Goal: Information Seeking & Learning: Compare options

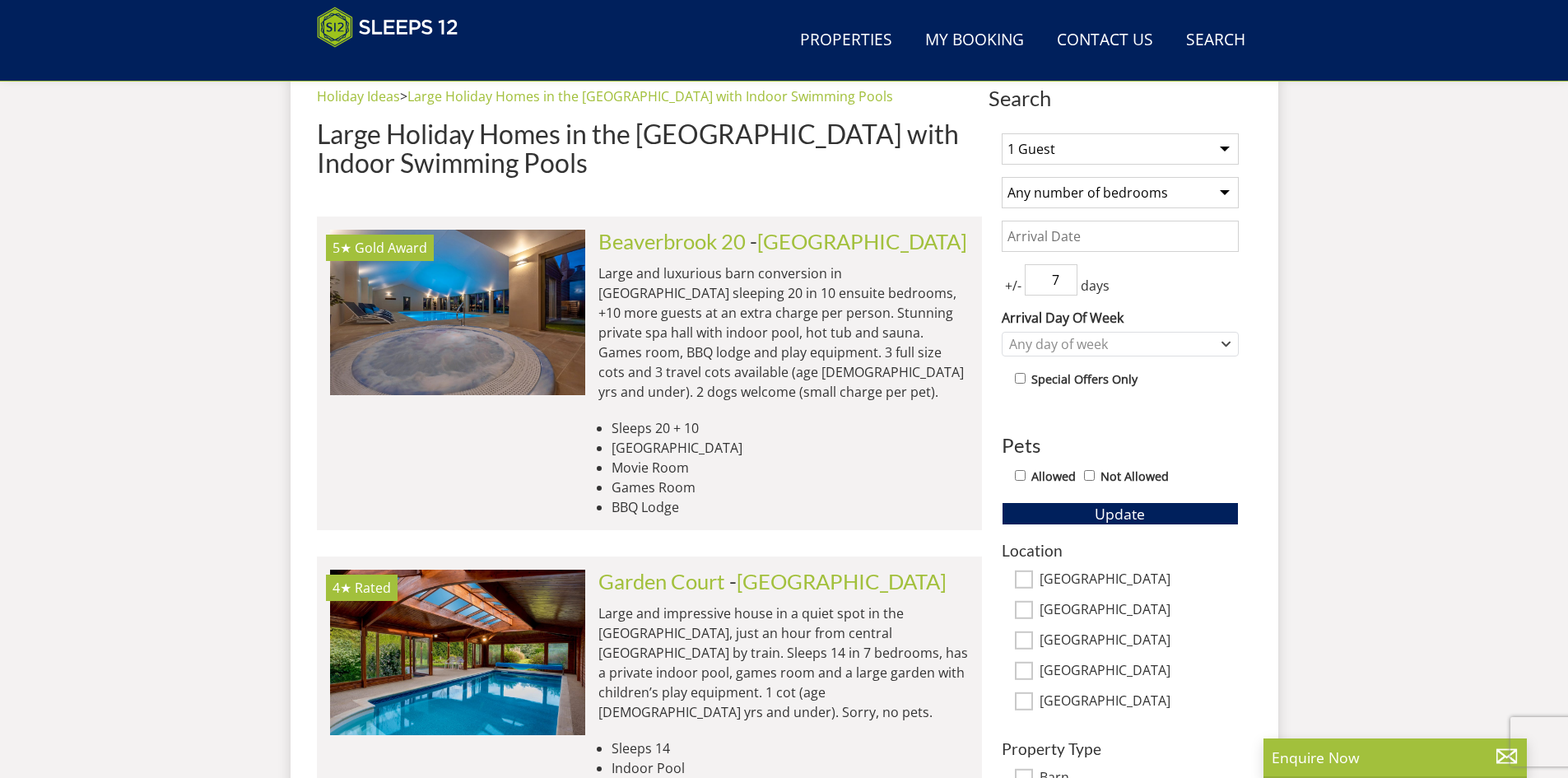
scroll to position [509, 0]
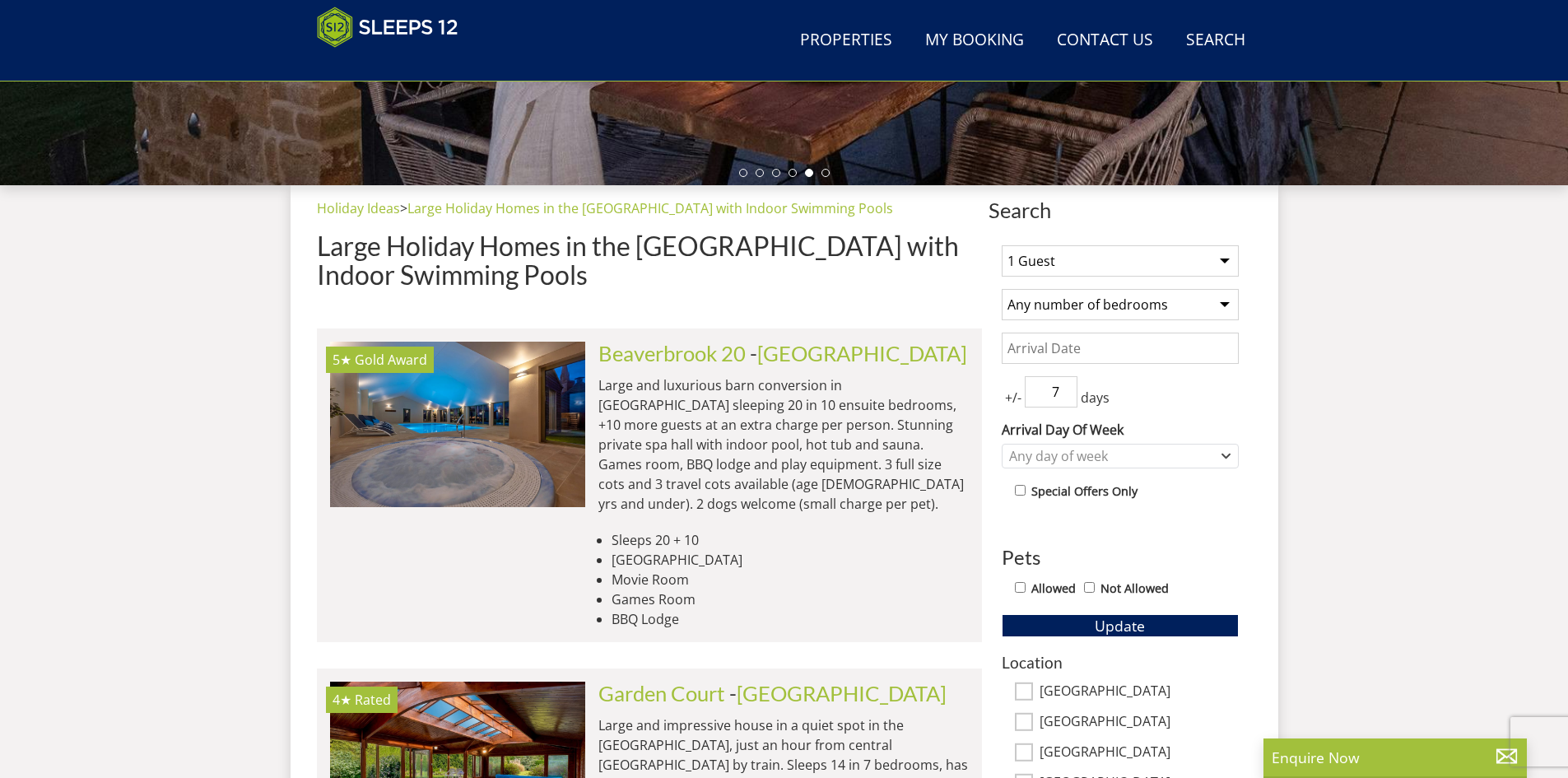
click at [1225, 262] on select "1 Guest 2 Guests 3 Guests 4 Guests 5 Guests 6 Guests 7 Guests 8 Guests 9 Guests…" at bounding box center [1121, 261] width 237 height 32
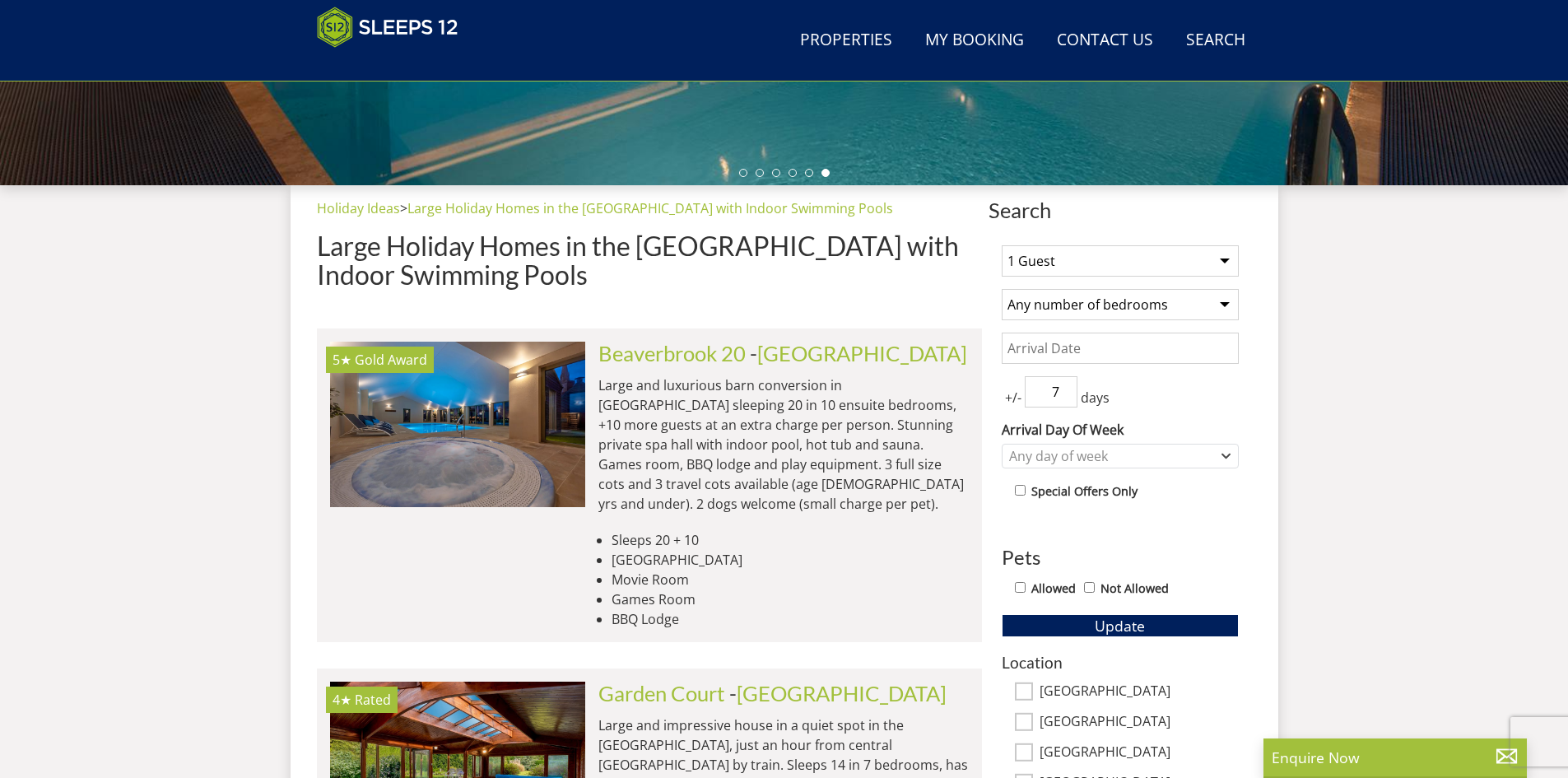
select select "10"
click at [1002, 245] on select "1 Guest 2 Guests 3 Guests 4 Guests 5 Guests 6 Guests 7 Guests 8 Guests 9 Guests…" at bounding box center [1121, 261] width 237 height 32
click at [1228, 307] on select "Any number of bedrooms 4 Bedrooms 5 Bedrooms 6 Bedrooms 7 Bedrooms 8 Bedrooms 9…" at bounding box center [1121, 305] width 237 height 32
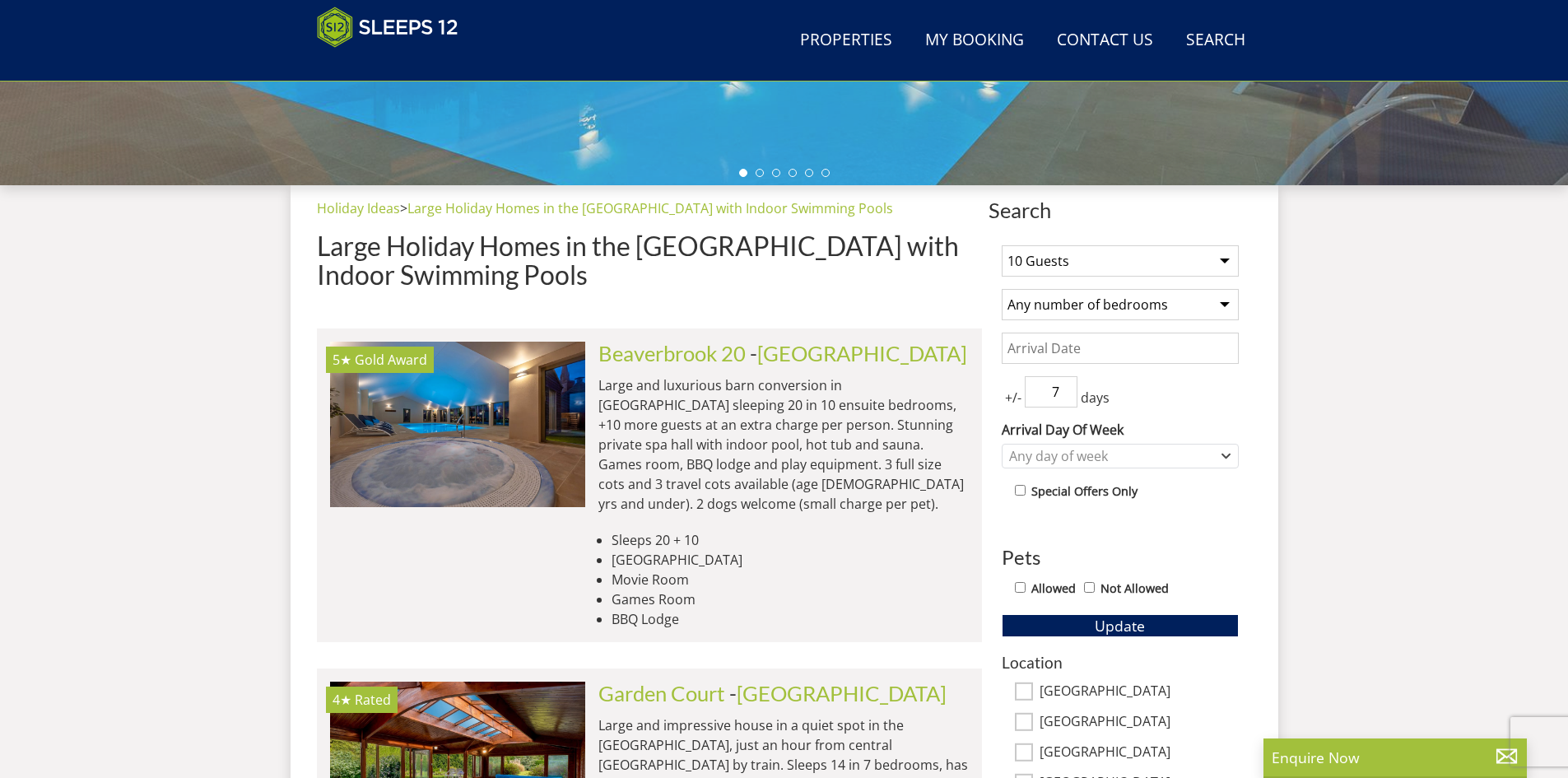
select select "5"
click at [1002, 289] on select "Any number of bedrooms 4 Bedrooms 5 Bedrooms 6 Bedrooms 7 Bedrooms 8 Bedrooms 9…" at bounding box center [1121, 305] width 237 height 32
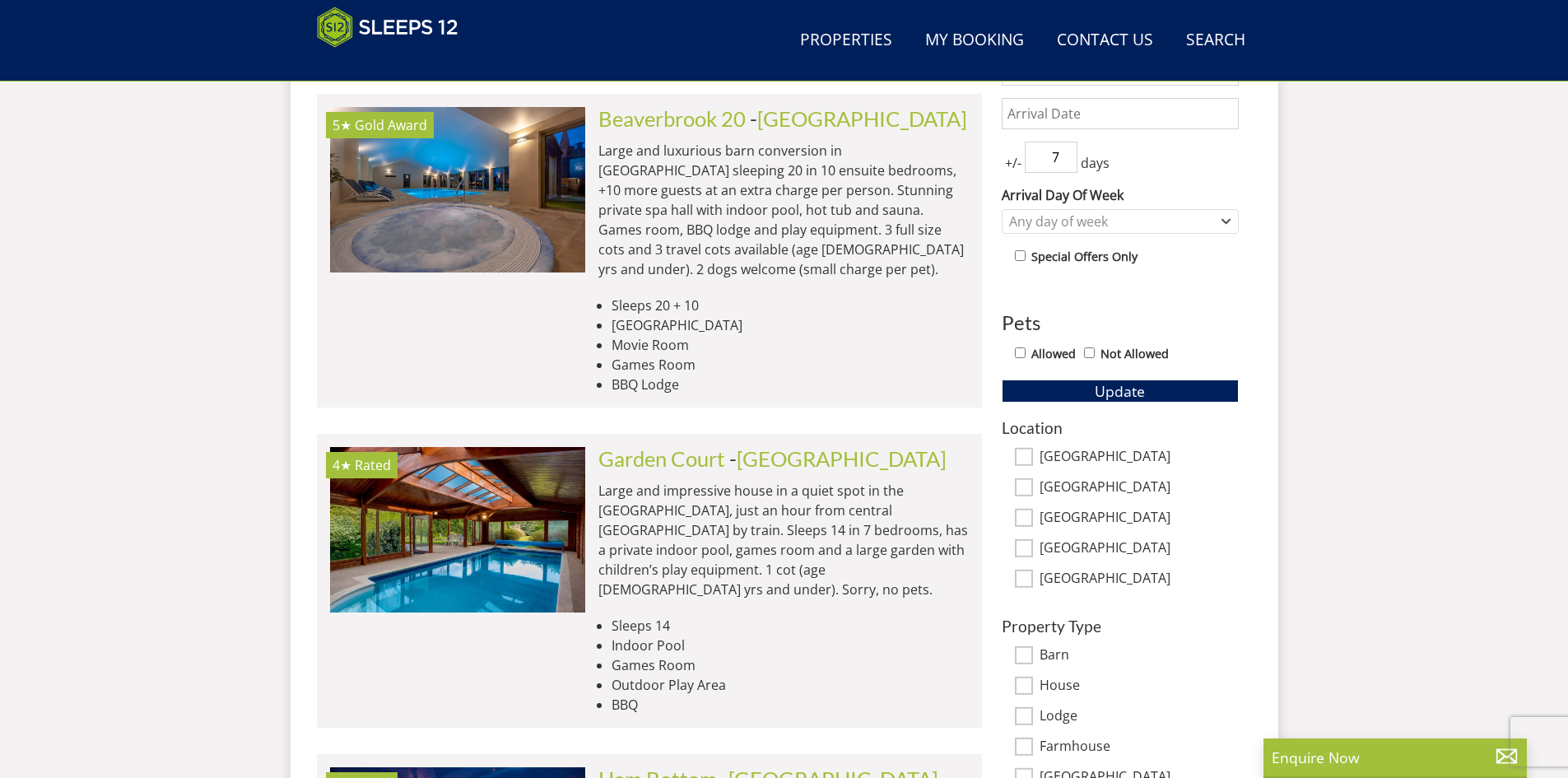
scroll to position [838, 0]
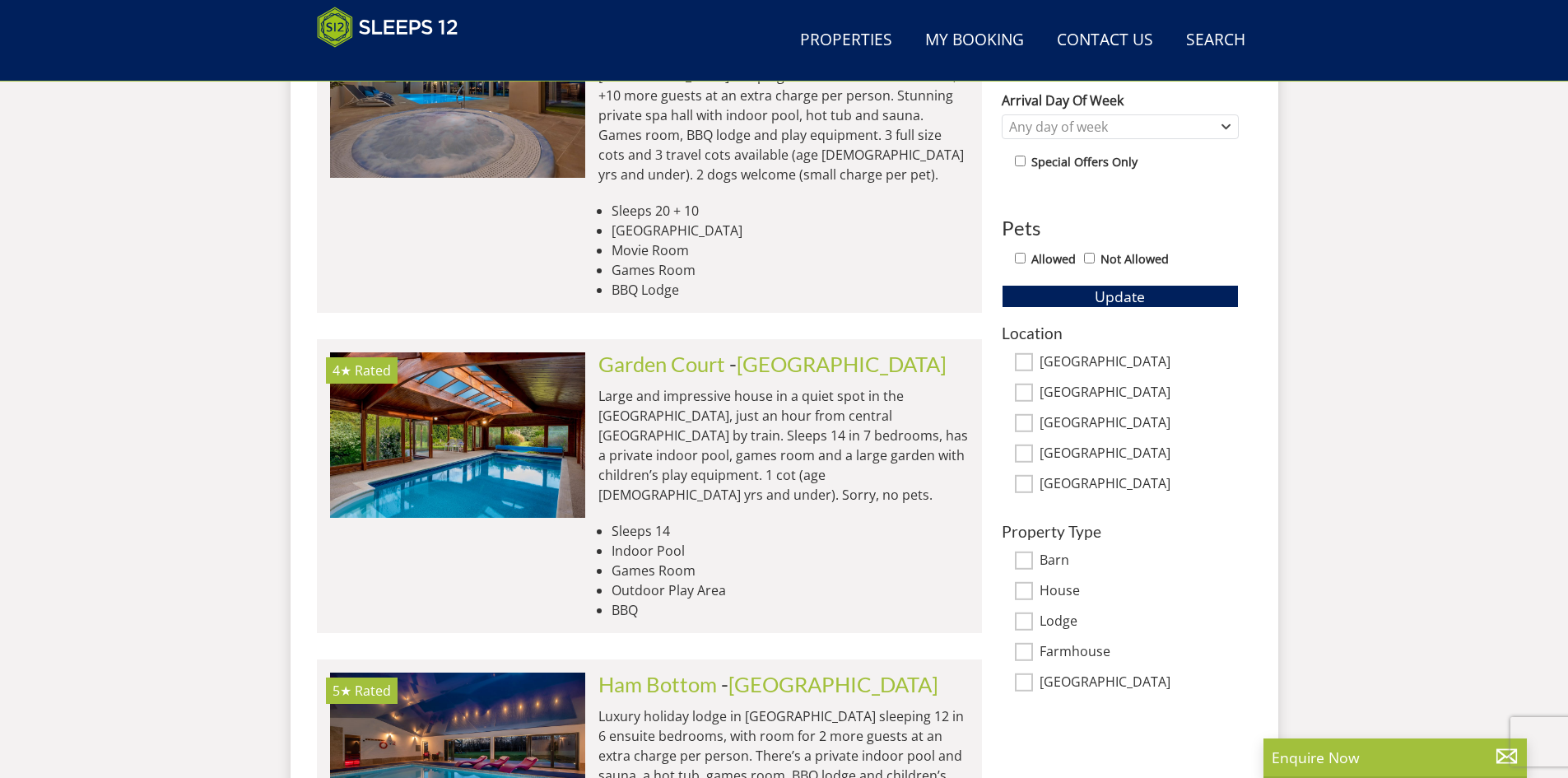
click at [1087, 257] on input "Not Allowed" at bounding box center [1089, 258] width 11 height 11
checkbox input "true"
click at [1021, 360] on input "[GEOGRAPHIC_DATA]" at bounding box center [1024, 362] width 18 height 18
checkbox input "true"
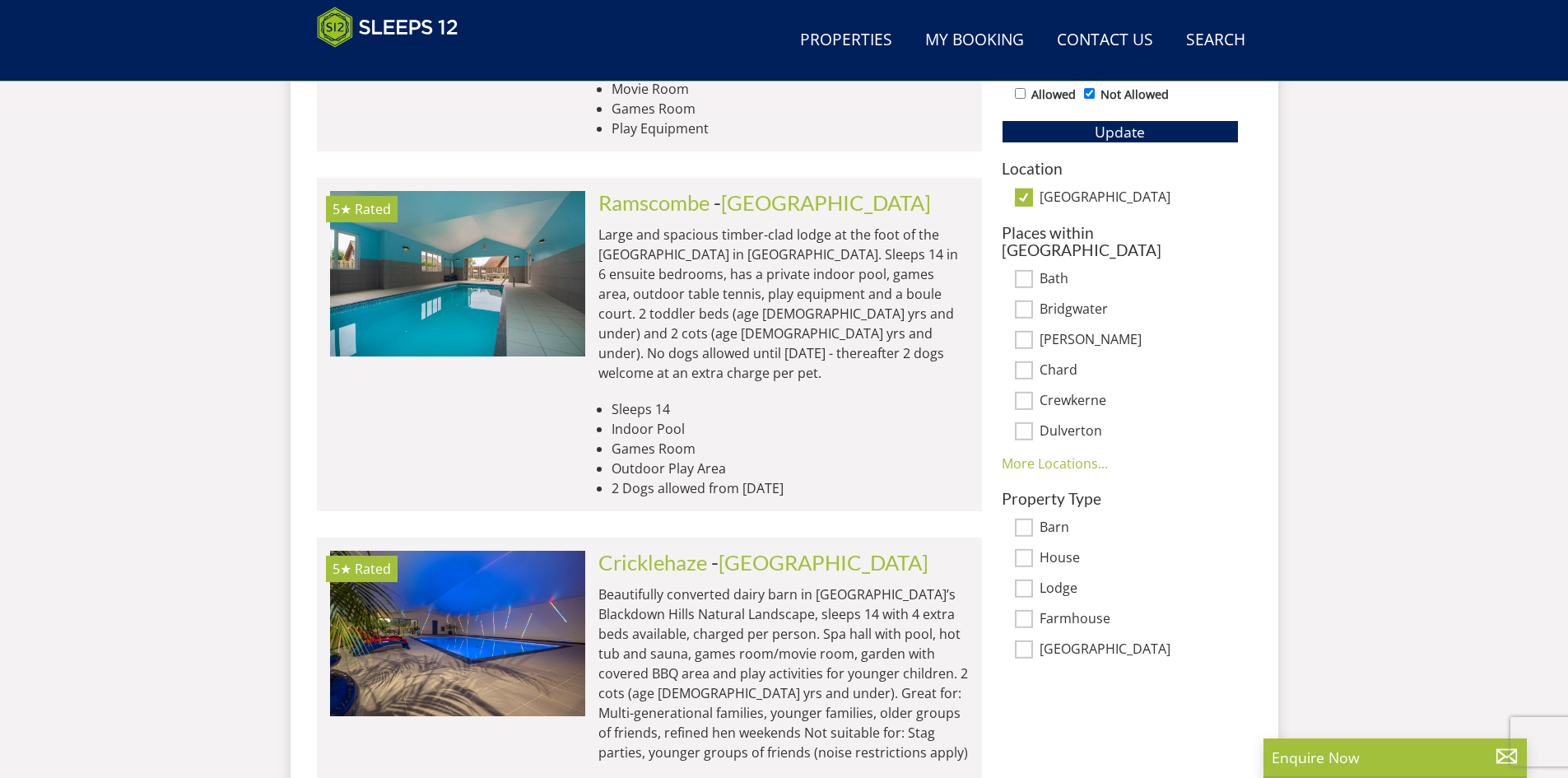
scroll to position [1085, 0]
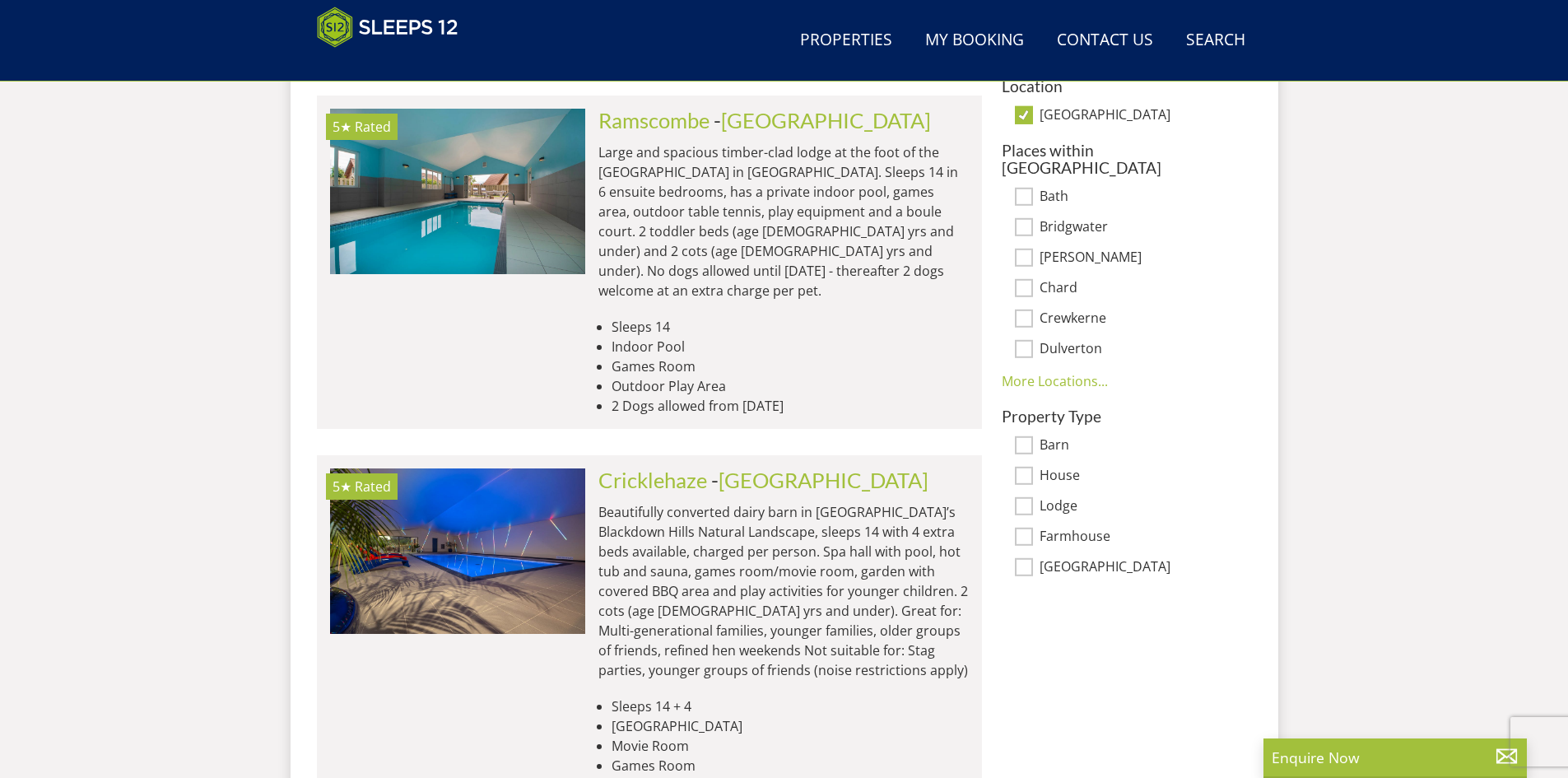
click at [1025, 436] on input "Barn" at bounding box center [1024, 445] width 18 height 18
checkbox input "true"
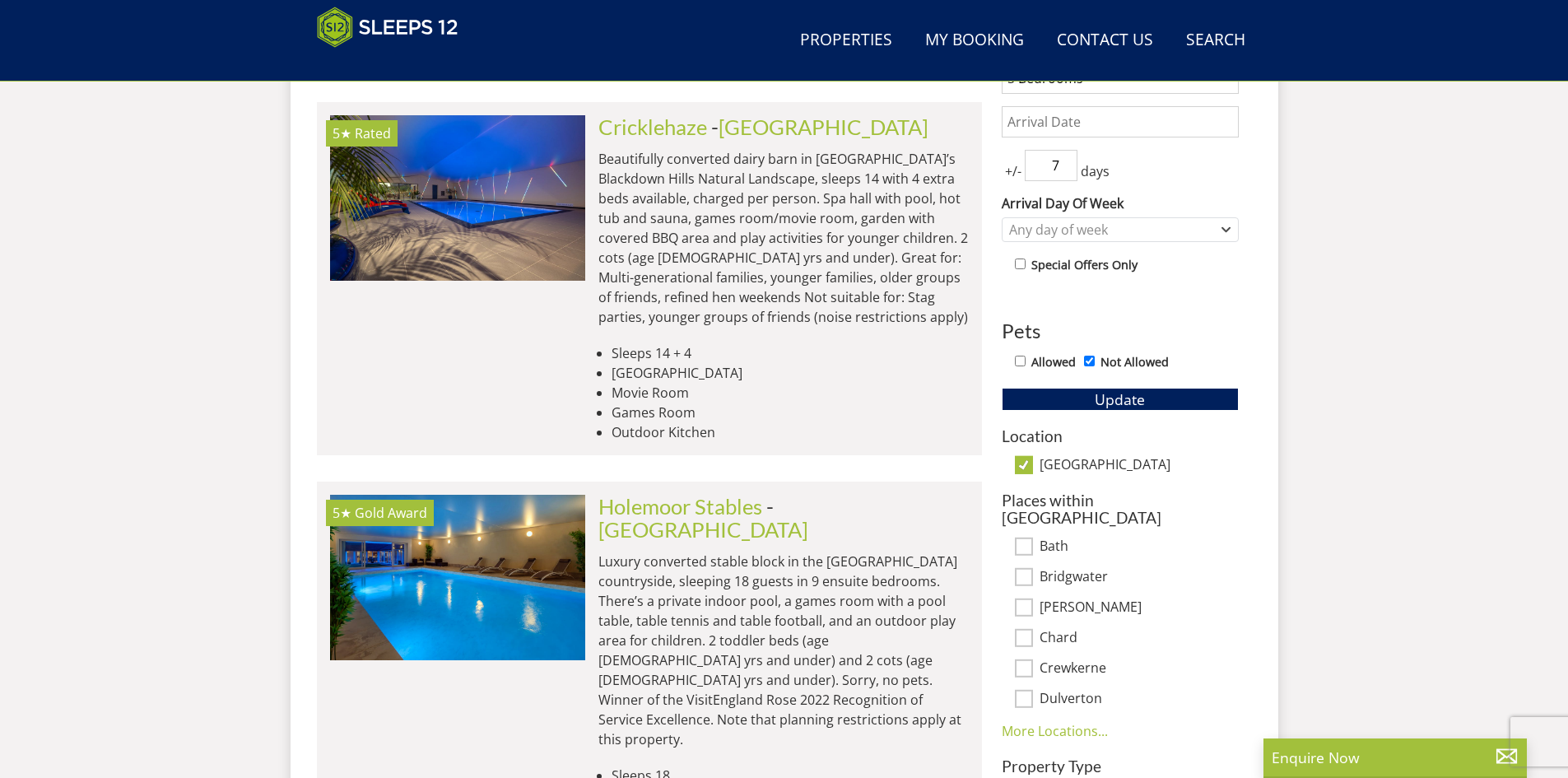
scroll to position [673, 0]
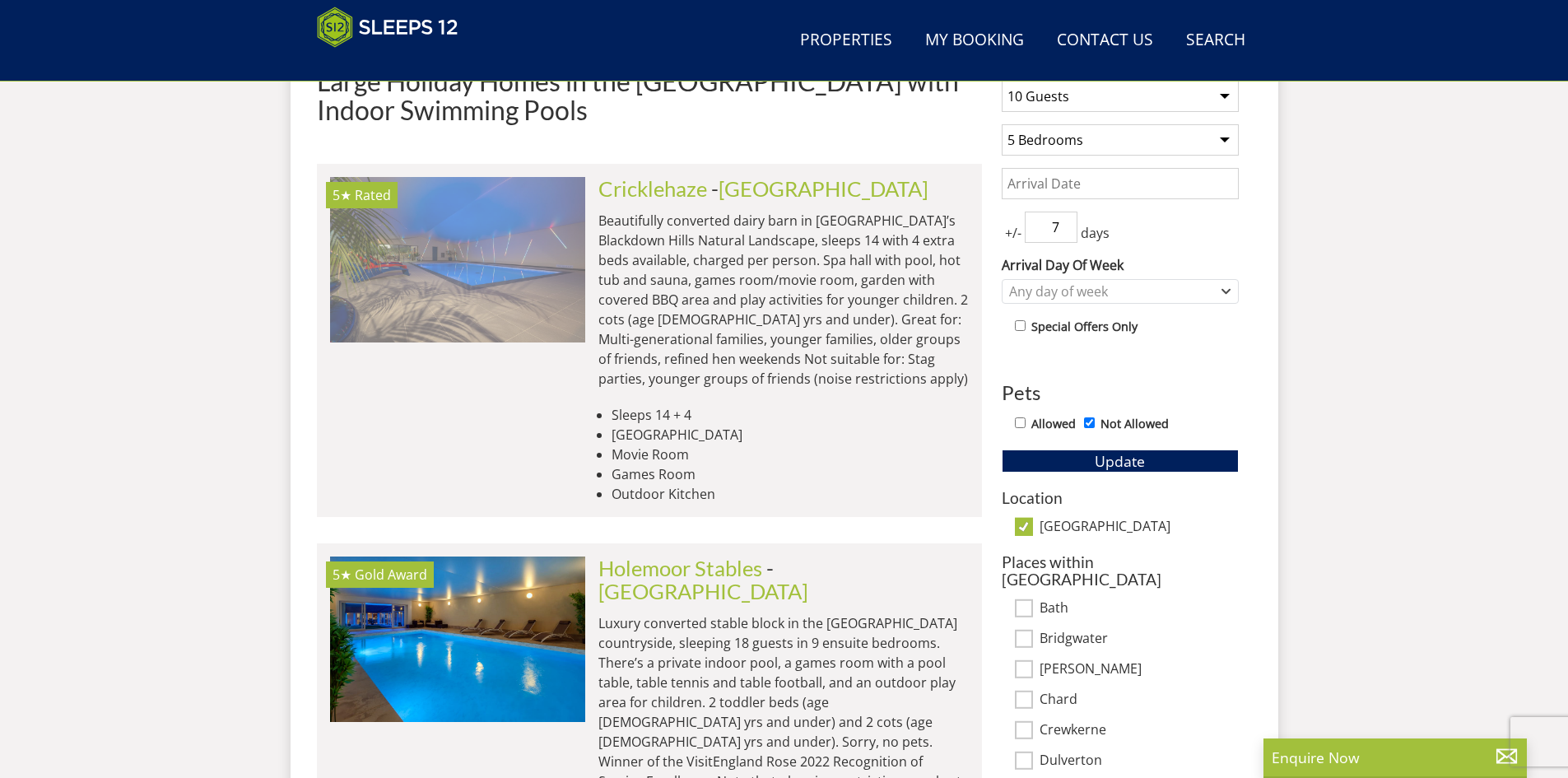
click at [521, 277] on img at bounding box center [458, 258] width 255 height 164
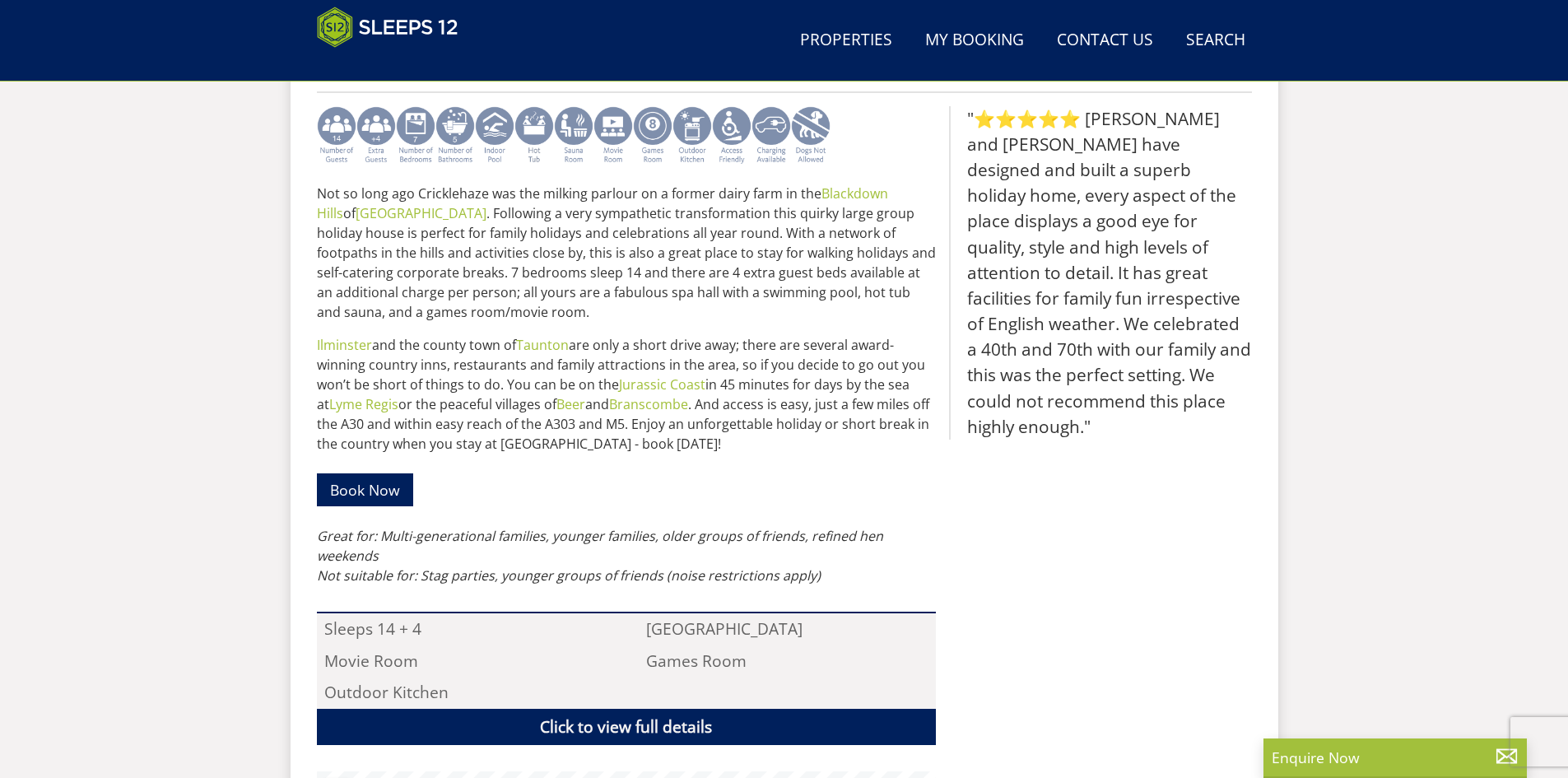
scroll to position [413, 0]
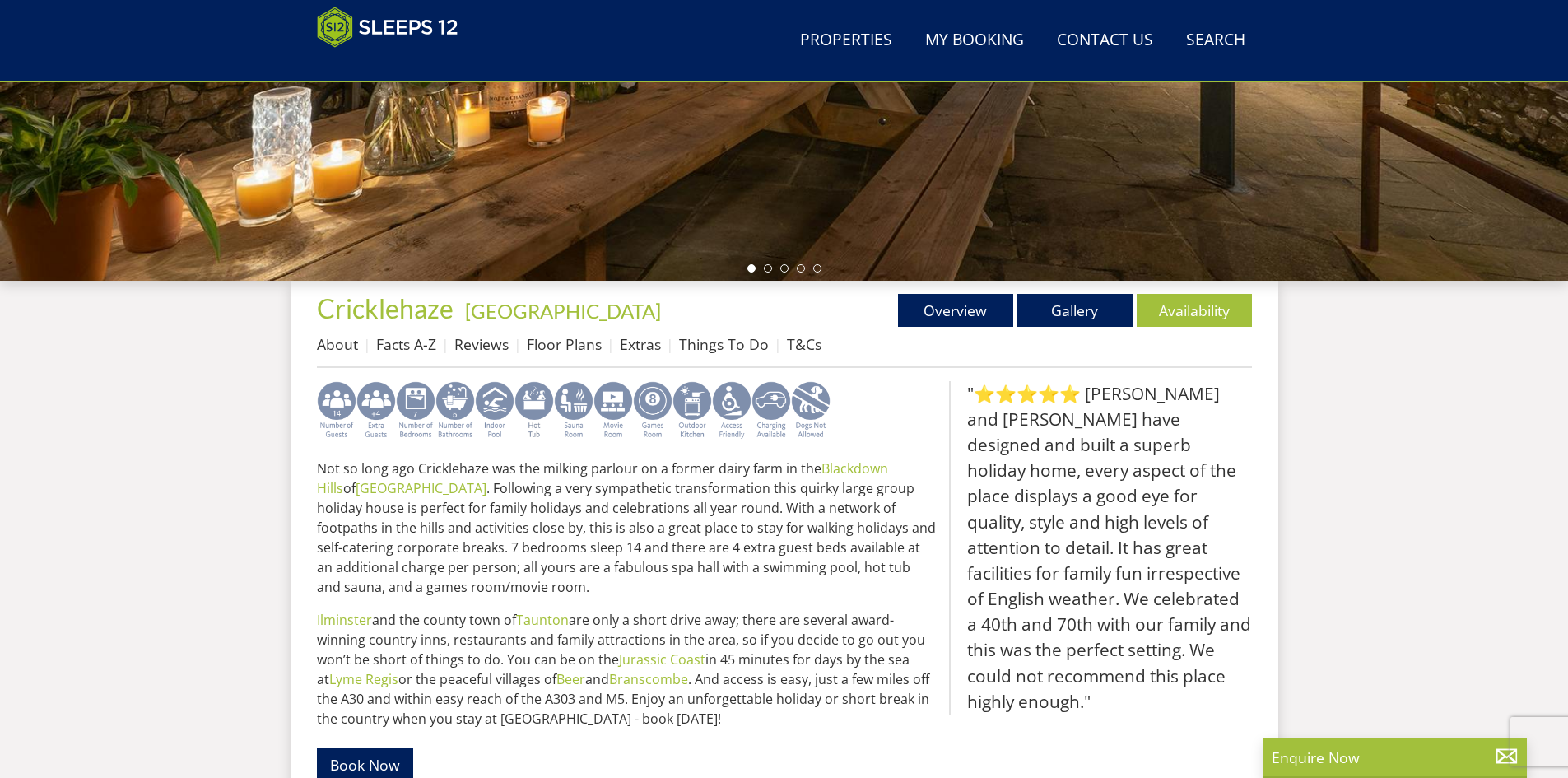
click at [650, 396] on img at bounding box center [652, 411] width 40 height 59
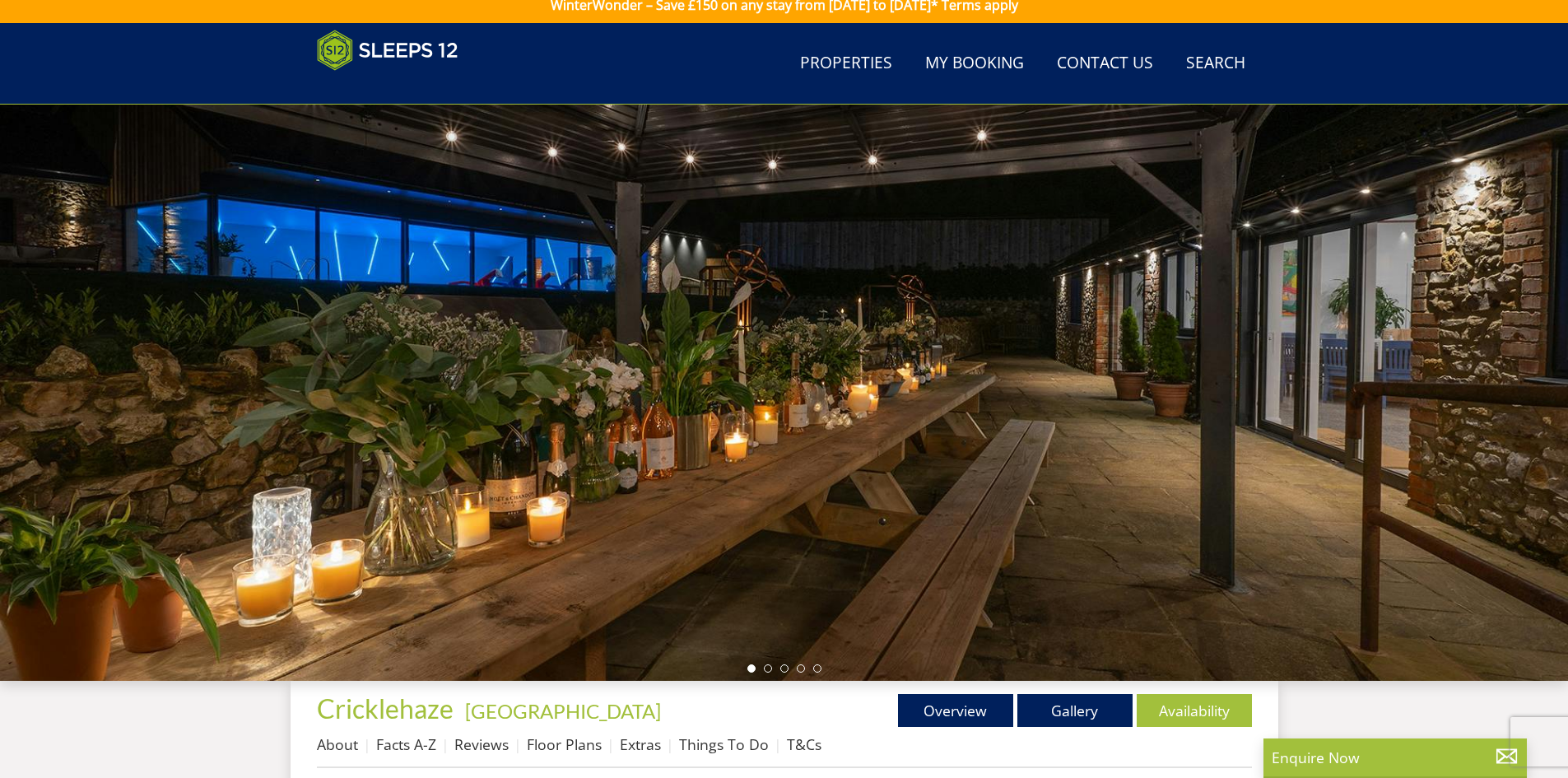
scroll to position [0, 0]
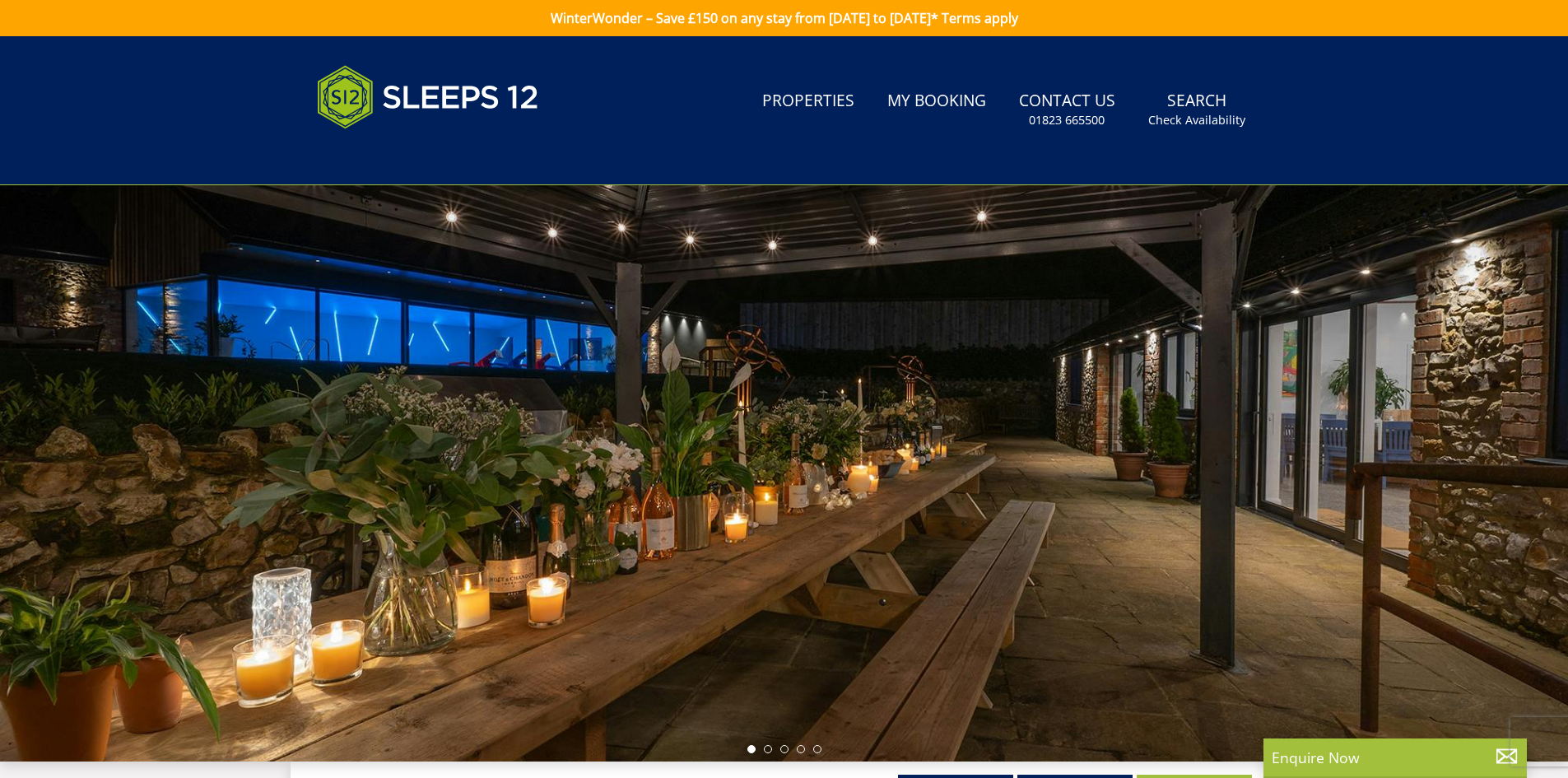
click at [1513, 409] on div at bounding box center [784, 473] width 1568 height 576
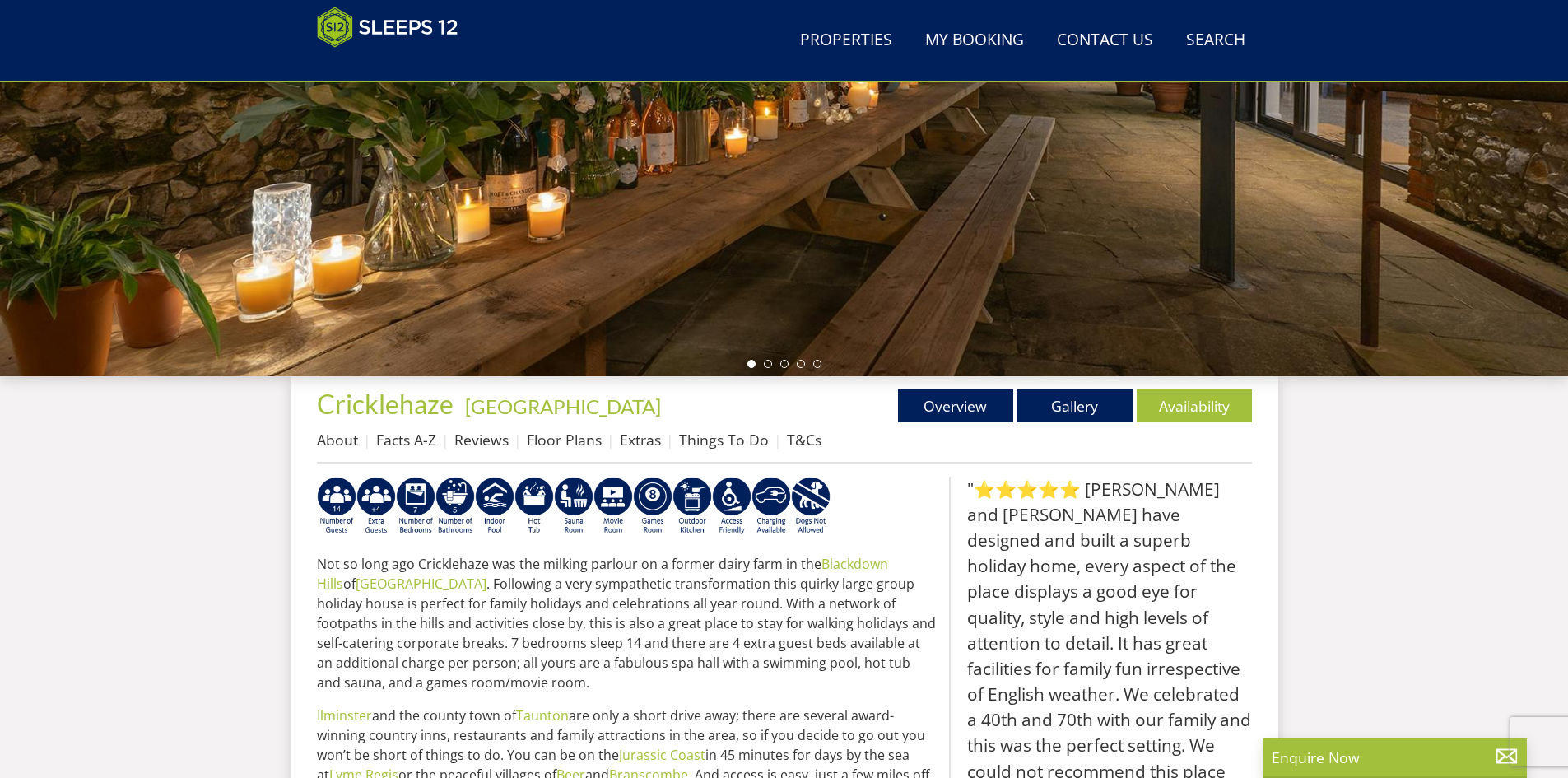
scroll to position [365, 0]
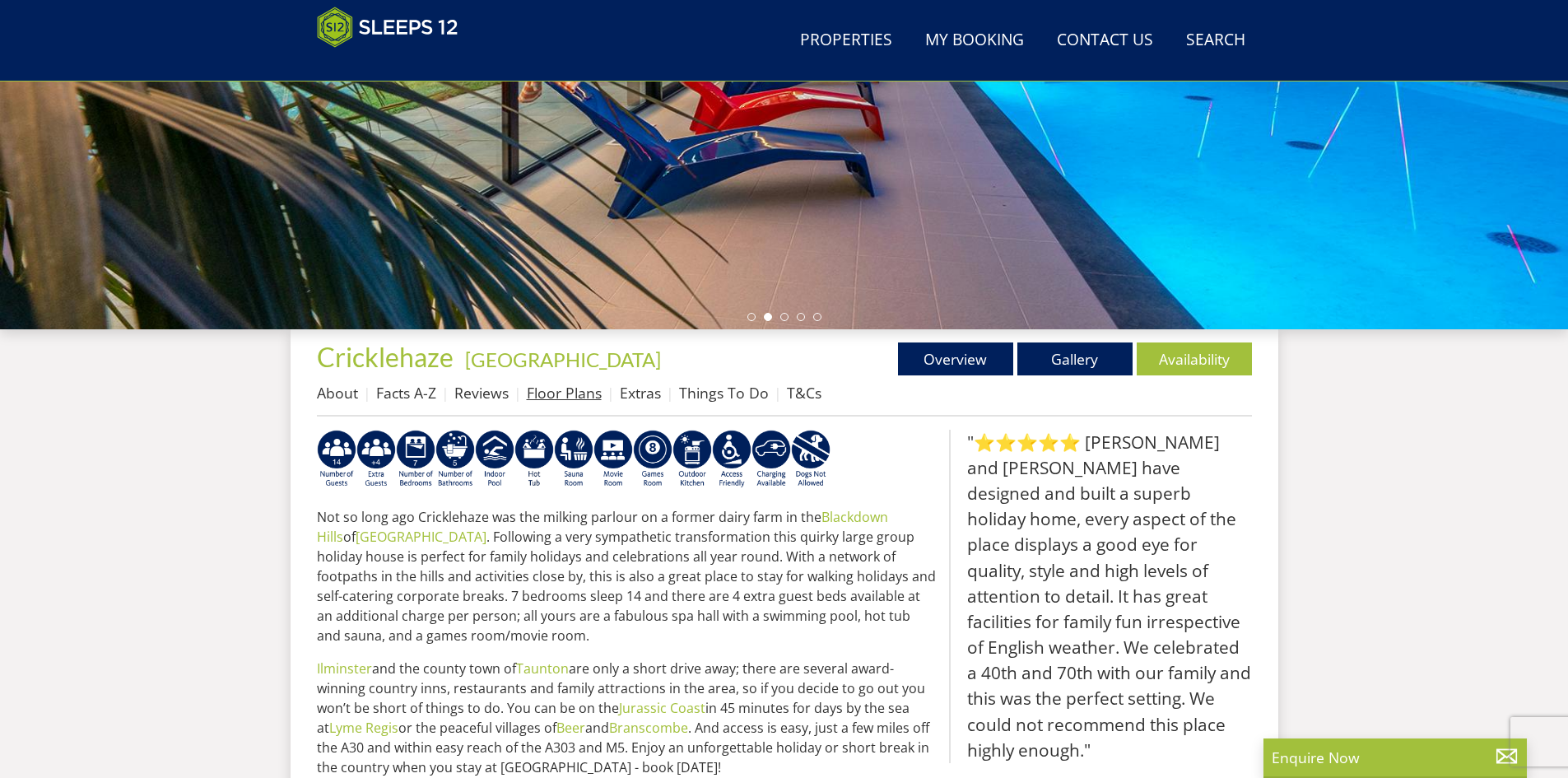
click at [573, 387] on link "Floor Plans" at bounding box center [563, 392] width 75 height 19
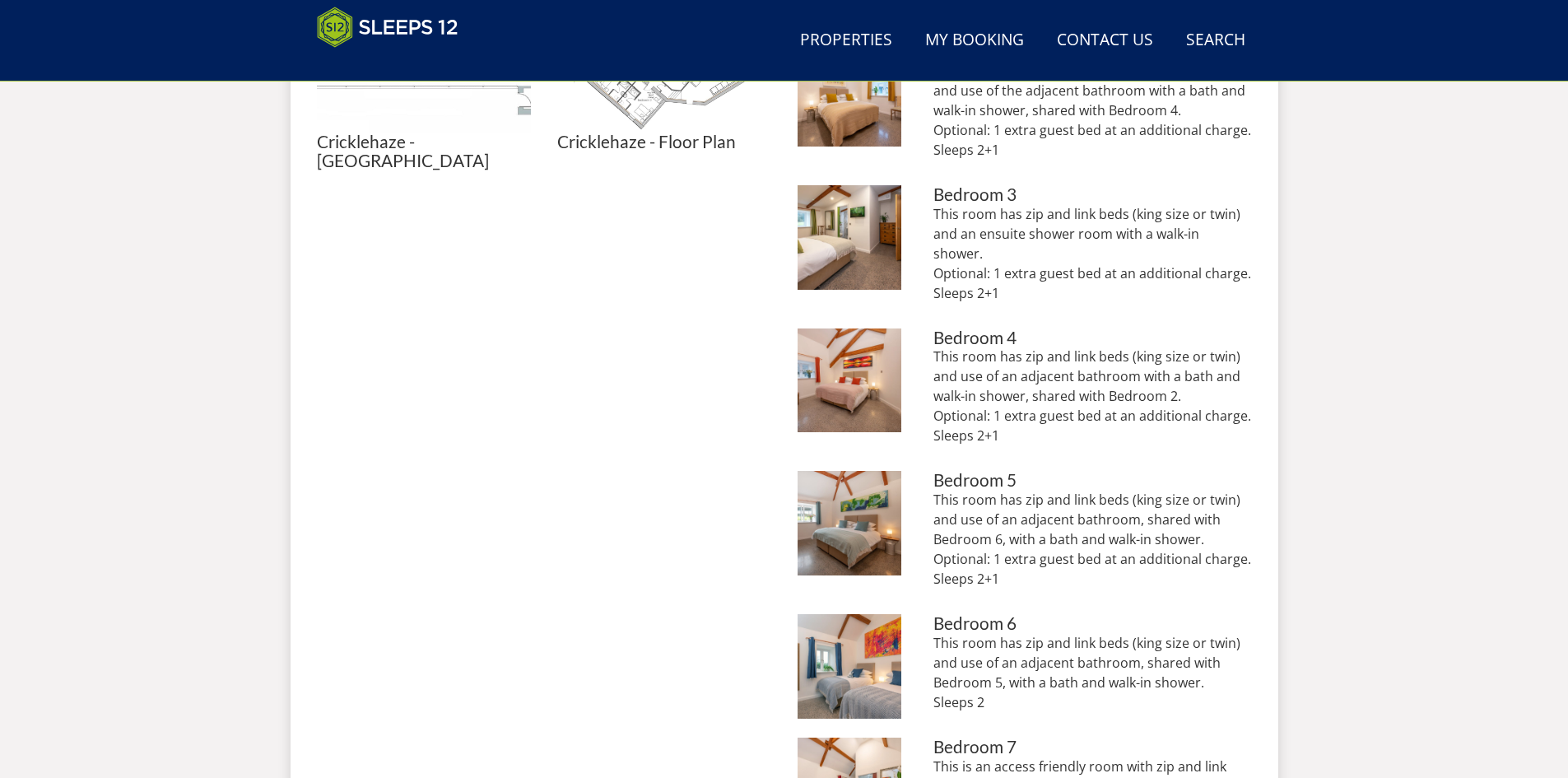
scroll to position [612, 0]
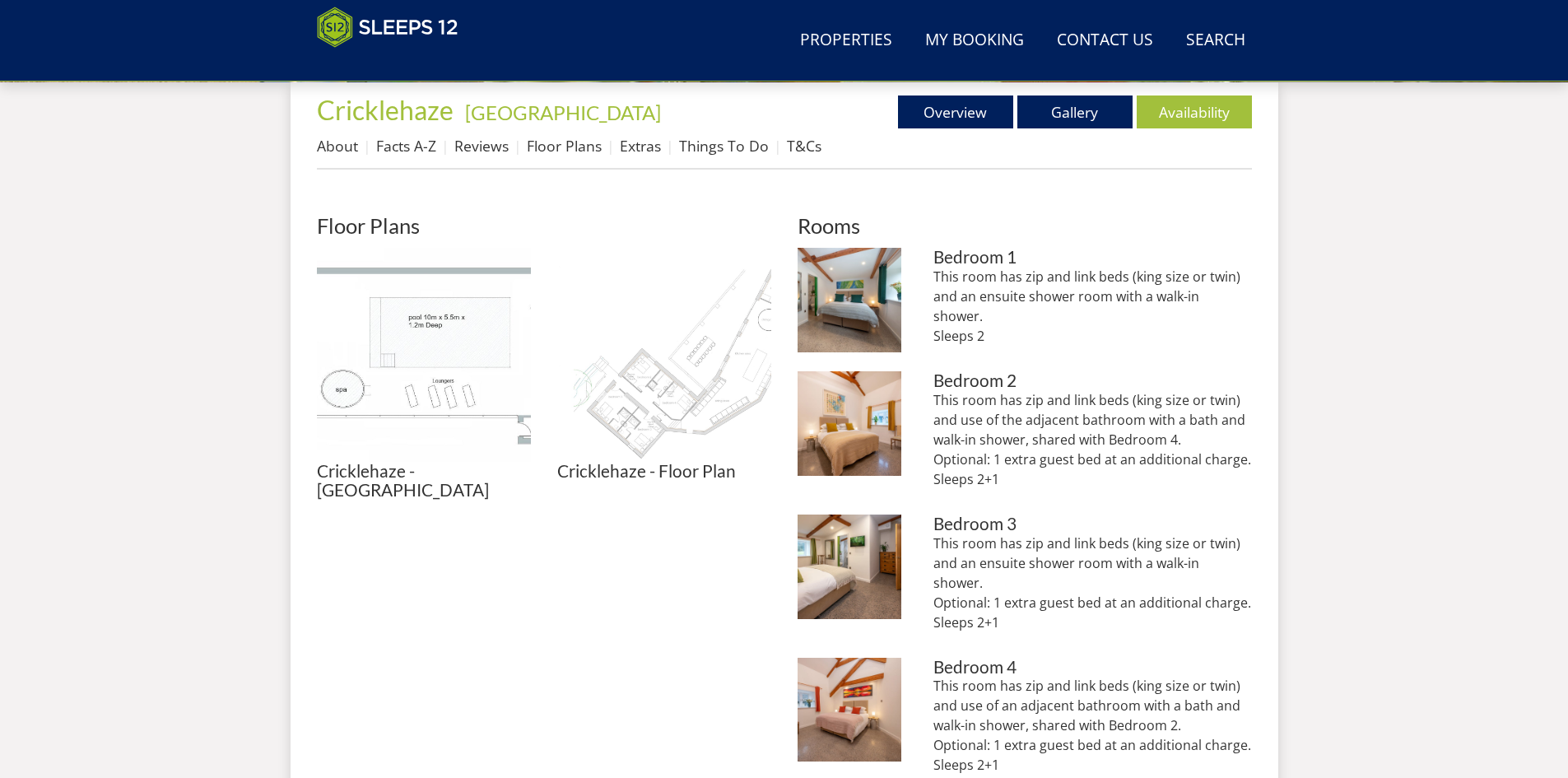
click at [662, 403] on img at bounding box center [664, 354] width 214 height 214
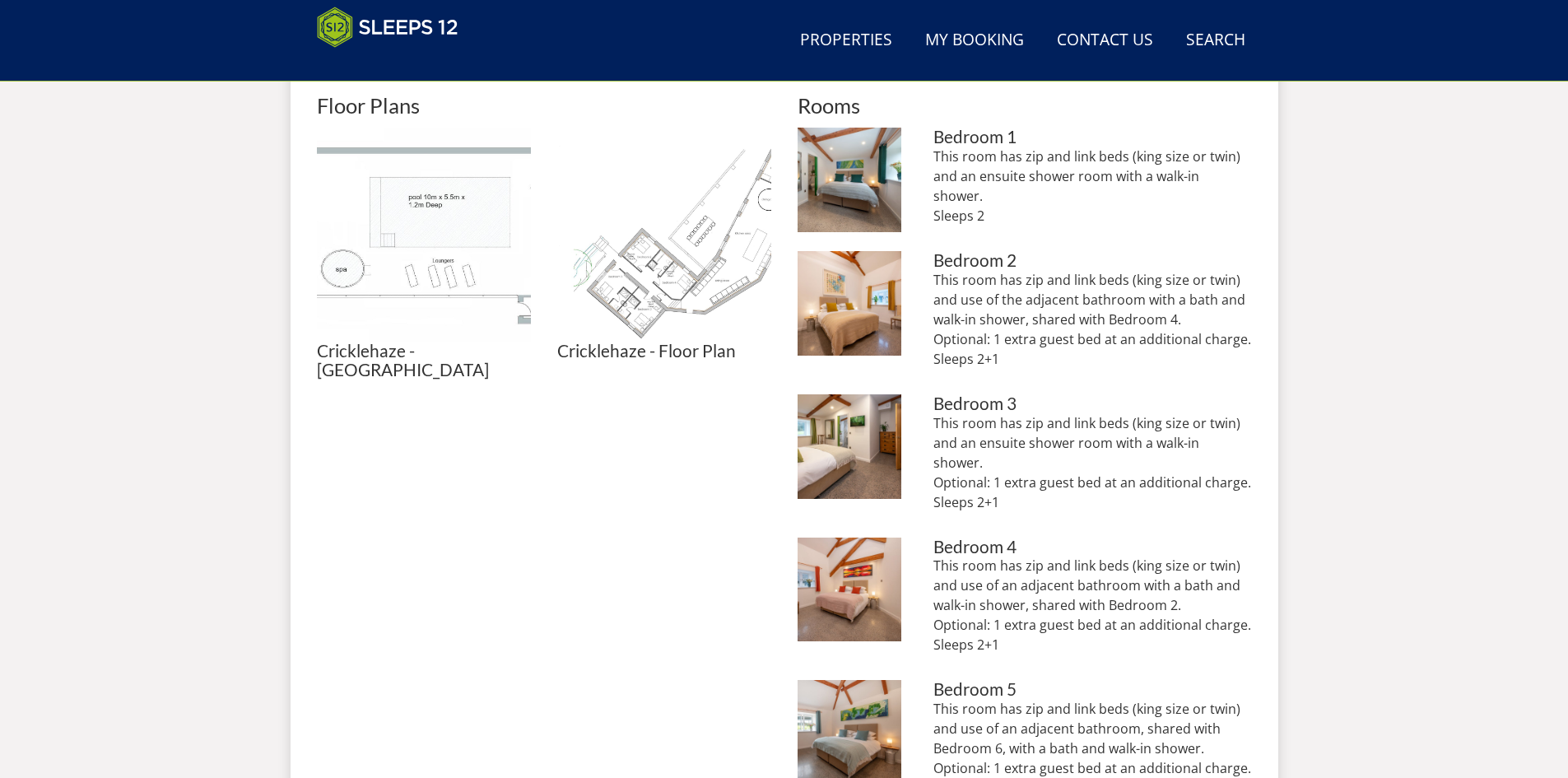
scroll to position [694, 0]
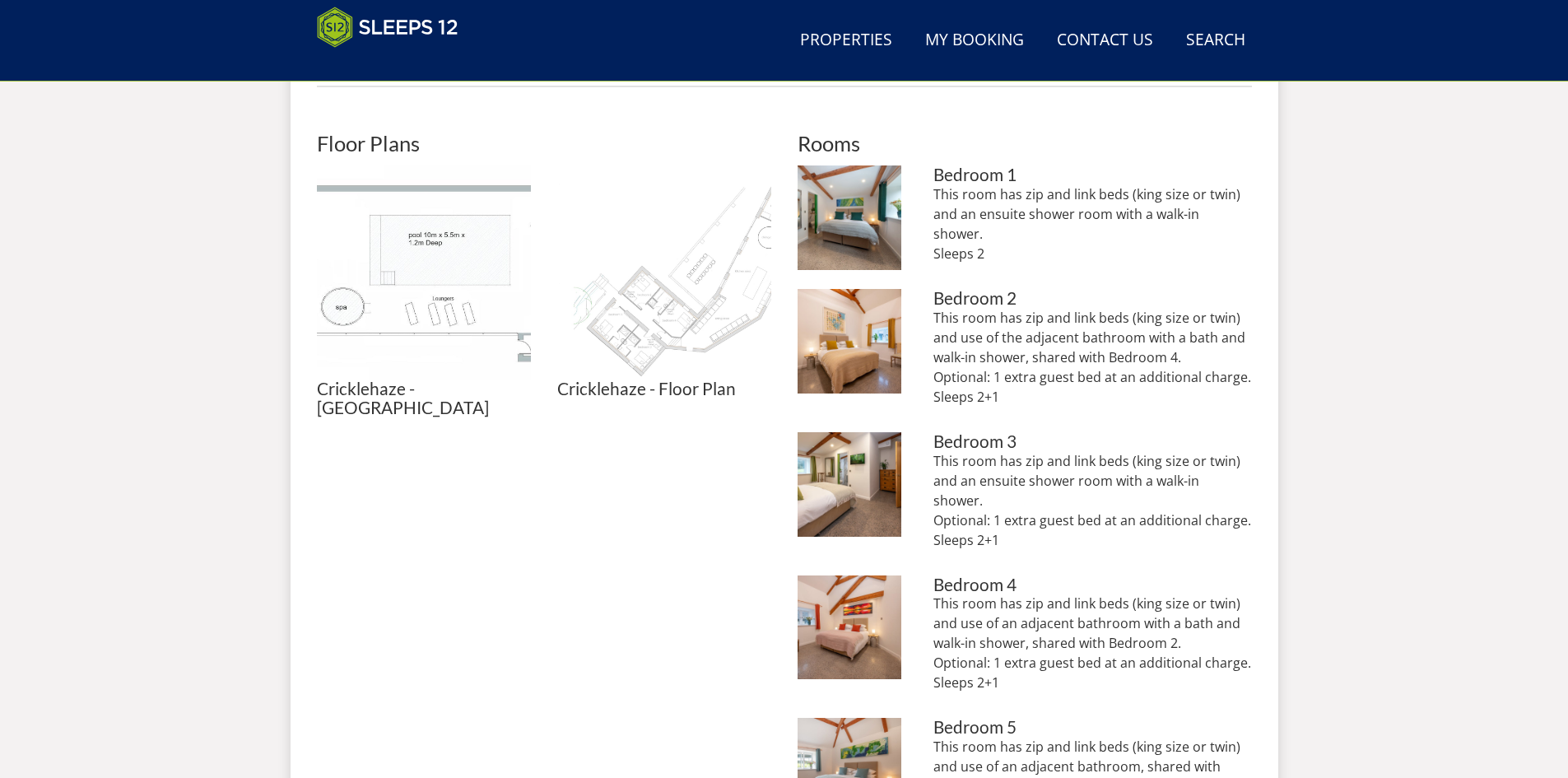
click at [640, 317] on img at bounding box center [664, 272] width 214 height 214
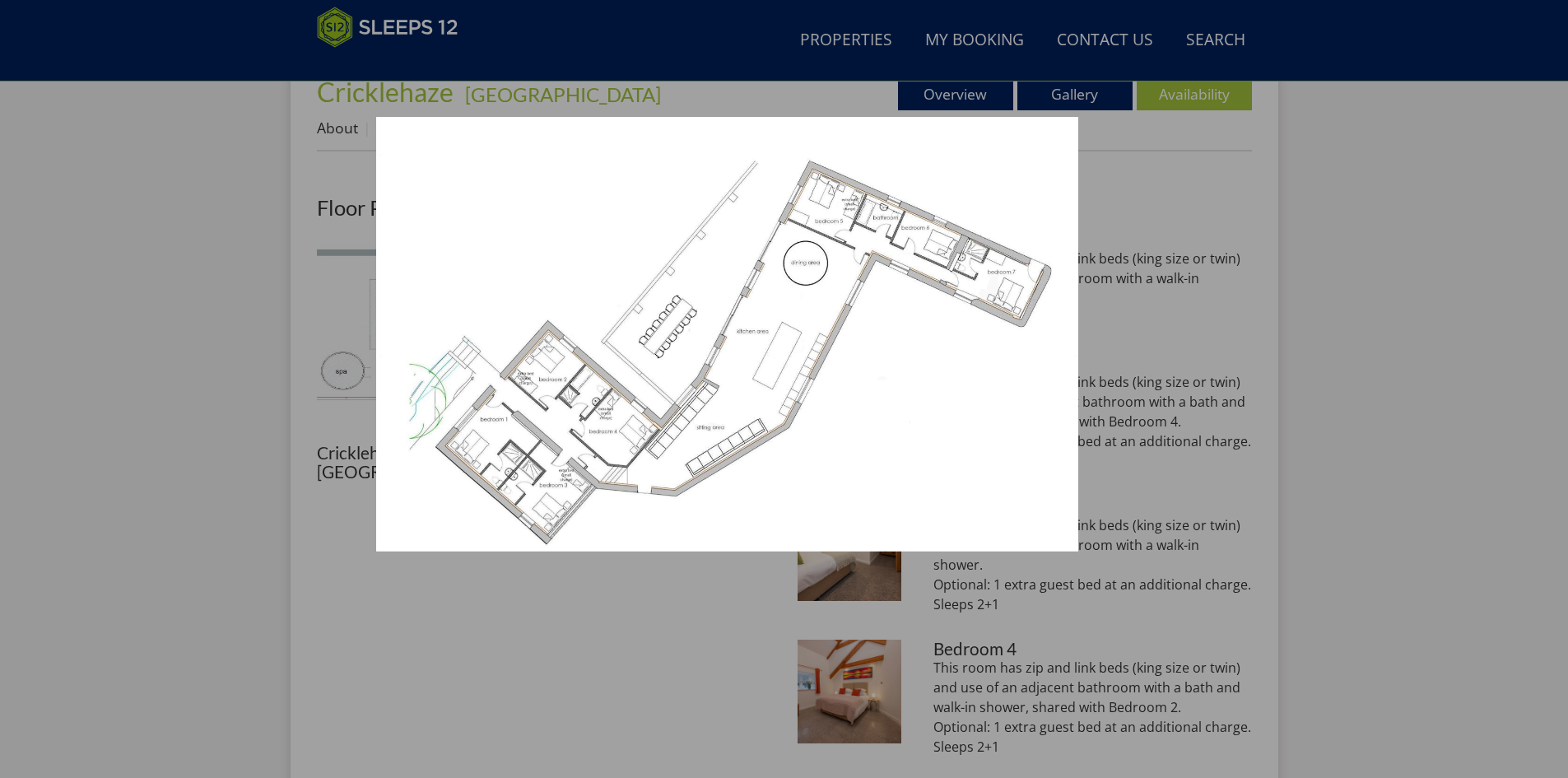
scroll to position [612, 0]
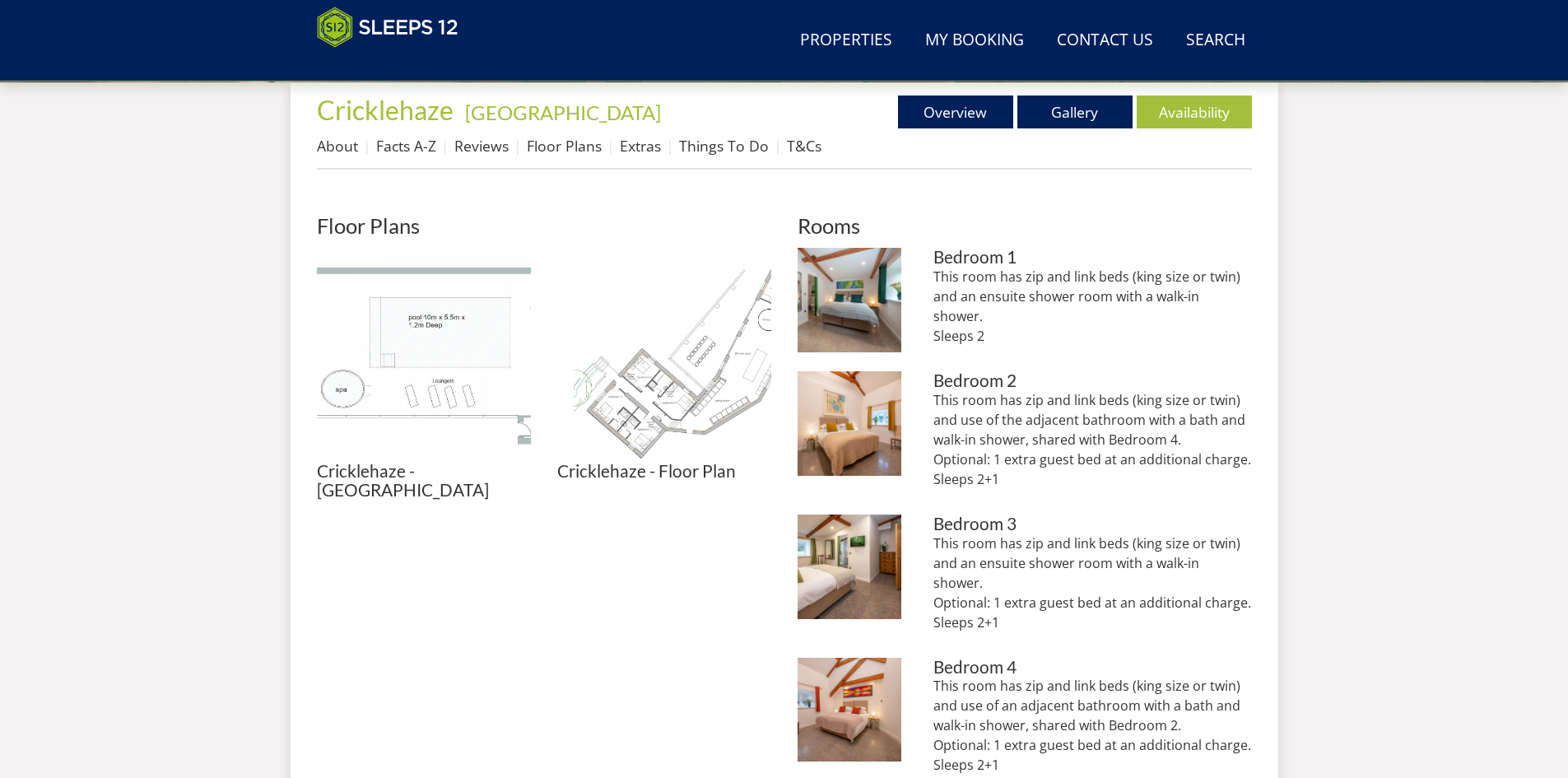
click at [665, 407] on img at bounding box center [664, 354] width 214 height 214
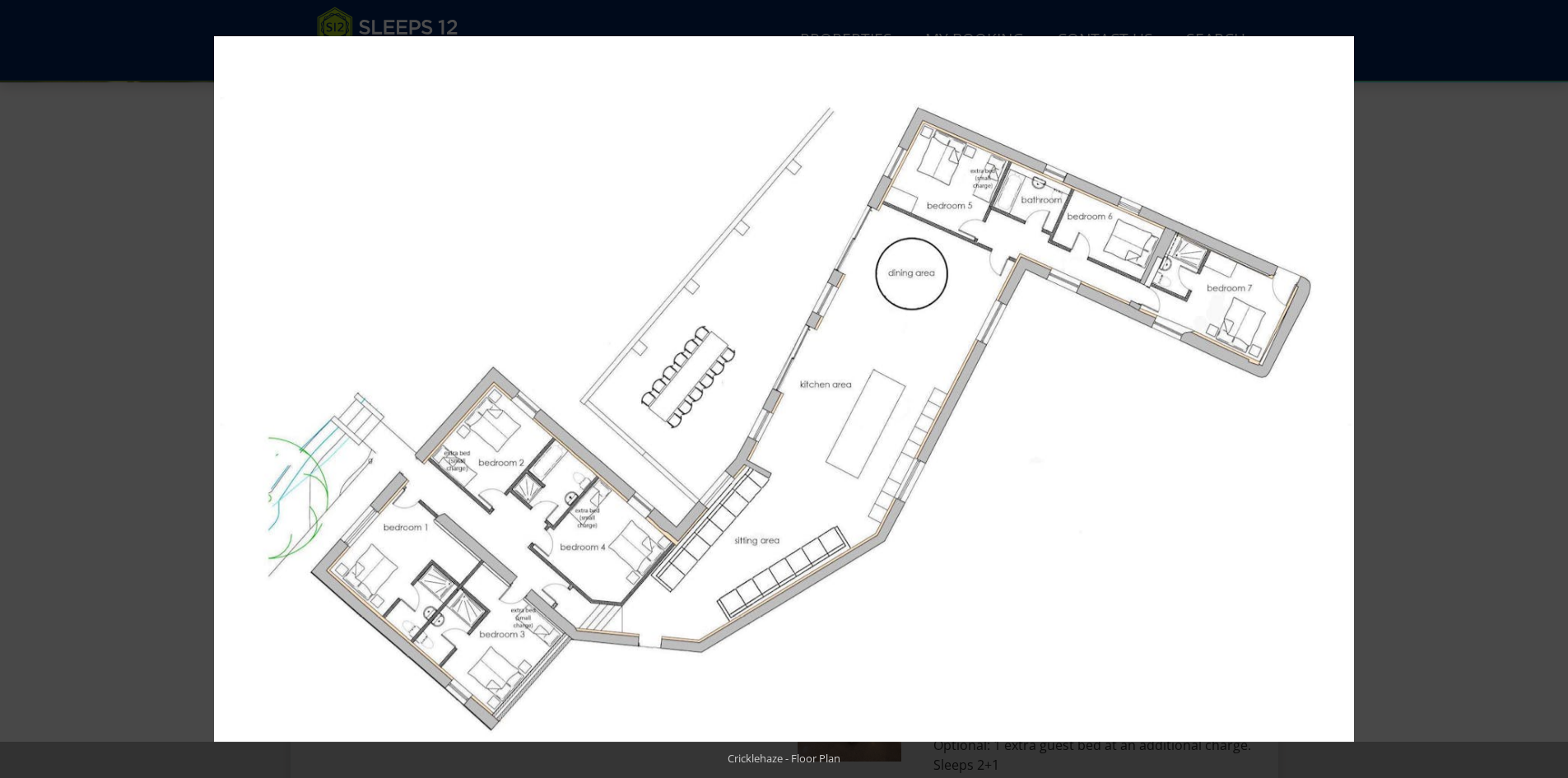
scroll to position [365, 0]
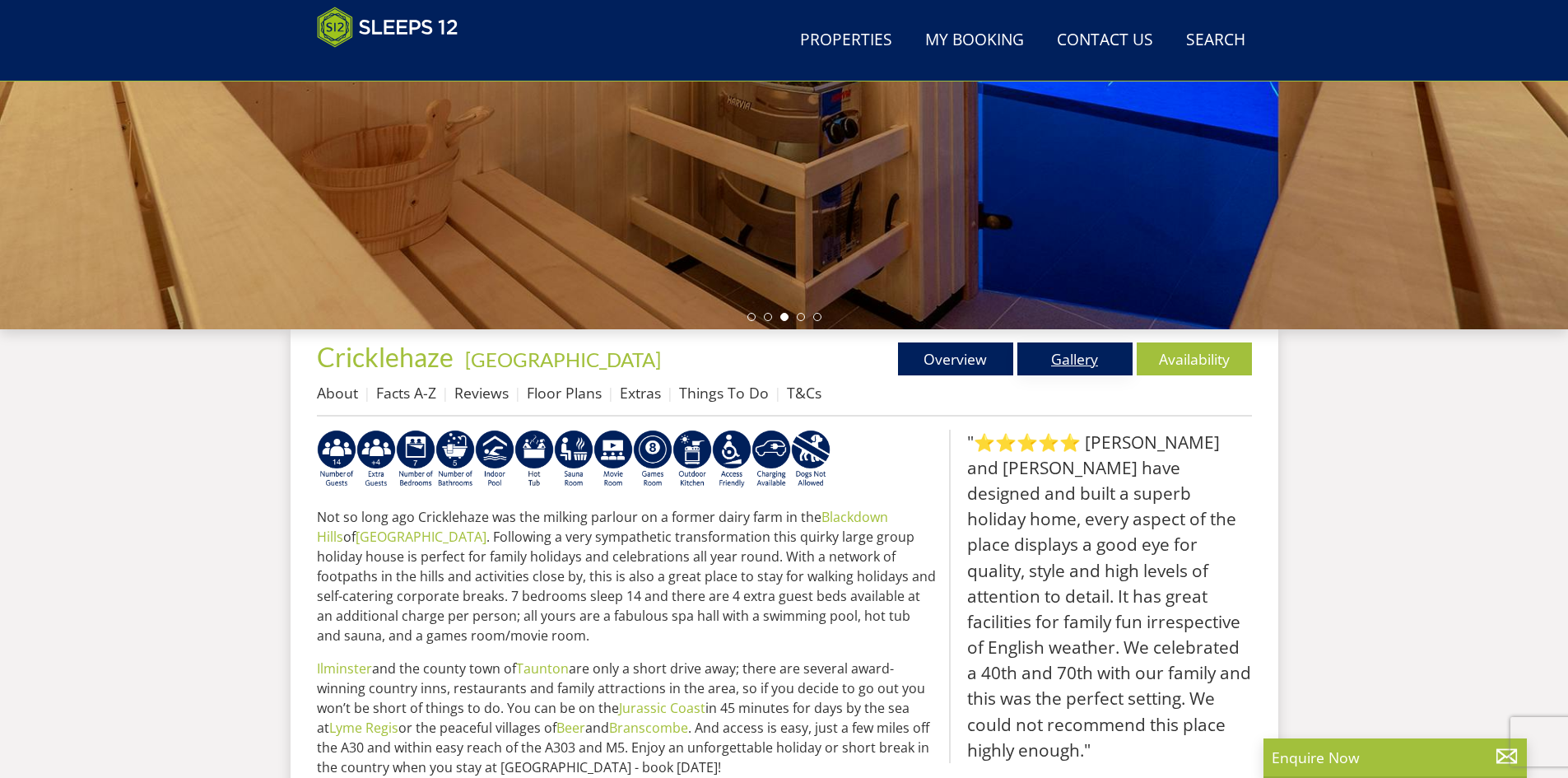
click at [1073, 355] on link "Gallery" at bounding box center [1074, 359] width 115 height 33
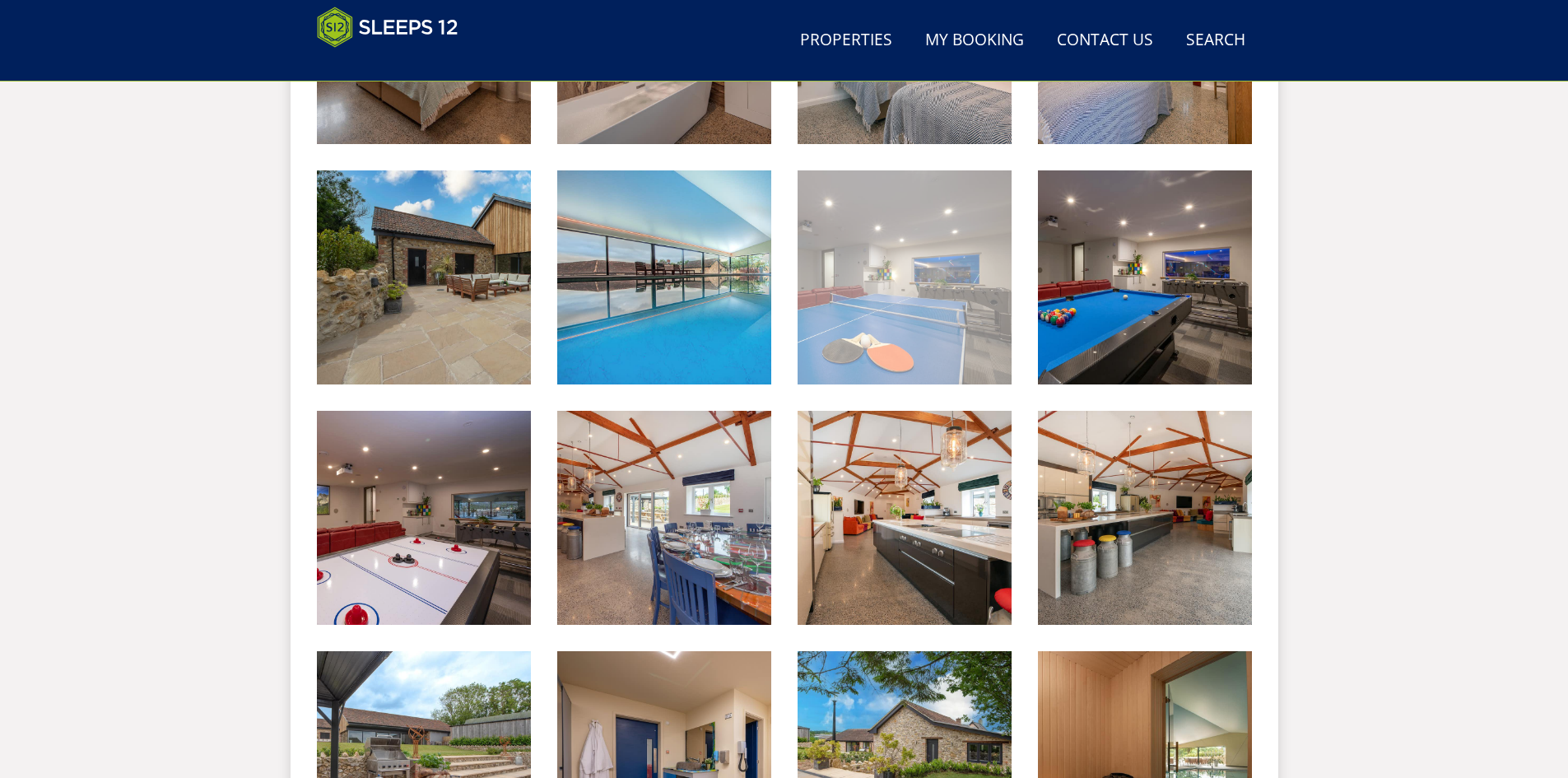
scroll to position [1828, 0]
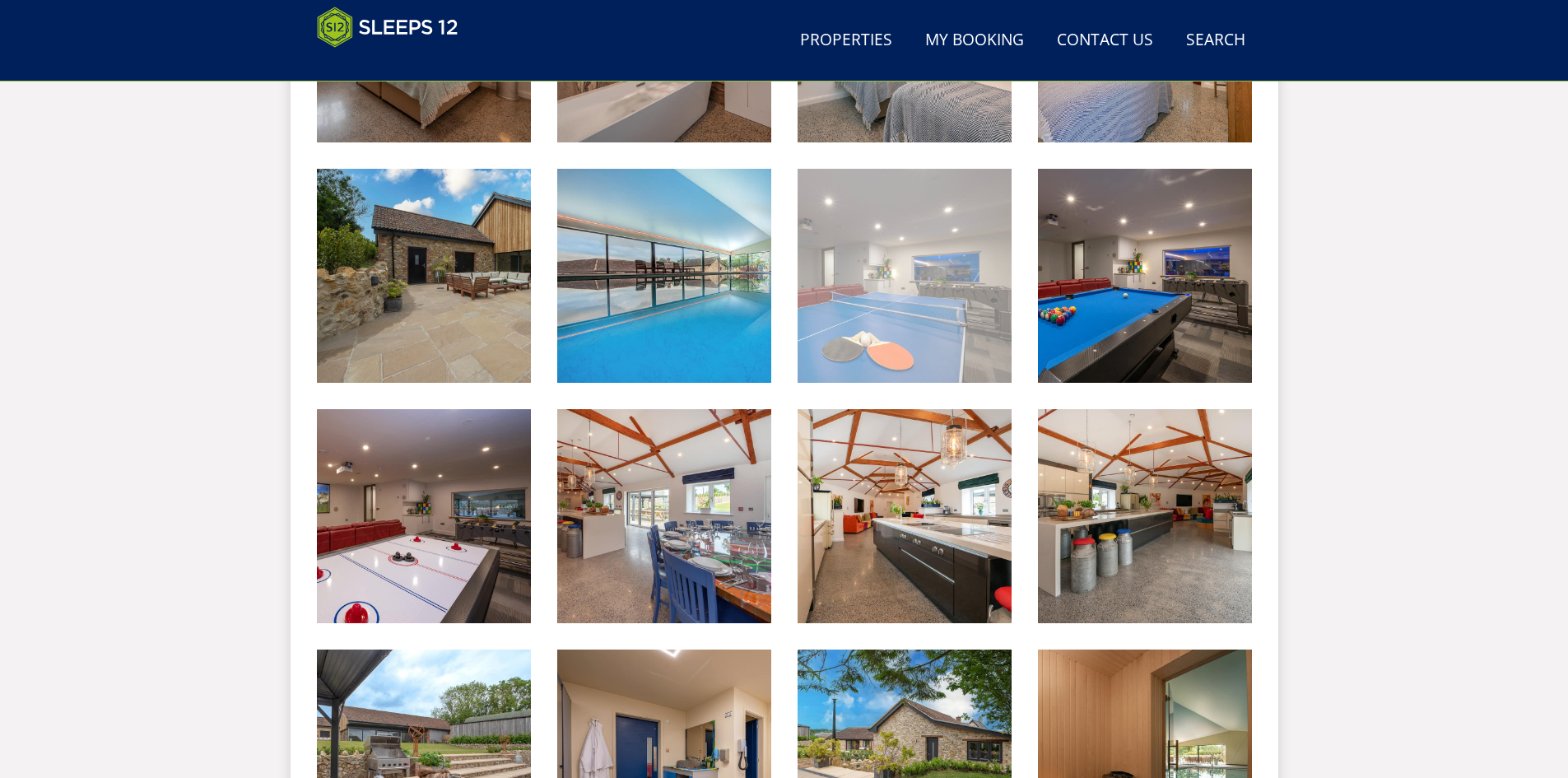
click at [937, 316] on img at bounding box center [904, 275] width 214 height 214
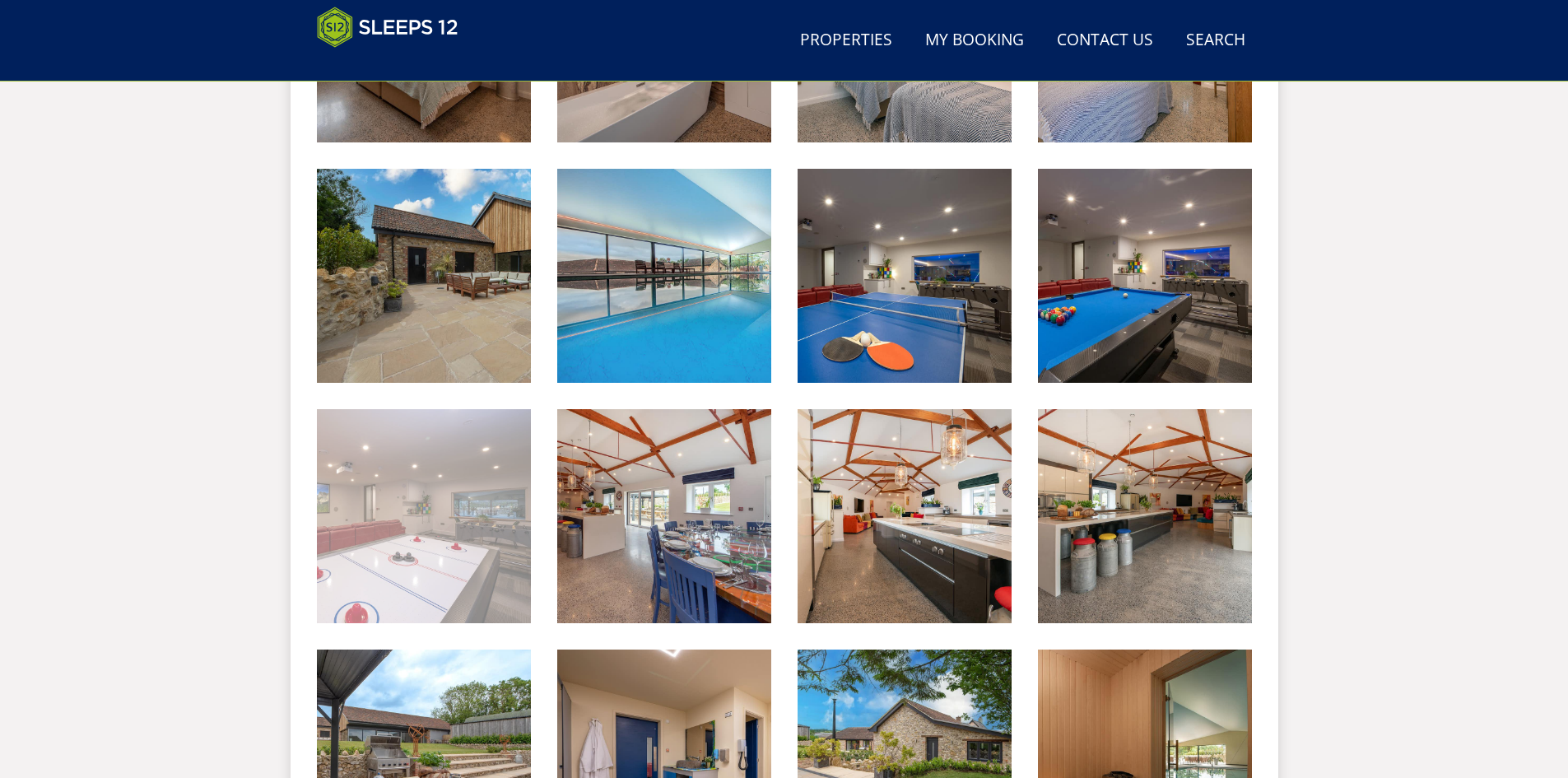
click at [433, 506] on img at bounding box center [424, 515] width 214 height 214
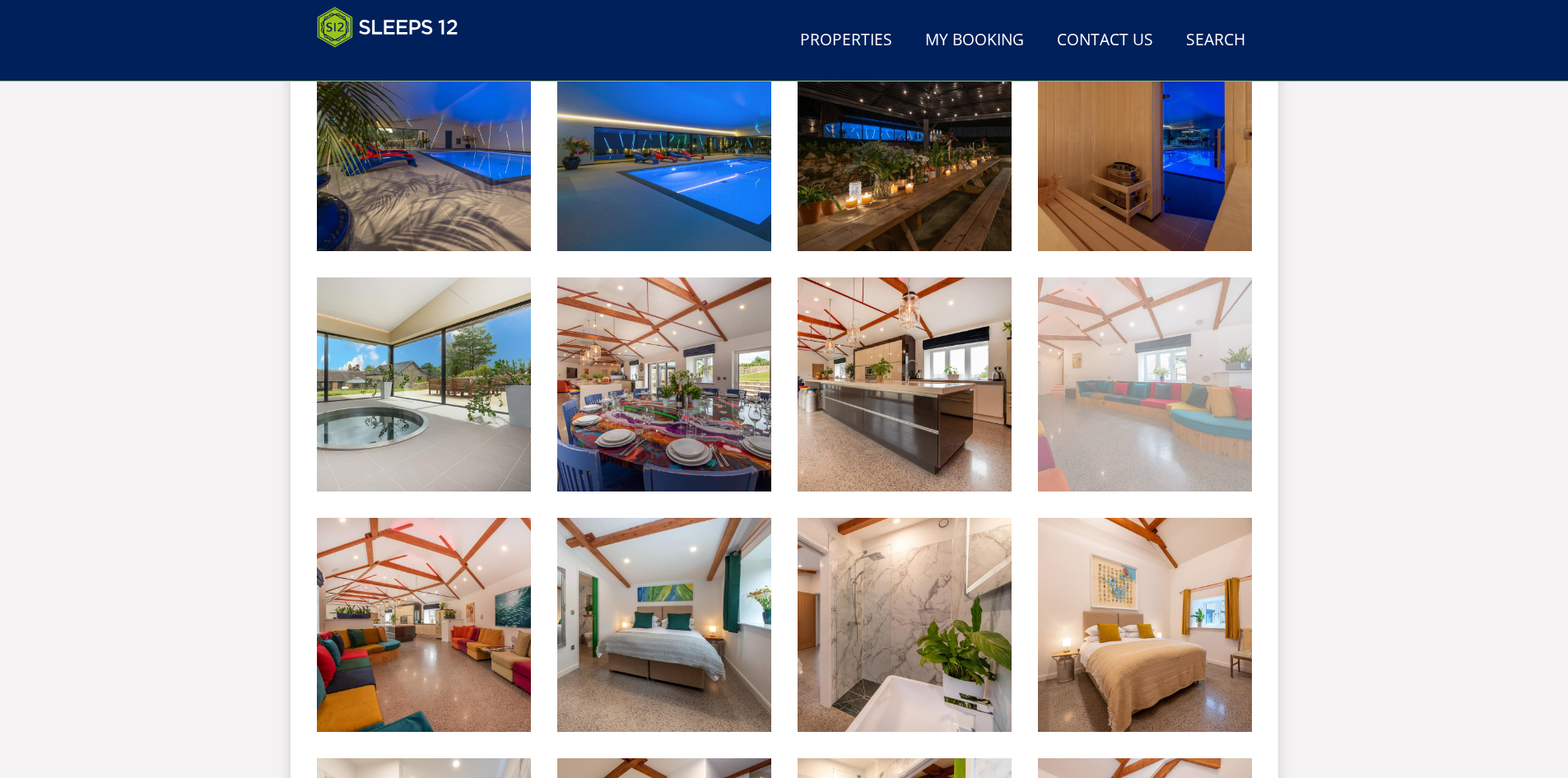
scroll to position [840, 0]
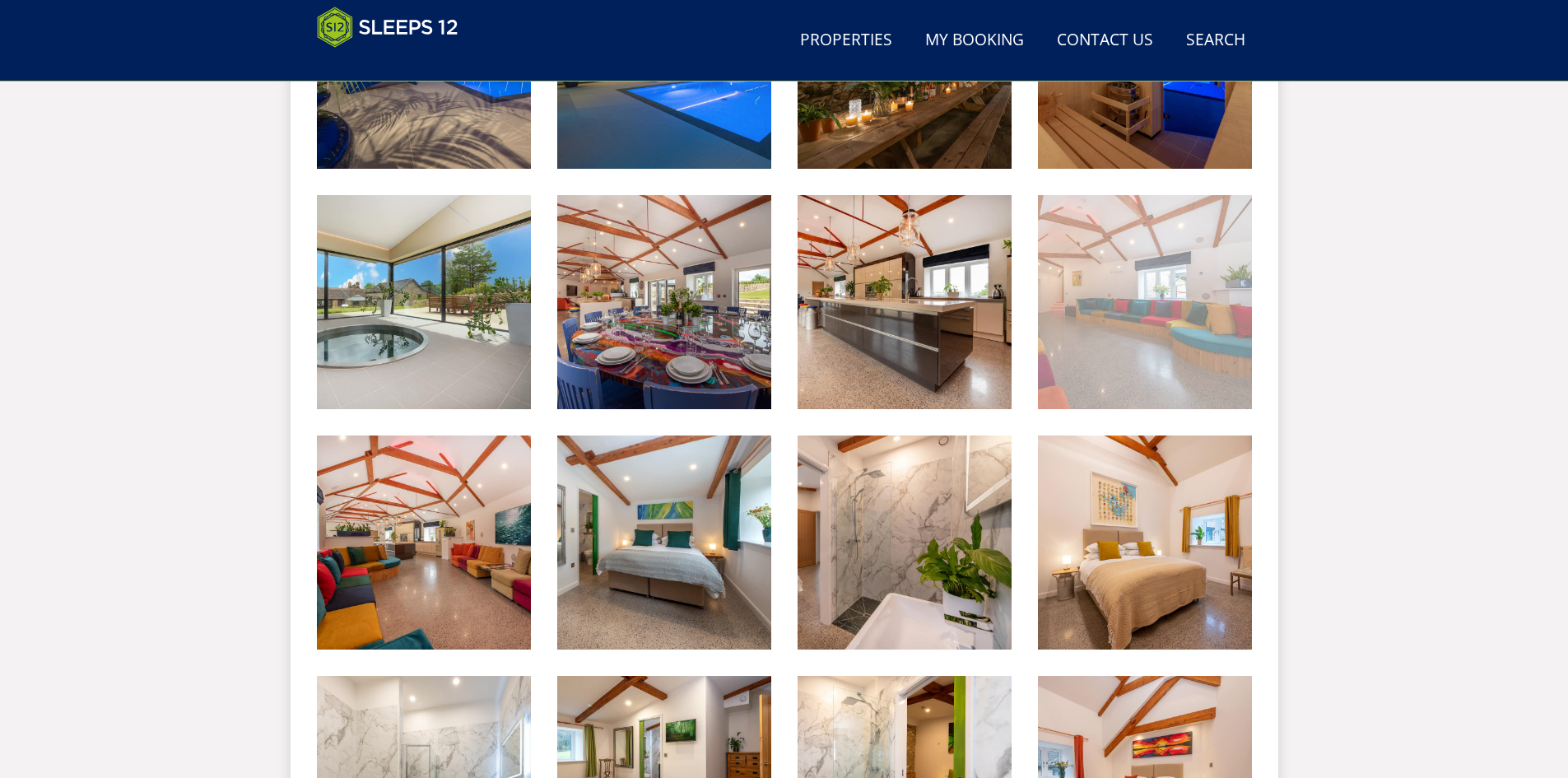
click at [1126, 341] on img at bounding box center [1144, 302] width 214 height 214
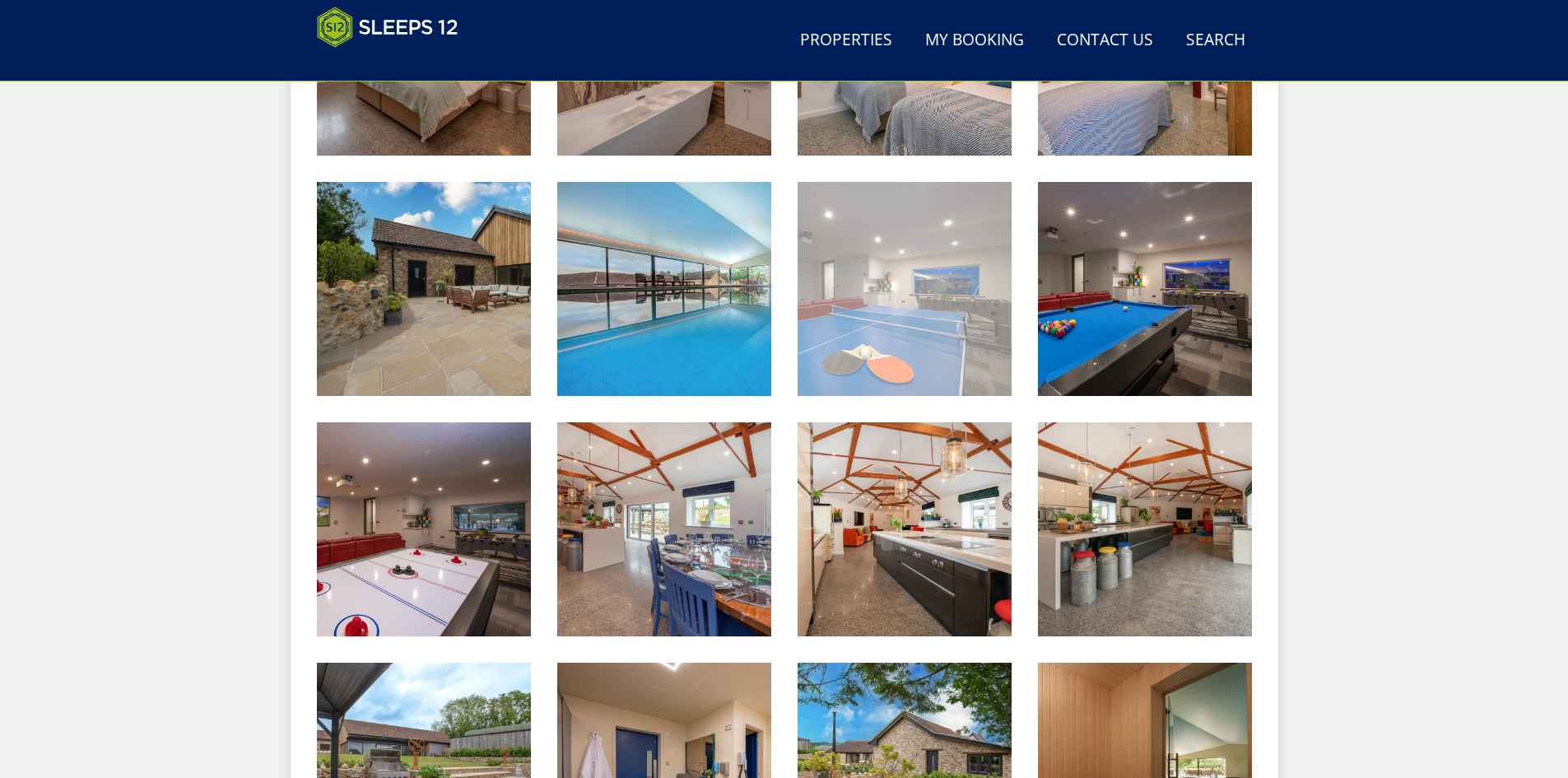
scroll to position [1909, 0]
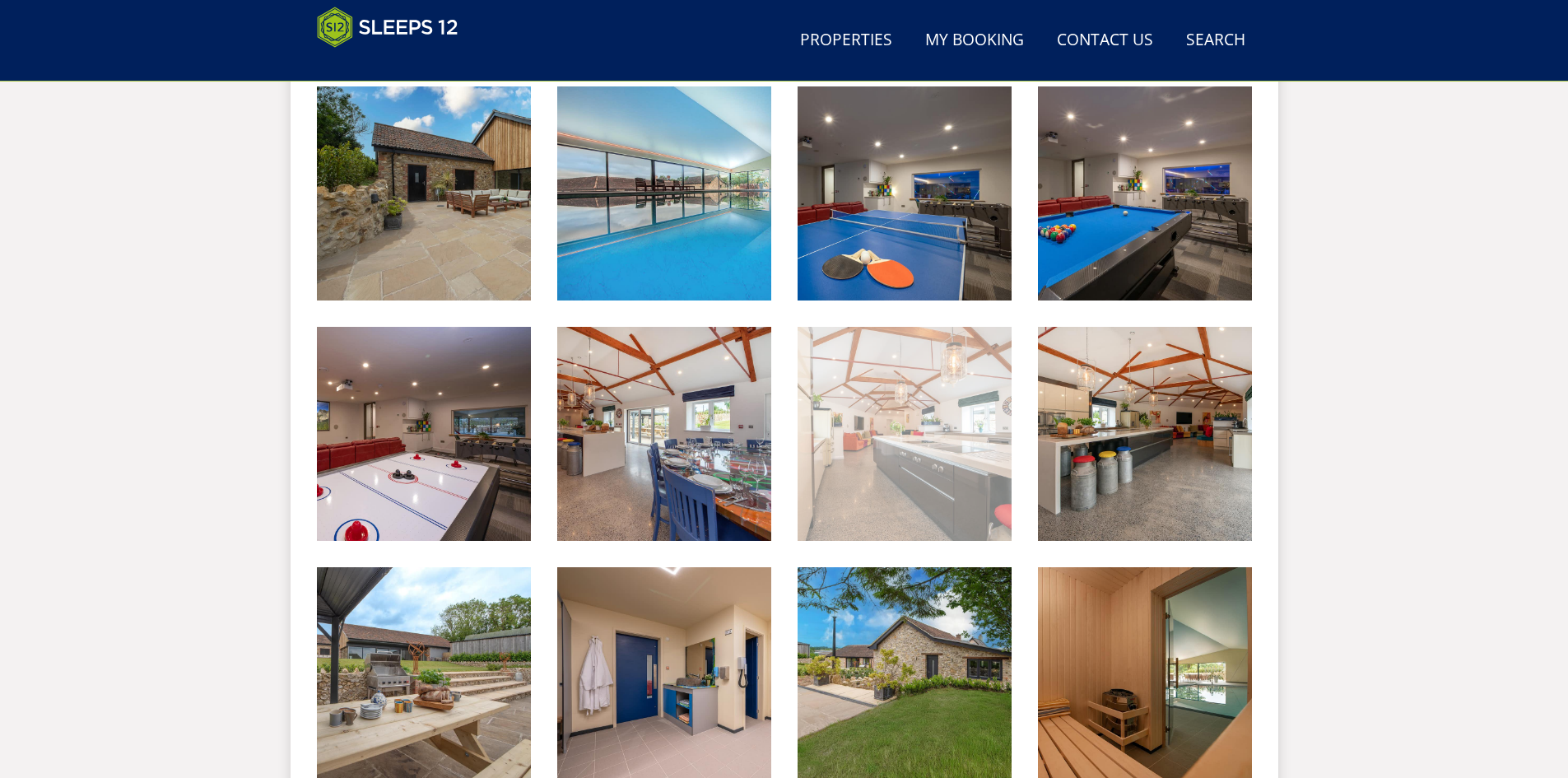
click at [909, 441] on img at bounding box center [904, 433] width 214 height 214
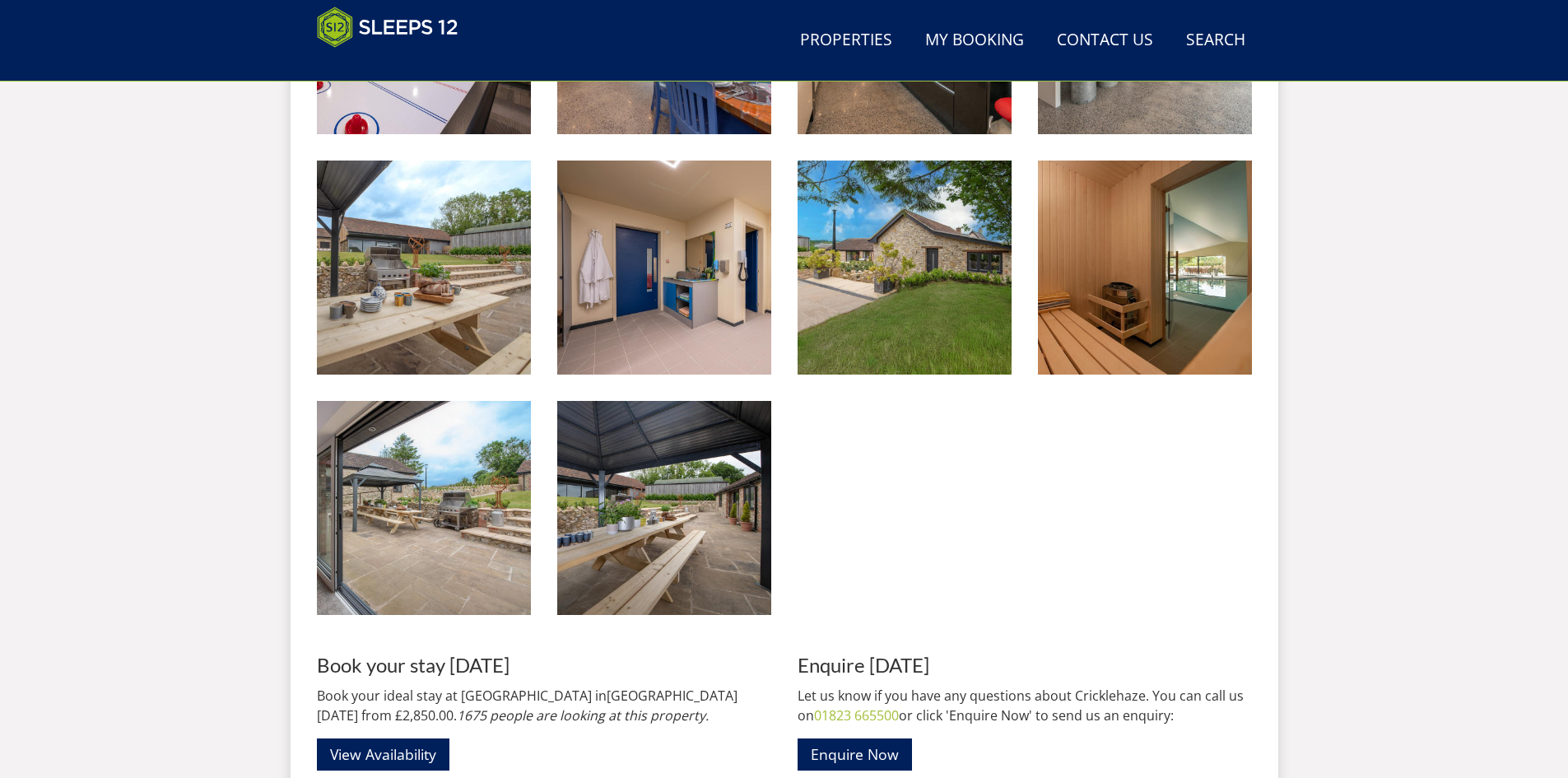
scroll to position [2569, 0]
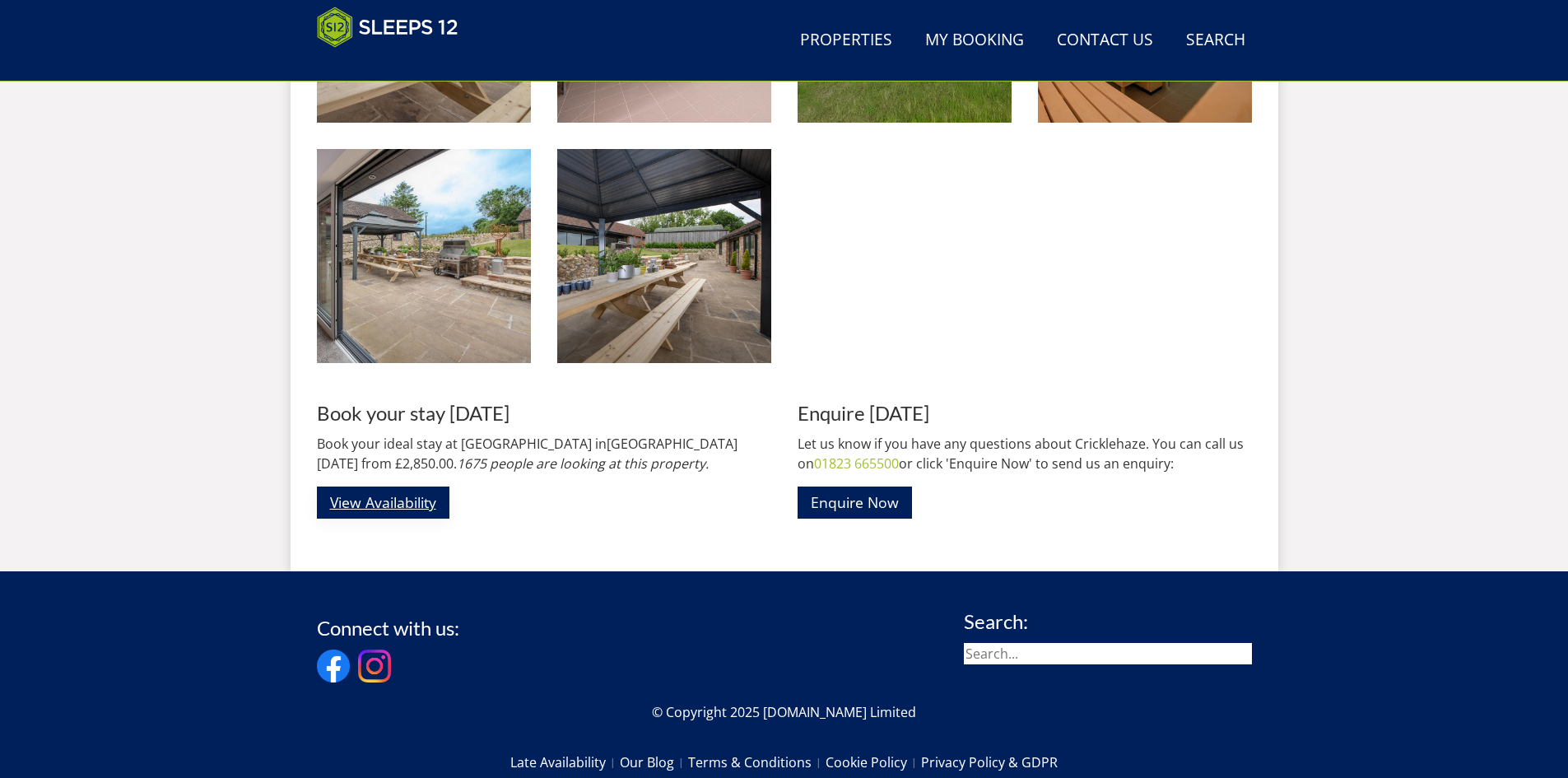
click at [376, 498] on link "View Availability" at bounding box center [383, 502] width 133 height 33
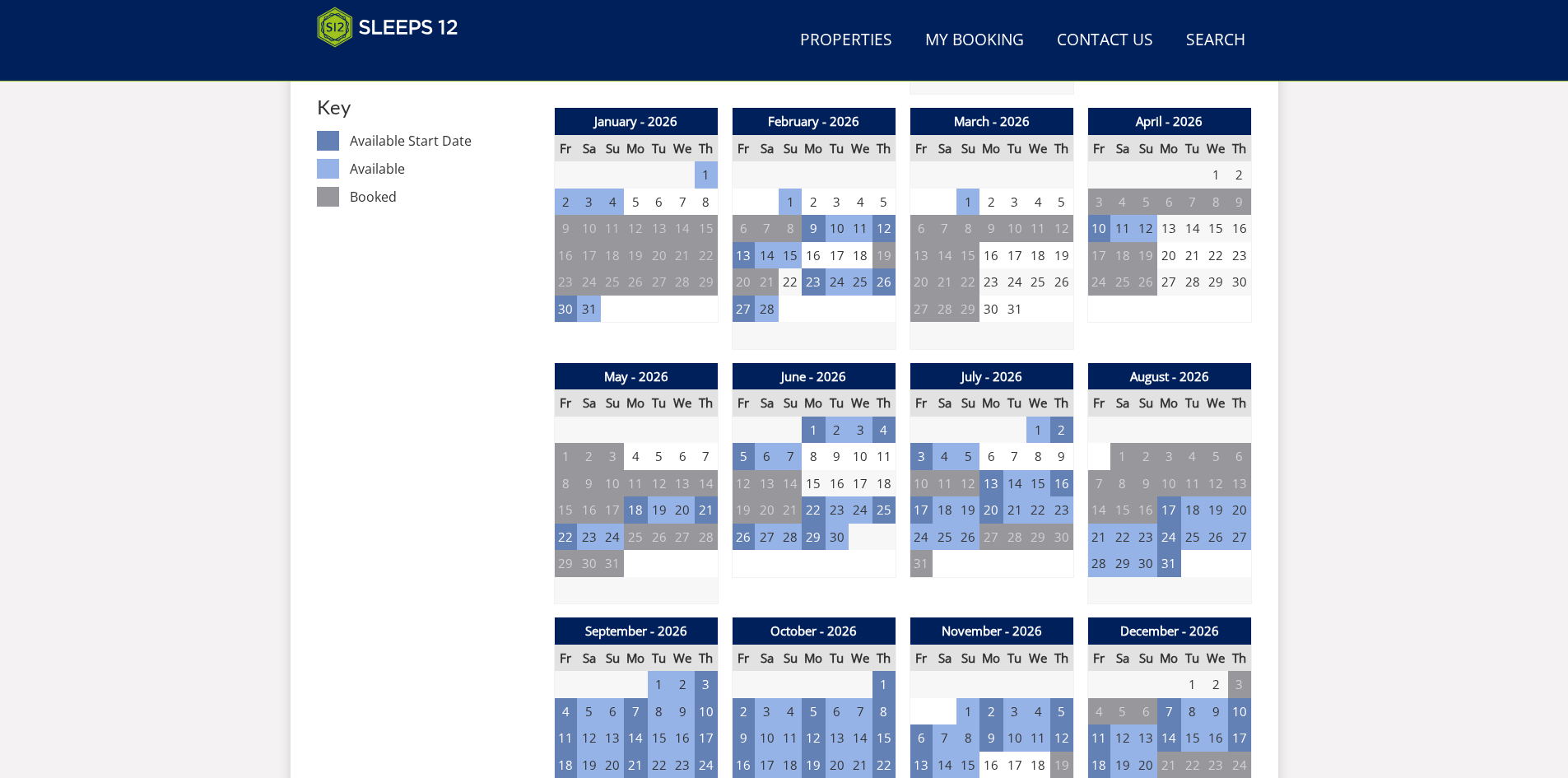
scroll to position [945, 0]
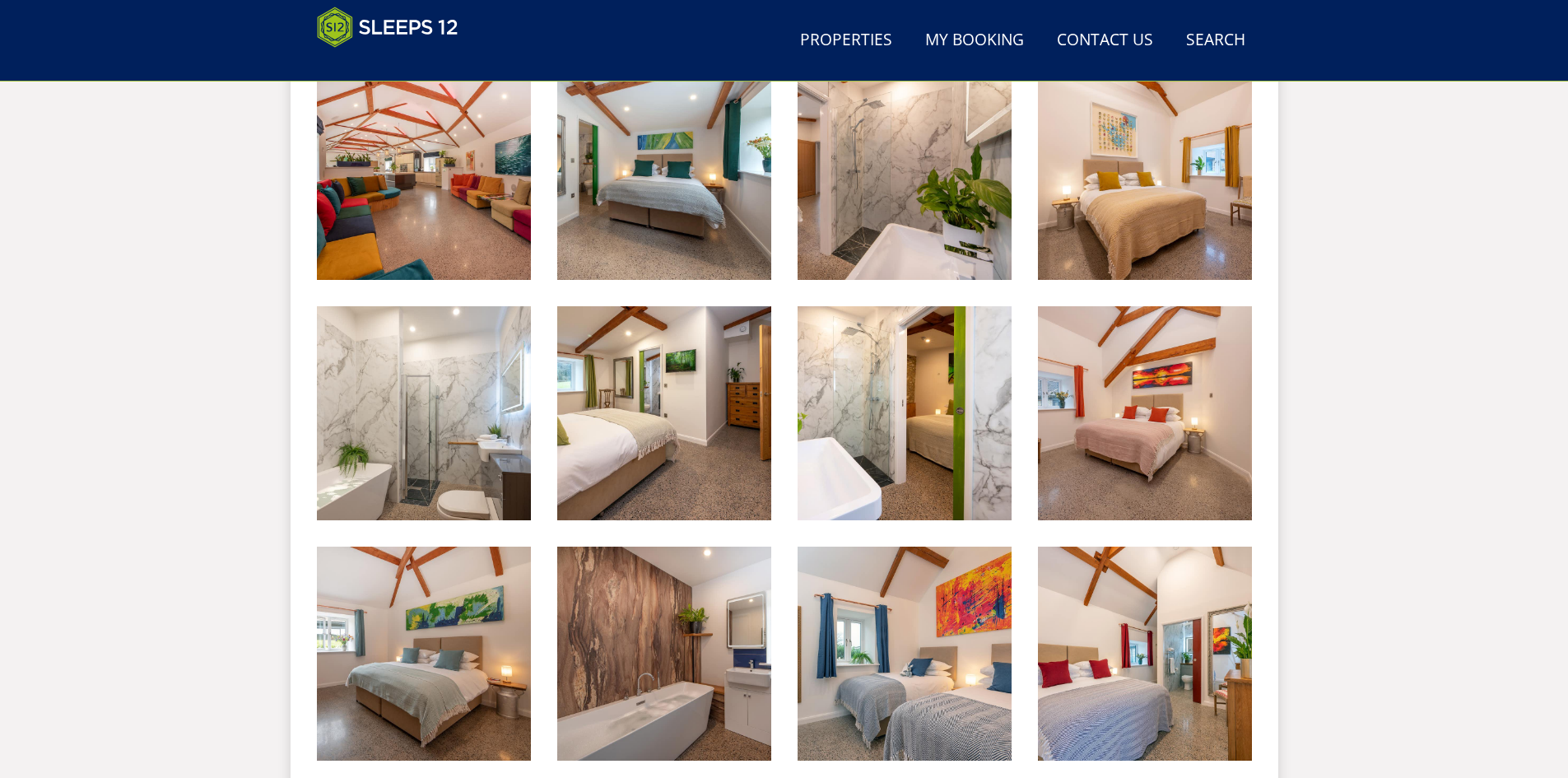
scroll to position [1087, 0]
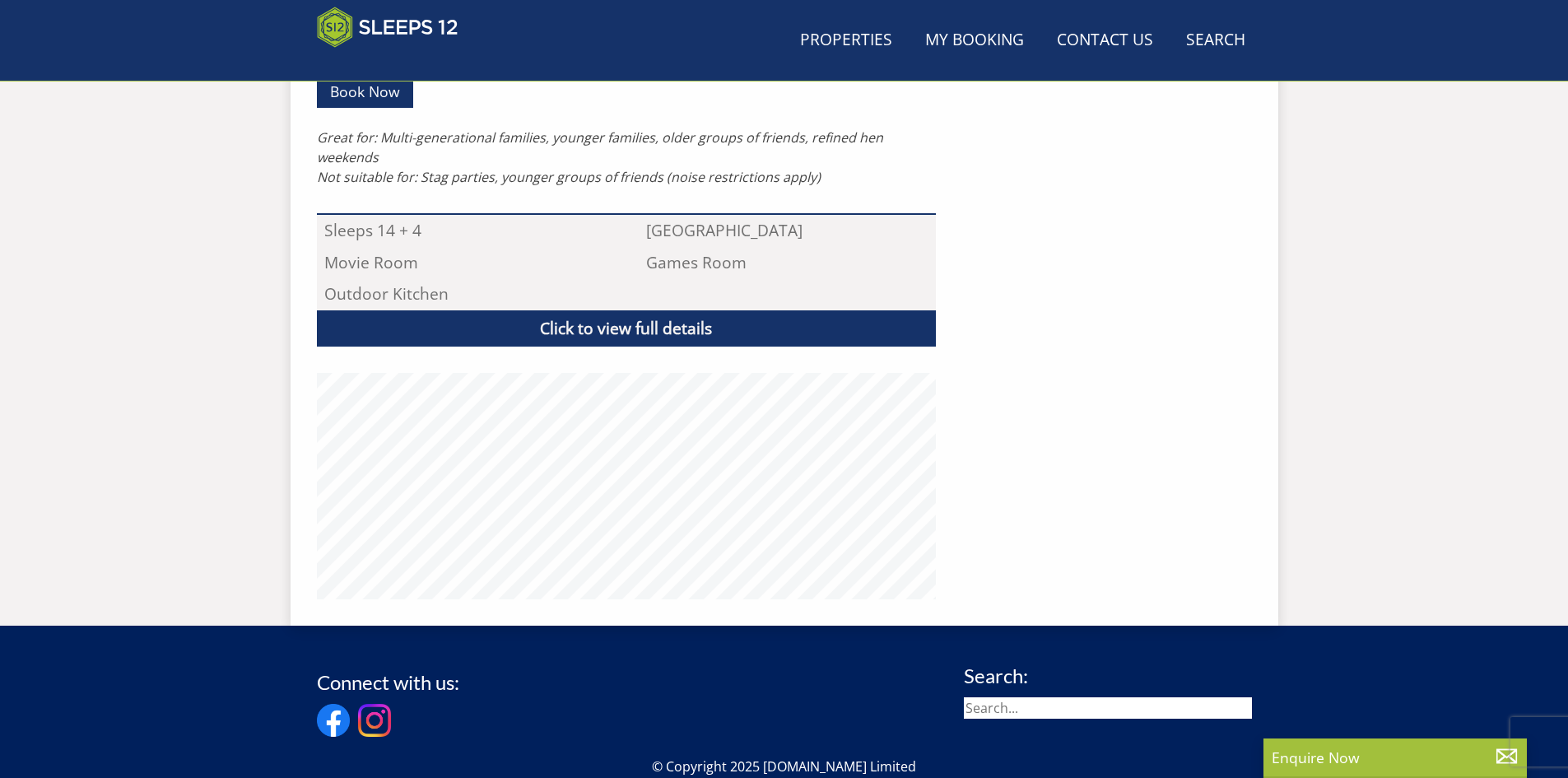
scroll to position [365, 0]
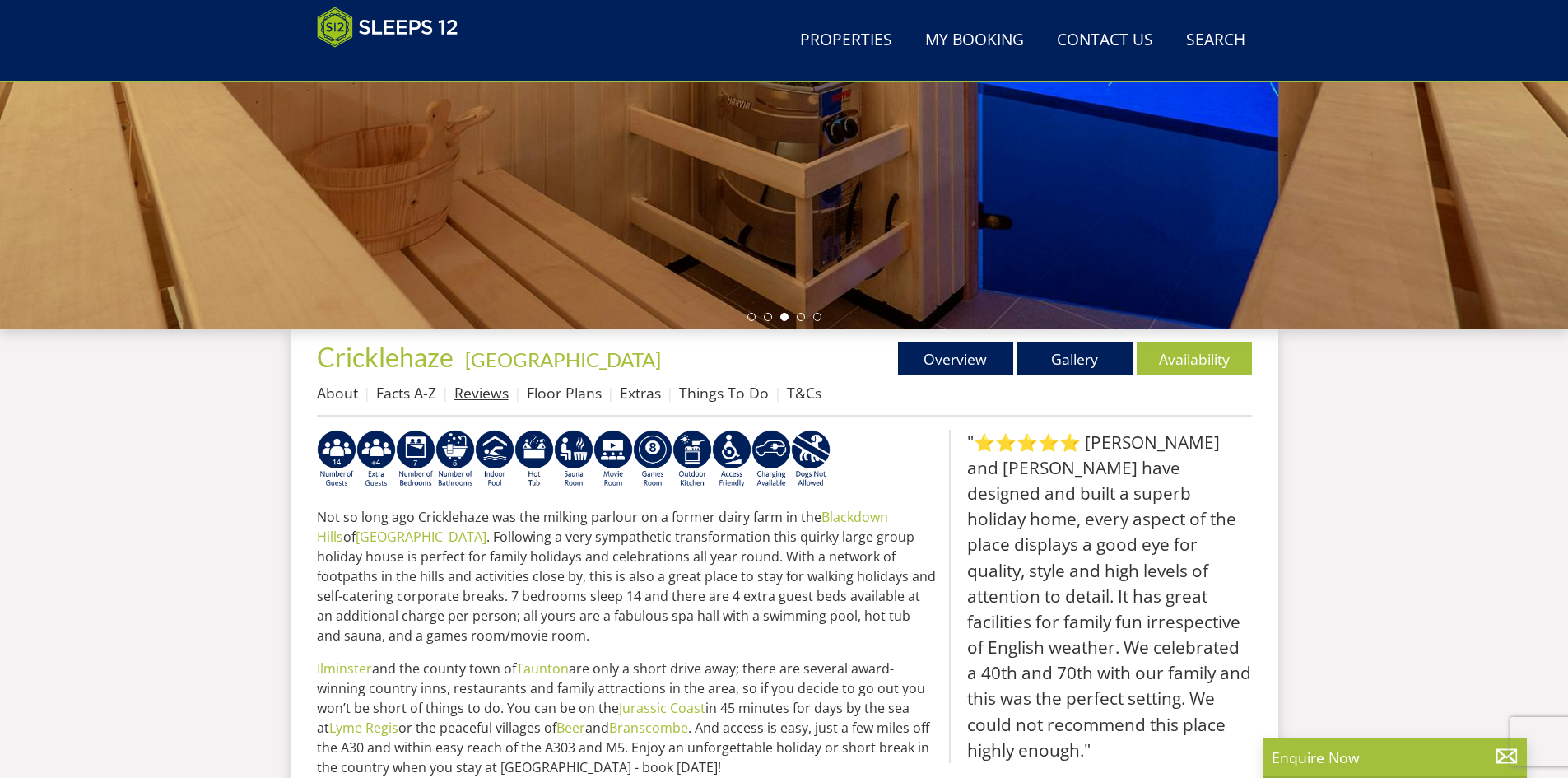
click at [477, 384] on link "Reviews" at bounding box center [482, 392] width 54 height 19
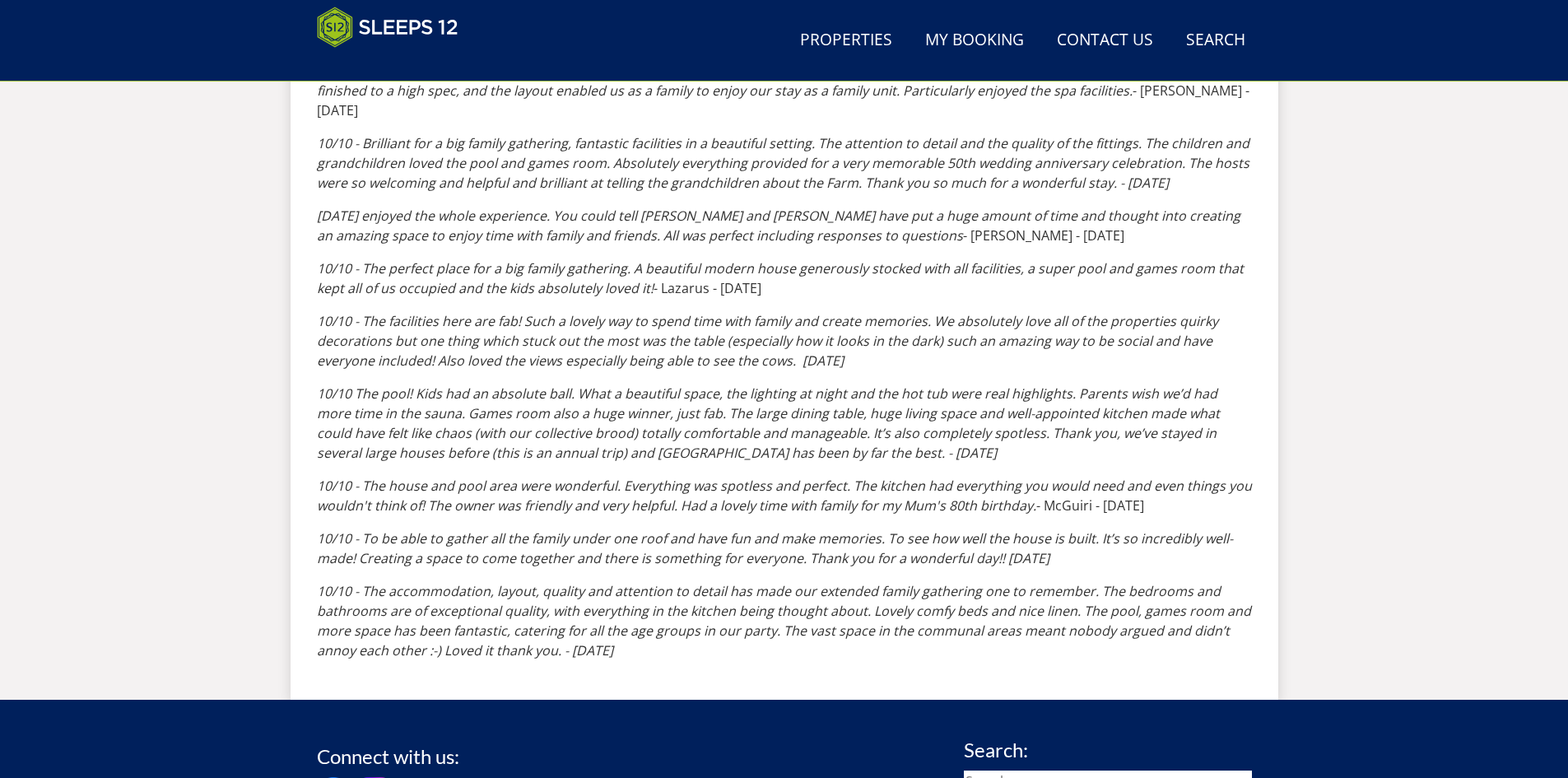
scroll to position [927, 0]
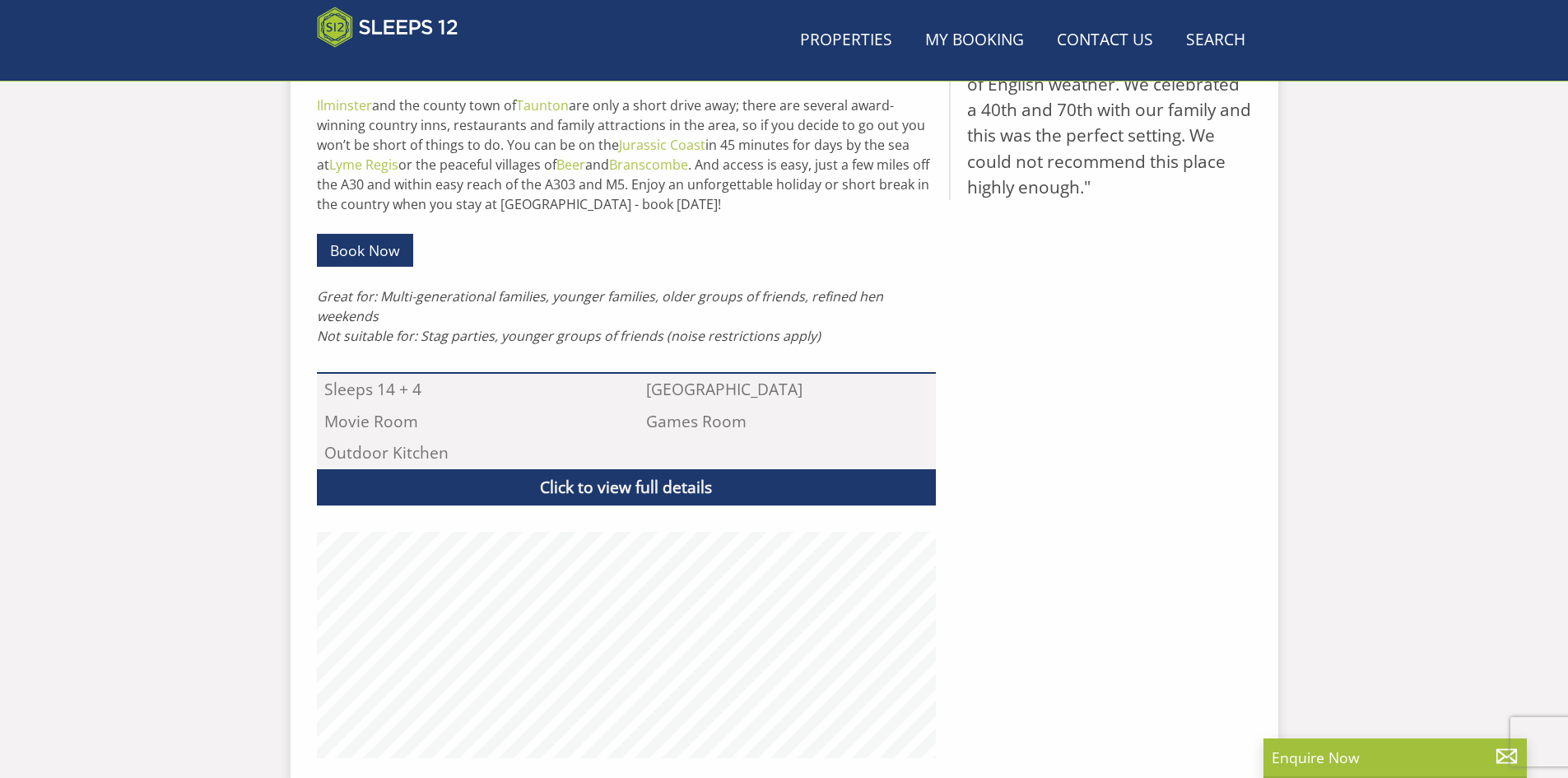
scroll to position [365, 0]
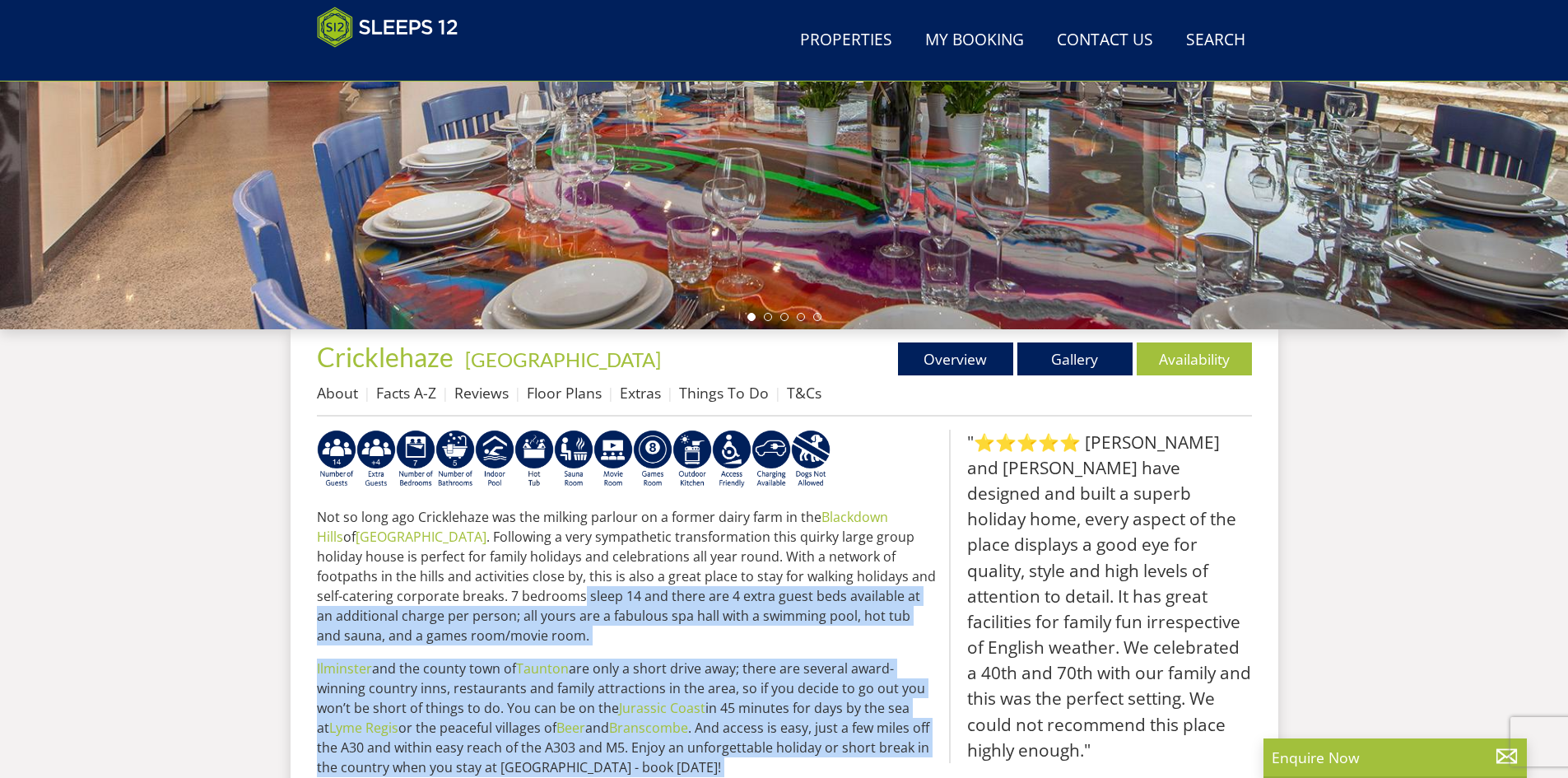
click at [777, 777] on html "WinterWonder – Save £150 on any stay from 1st September to 27th March* Terms ap…" at bounding box center [784, 694] width 1568 height 2118
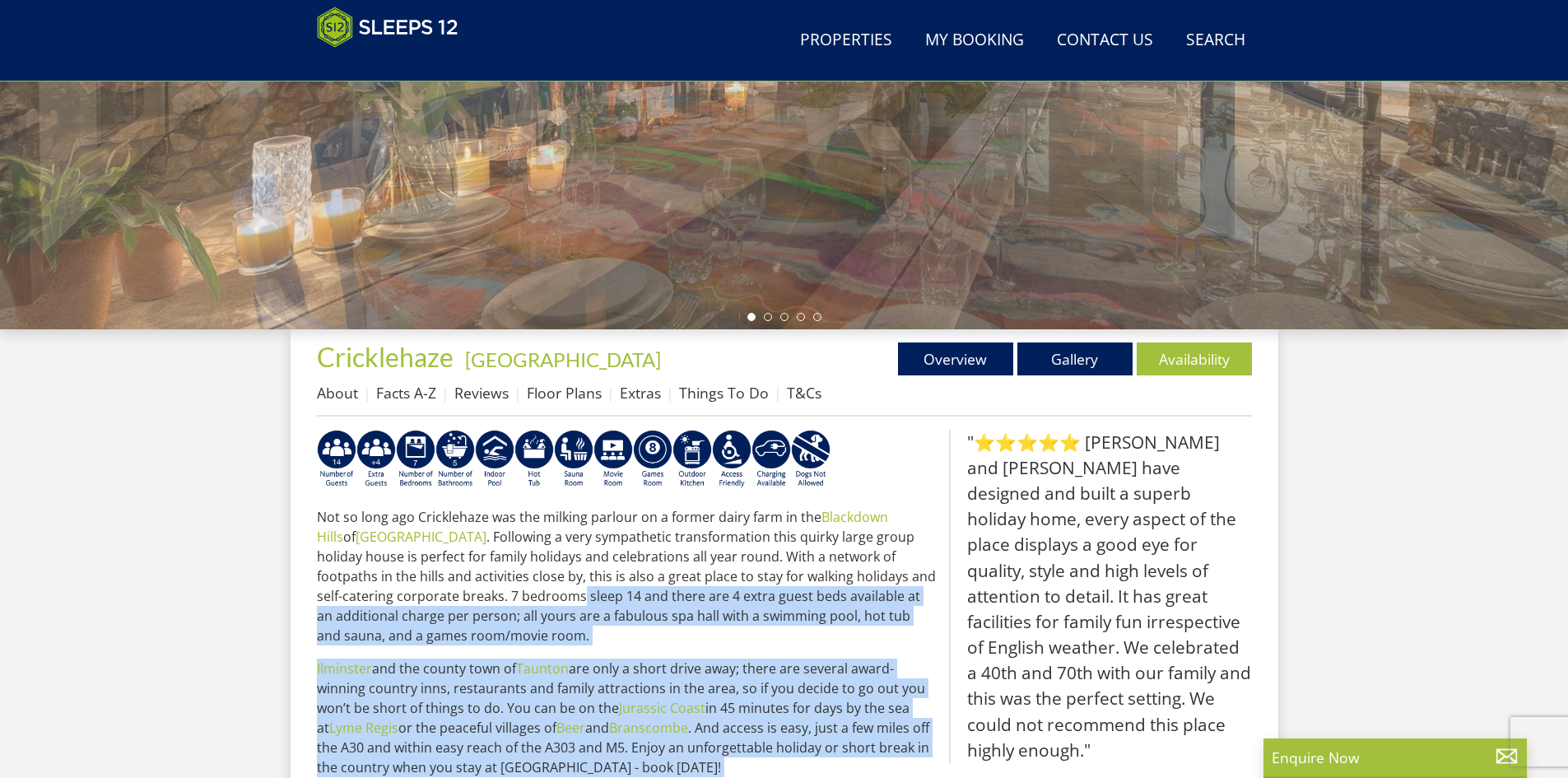
scroll to position [523, 0]
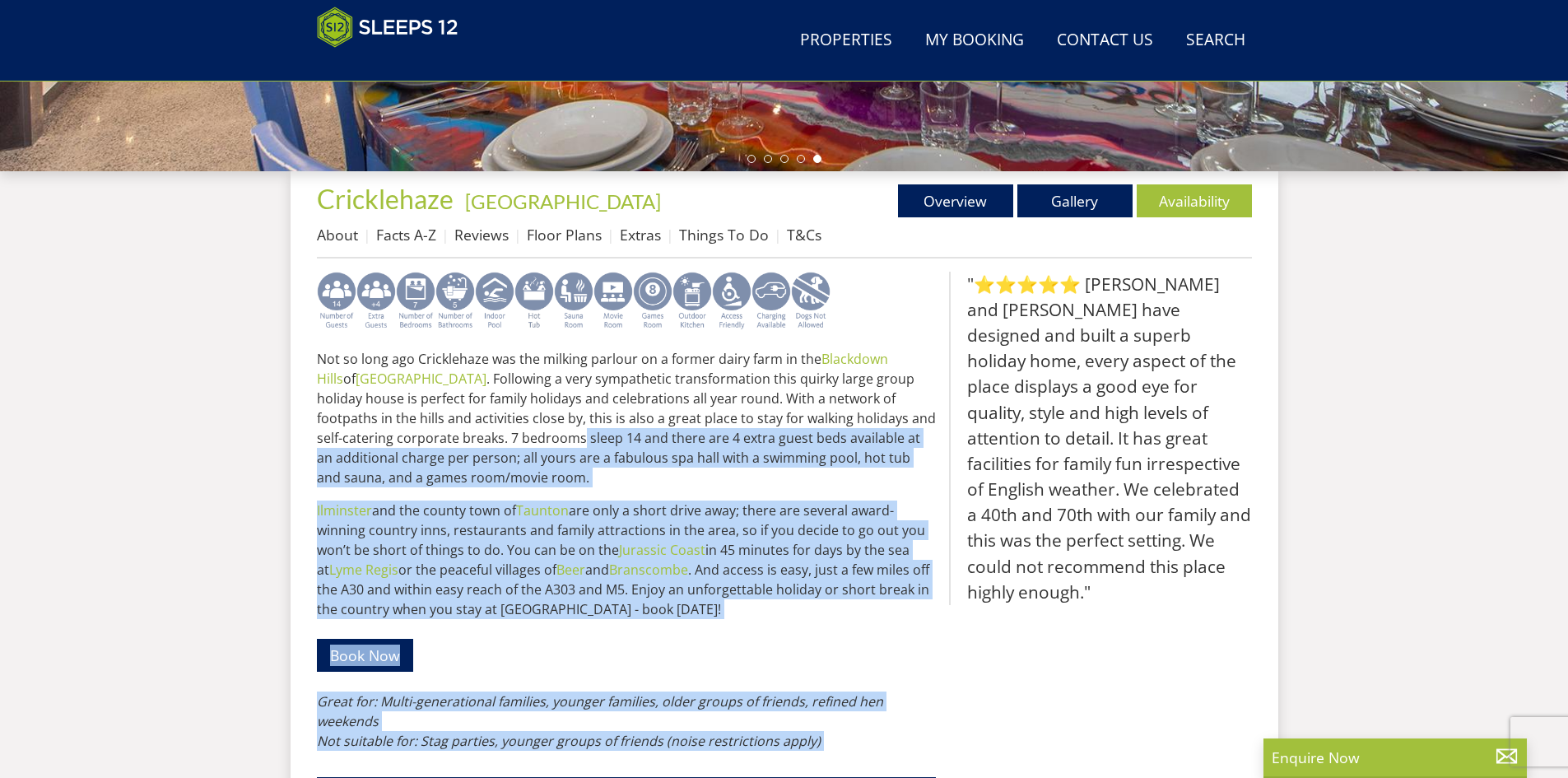
click at [651, 285] on img at bounding box center [652, 301] width 40 height 59
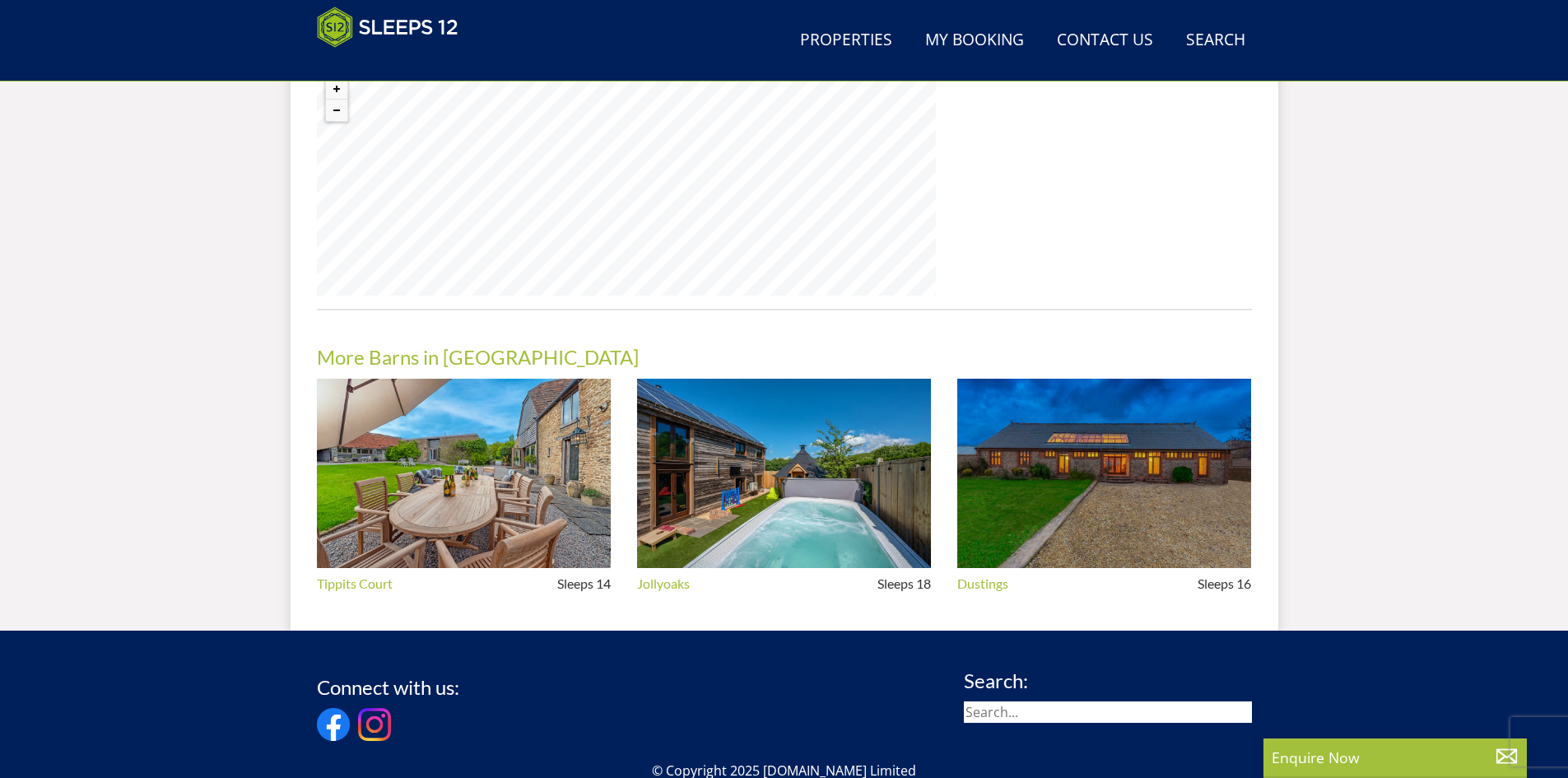
scroll to position [1027, 0]
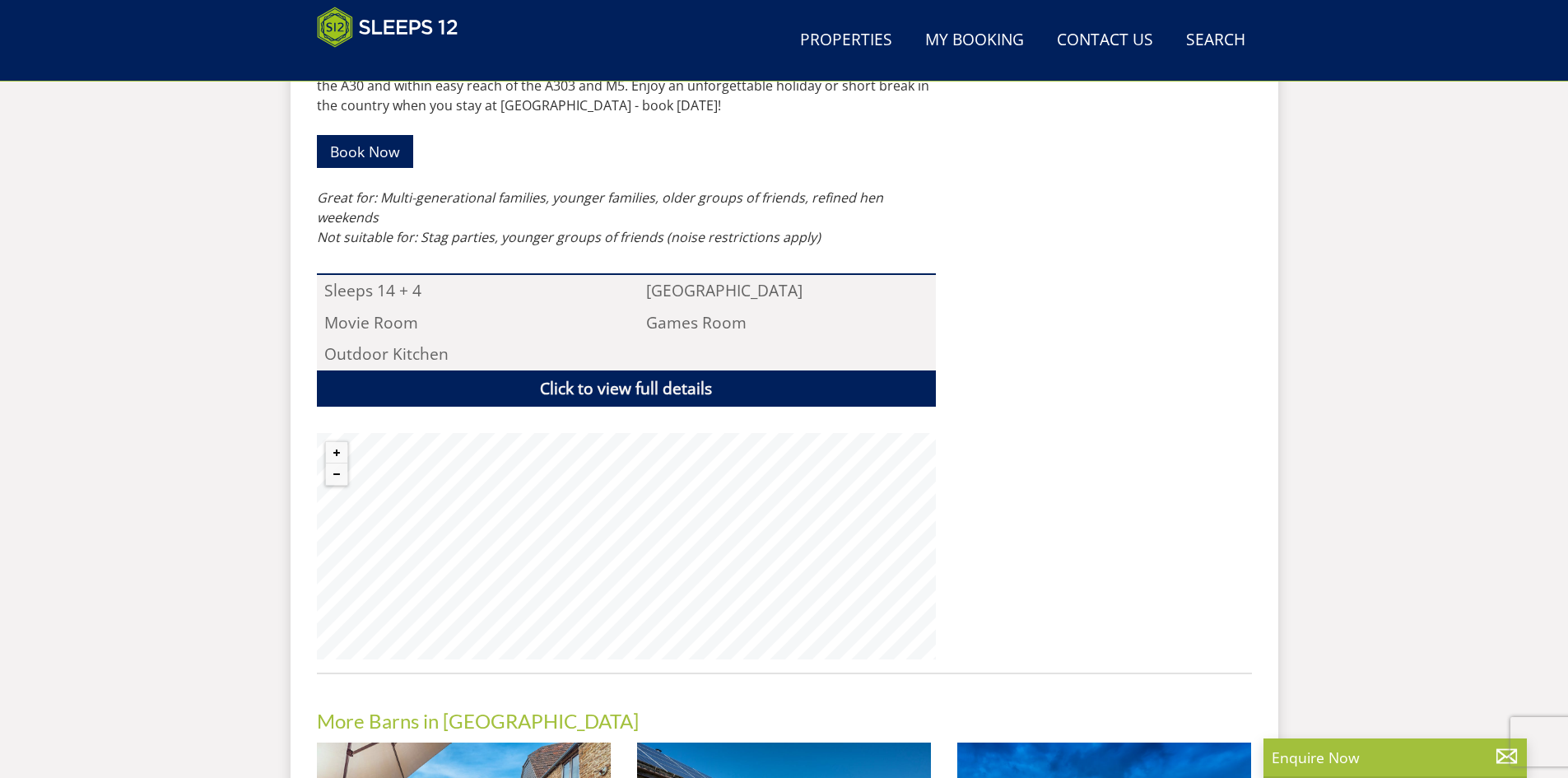
select select "10"
select select "5"
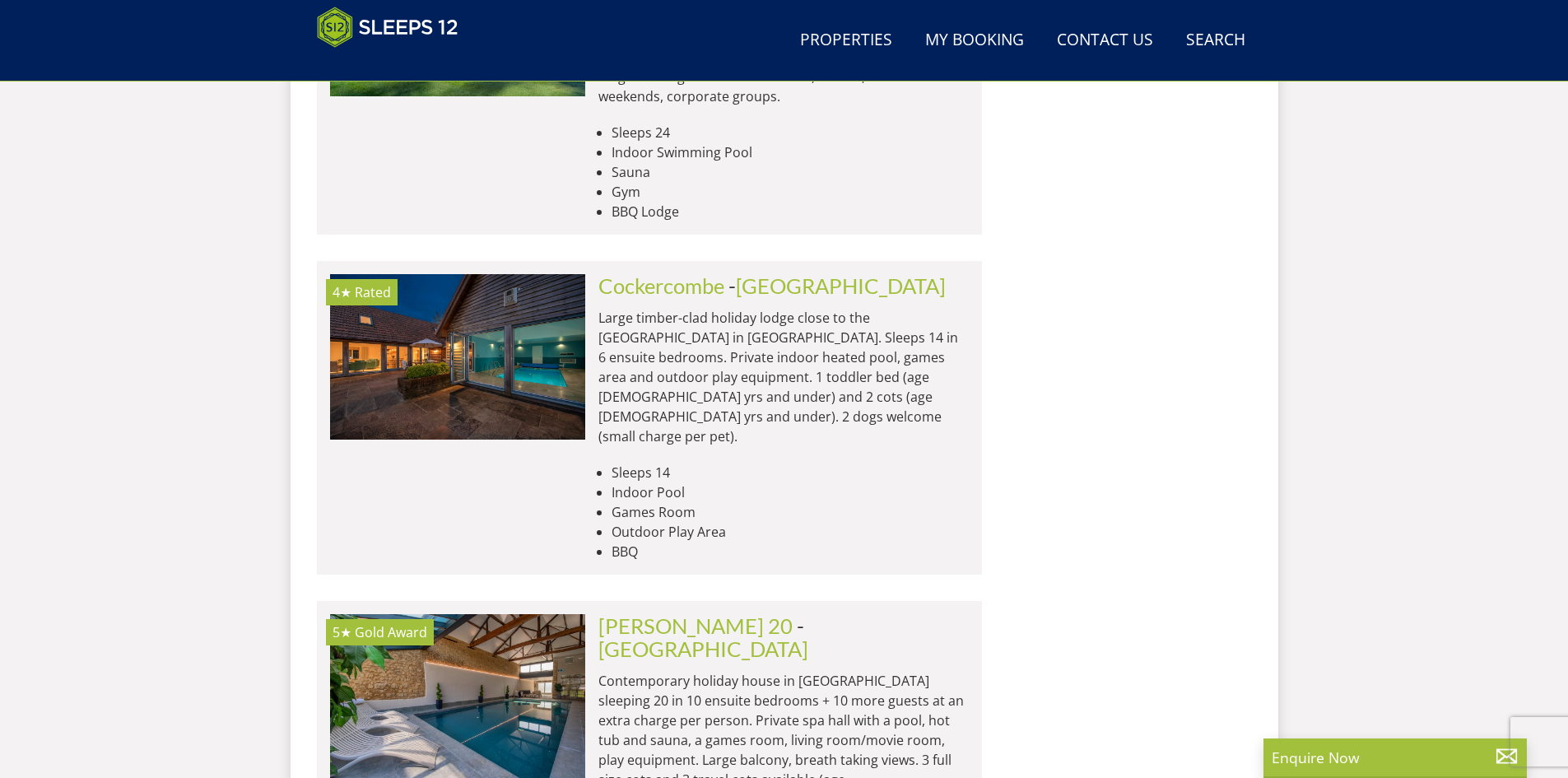
scroll to position [1909, 0]
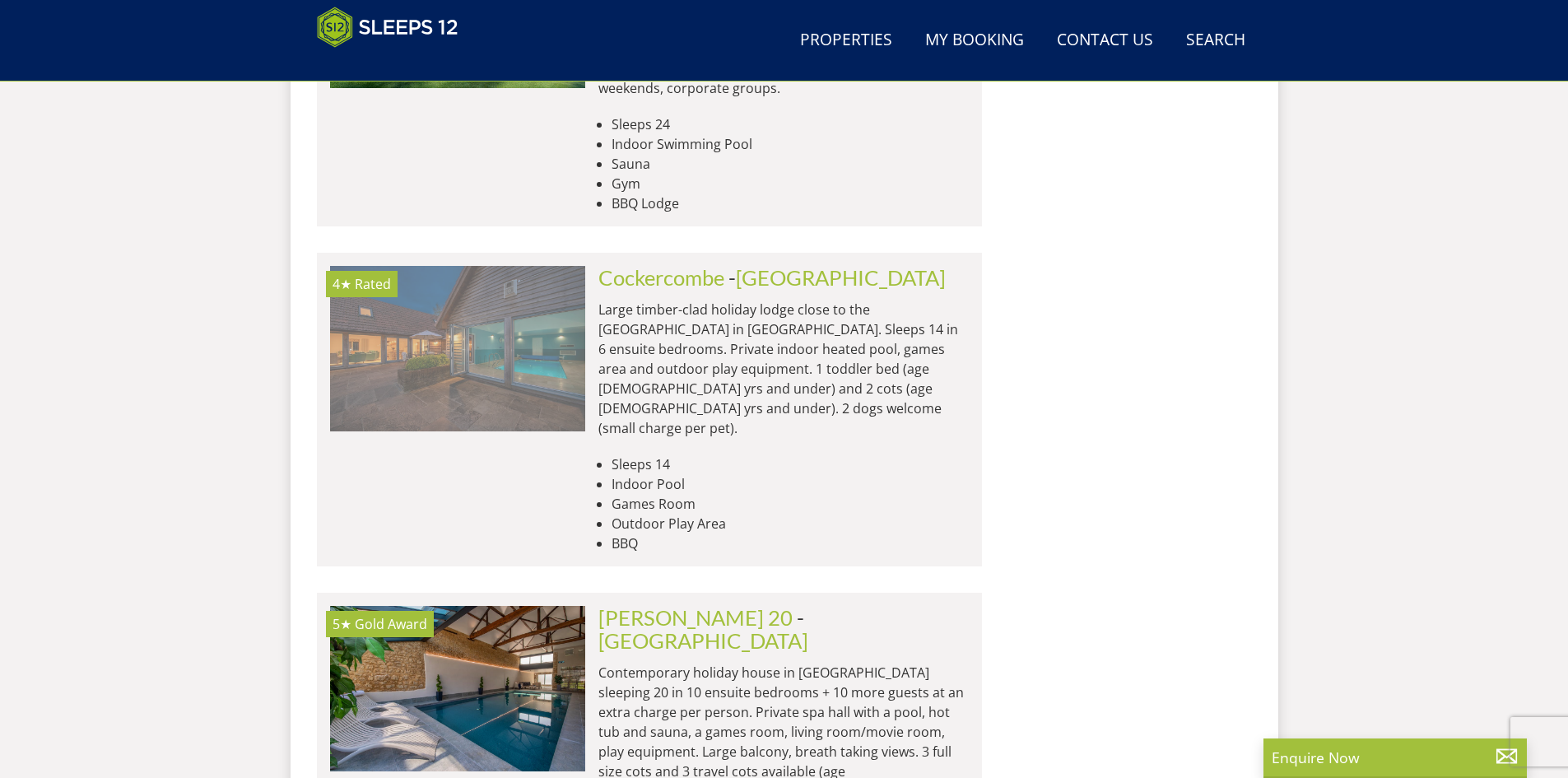
click at [493, 272] on img at bounding box center [458, 347] width 255 height 164
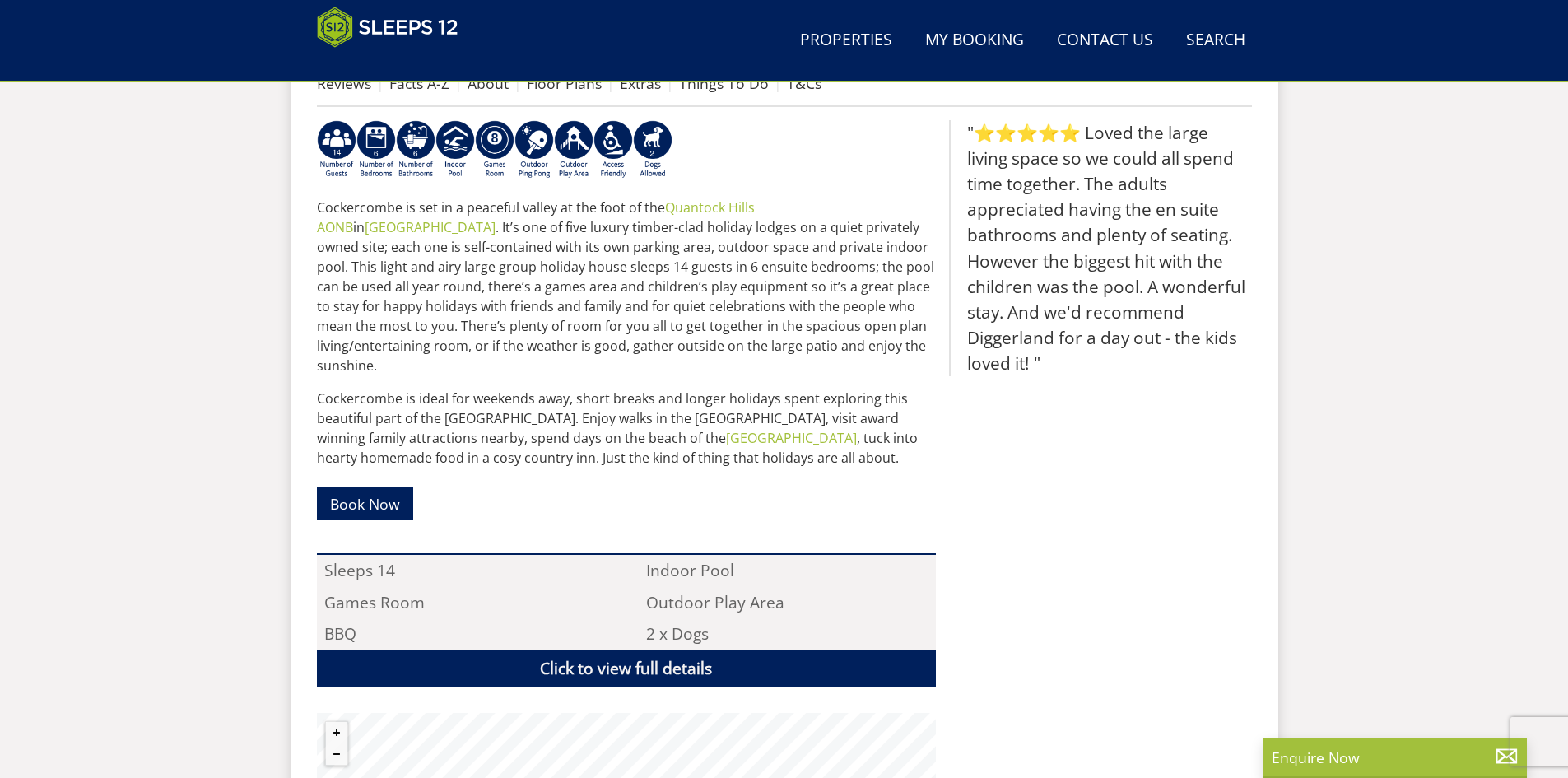
scroll to position [675, 0]
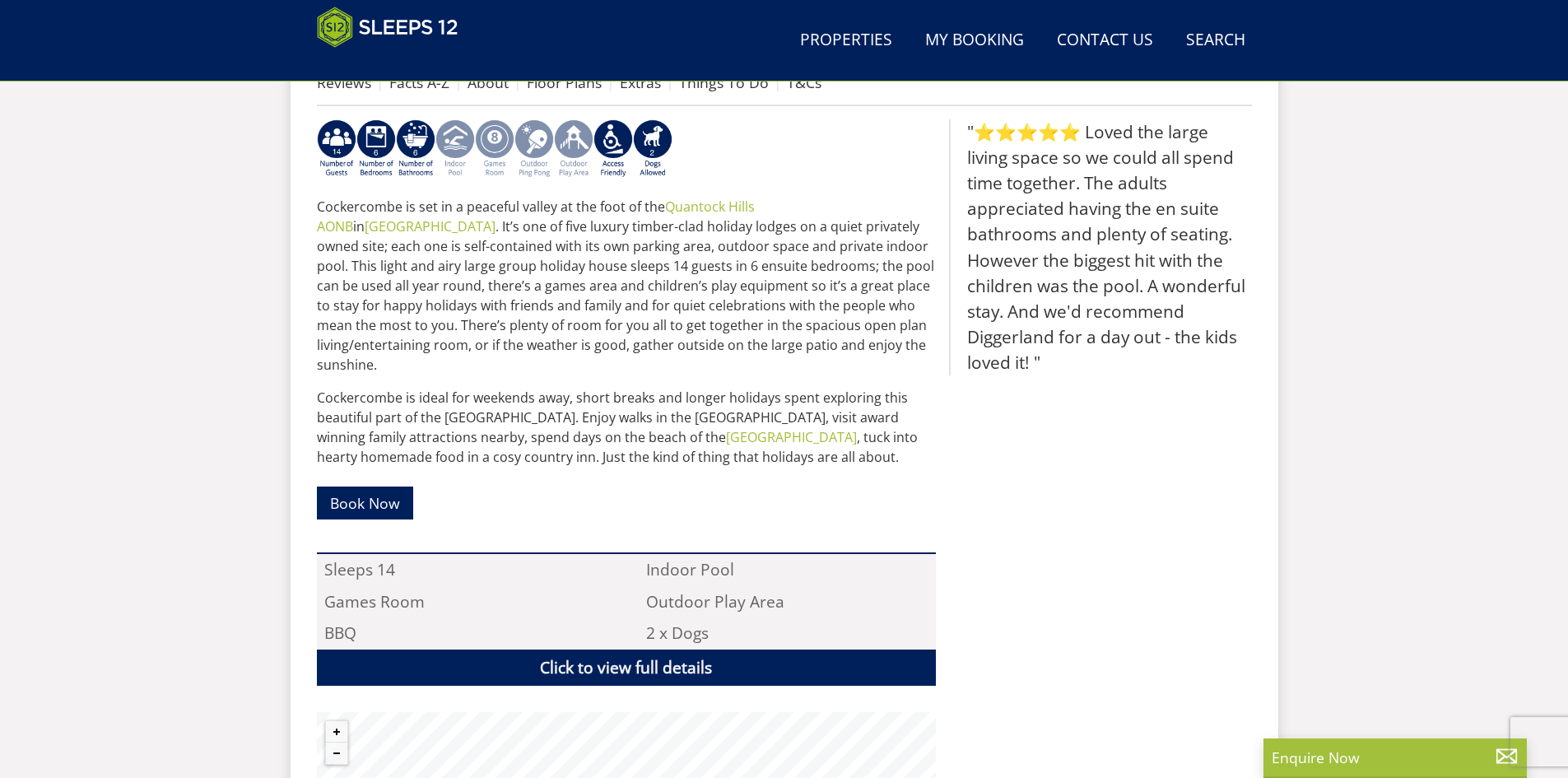
click at [490, 131] on img at bounding box center [494, 149] width 40 height 59
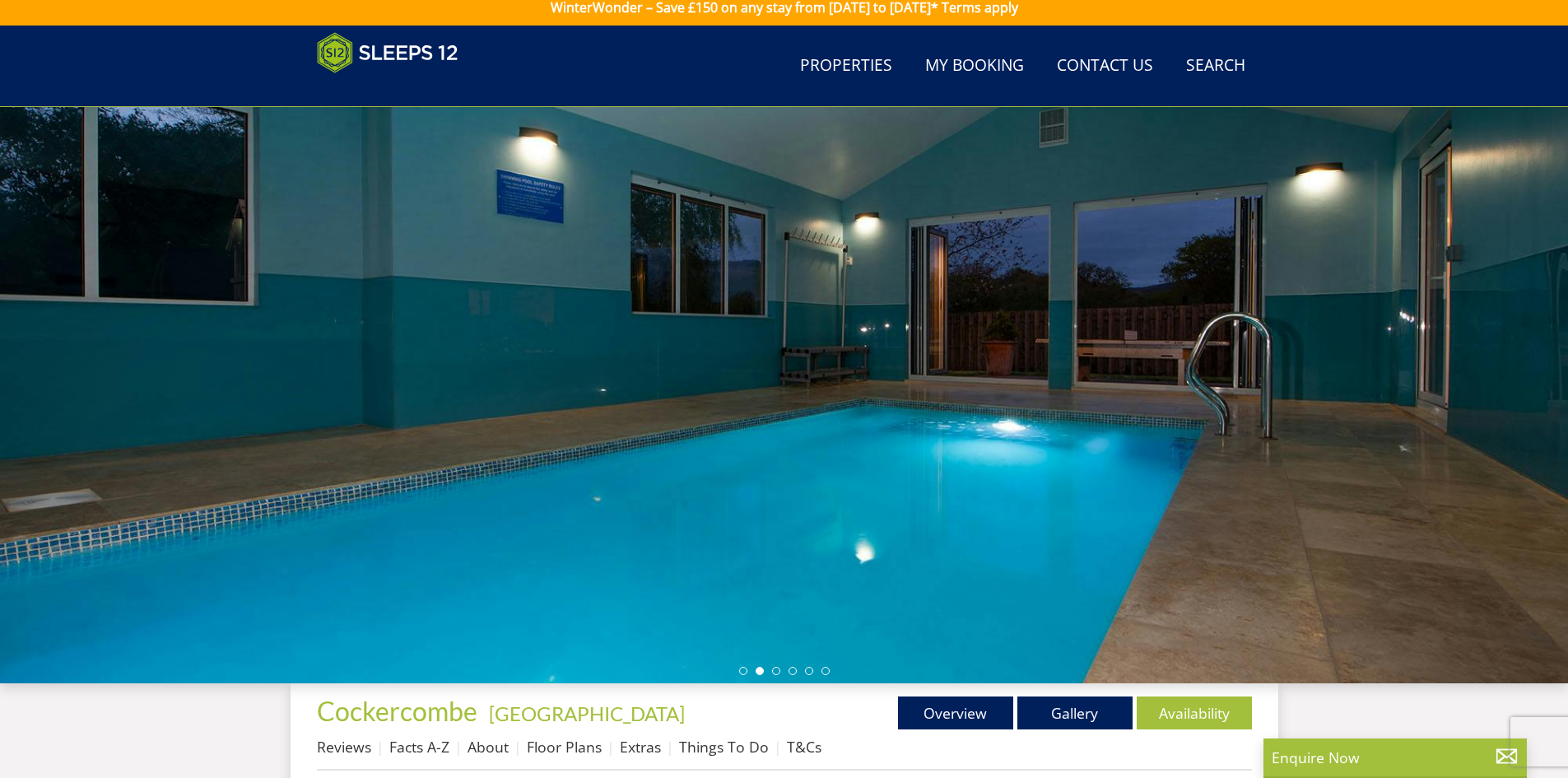
scroll to position [0, 0]
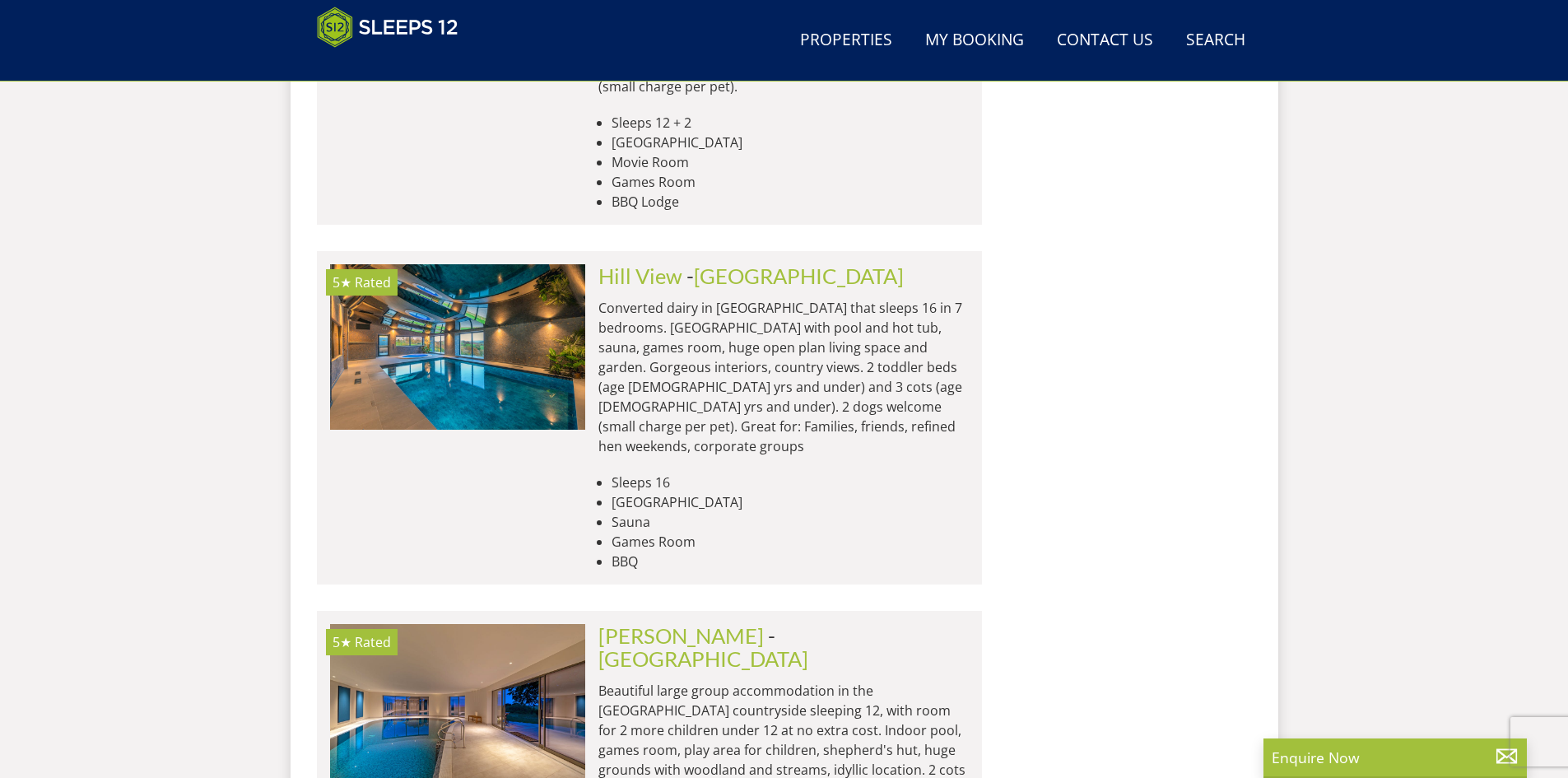
scroll to position [4295, 0]
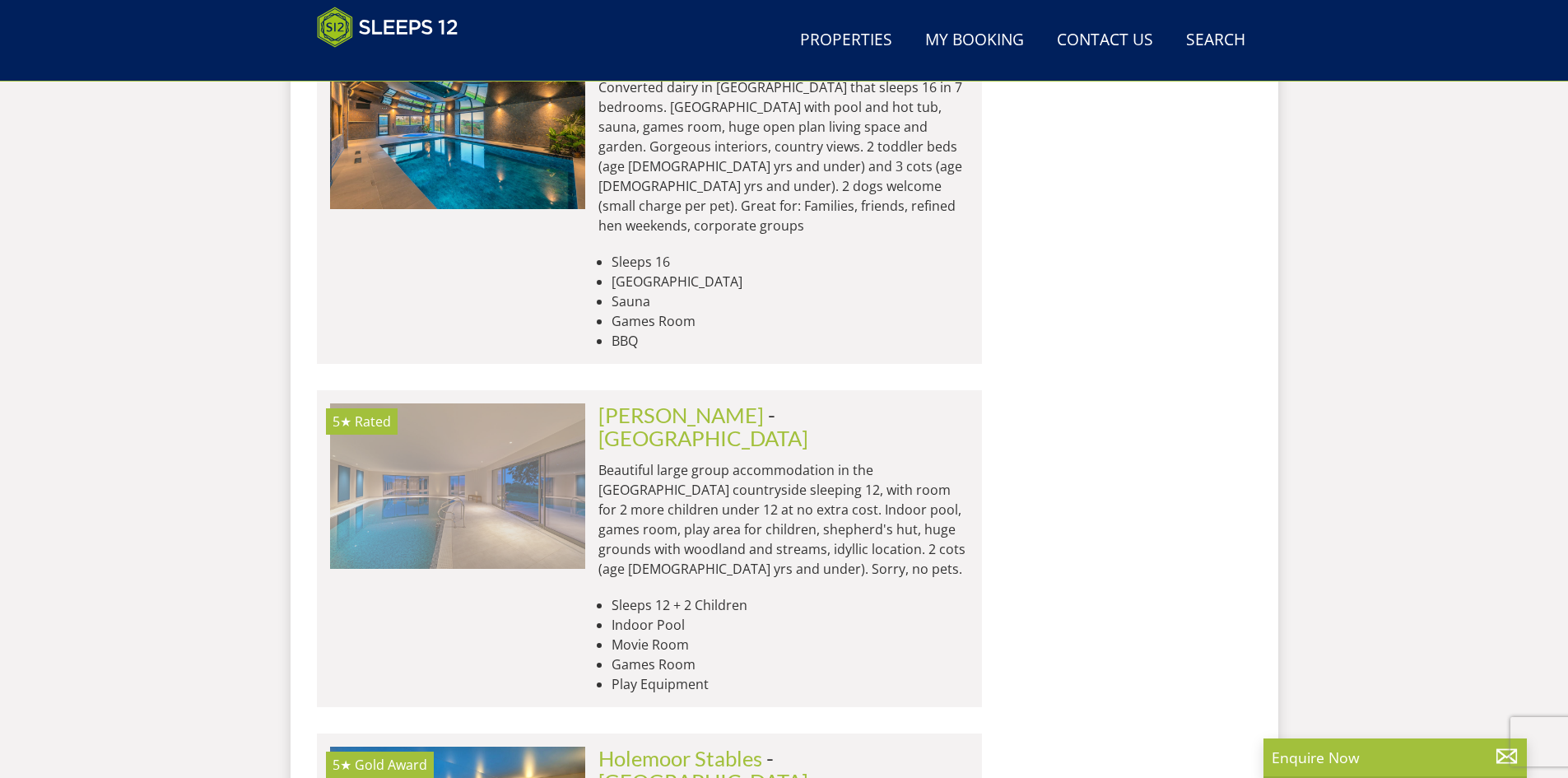
click at [508, 404] on img at bounding box center [458, 485] width 255 height 164
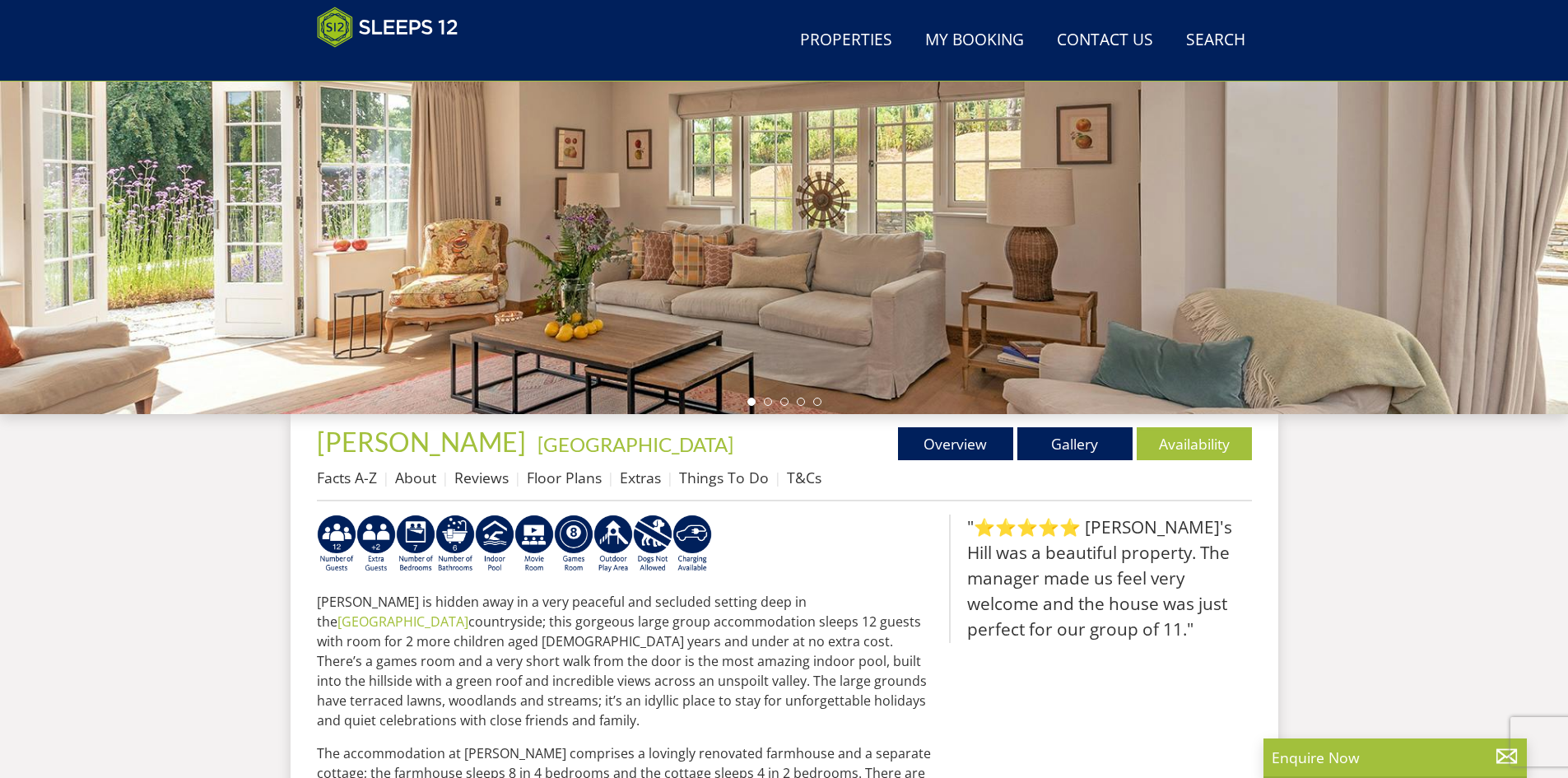
scroll to position [273, 0]
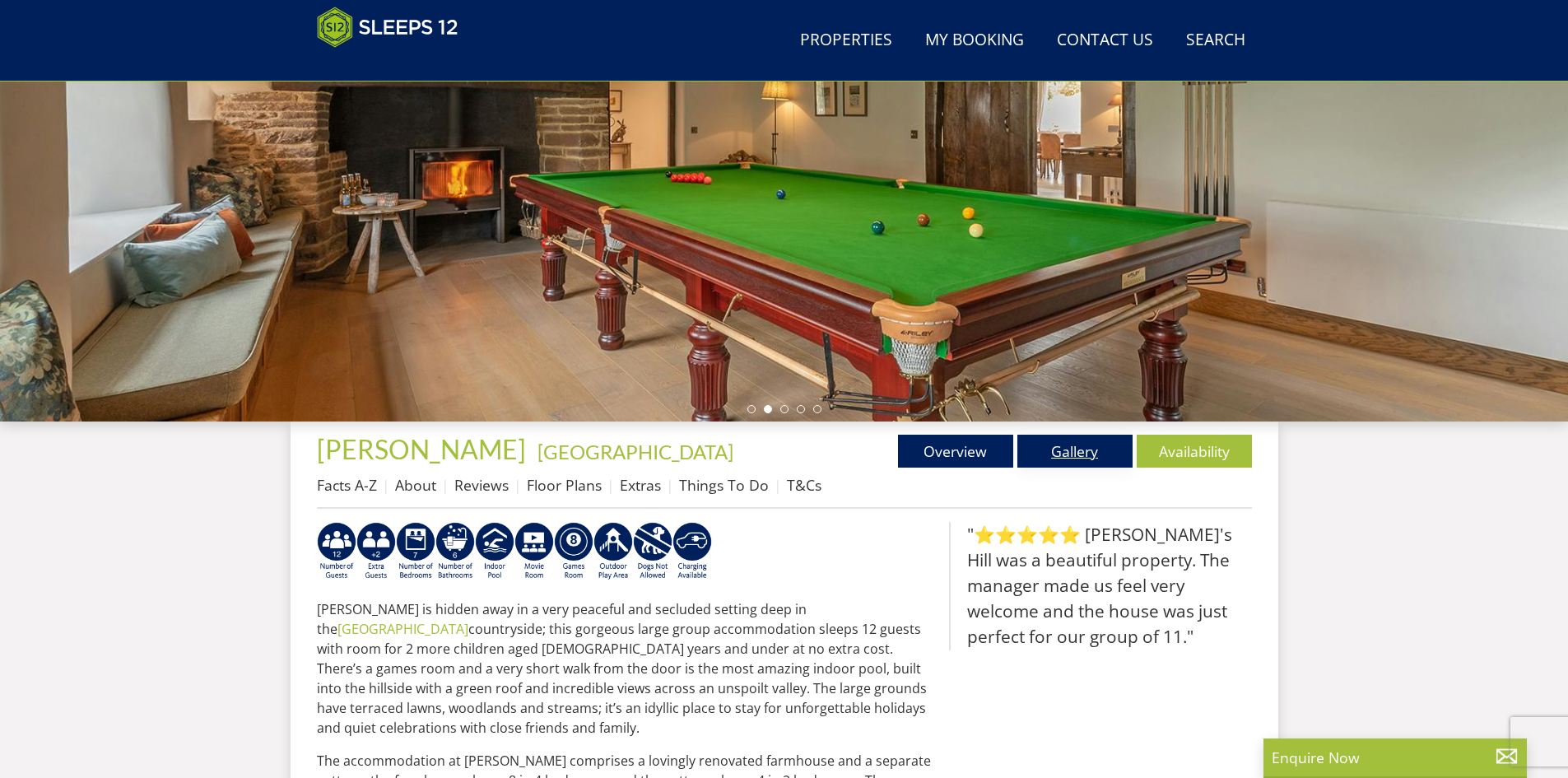
click at [1068, 447] on link "Gallery" at bounding box center [1074, 450] width 115 height 33
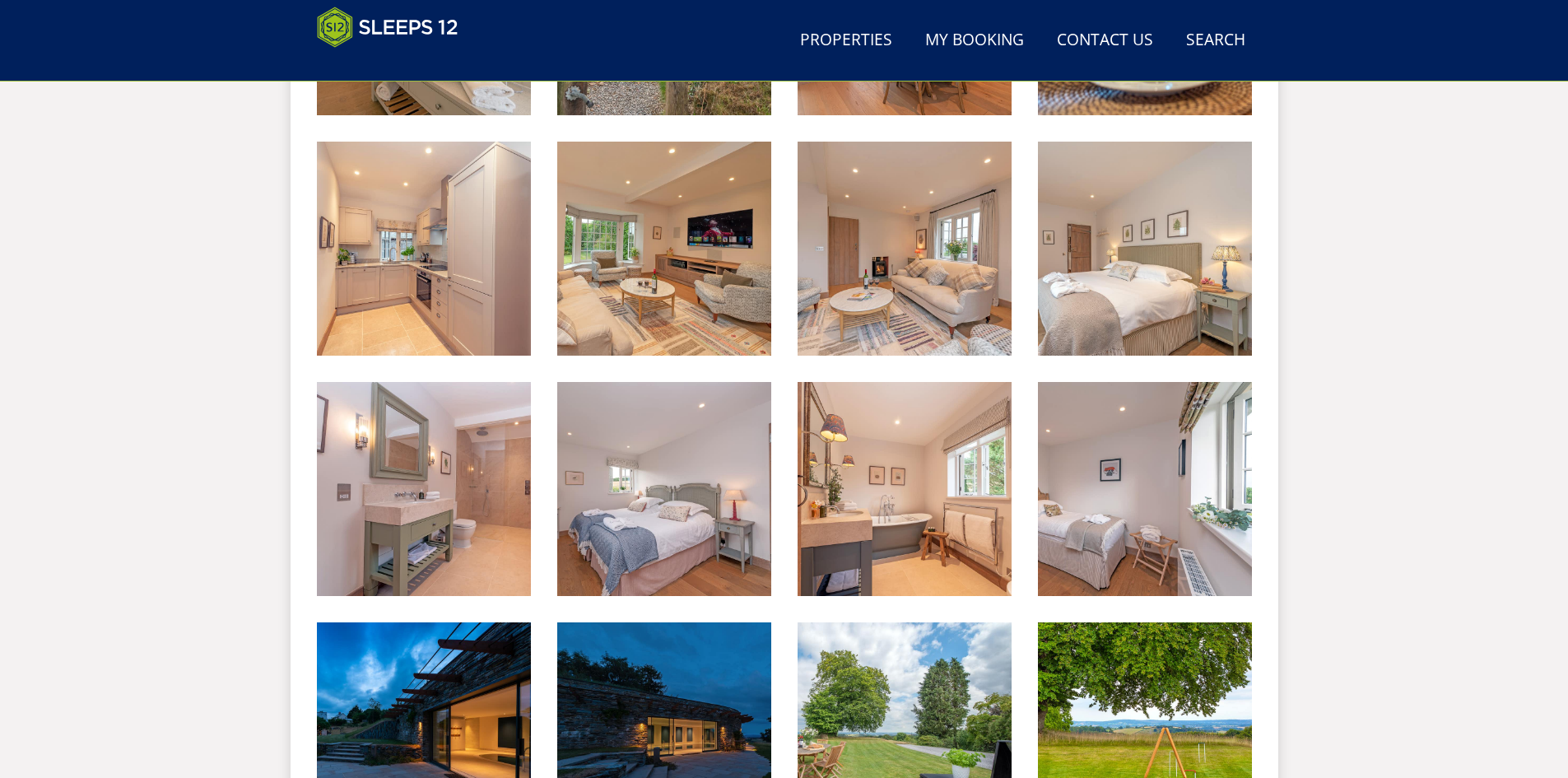
scroll to position [2089, 0]
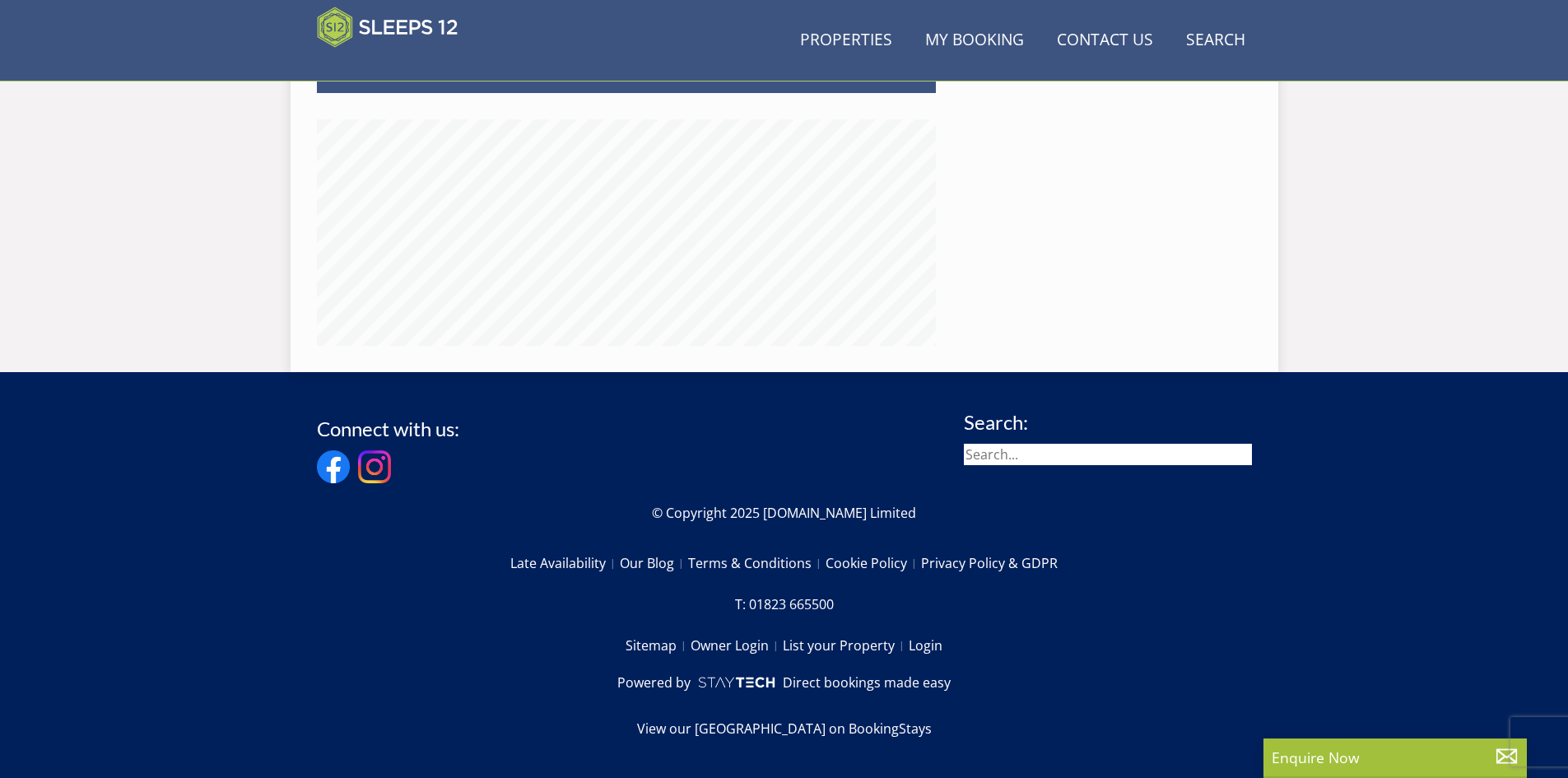
scroll to position [273, 0]
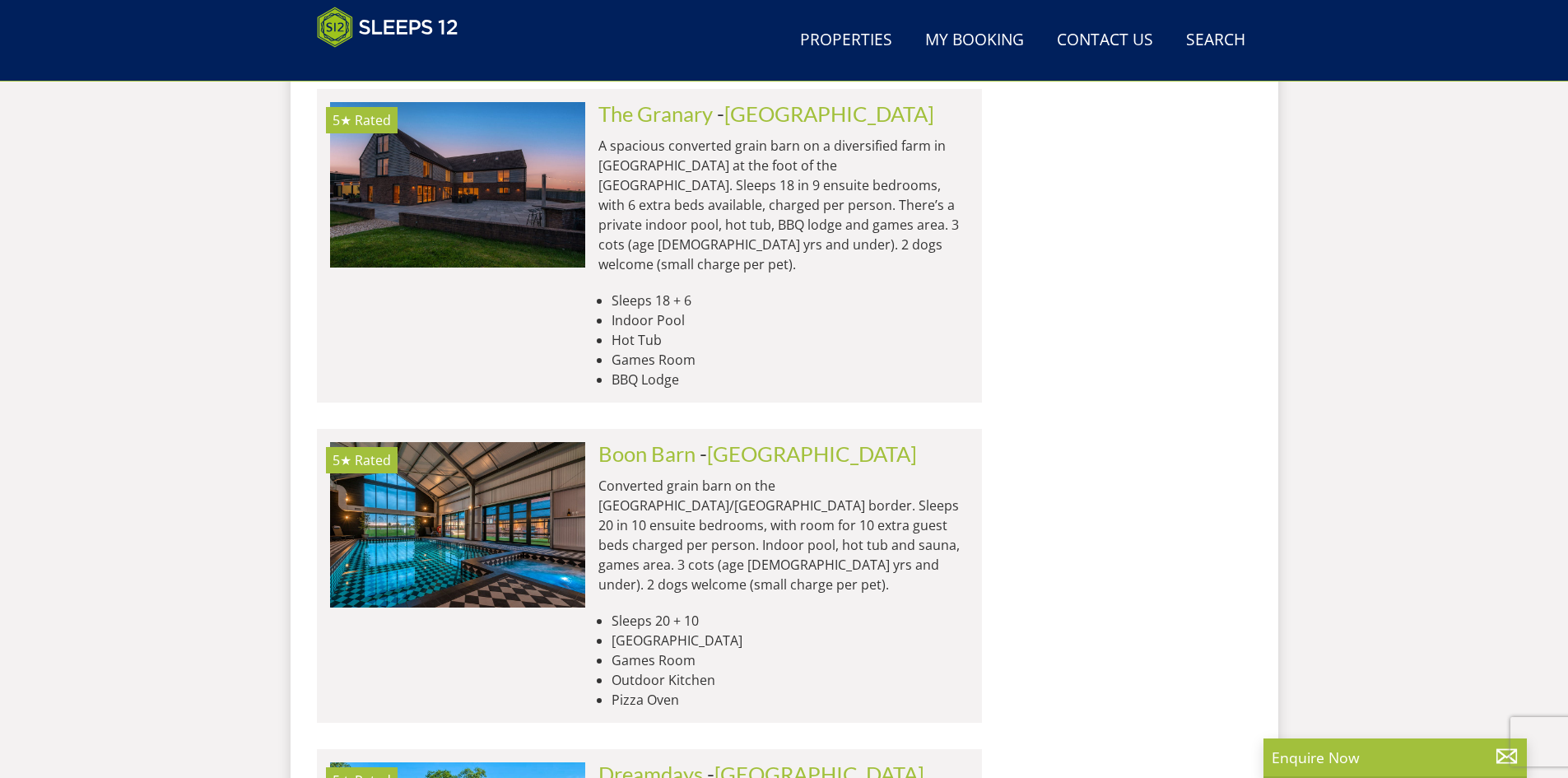
scroll to position [5366, 0]
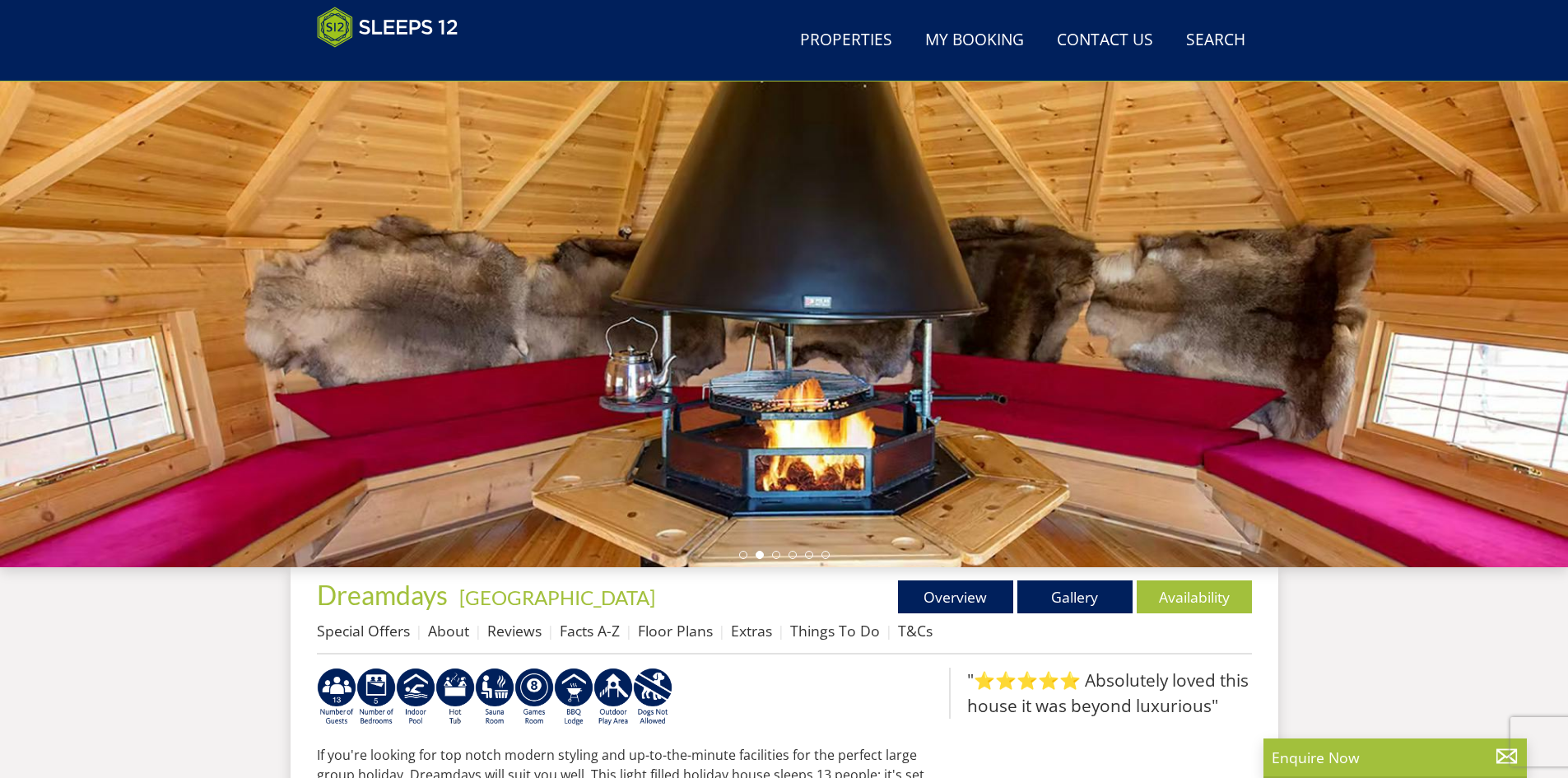
scroll to position [119, 0]
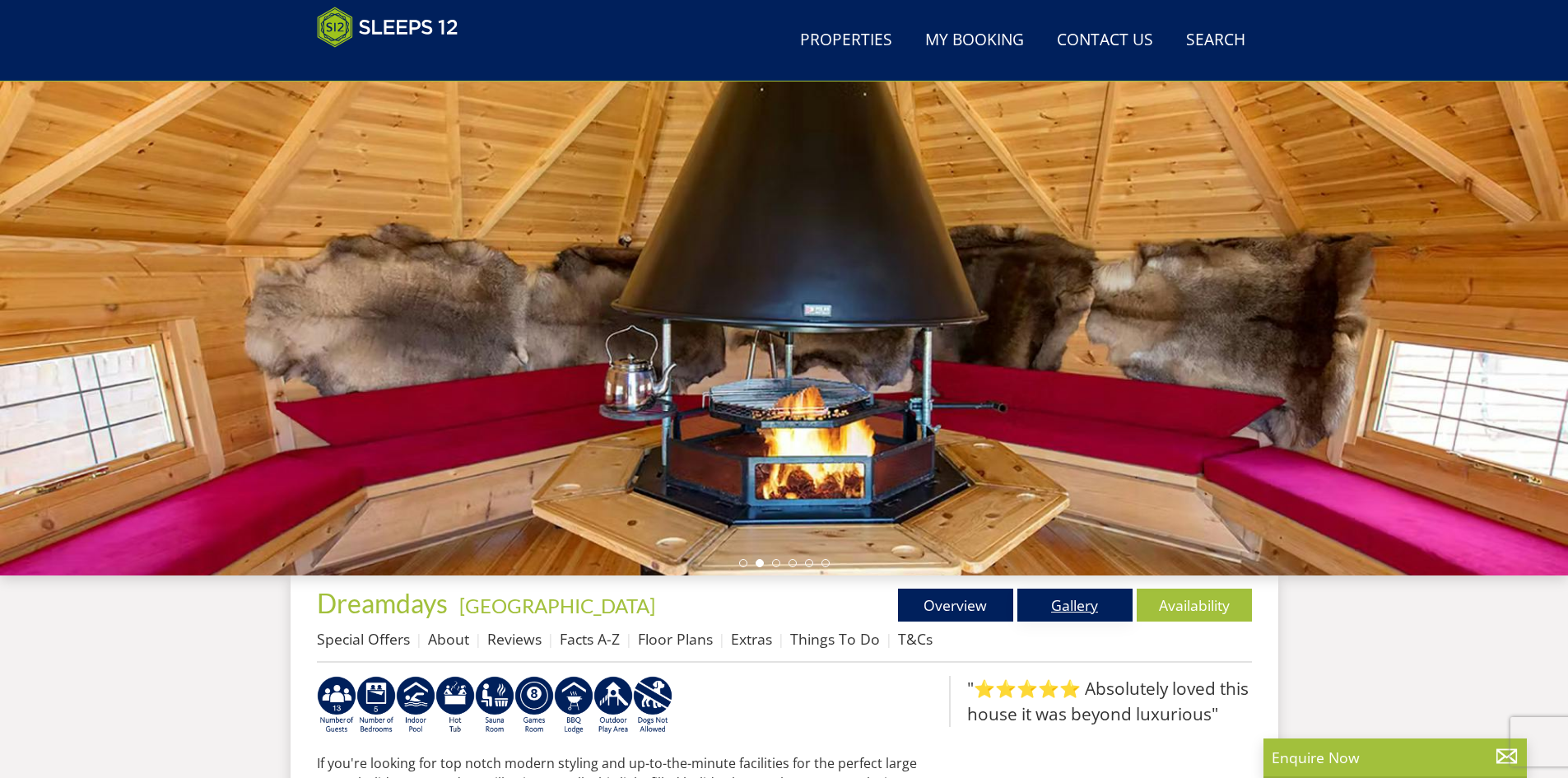
click at [1060, 595] on link "Gallery" at bounding box center [1074, 605] width 115 height 33
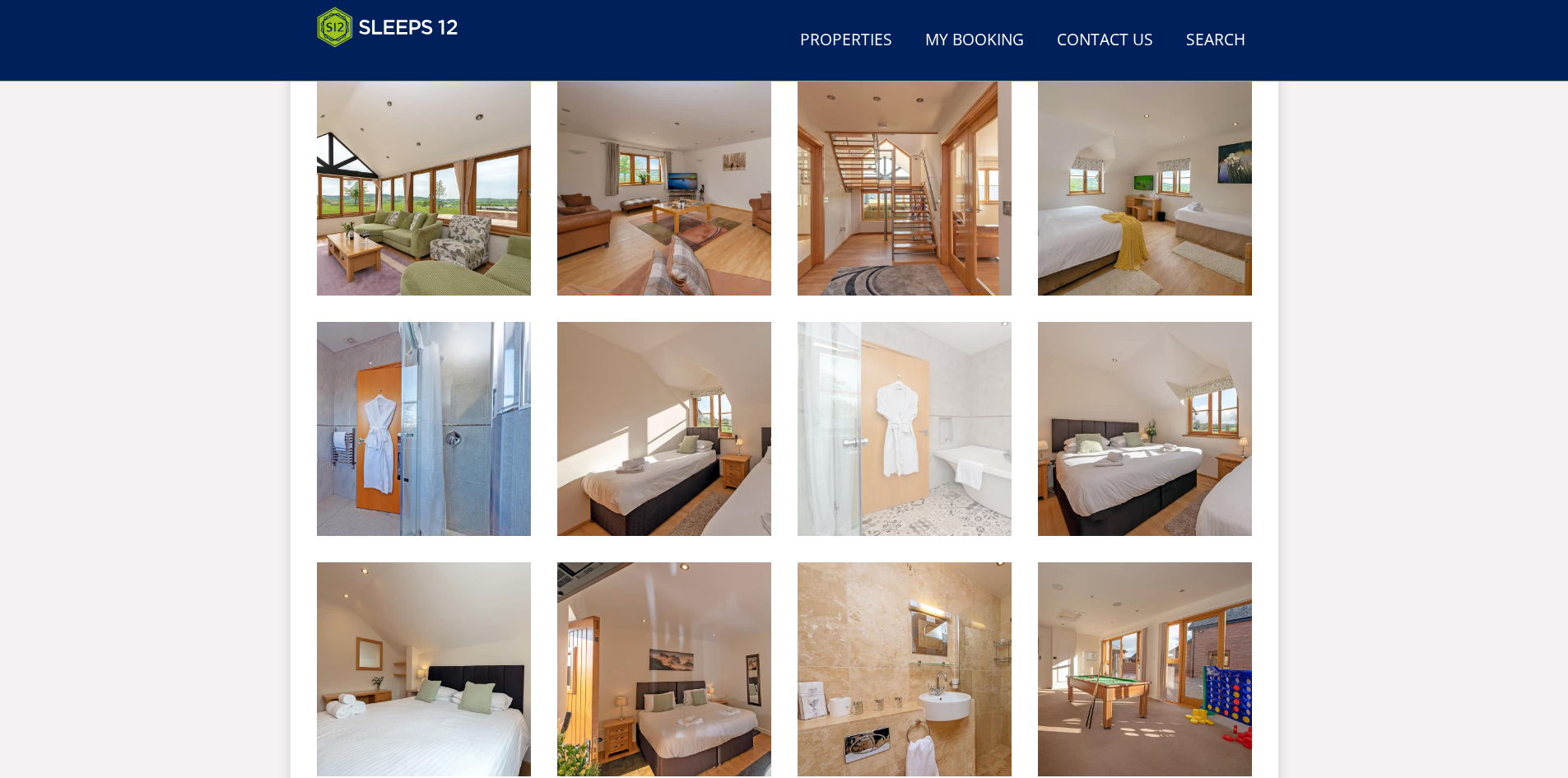
scroll to position [1435, 0]
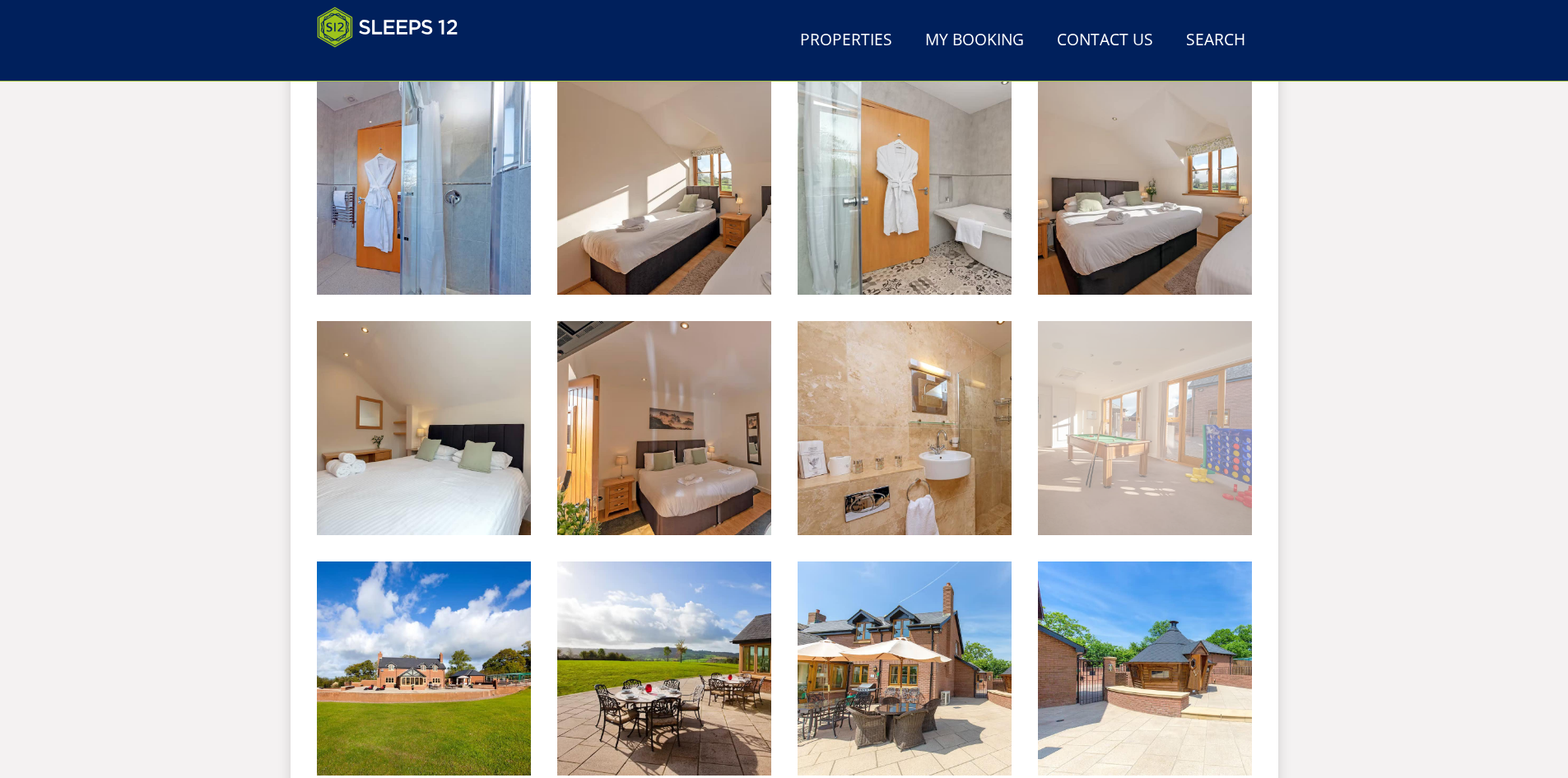
click at [1114, 462] on img at bounding box center [1144, 427] width 214 height 214
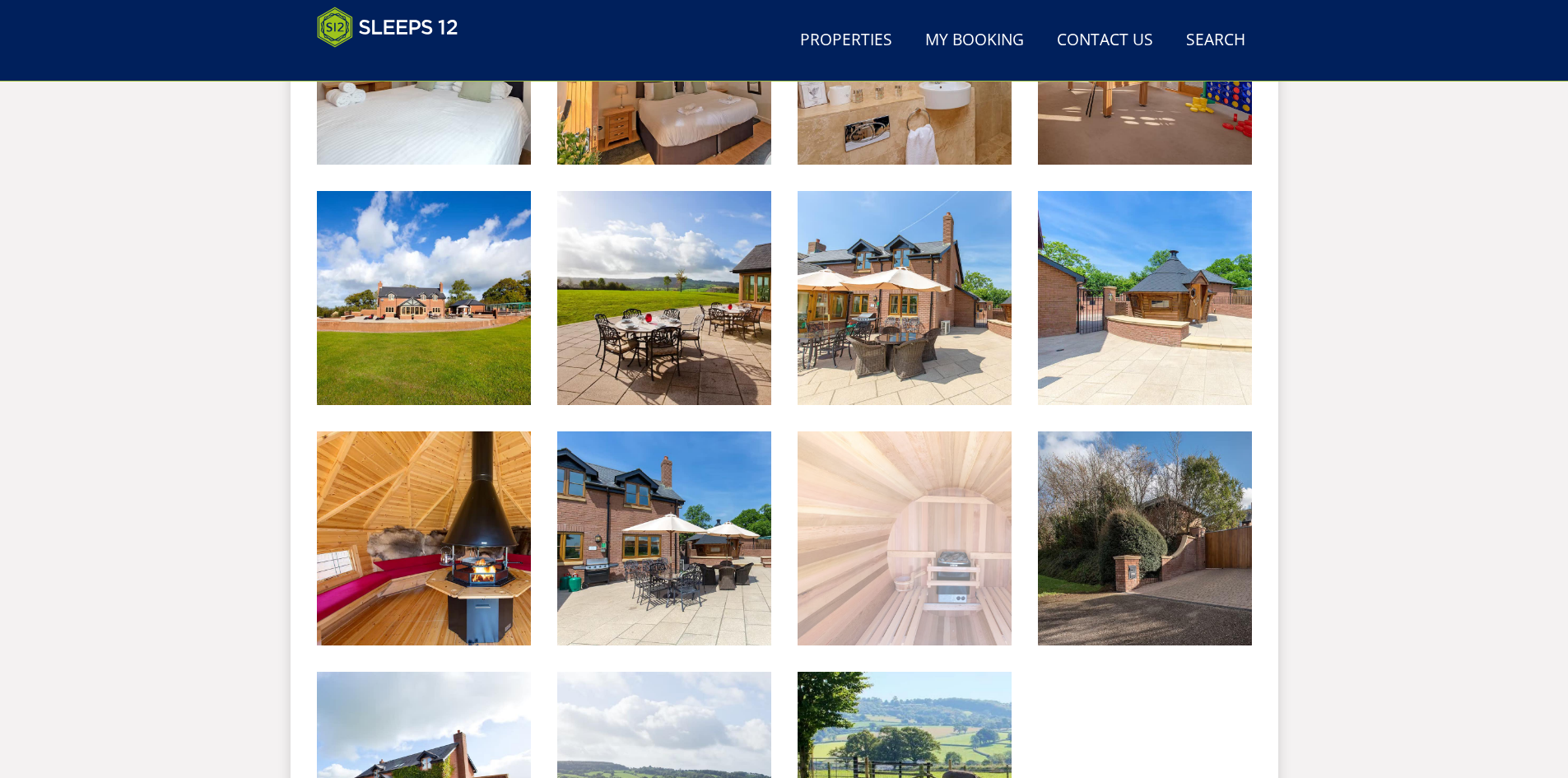
scroll to position [1764, 0]
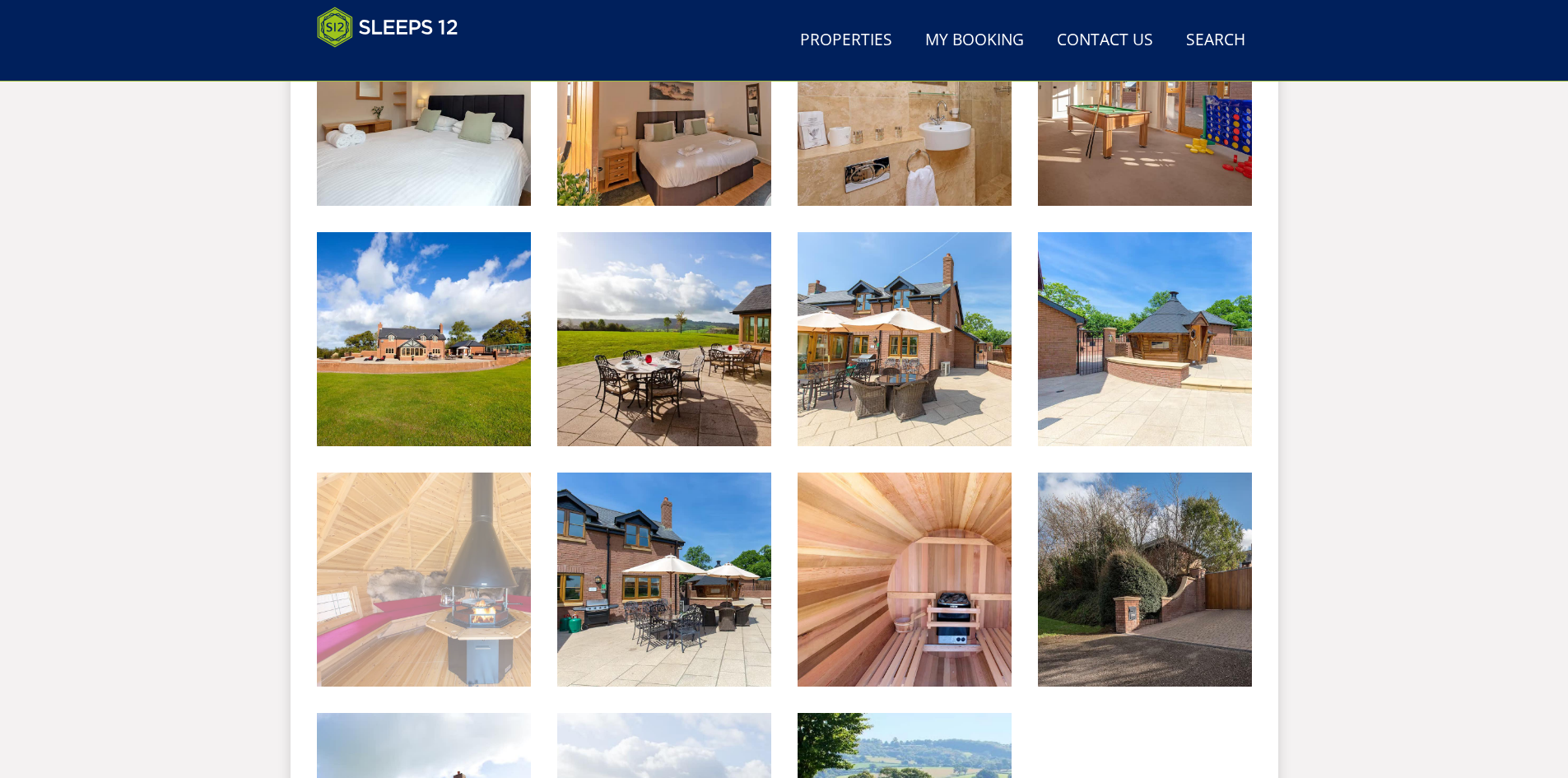
click at [466, 520] on img at bounding box center [424, 579] width 214 height 214
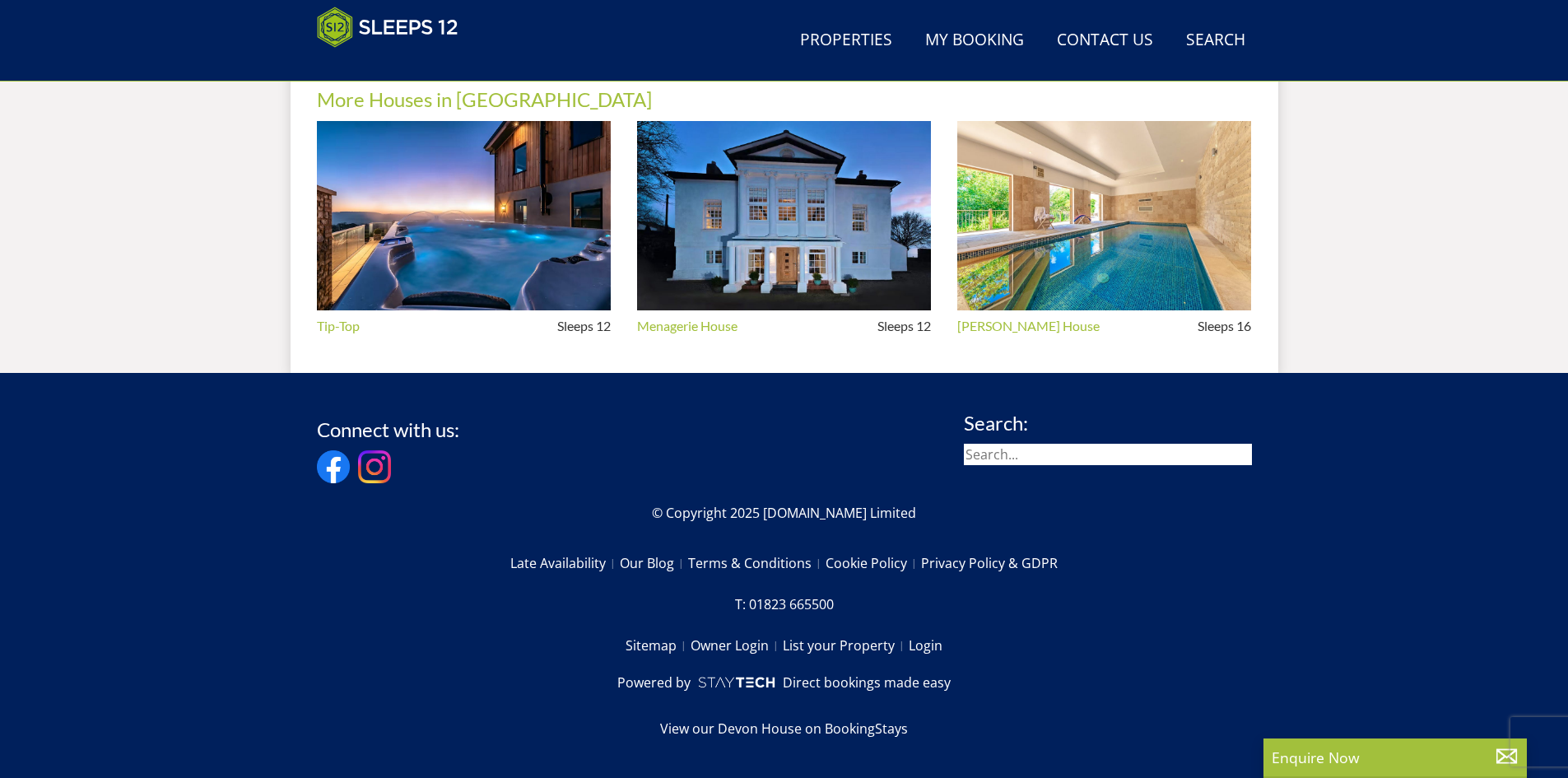
scroll to position [119, 0]
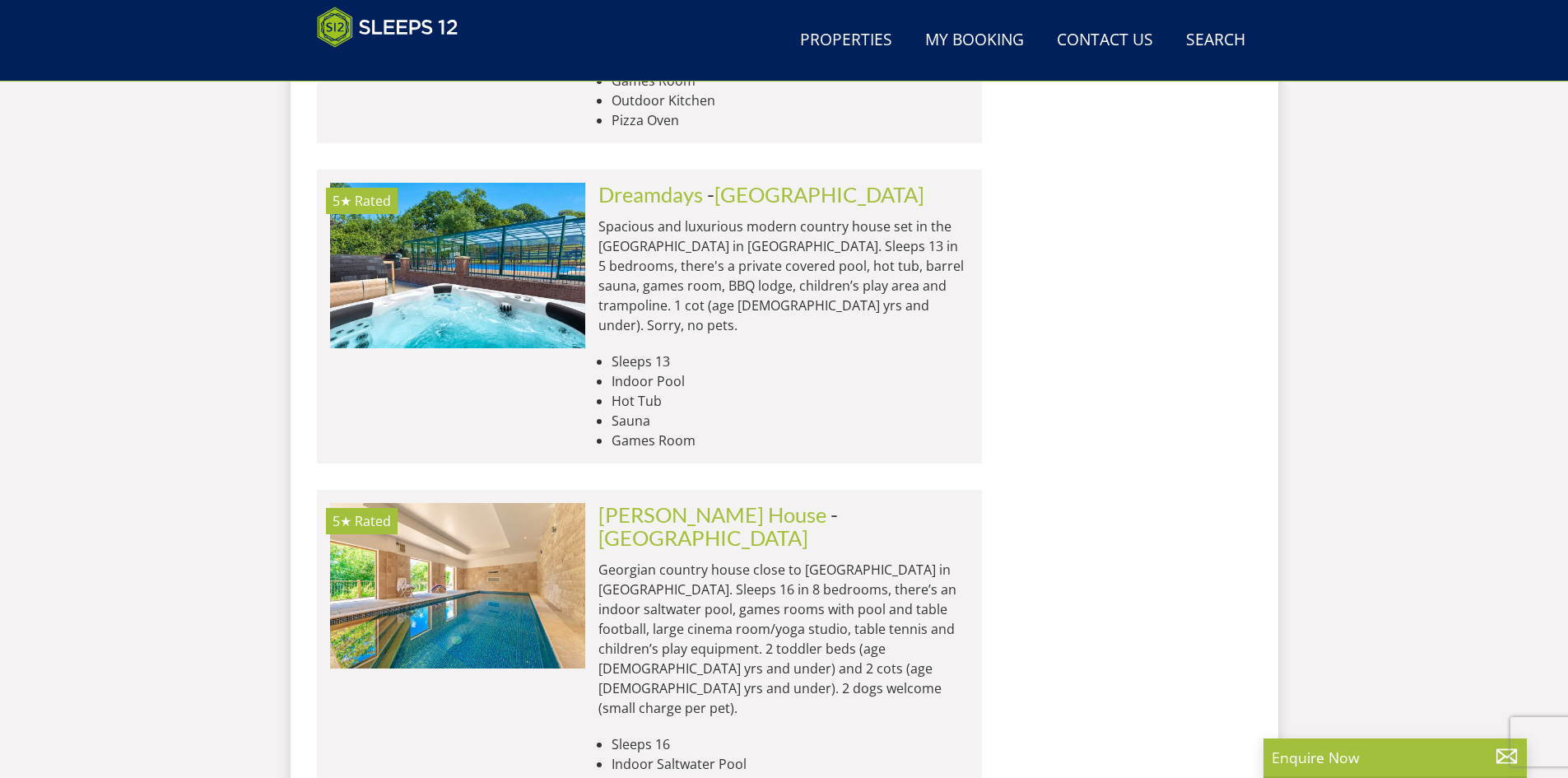
scroll to position [6024, 0]
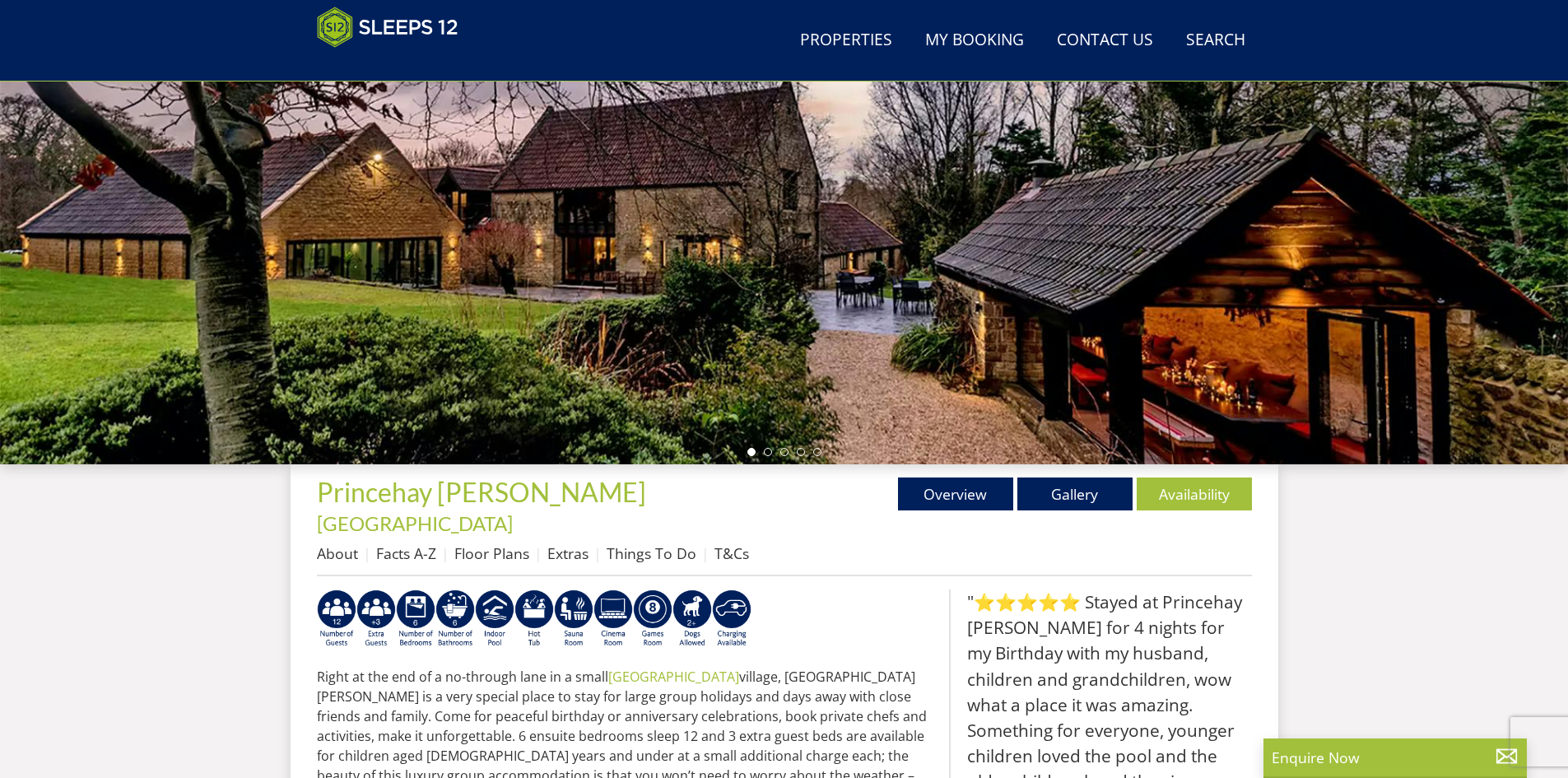
scroll to position [282, 0]
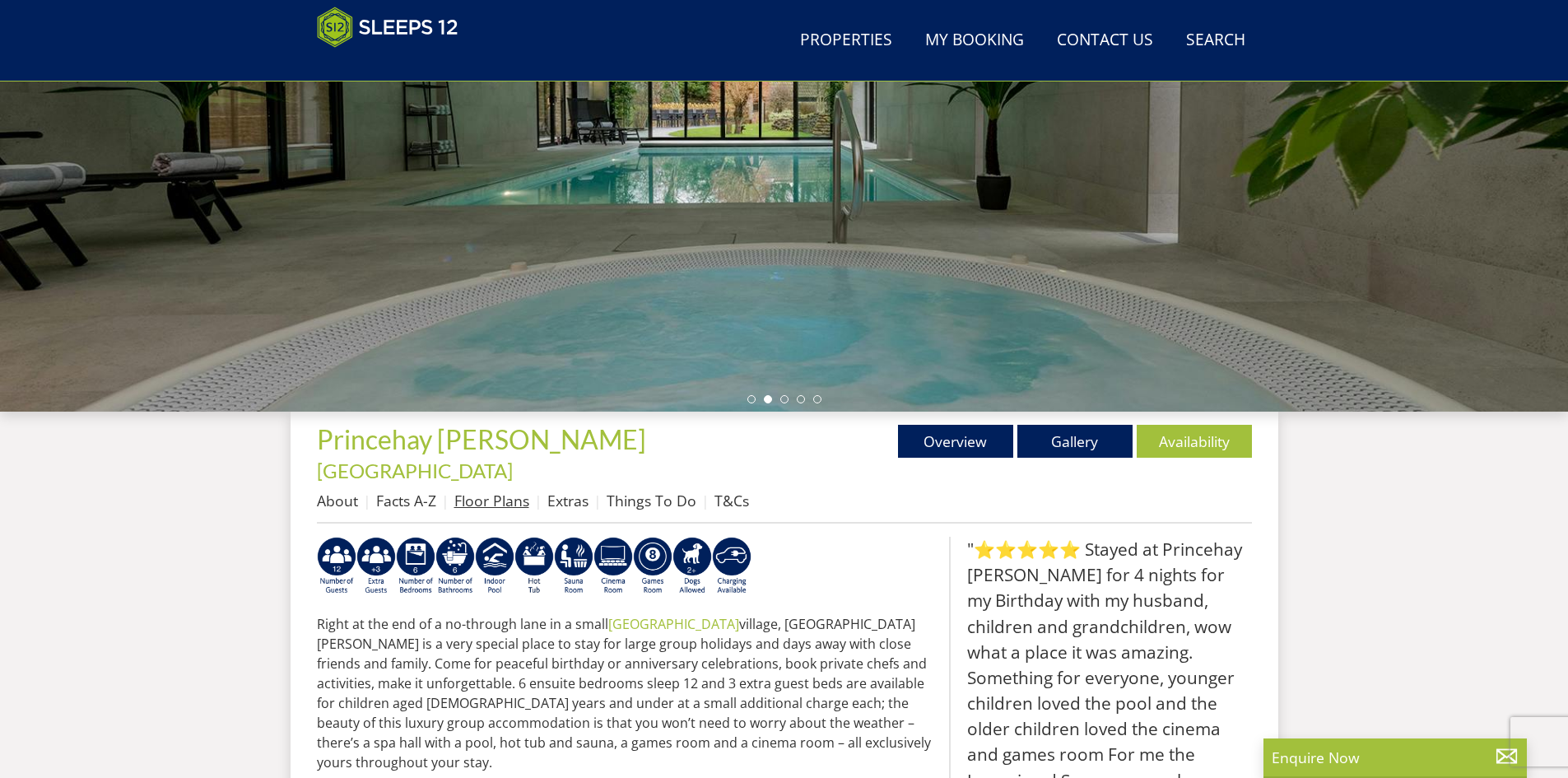
click at [492, 491] on link "Floor Plans" at bounding box center [491, 500] width 75 height 19
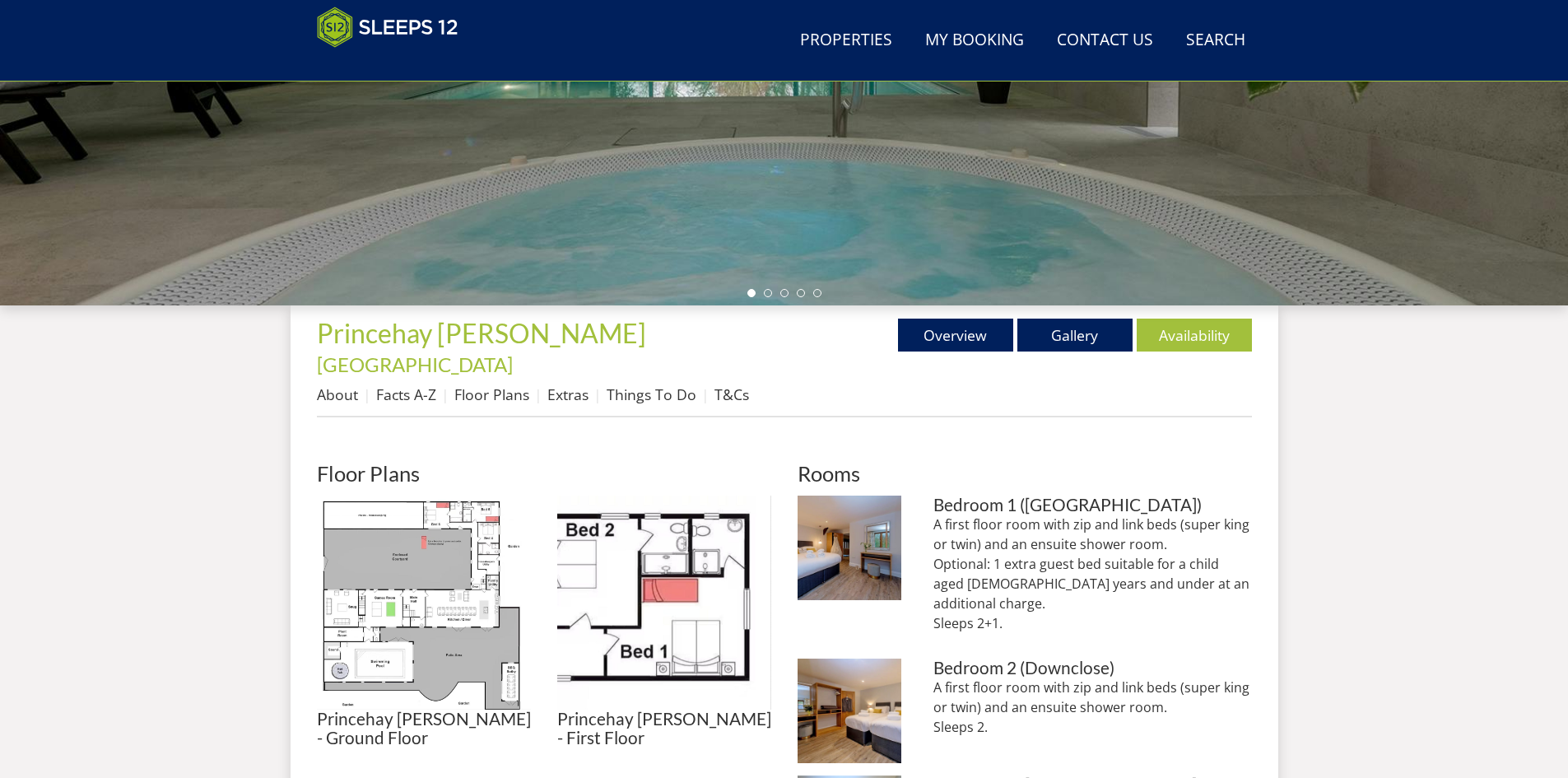
scroll to position [450, 0]
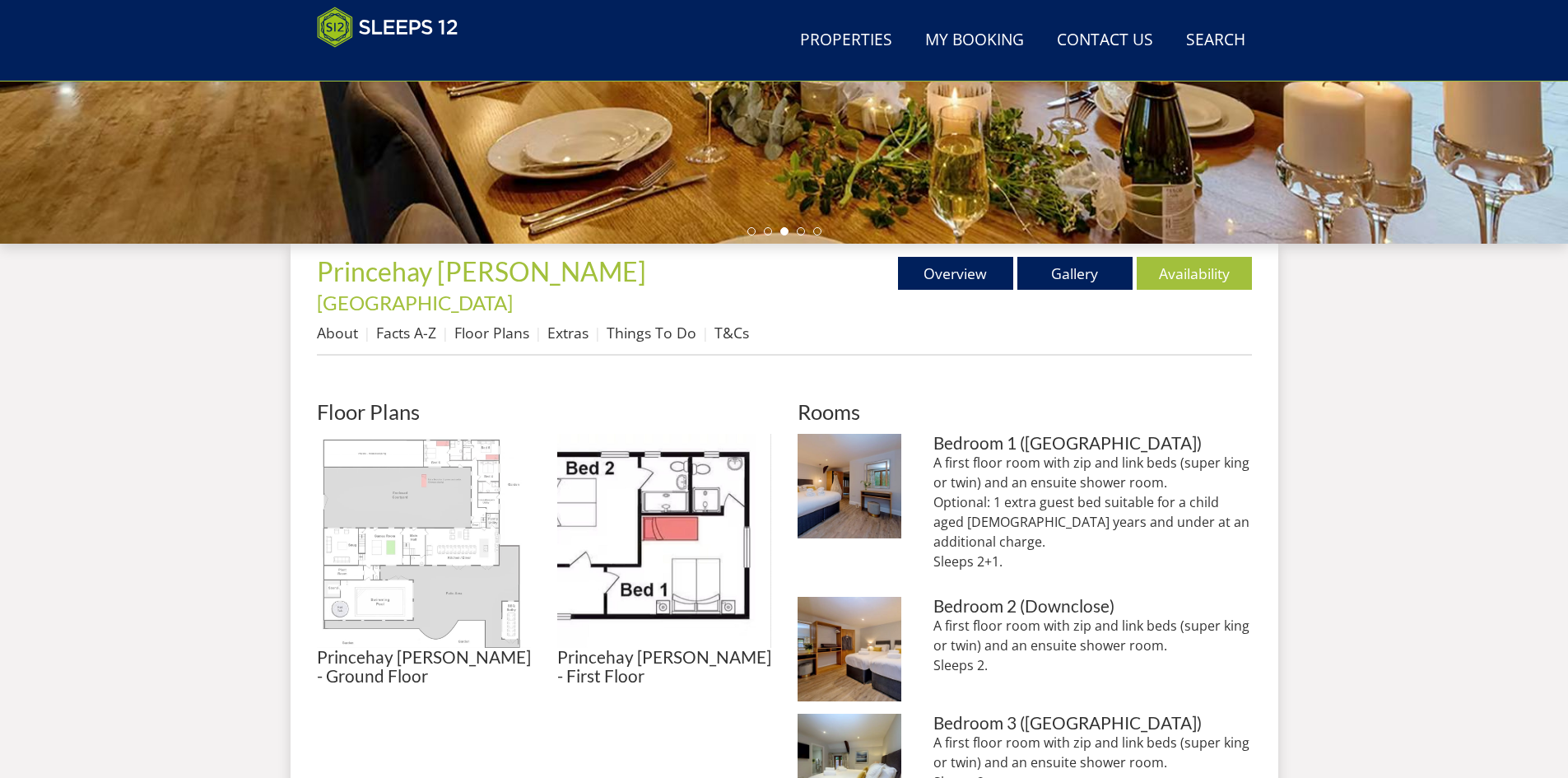
click at [402, 503] on img at bounding box center [424, 540] width 214 height 214
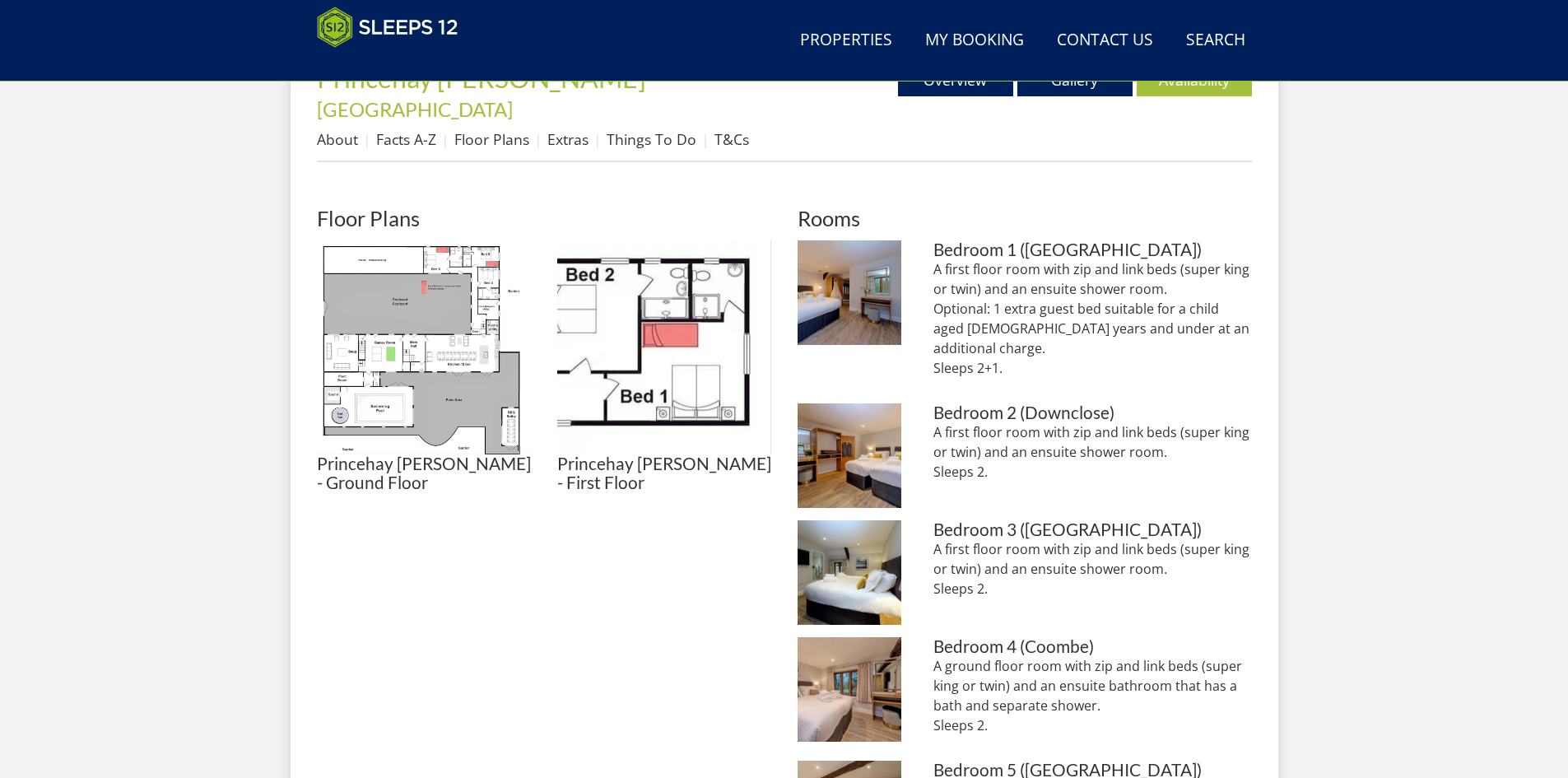
scroll to position [615, 0]
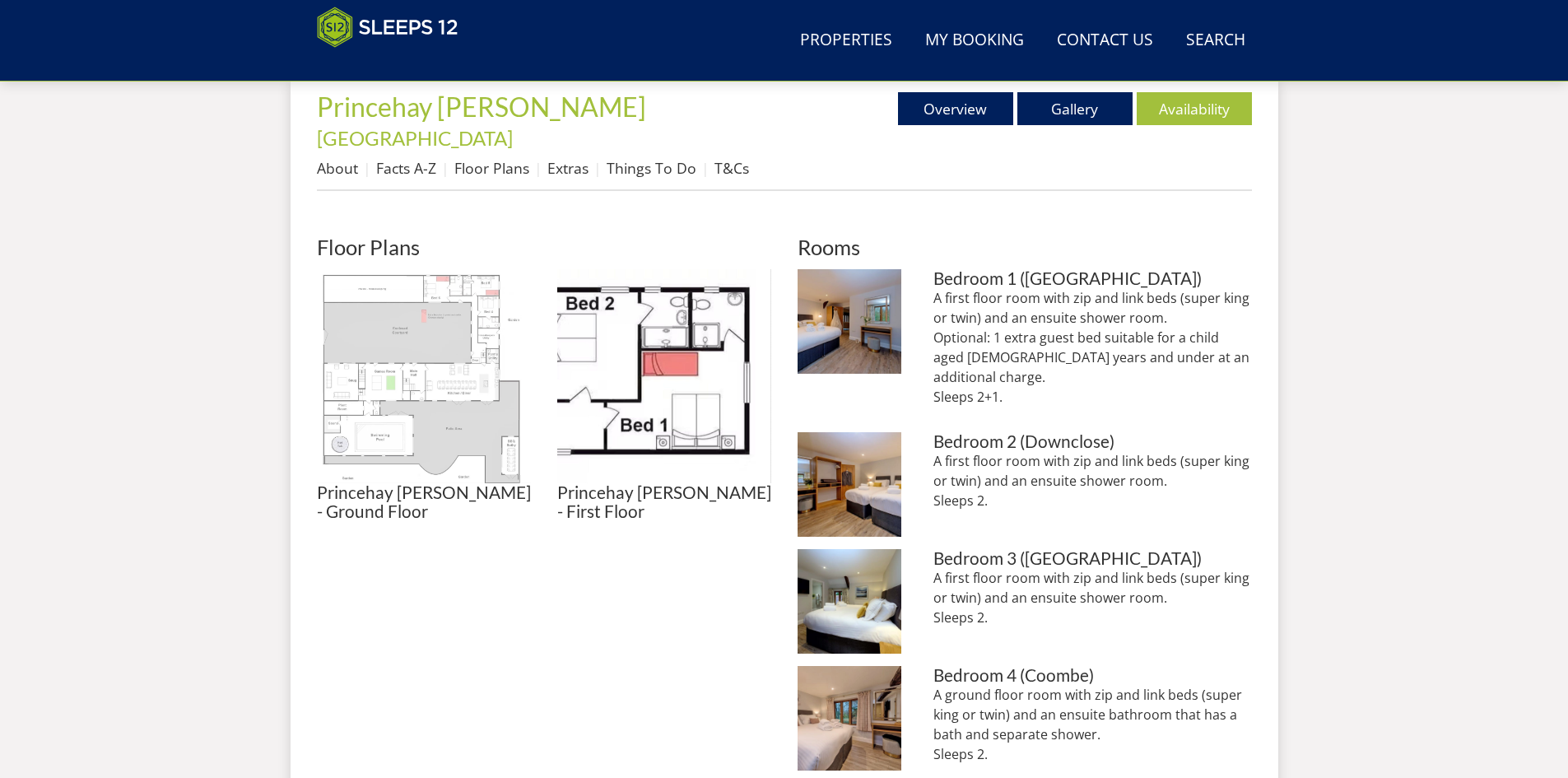
click at [415, 319] on img at bounding box center [424, 375] width 214 height 214
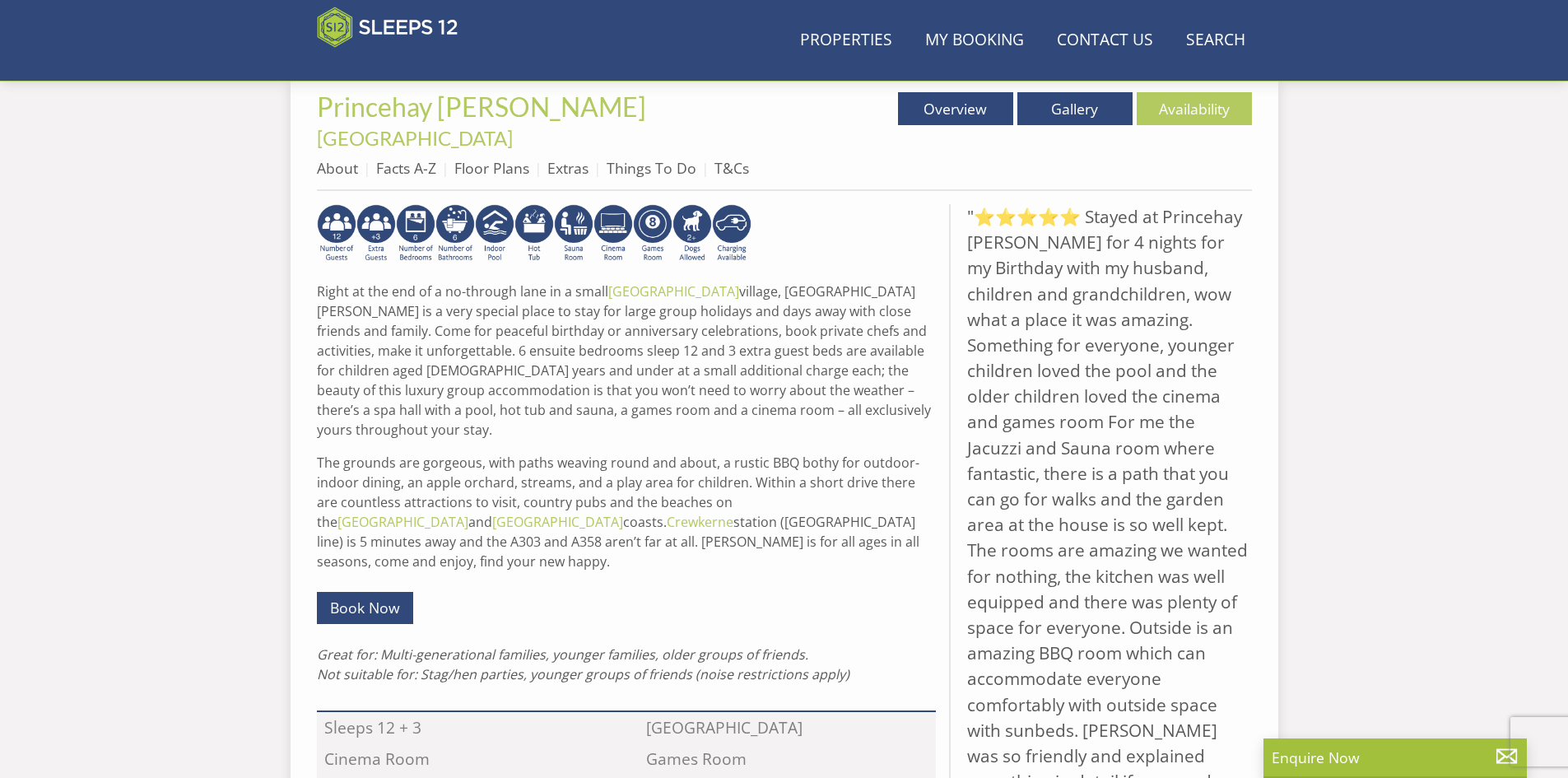
scroll to position [282, 0]
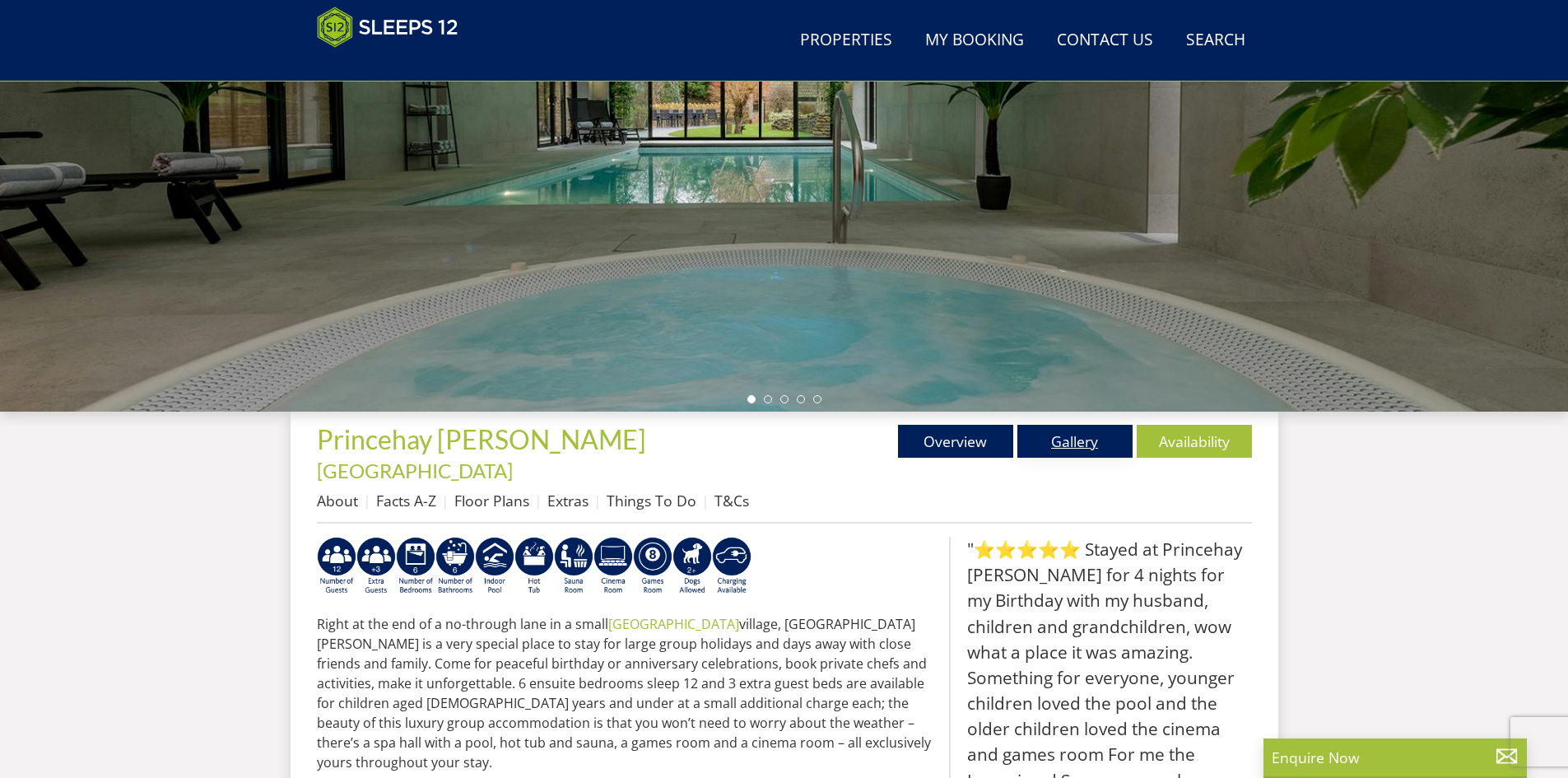
click at [1071, 435] on link "Gallery" at bounding box center [1074, 440] width 115 height 33
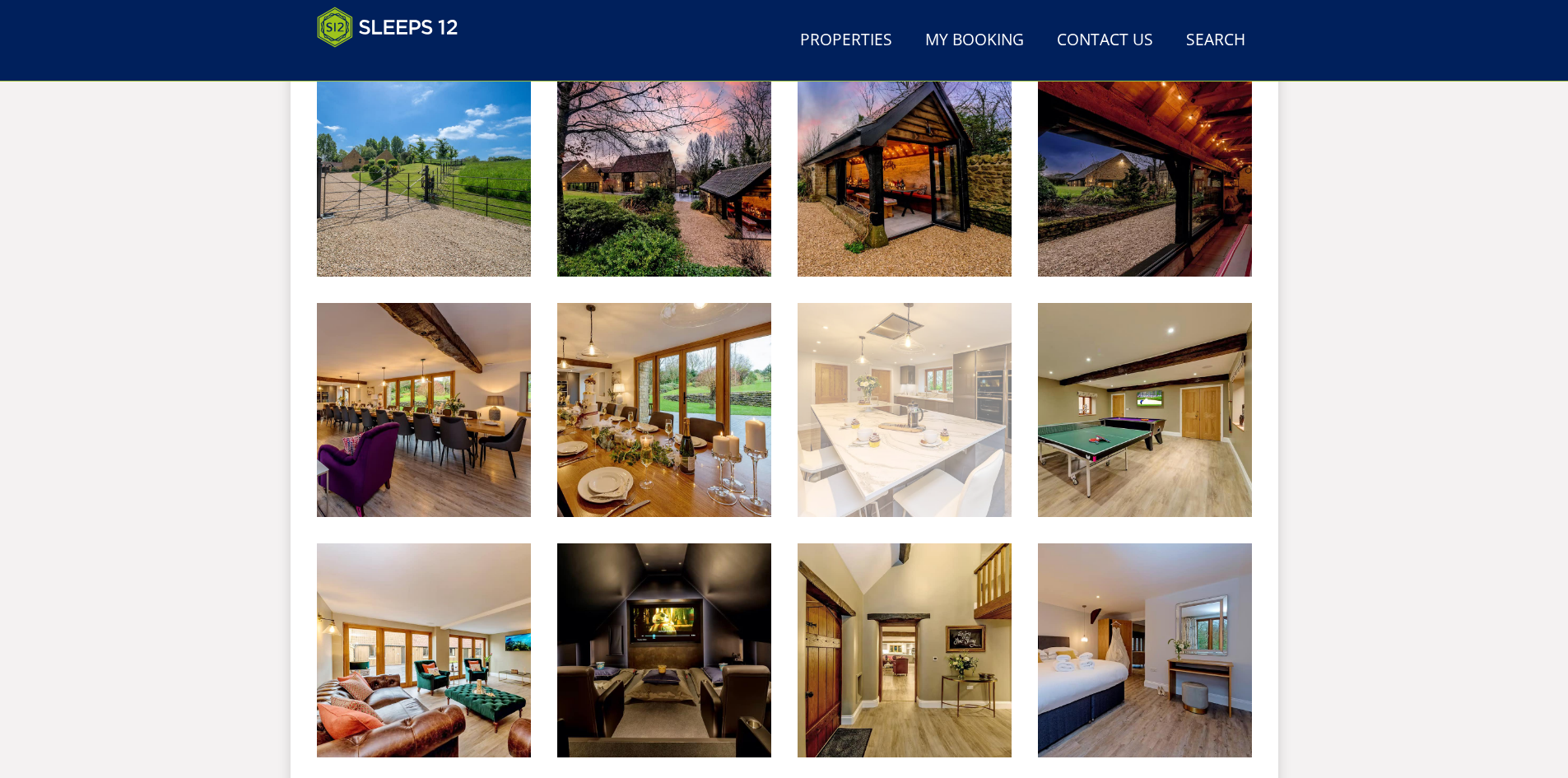
scroll to position [1023, 0]
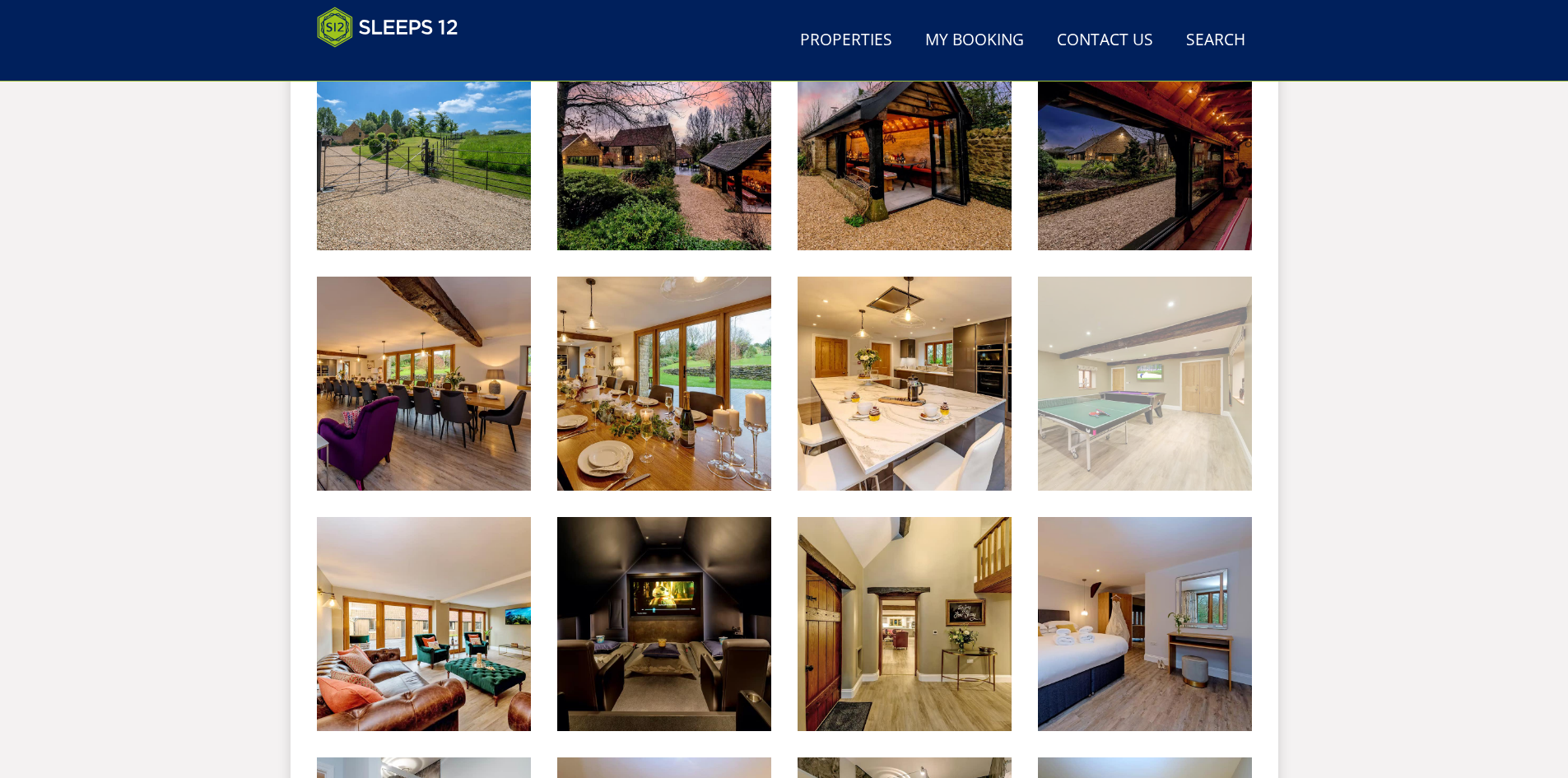
click at [1113, 402] on img at bounding box center [1144, 383] width 214 height 214
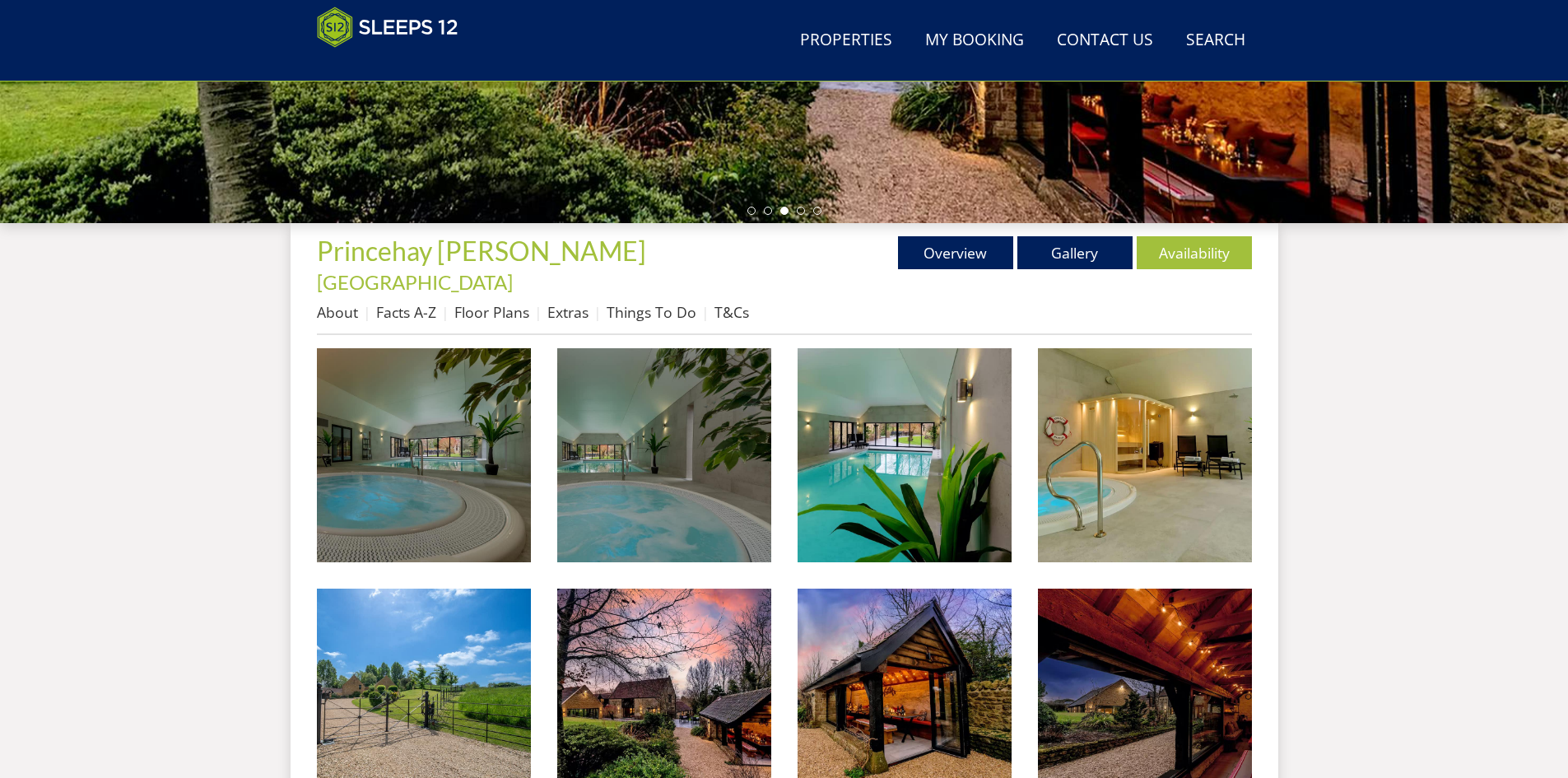
scroll to position [447, 0]
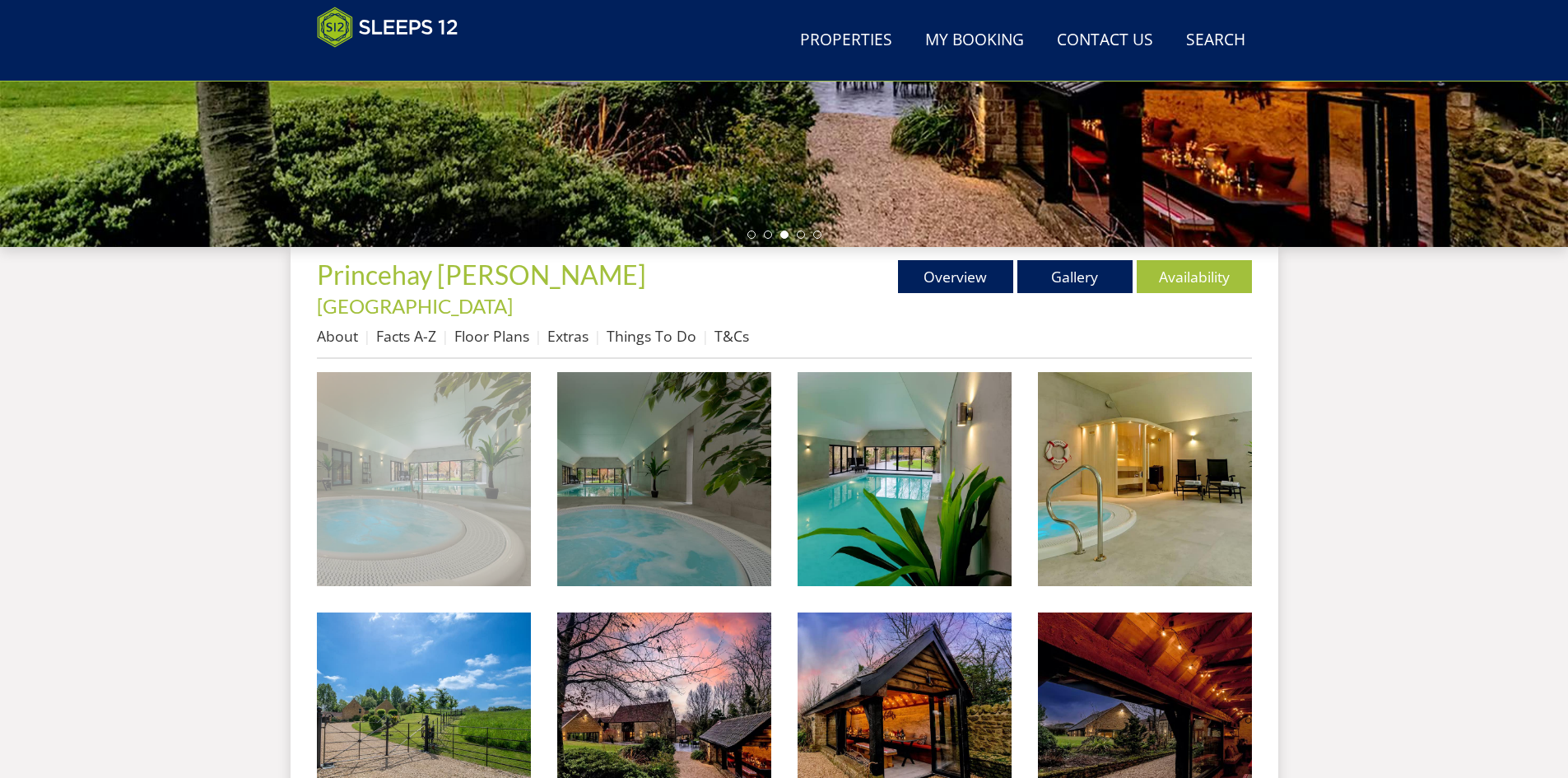
click at [452, 463] on img at bounding box center [424, 478] width 214 height 214
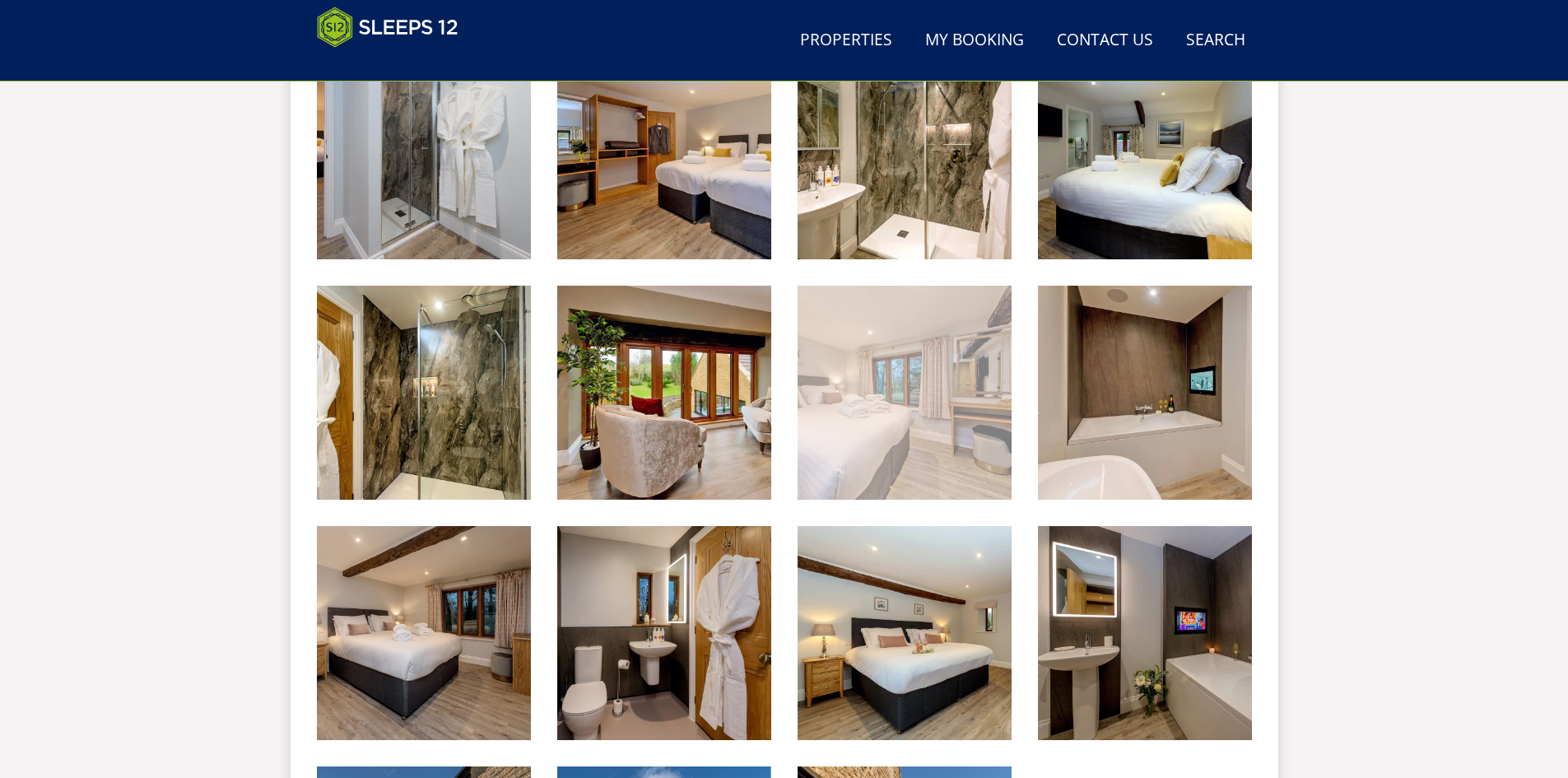
scroll to position [2011, 0]
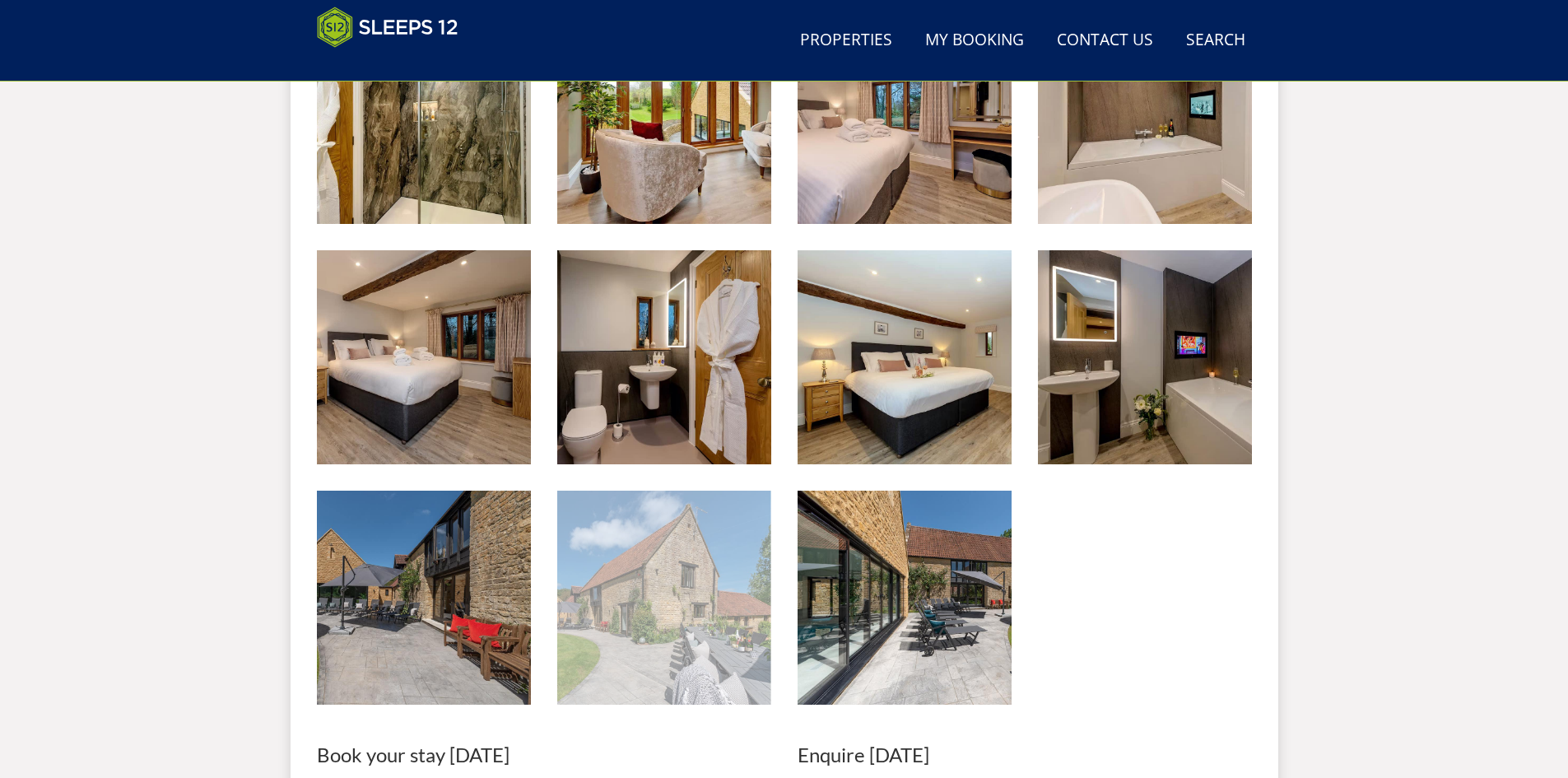
click at [704, 559] on img at bounding box center [664, 597] width 214 height 214
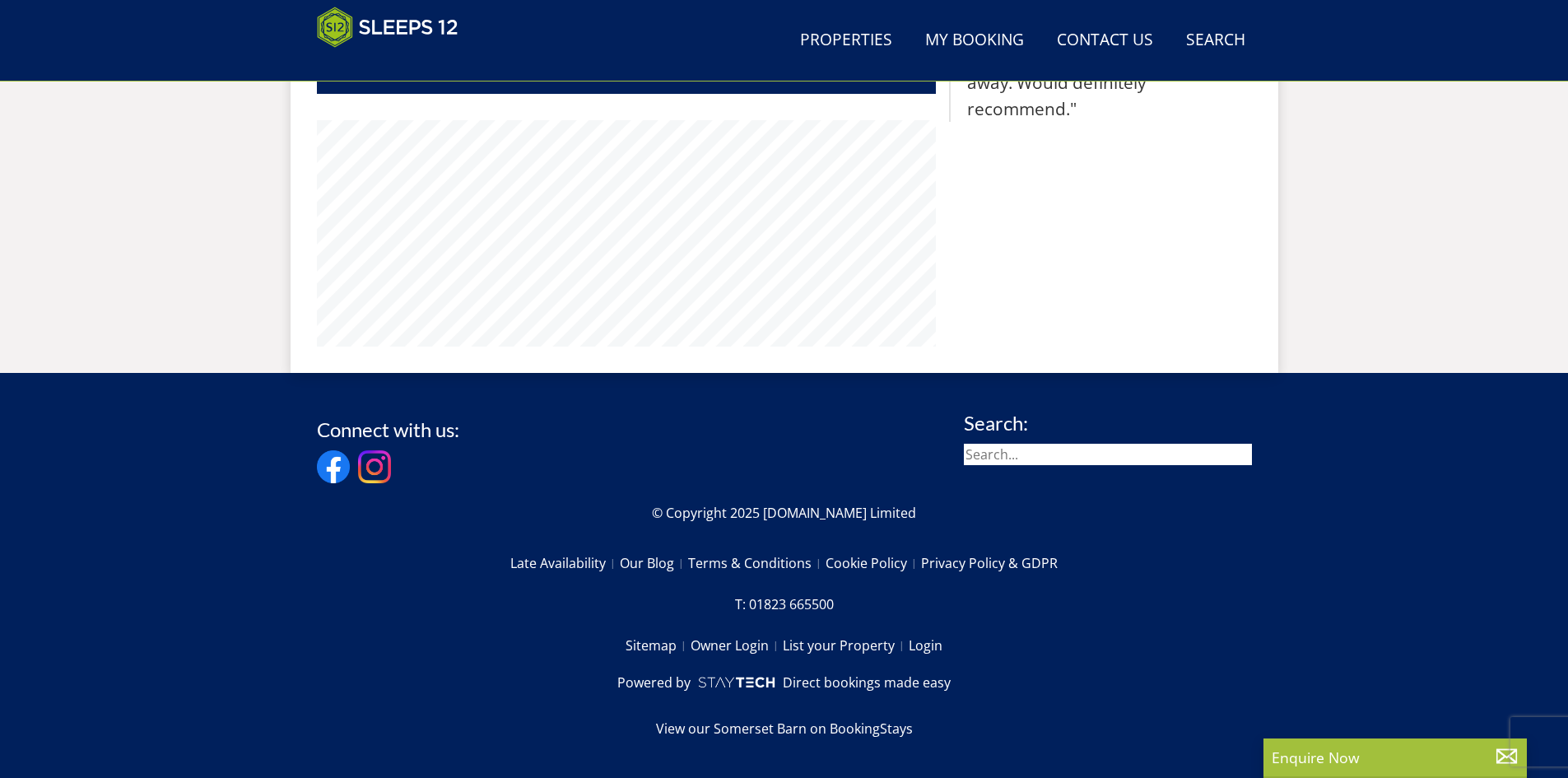
scroll to position [282, 0]
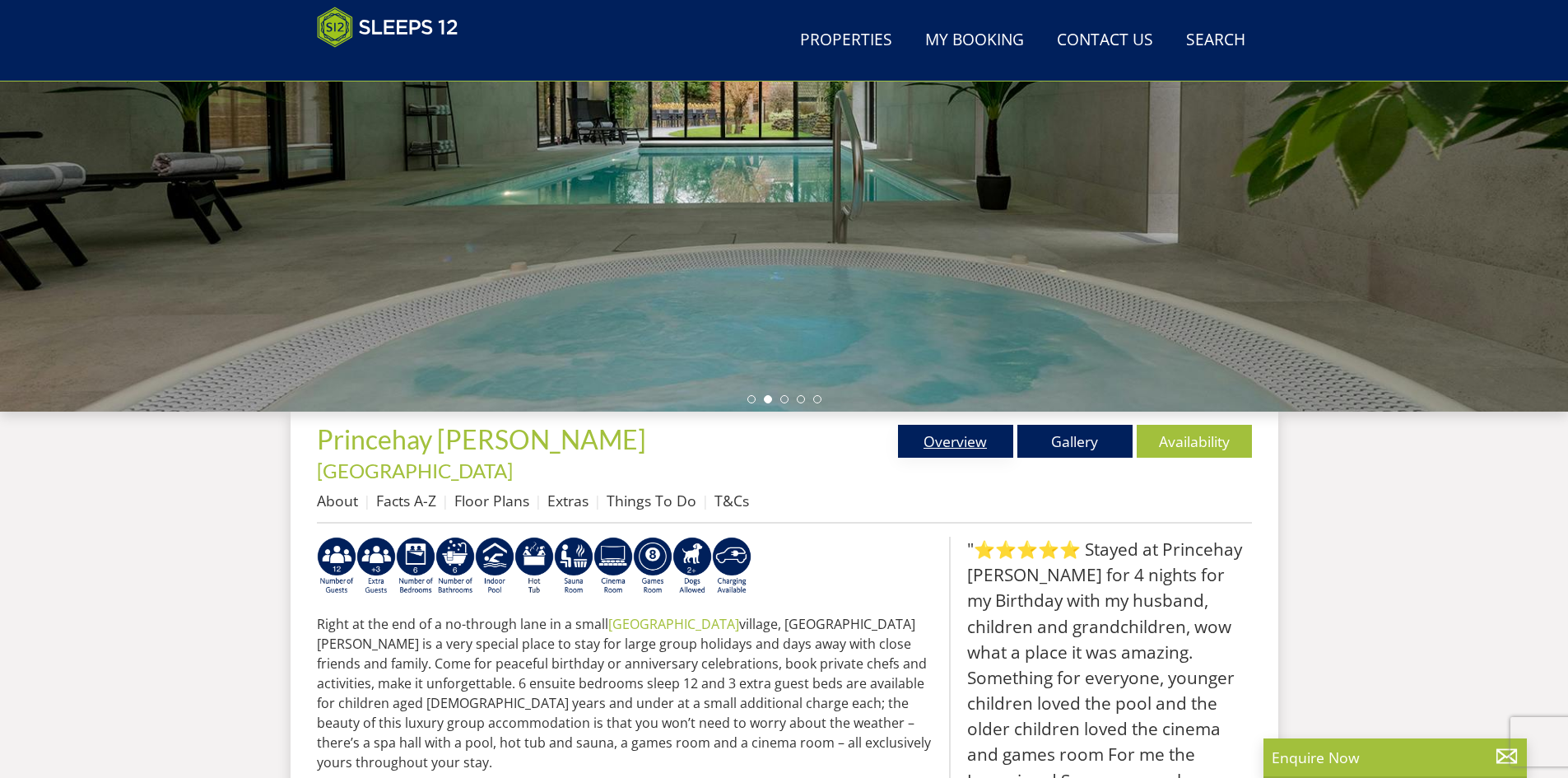
click at [934, 445] on link "Overview" at bounding box center [955, 440] width 115 height 33
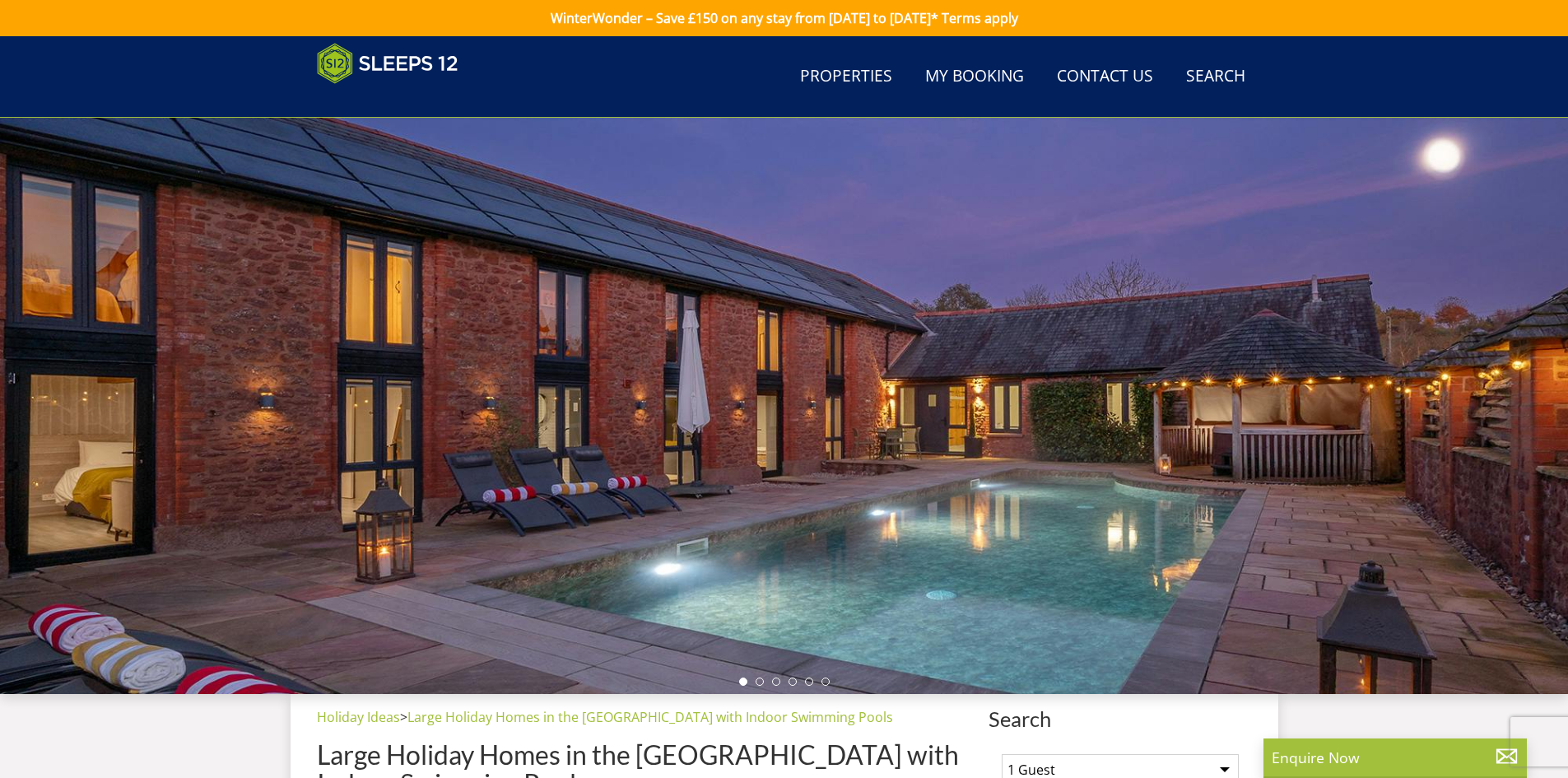
scroll to position [6024, 0]
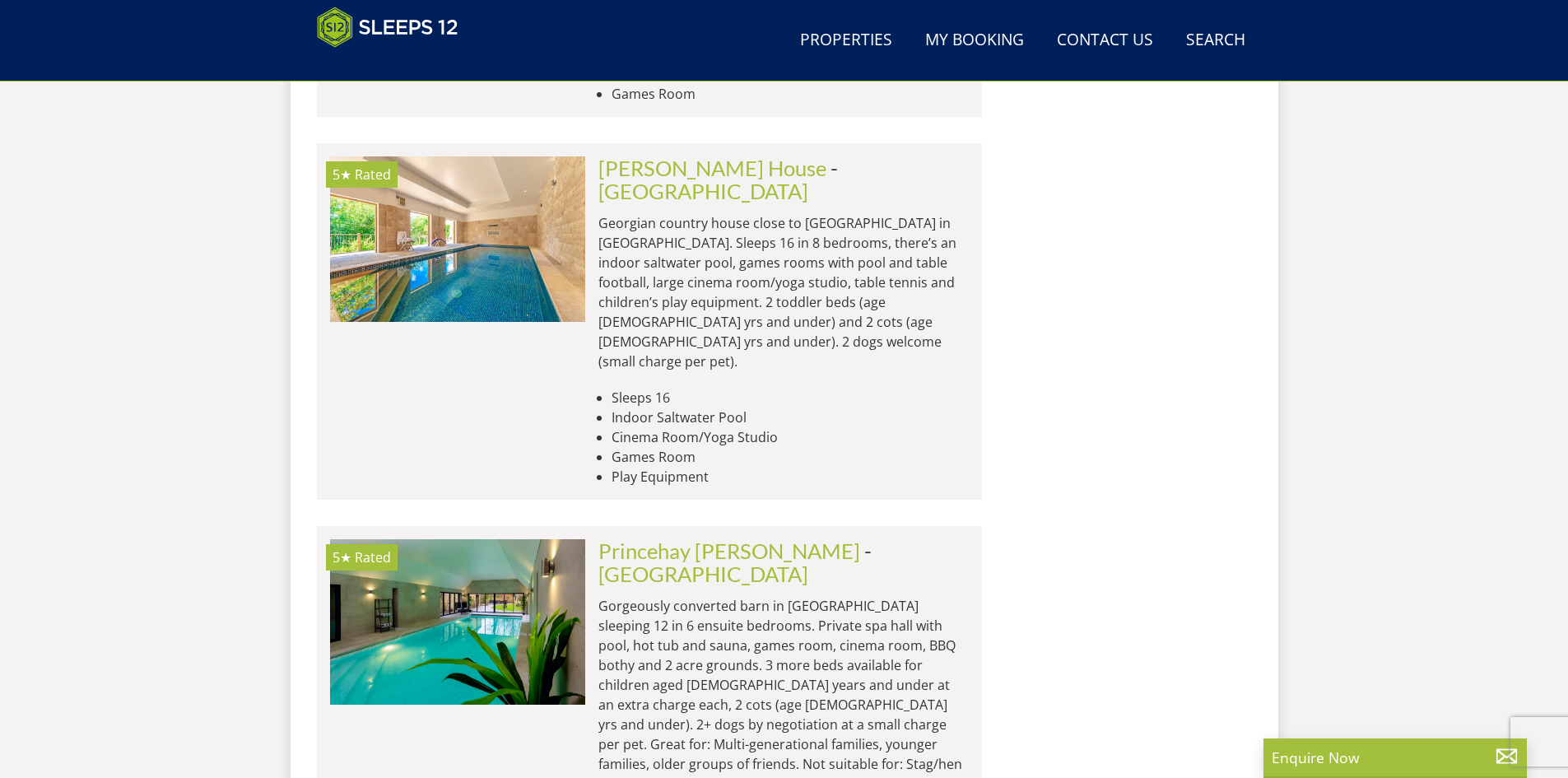
scroll to position [6353, 0]
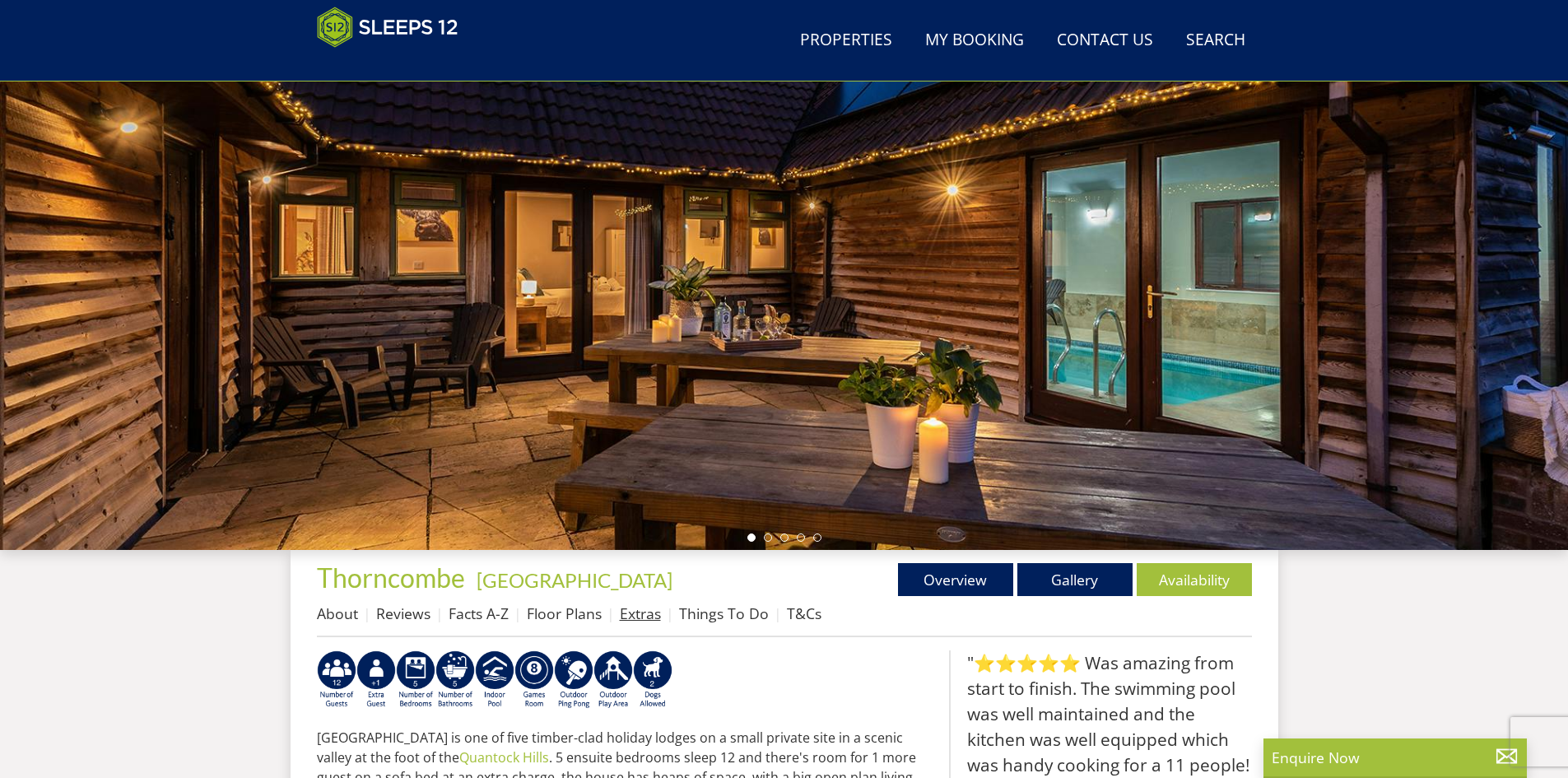
scroll to position [267, 0]
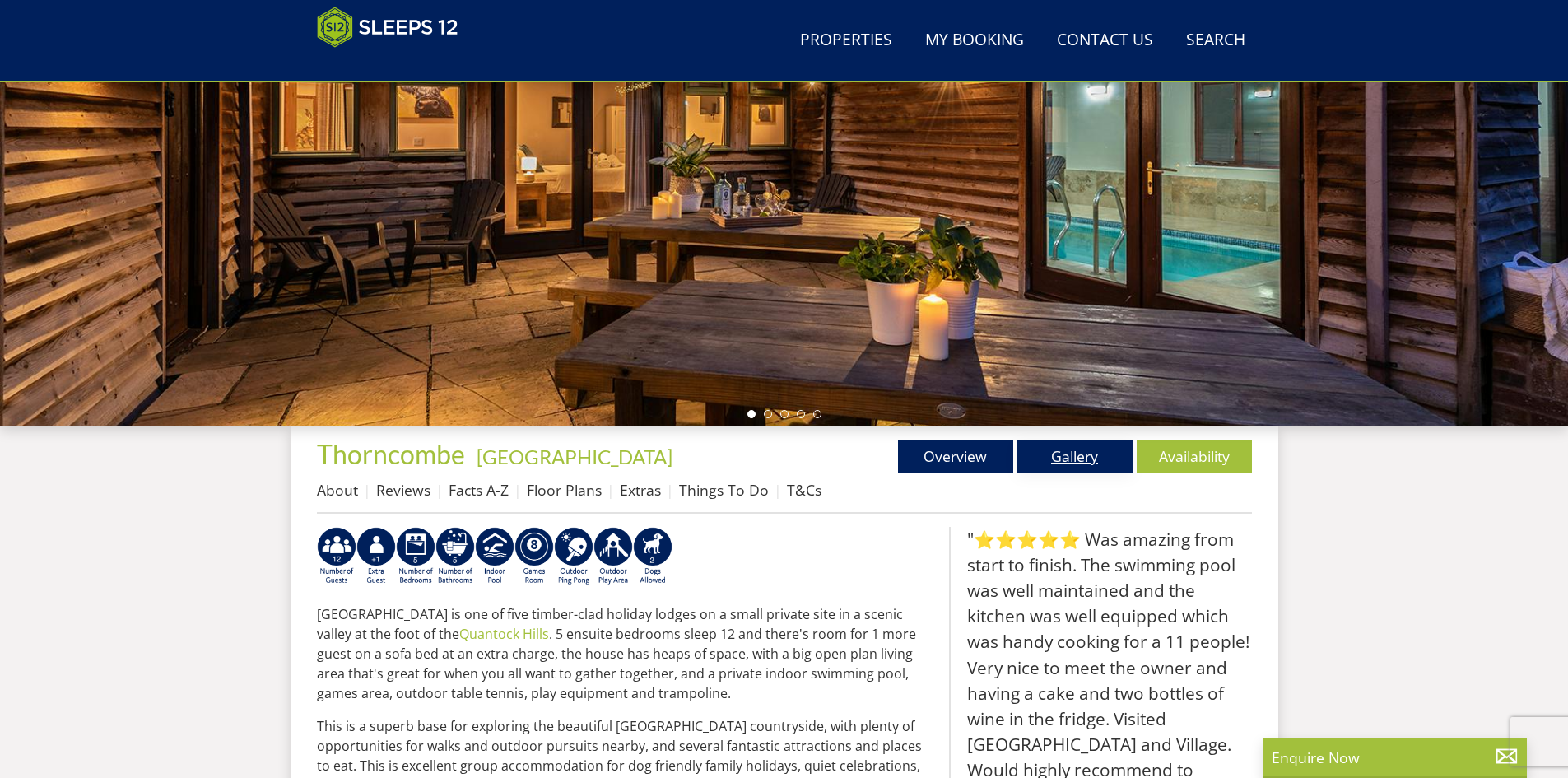
click at [1078, 454] on link "Gallery" at bounding box center [1074, 455] width 115 height 33
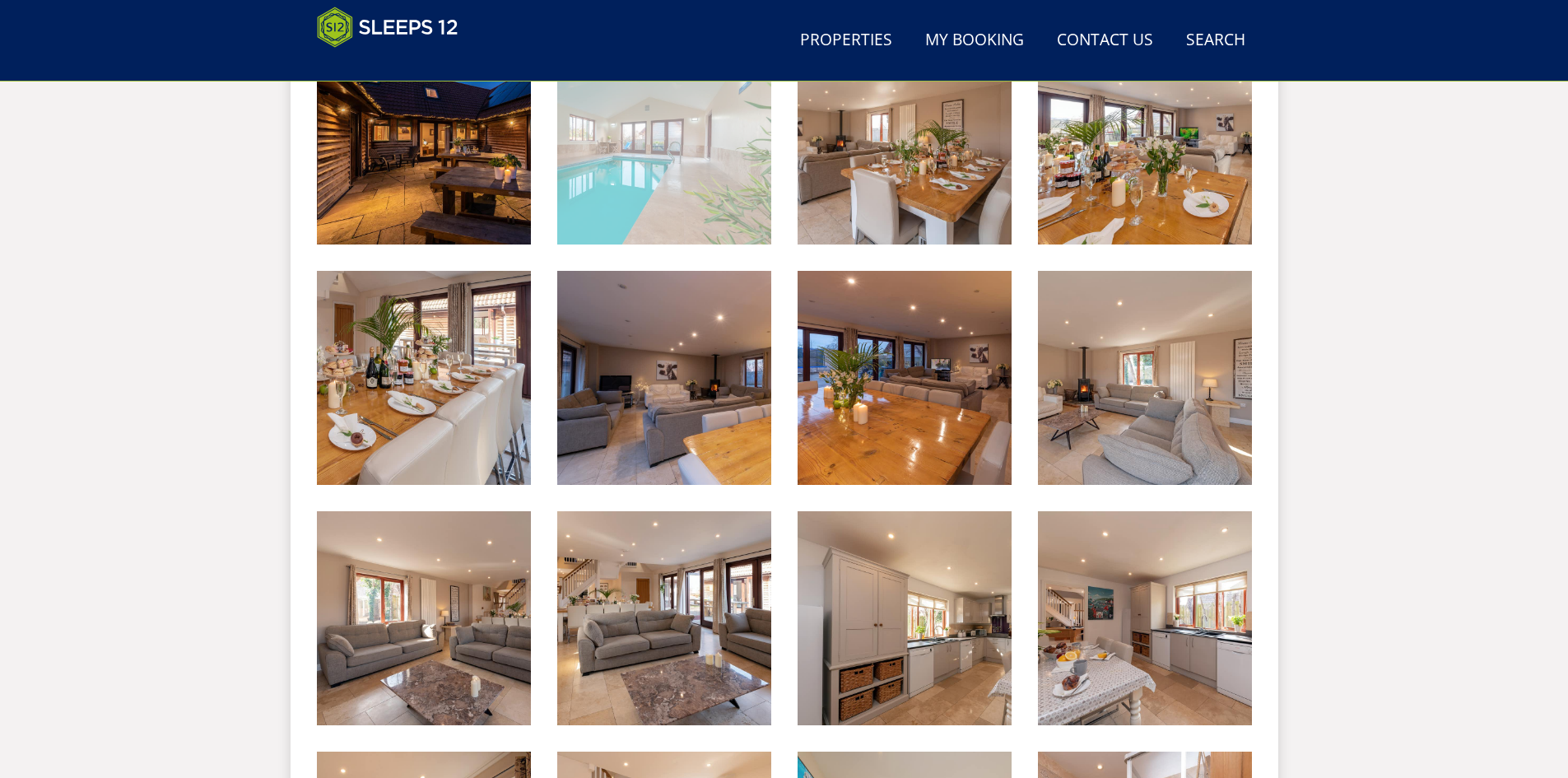
scroll to position [1003, 0]
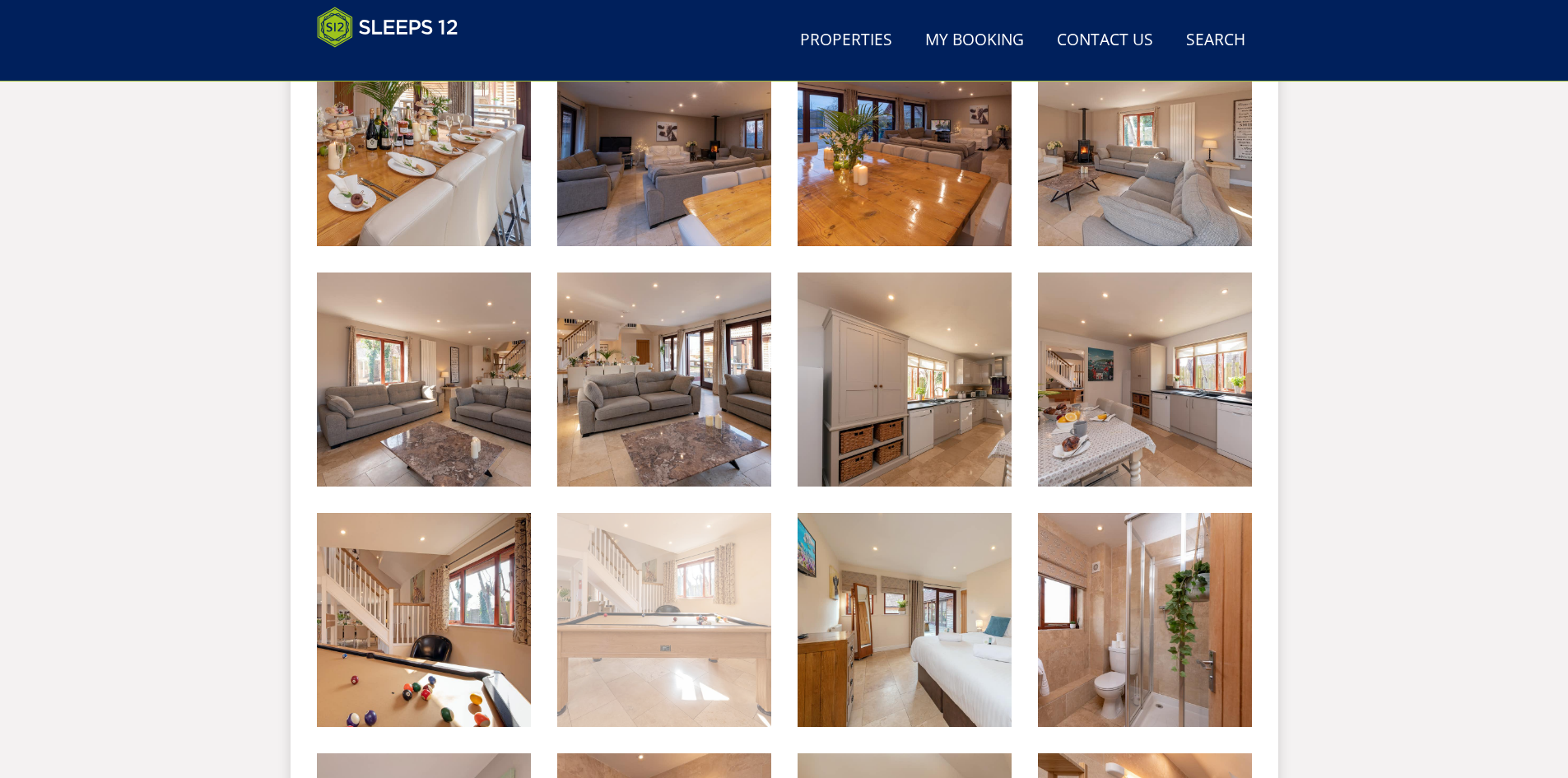
click at [658, 600] on img at bounding box center [664, 619] width 214 height 214
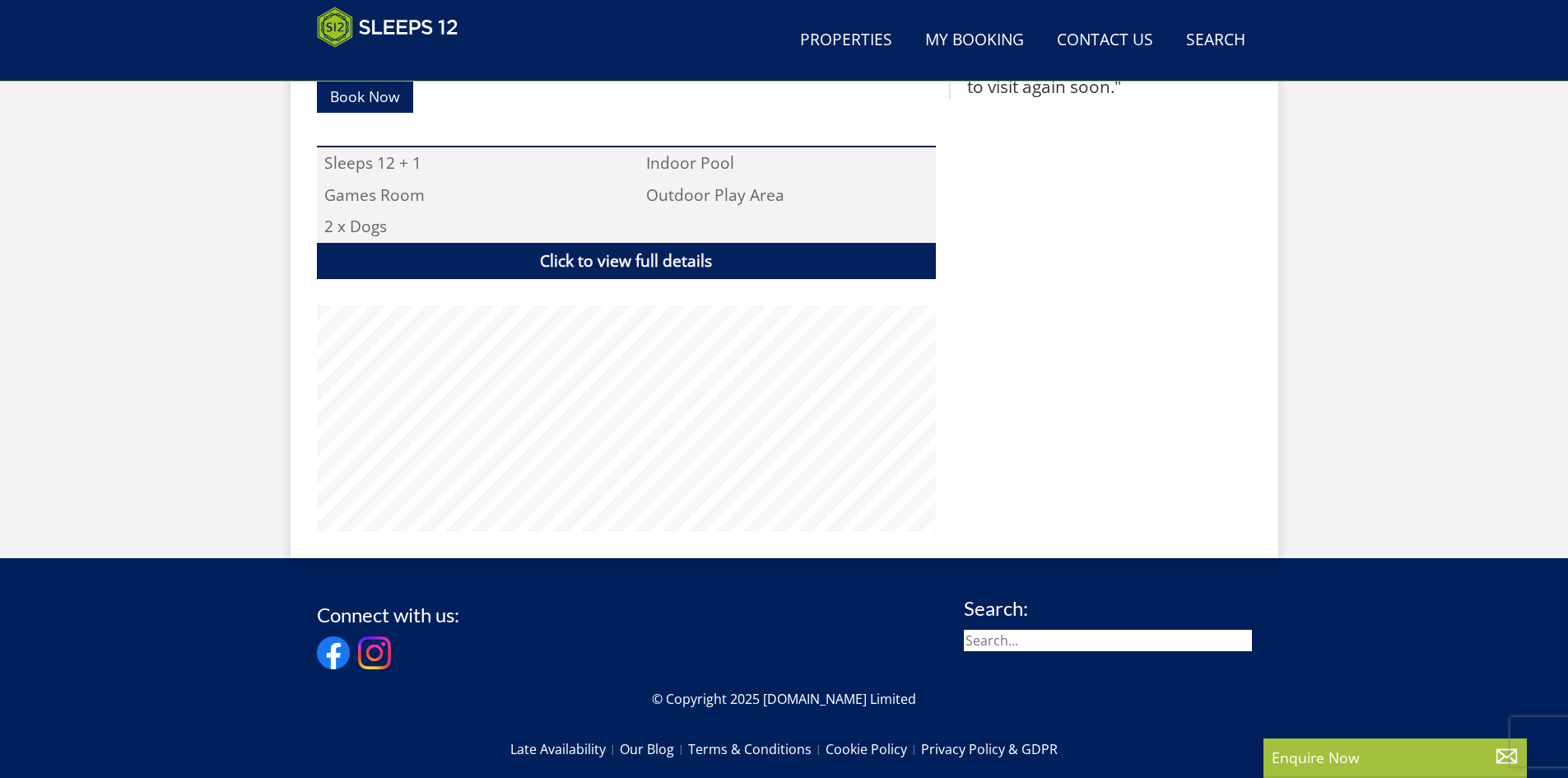
scroll to position [267, 0]
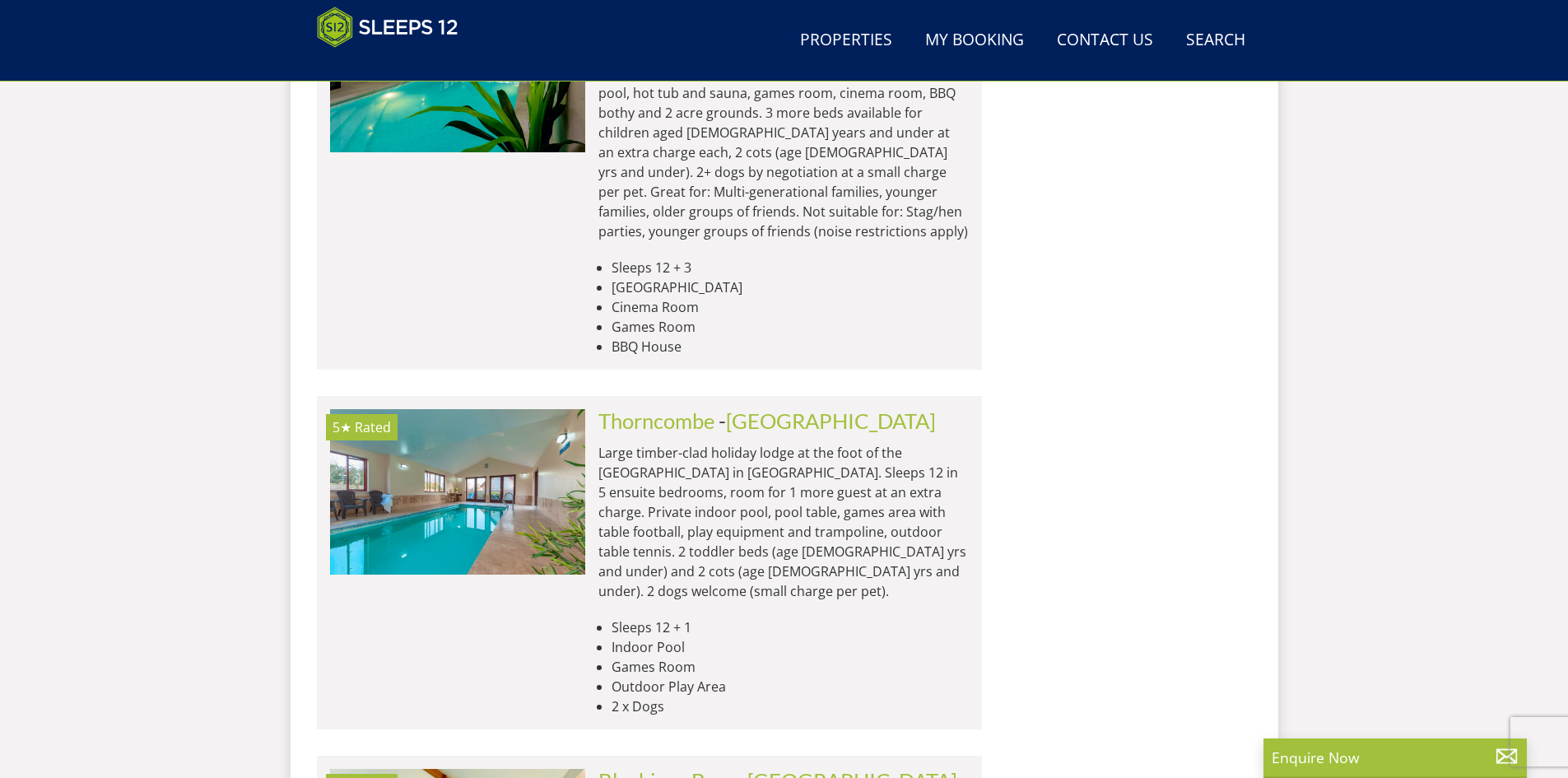
scroll to position [6847, 0]
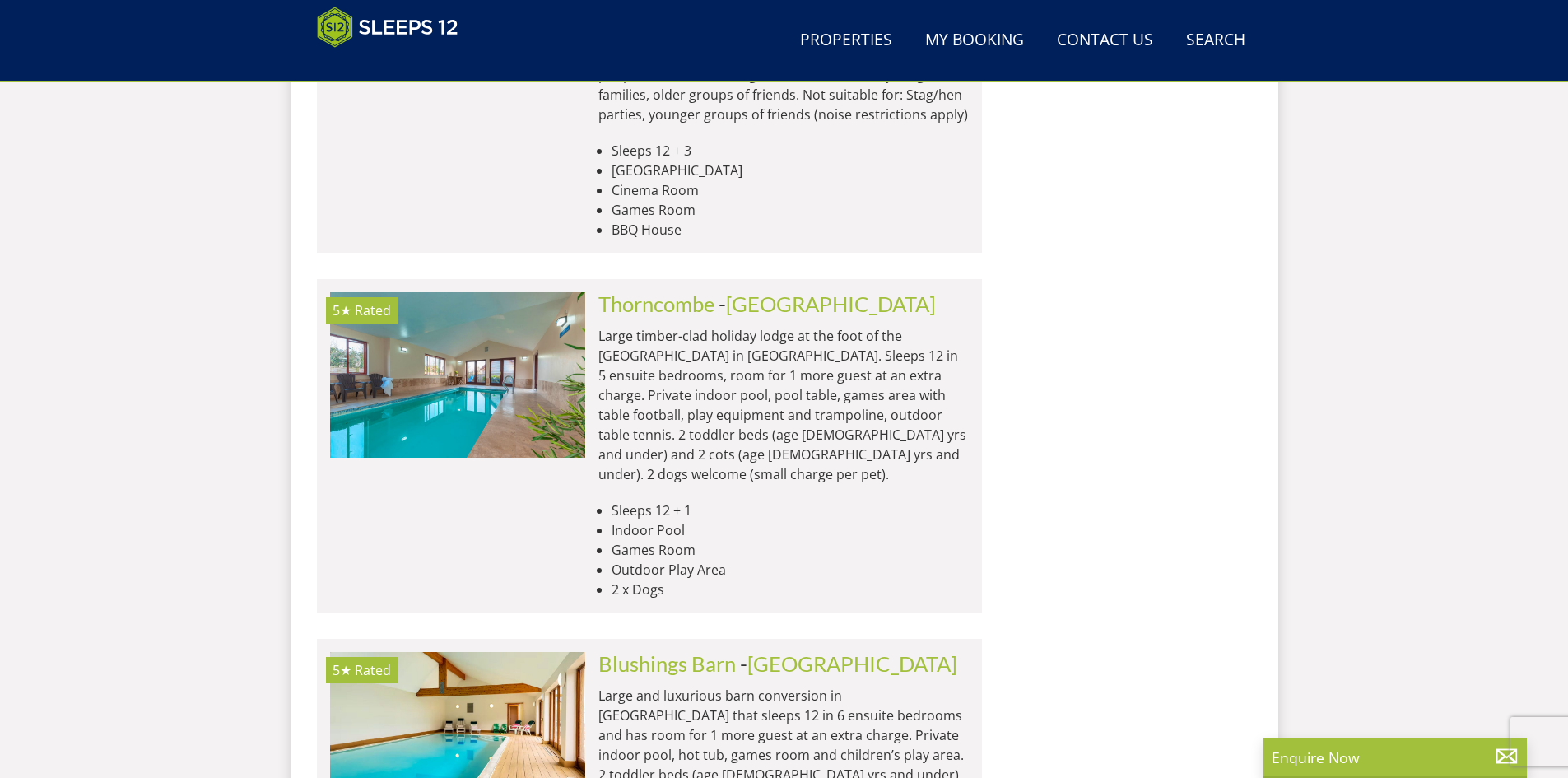
scroll to position [7072, 0]
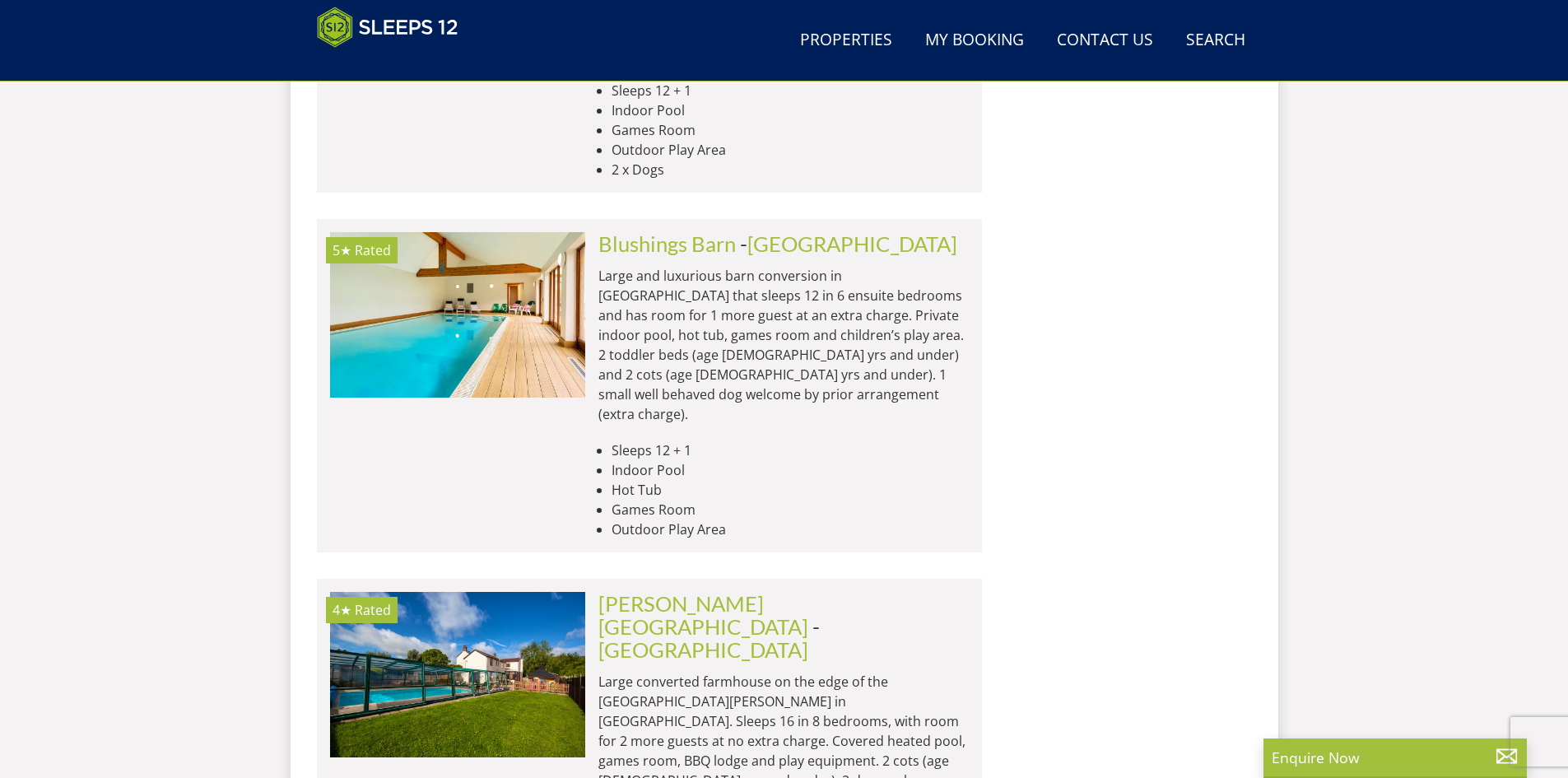
scroll to position [7401, 0]
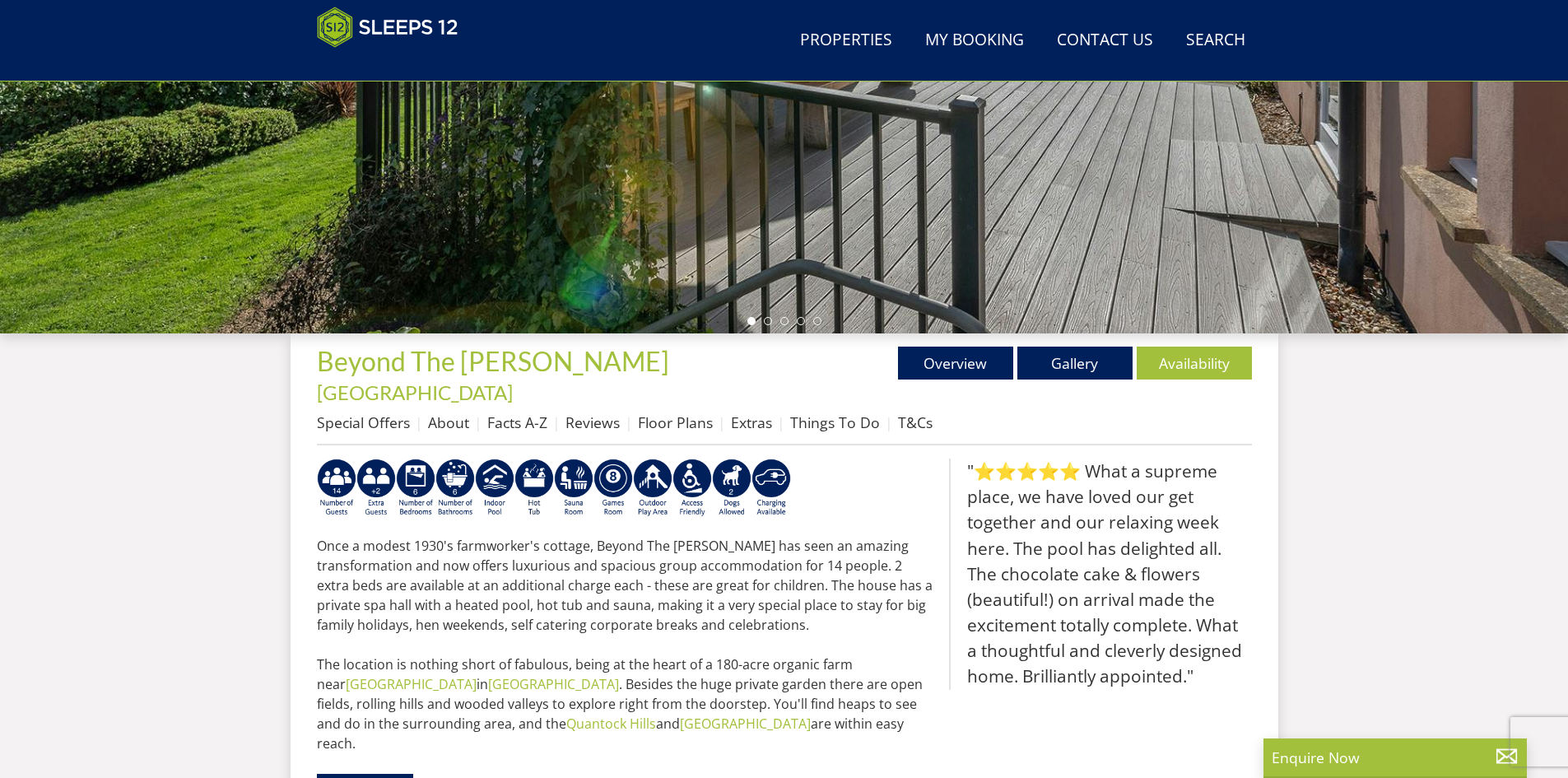
scroll to position [442, 0]
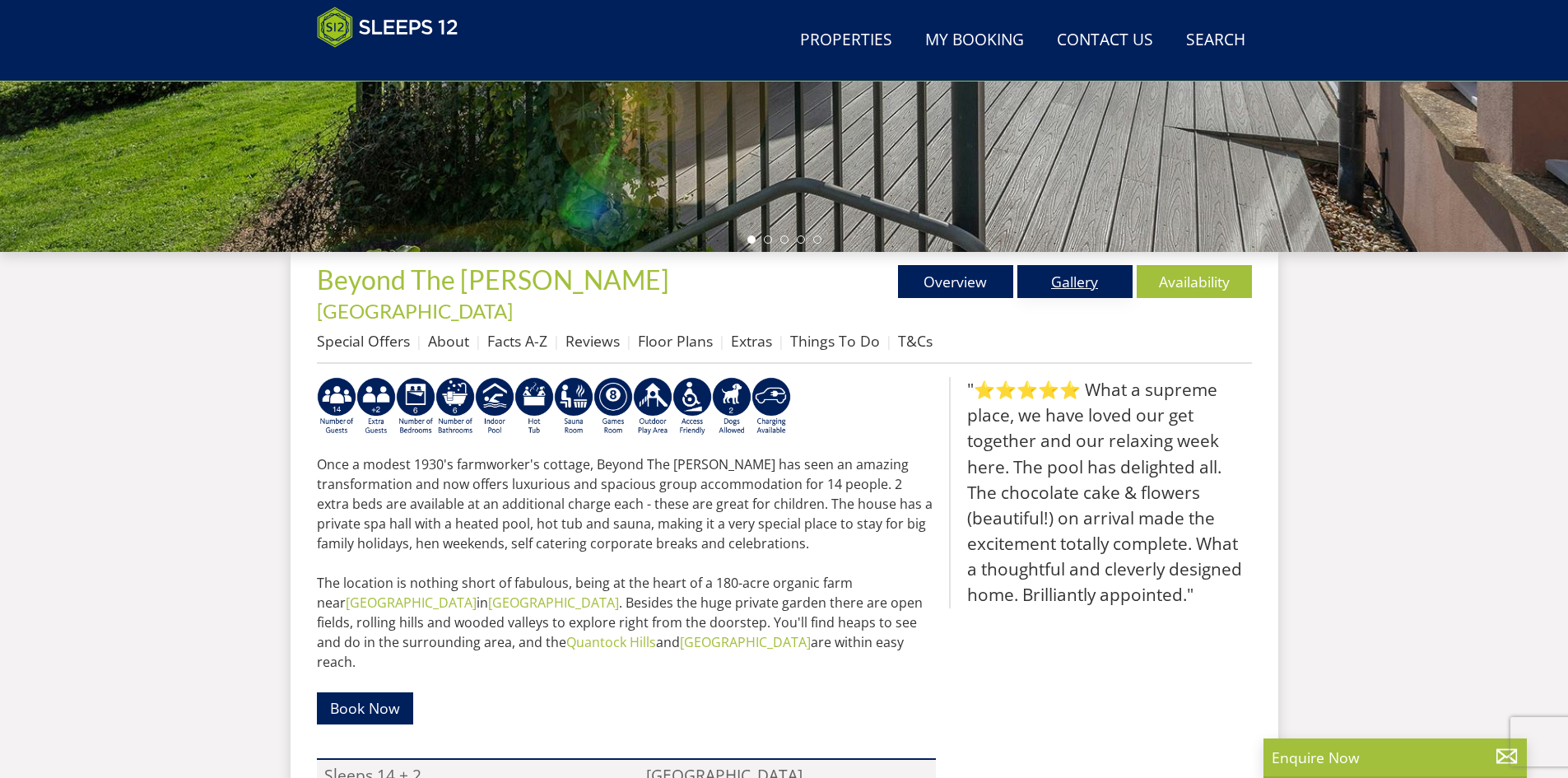
click at [1077, 277] on link "Gallery" at bounding box center [1074, 281] width 115 height 33
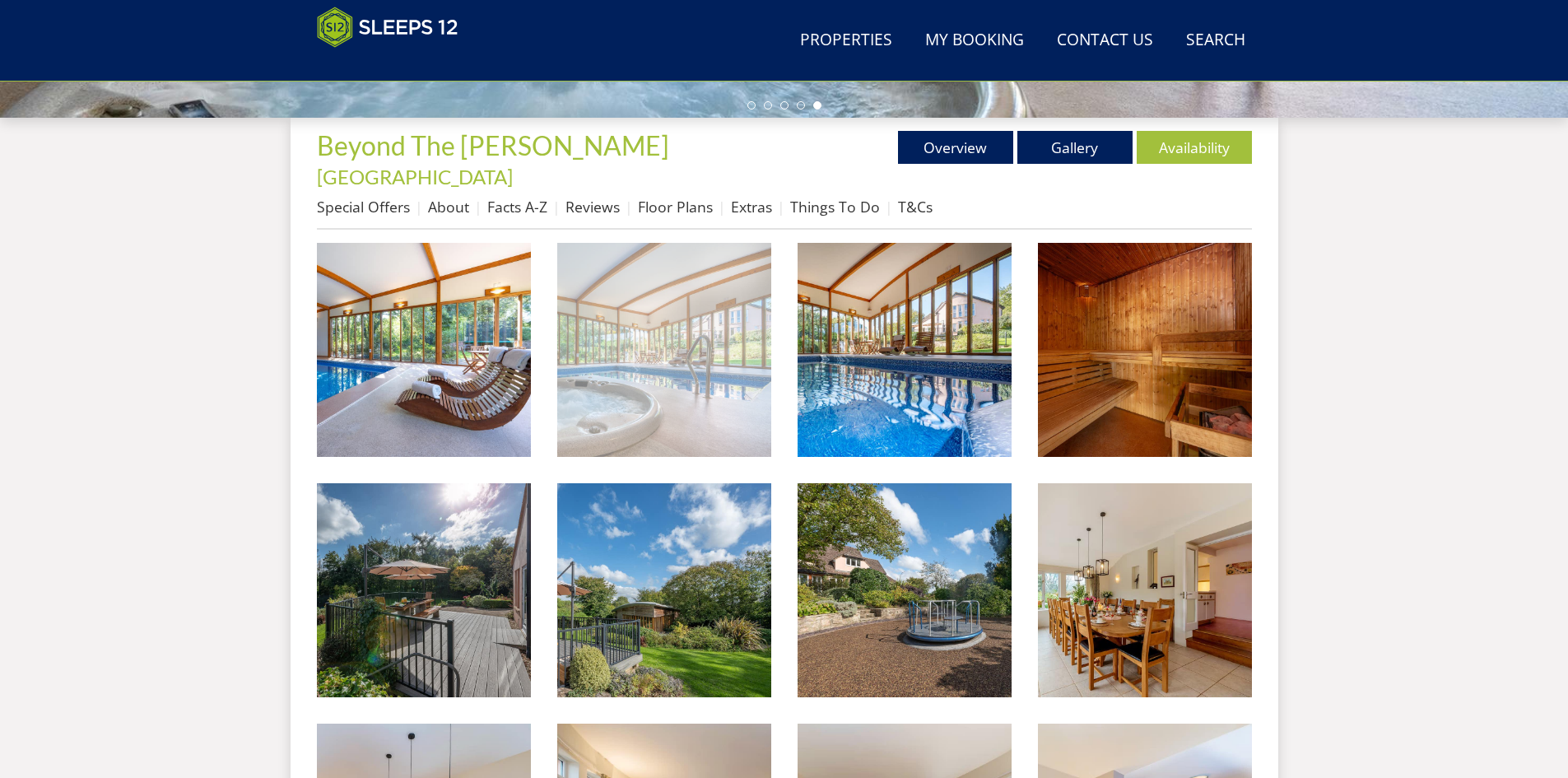
scroll to position [602, 0]
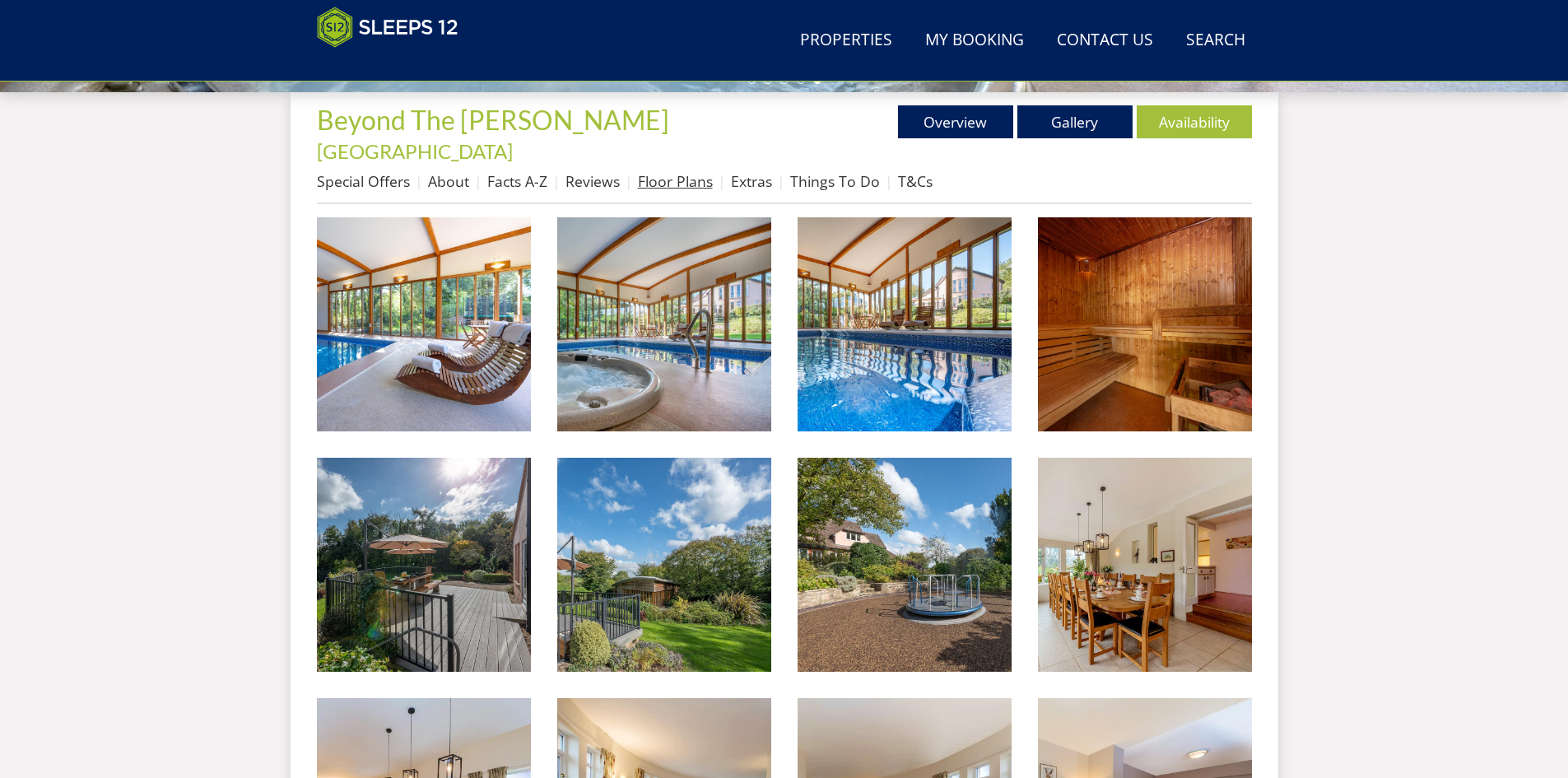
click at [683, 171] on link "Floor Plans" at bounding box center [675, 181] width 75 height 19
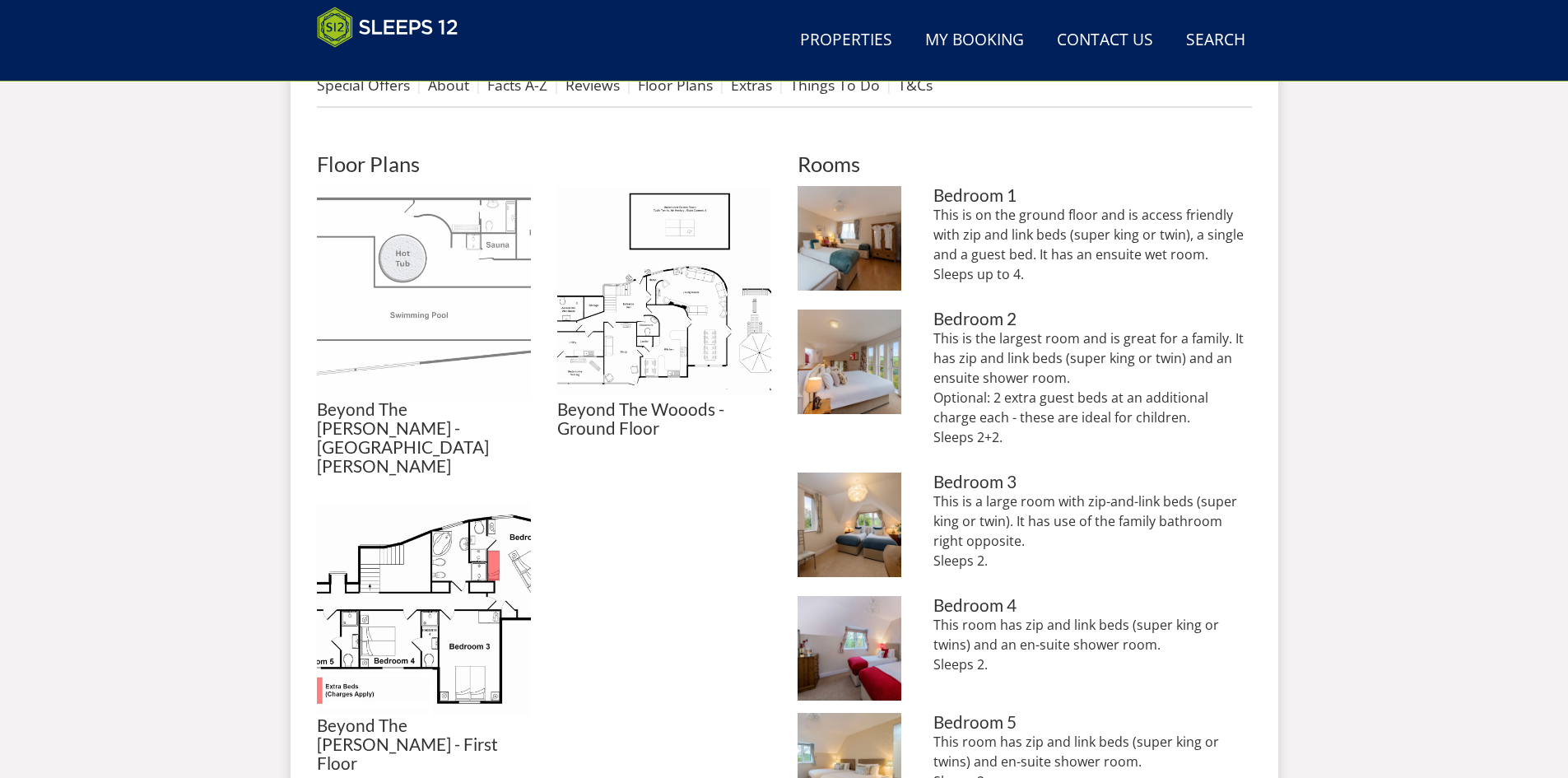
scroll to position [697, 0]
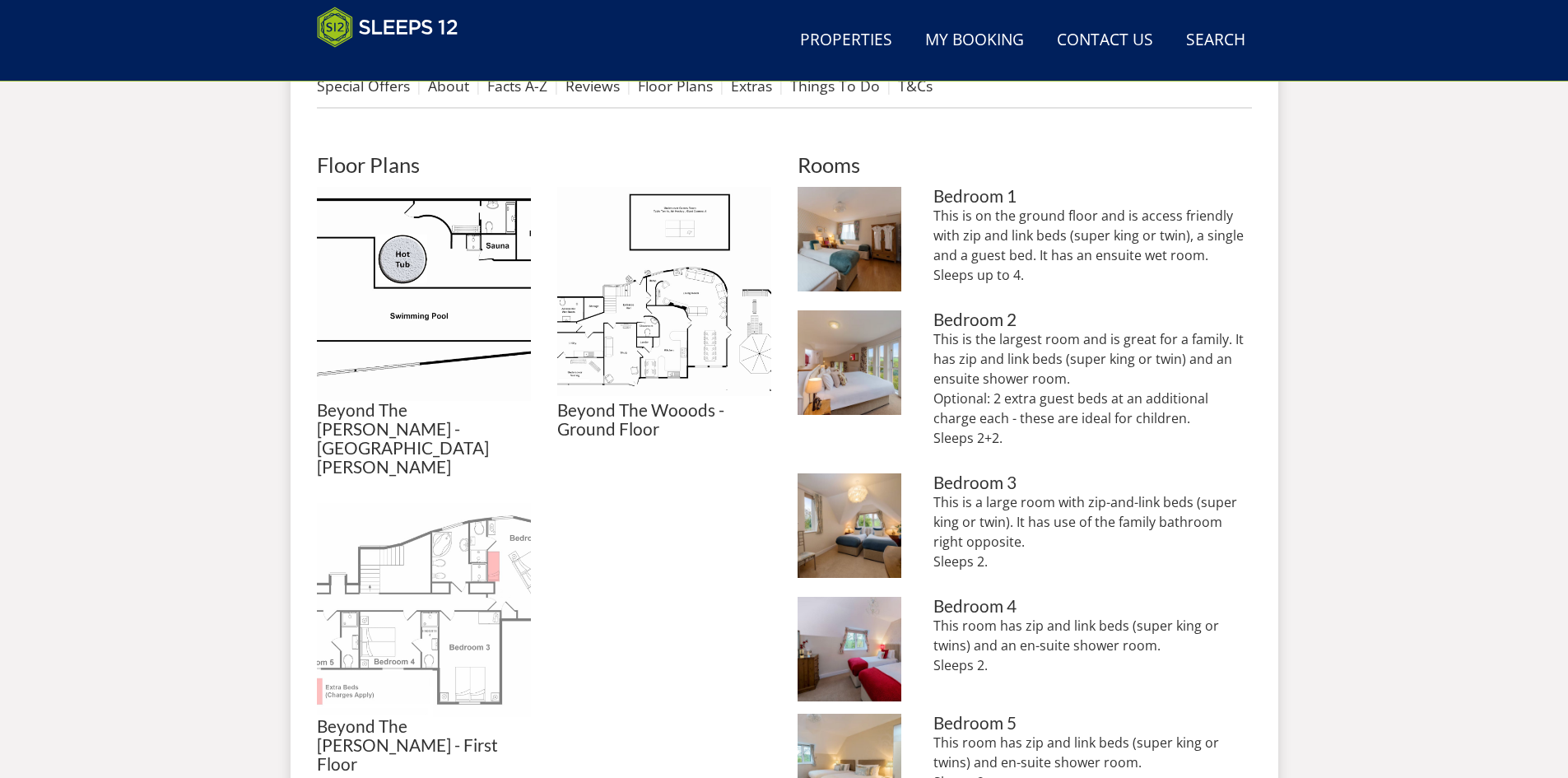
click at [427, 525] on img at bounding box center [424, 609] width 214 height 214
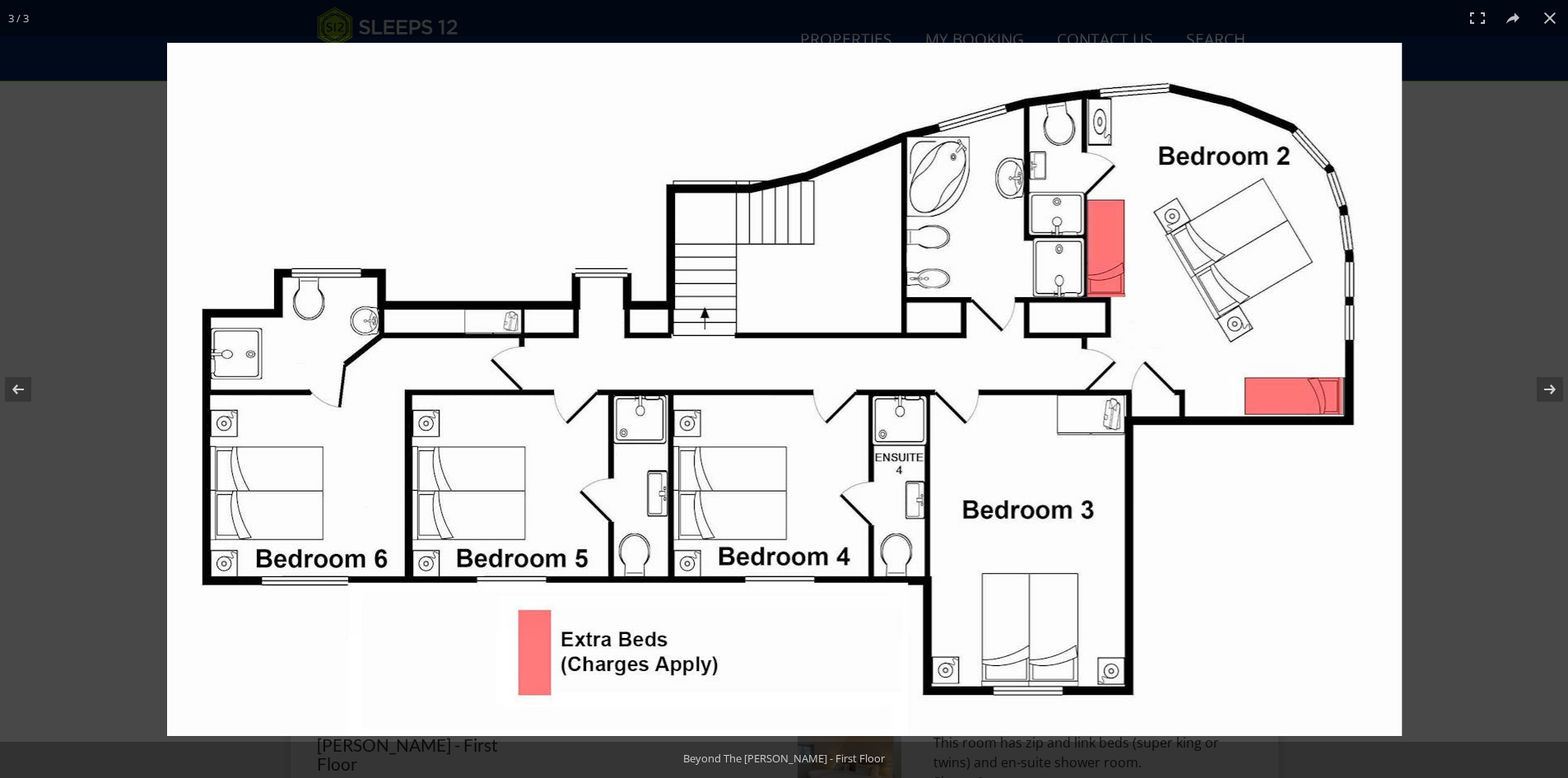
scroll to position [602, 0]
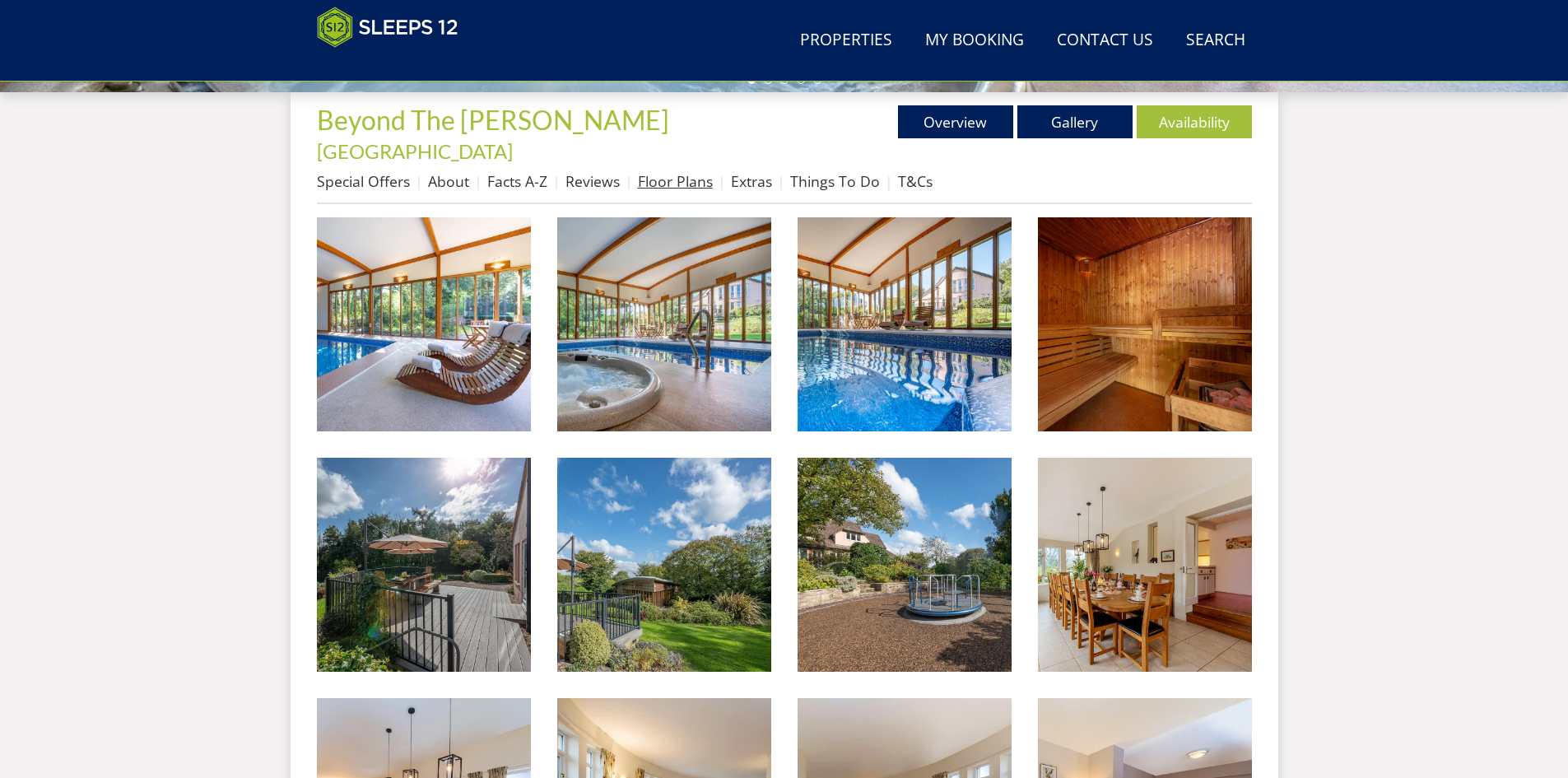
click at [658, 171] on link "Floor Plans" at bounding box center [675, 181] width 75 height 19
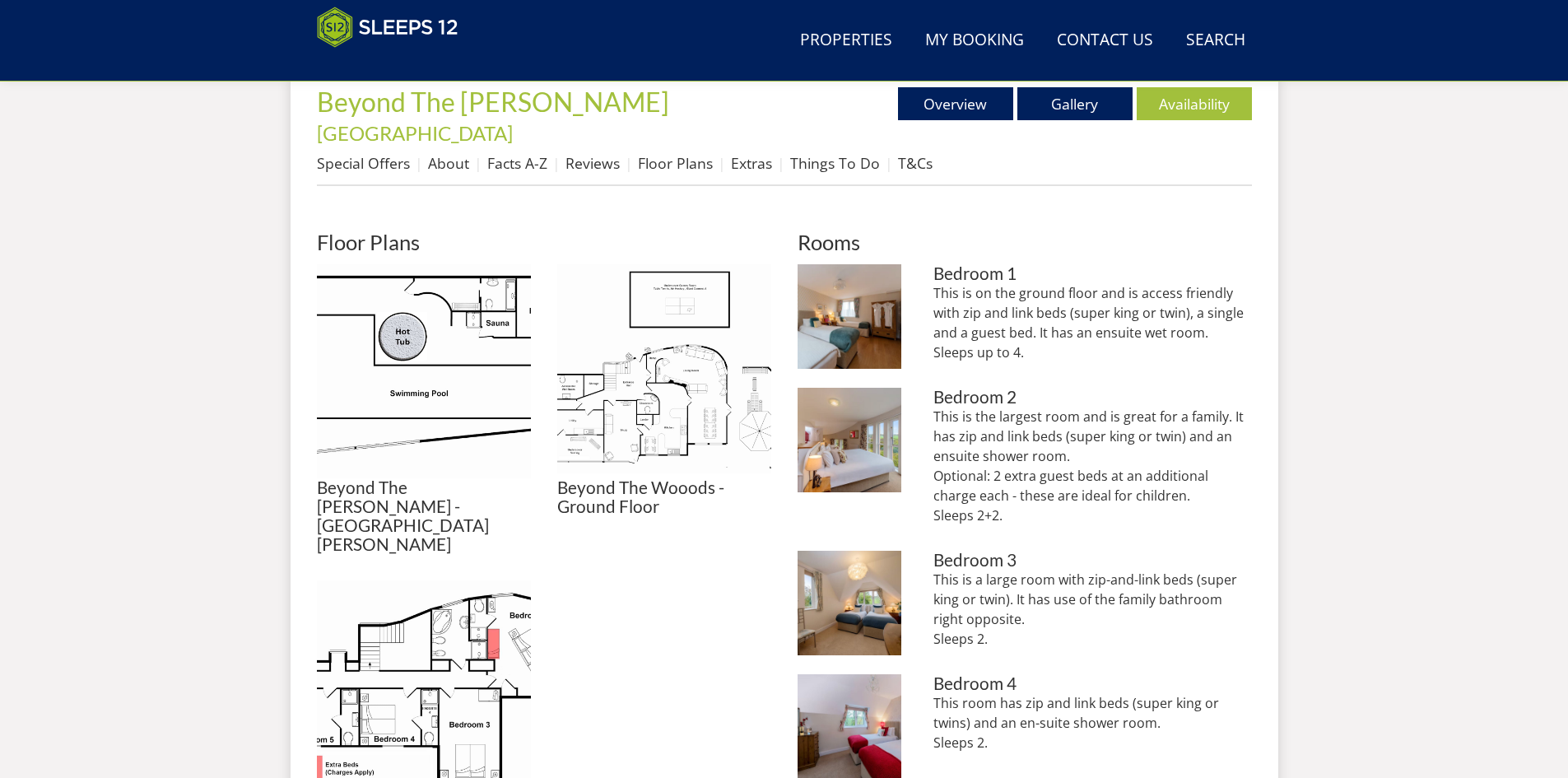
scroll to position [697, 0]
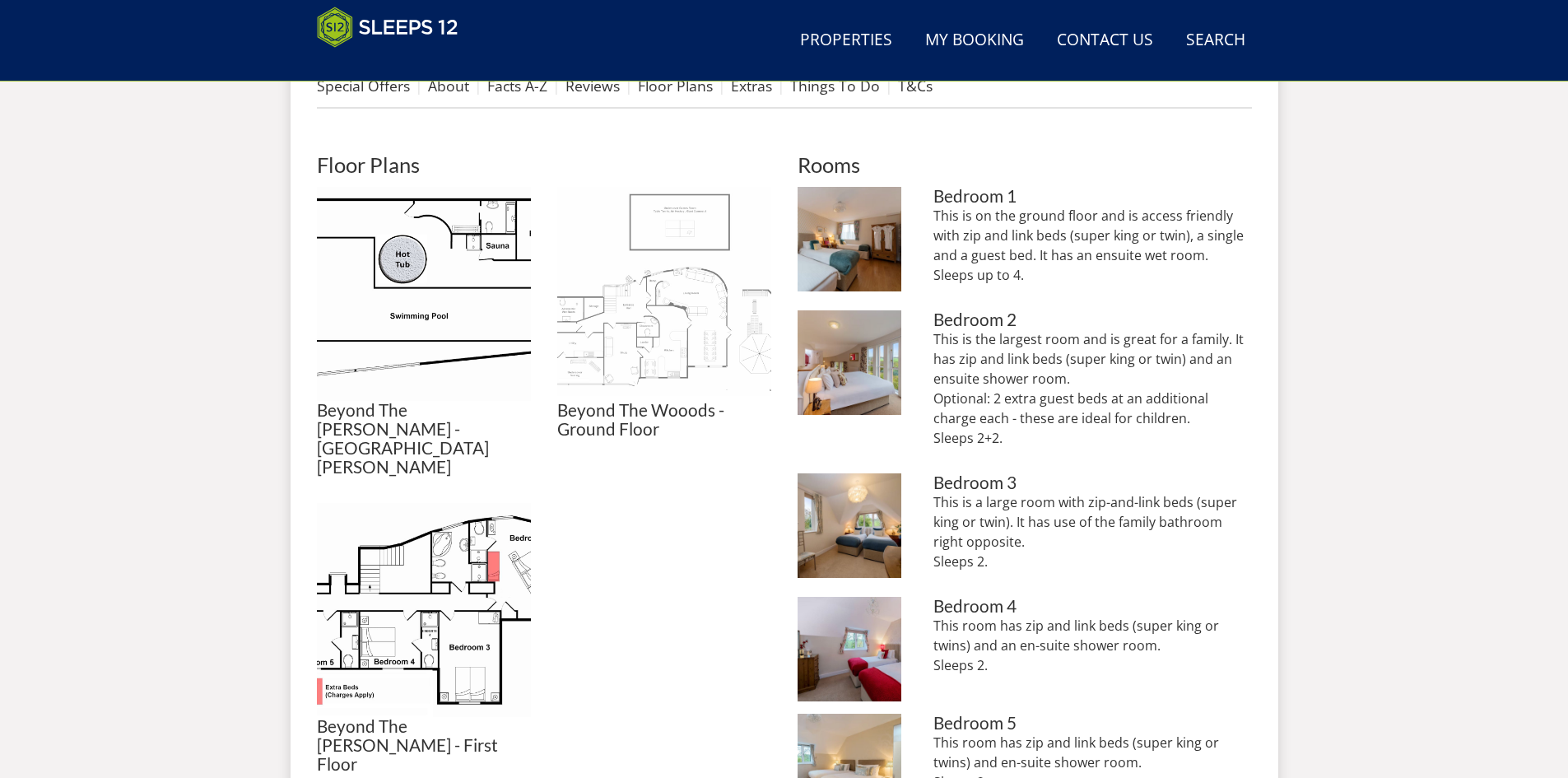
click at [654, 329] on img at bounding box center [664, 294] width 214 height 214
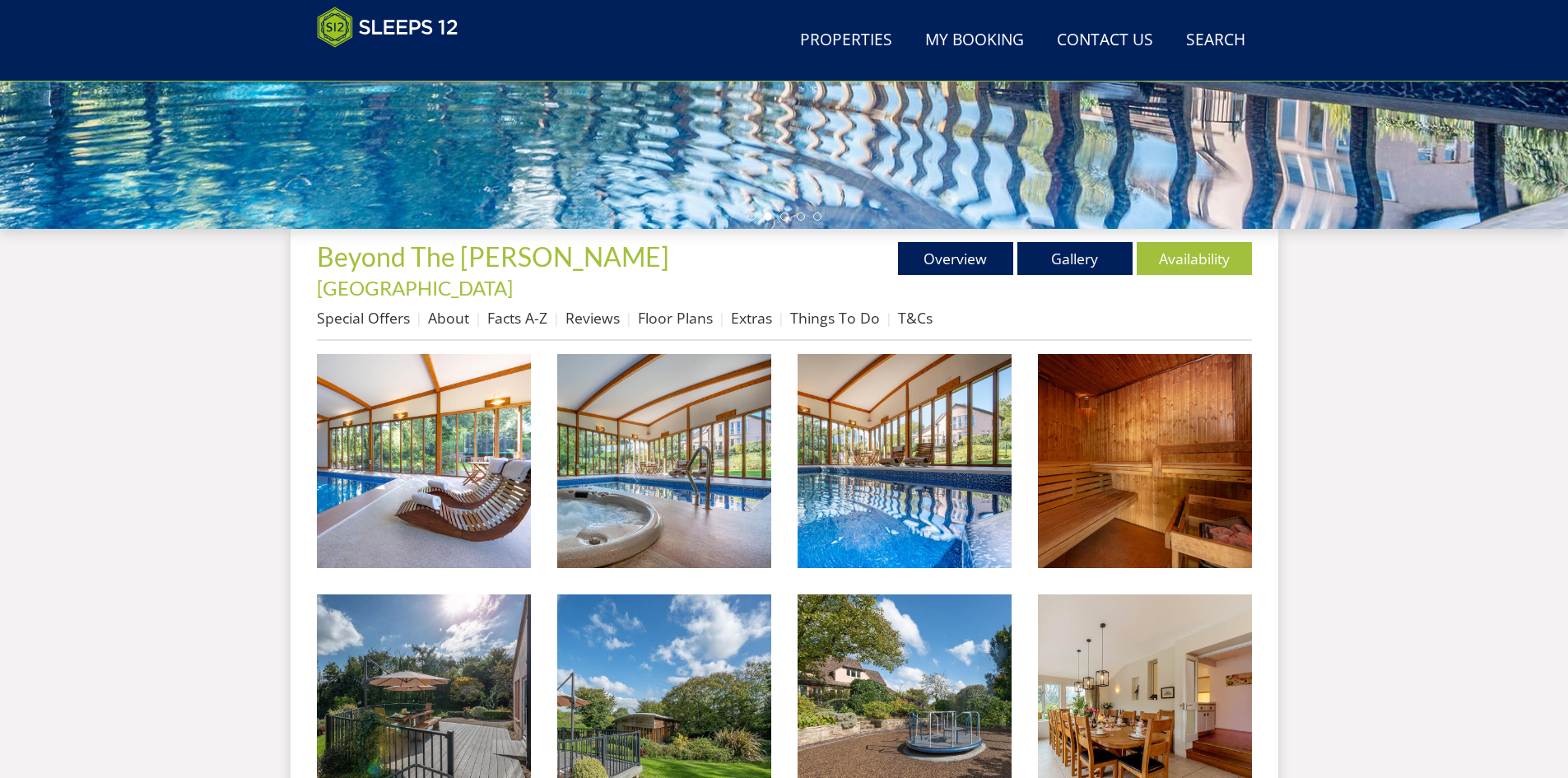
scroll to position [444, 0]
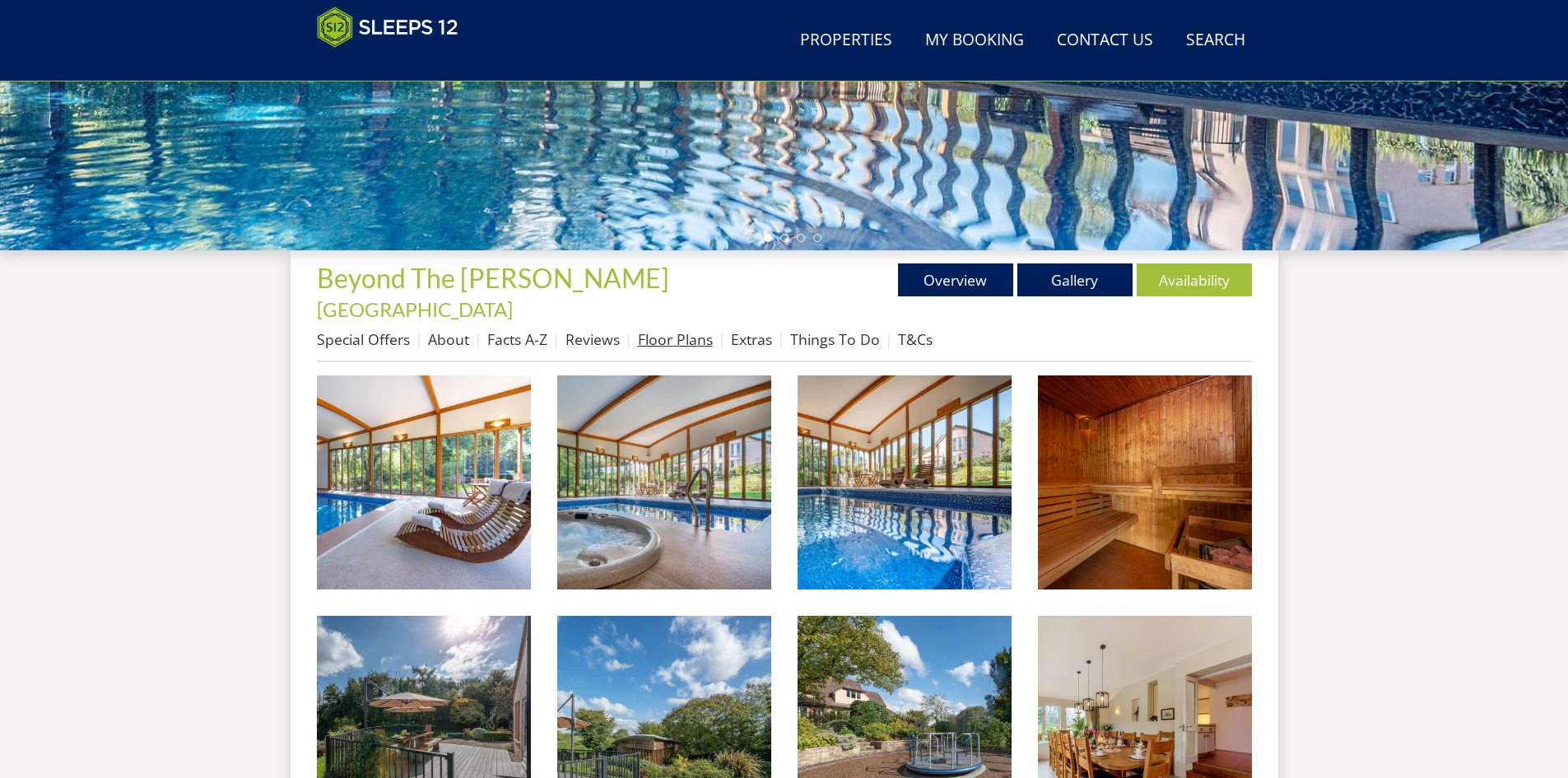
click at [669, 330] on link "Floor Plans" at bounding box center [675, 339] width 75 height 19
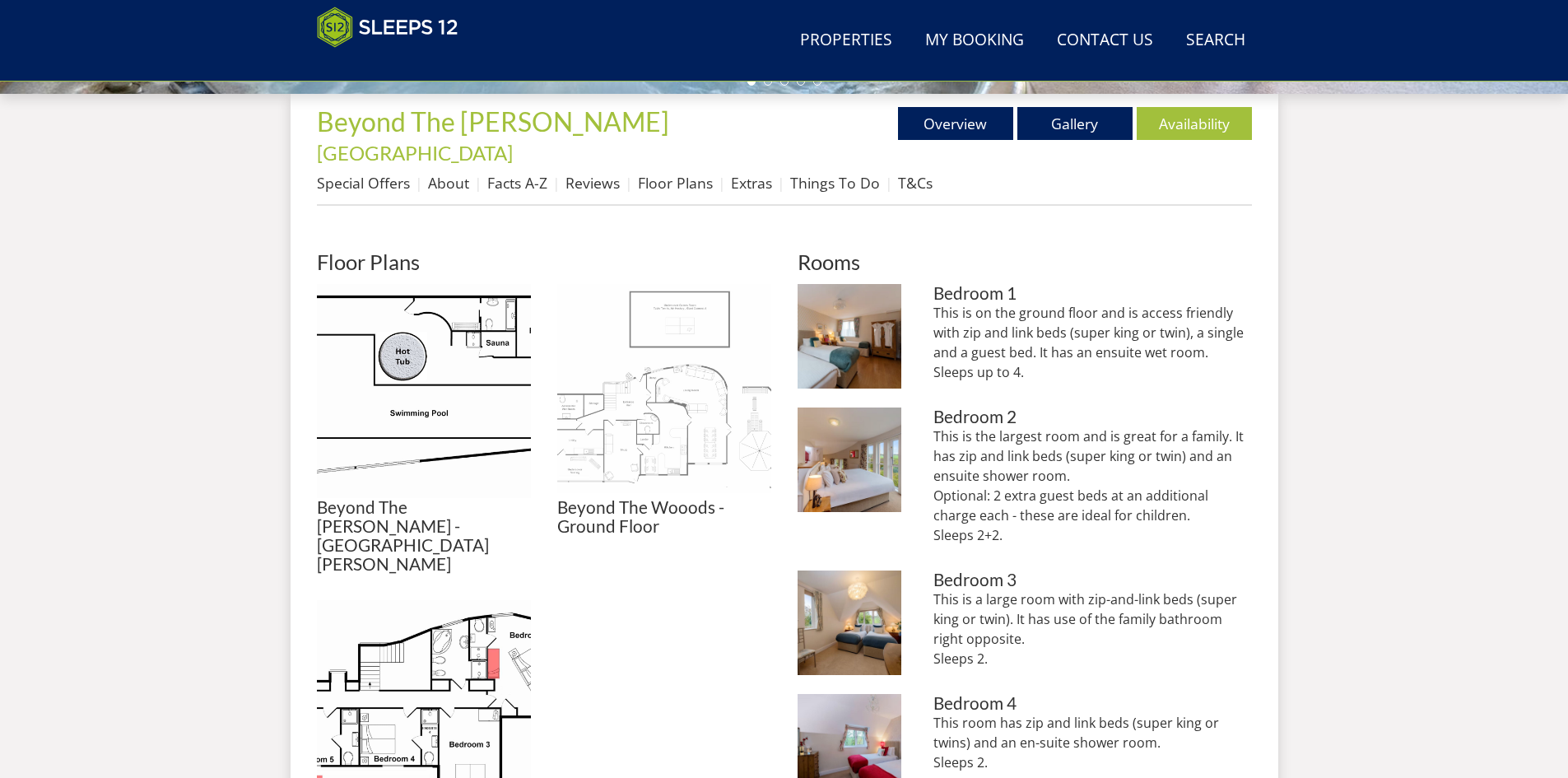
scroll to position [615, 0]
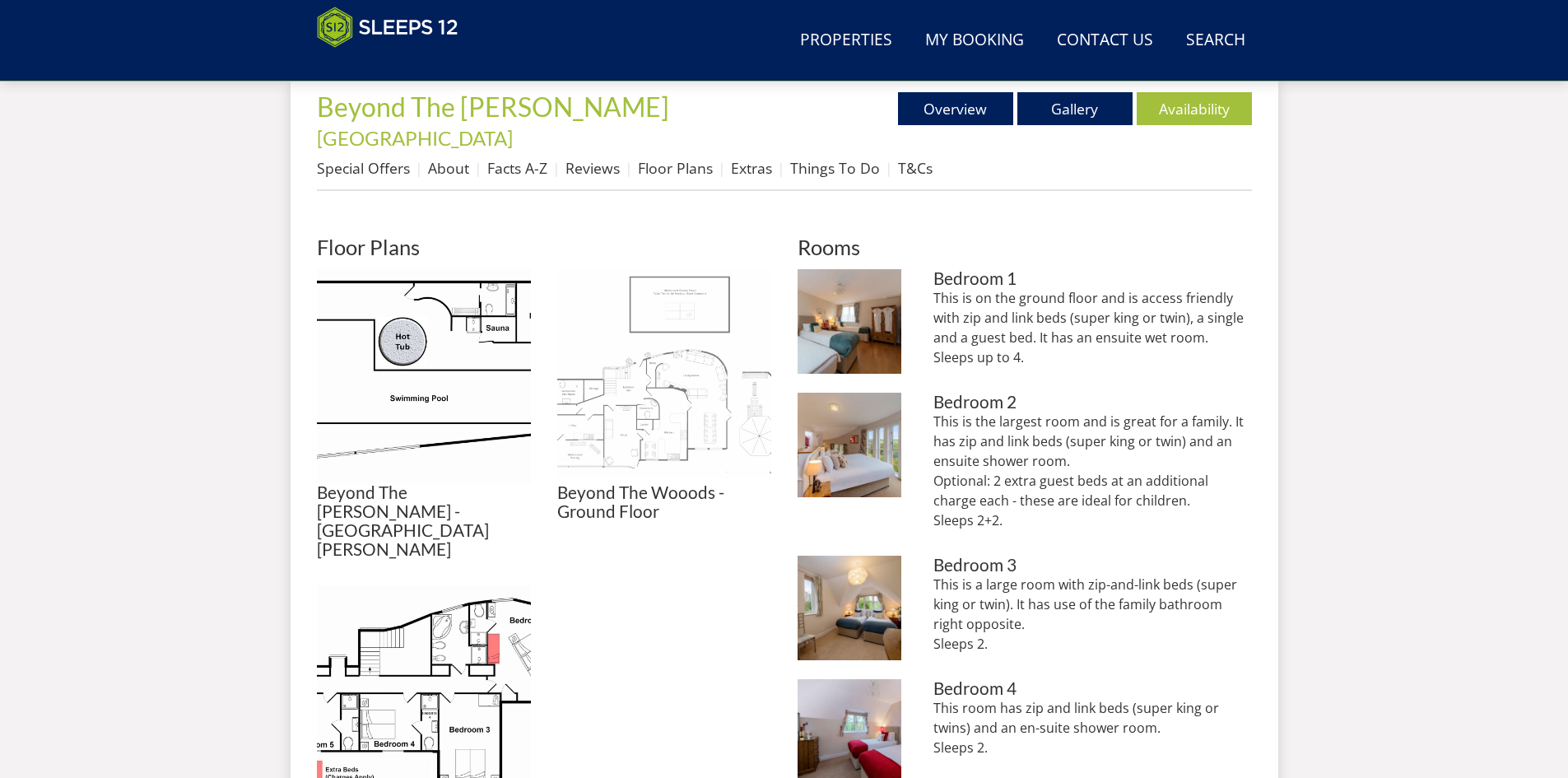
click at [675, 279] on img at bounding box center [664, 375] width 214 height 214
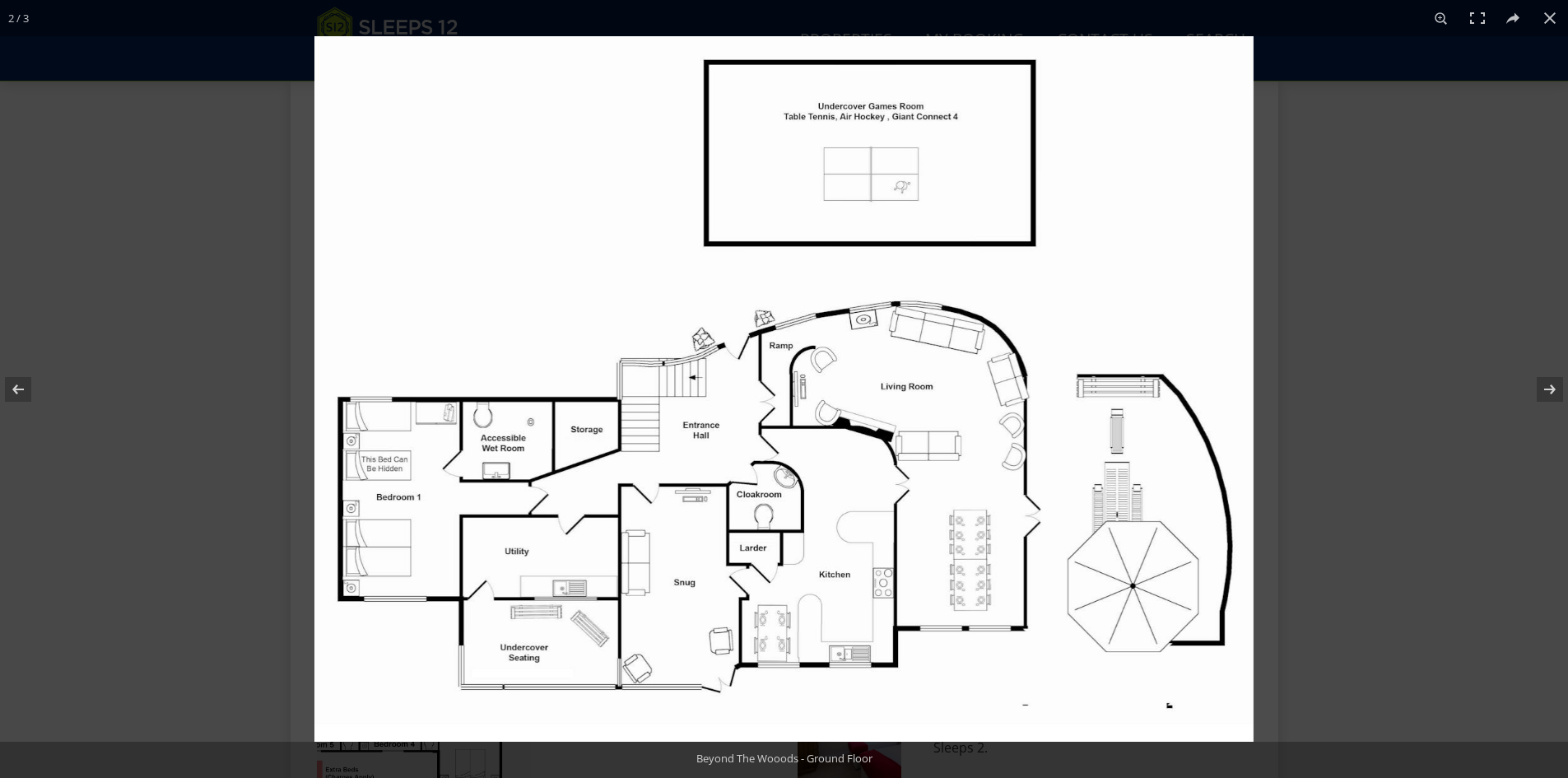
click at [875, 183] on img at bounding box center [784, 389] width 939 height 706
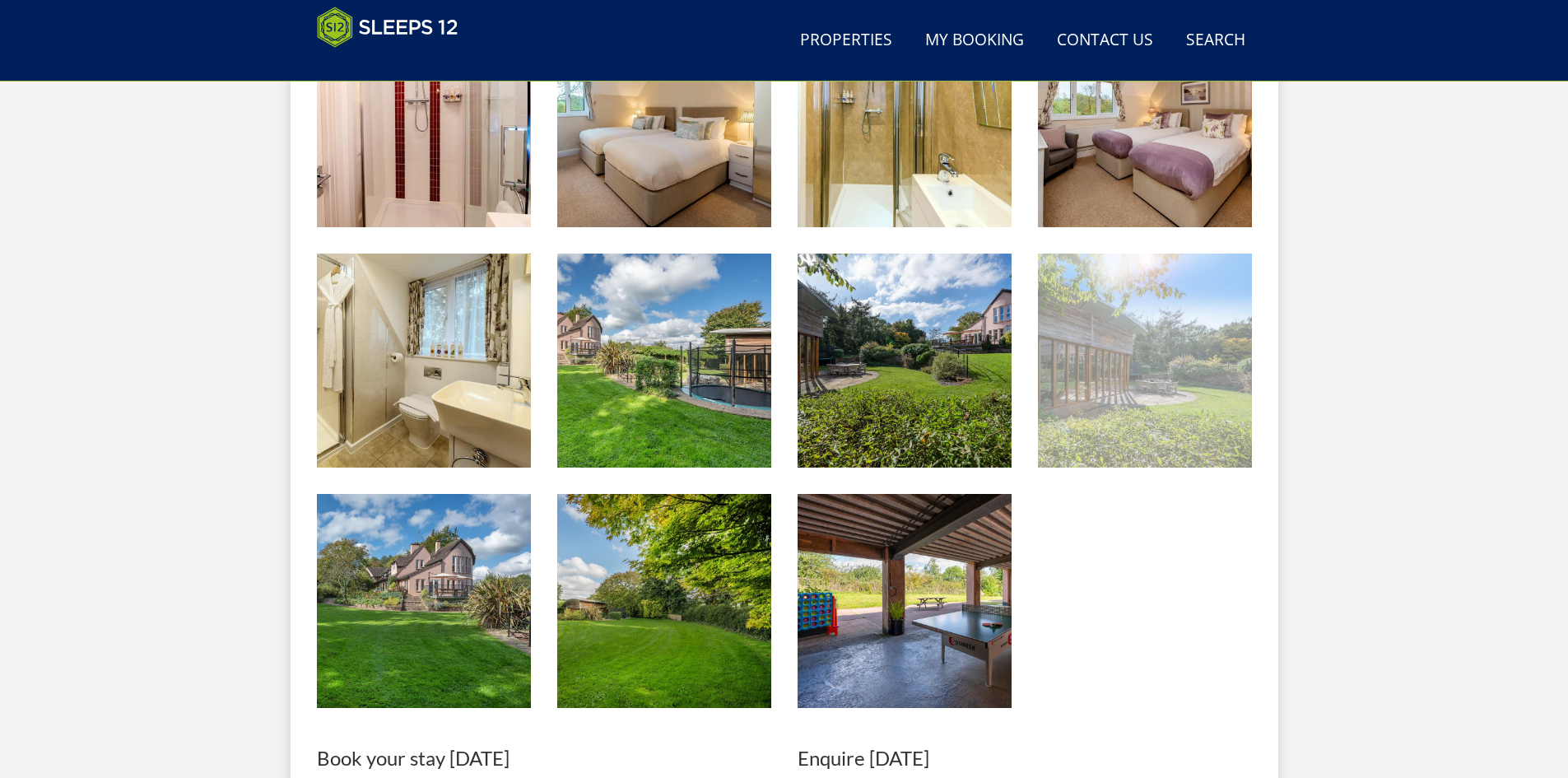
scroll to position [2255, 0]
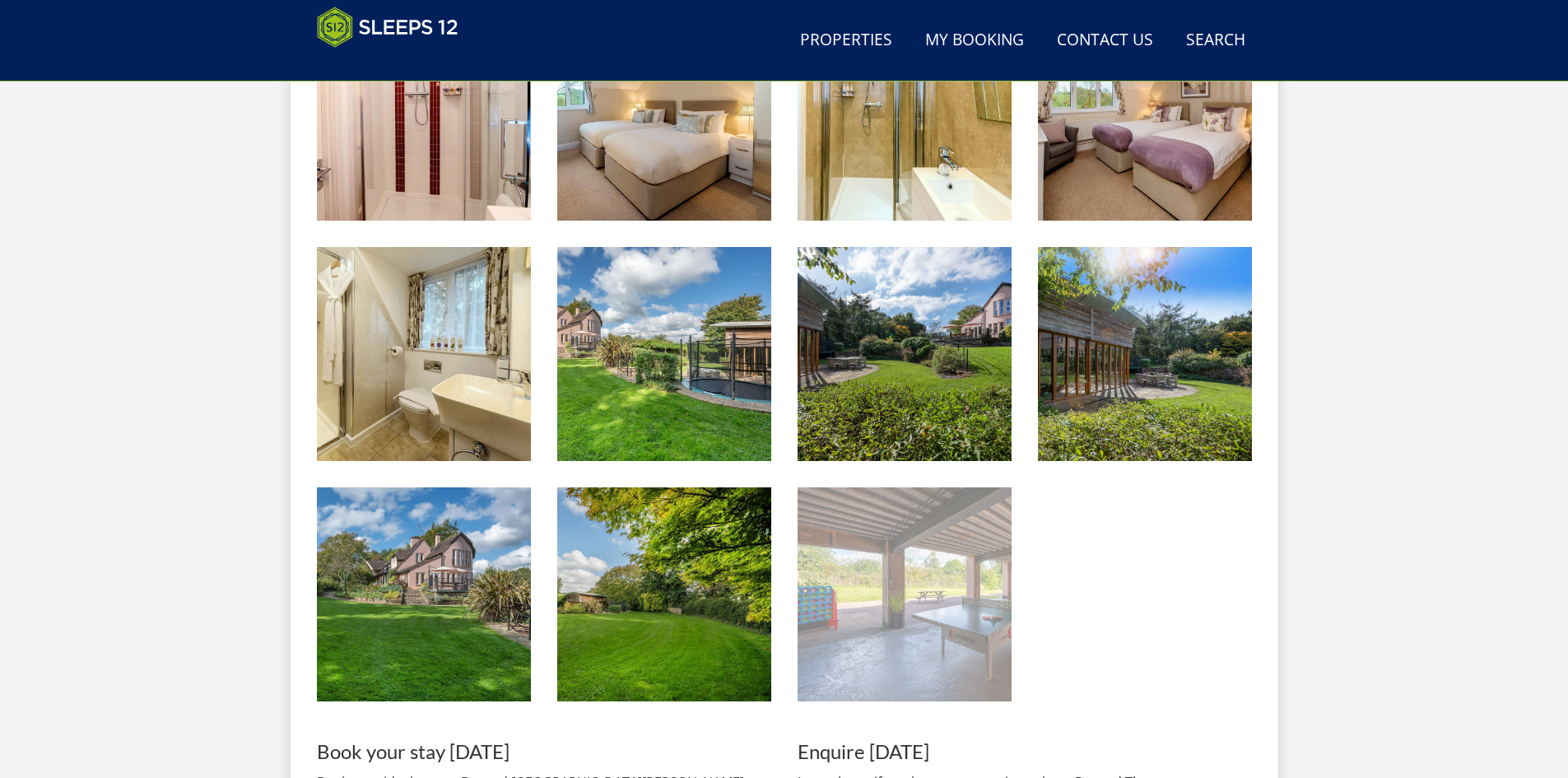
click at [889, 578] on img at bounding box center [904, 593] width 214 height 214
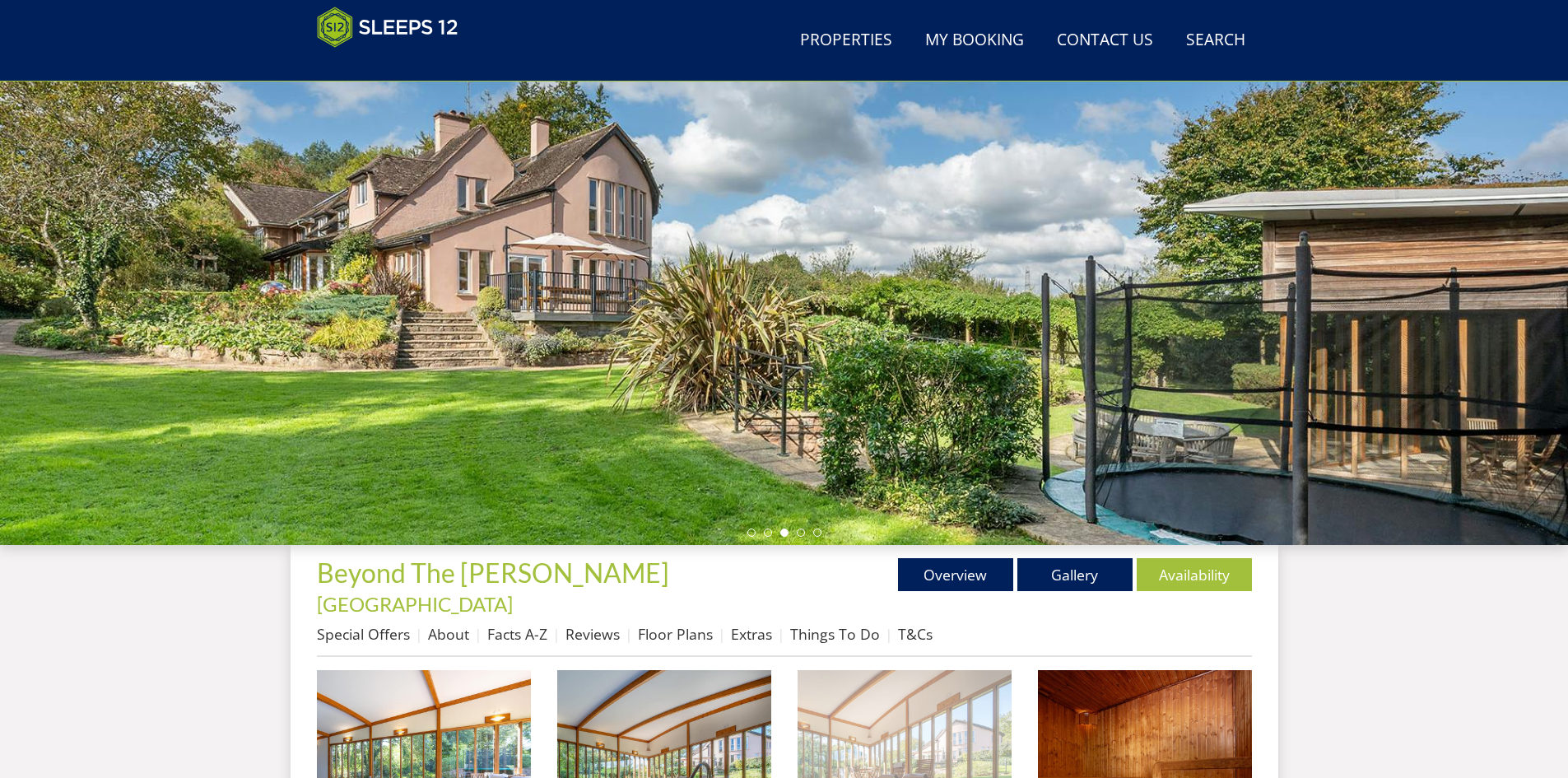
scroll to position [426, 0]
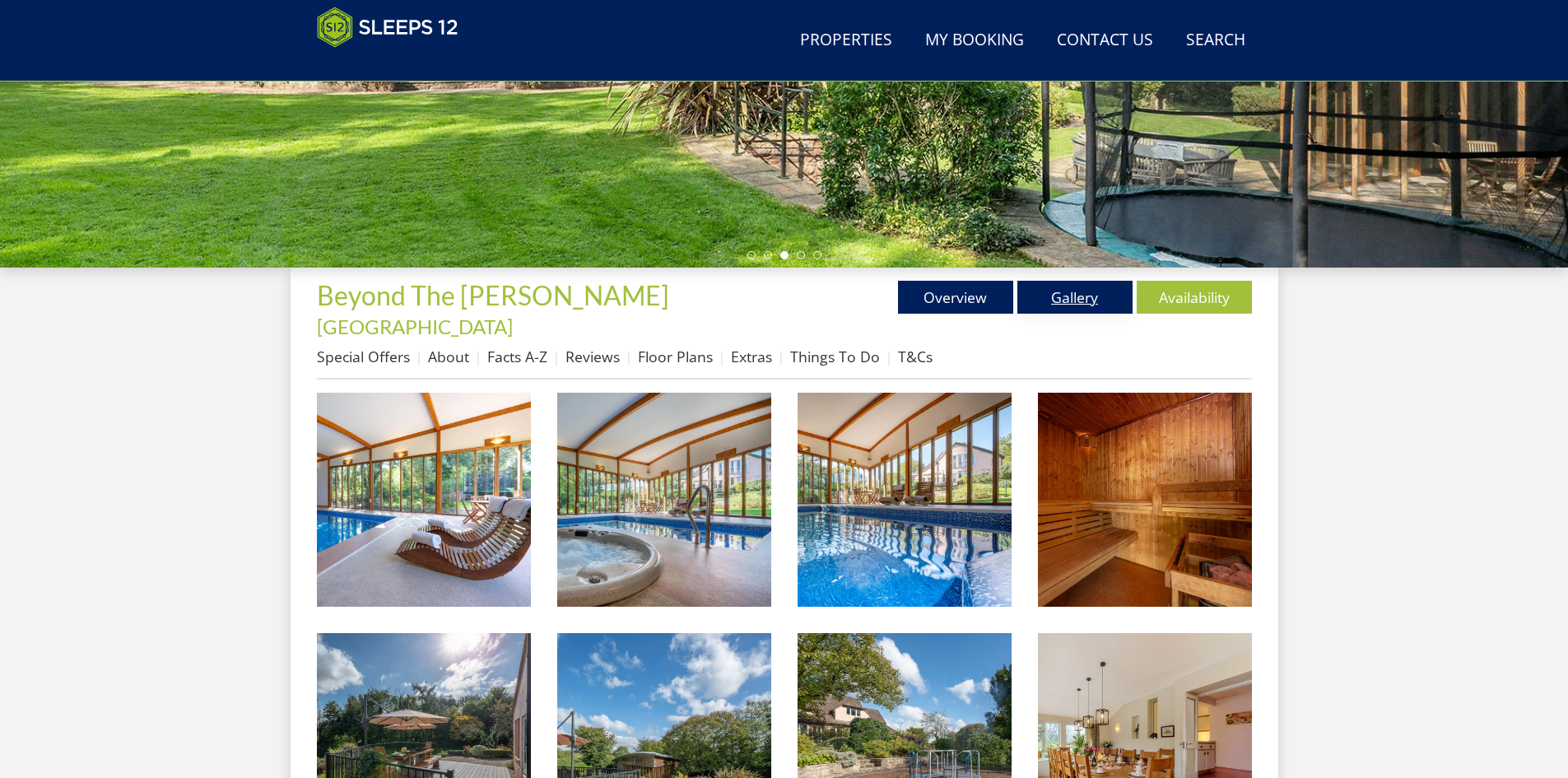
click at [1058, 291] on link "Gallery" at bounding box center [1074, 296] width 115 height 33
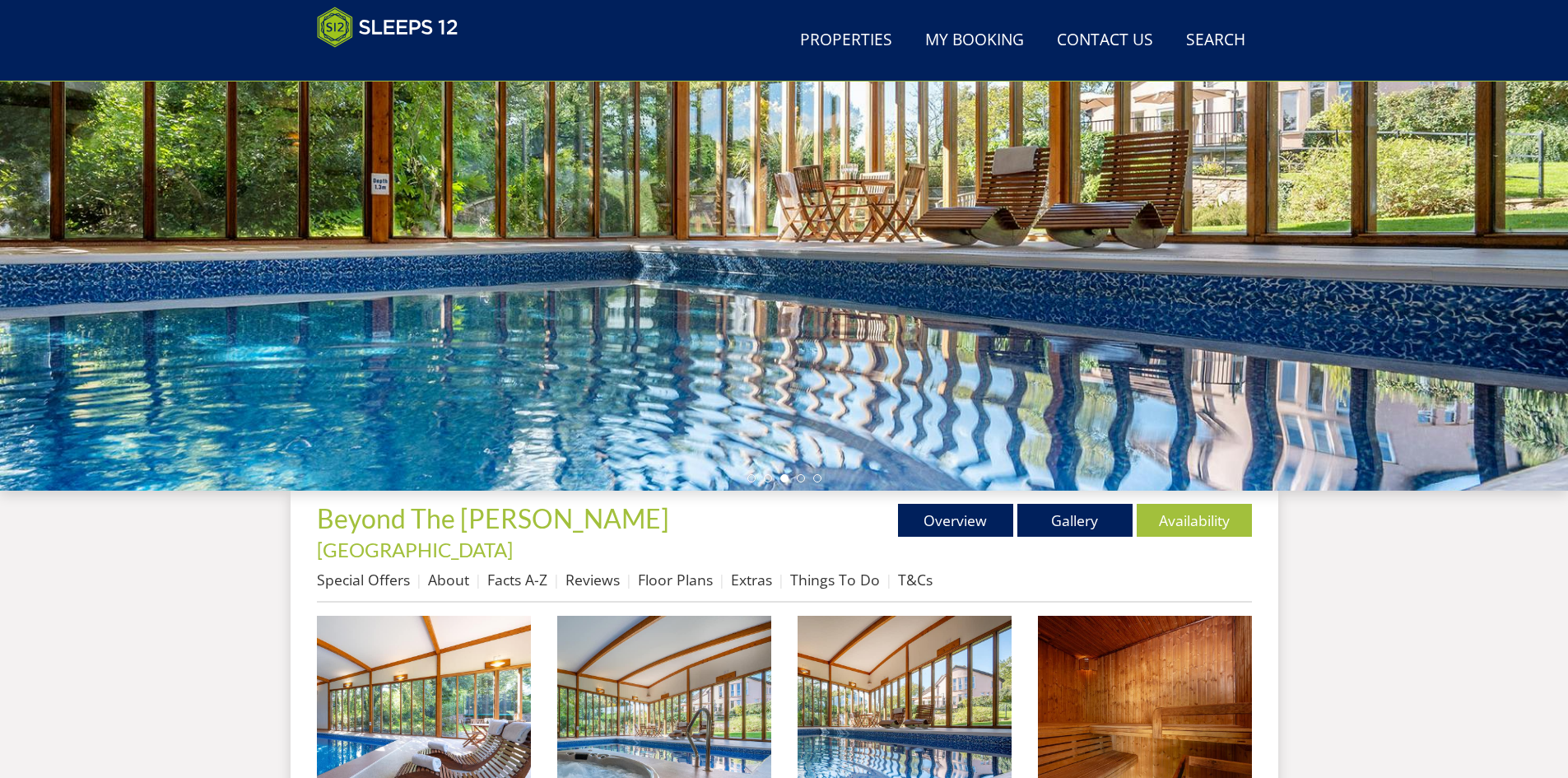
scroll to position [121, 0]
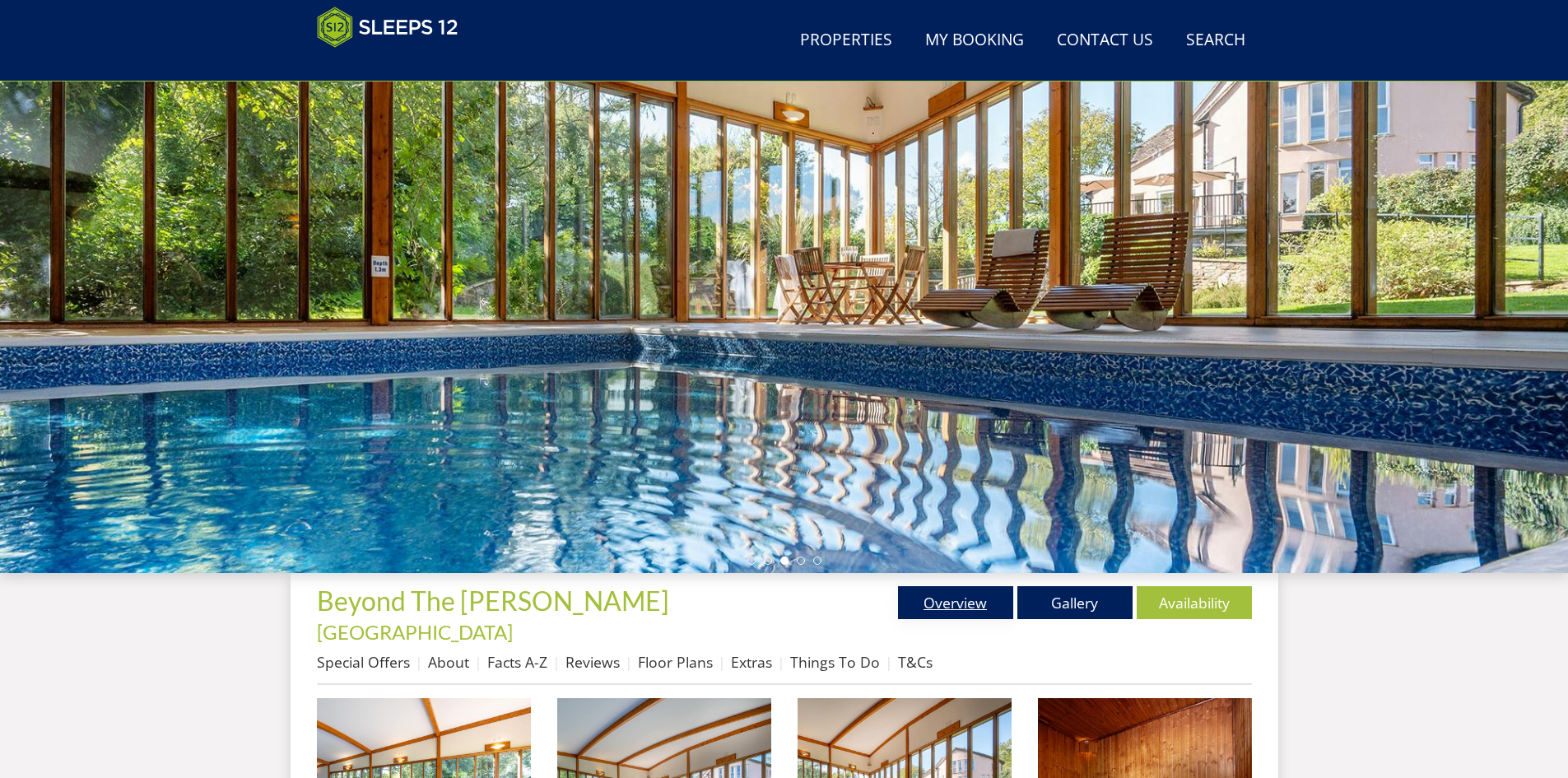
click at [972, 602] on link "Overview" at bounding box center [955, 602] width 115 height 33
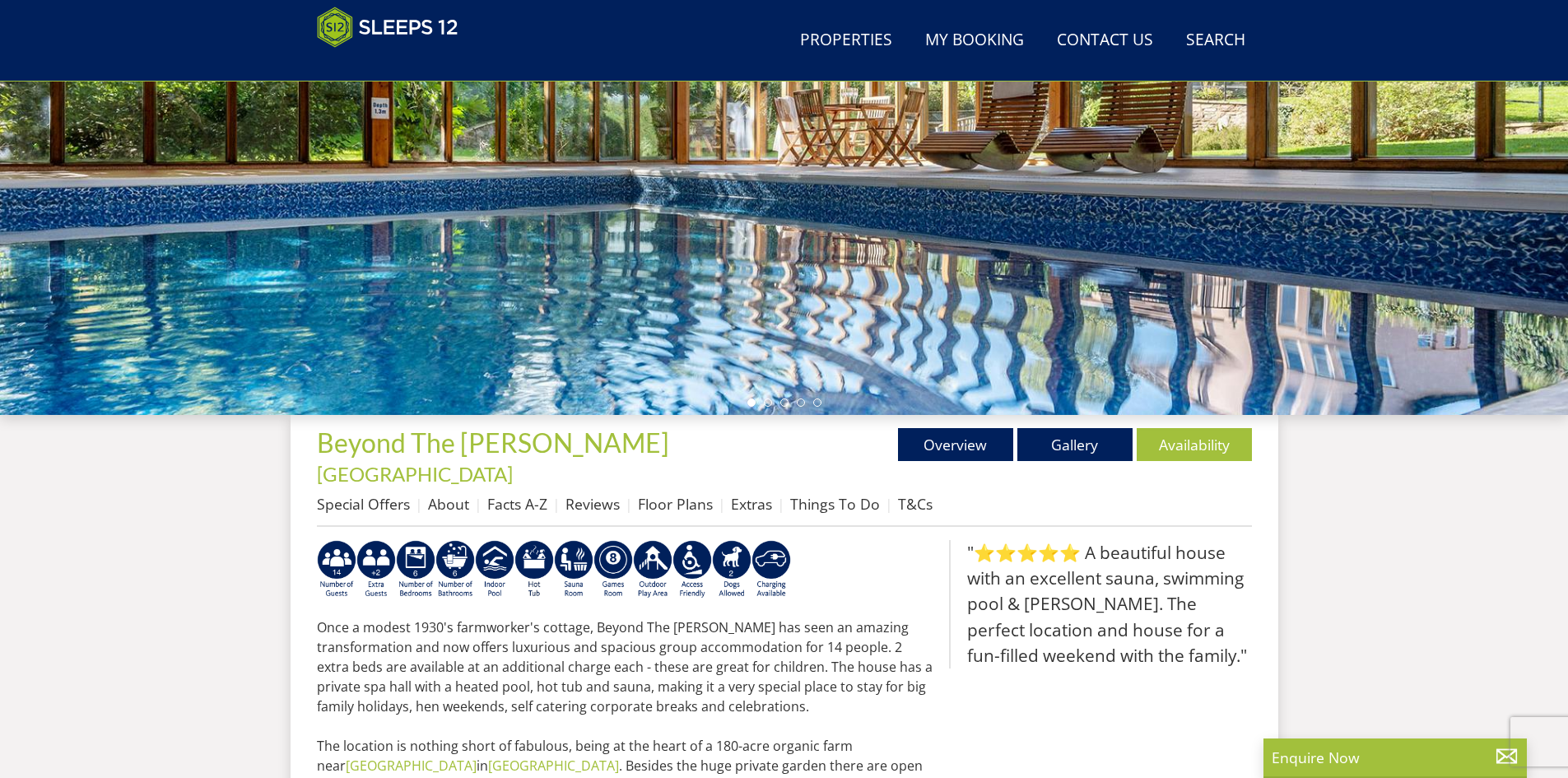
scroll to position [286, 0]
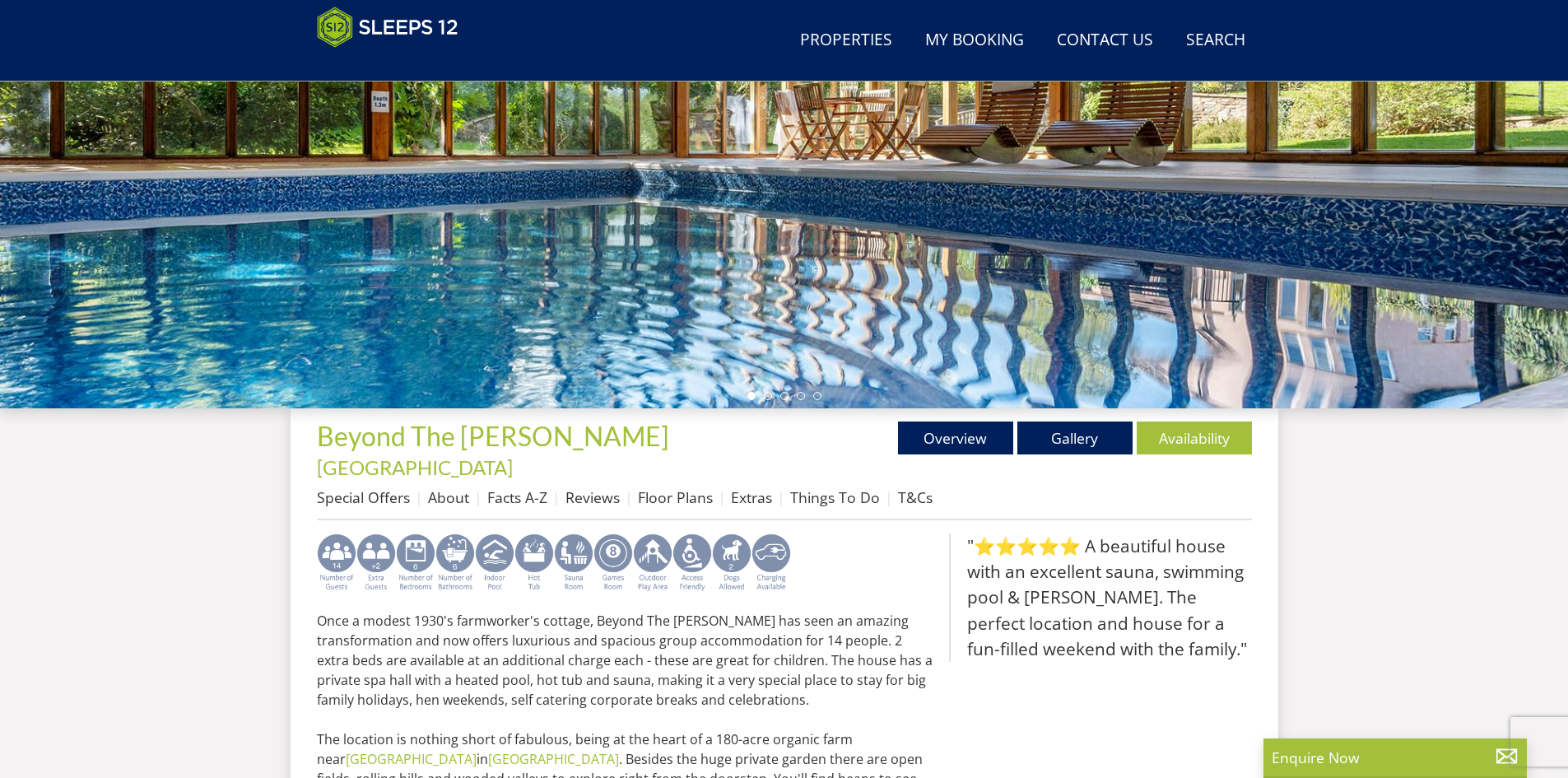
click at [606, 534] on img at bounding box center [613, 563] width 40 height 59
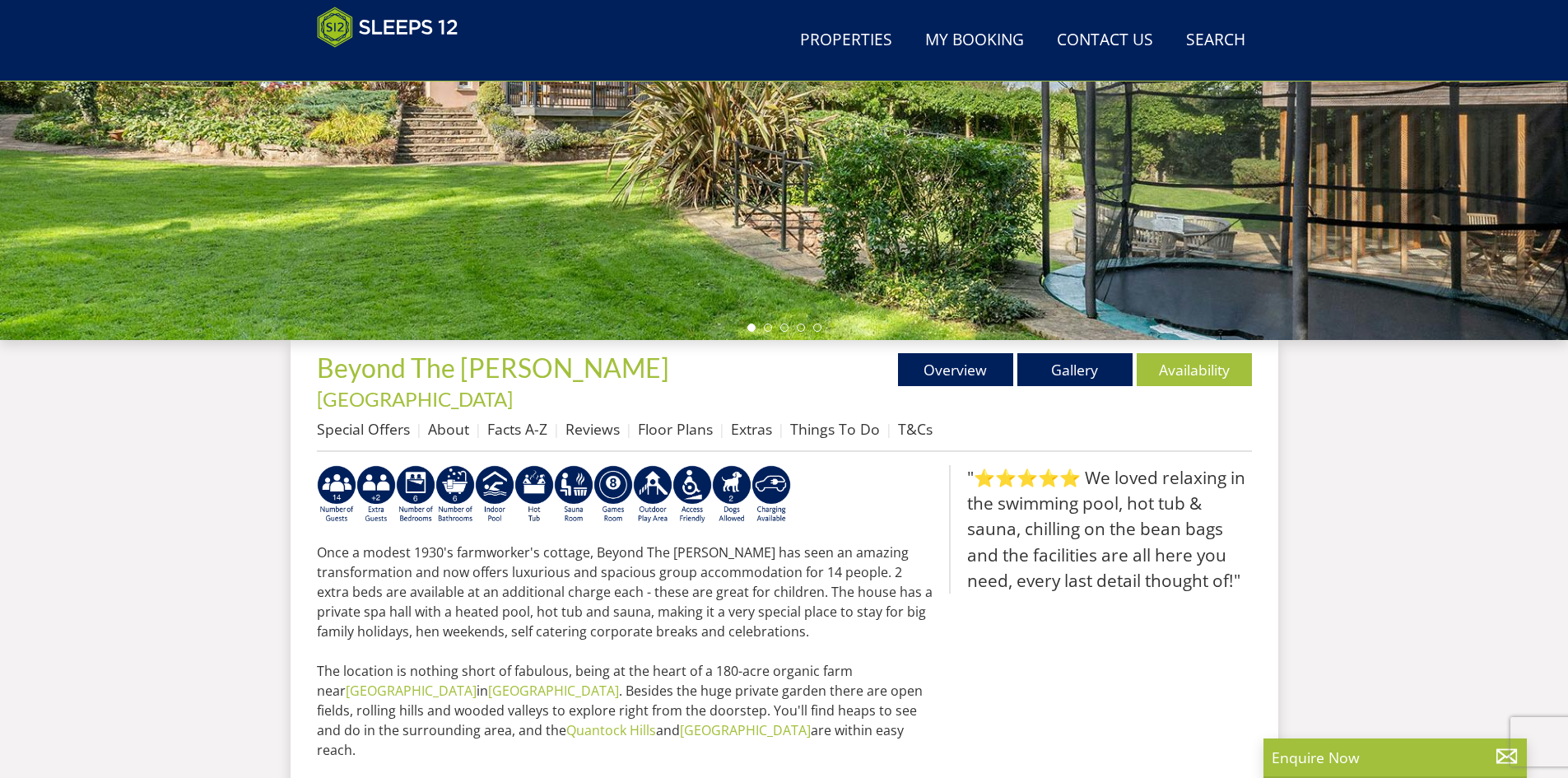
scroll to position [355, 0]
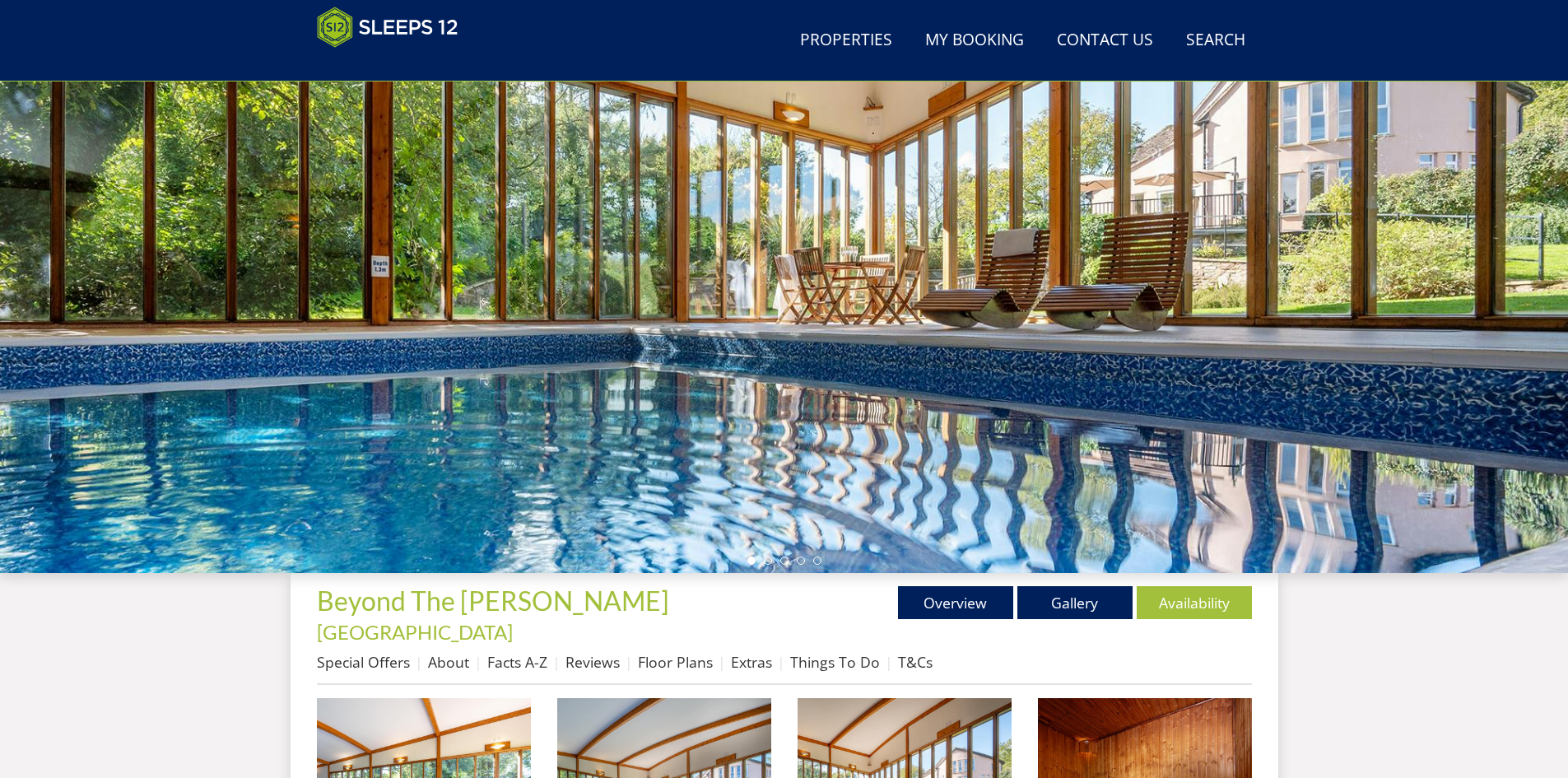
scroll to position [442, 0]
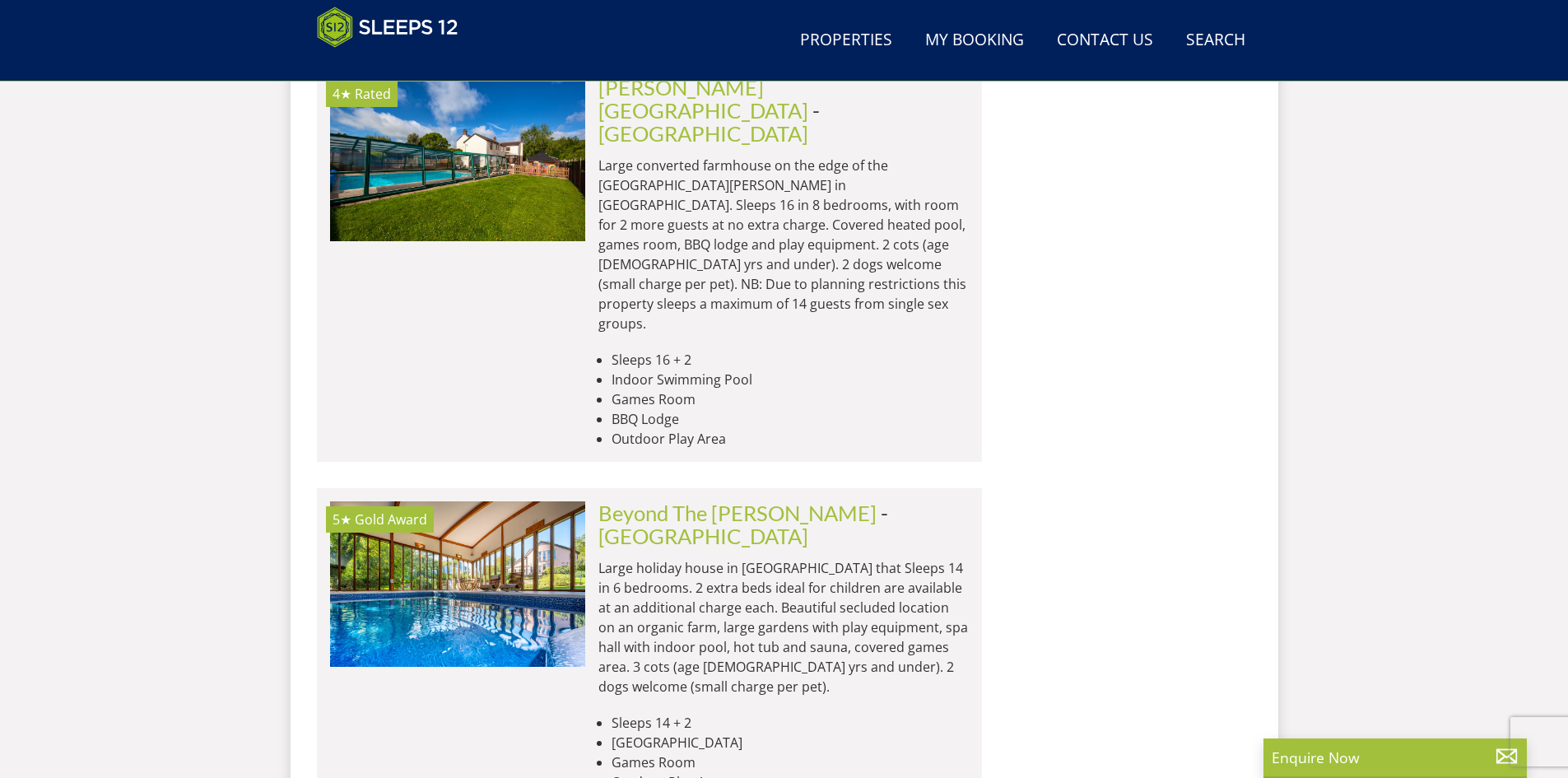
scroll to position [7895, 0]
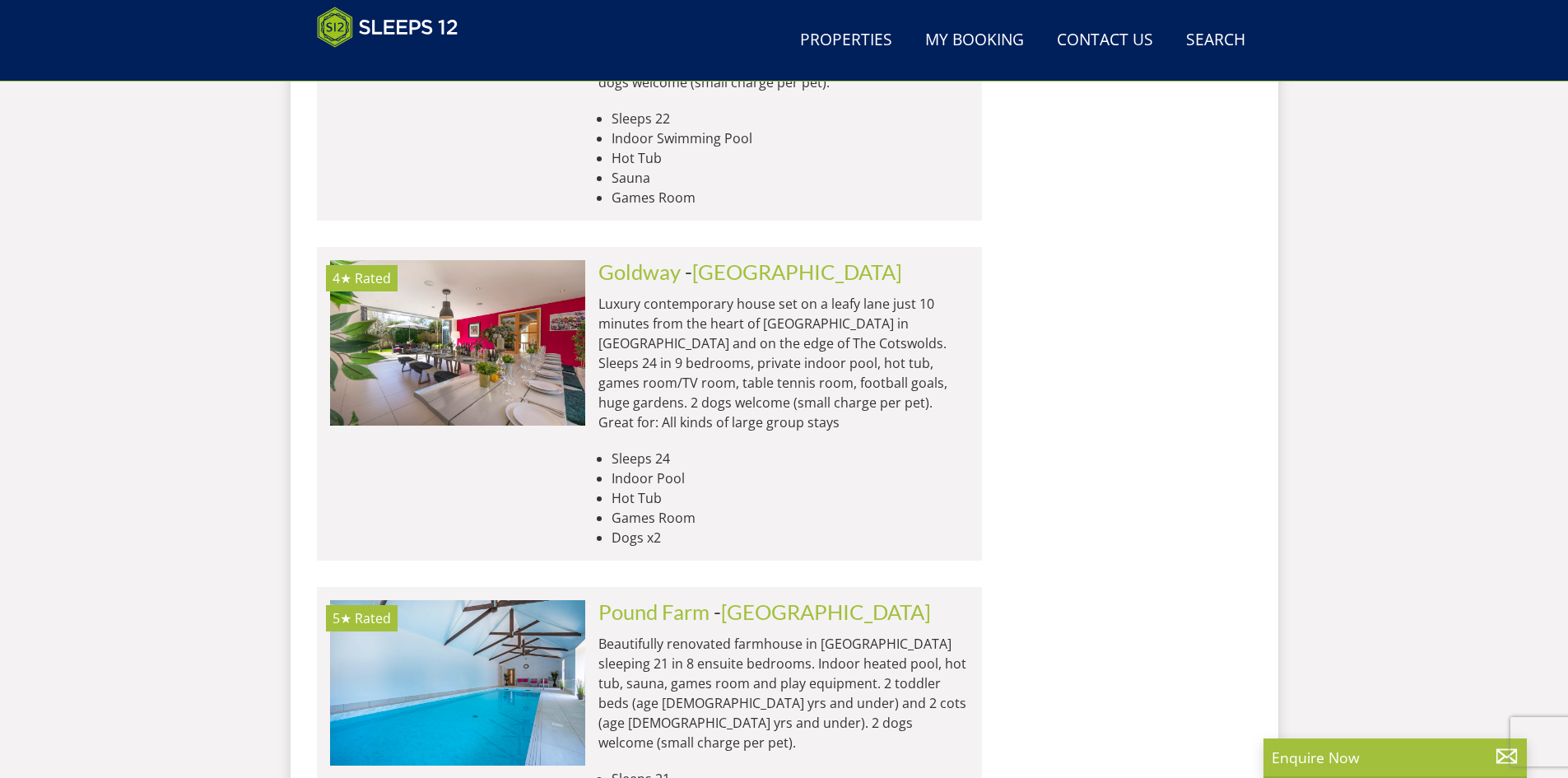
scroll to position [9377, 0]
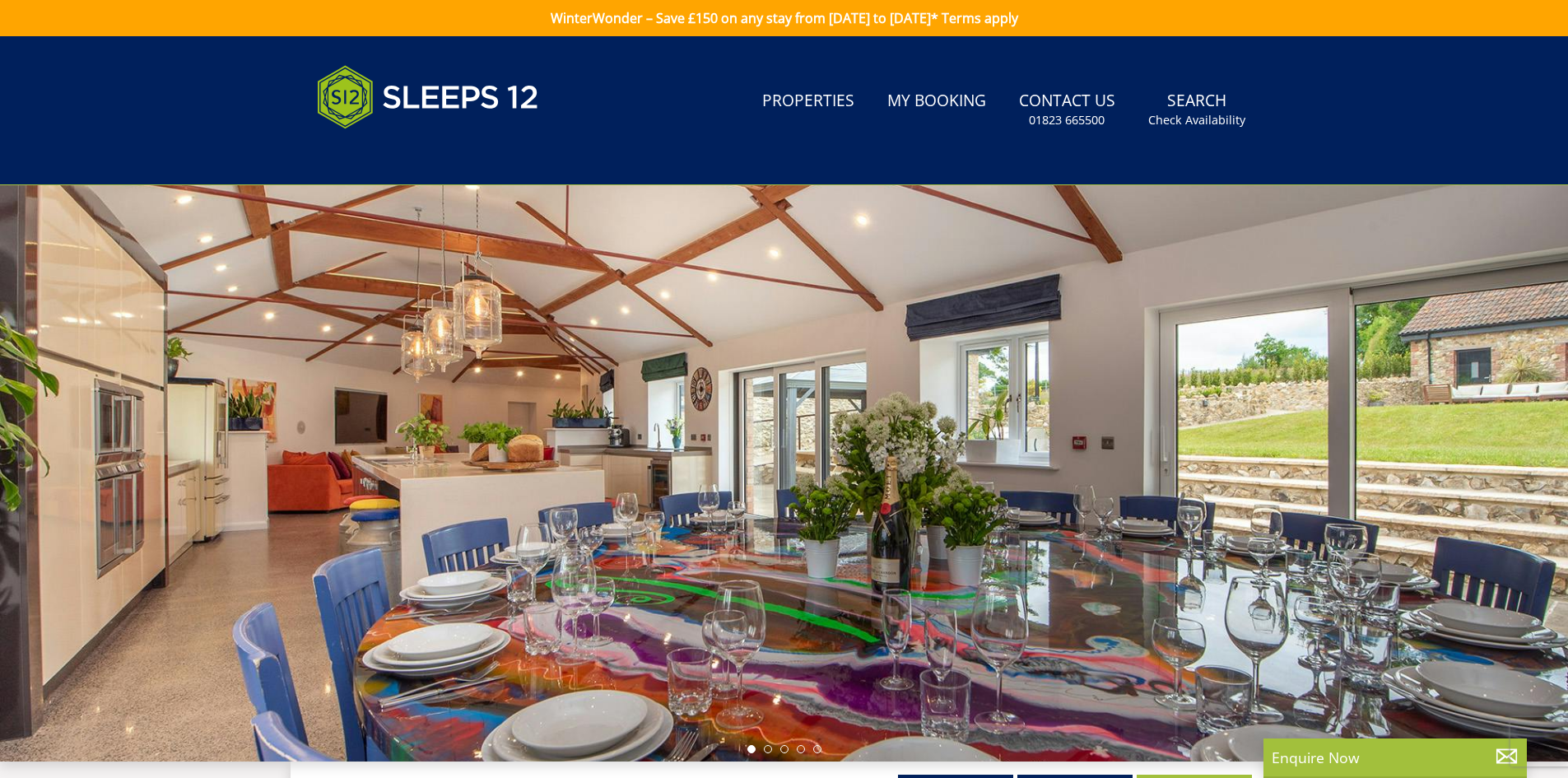
scroll to position [29, 0]
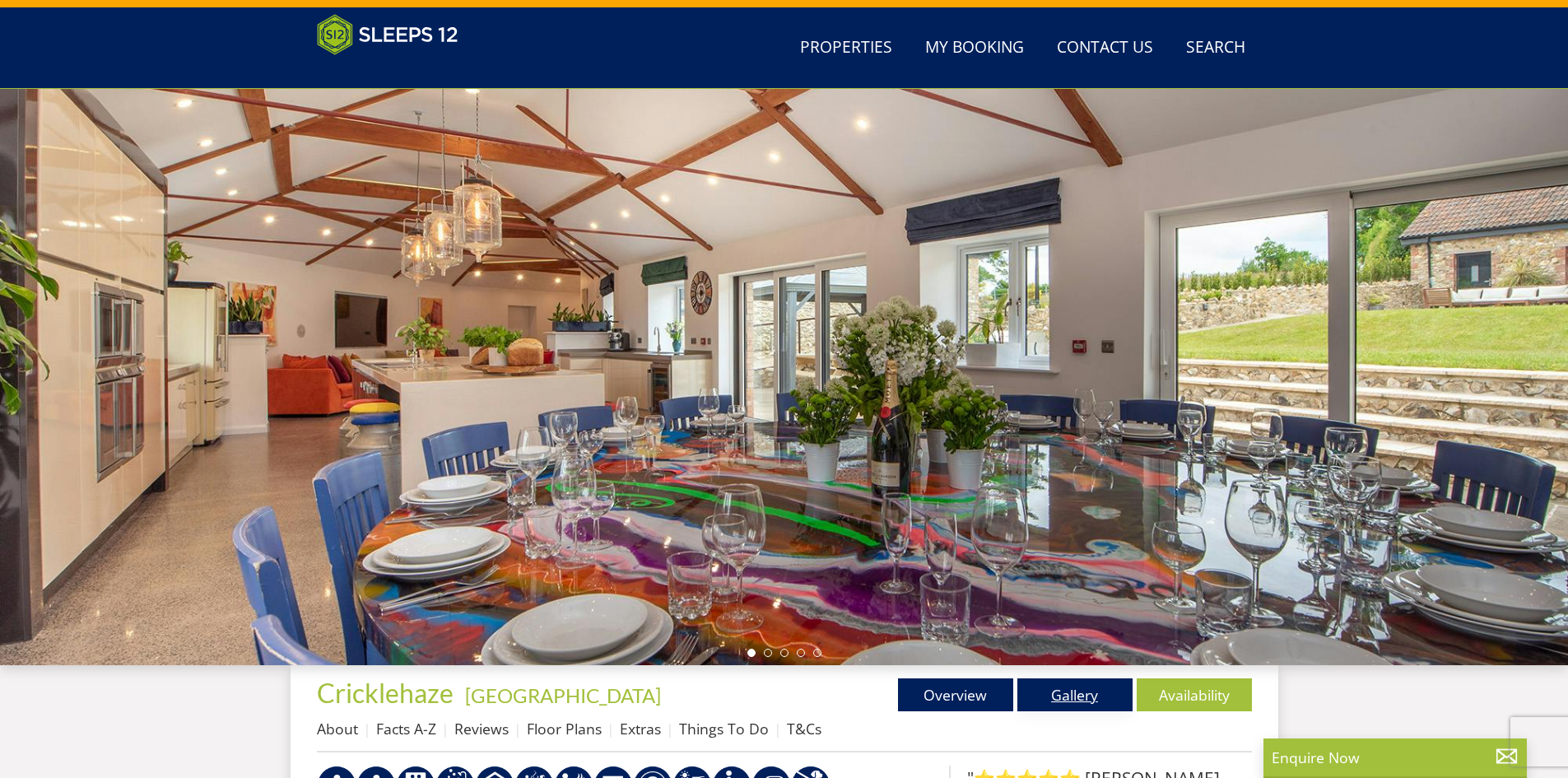
click at [1058, 689] on link "Gallery" at bounding box center [1074, 694] width 115 height 33
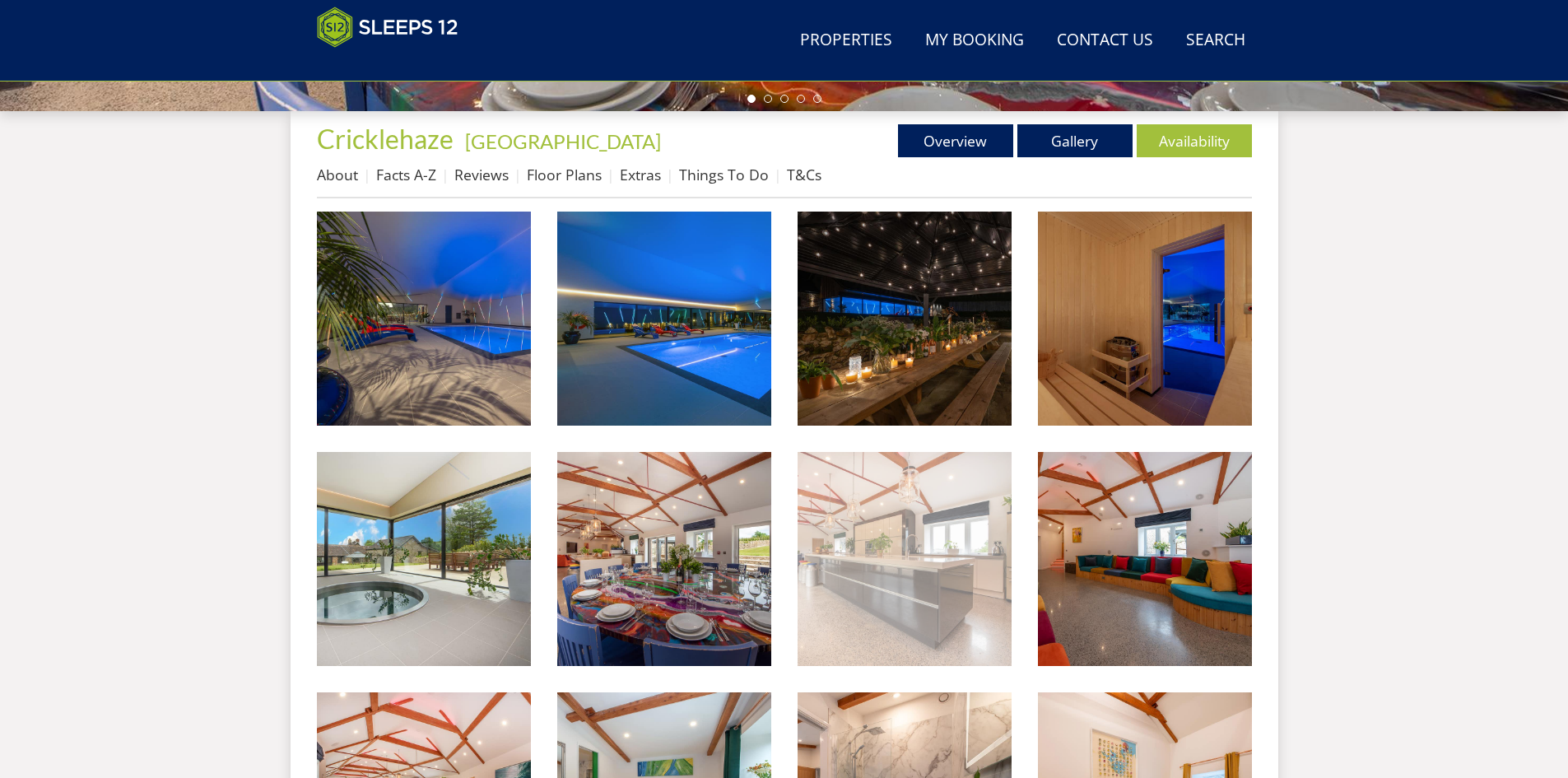
scroll to position [615, 0]
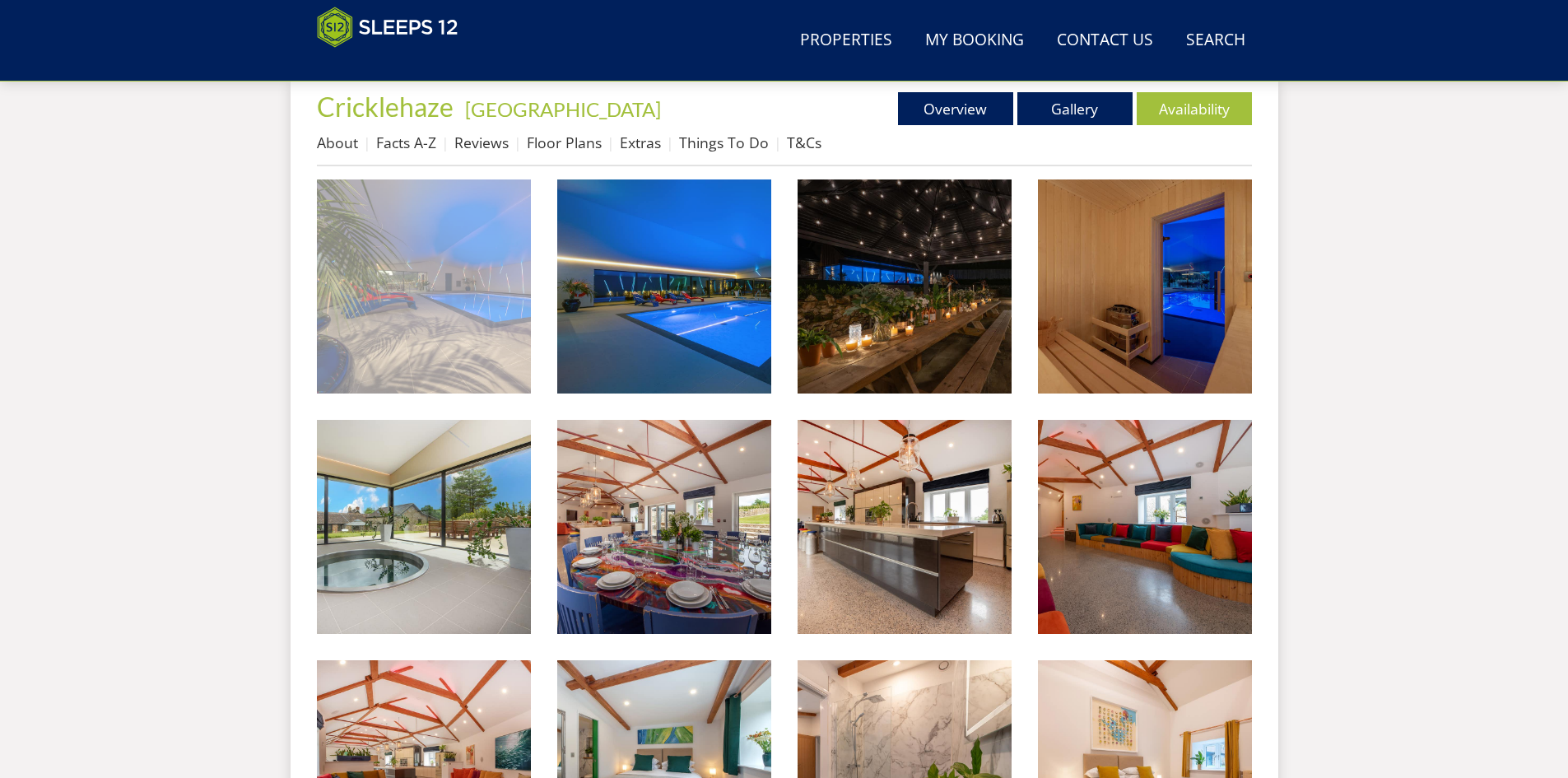
click at [483, 330] on img at bounding box center [424, 286] width 214 height 214
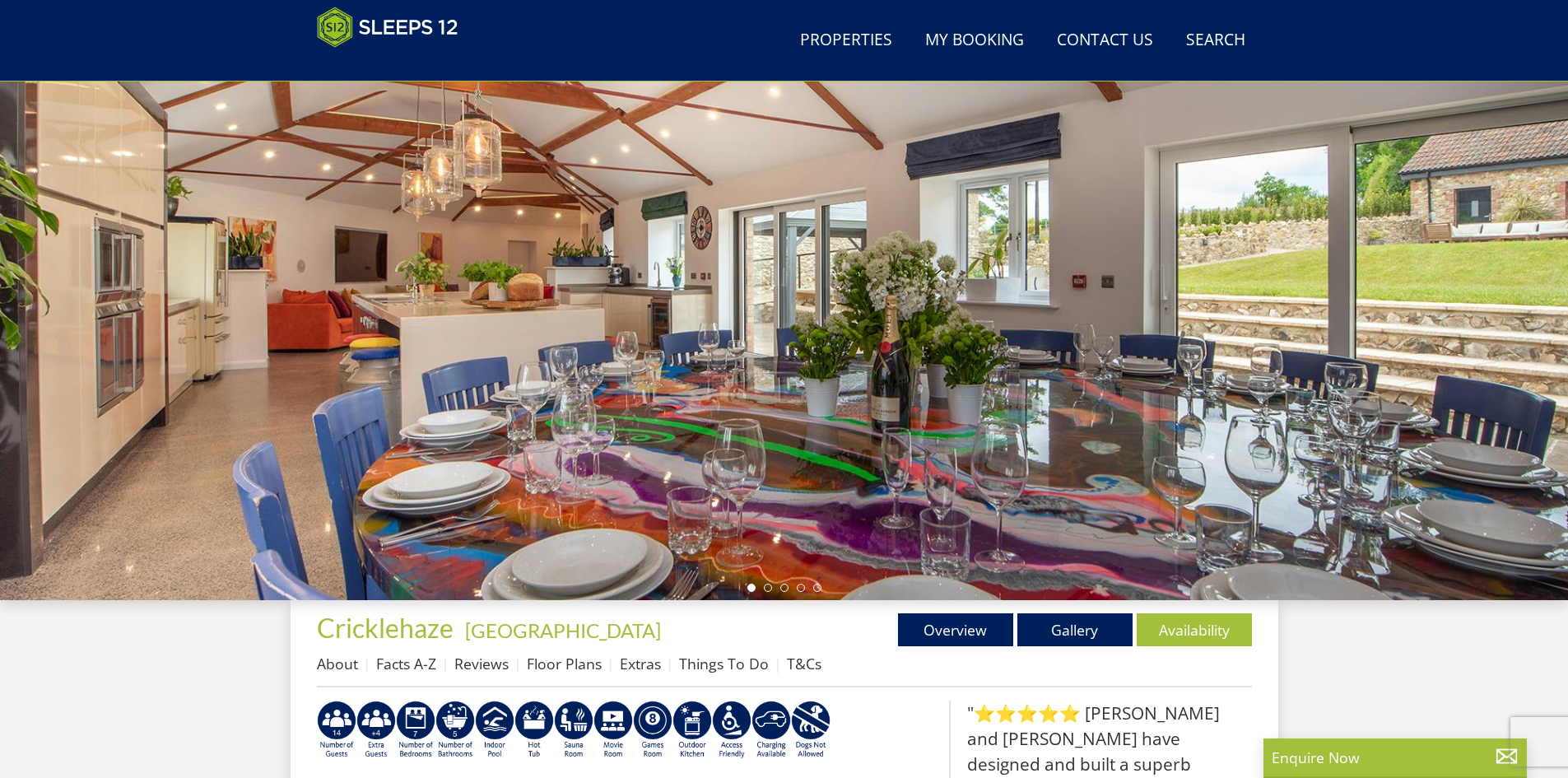
scroll to position [523, 0]
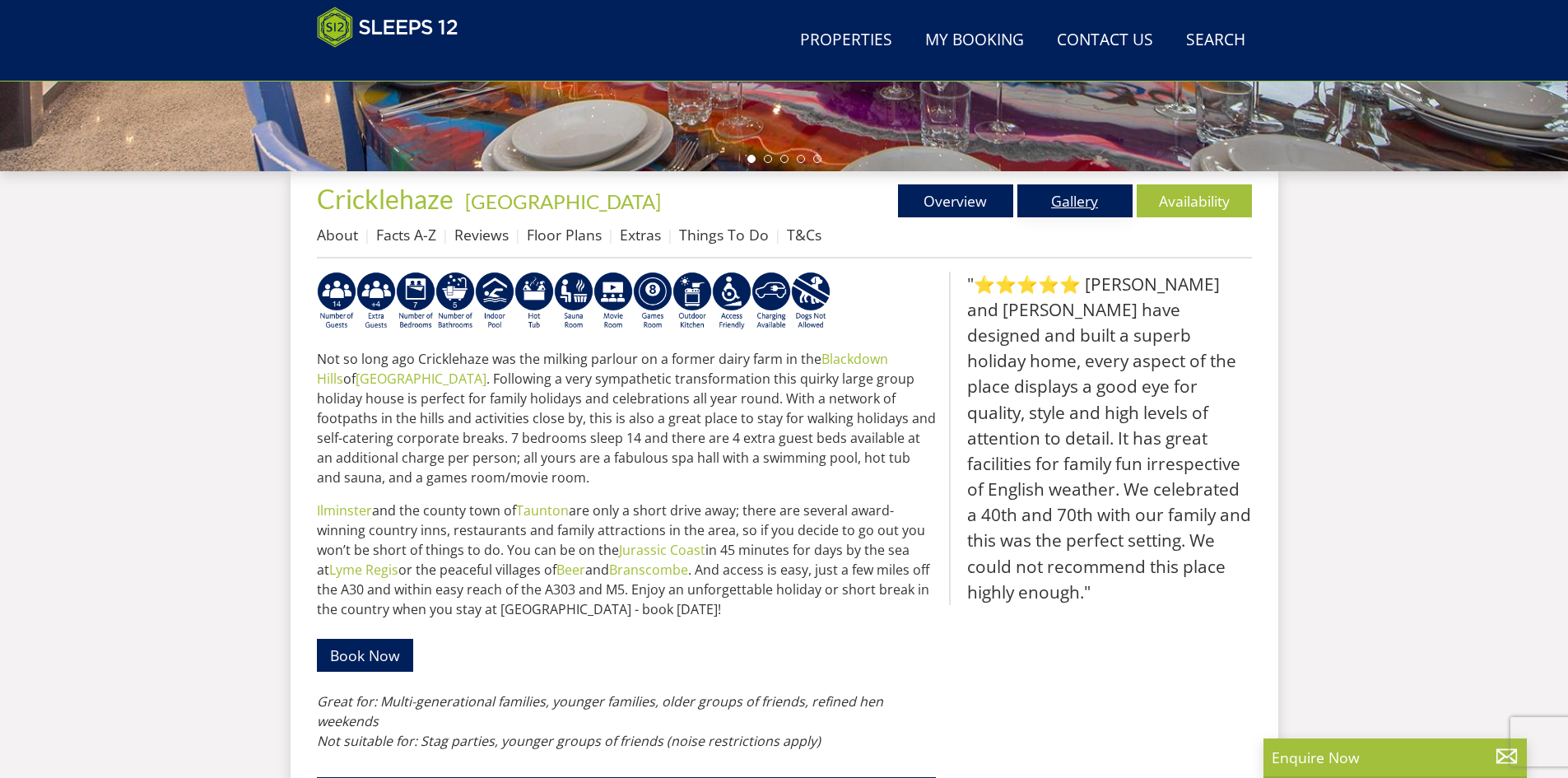
click at [1068, 201] on link "Gallery" at bounding box center [1074, 200] width 115 height 33
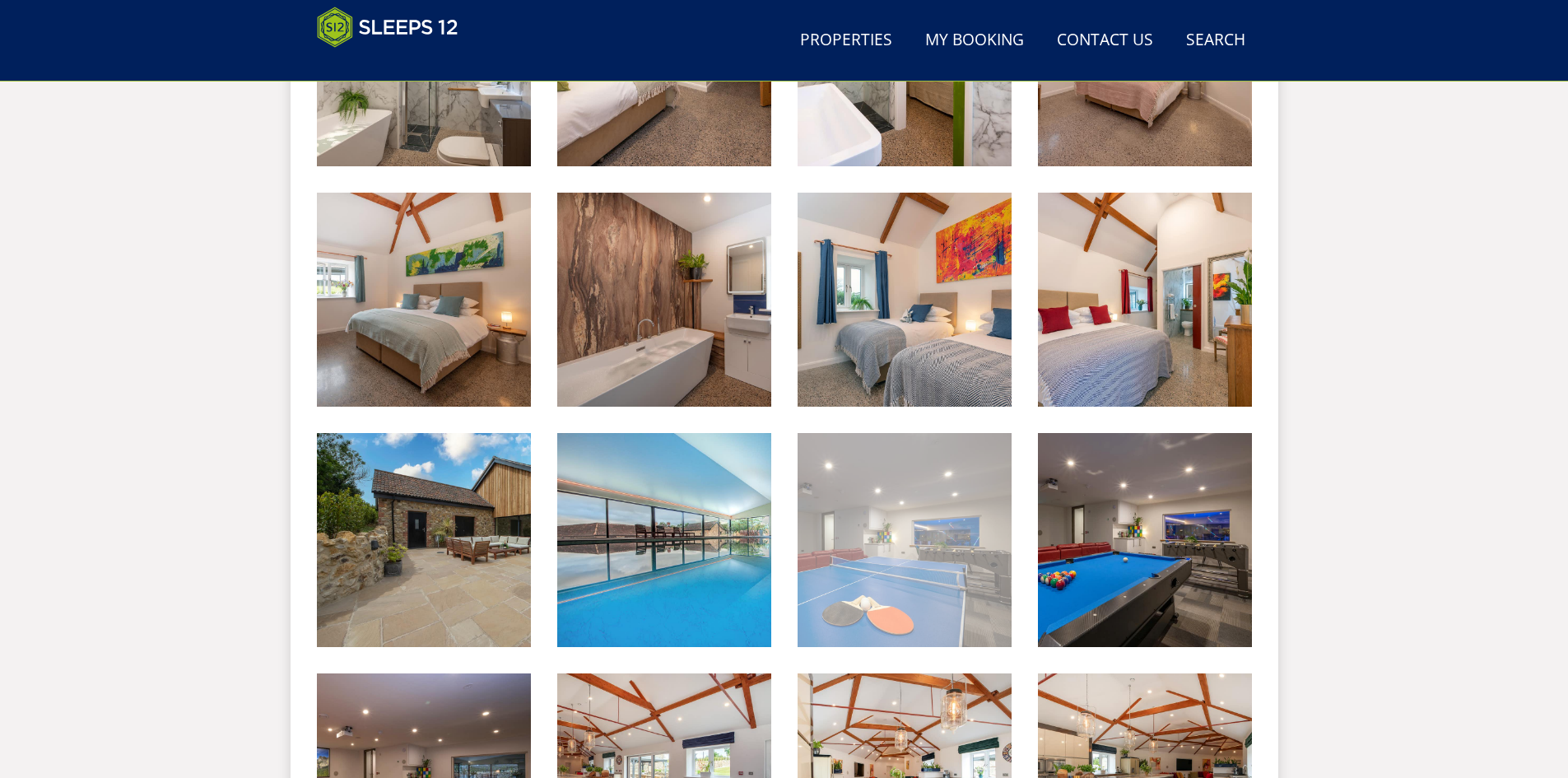
scroll to position [1595, 0]
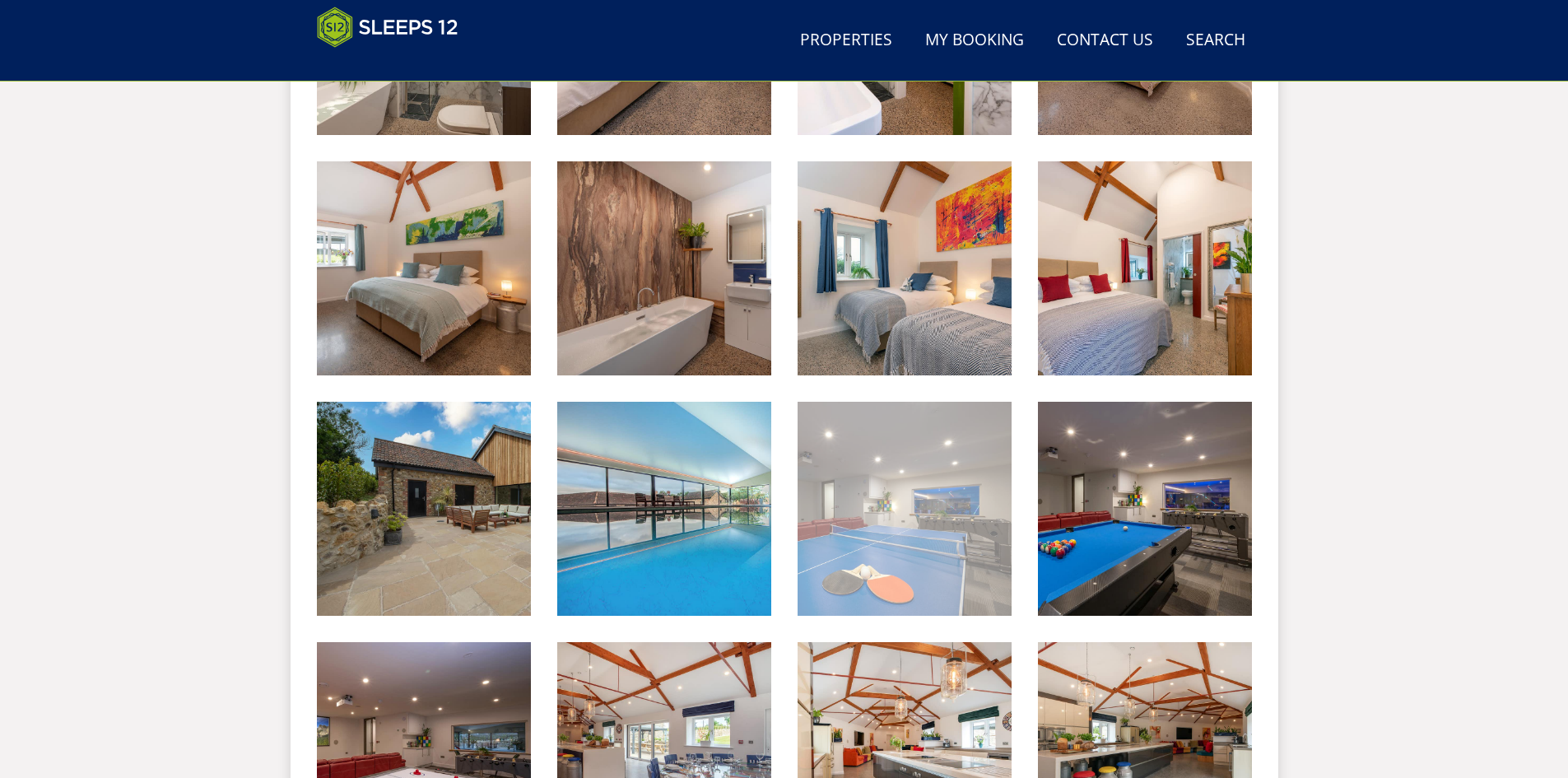
click at [948, 543] on img at bounding box center [904, 508] width 214 height 214
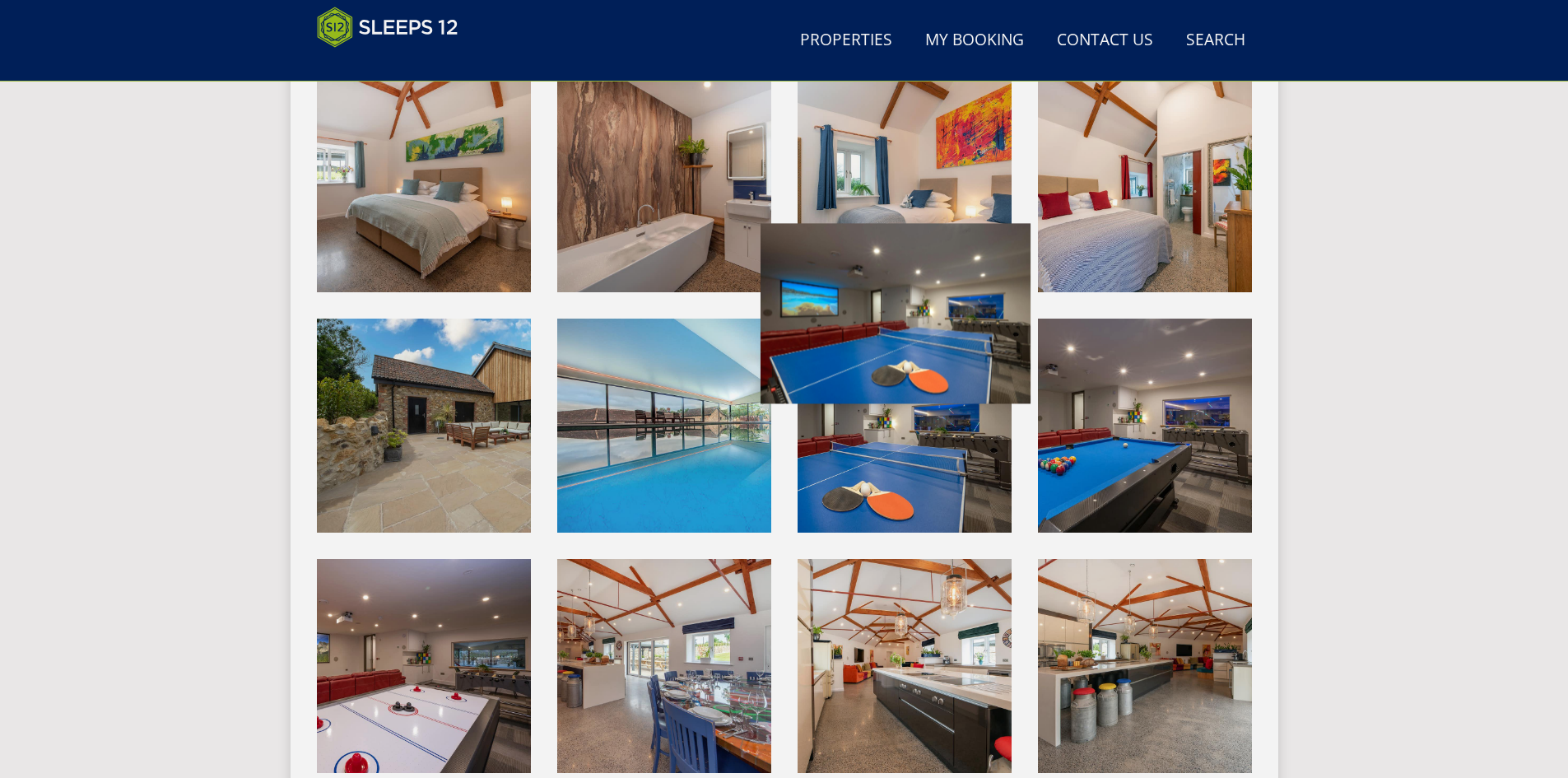
scroll to position [1759, 0]
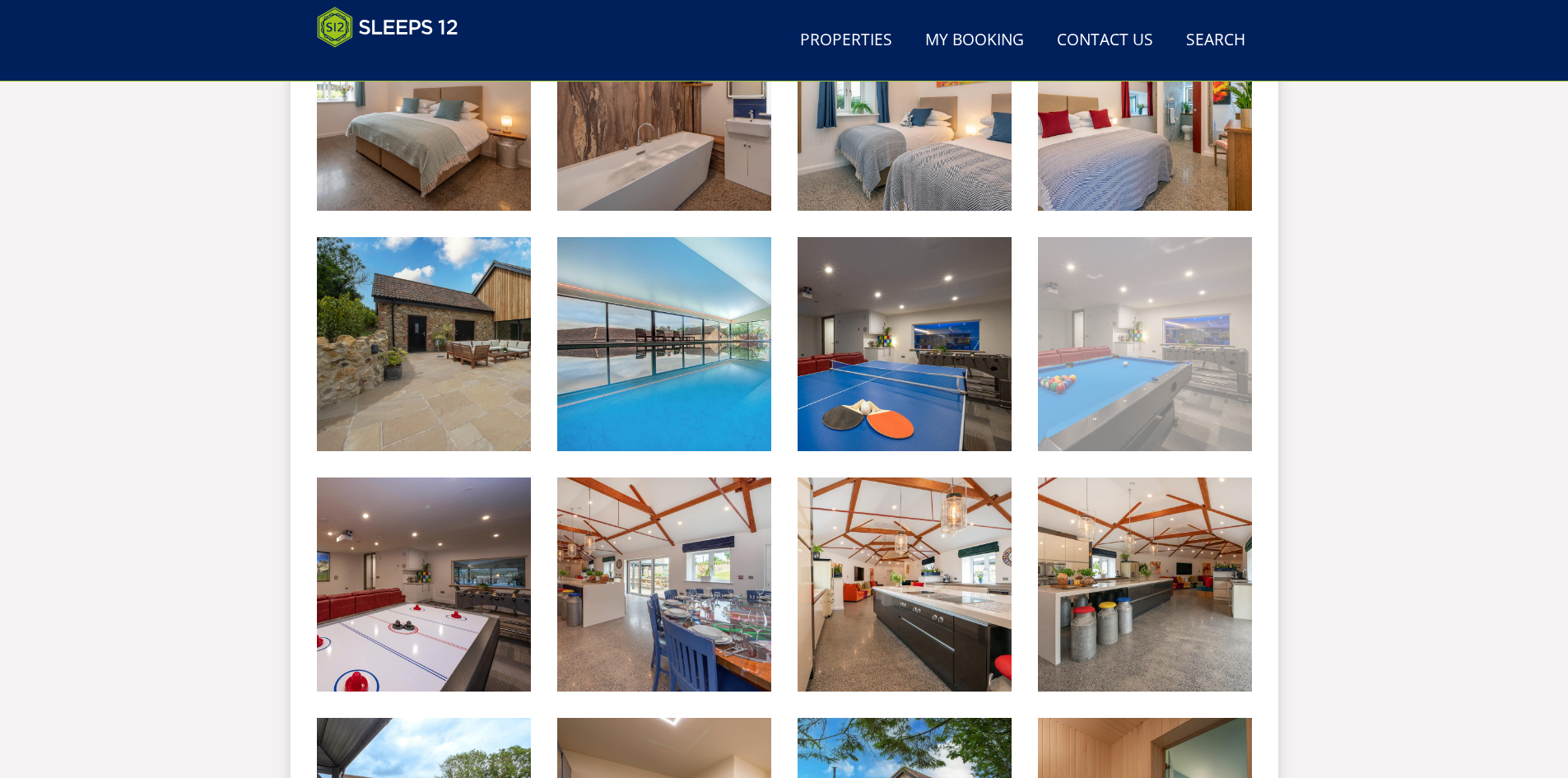
click at [1103, 400] on img at bounding box center [1144, 344] width 214 height 214
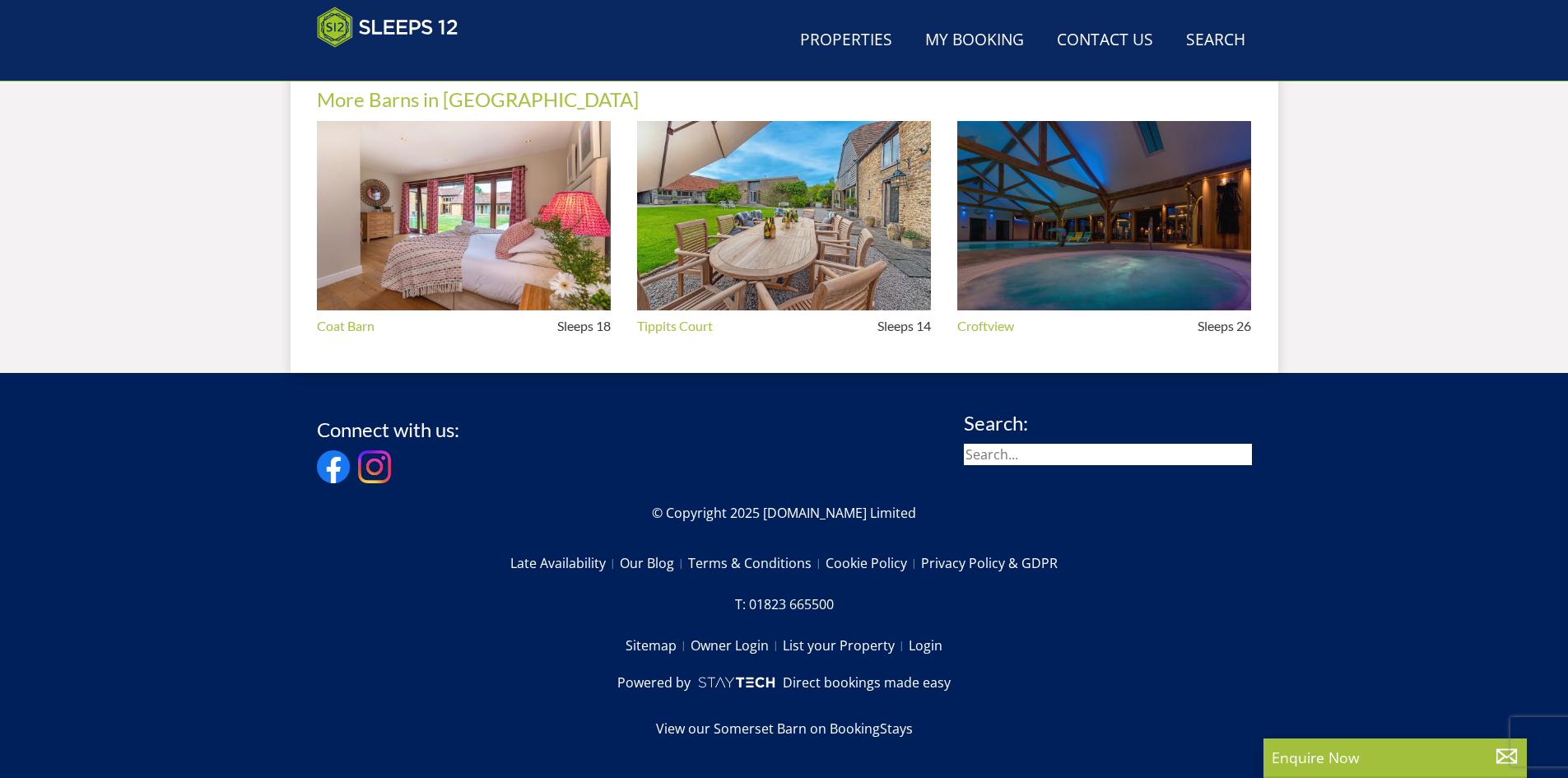
scroll to position [523, 0]
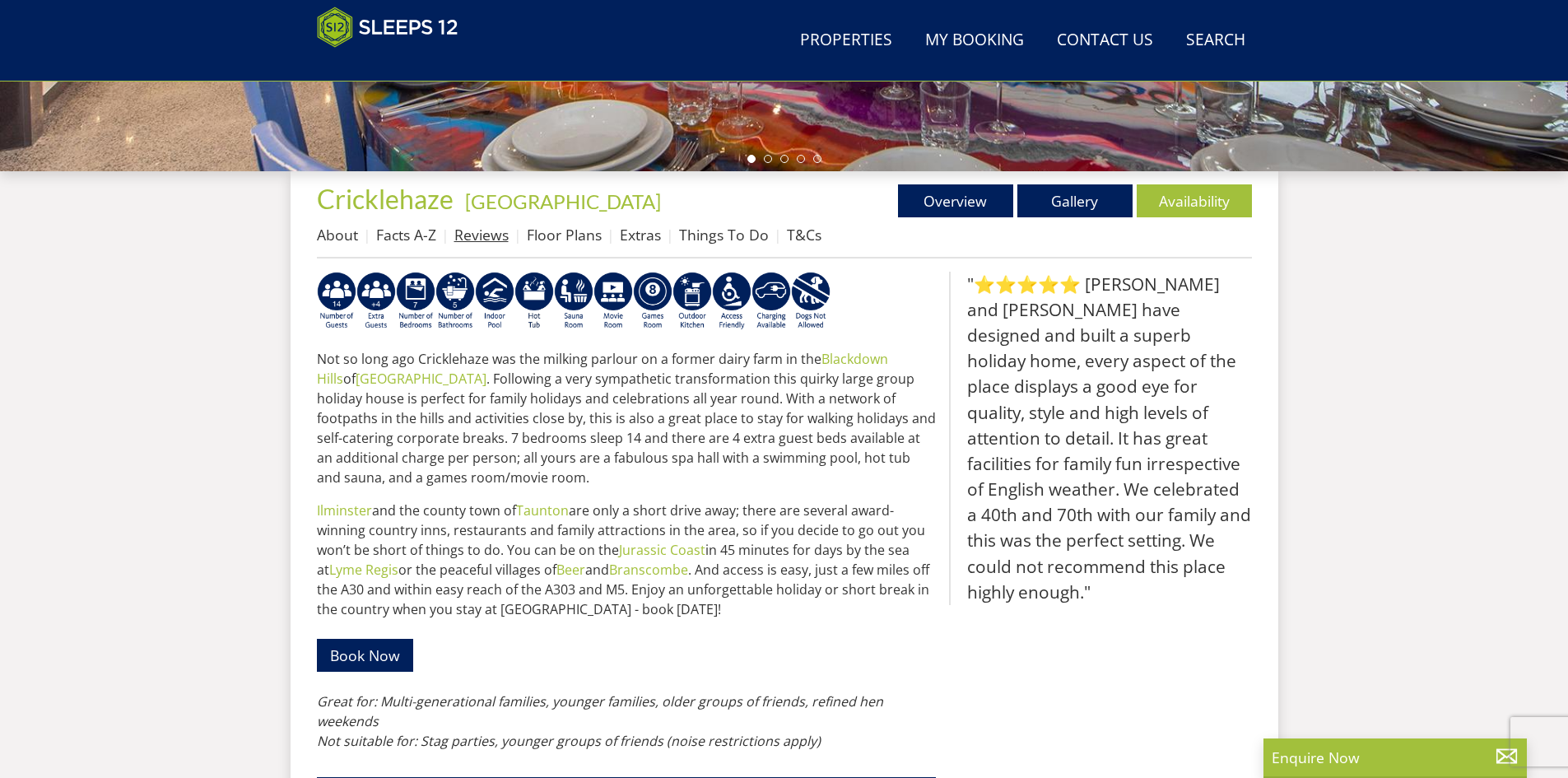
click at [474, 227] on link "Reviews" at bounding box center [482, 235] width 54 height 19
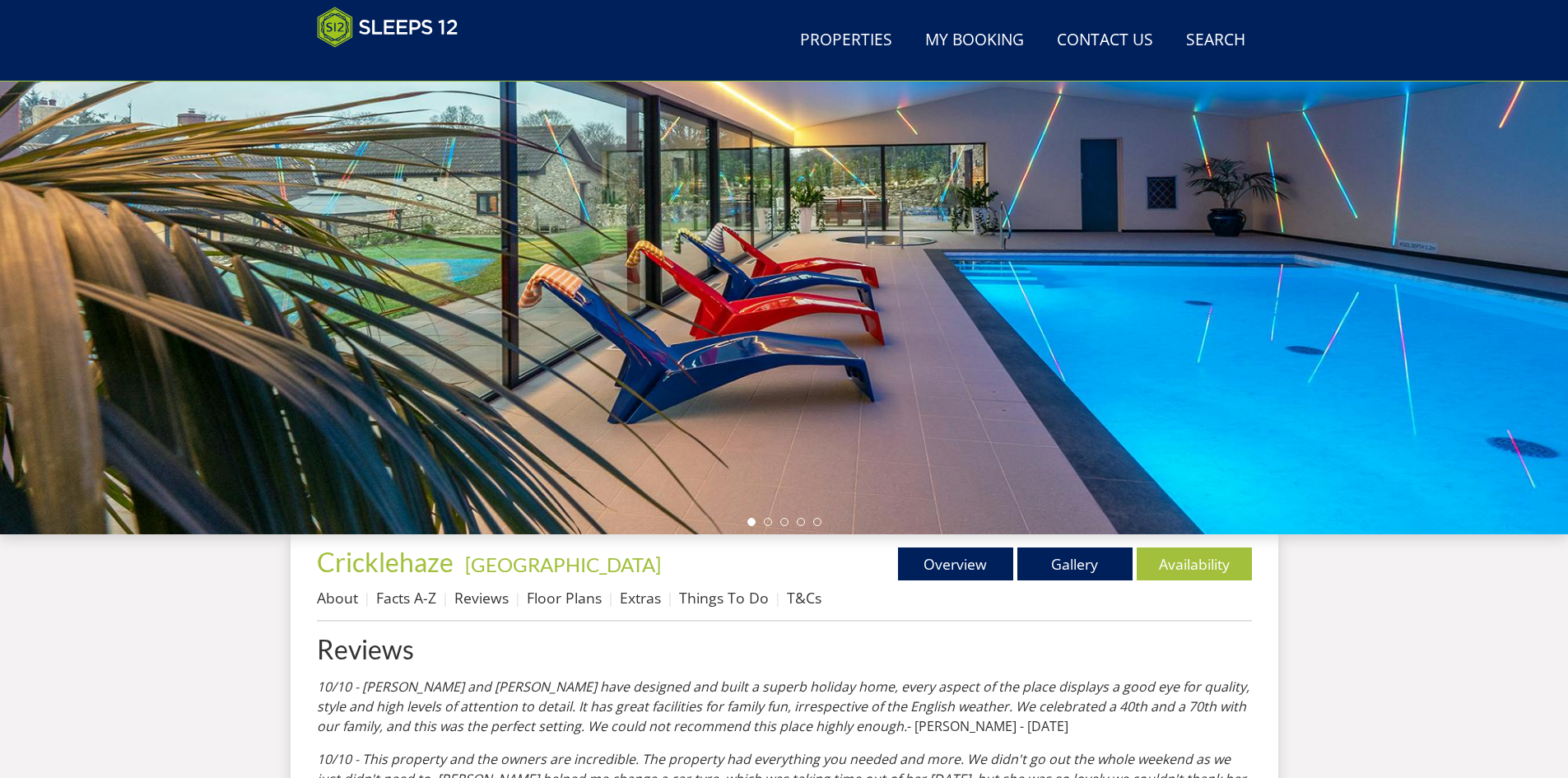
scroll to position [612, 0]
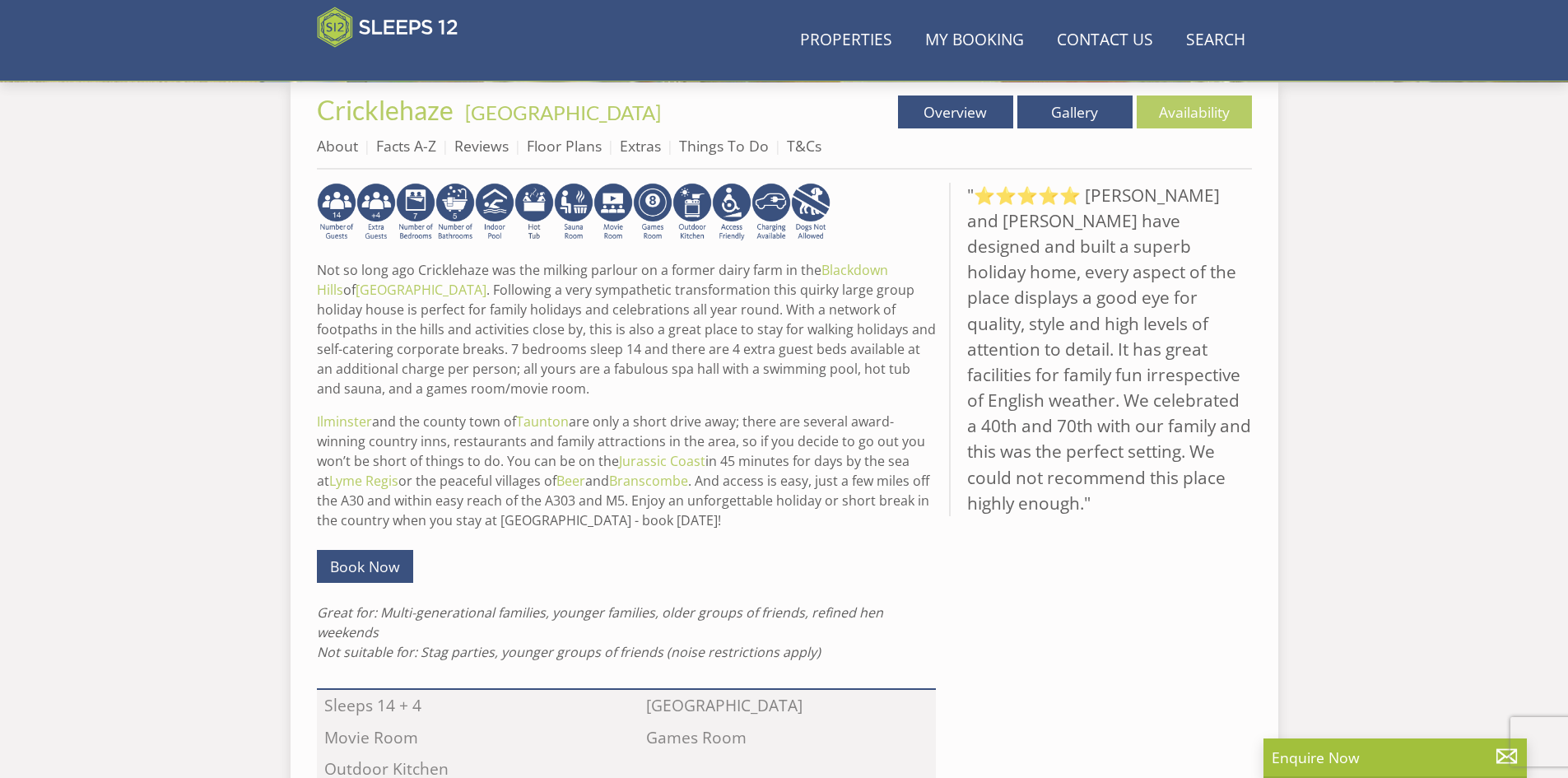
scroll to position [523, 0]
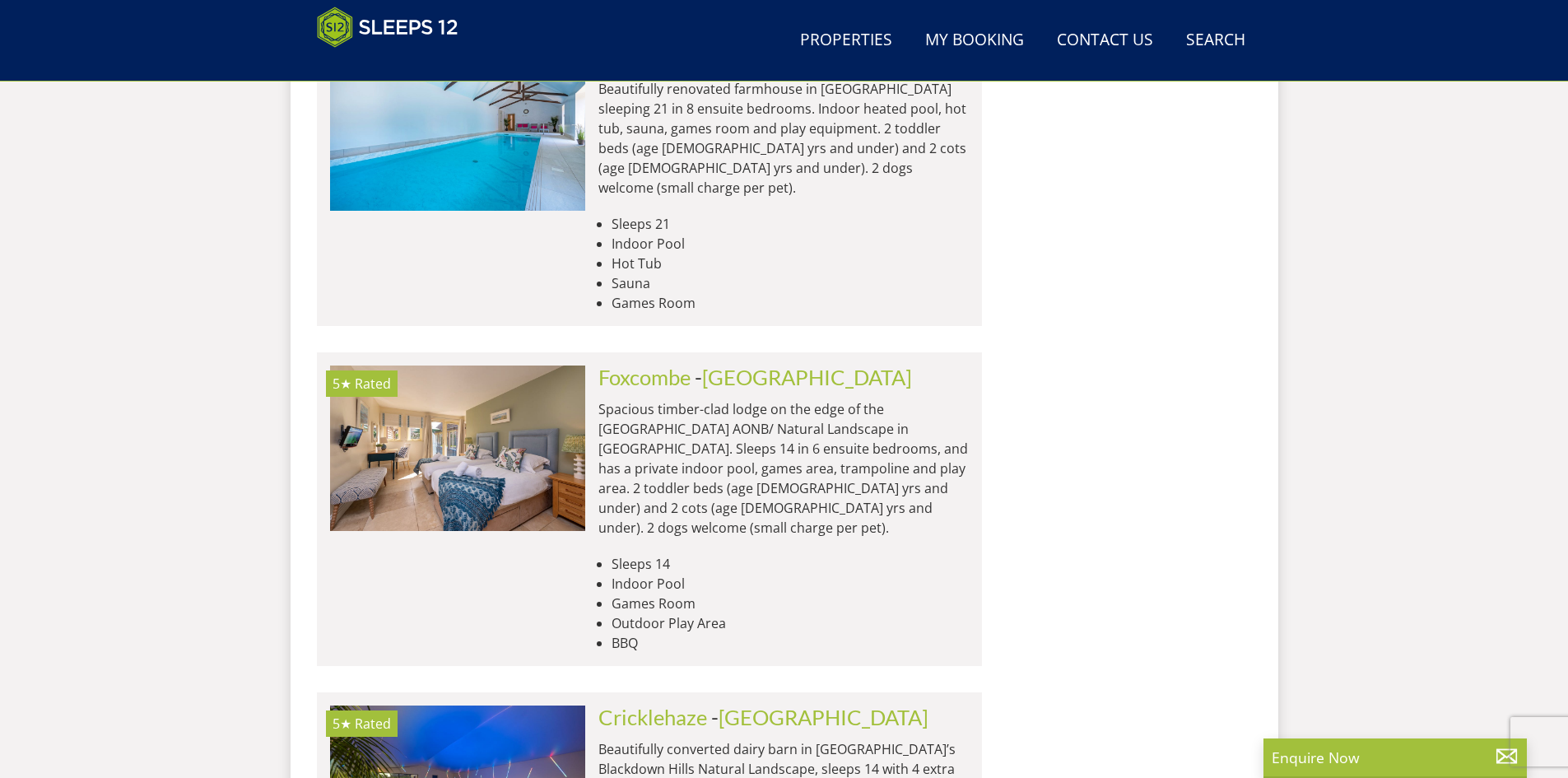
scroll to position [9789, 0]
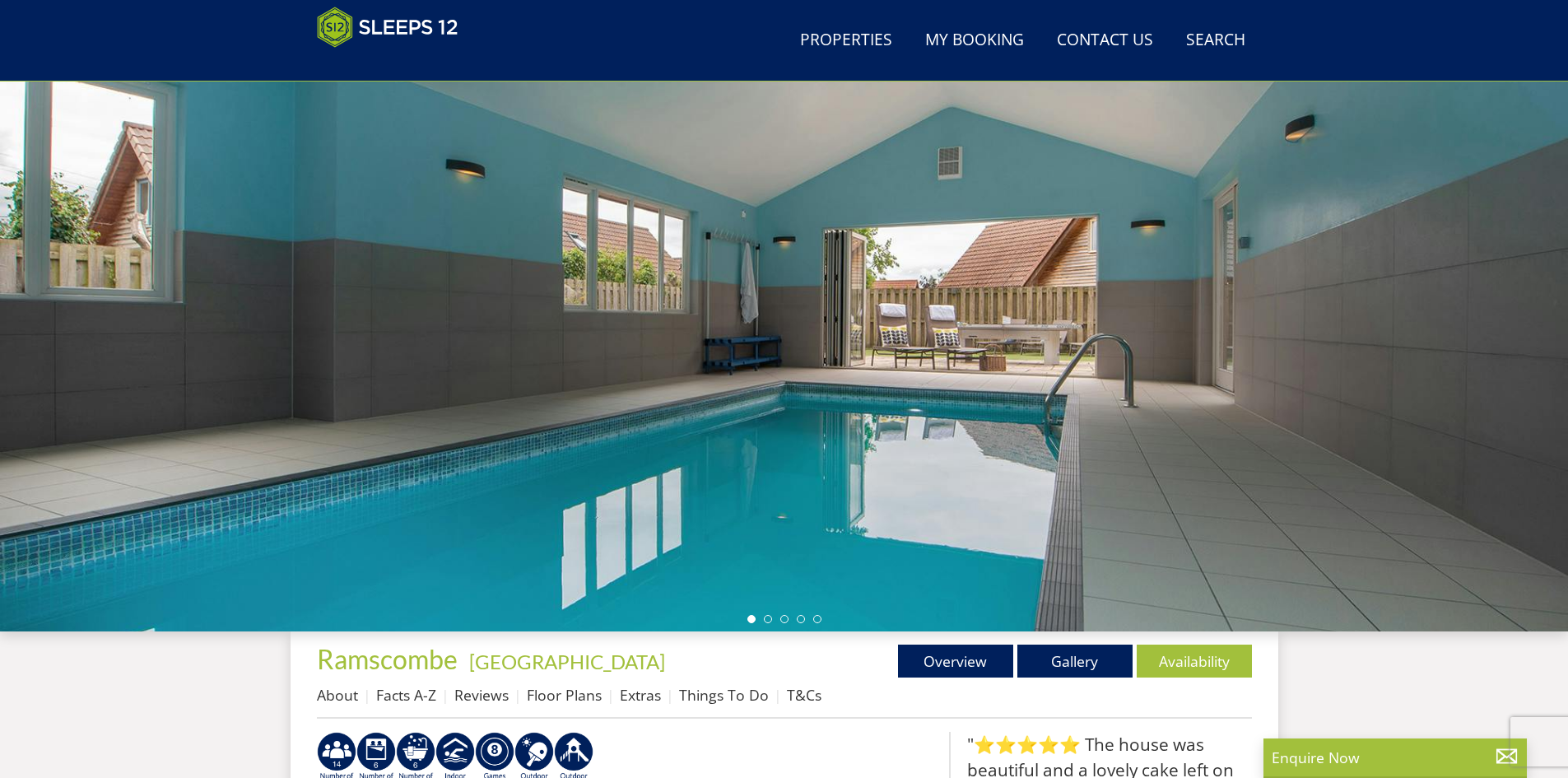
scroll to position [360, 0]
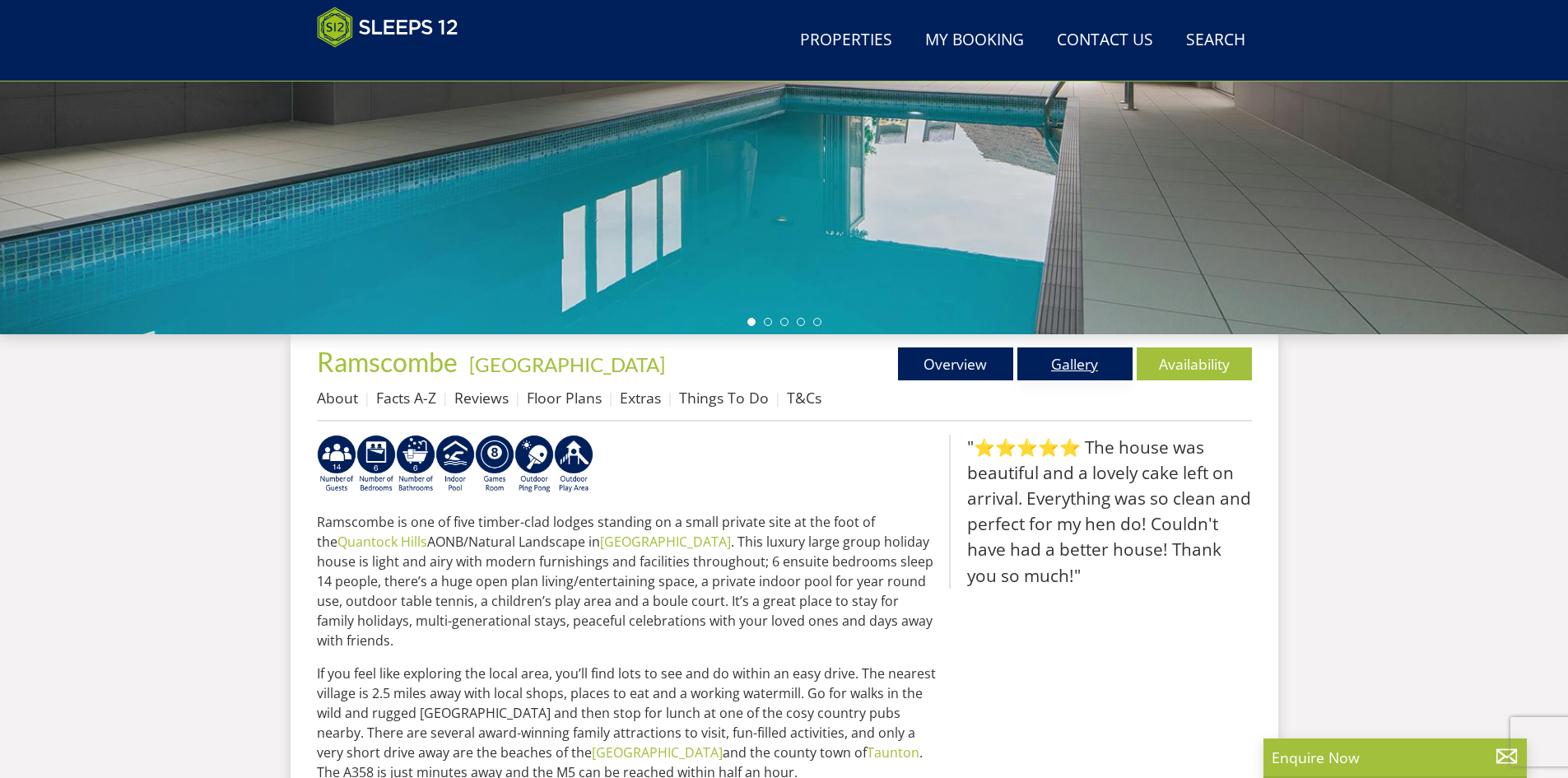
click at [1083, 363] on link "Gallery" at bounding box center [1074, 363] width 115 height 33
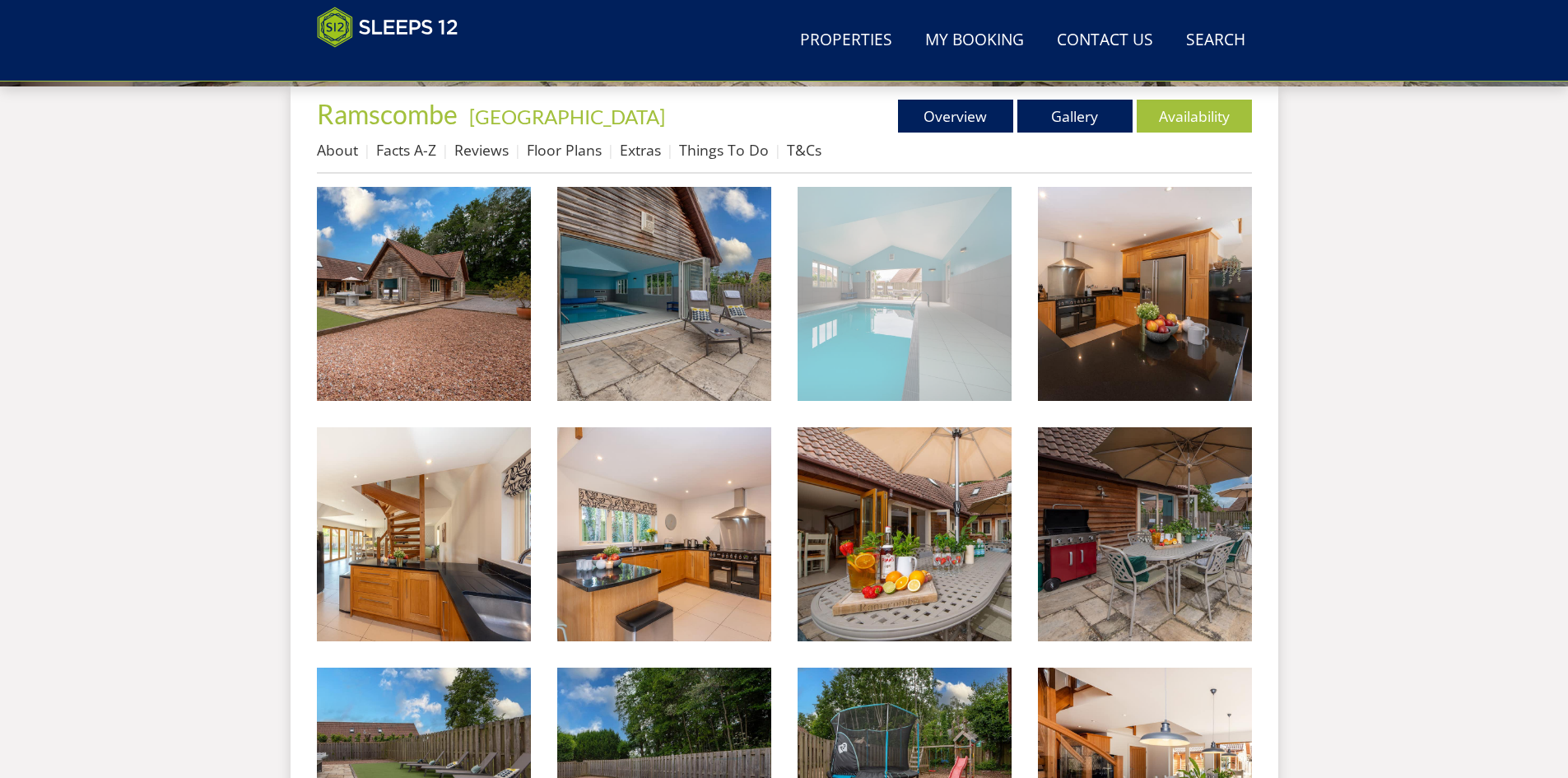
scroll to position [608, 0]
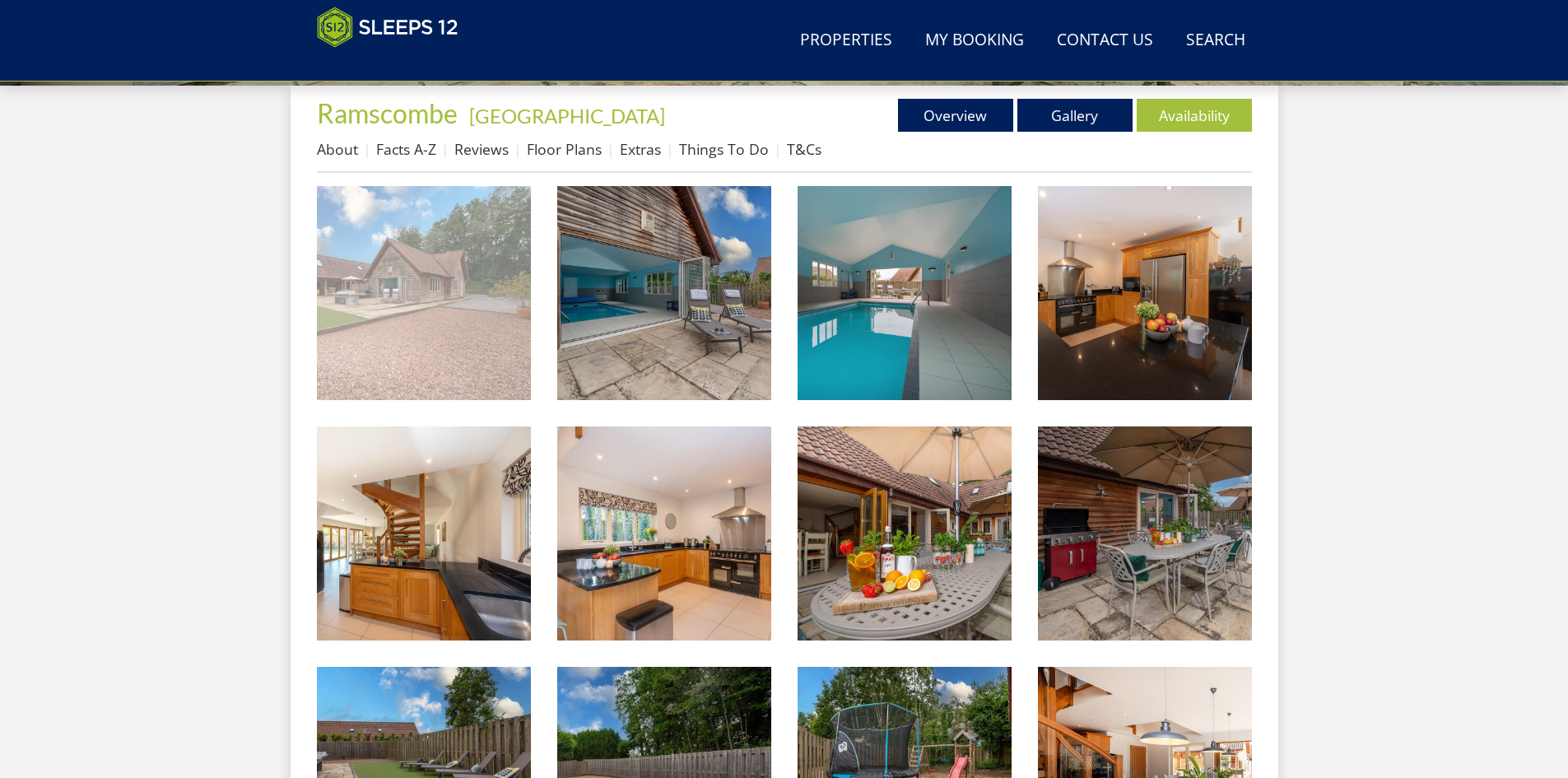
click at [453, 304] on img at bounding box center [424, 293] width 214 height 214
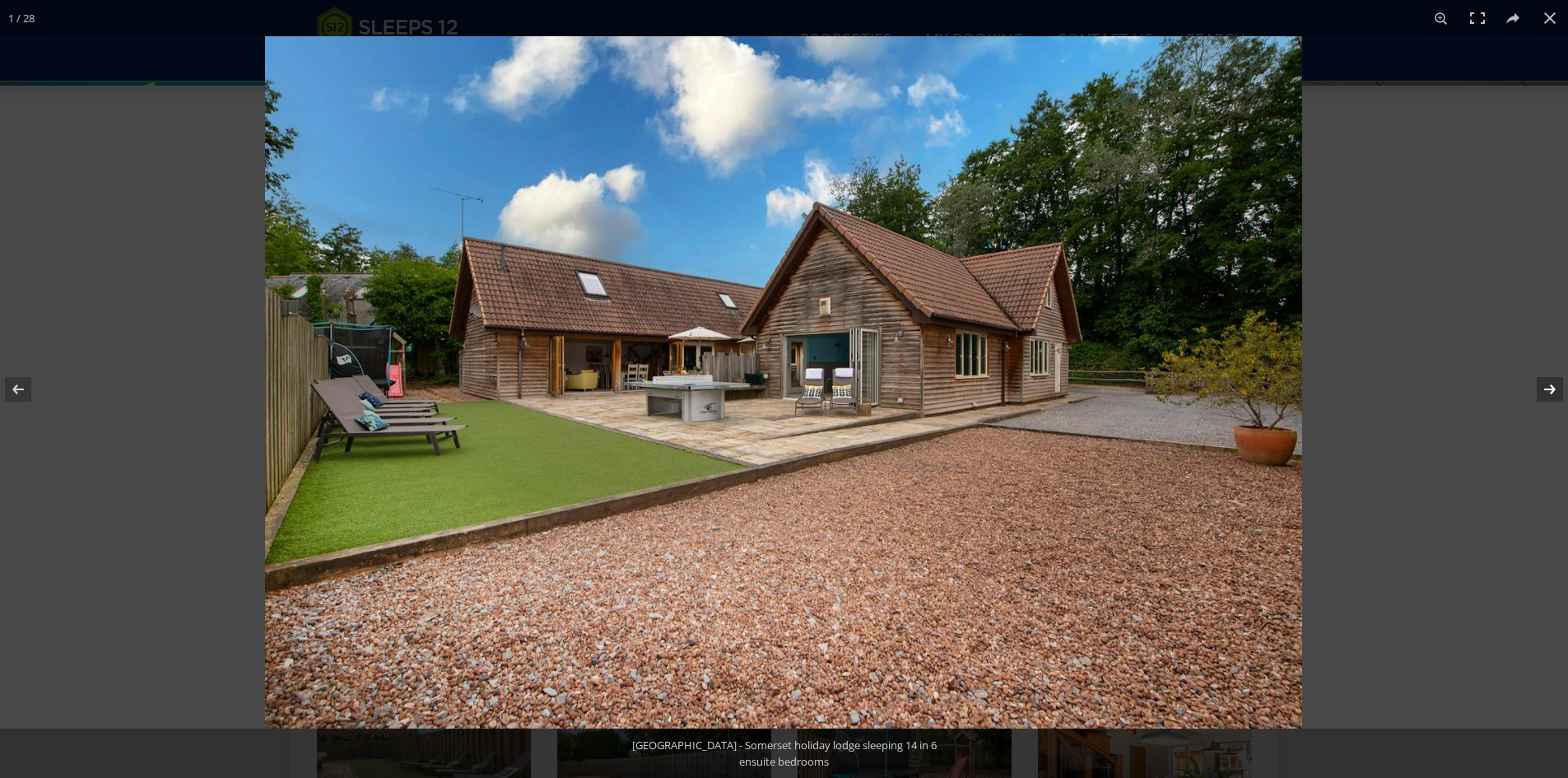
click at [1540, 383] on button at bounding box center [1539, 389] width 58 height 83
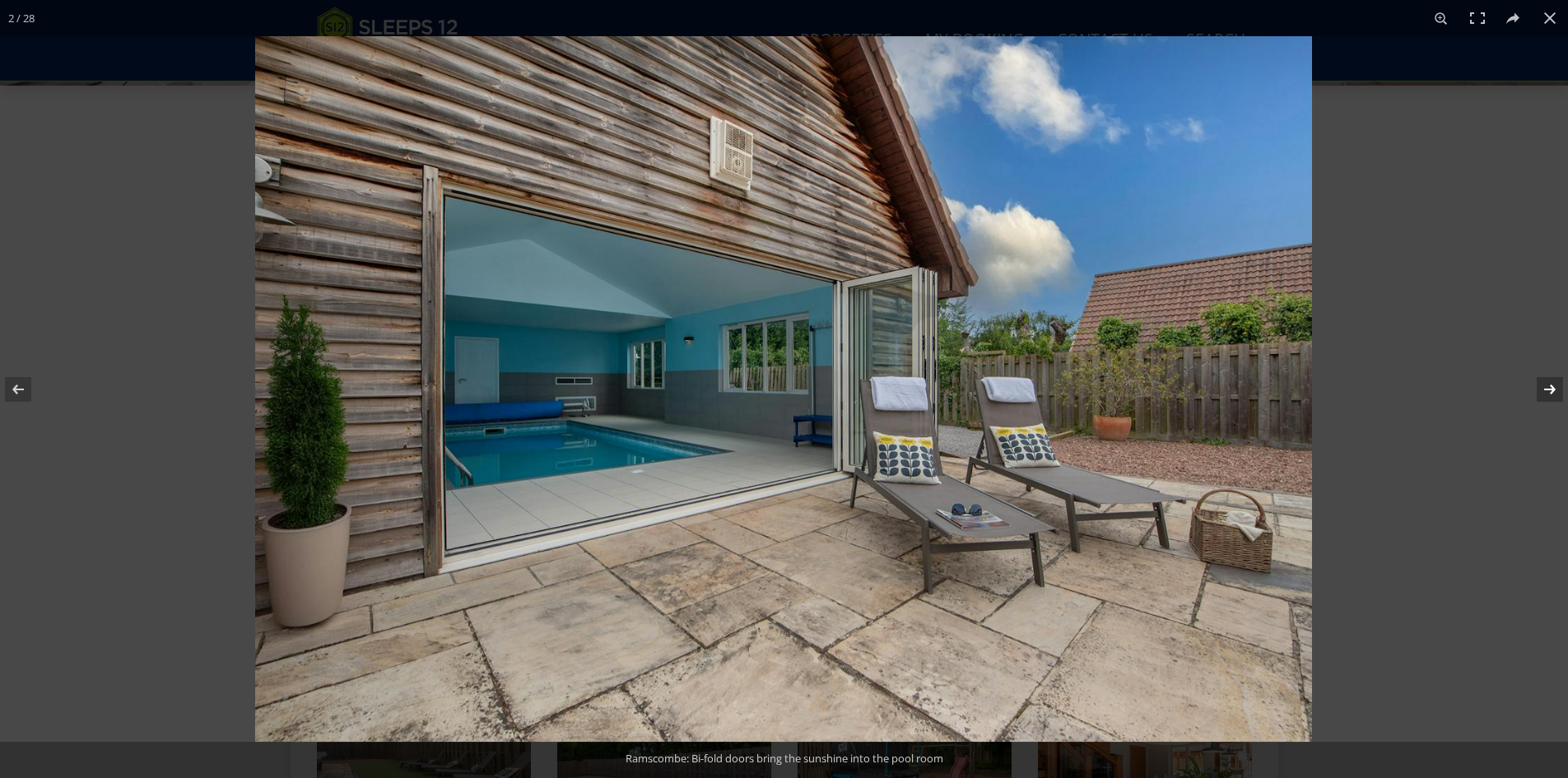
click at [1540, 383] on button at bounding box center [1539, 389] width 58 height 83
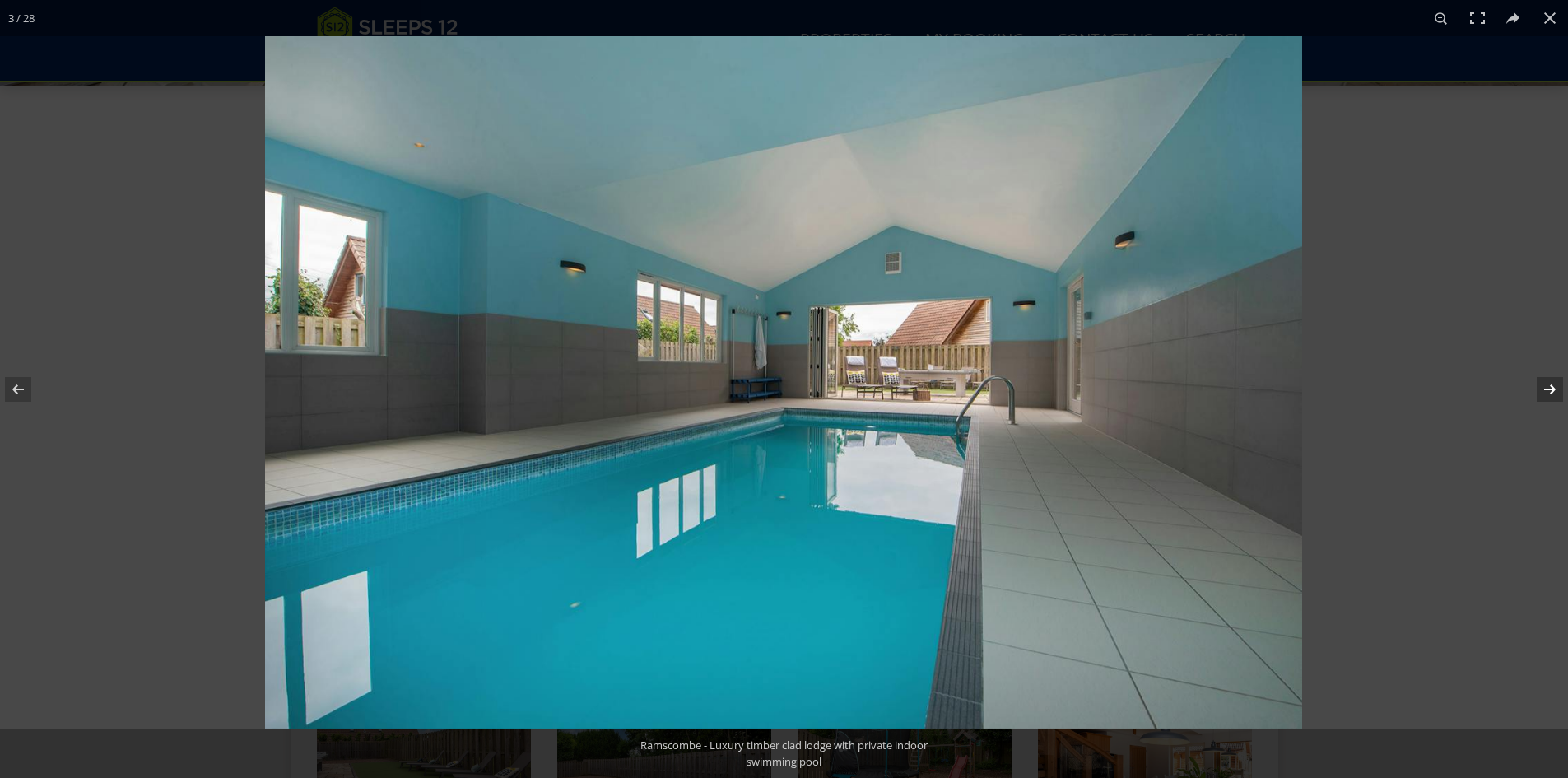
click at [1540, 383] on button at bounding box center [1539, 389] width 58 height 83
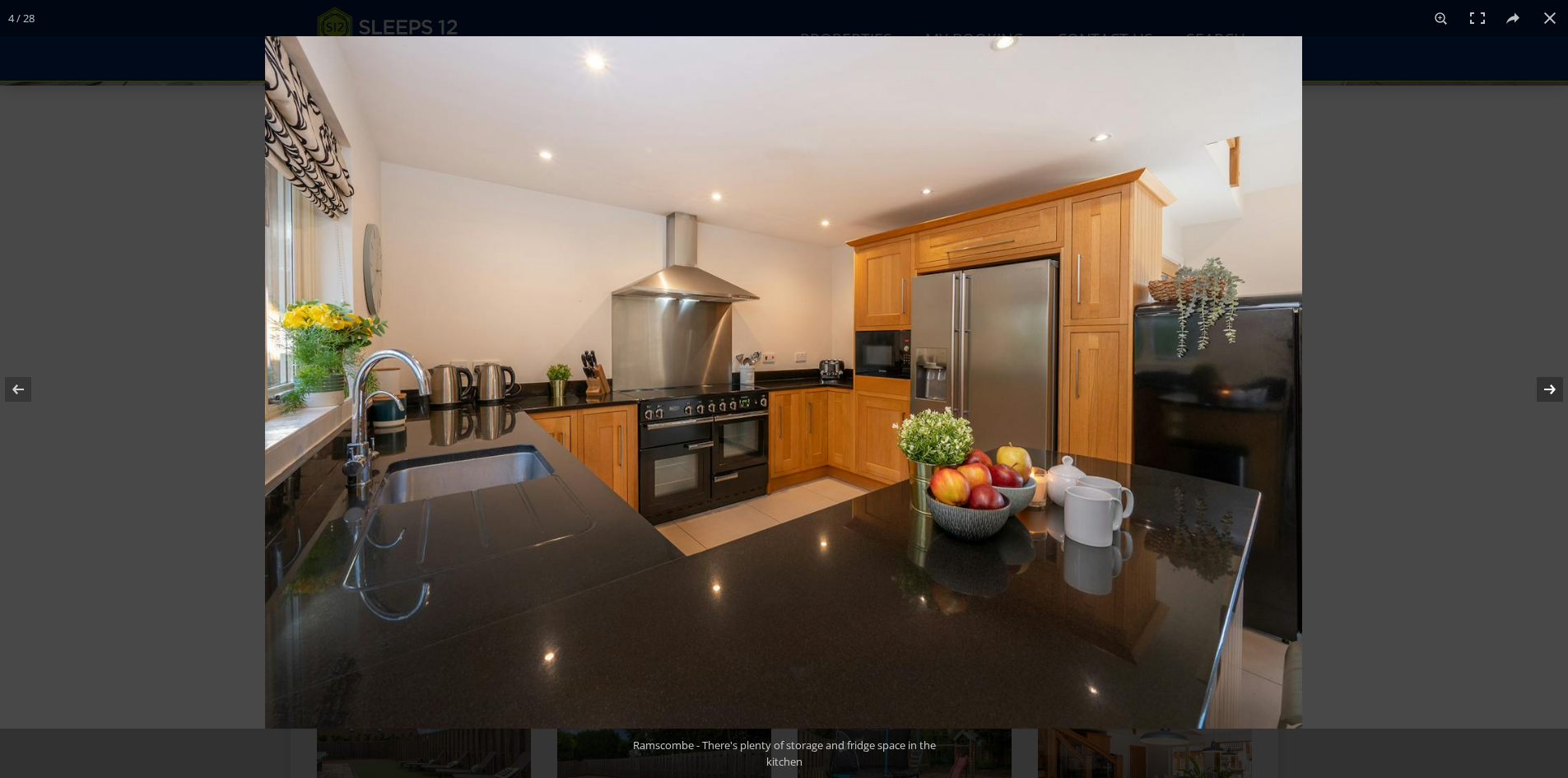
click at [1536, 383] on button at bounding box center [1539, 389] width 58 height 83
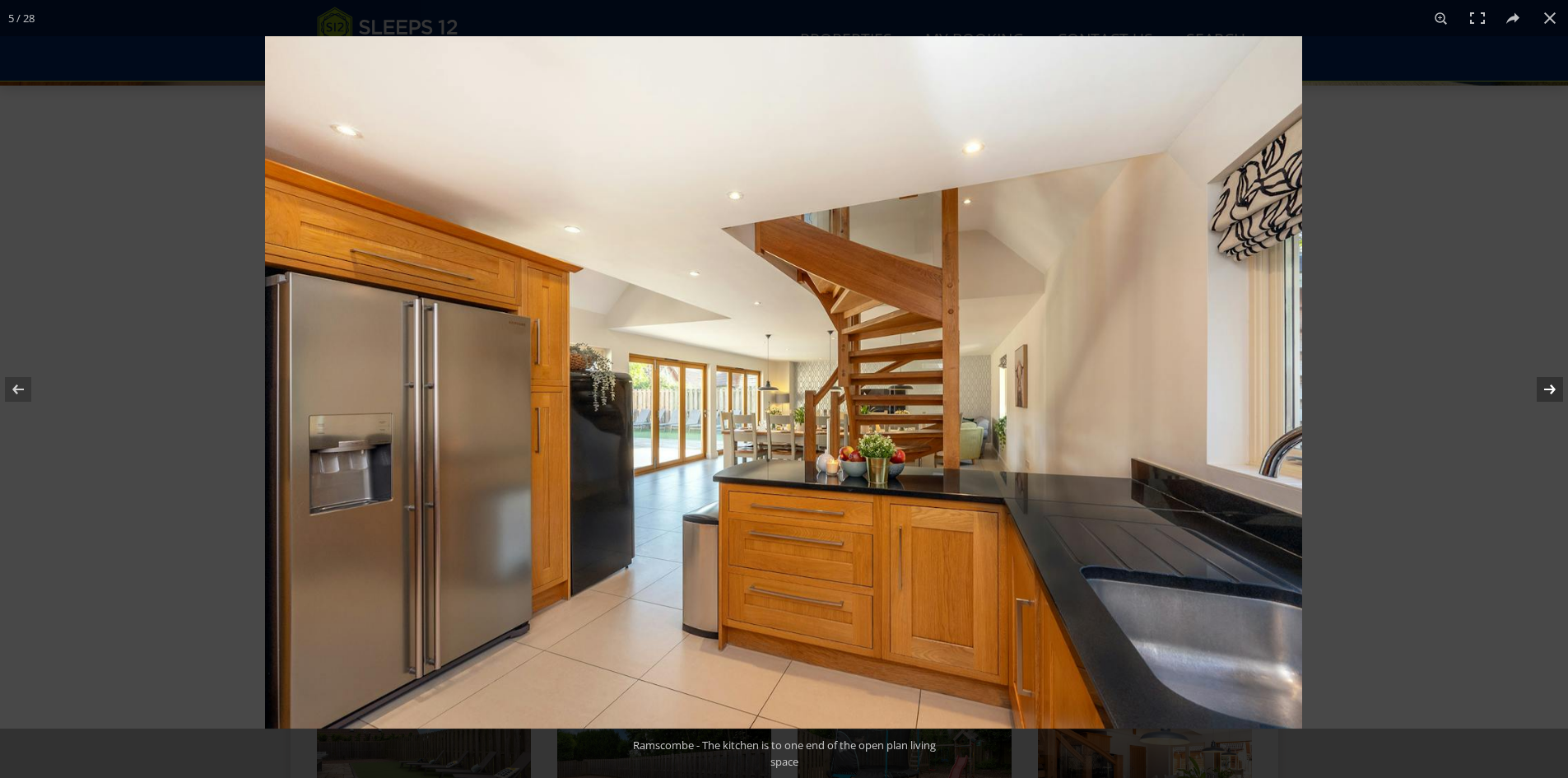
click at [1536, 383] on button at bounding box center [1539, 389] width 58 height 83
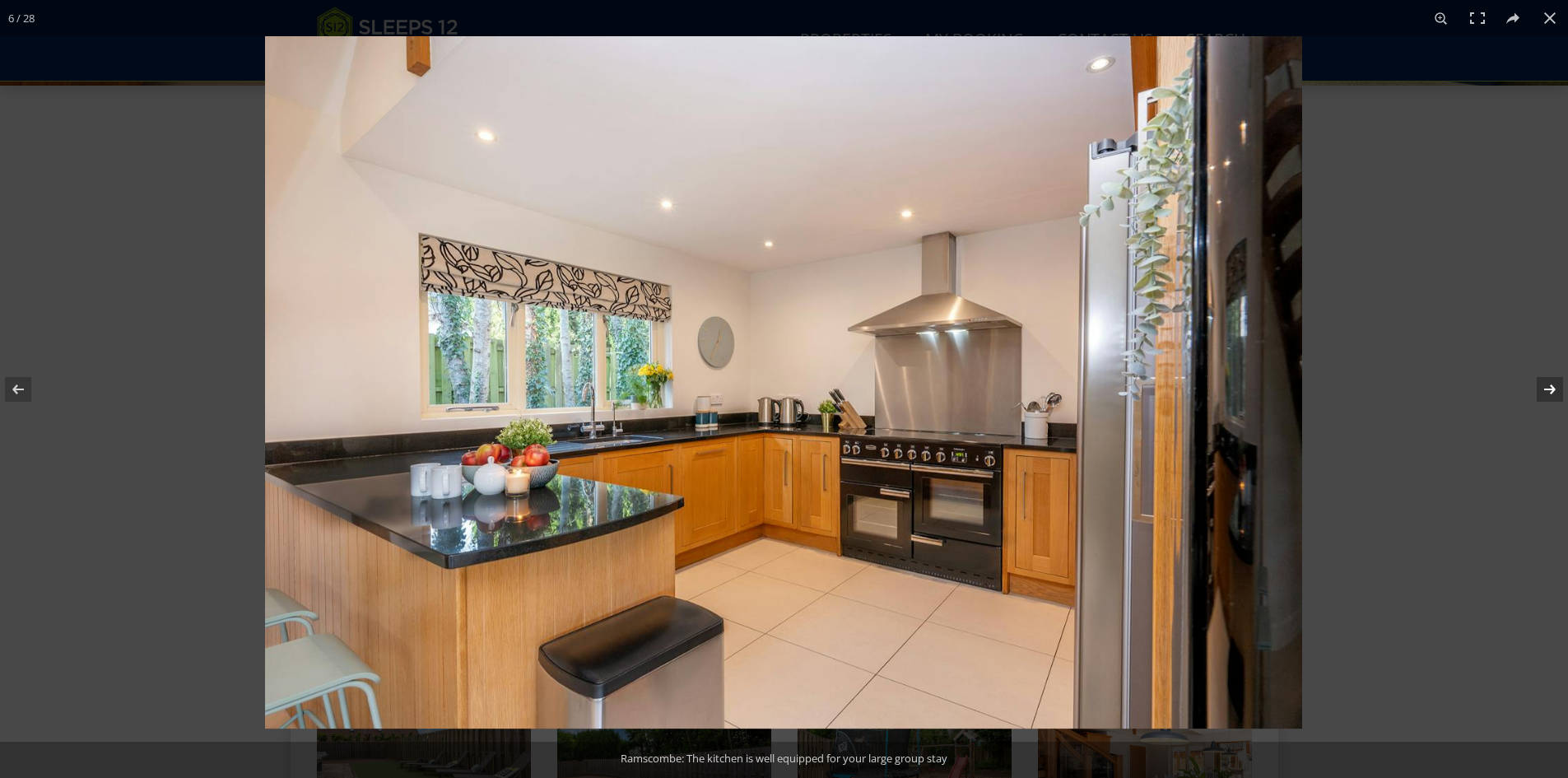
click at [1536, 383] on button at bounding box center [1539, 389] width 58 height 83
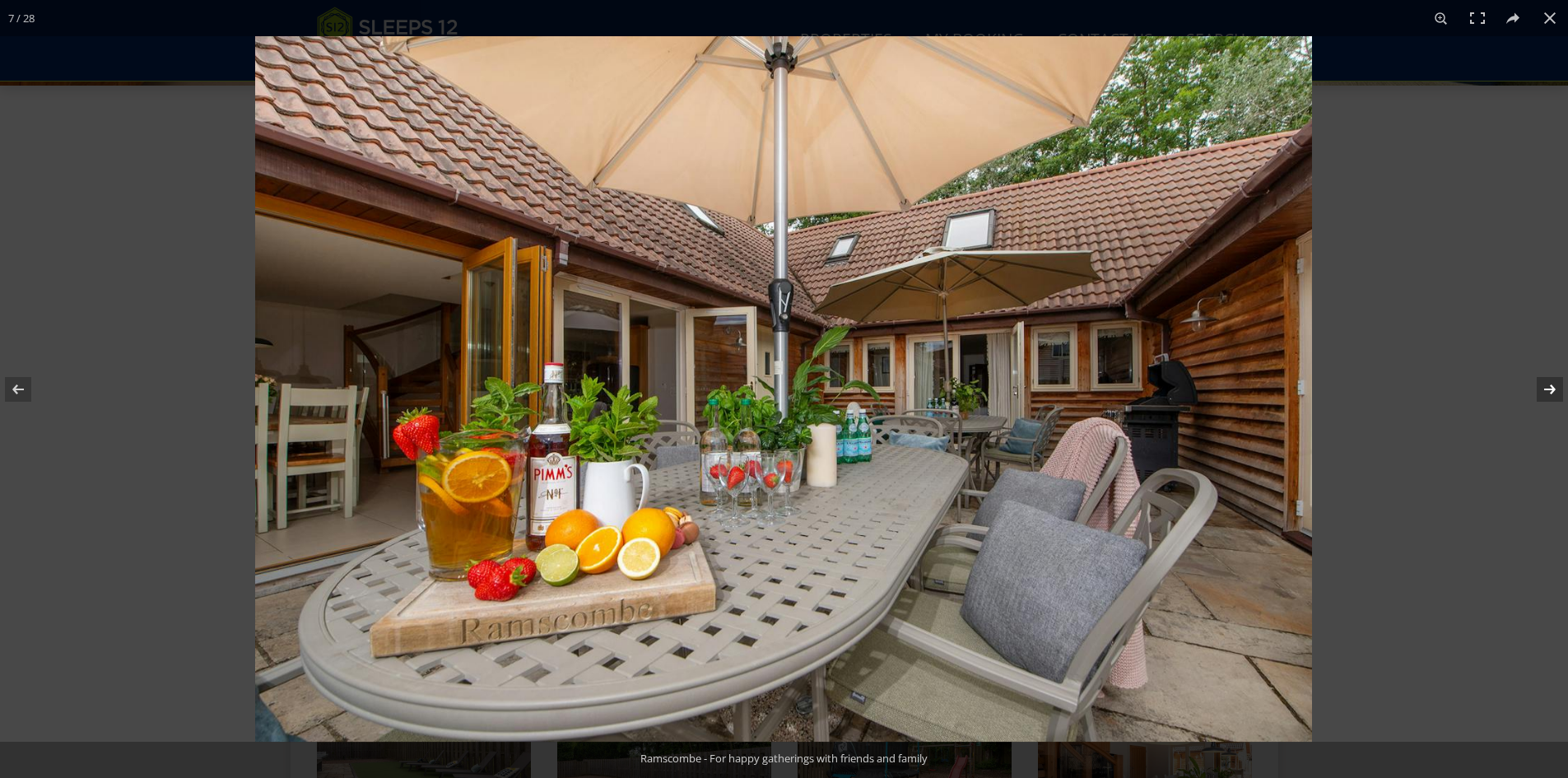
click at [1536, 383] on button at bounding box center [1539, 389] width 58 height 83
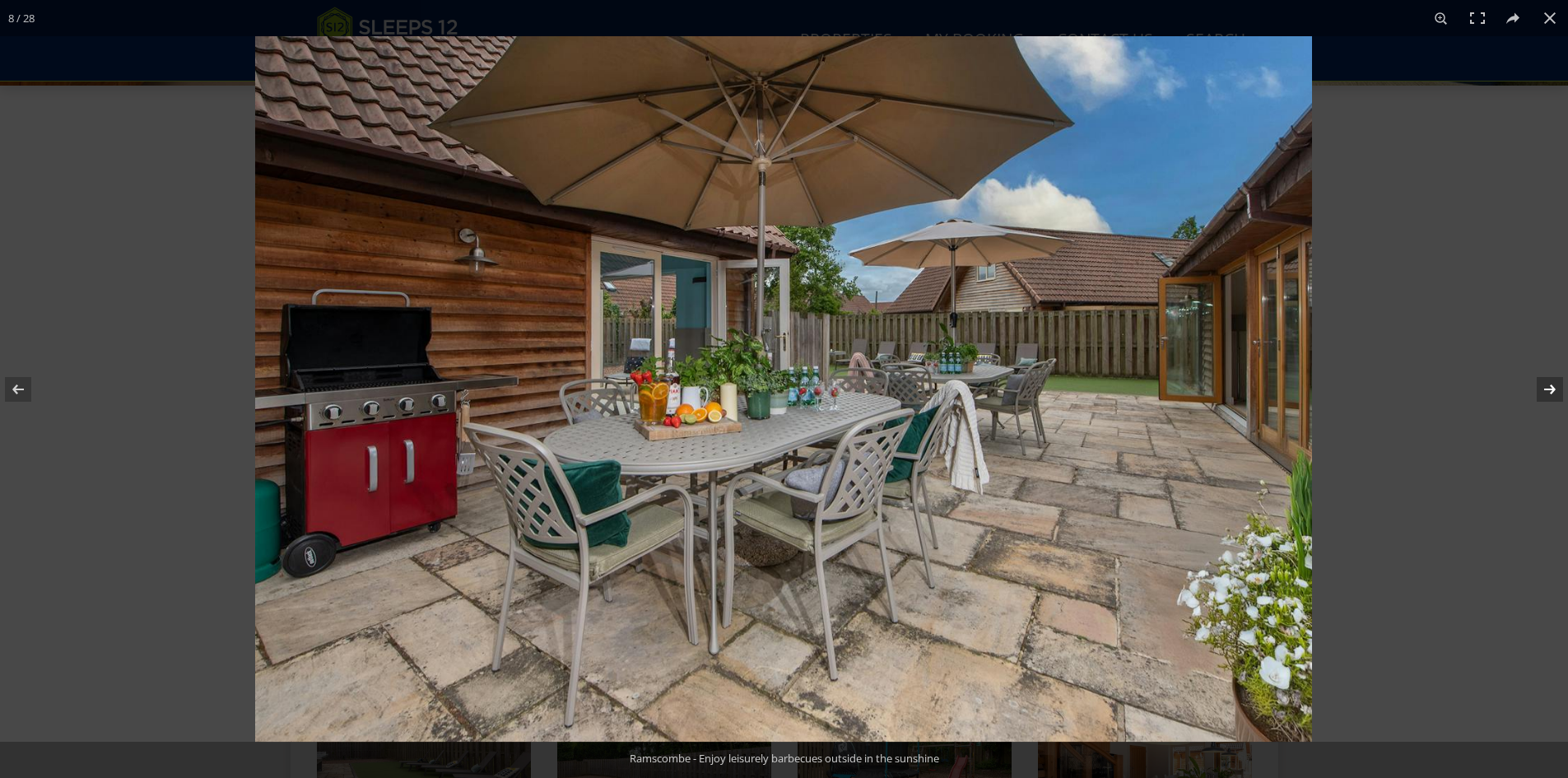
click at [1536, 383] on button at bounding box center [1539, 389] width 58 height 83
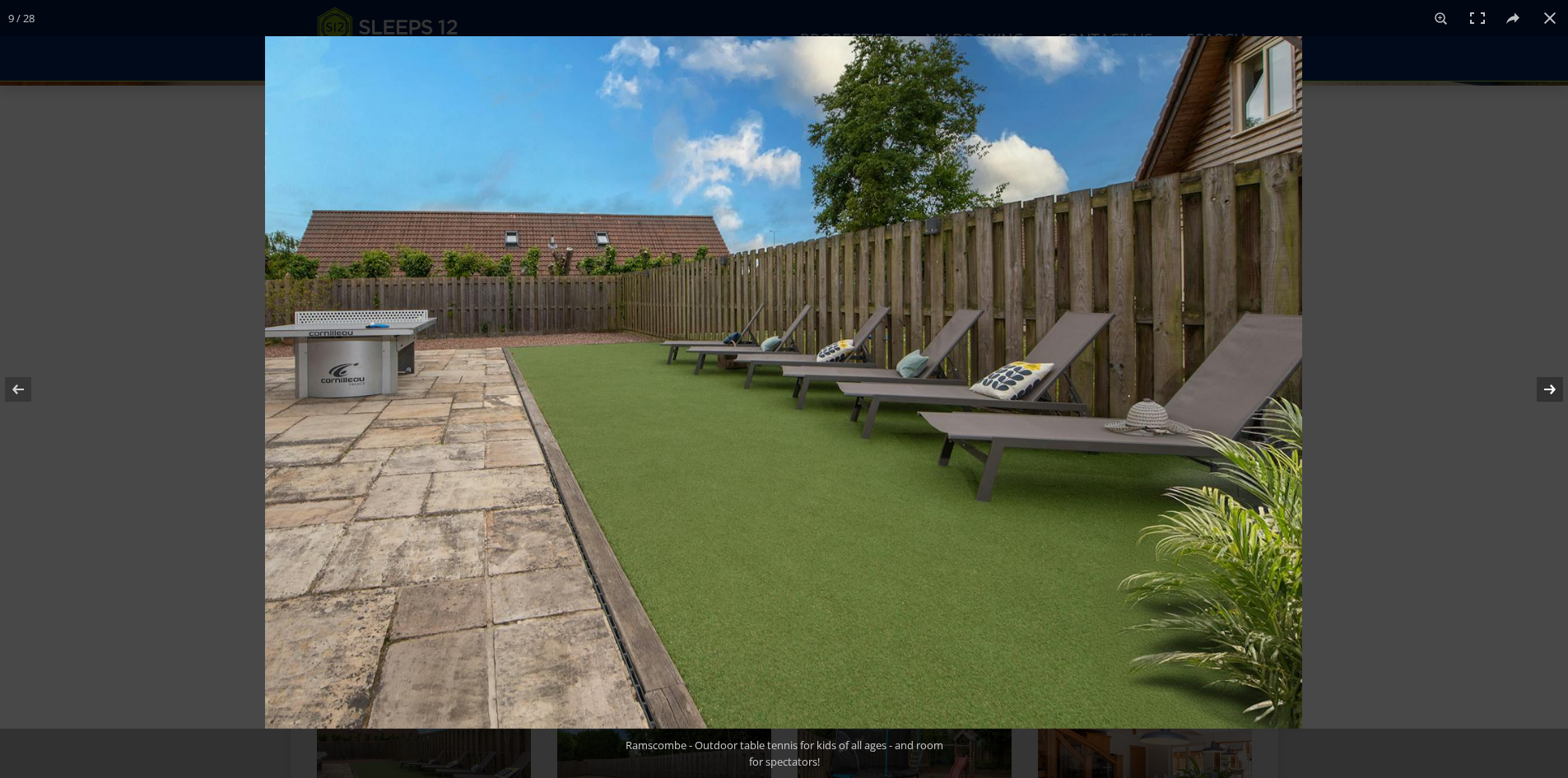
click at [1536, 383] on button at bounding box center [1539, 389] width 58 height 83
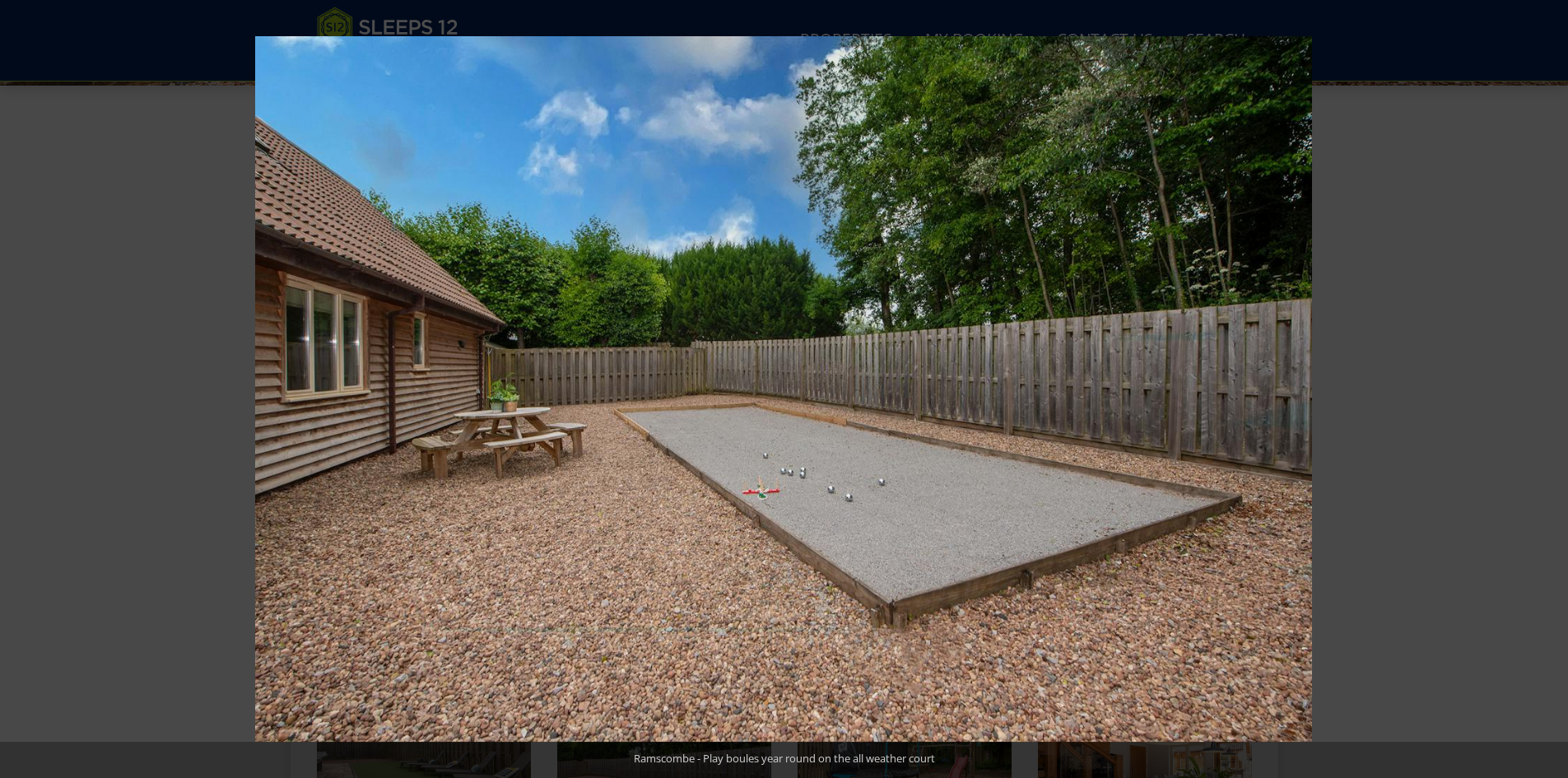
click at [1536, 383] on button at bounding box center [1539, 389] width 58 height 83
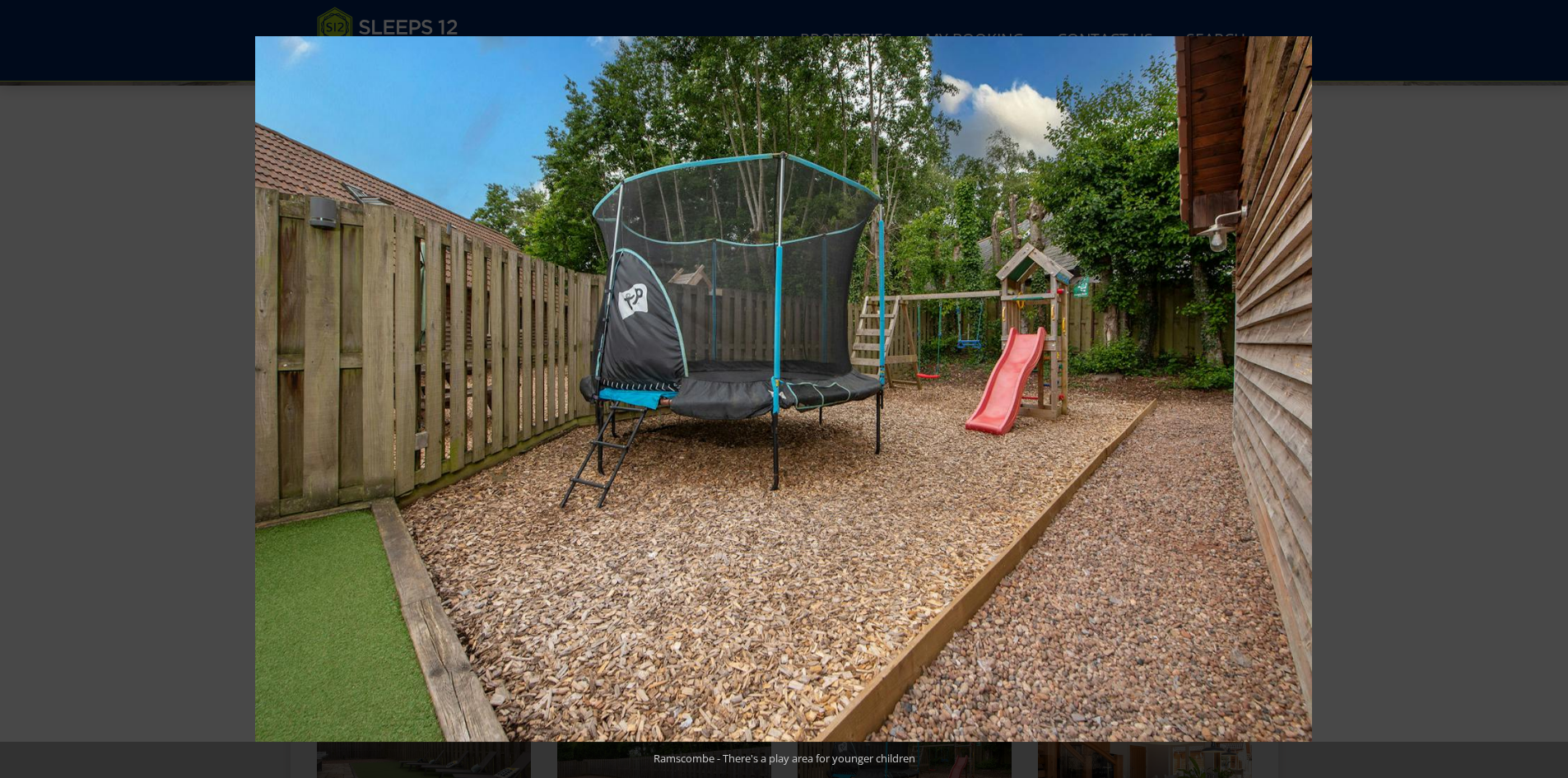
click at [1536, 383] on button at bounding box center [1539, 389] width 58 height 83
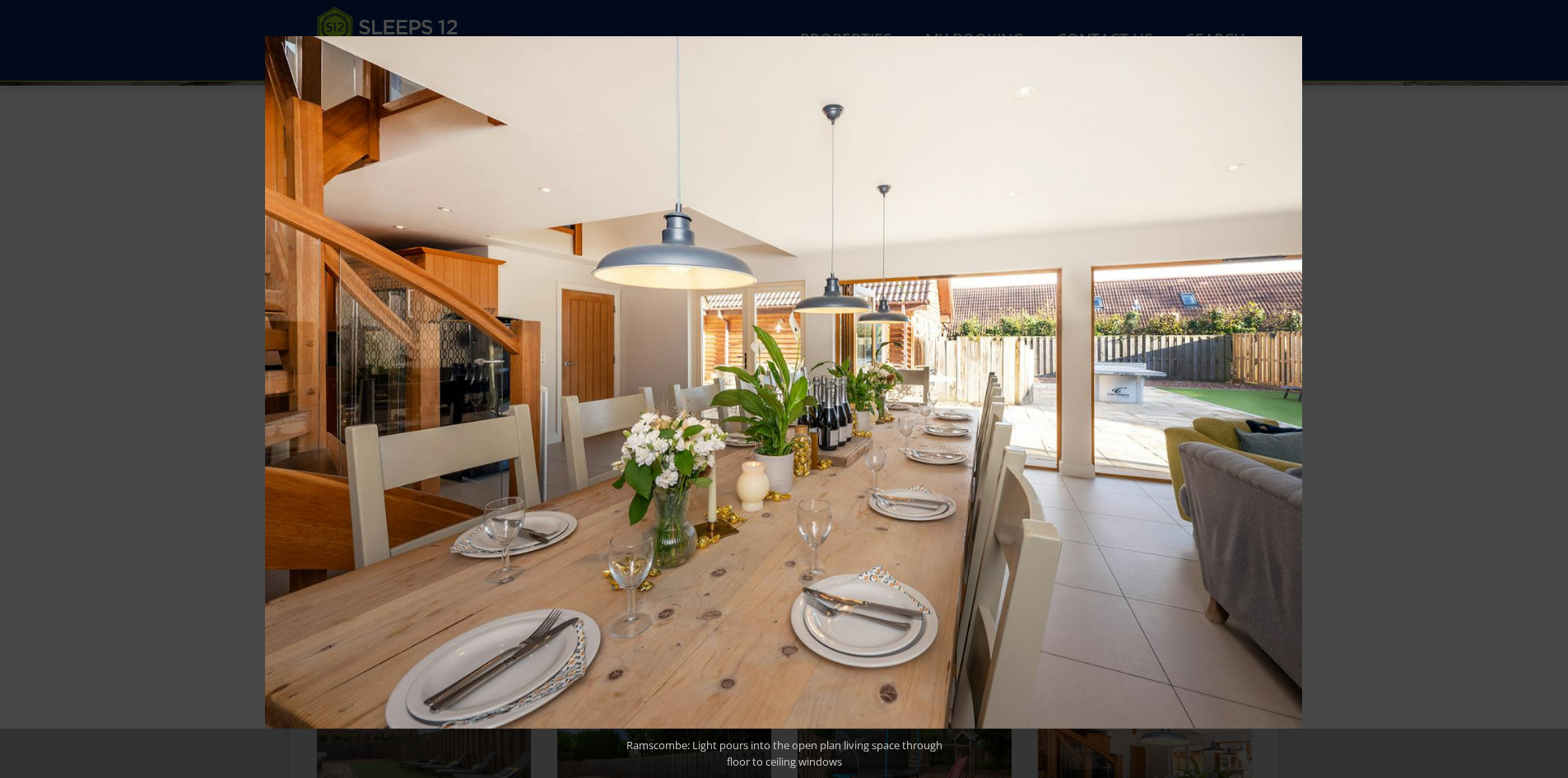
click at [1536, 383] on button at bounding box center [1539, 389] width 58 height 83
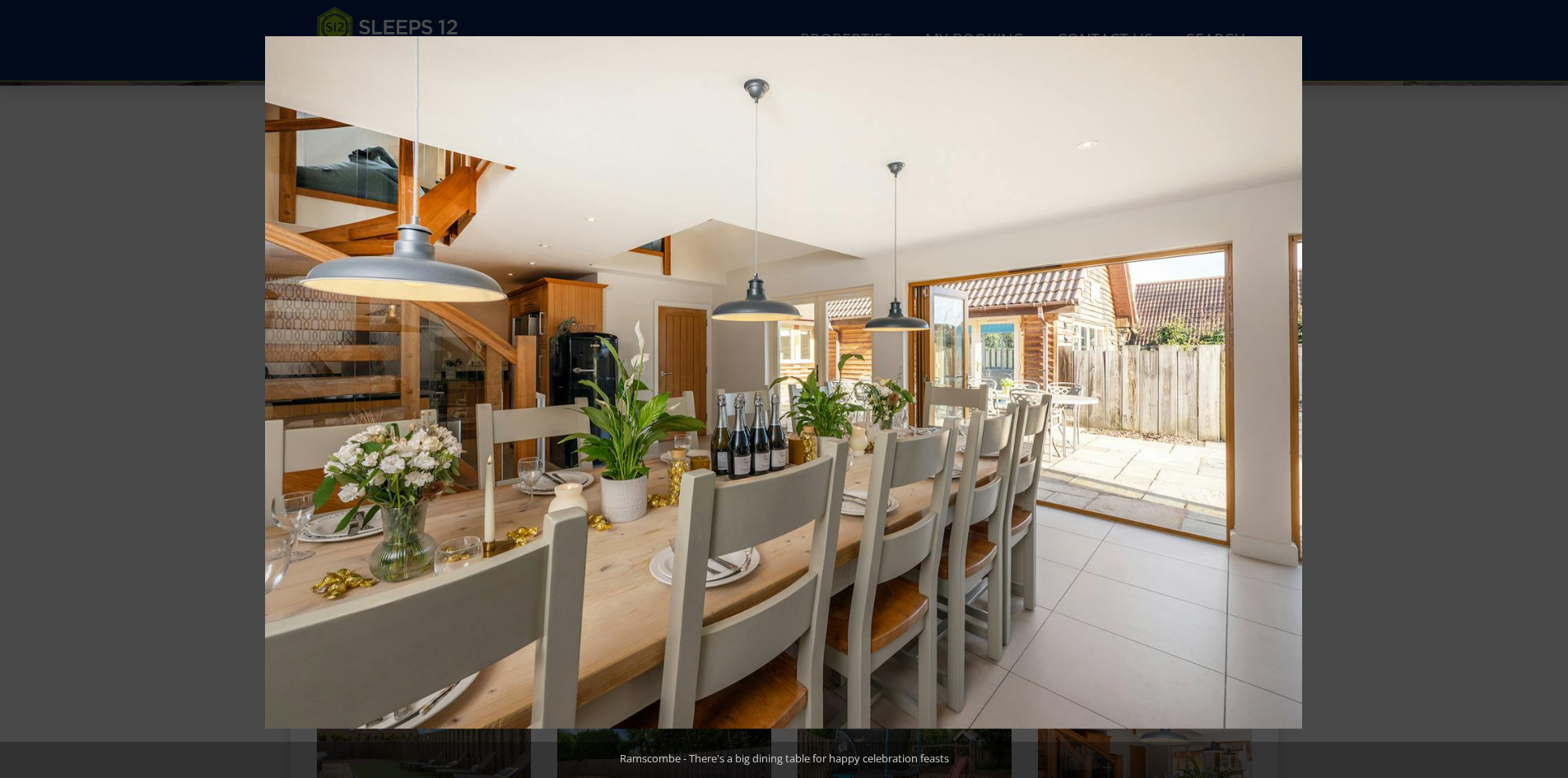
click at [1536, 383] on button at bounding box center [1539, 389] width 58 height 83
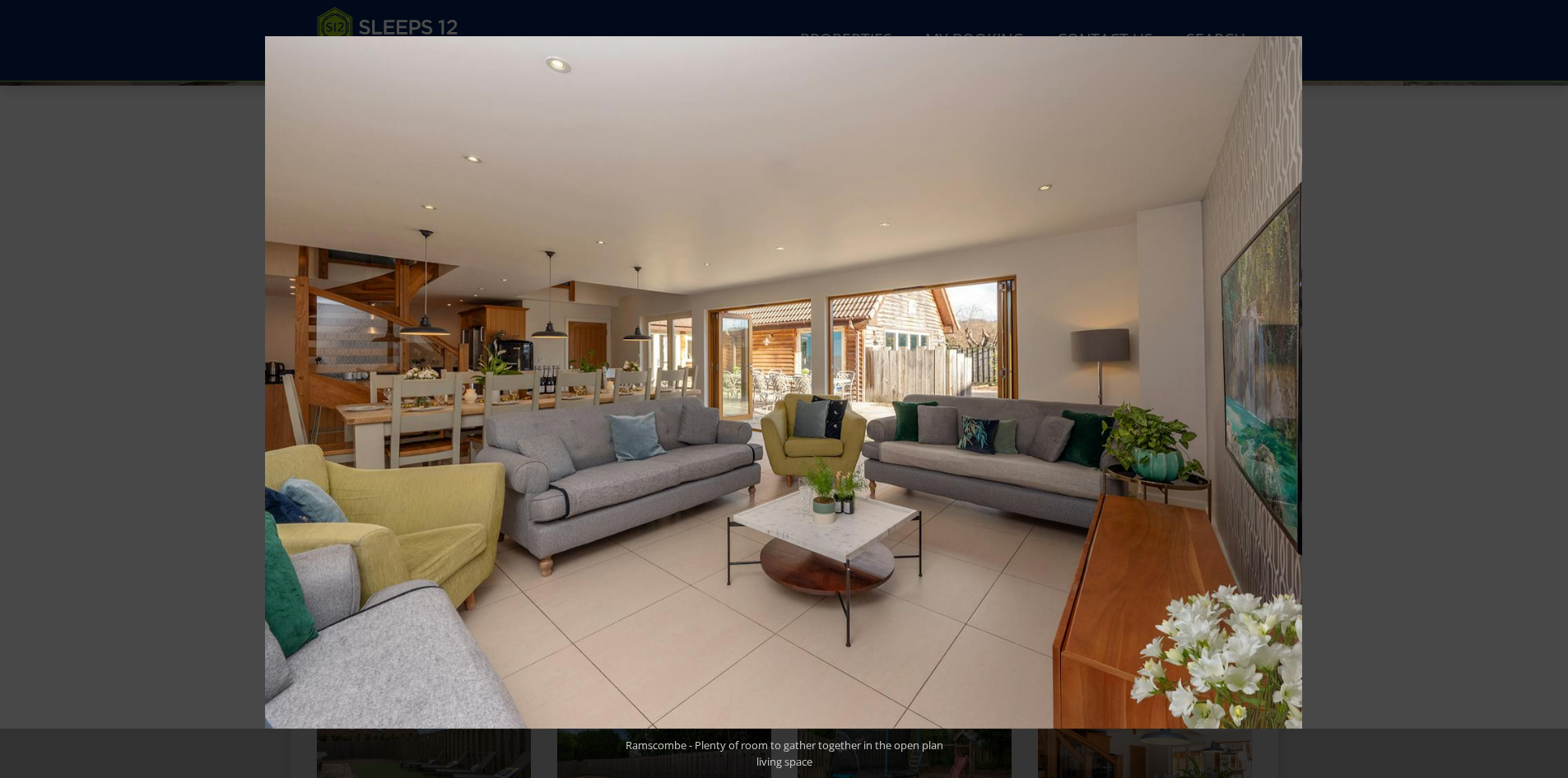
click at [1536, 383] on button at bounding box center [1539, 389] width 58 height 83
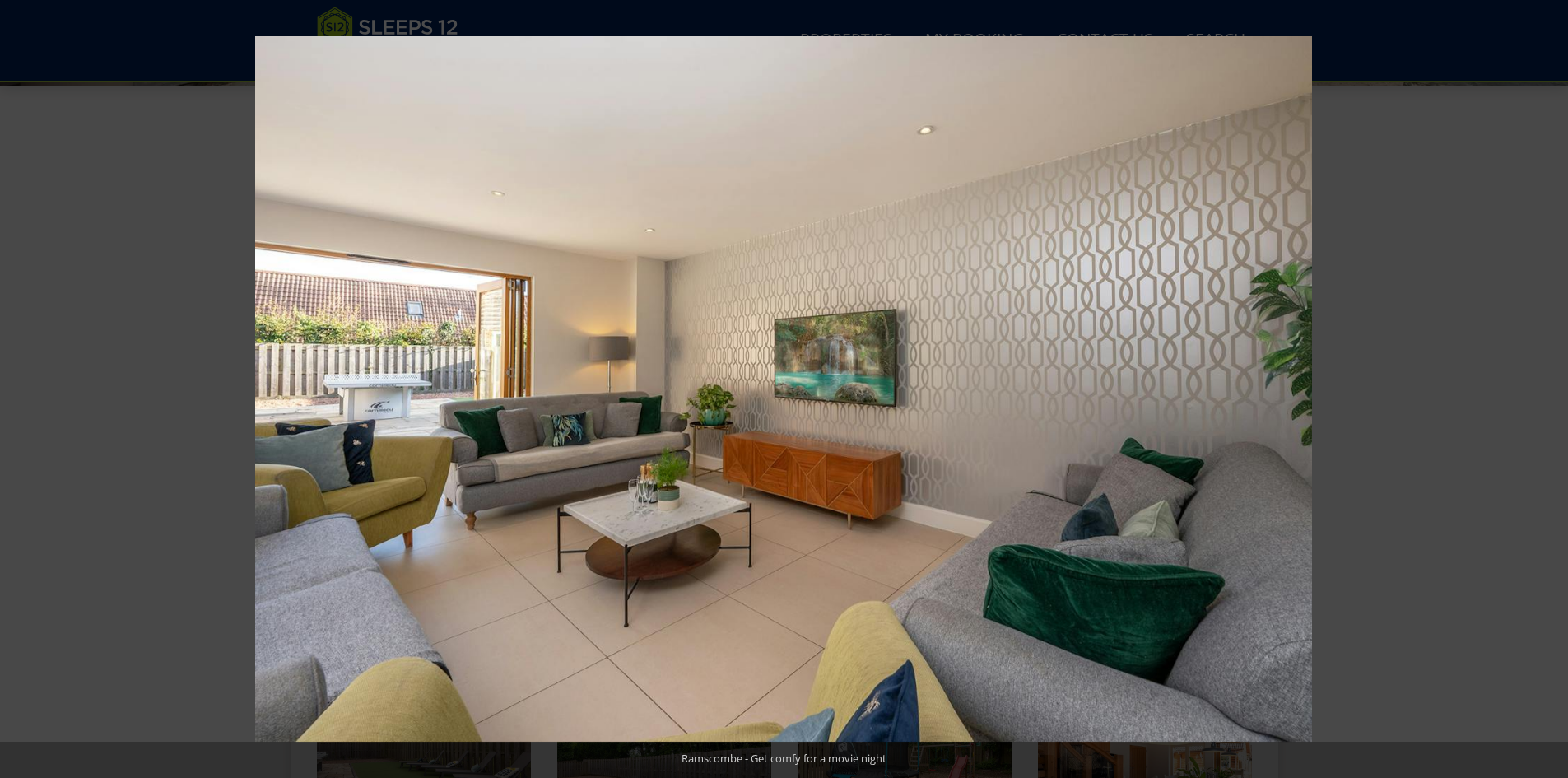
click at [1536, 383] on button at bounding box center [1539, 389] width 58 height 83
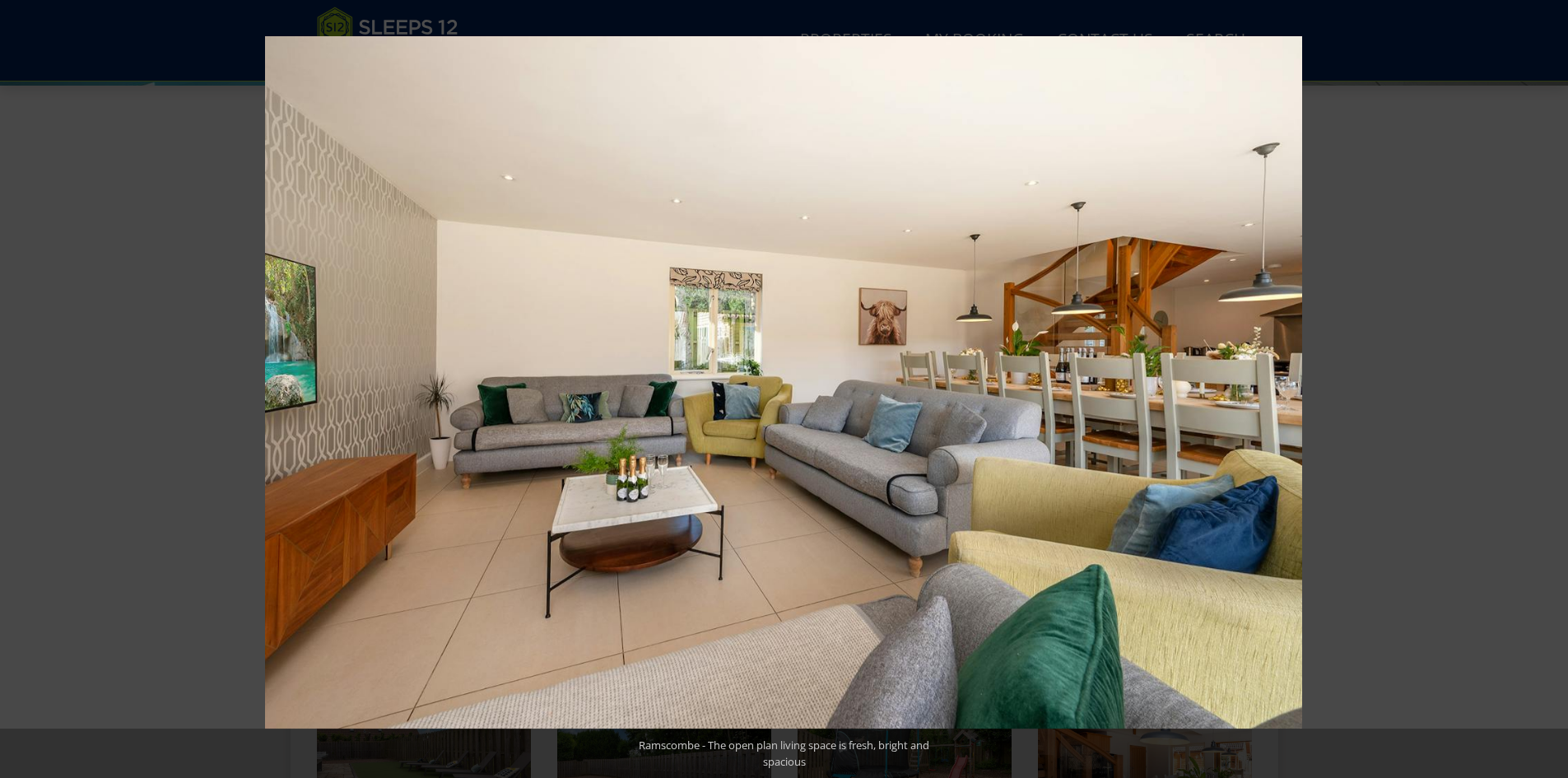
click at [1536, 383] on button at bounding box center [1539, 389] width 58 height 83
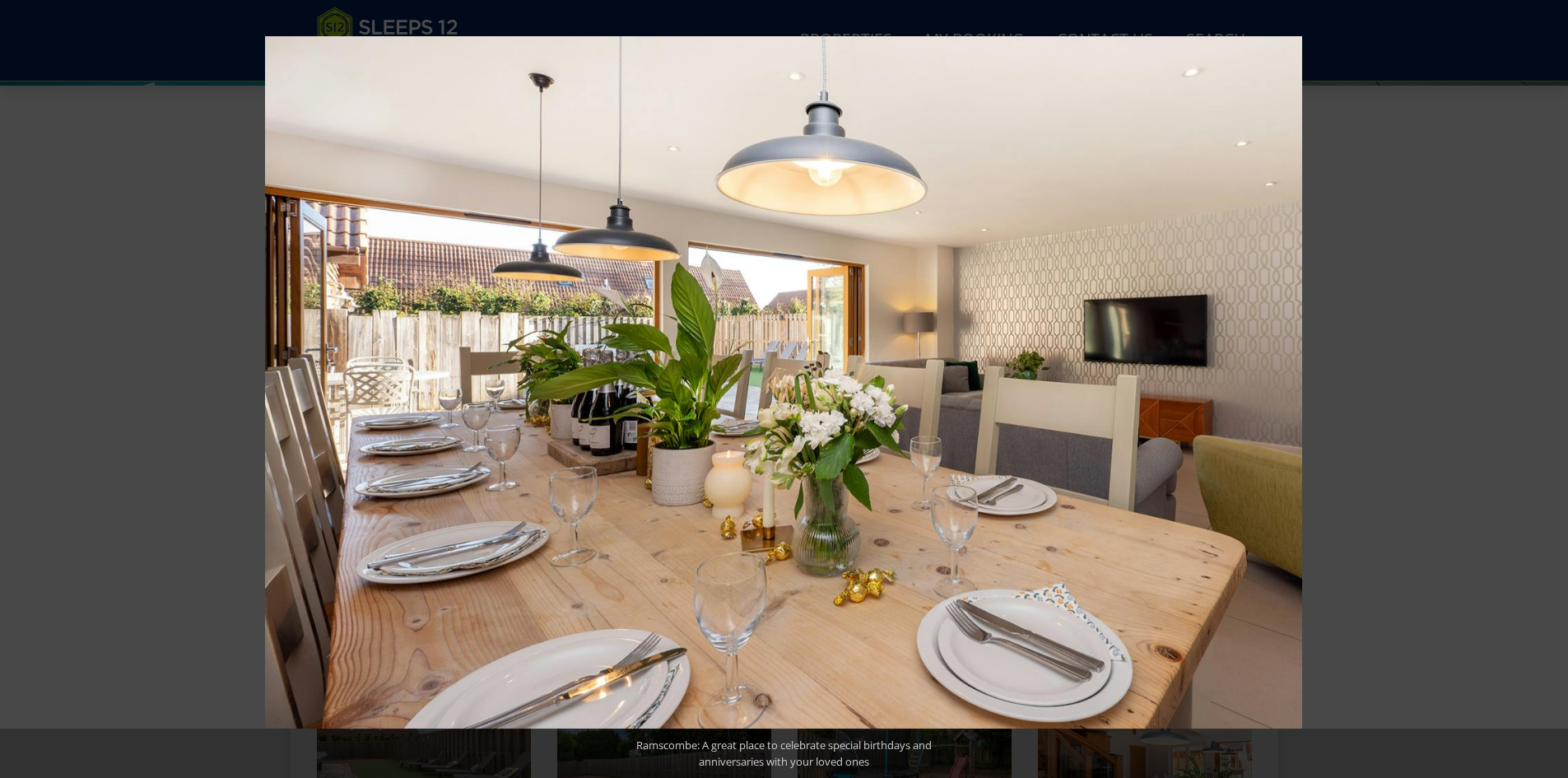
click at [1536, 383] on button at bounding box center [1539, 389] width 58 height 83
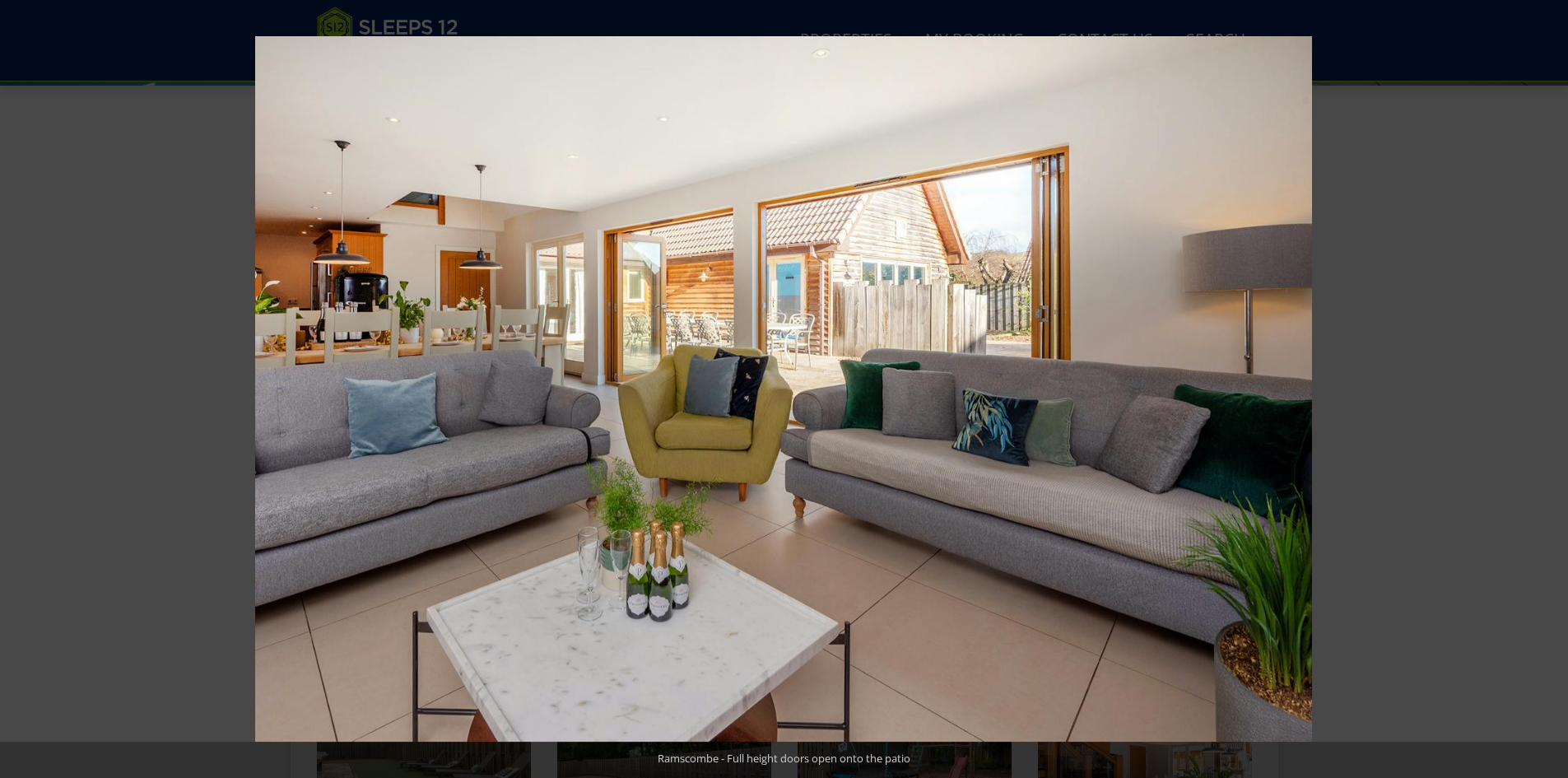
click at [1536, 383] on button at bounding box center [1539, 389] width 58 height 83
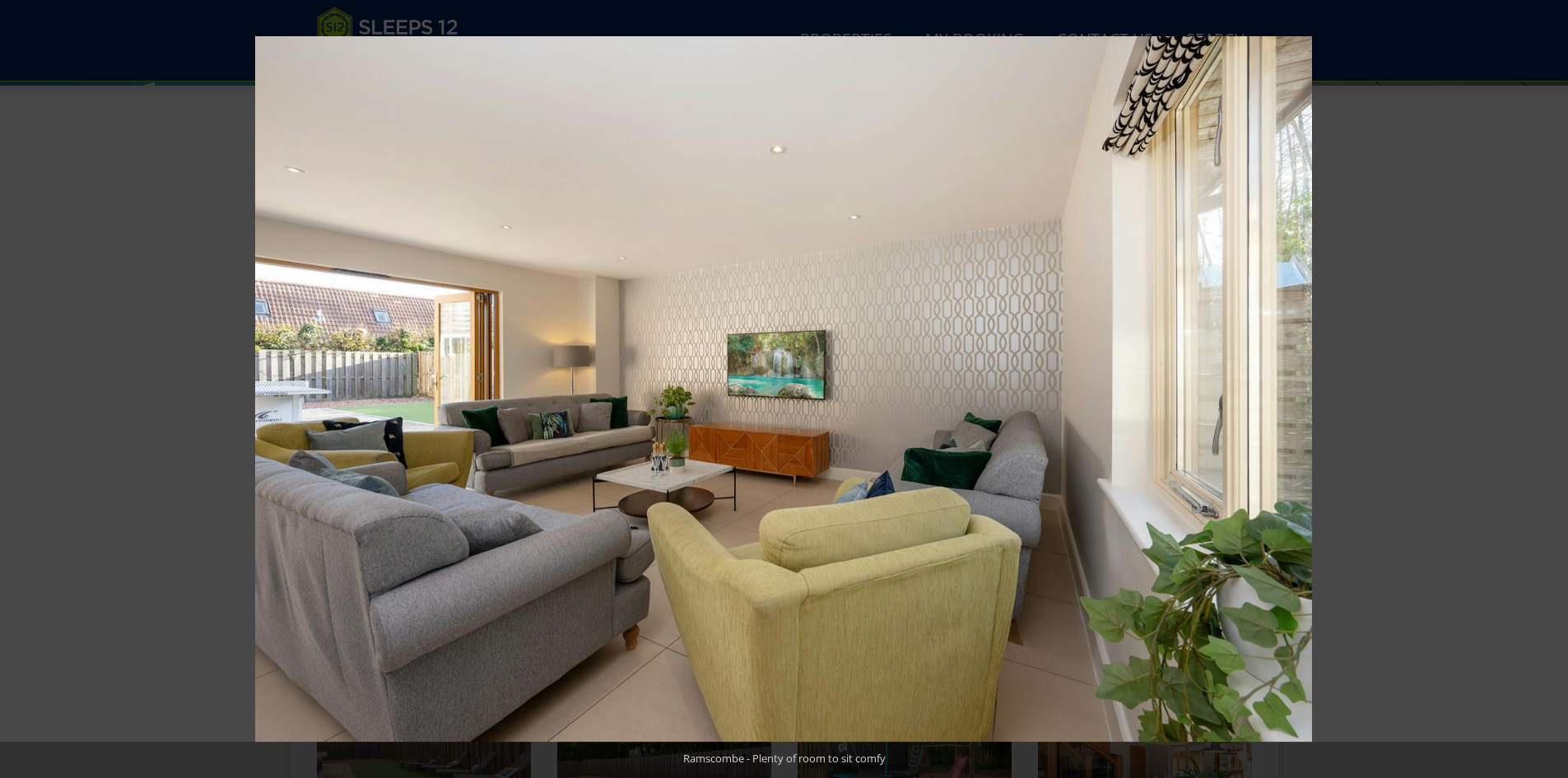
click at [1536, 383] on button at bounding box center [1539, 389] width 58 height 83
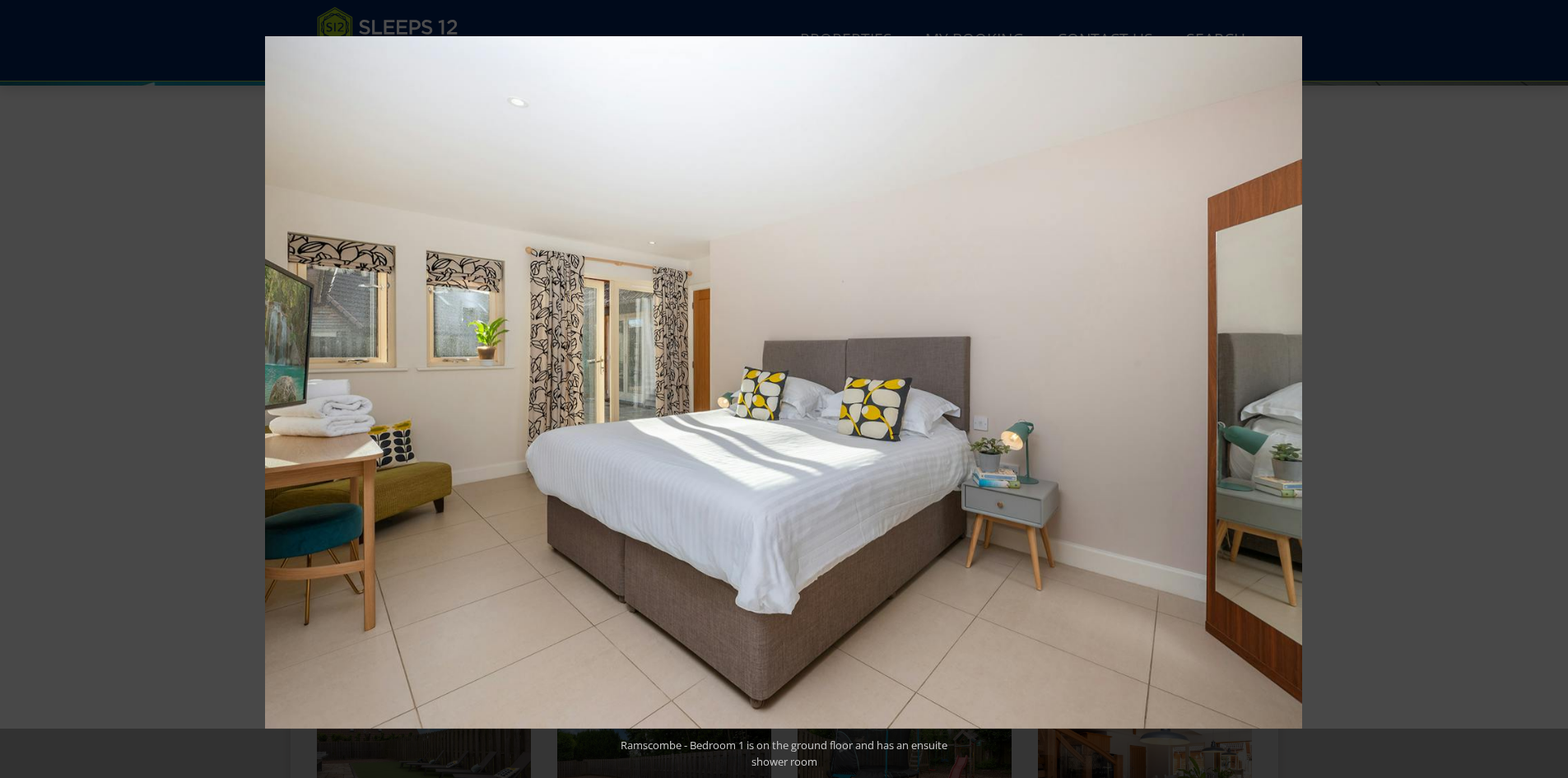
click at [1536, 383] on button at bounding box center [1539, 389] width 58 height 83
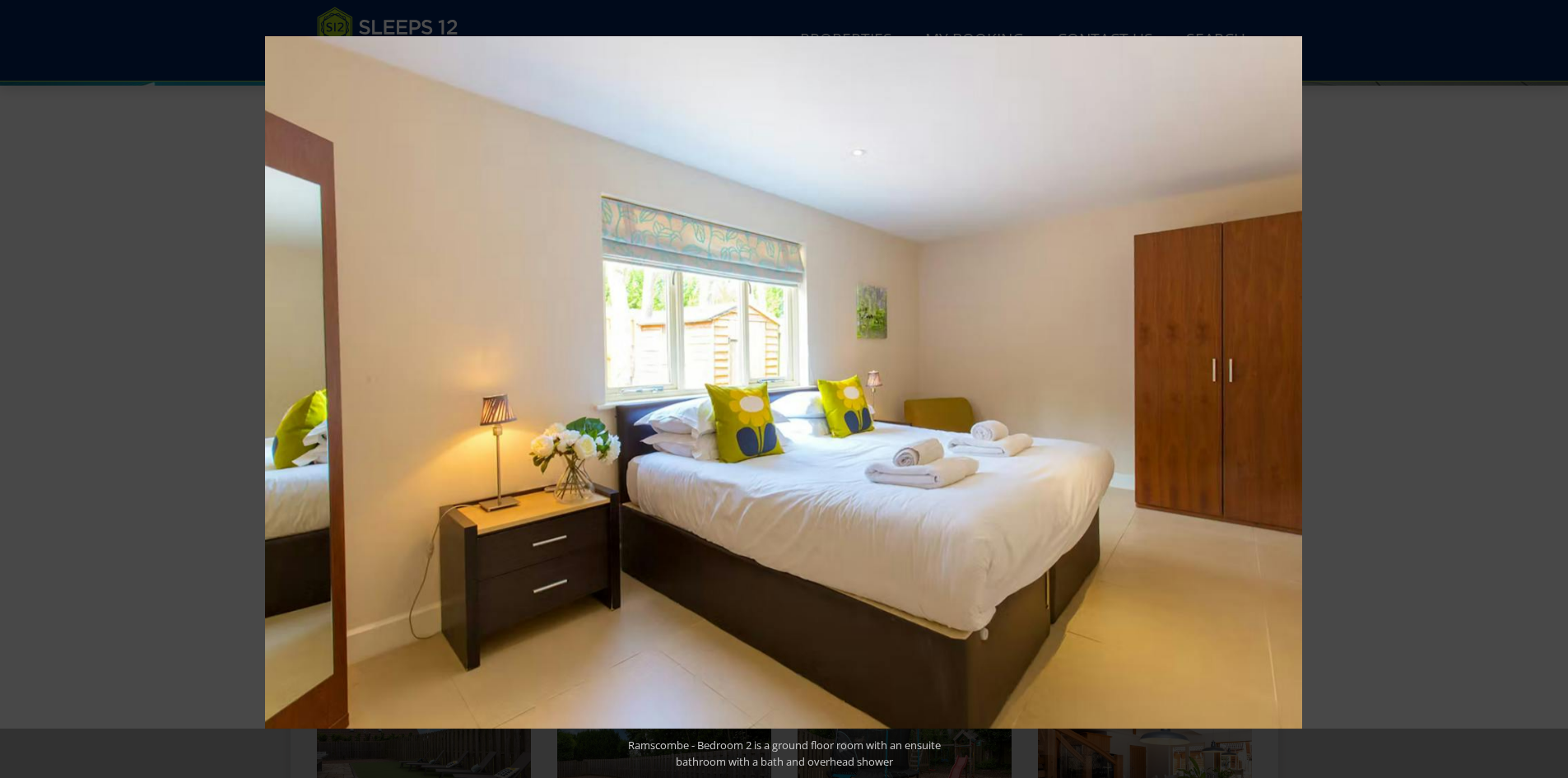
click at [1536, 383] on button at bounding box center [1539, 389] width 58 height 83
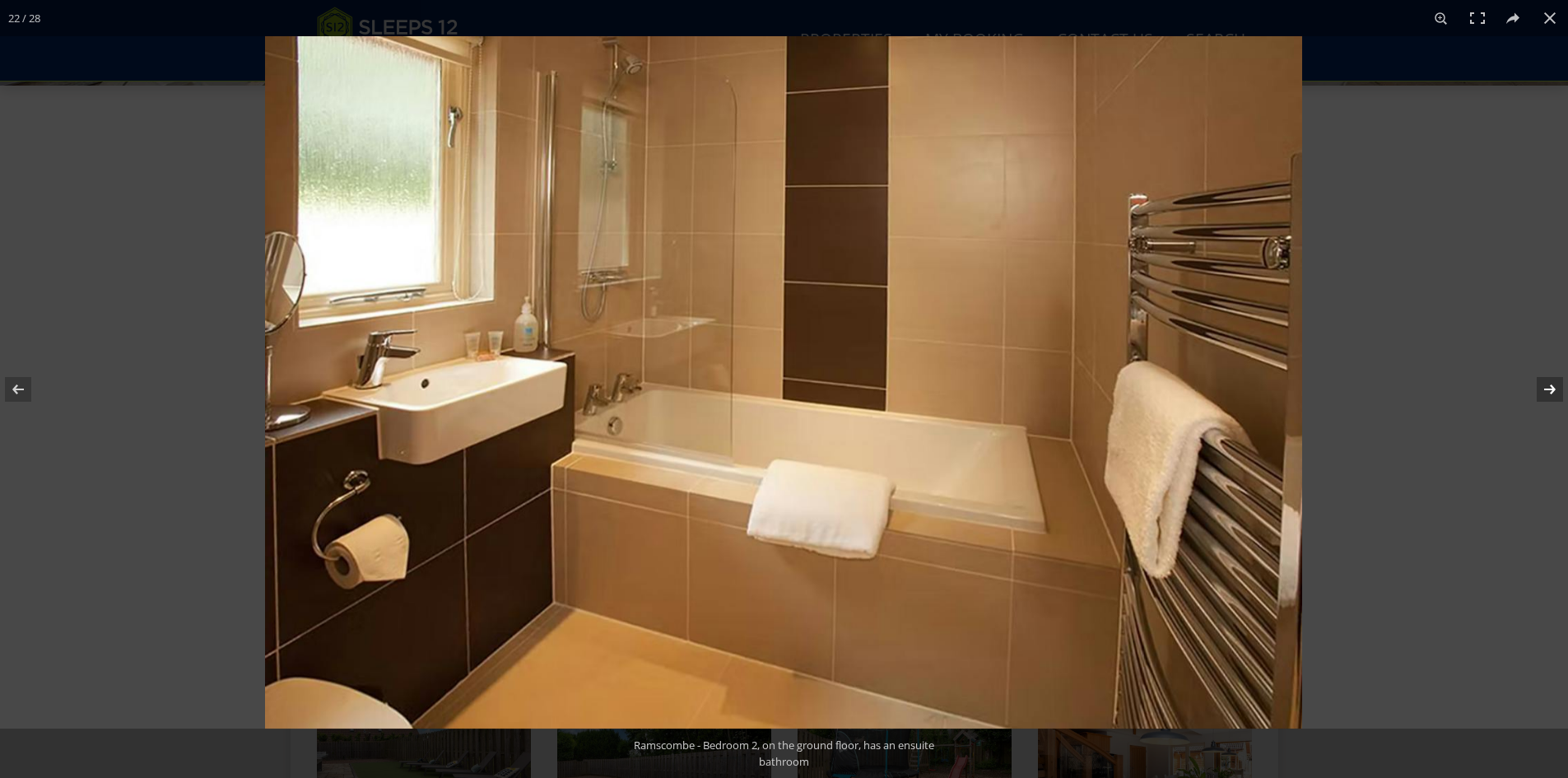
click at [1535, 383] on button at bounding box center [1539, 389] width 58 height 83
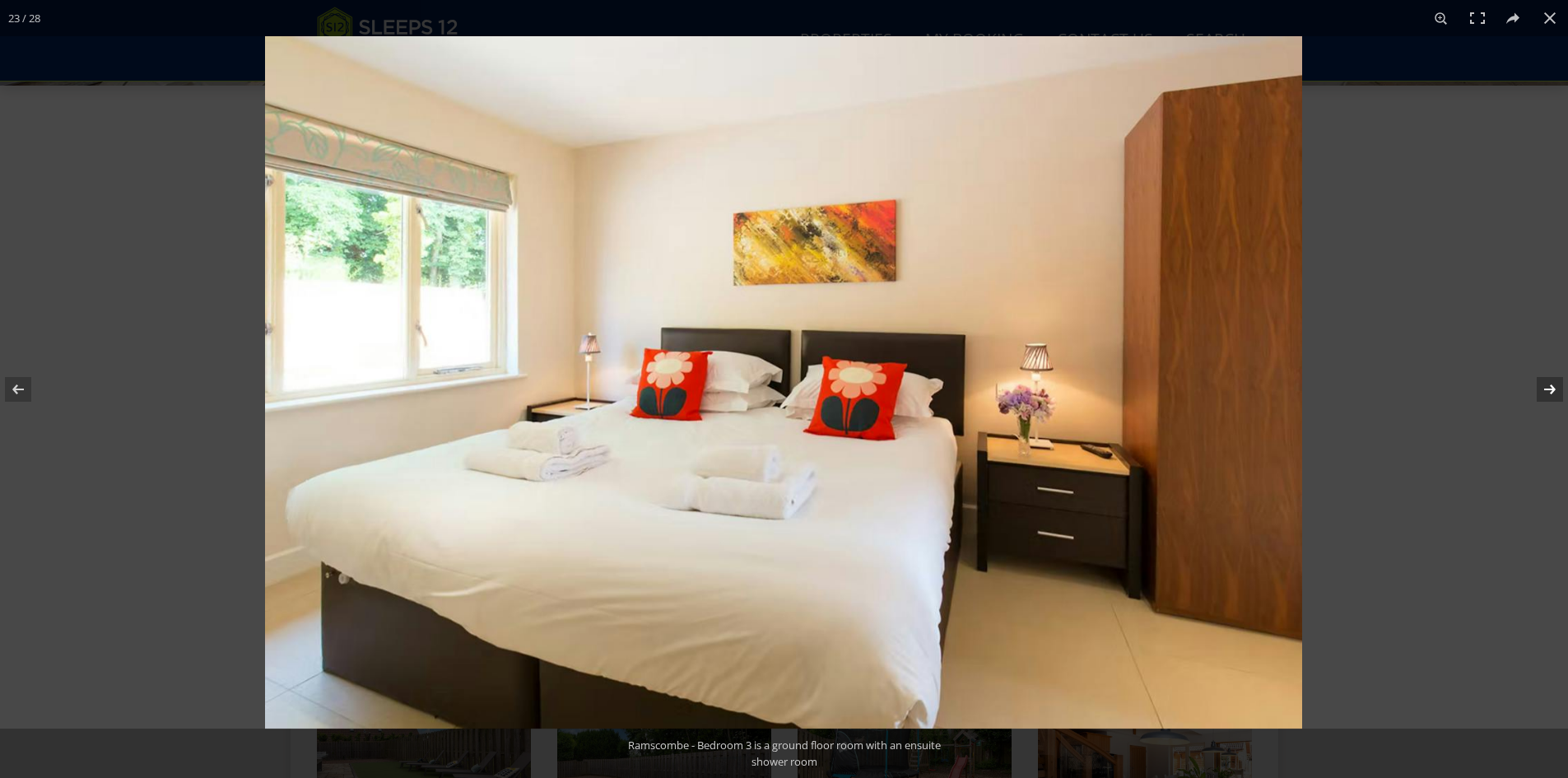
click at [1535, 383] on button at bounding box center [1539, 389] width 58 height 83
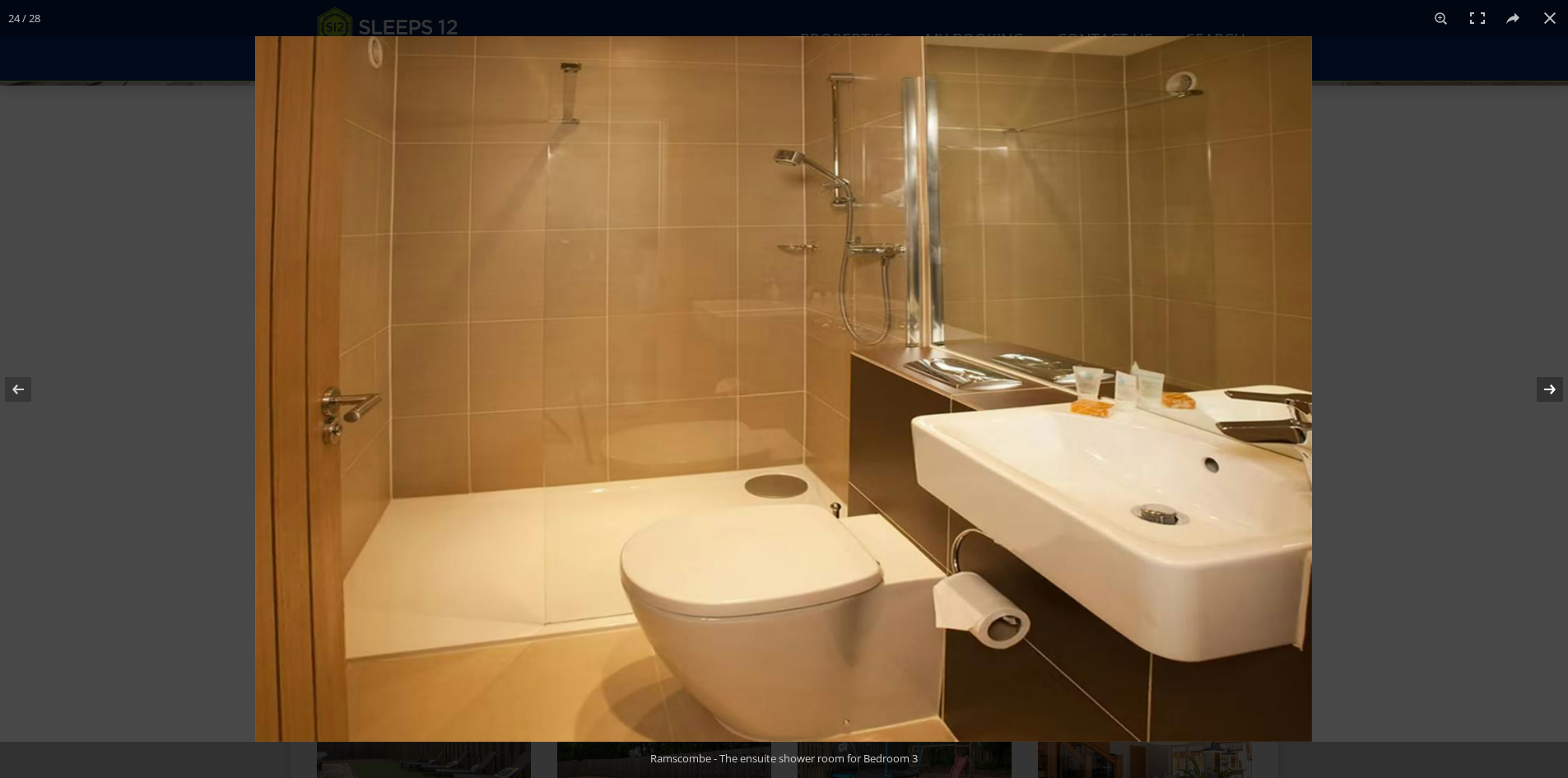
click at [1535, 383] on button at bounding box center [1539, 389] width 58 height 83
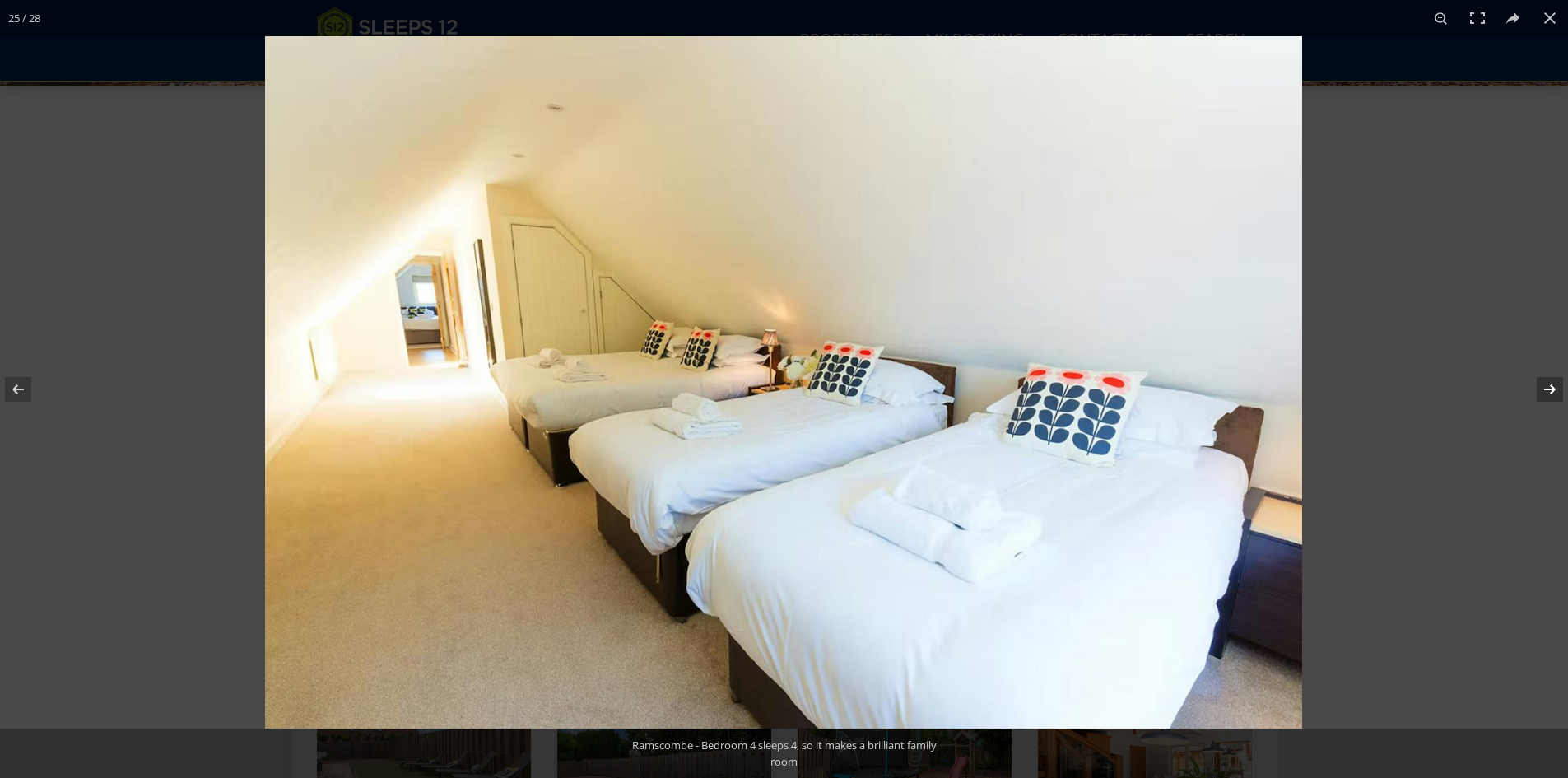
click at [1533, 381] on button at bounding box center [1539, 389] width 58 height 83
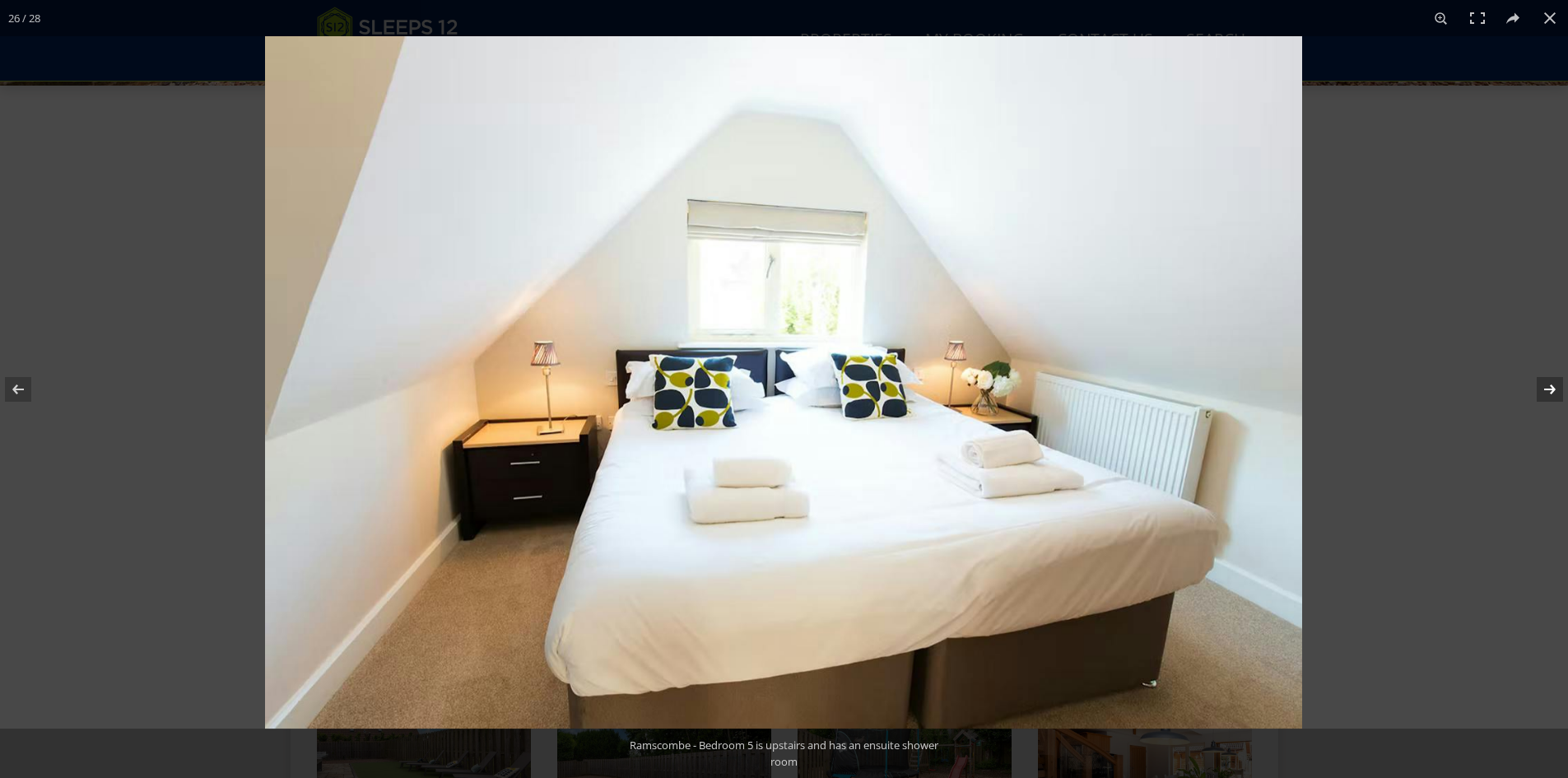
click at [1528, 382] on button at bounding box center [1539, 389] width 58 height 83
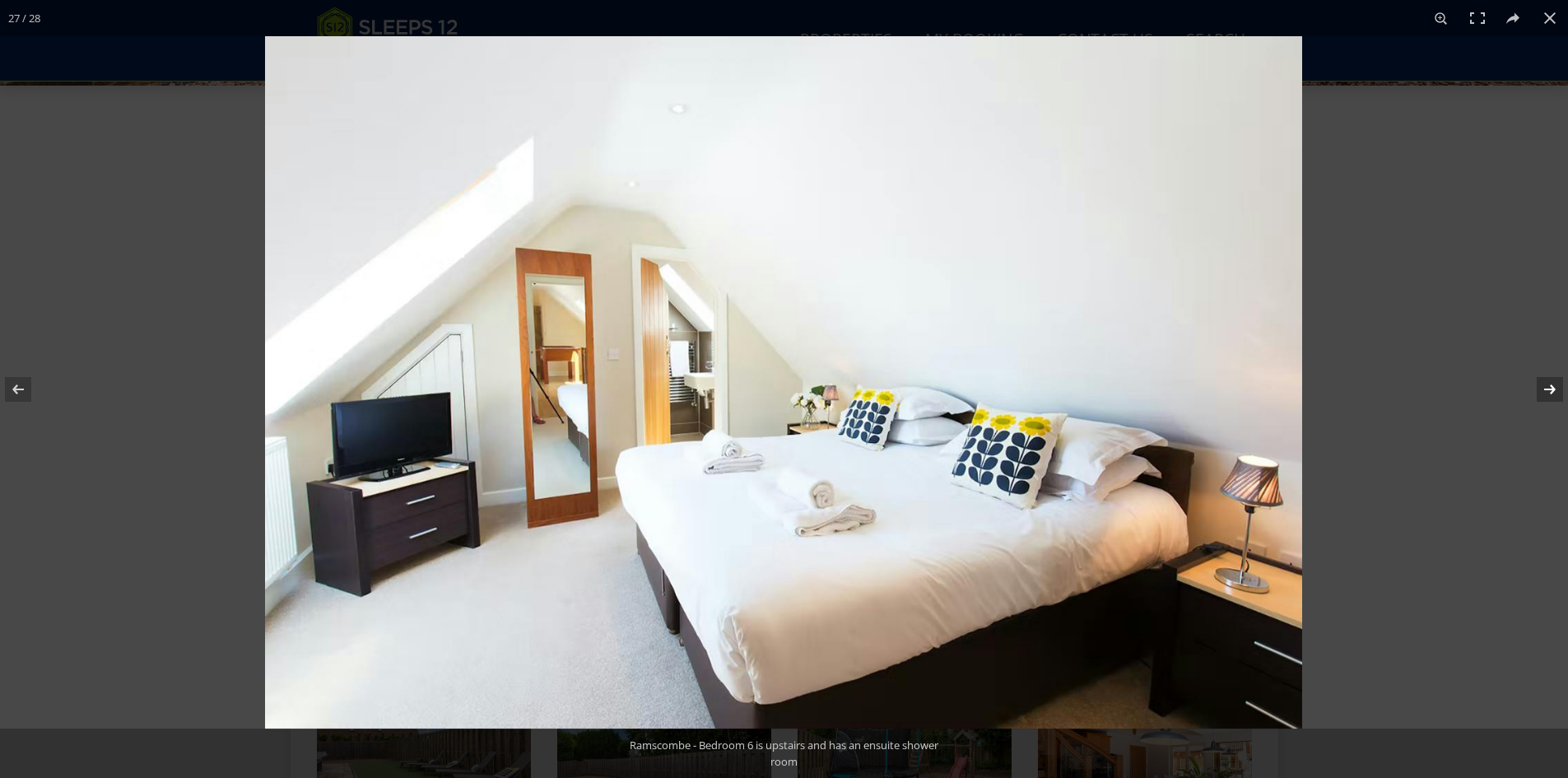
click at [1528, 382] on button at bounding box center [1539, 389] width 58 height 83
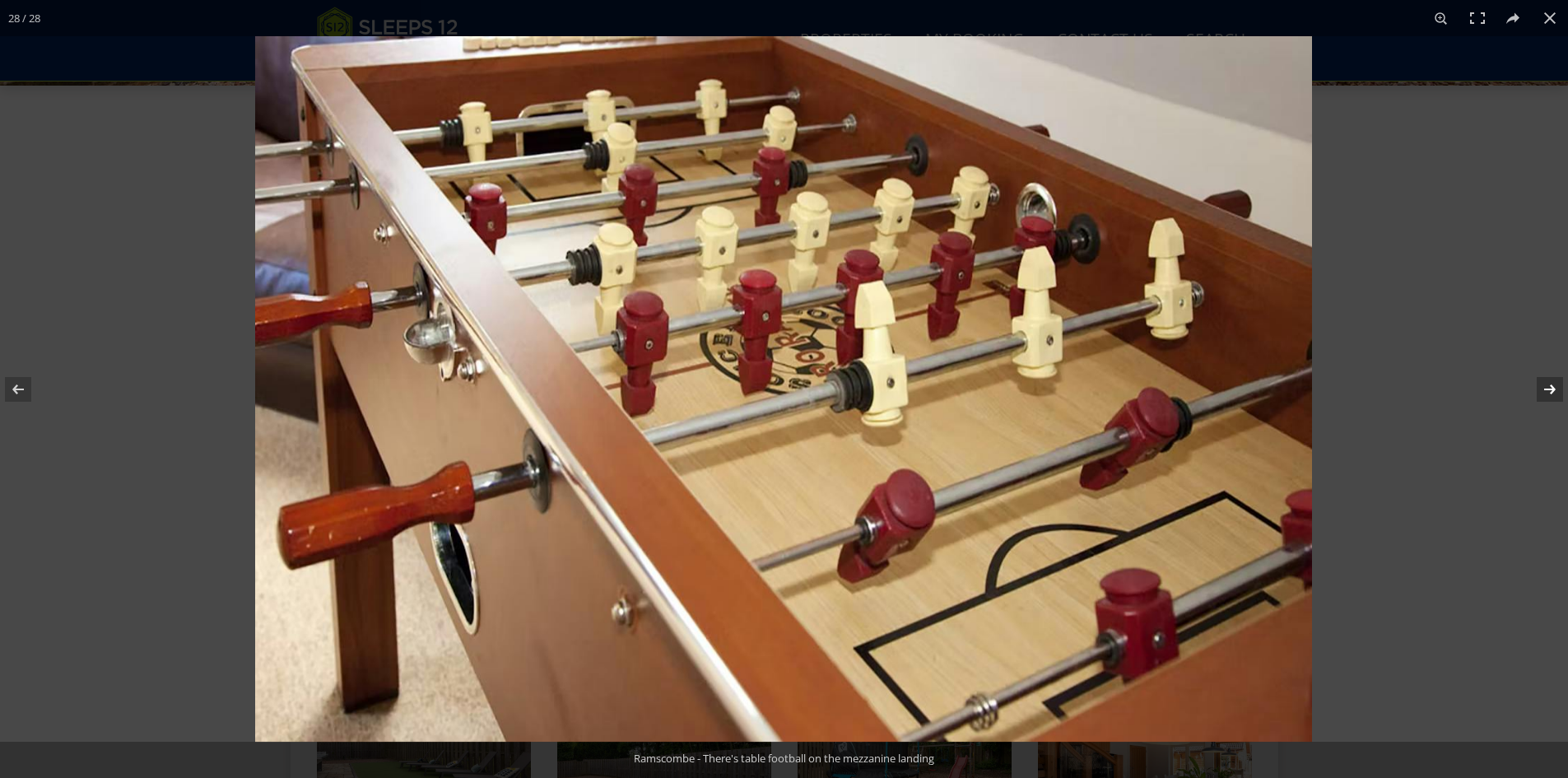
click at [1527, 382] on button at bounding box center [1539, 389] width 58 height 83
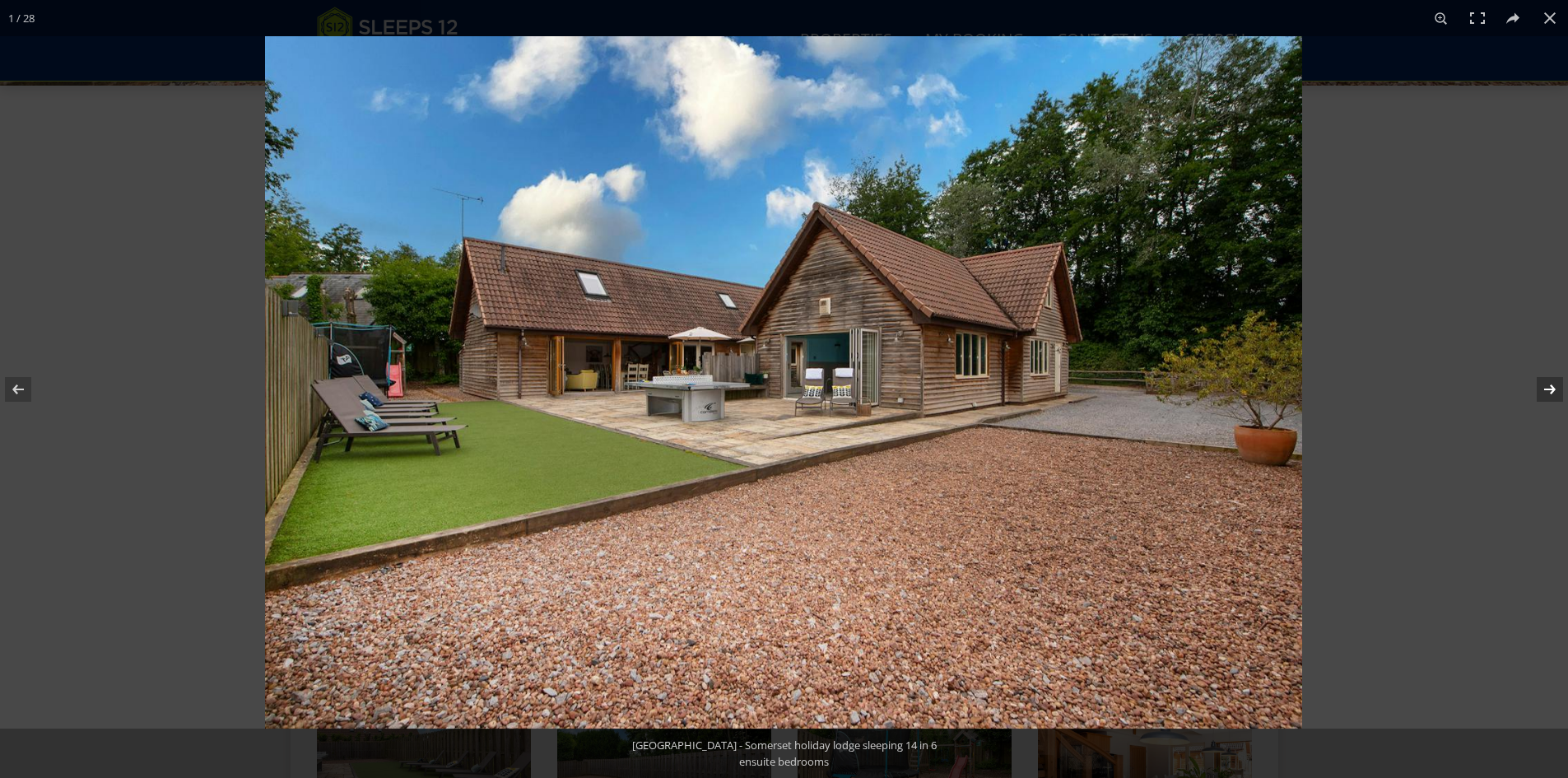
click at [1527, 382] on button at bounding box center [1539, 389] width 58 height 83
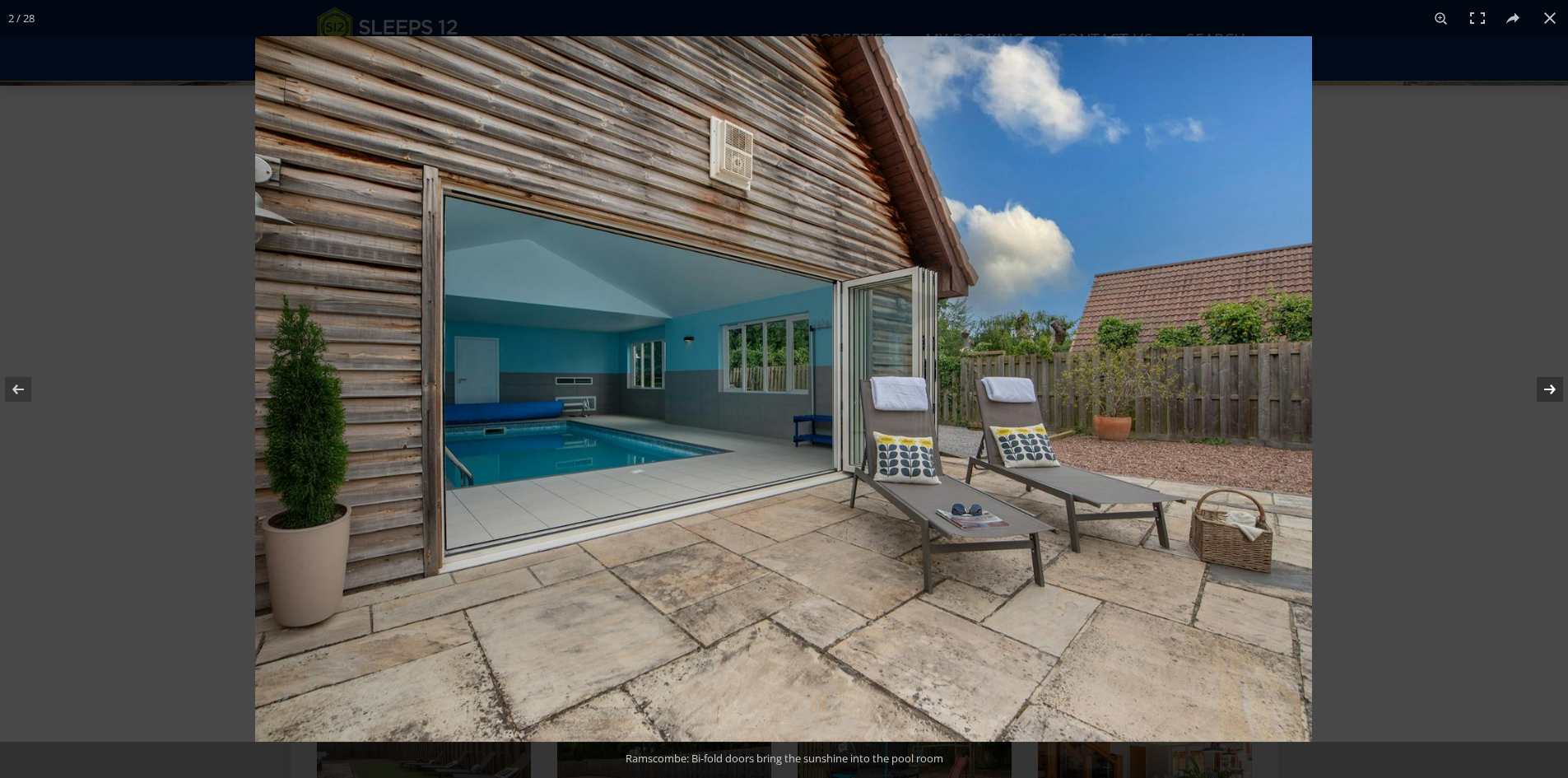
click at [1527, 382] on button at bounding box center [1539, 389] width 58 height 83
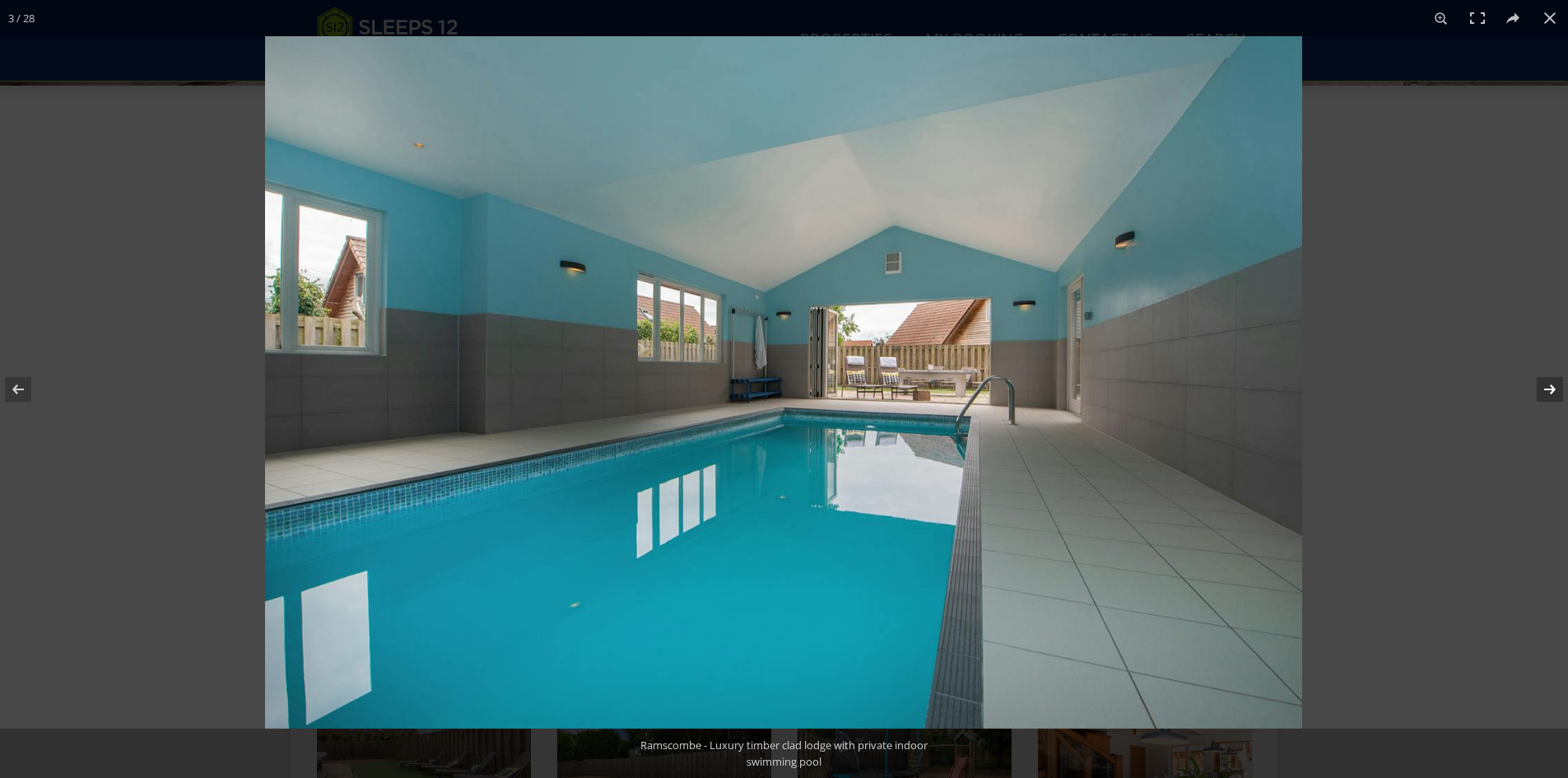
click at [1527, 382] on button at bounding box center [1539, 389] width 58 height 83
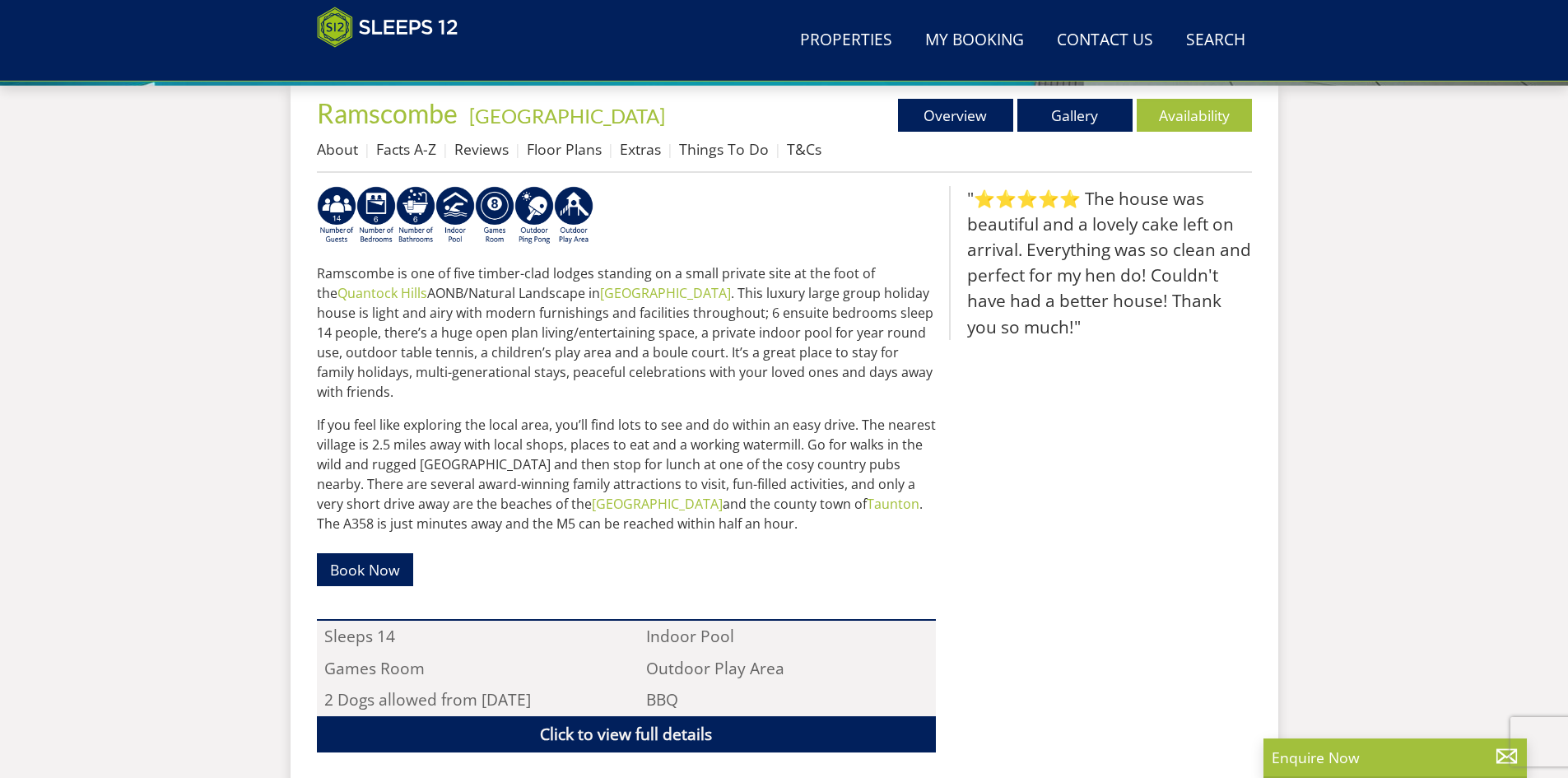
scroll to position [360, 0]
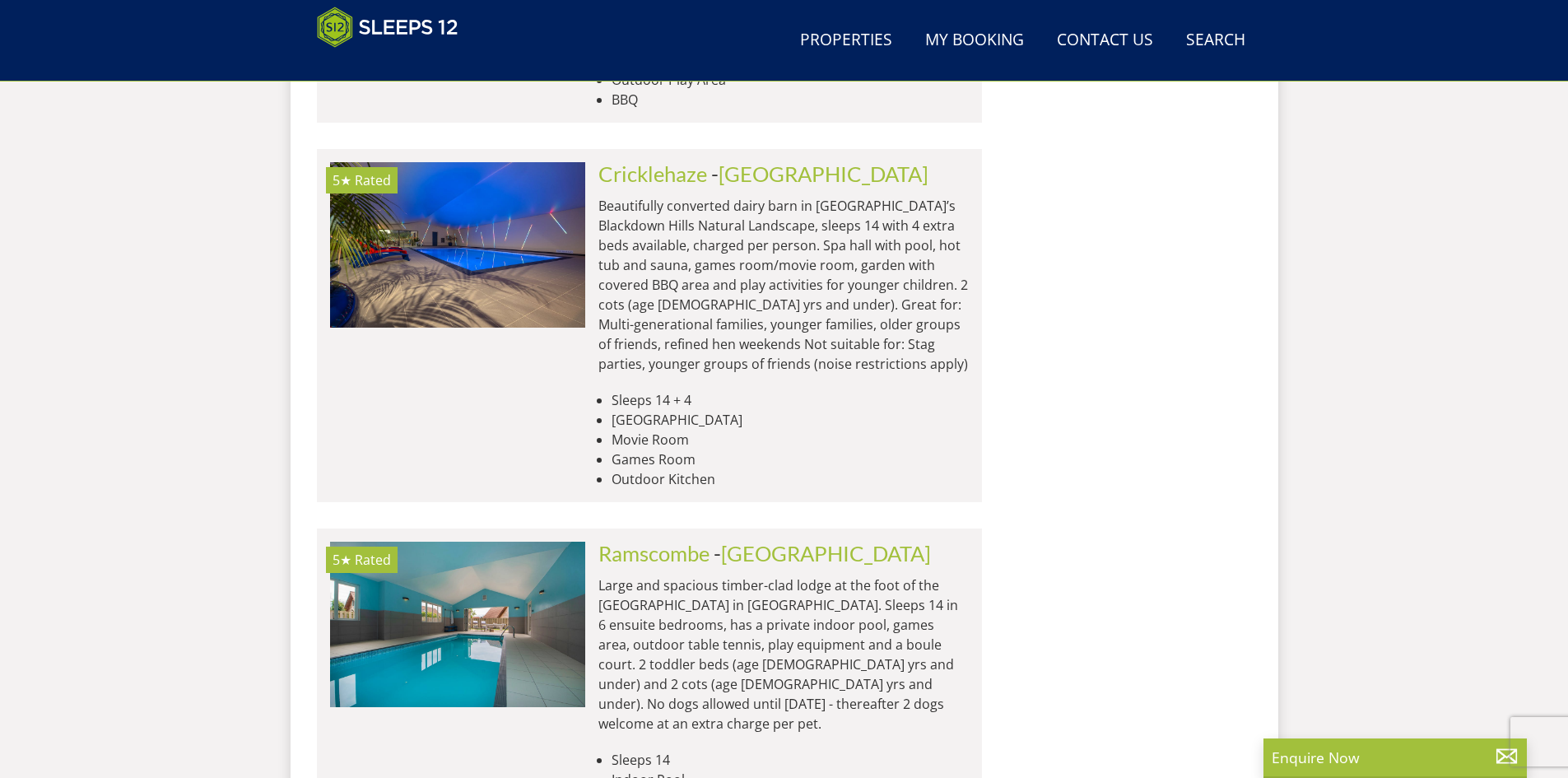
scroll to position [10283, 0]
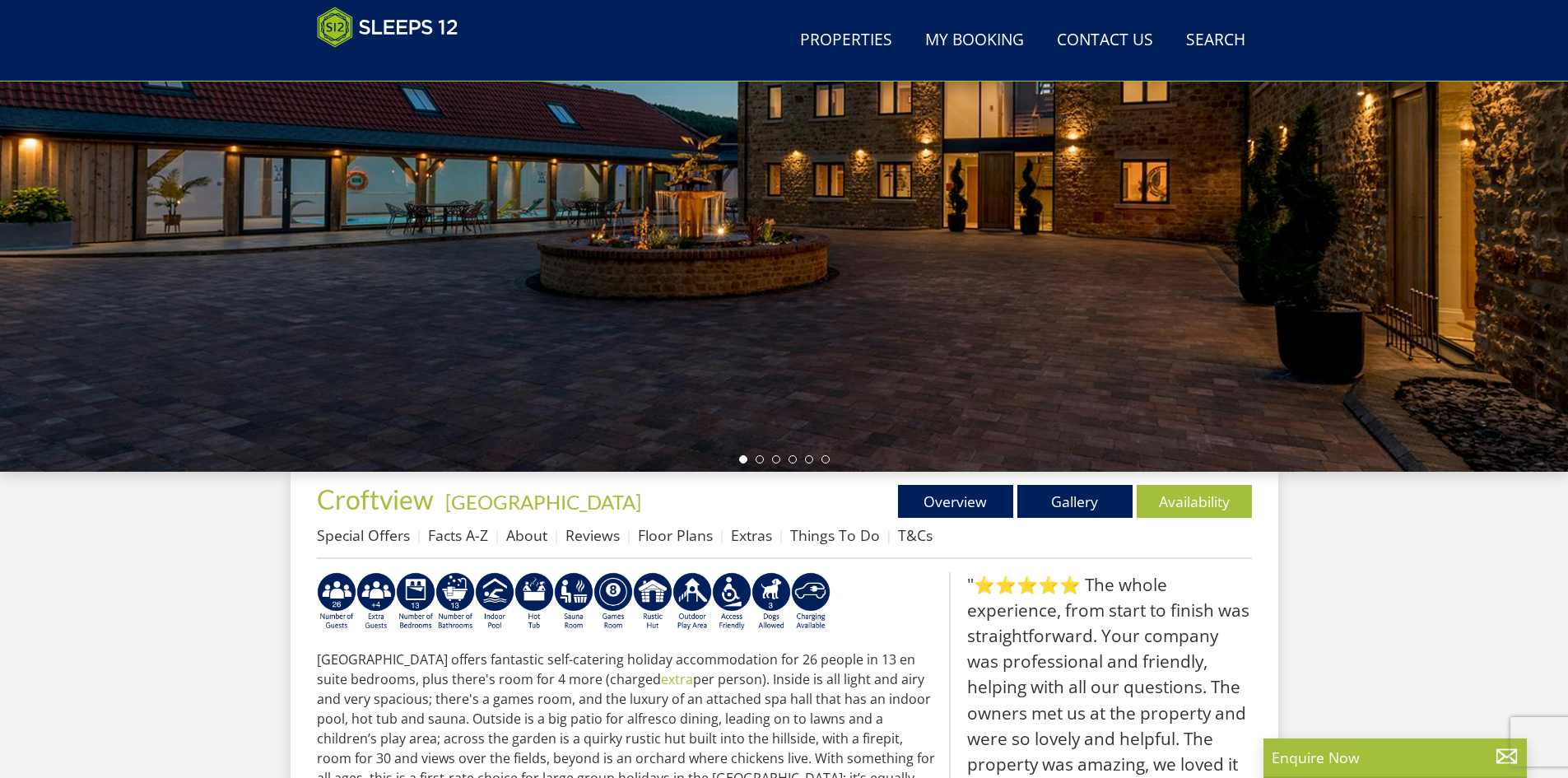
scroll to position [262, 0]
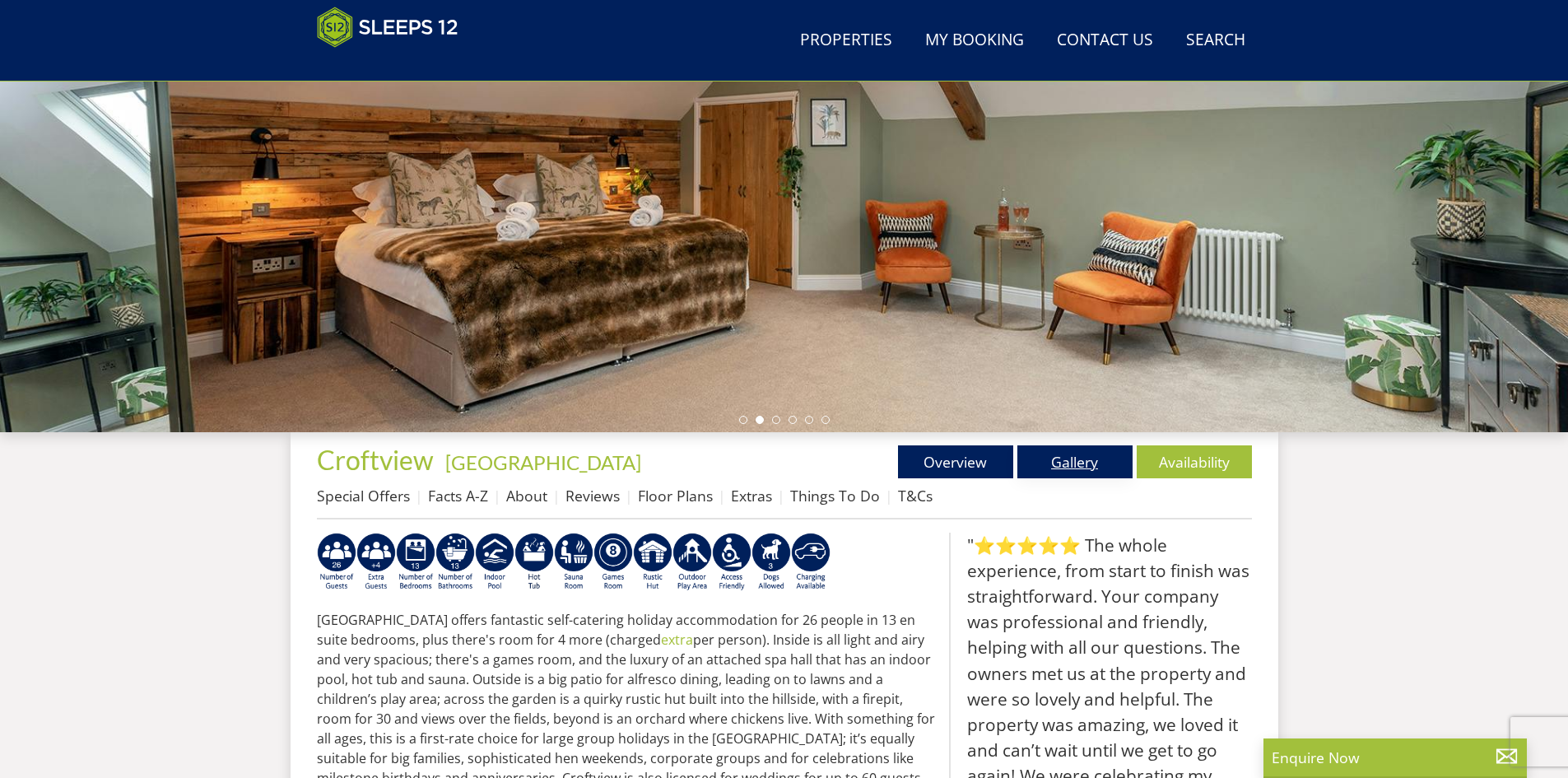
click at [1071, 455] on link "Gallery" at bounding box center [1074, 462] width 115 height 33
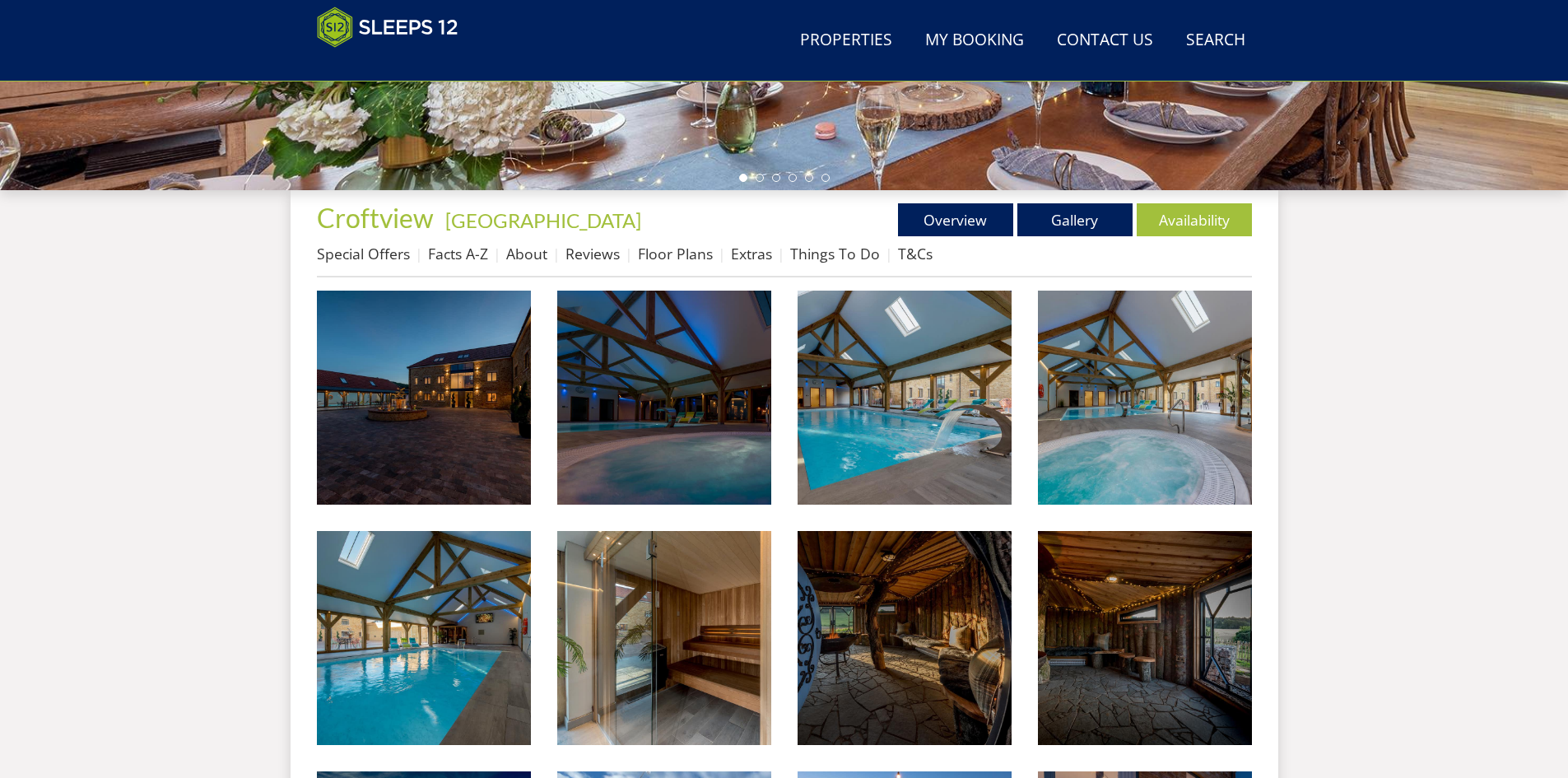
scroll to position [533, 0]
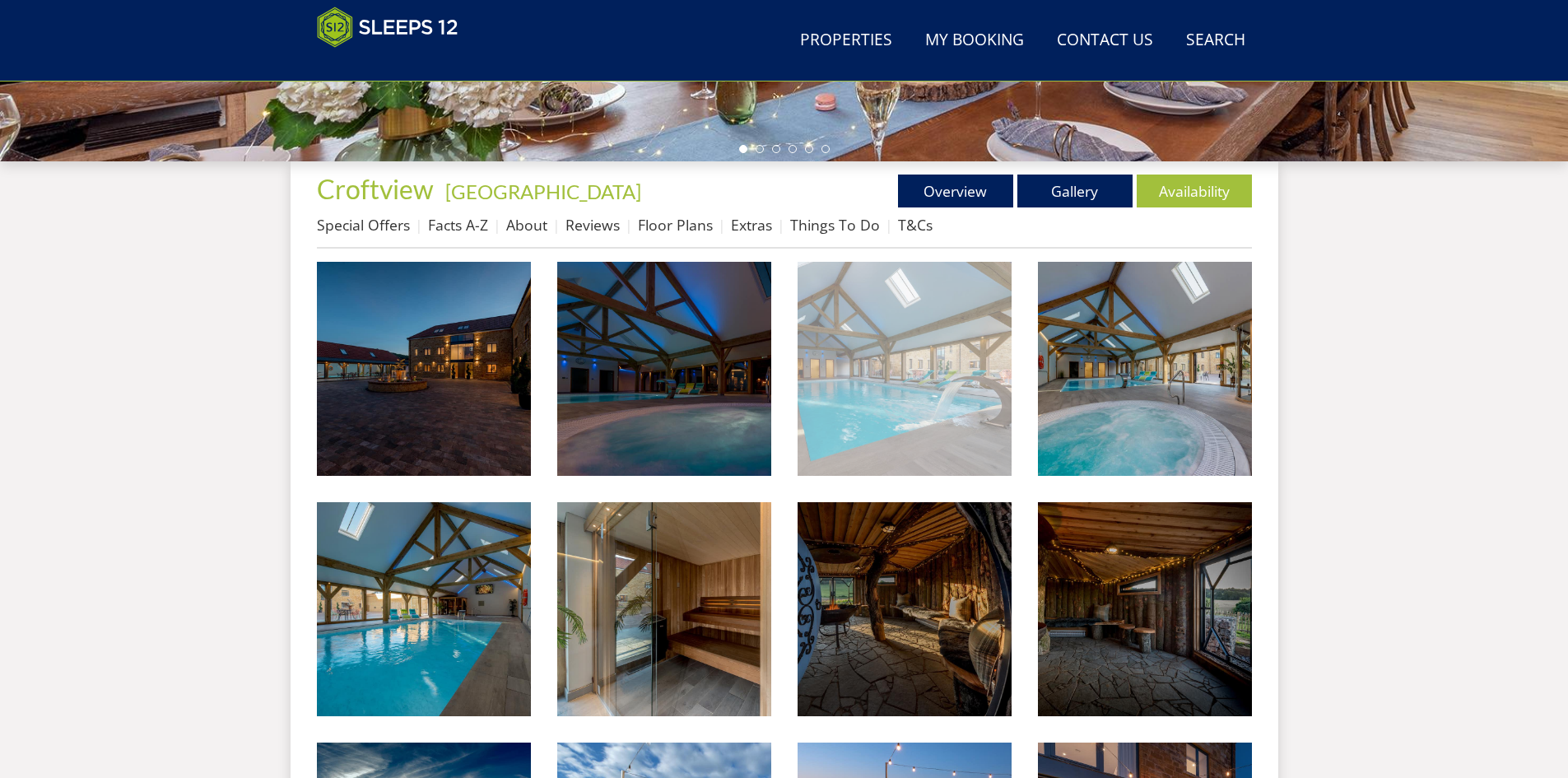
click at [897, 407] on img at bounding box center [904, 368] width 214 height 214
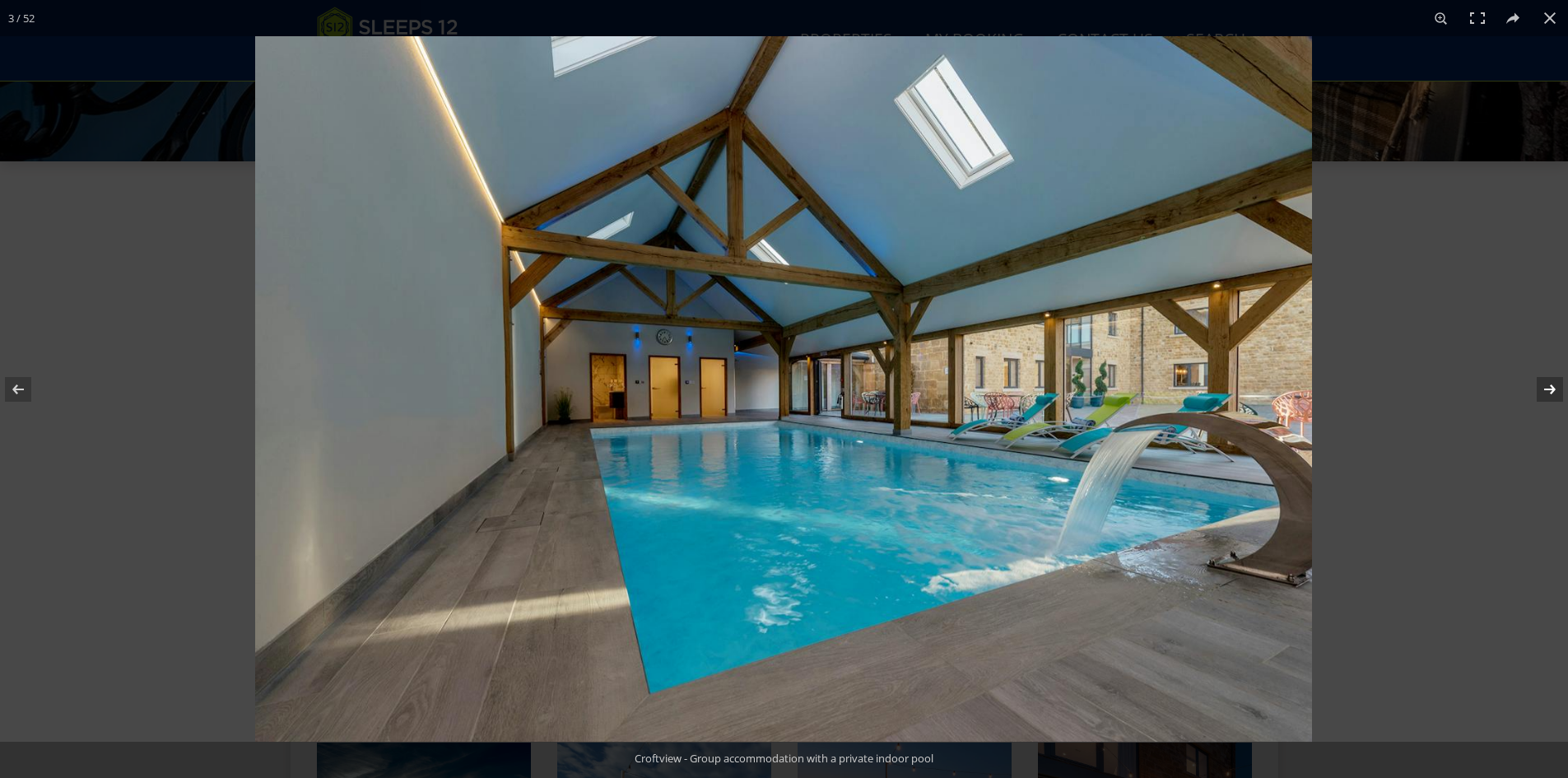
click at [1539, 380] on button at bounding box center [1539, 389] width 58 height 83
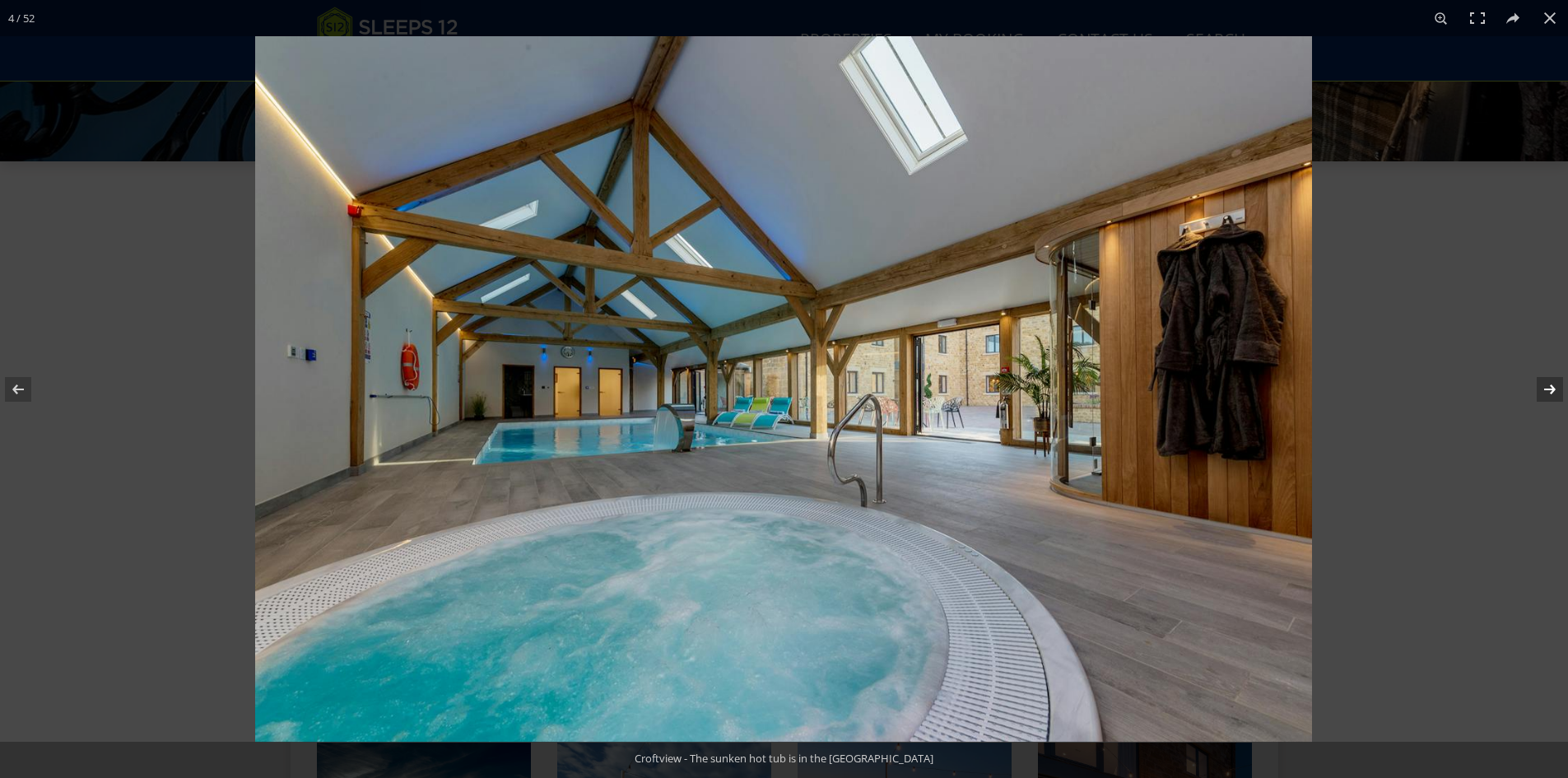
click at [1537, 383] on button at bounding box center [1539, 389] width 58 height 83
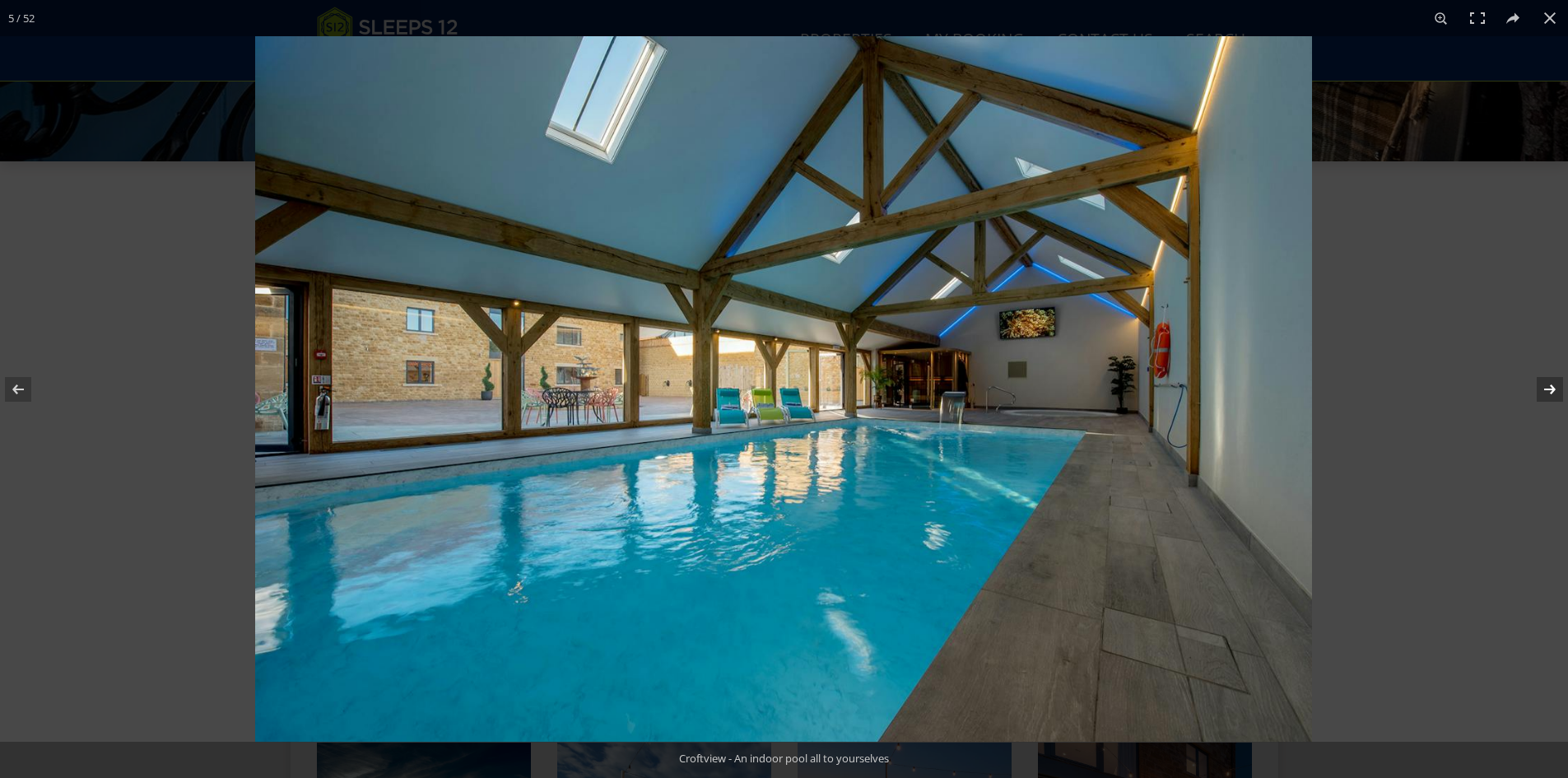
click at [1537, 383] on button at bounding box center [1539, 389] width 58 height 83
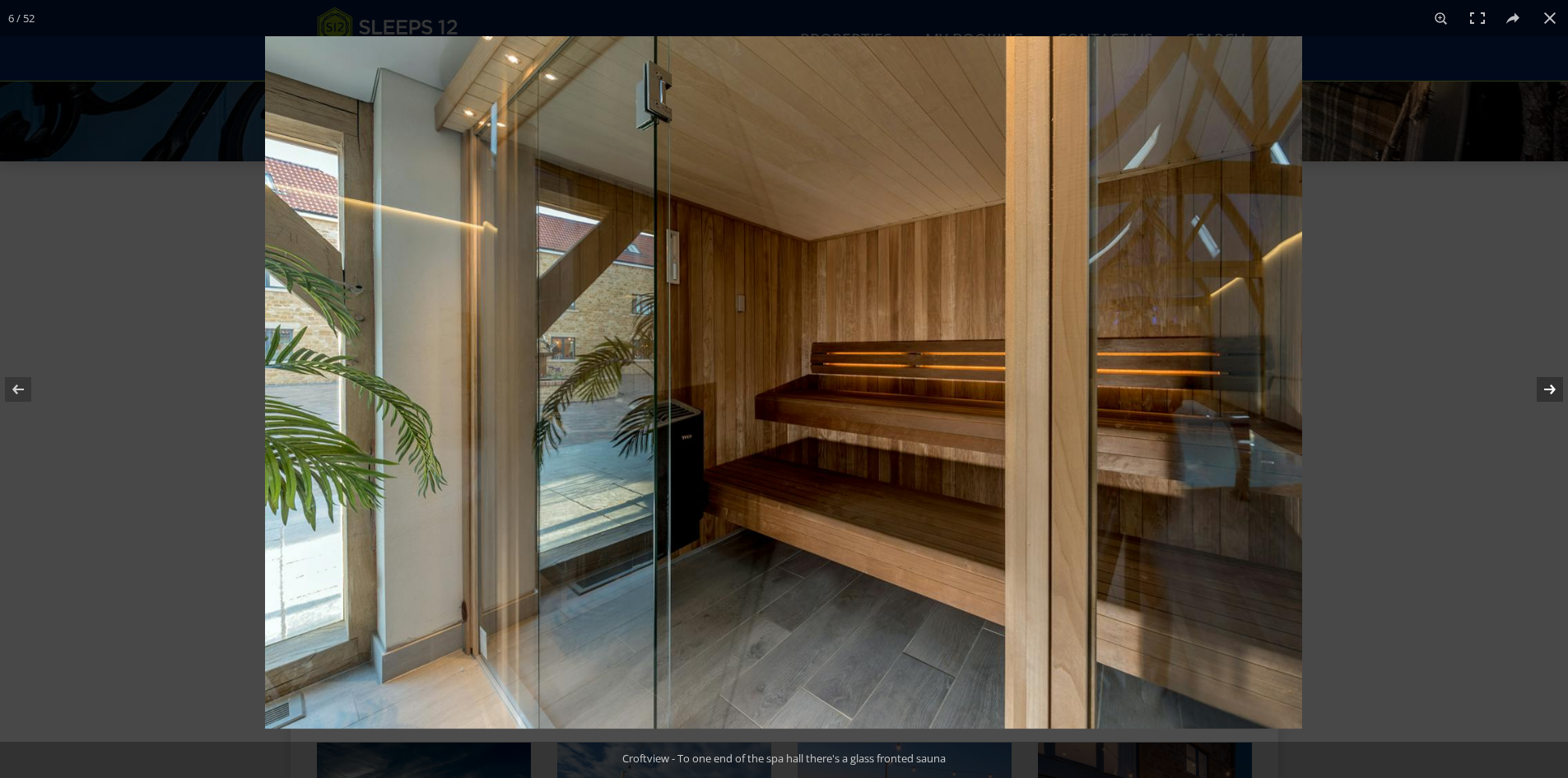
click at [1537, 383] on button at bounding box center [1539, 389] width 58 height 83
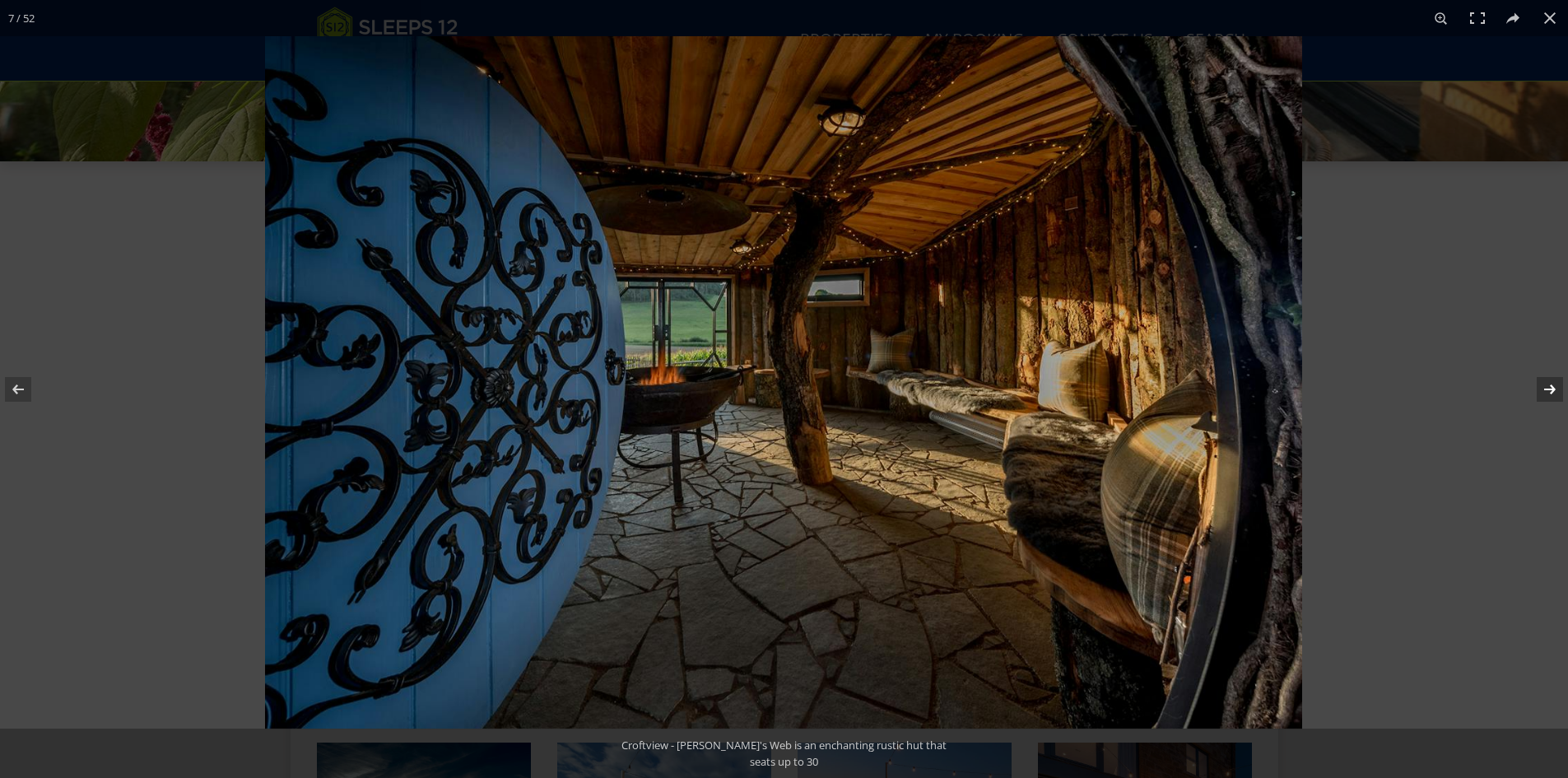
click at [1535, 383] on button at bounding box center [1539, 389] width 58 height 83
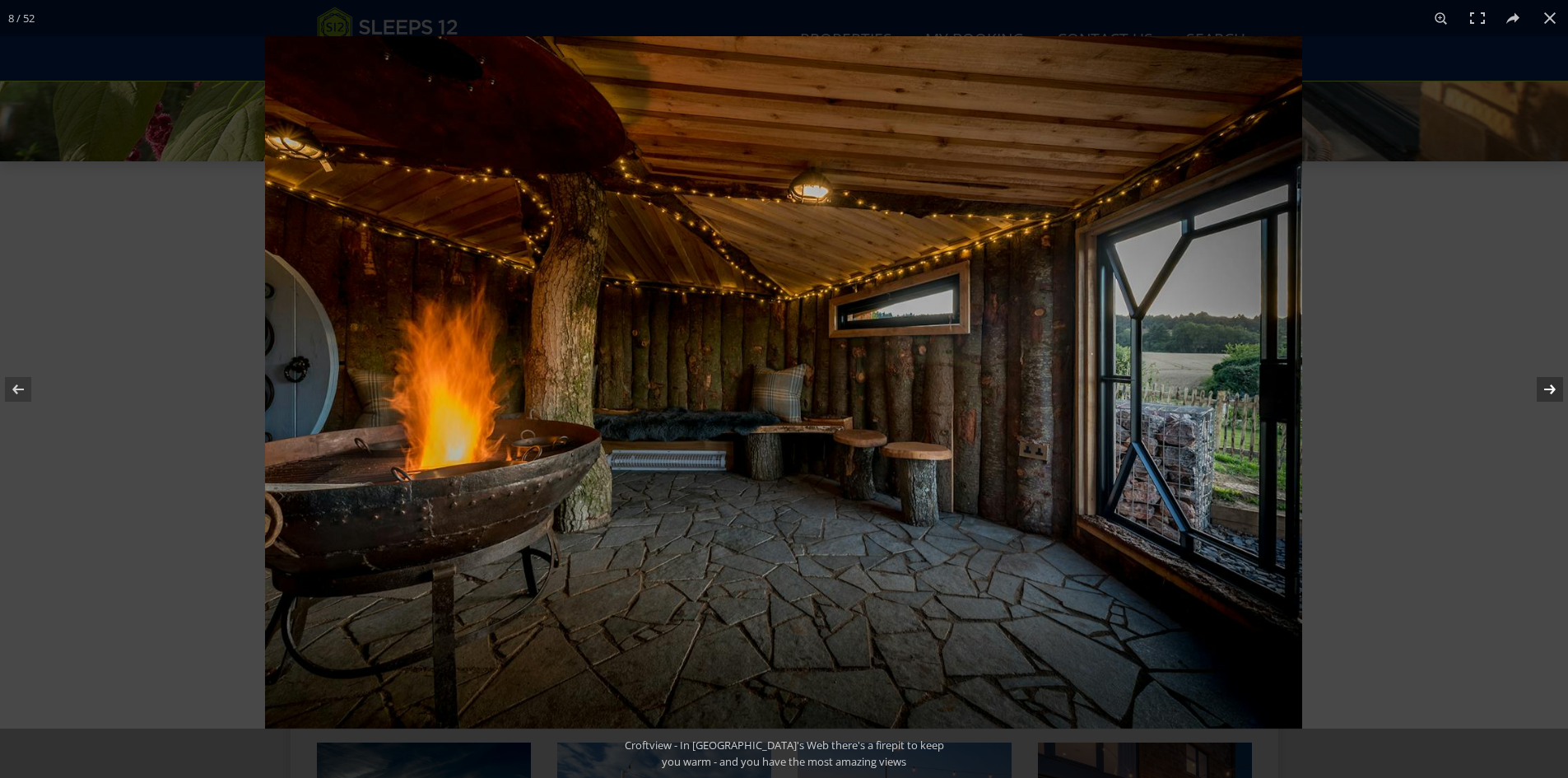
click at [1535, 383] on button at bounding box center [1539, 389] width 58 height 83
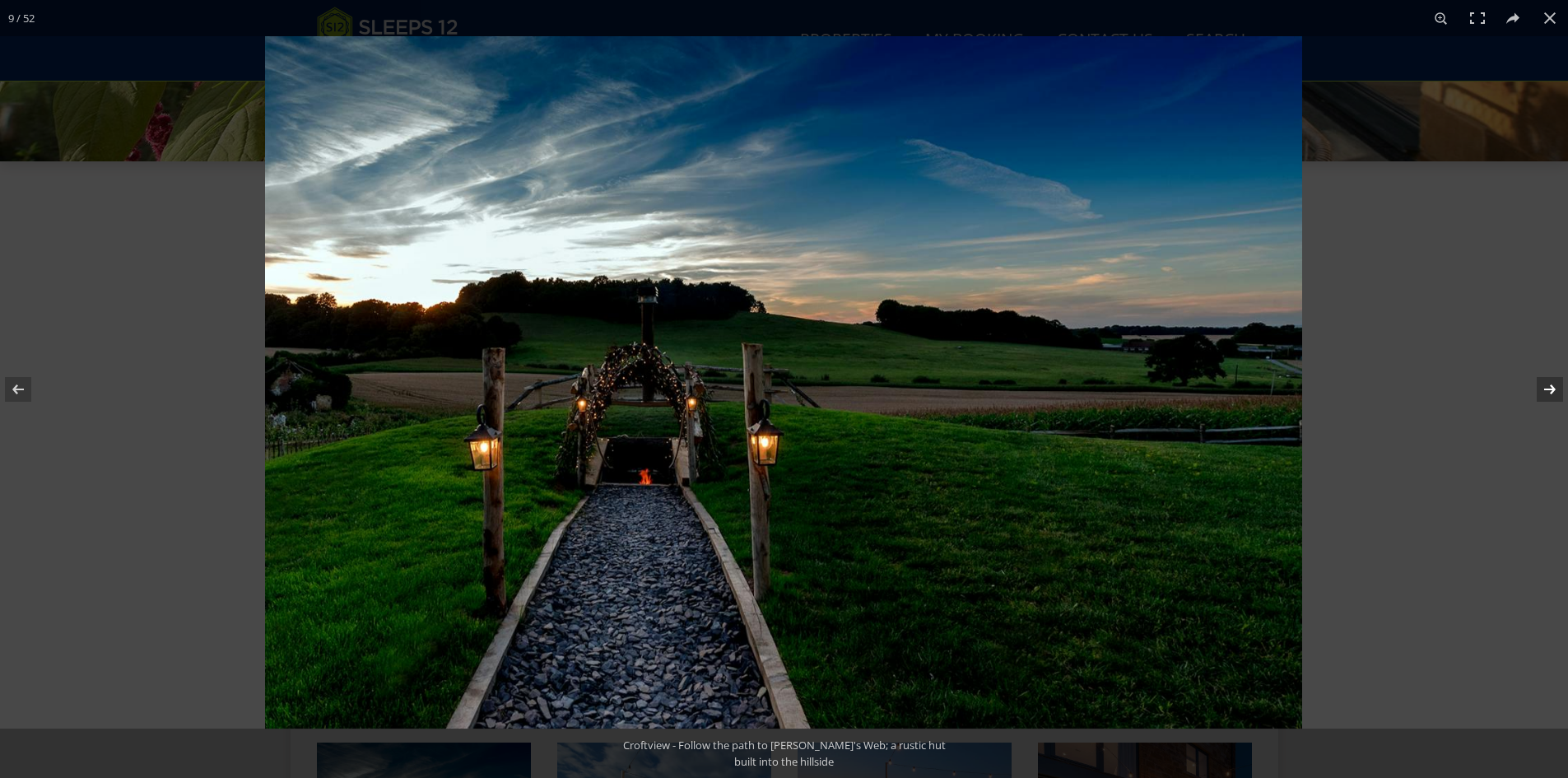
click at [1535, 383] on button at bounding box center [1539, 389] width 58 height 83
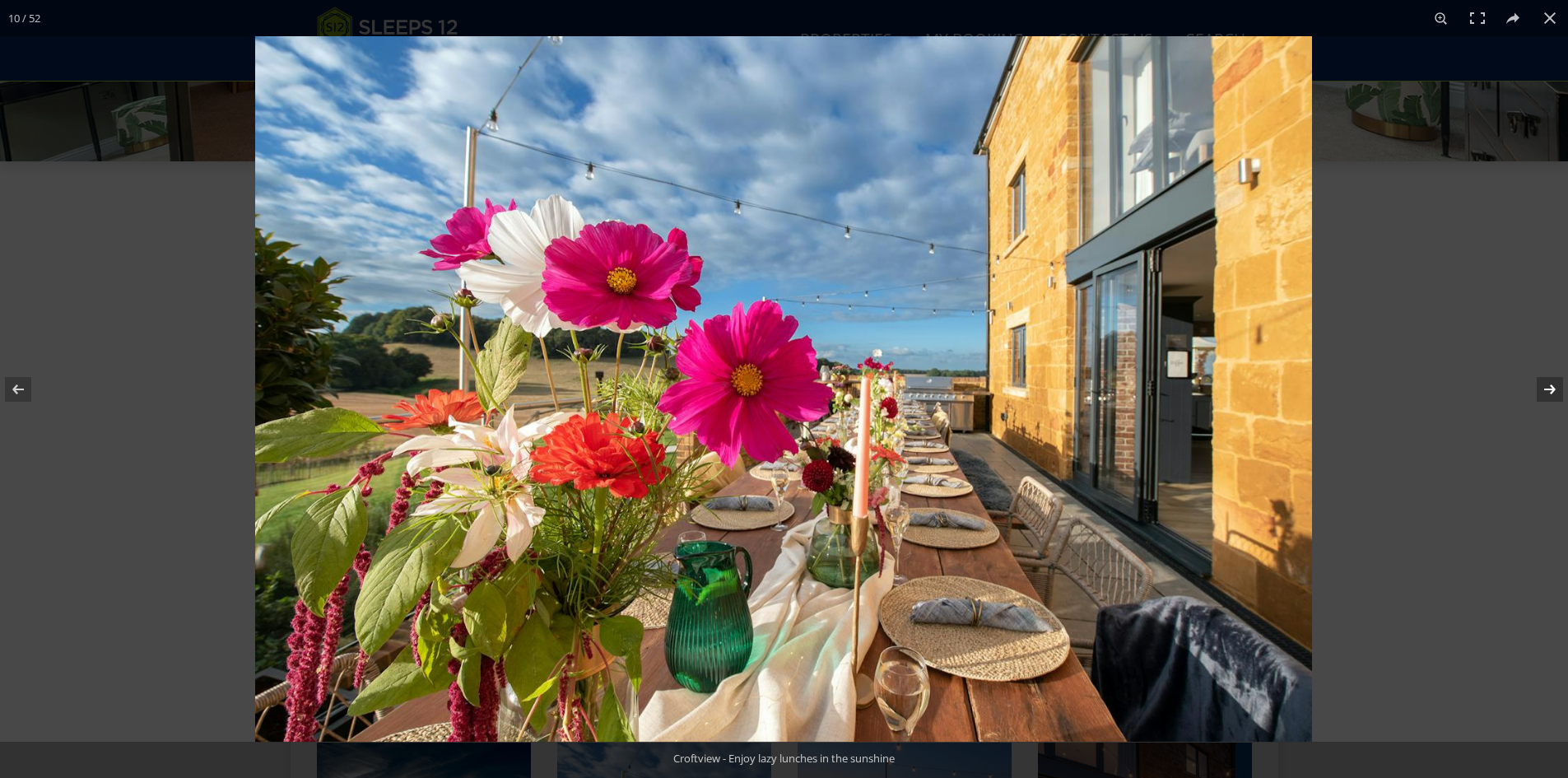
click at [1535, 383] on button at bounding box center [1539, 389] width 58 height 83
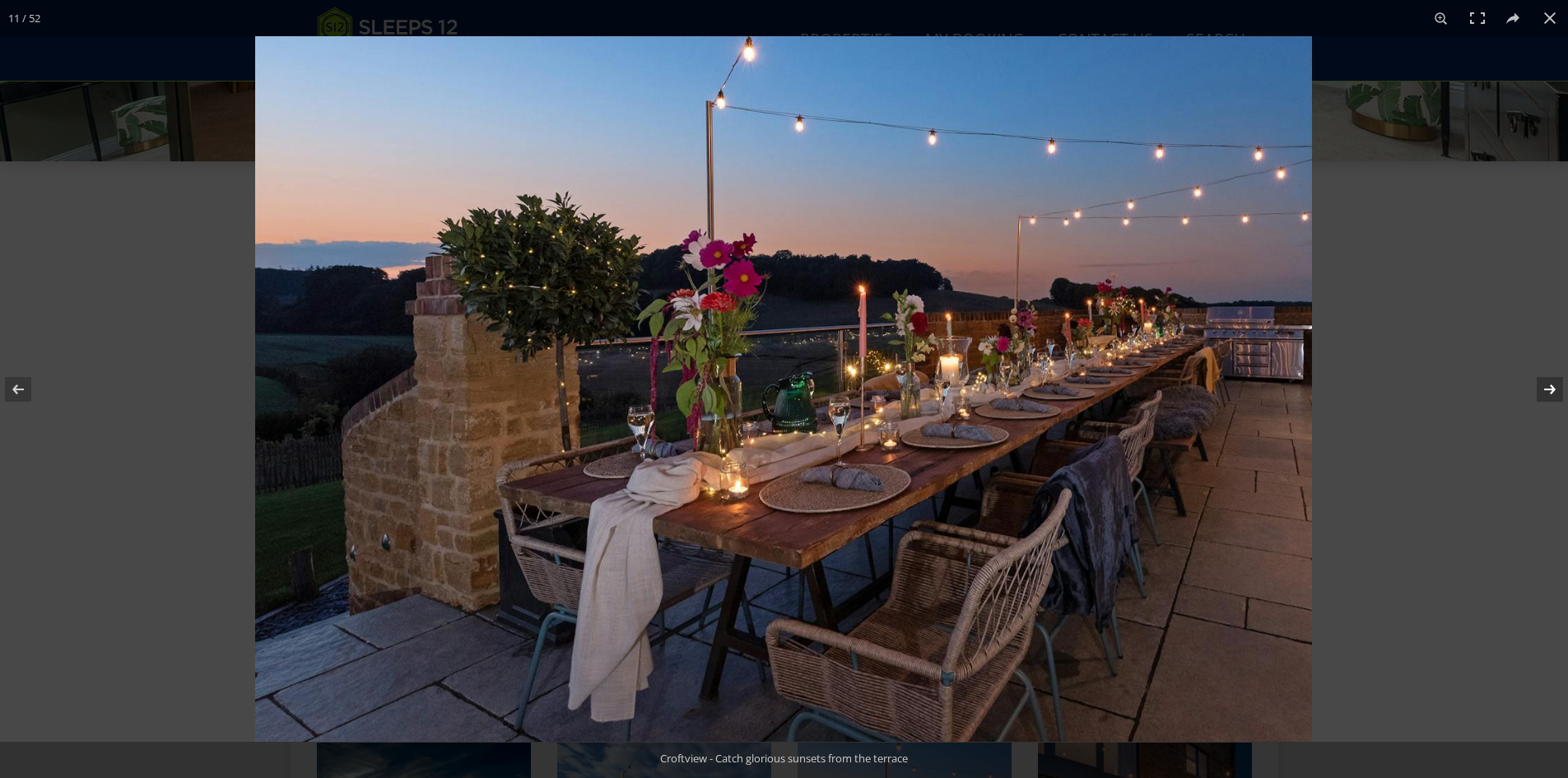
click at [1535, 383] on button at bounding box center [1539, 389] width 58 height 83
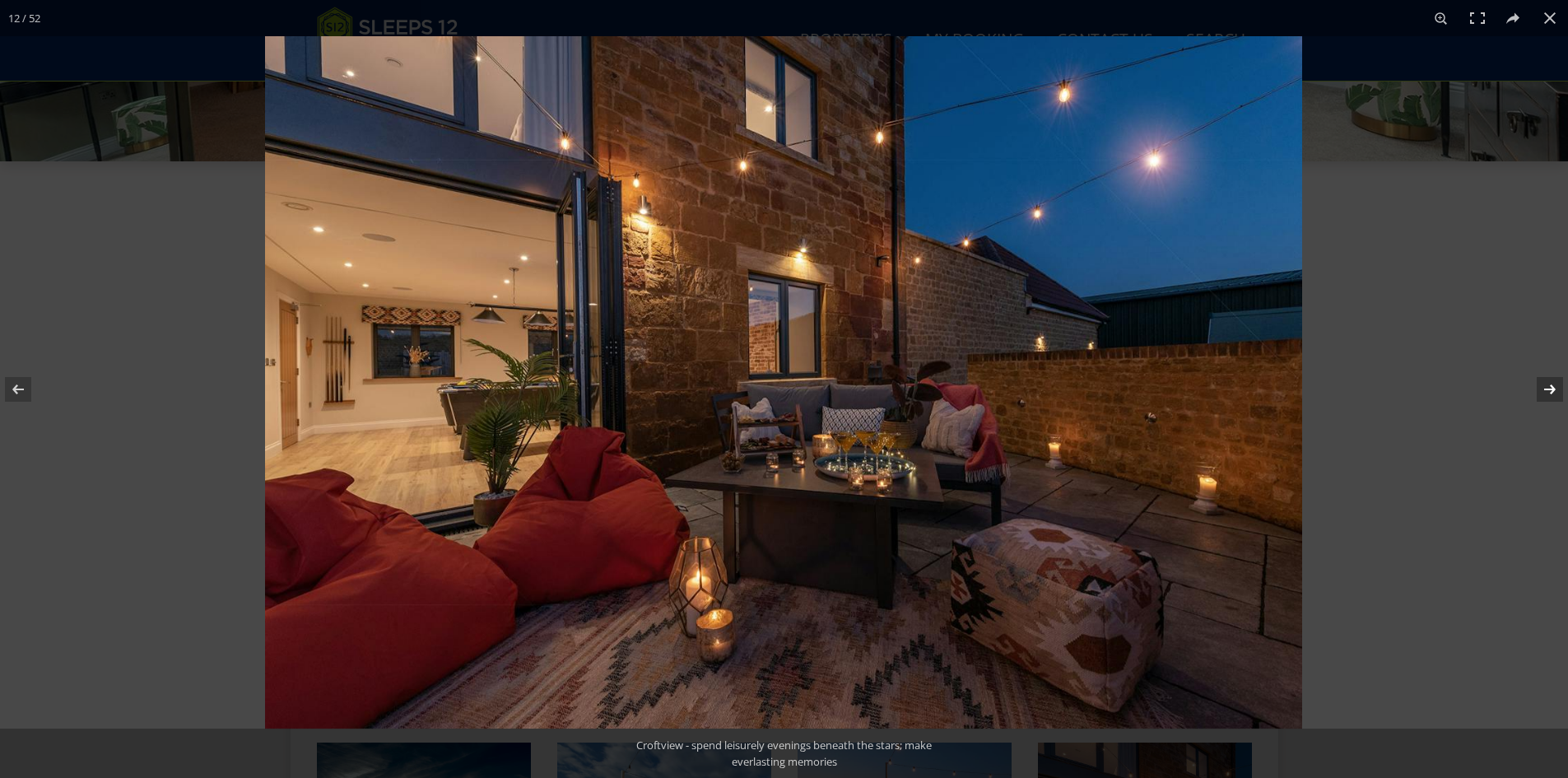
click at [1537, 383] on button at bounding box center [1539, 389] width 58 height 83
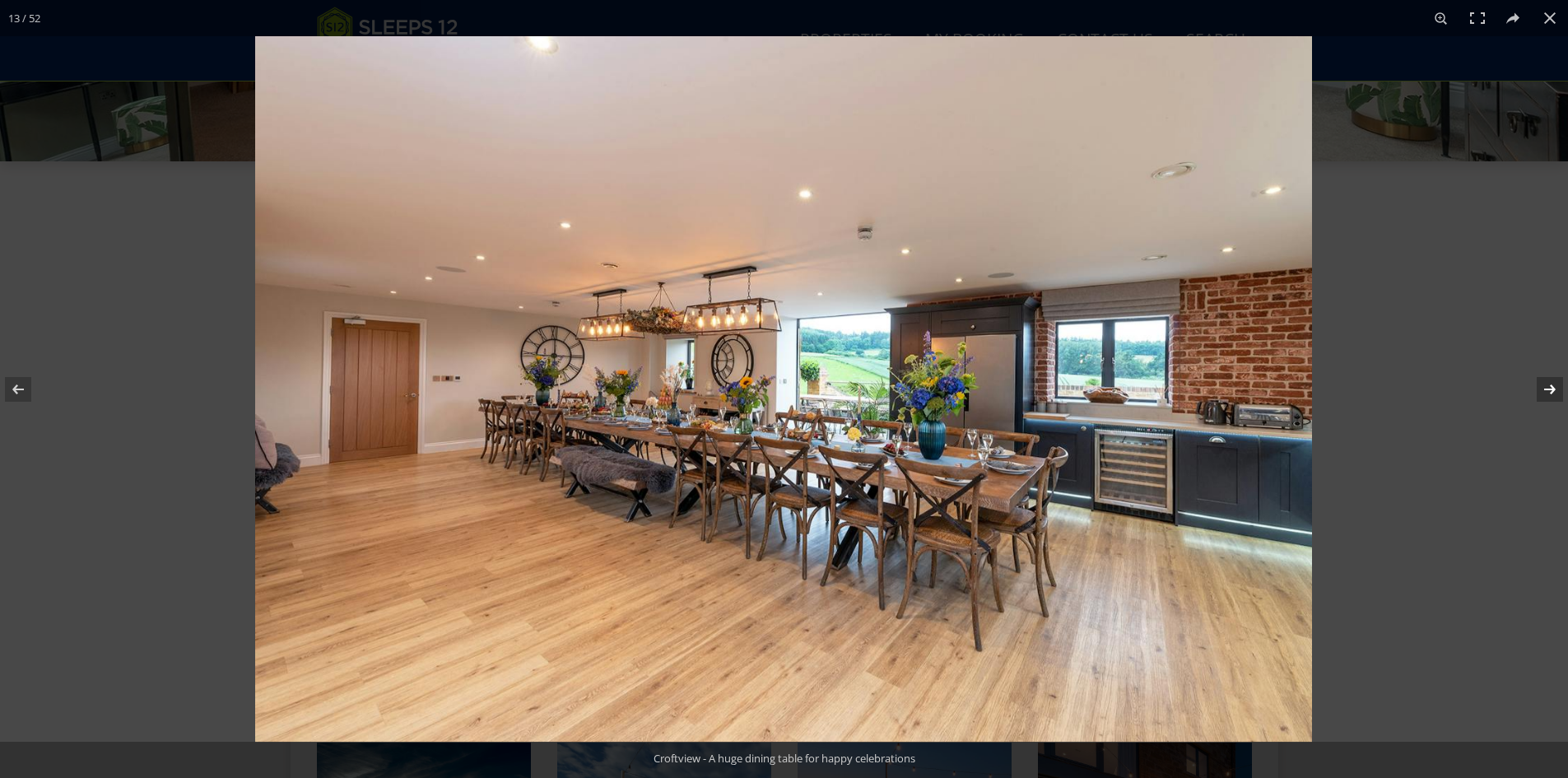
click at [1537, 383] on button at bounding box center [1539, 389] width 58 height 83
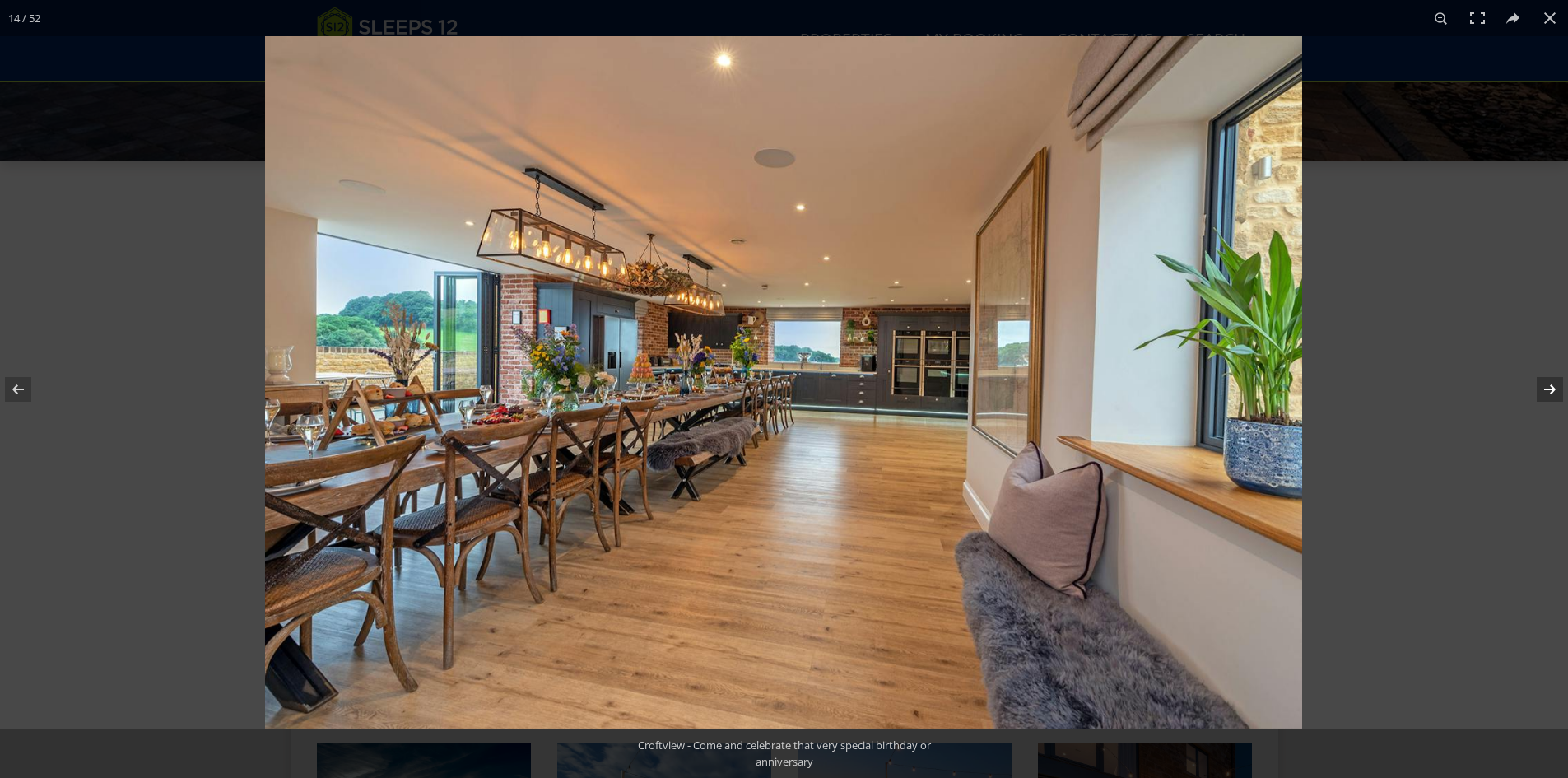
click at [1537, 383] on button at bounding box center [1539, 389] width 58 height 83
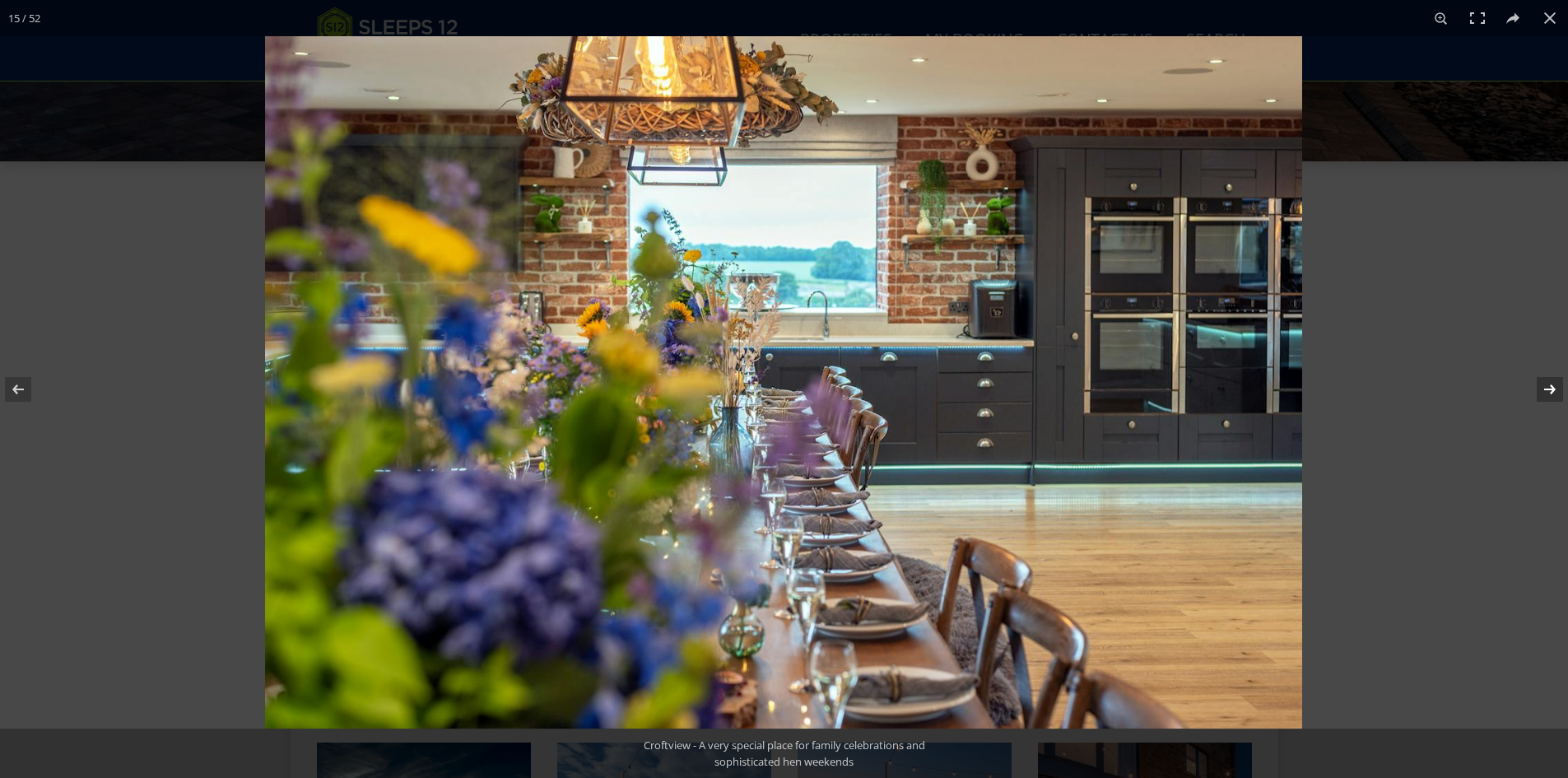
click at [1537, 383] on button at bounding box center [1539, 389] width 58 height 83
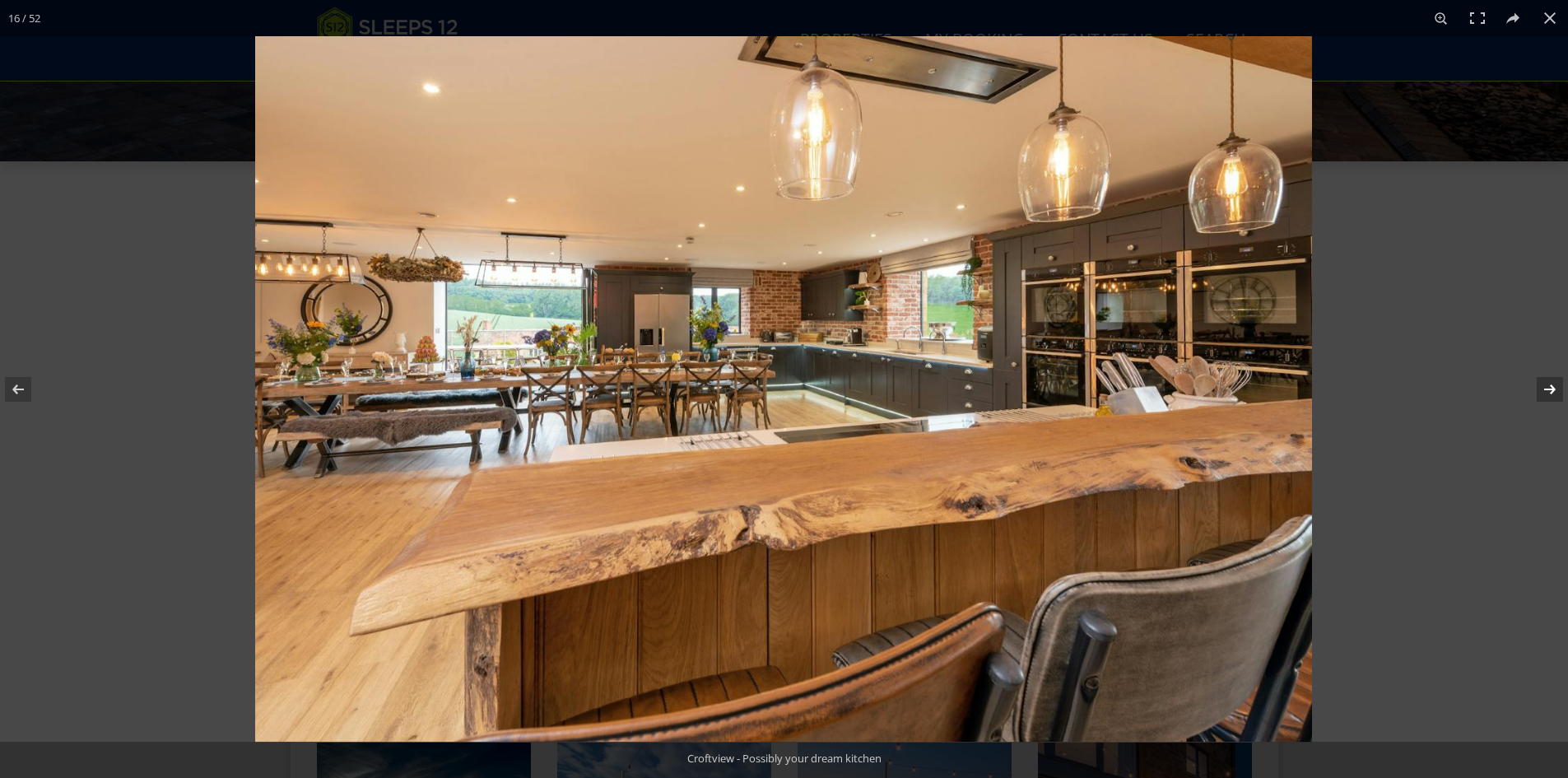
click at [1537, 383] on button at bounding box center [1539, 389] width 58 height 83
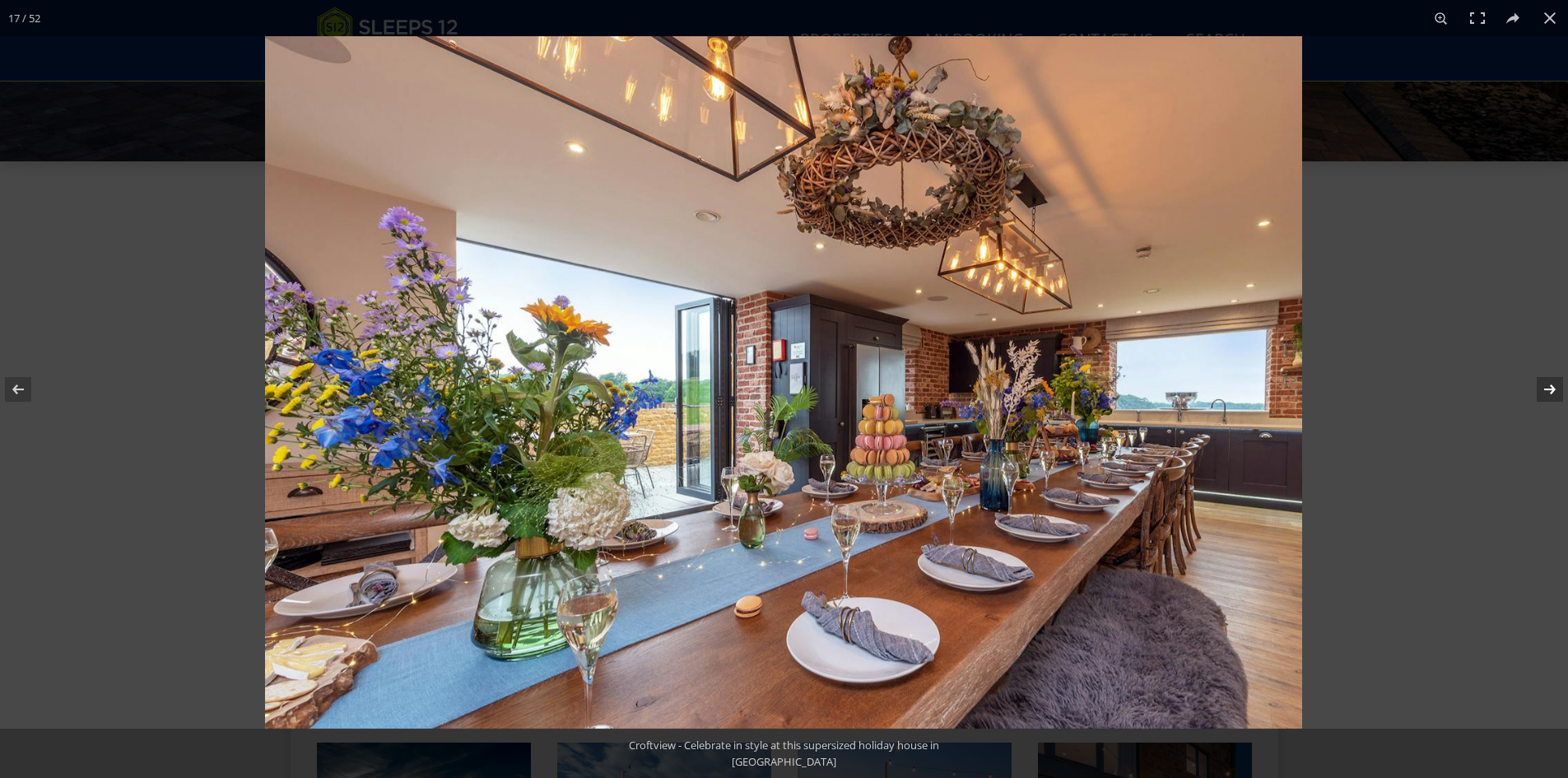
click at [1537, 383] on button at bounding box center [1539, 389] width 58 height 83
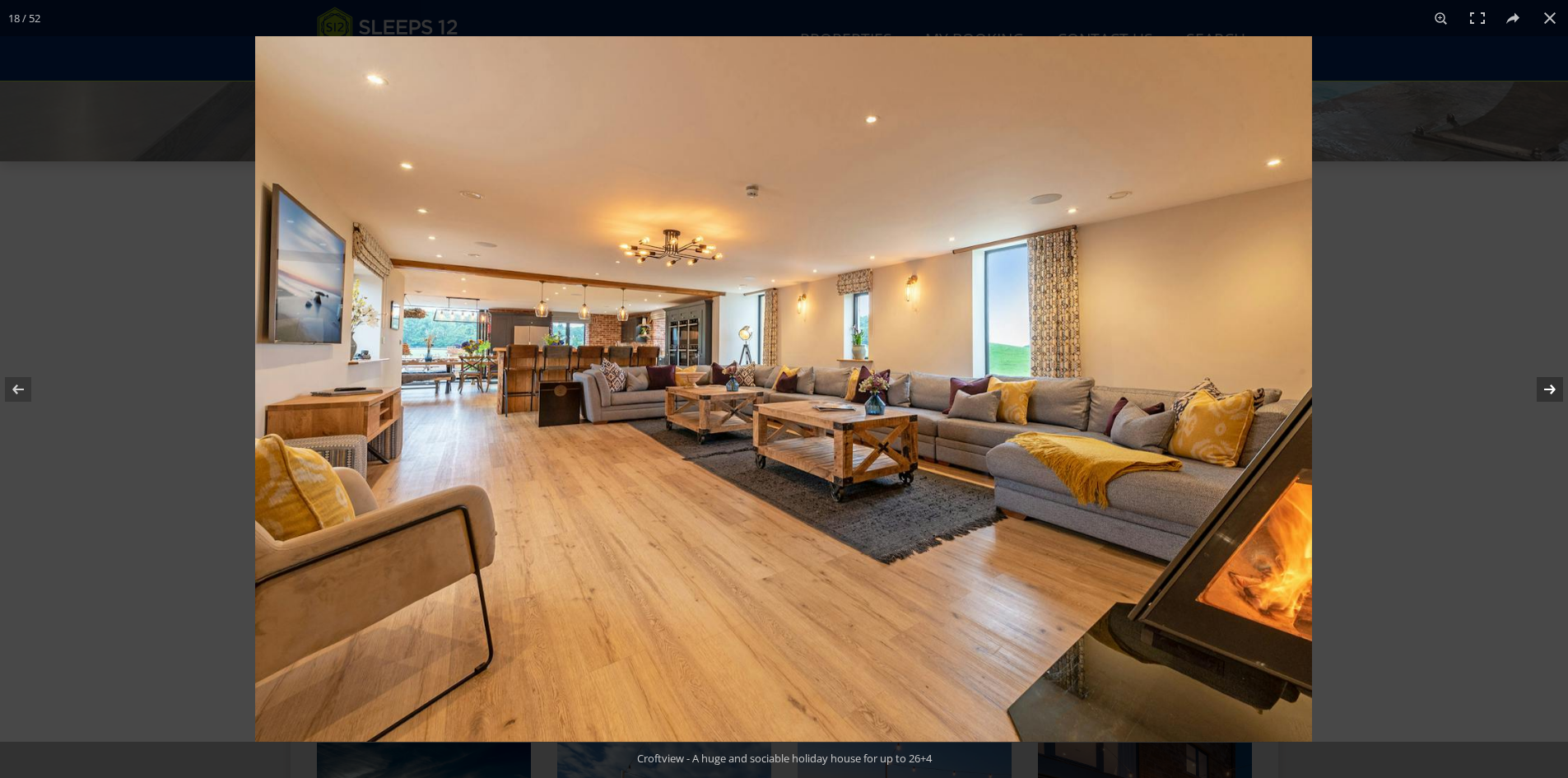
click at [1537, 383] on button at bounding box center [1539, 389] width 58 height 83
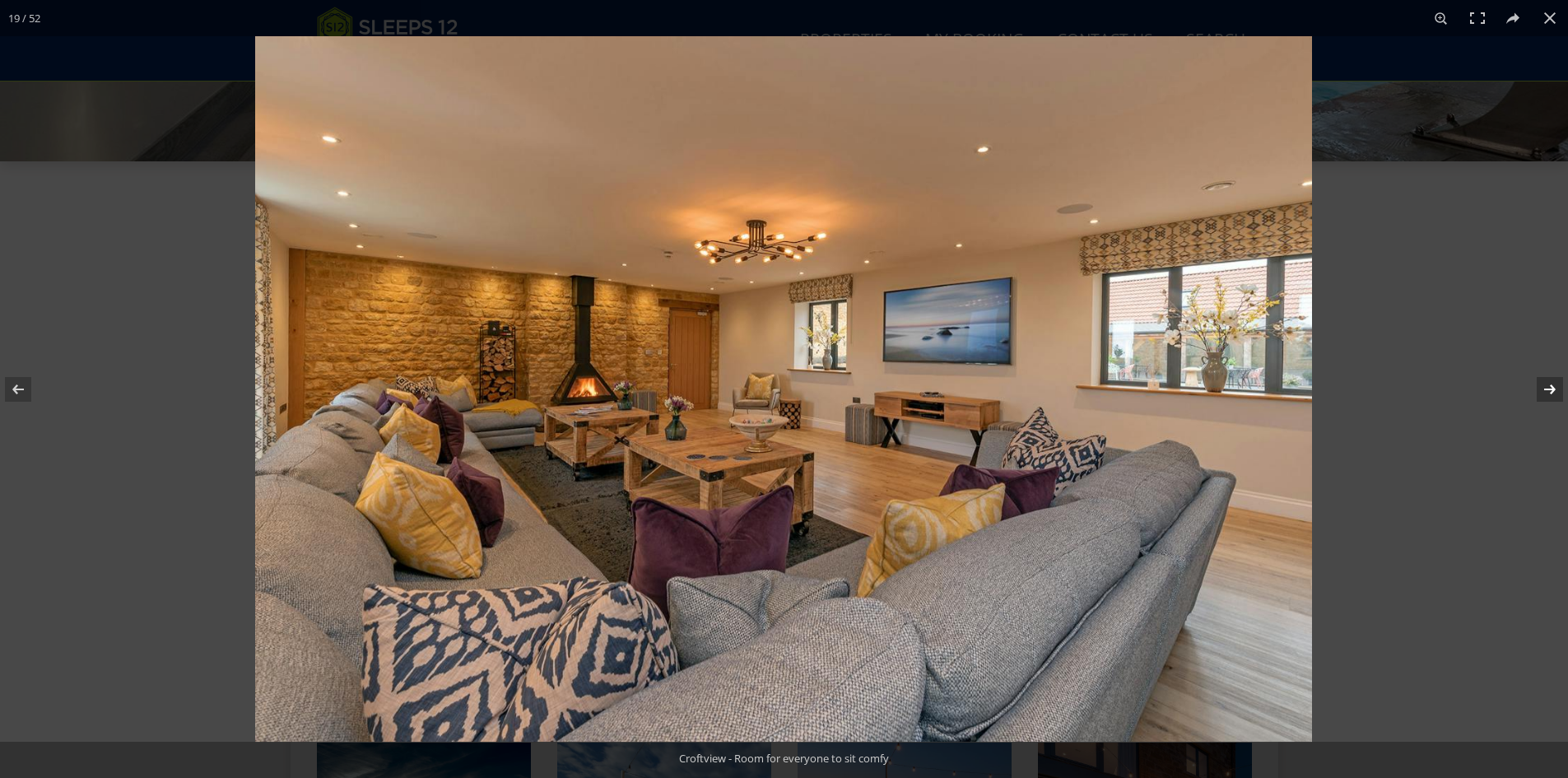
click at [1537, 383] on button at bounding box center [1539, 389] width 58 height 83
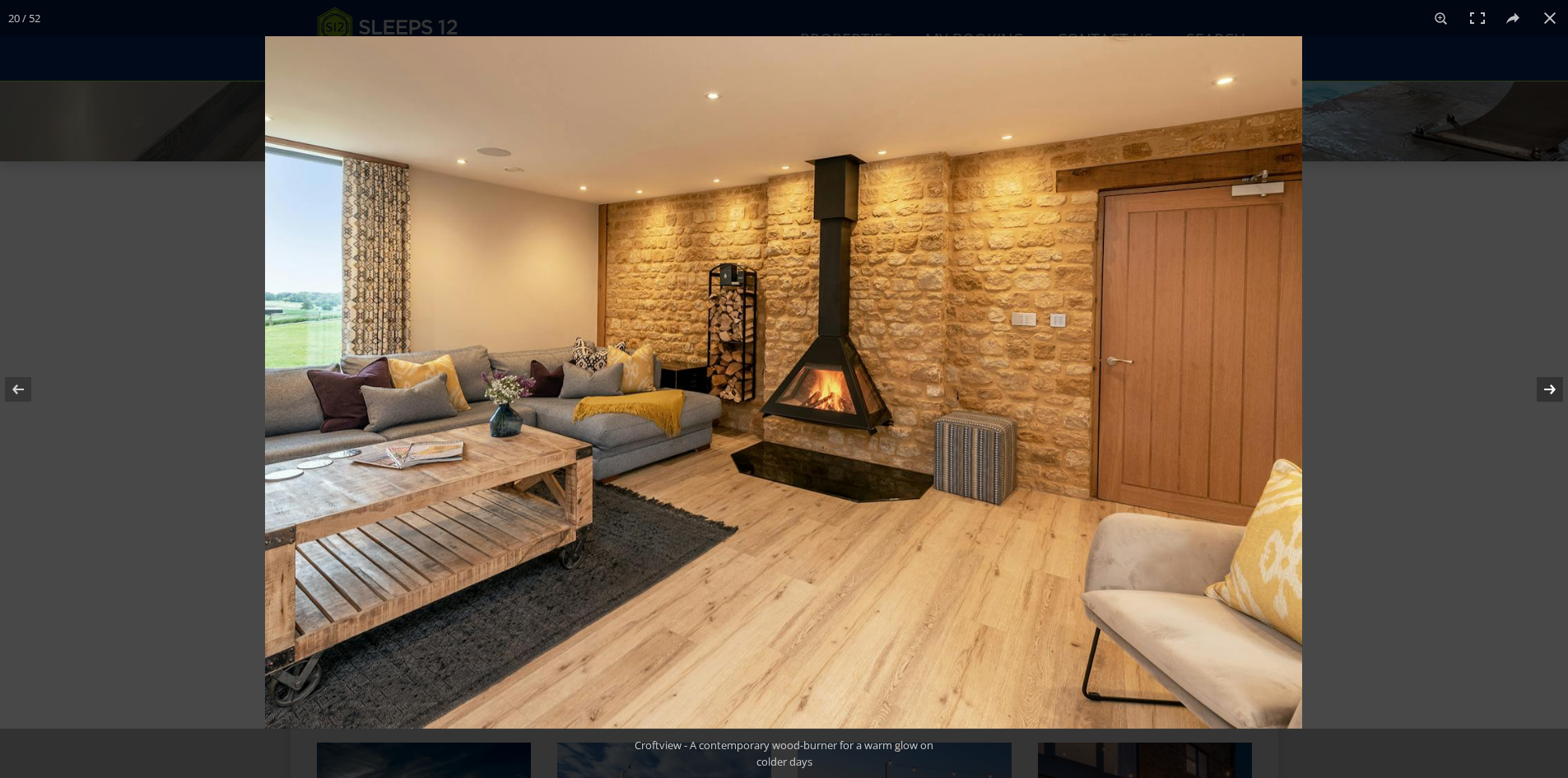
click at [1537, 383] on button at bounding box center [1539, 389] width 58 height 83
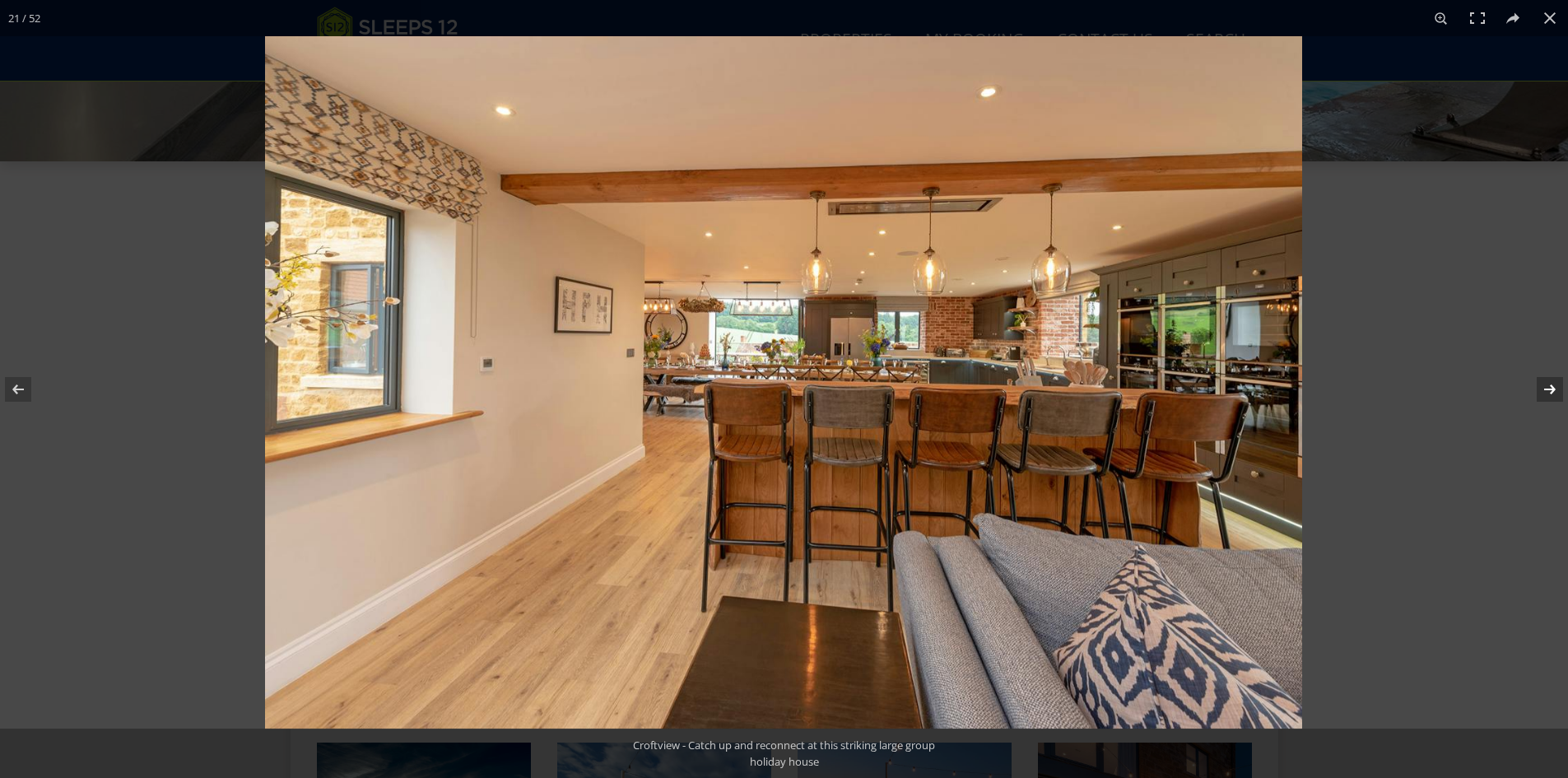
click at [1537, 383] on button at bounding box center [1539, 389] width 58 height 83
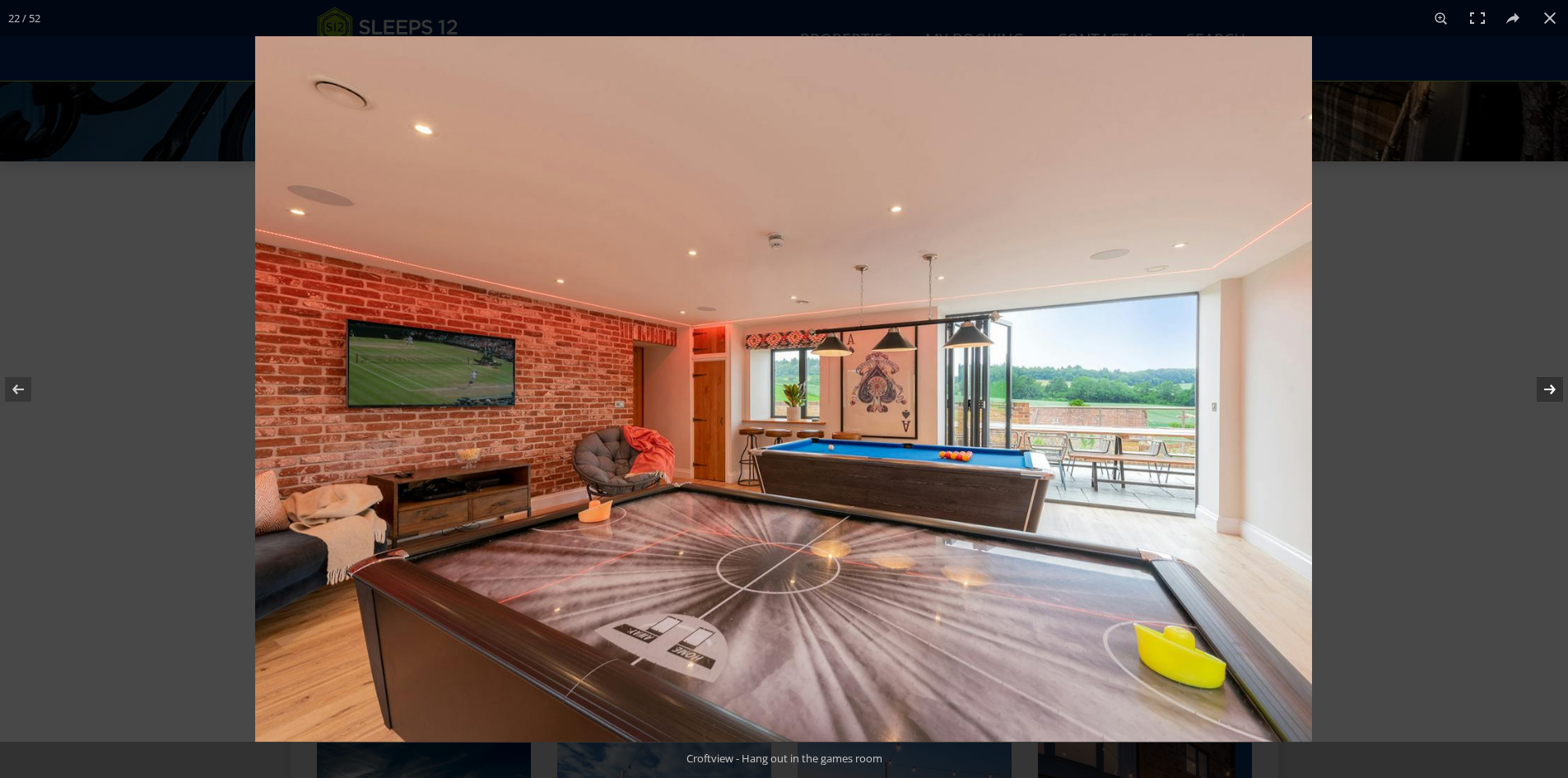
click at [1541, 389] on button at bounding box center [1539, 389] width 58 height 83
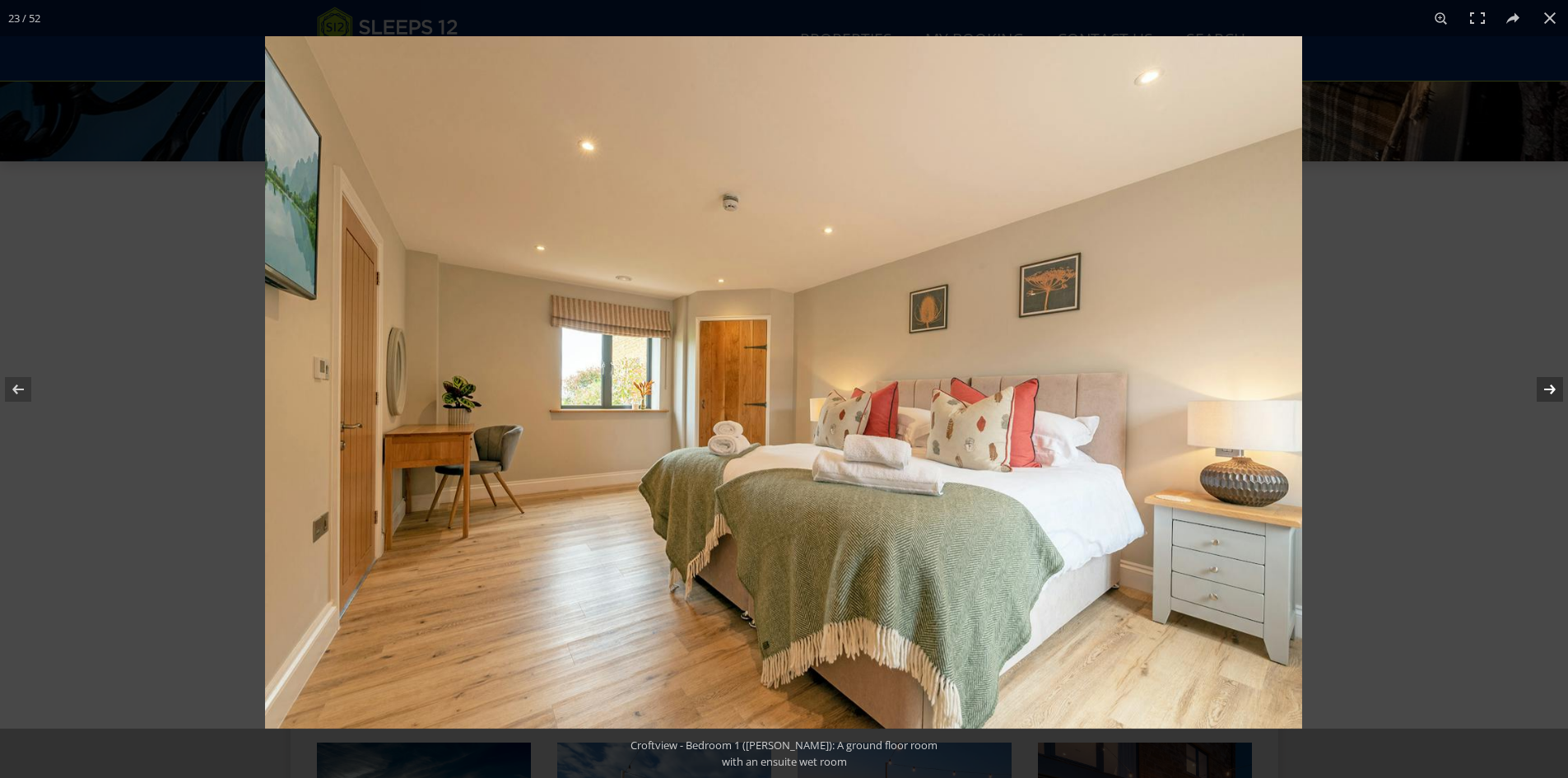
click at [1541, 389] on button at bounding box center [1539, 389] width 58 height 83
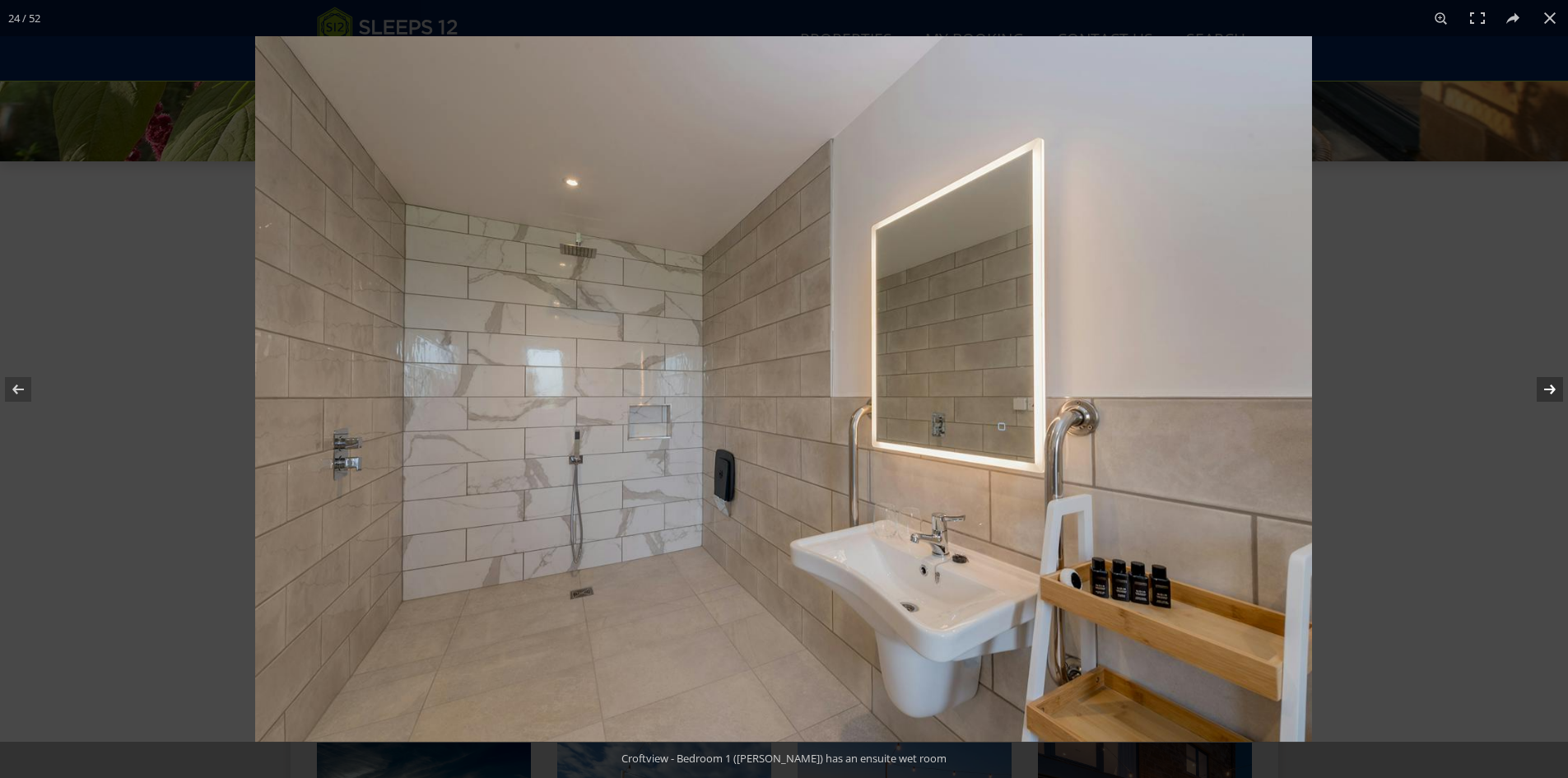
click at [1537, 389] on button at bounding box center [1539, 389] width 58 height 83
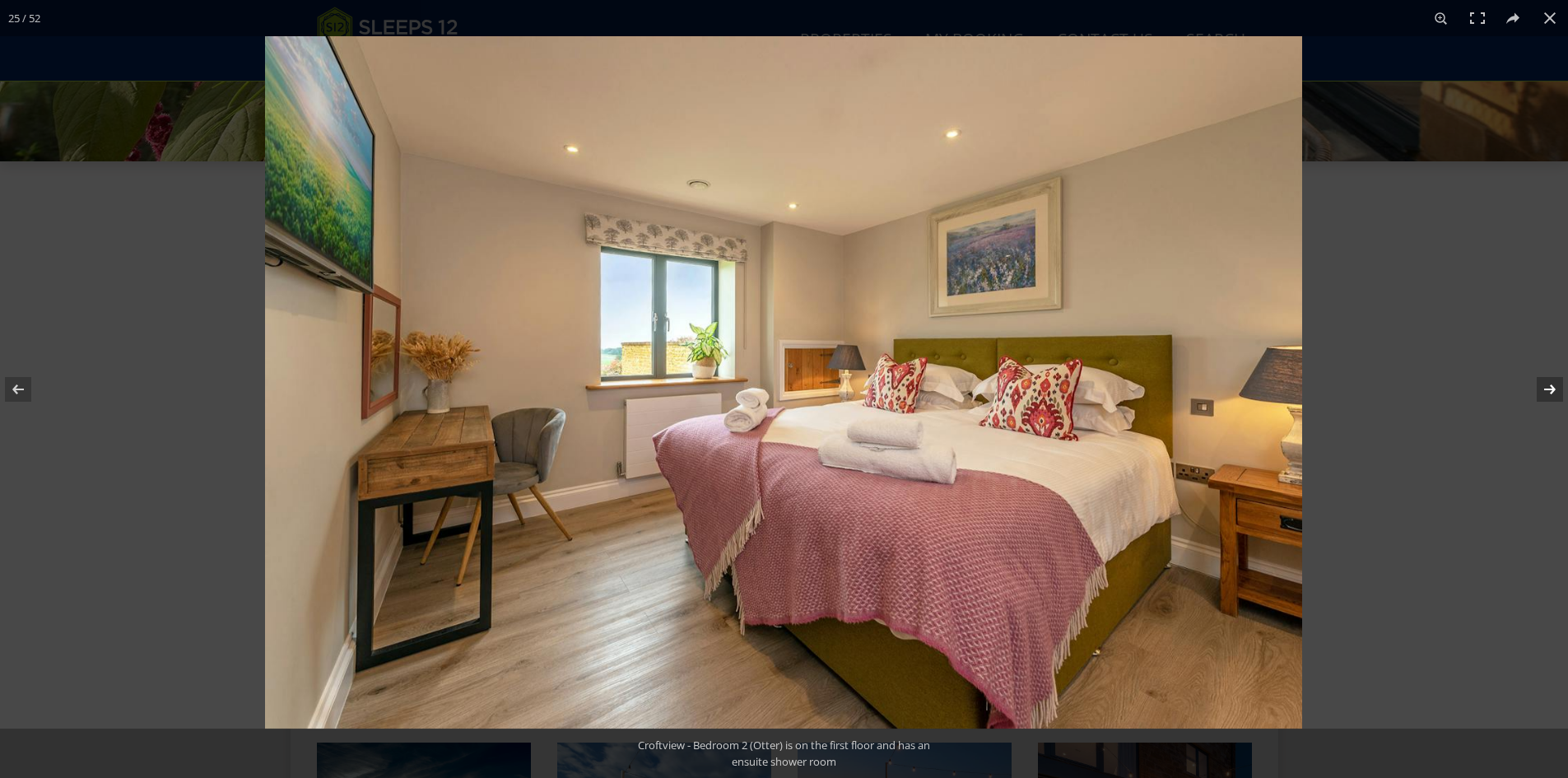
click at [1535, 389] on button at bounding box center [1539, 389] width 58 height 83
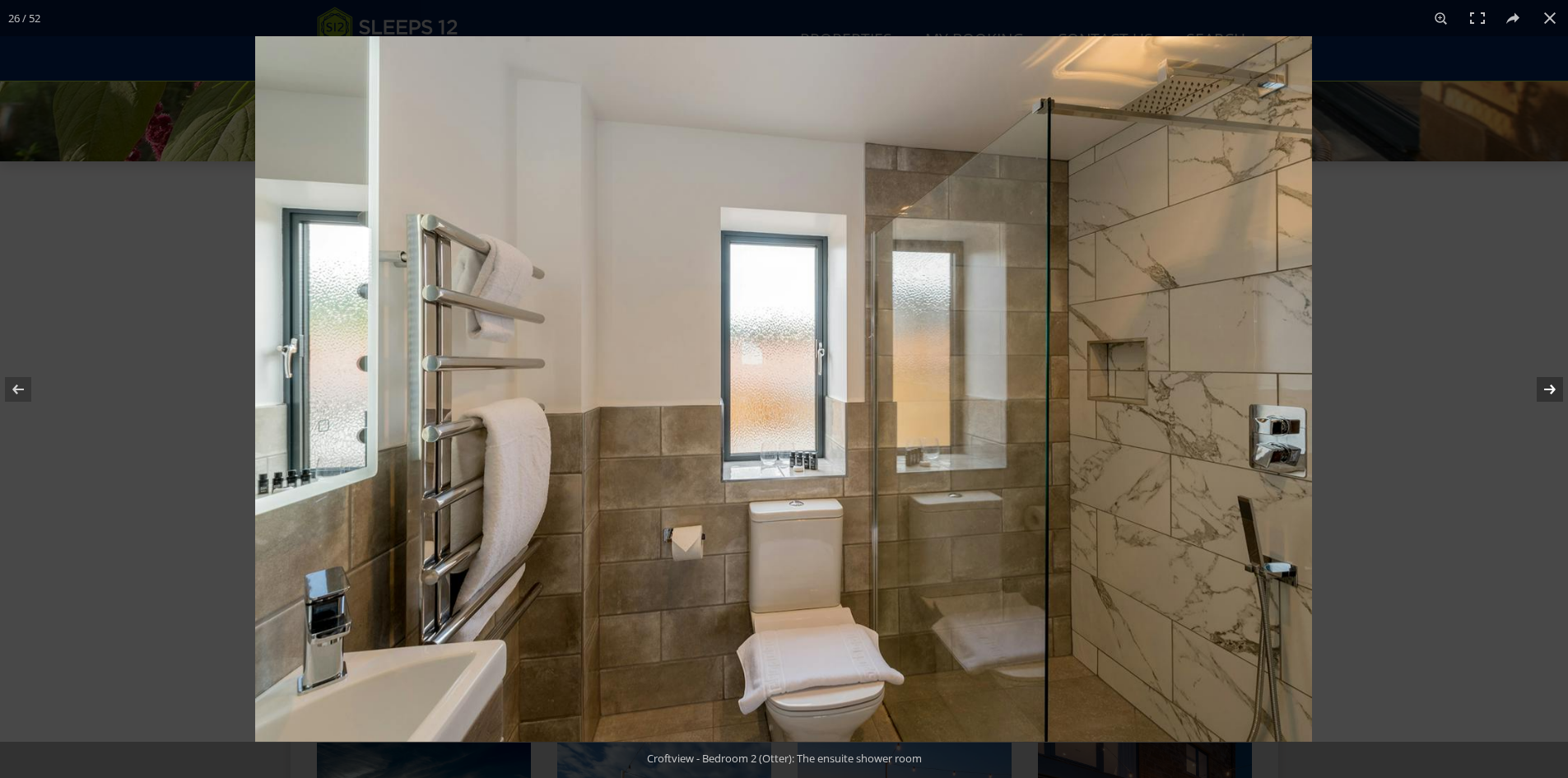
click at [1535, 389] on button at bounding box center [1539, 389] width 58 height 83
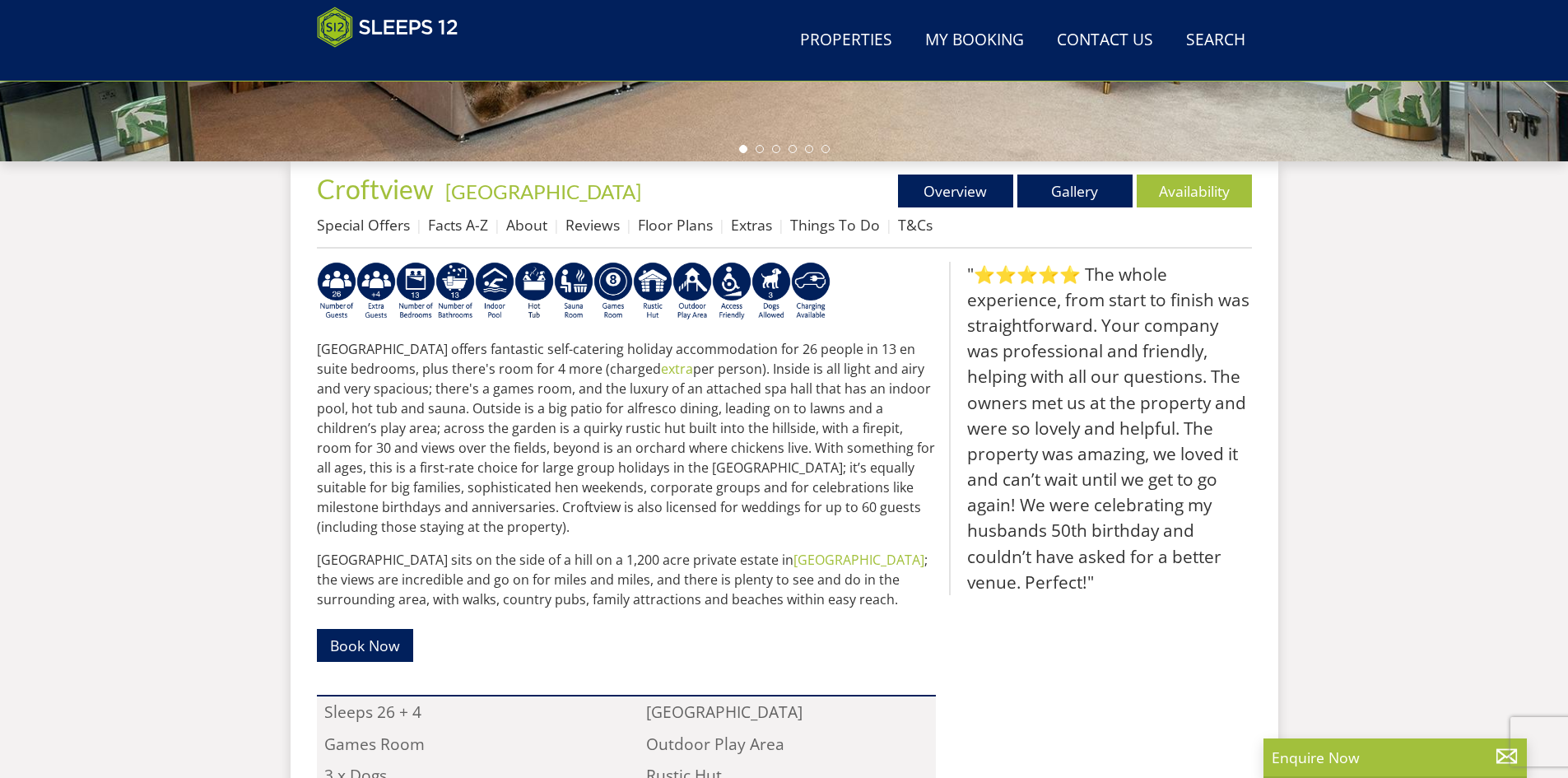
scroll to position [262, 0]
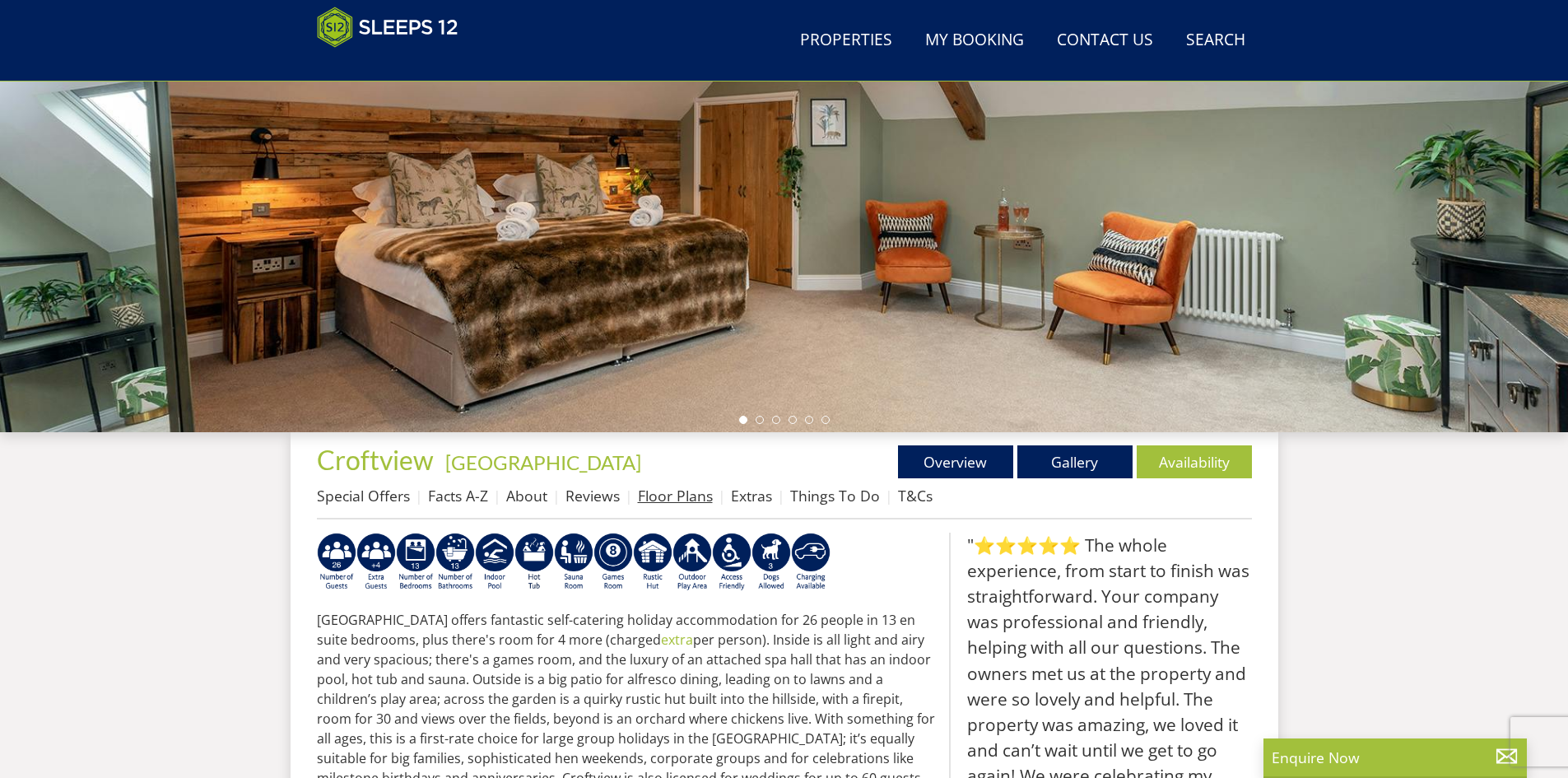
click at [671, 488] on link "Floor Plans" at bounding box center [675, 495] width 75 height 19
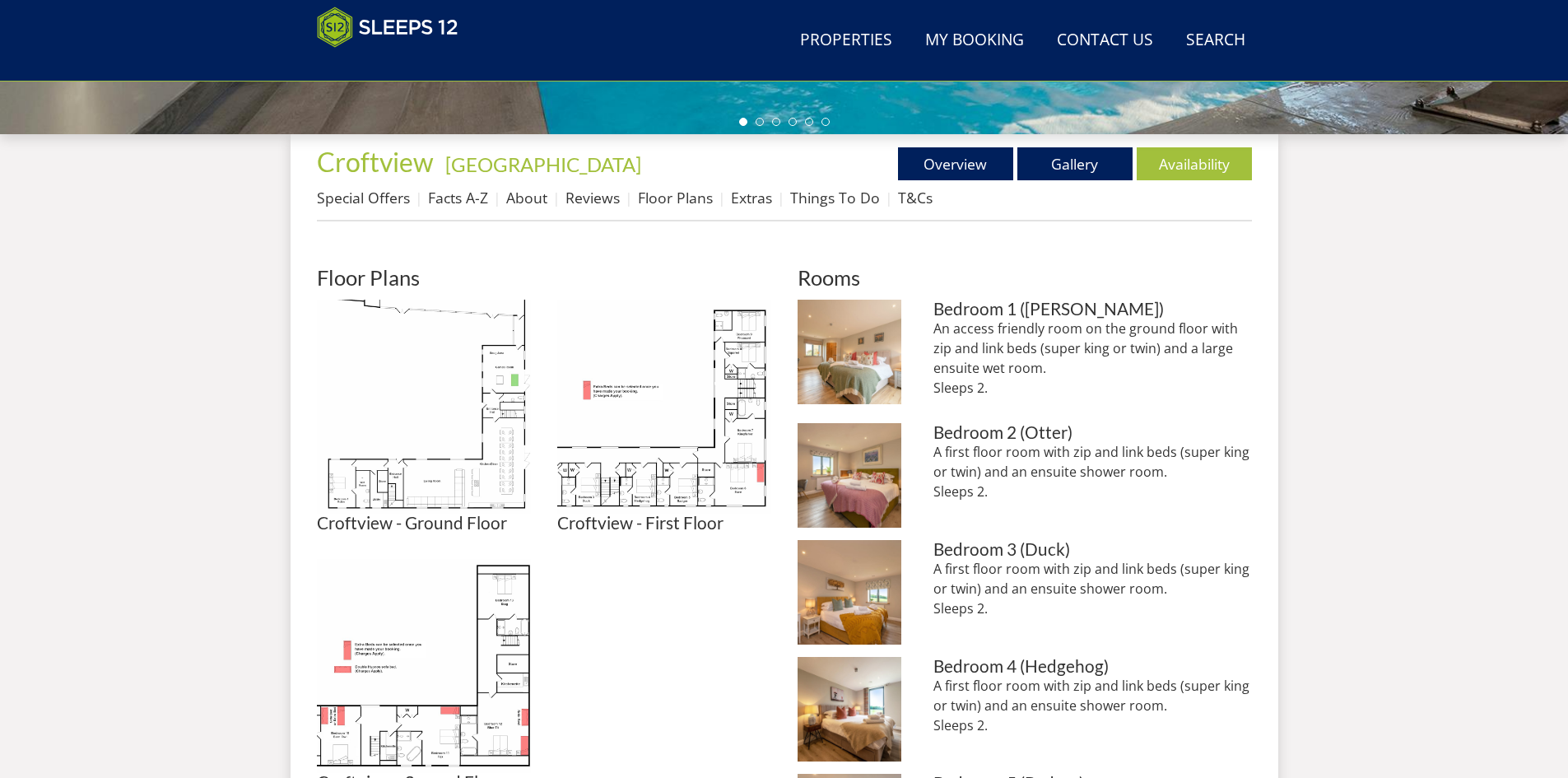
scroll to position [697, 0]
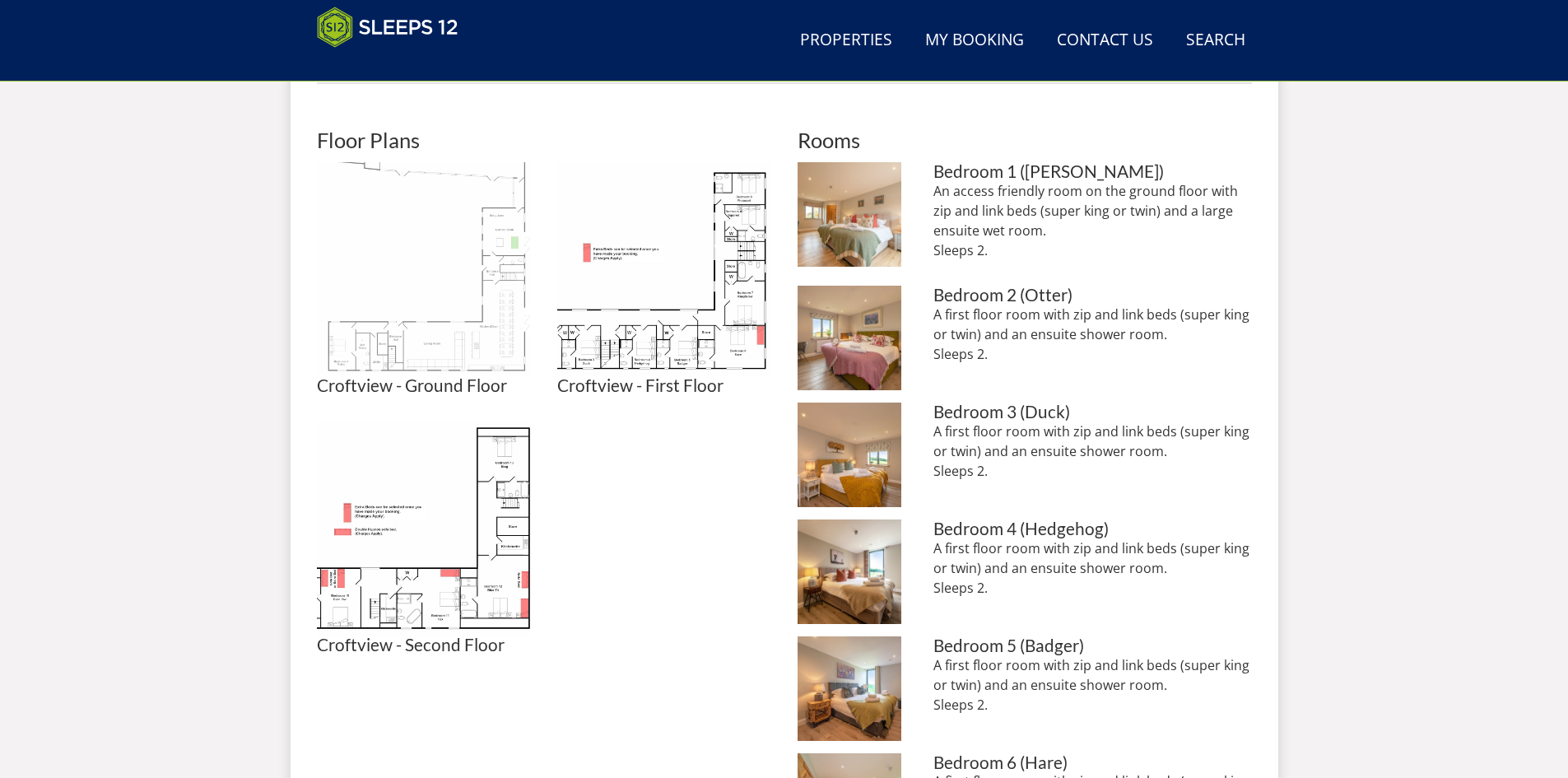
click at [481, 343] on img at bounding box center [424, 268] width 214 height 214
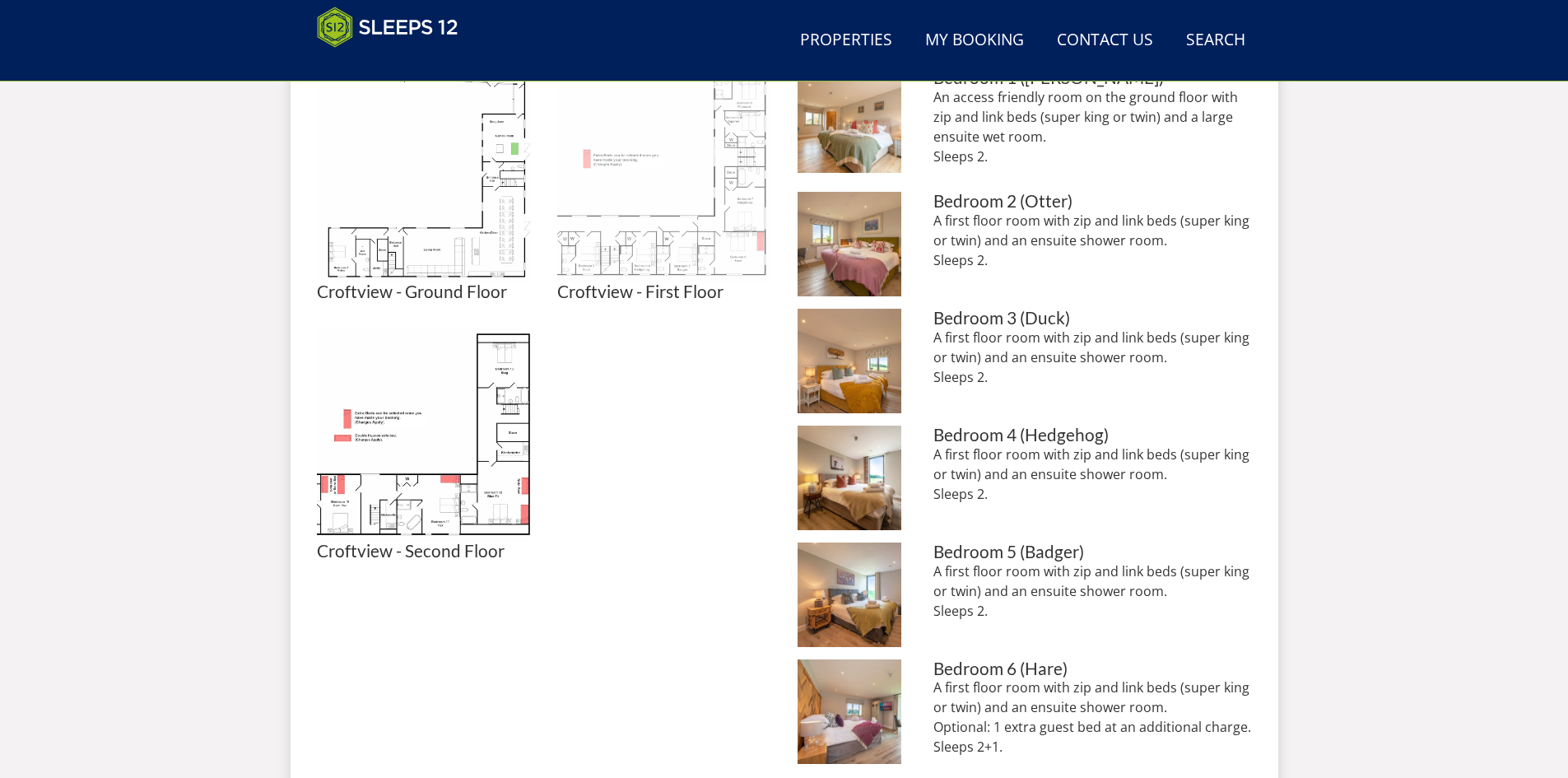
scroll to position [780, 0]
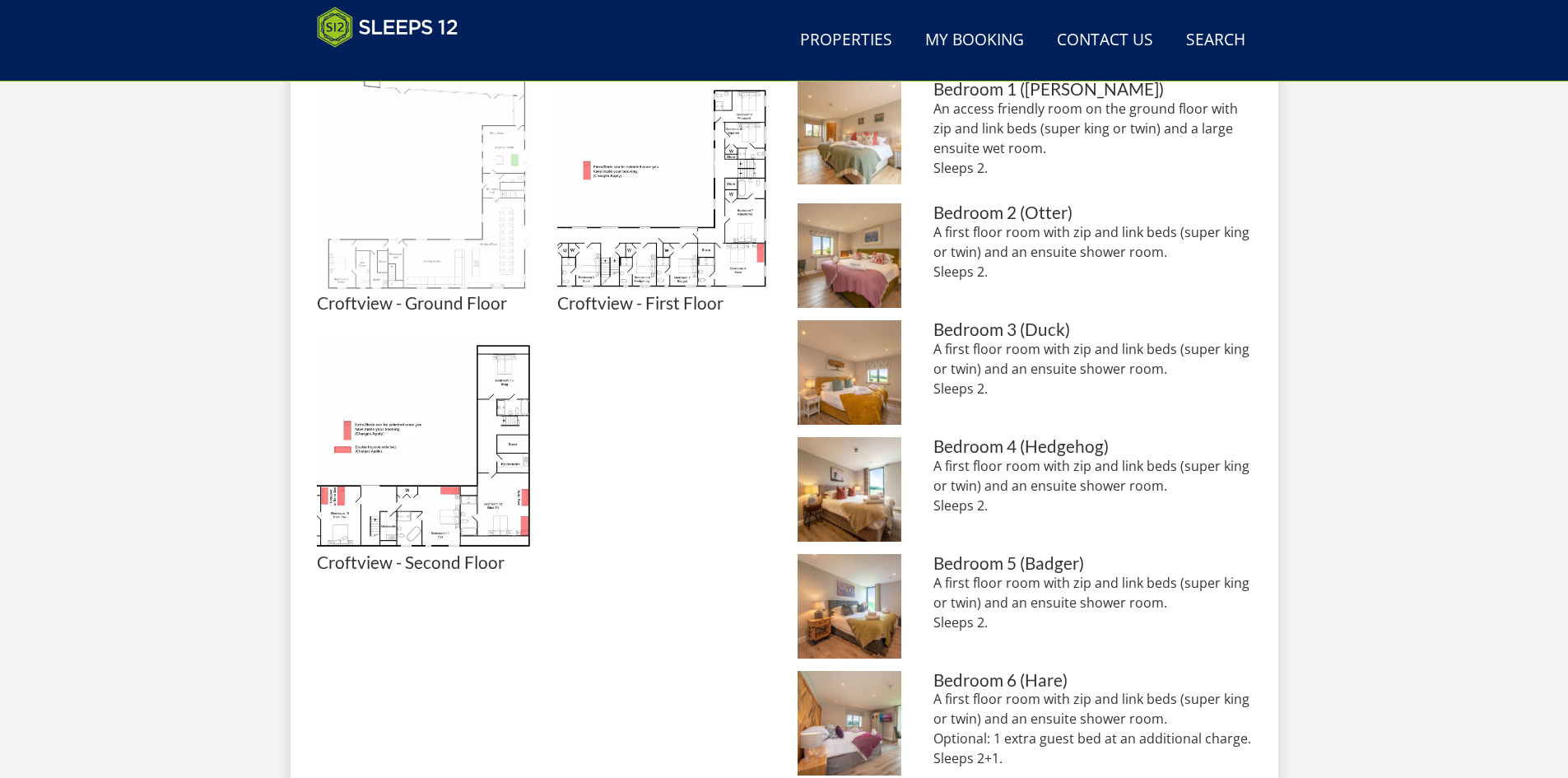
click at [449, 244] on img at bounding box center [424, 186] width 214 height 214
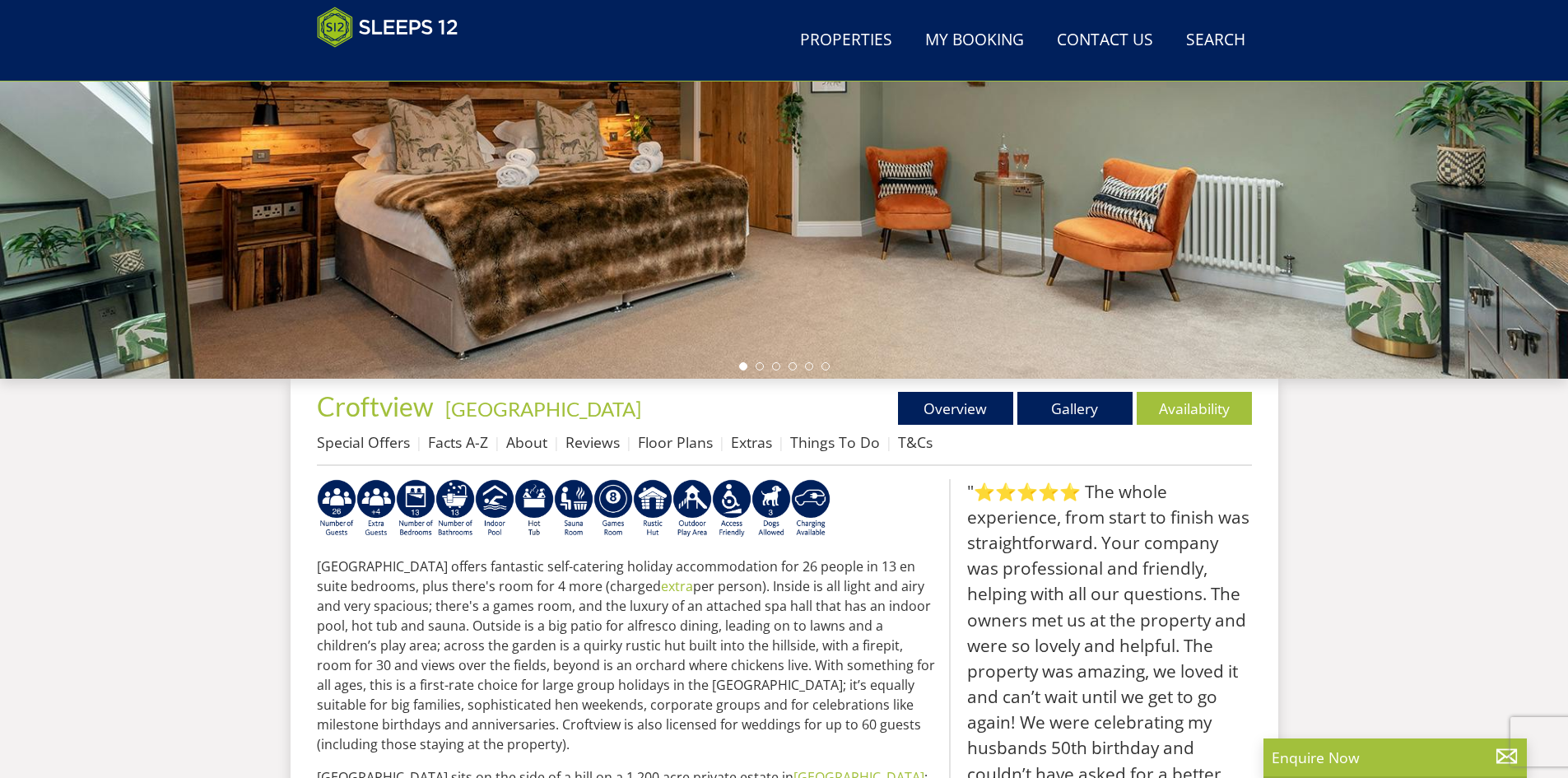
scroll to position [344, 0]
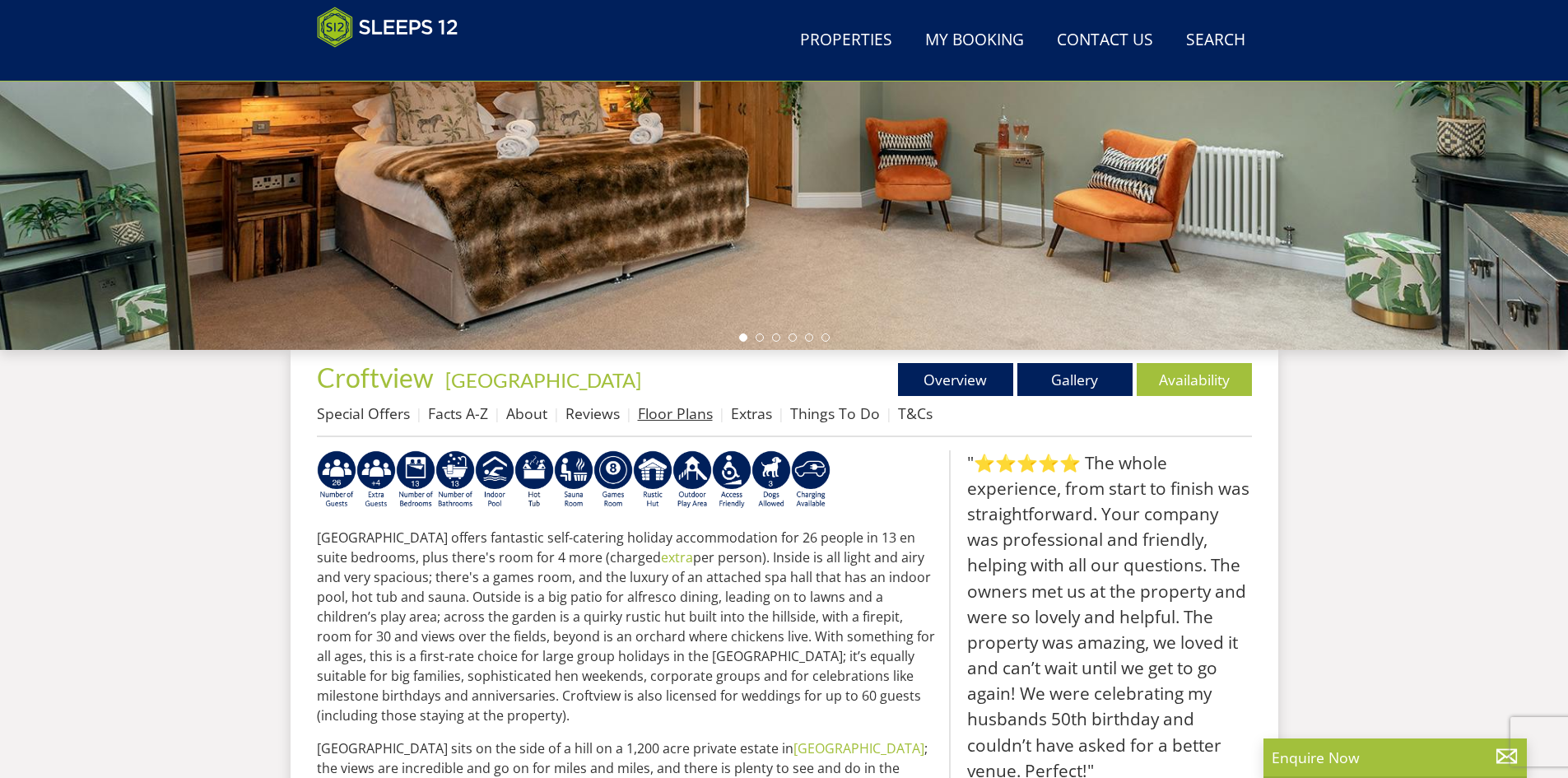
click at [680, 408] on link "Floor Plans" at bounding box center [675, 413] width 75 height 19
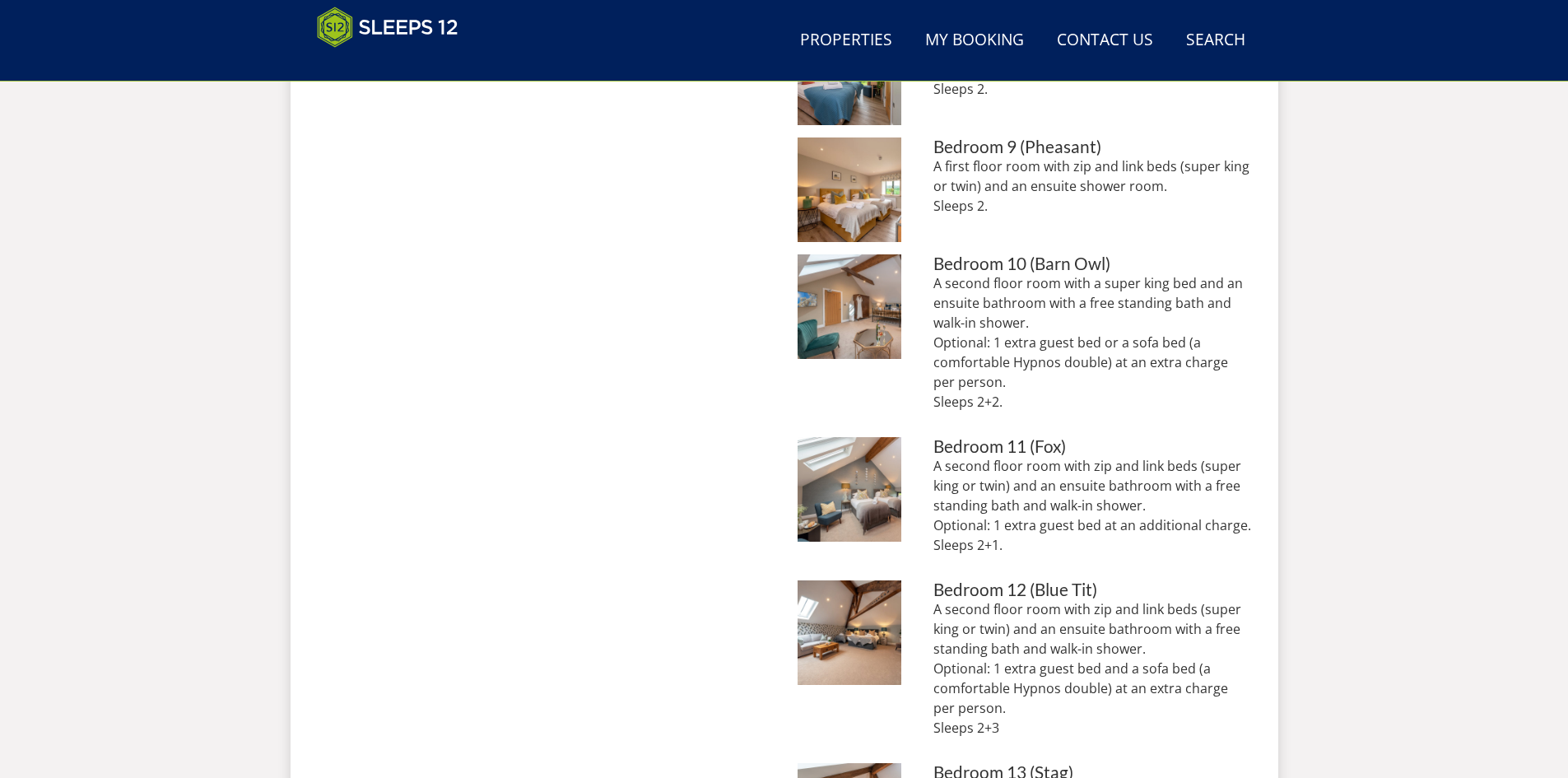
scroll to position [1676, 0]
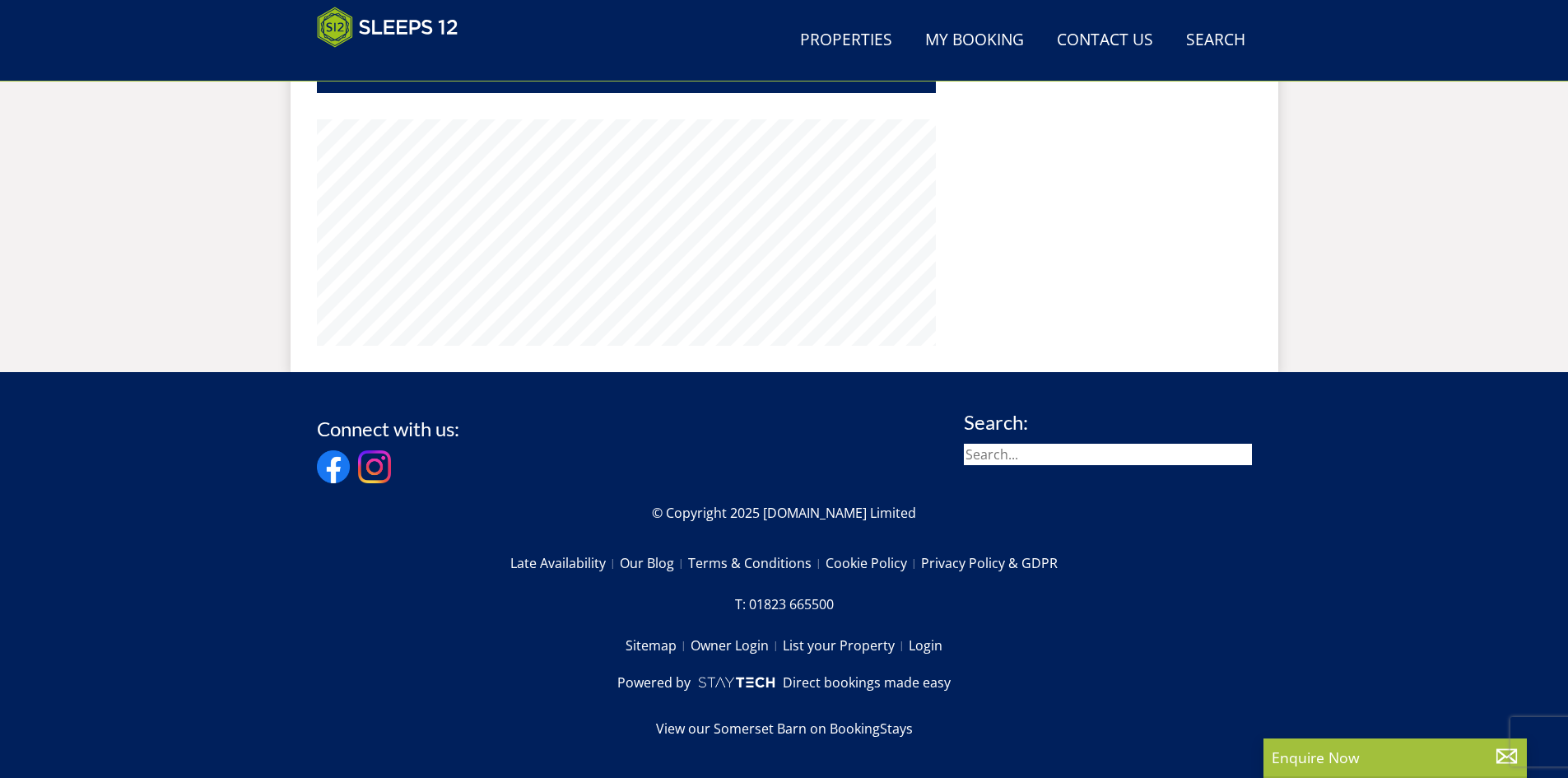
scroll to position [344, 0]
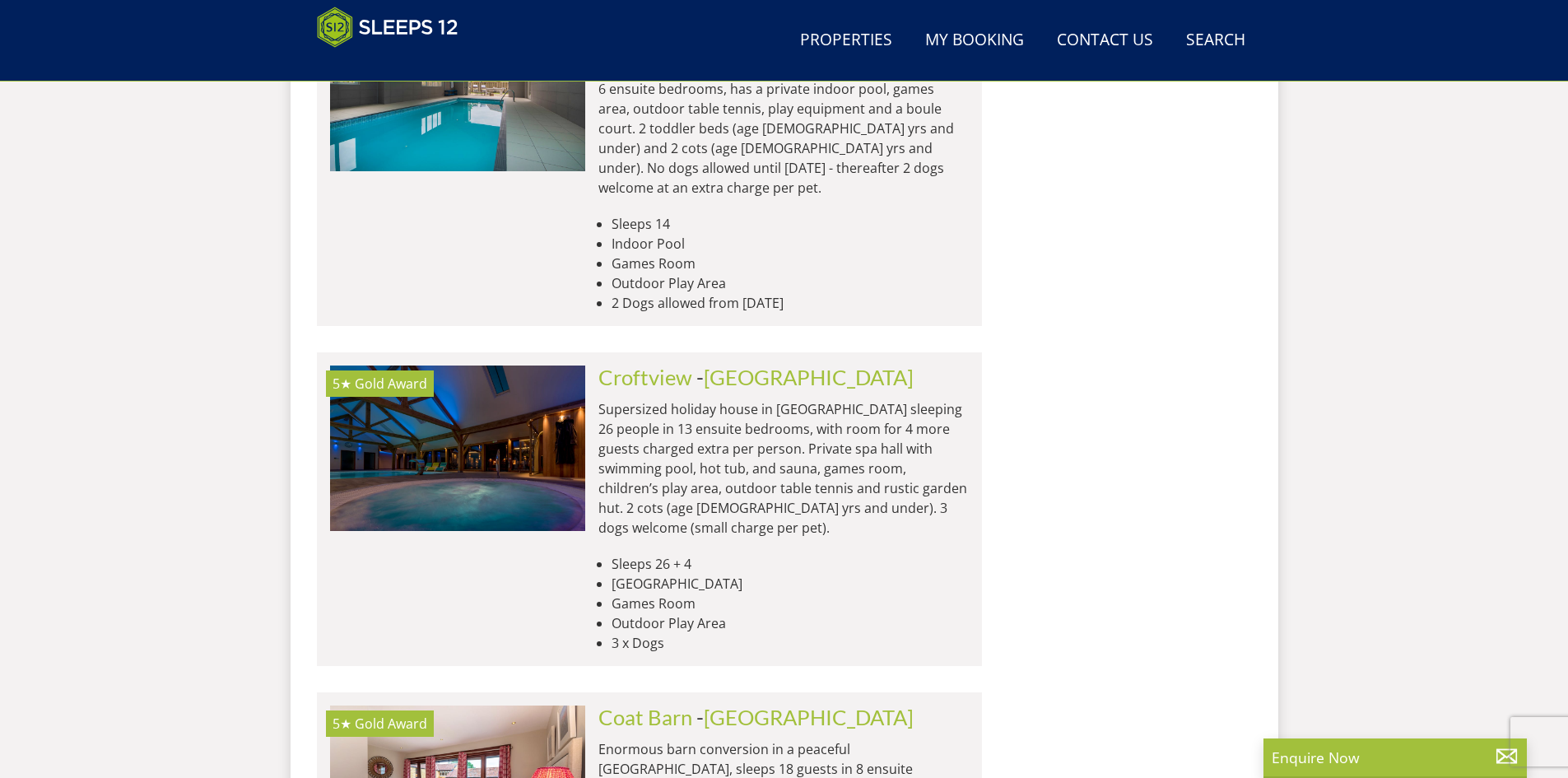
scroll to position [10859, 0]
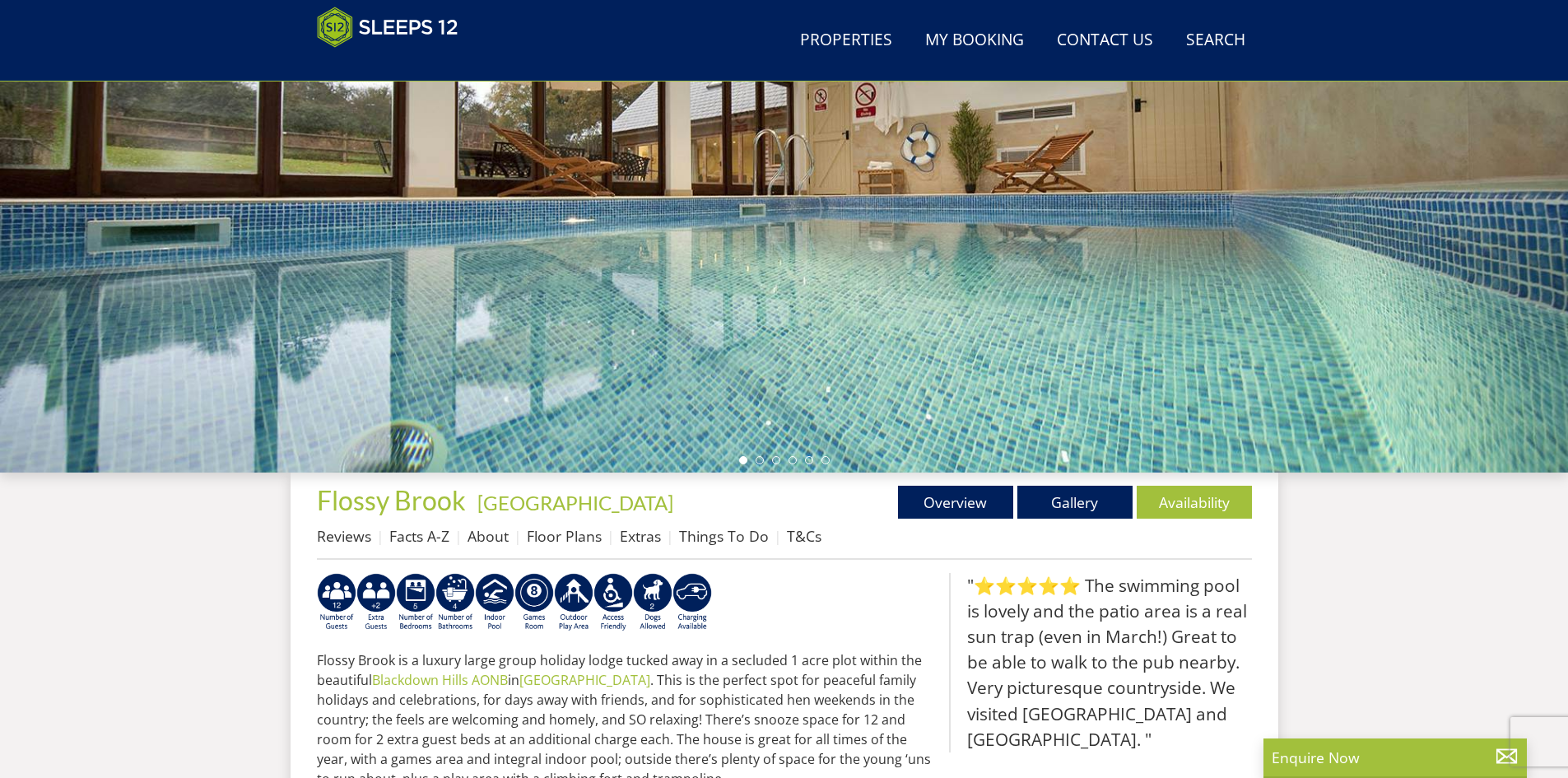
scroll to position [365, 0]
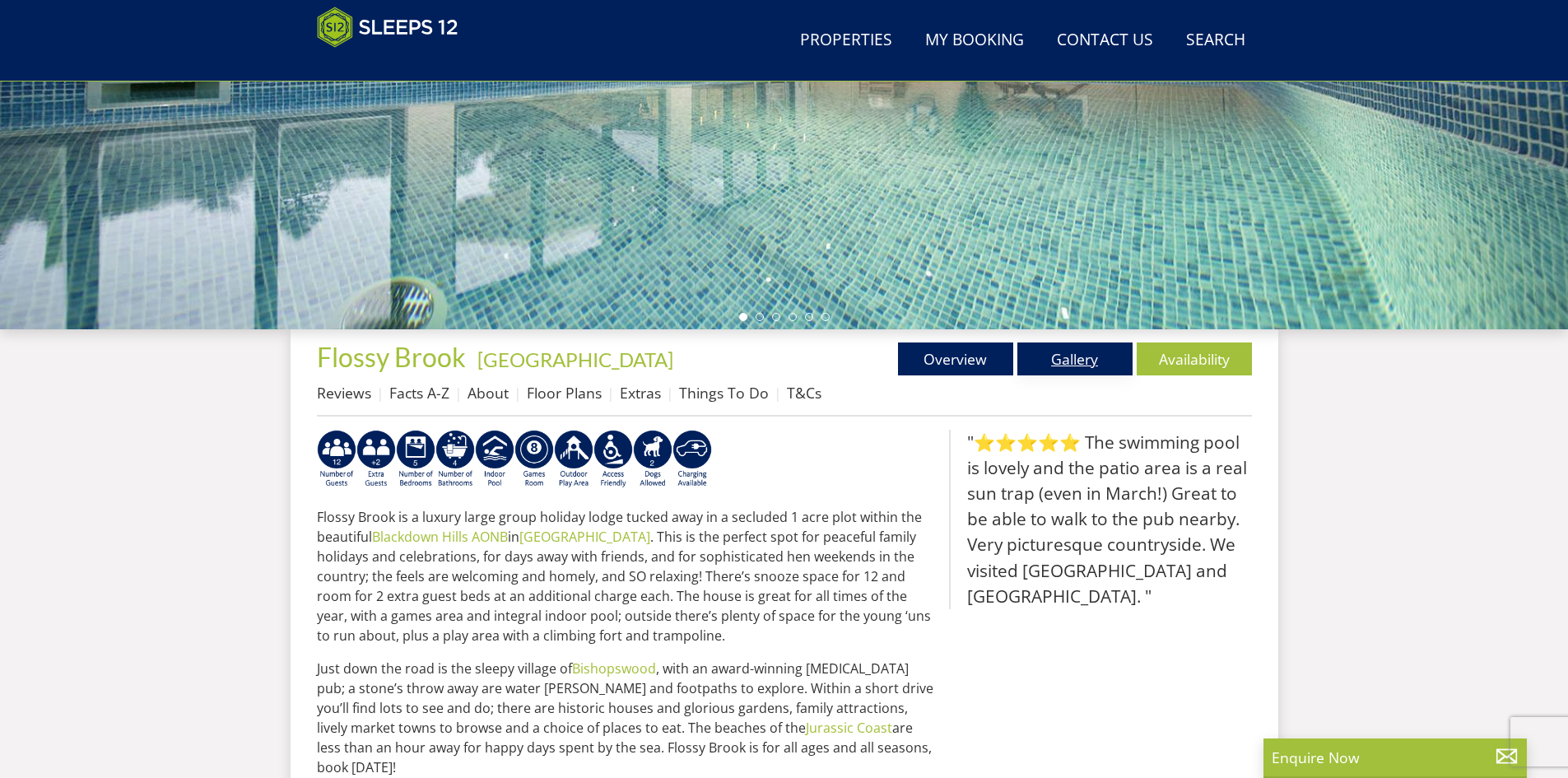
click at [1073, 355] on link "Gallery" at bounding box center [1074, 359] width 115 height 33
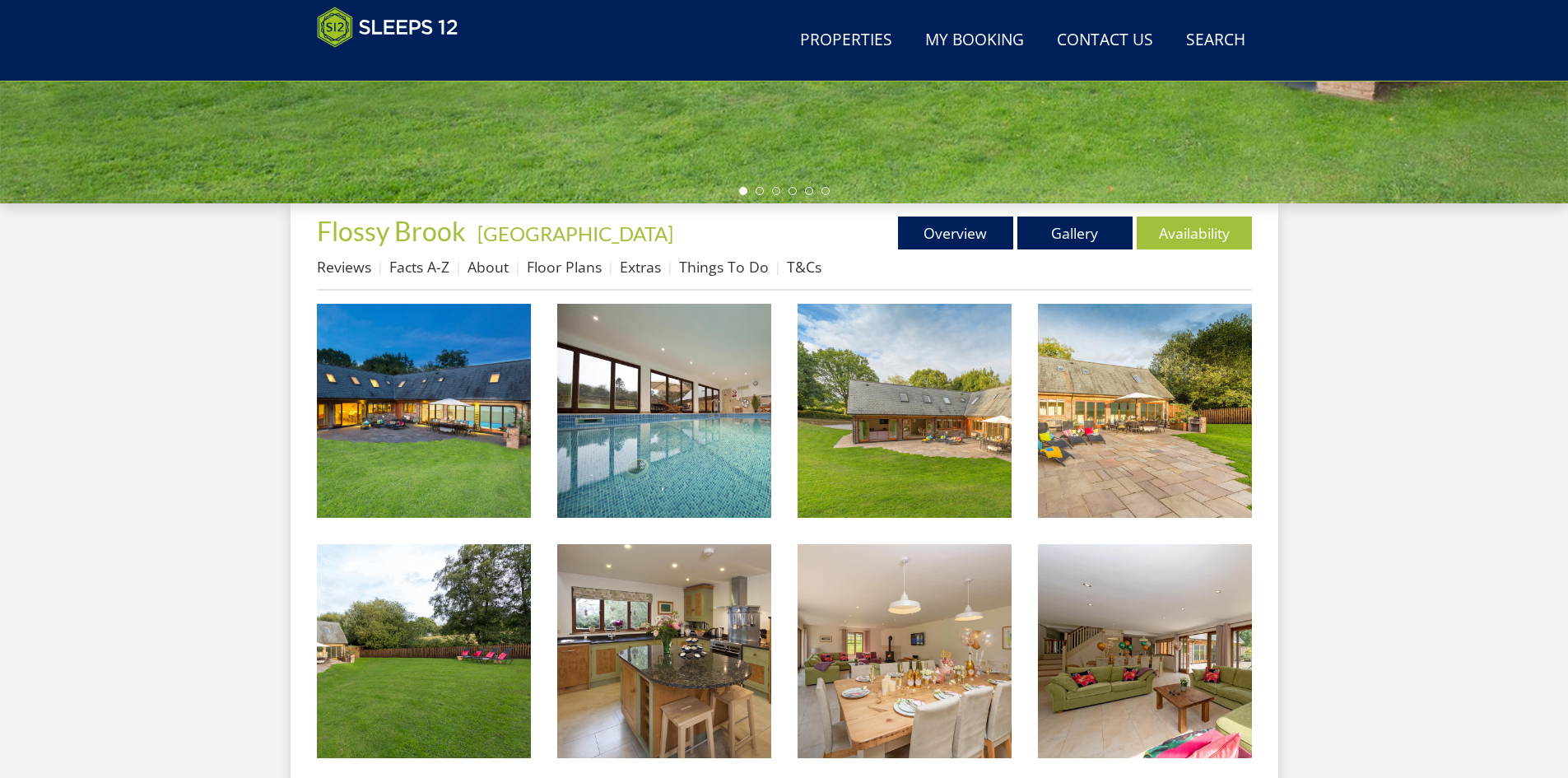
scroll to position [520, 0]
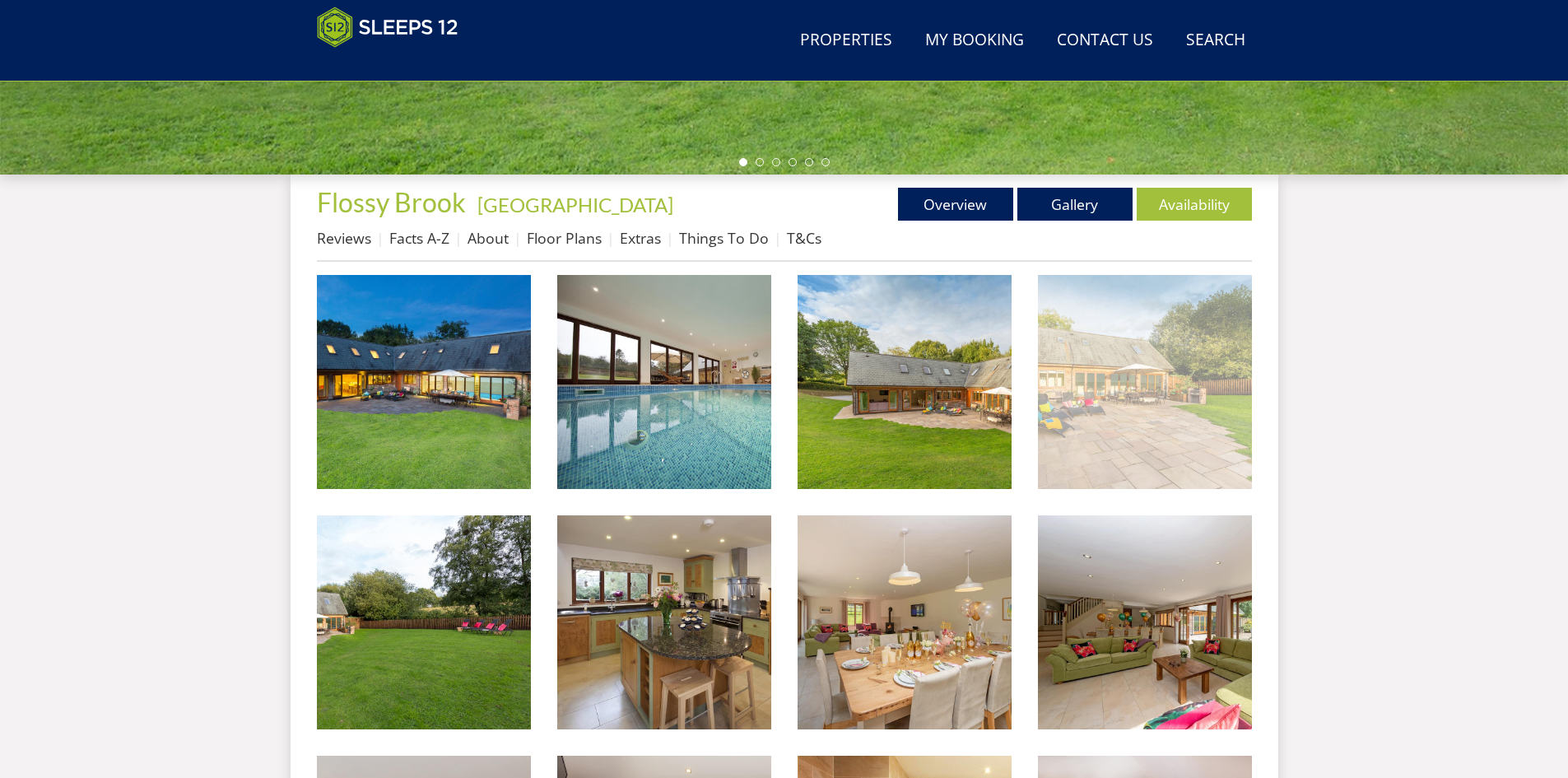
click at [1143, 420] on img at bounding box center [1144, 382] width 214 height 214
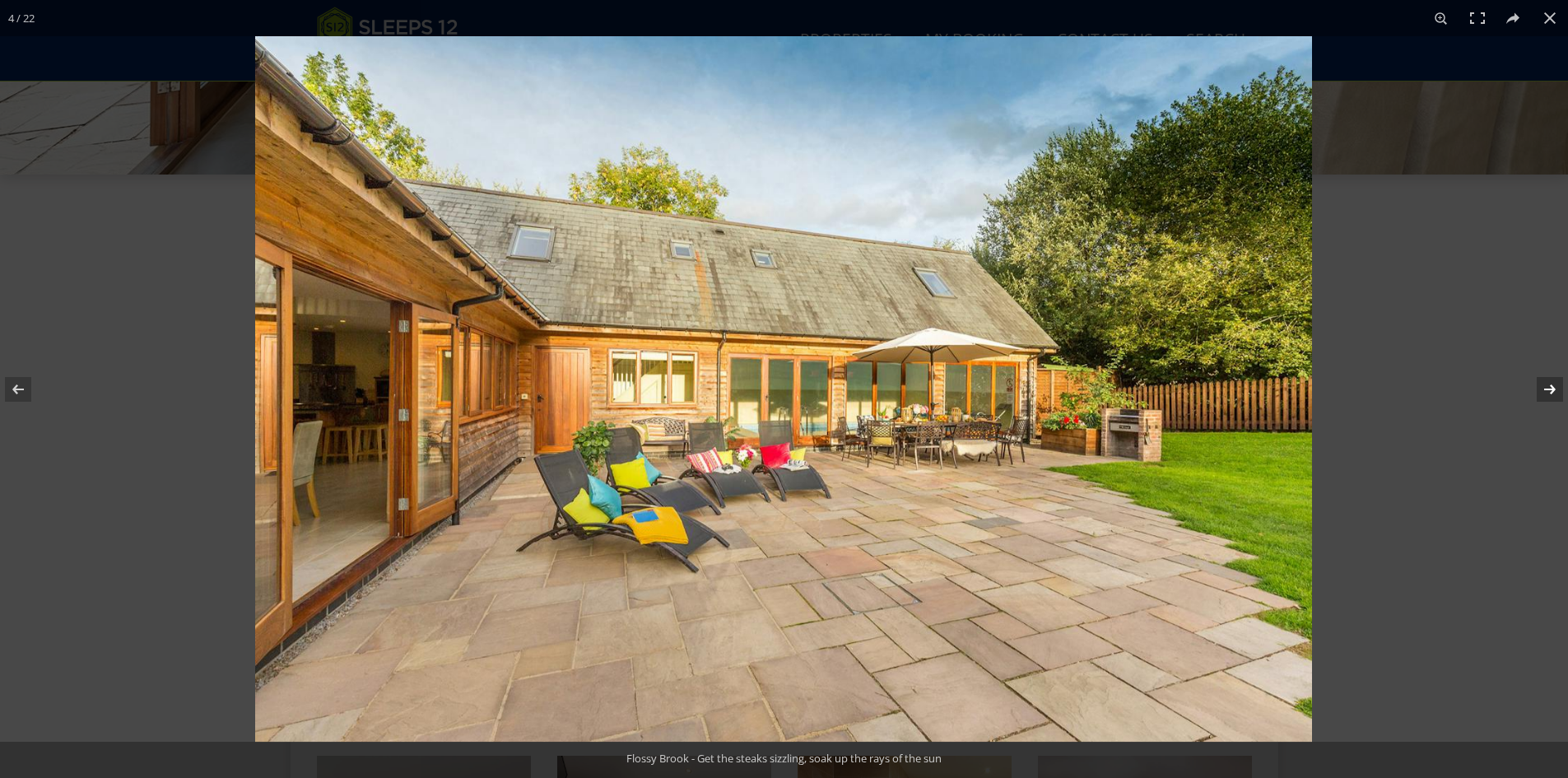
click at [1545, 388] on button at bounding box center [1539, 389] width 58 height 83
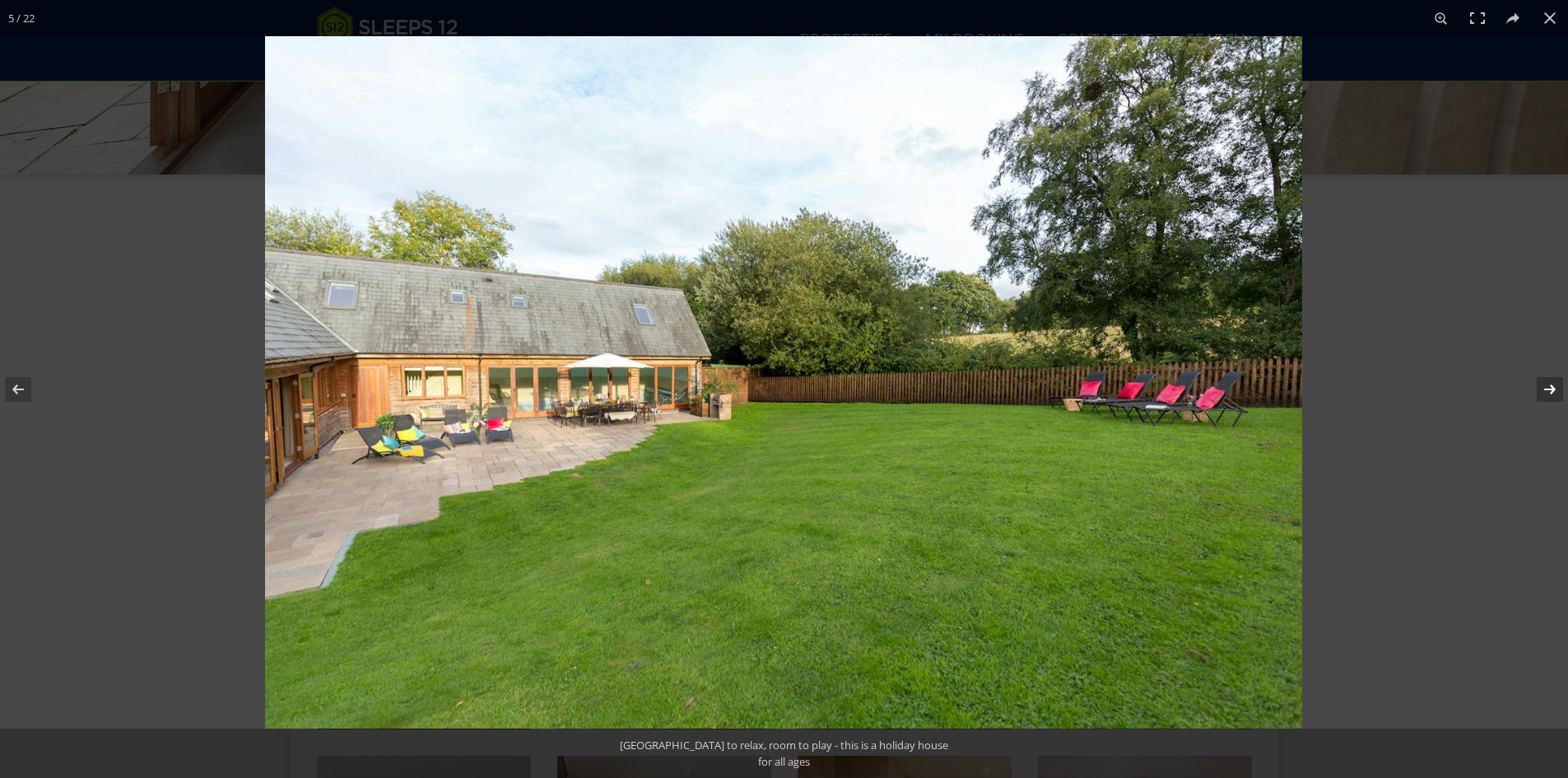
click at [1545, 388] on button at bounding box center [1539, 389] width 58 height 83
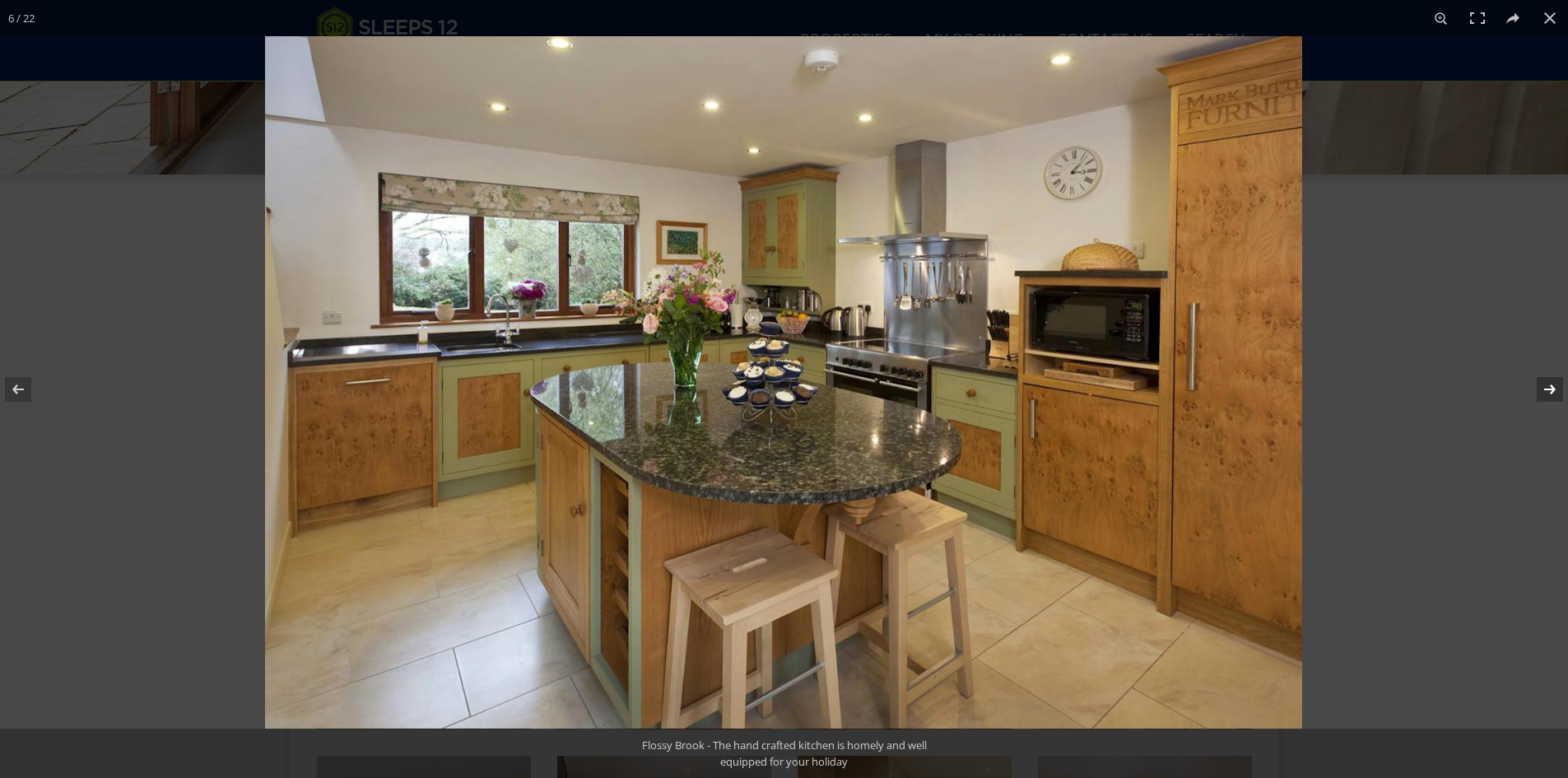
click at [1545, 388] on button at bounding box center [1539, 389] width 58 height 83
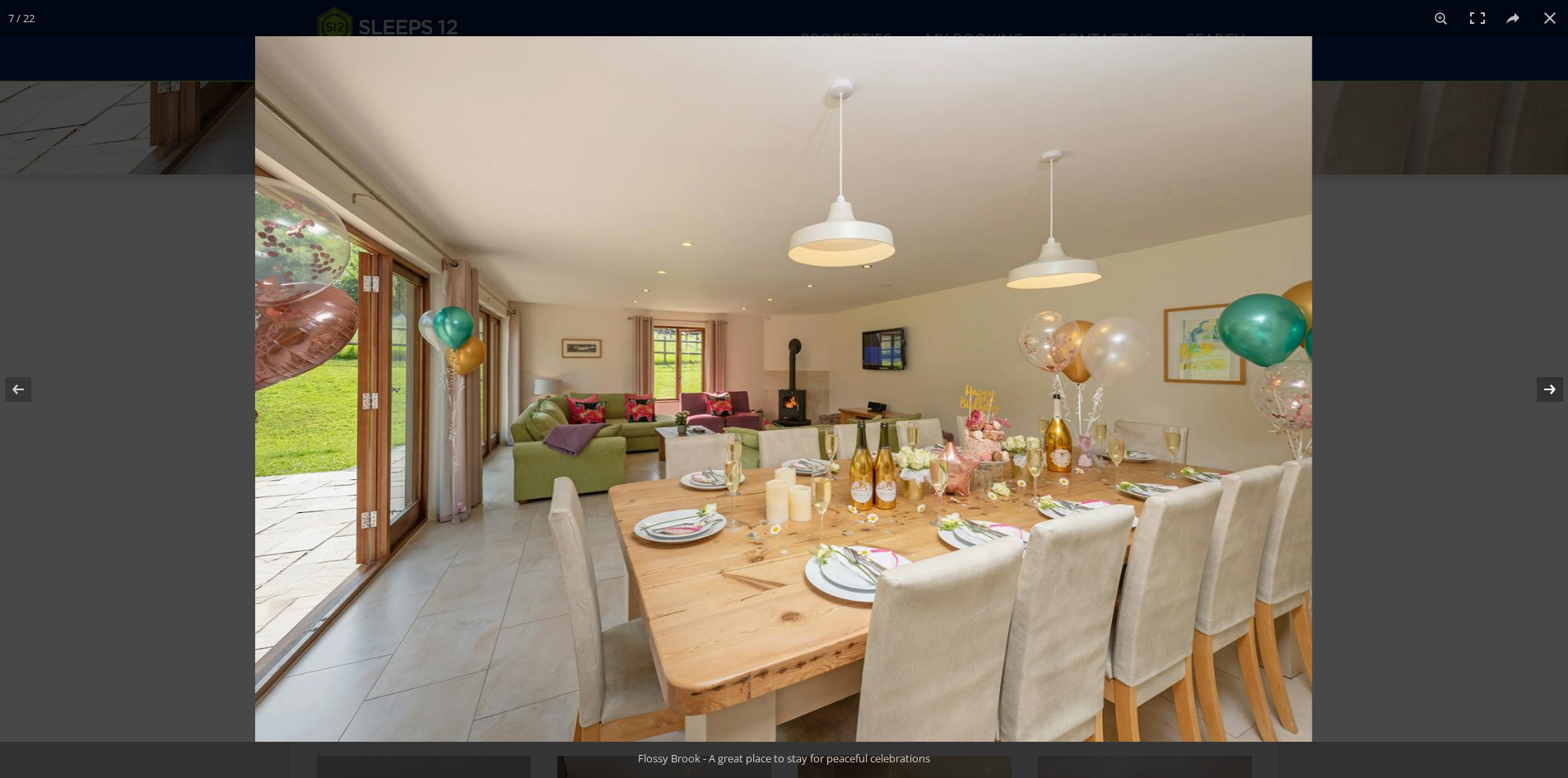
click at [1545, 388] on button at bounding box center [1539, 389] width 58 height 83
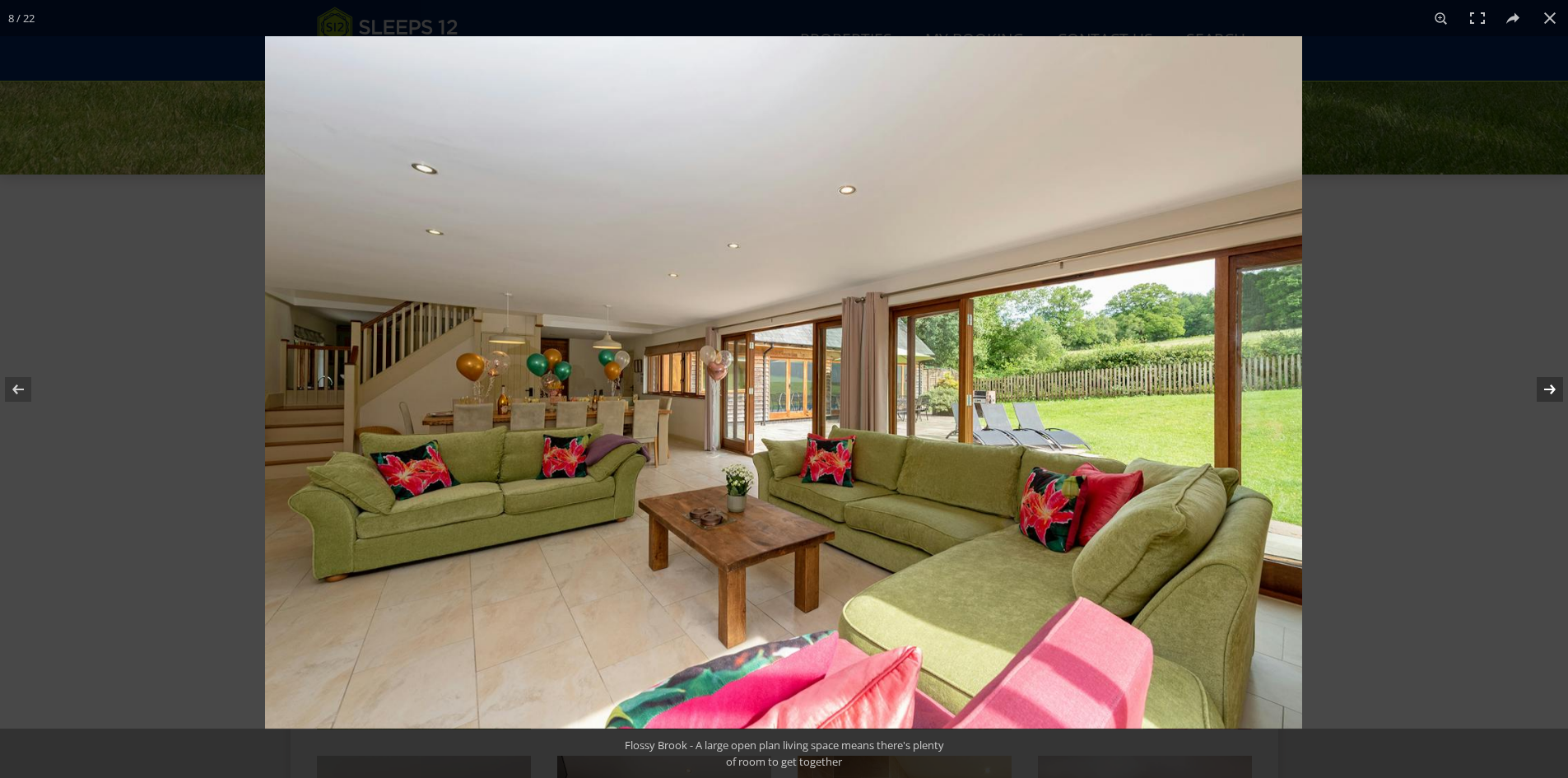
click at [1544, 388] on button at bounding box center [1539, 389] width 58 height 83
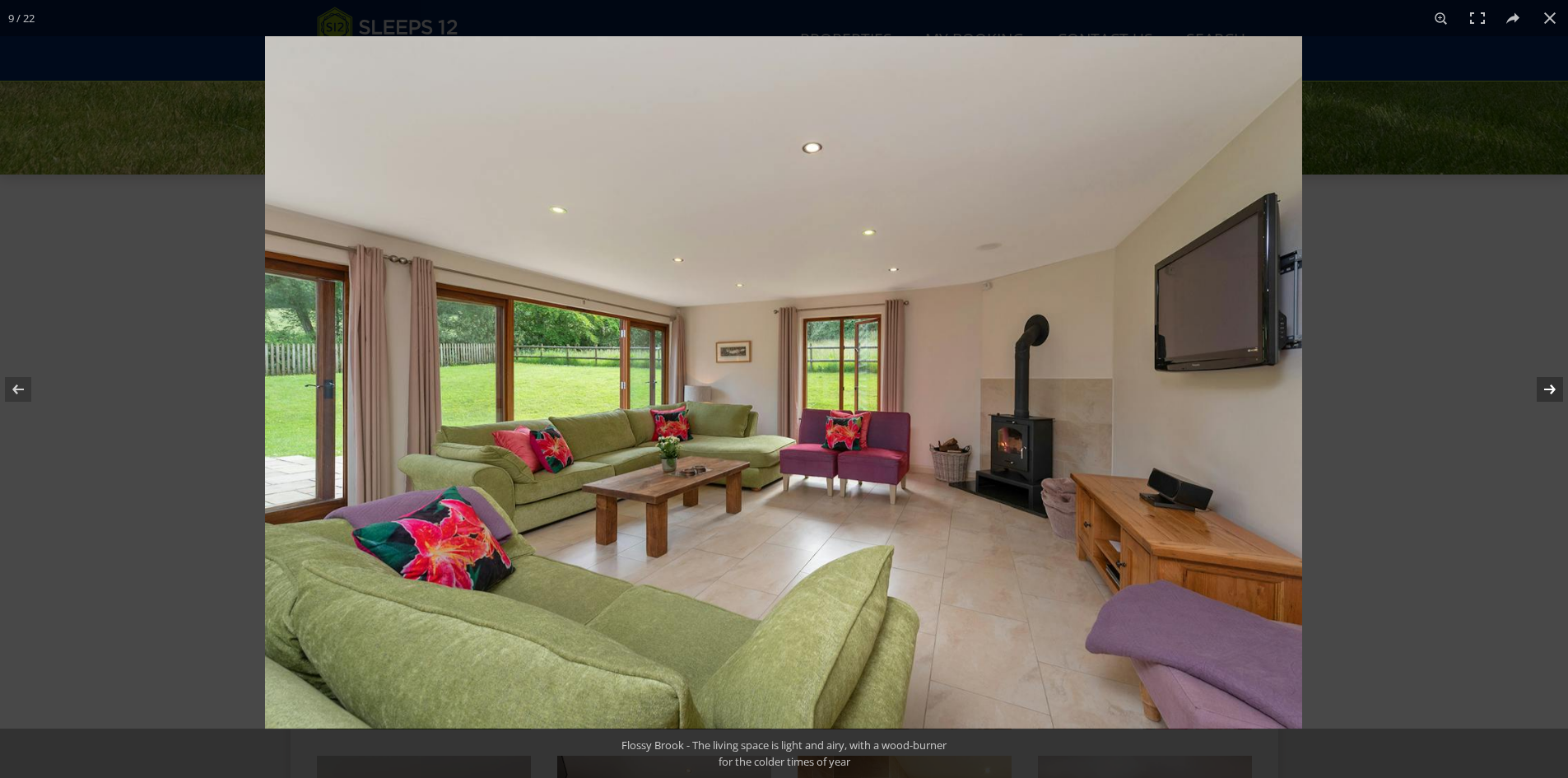
click at [1544, 388] on button at bounding box center [1539, 389] width 58 height 83
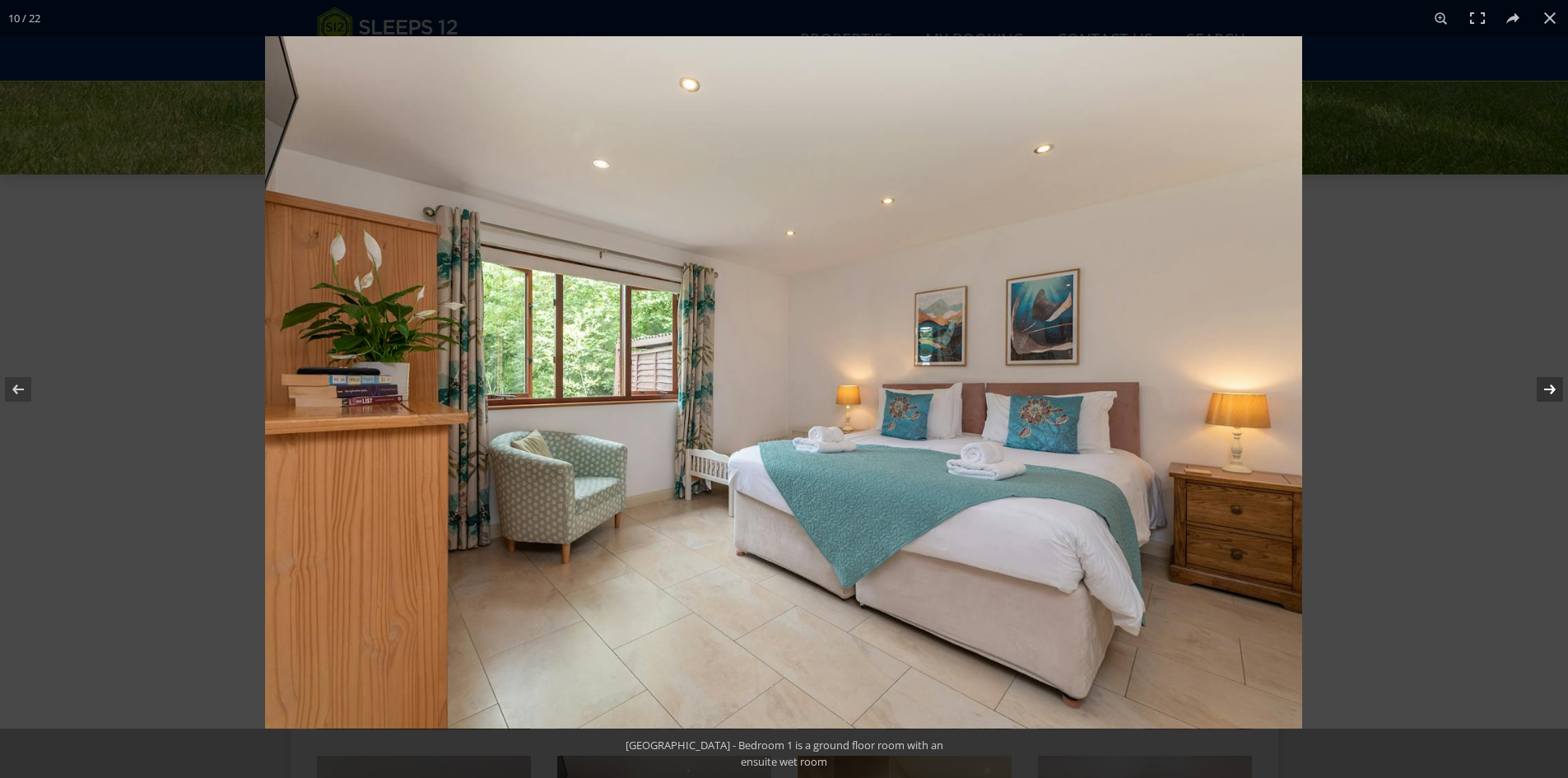
click at [1544, 388] on button at bounding box center [1539, 389] width 58 height 83
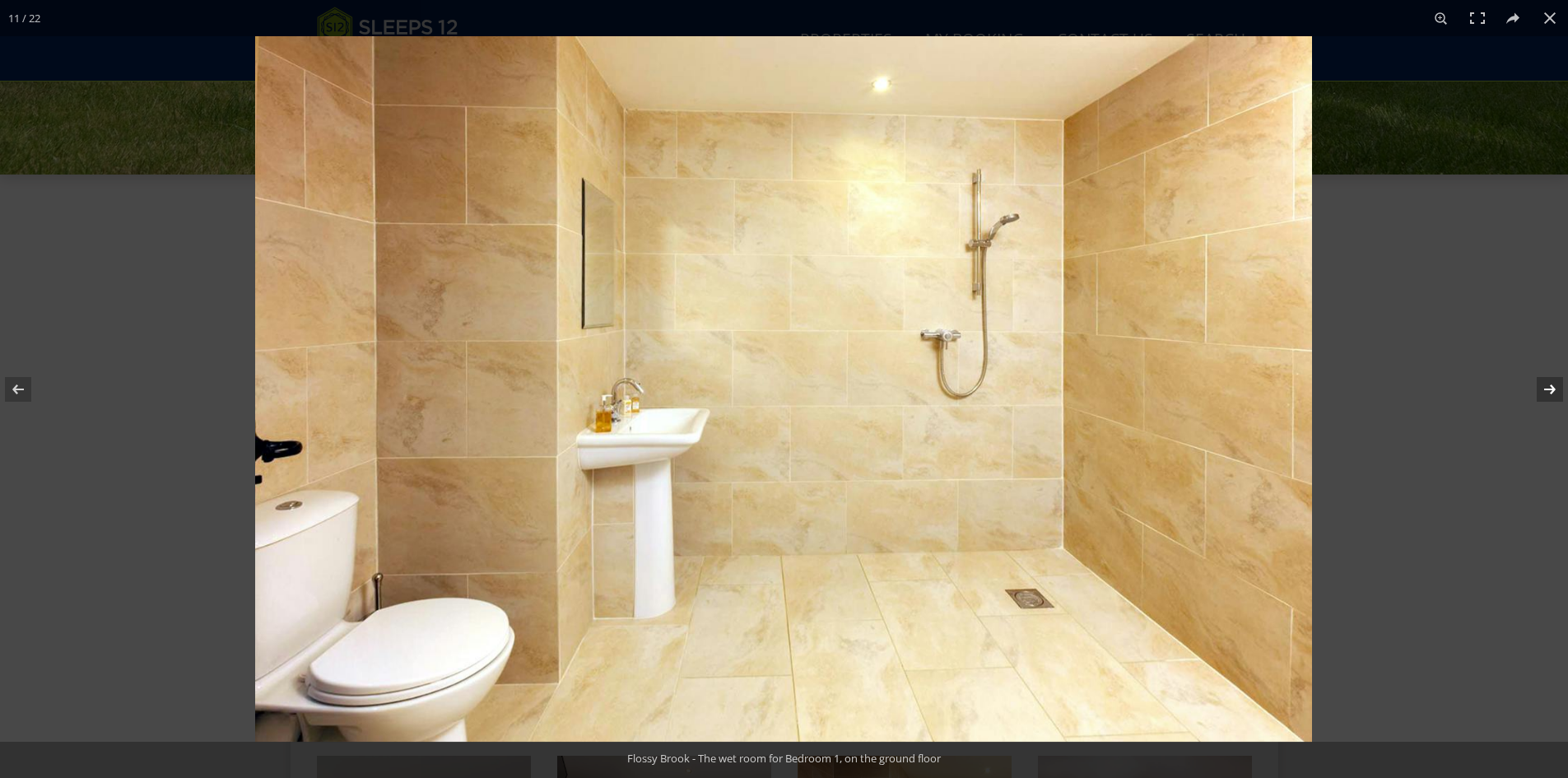
click at [1544, 388] on button at bounding box center [1539, 389] width 58 height 83
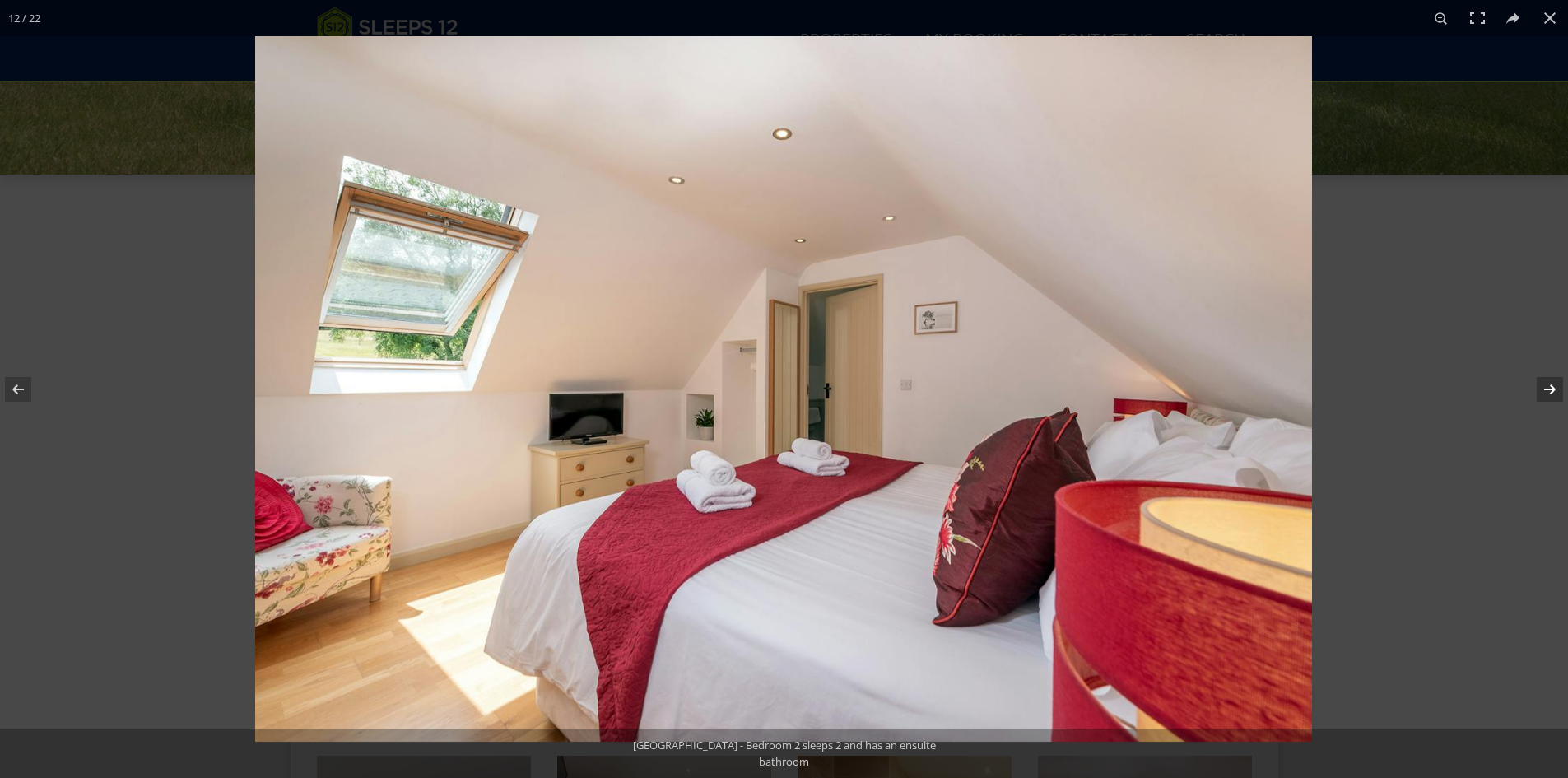
click at [1544, 388] on button at bounding box center [1539, 389] width 58 height 83
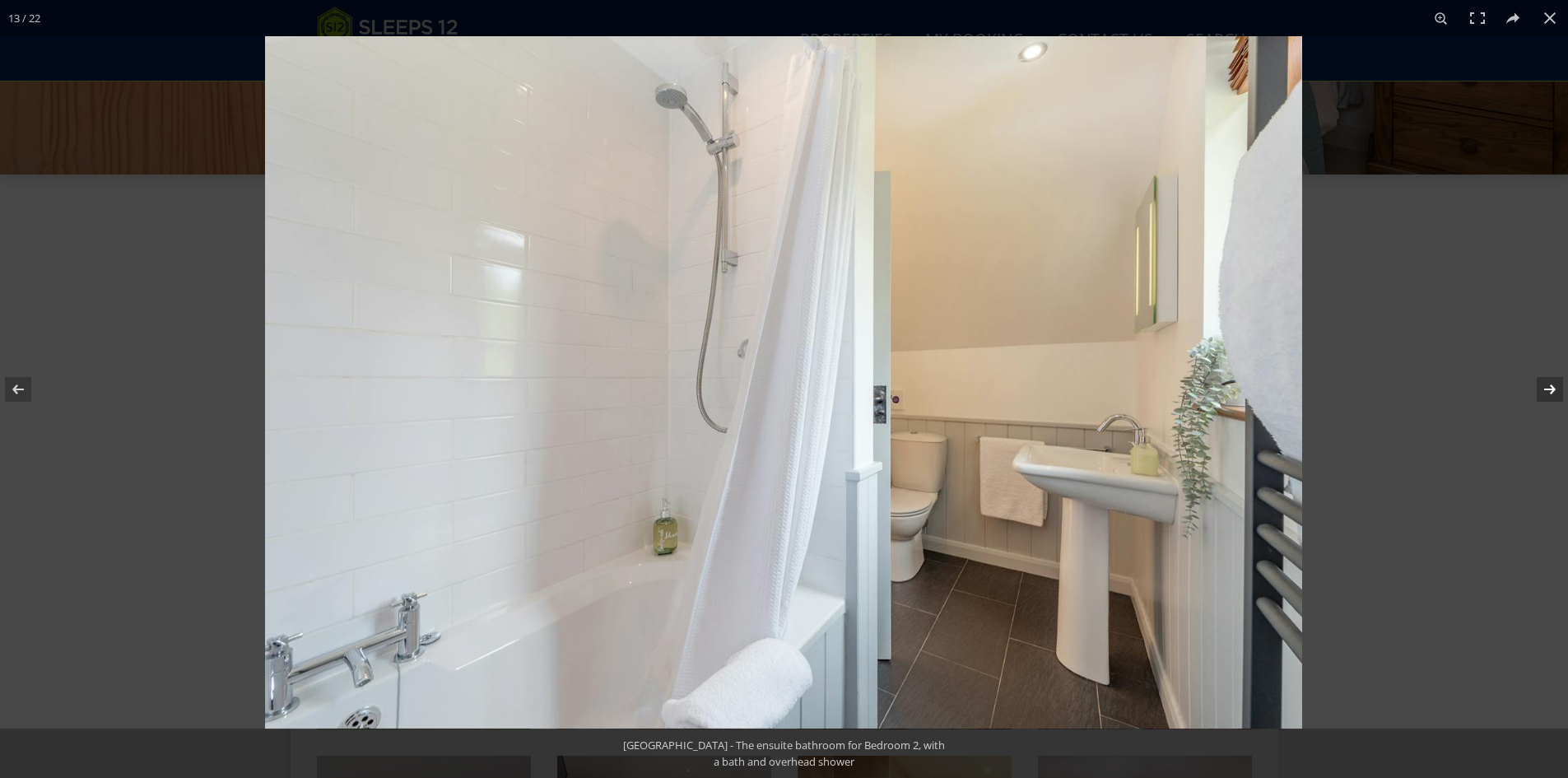
click at [1544, 388] on button at bounding box center [1539, 389] width 58 height 83
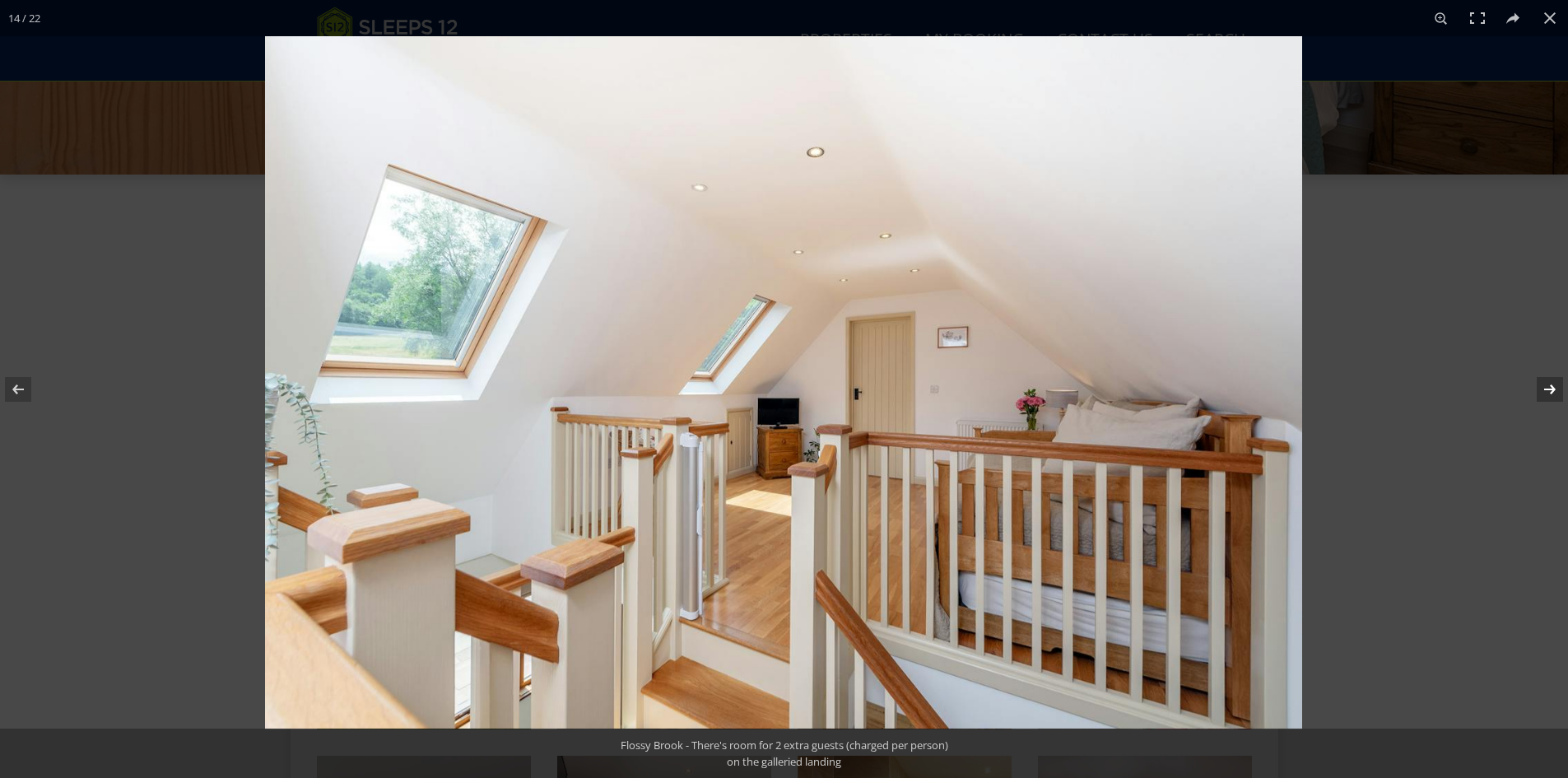
click at [1544, 388] on button at bounding box center [1539, 389] width 58 height 83
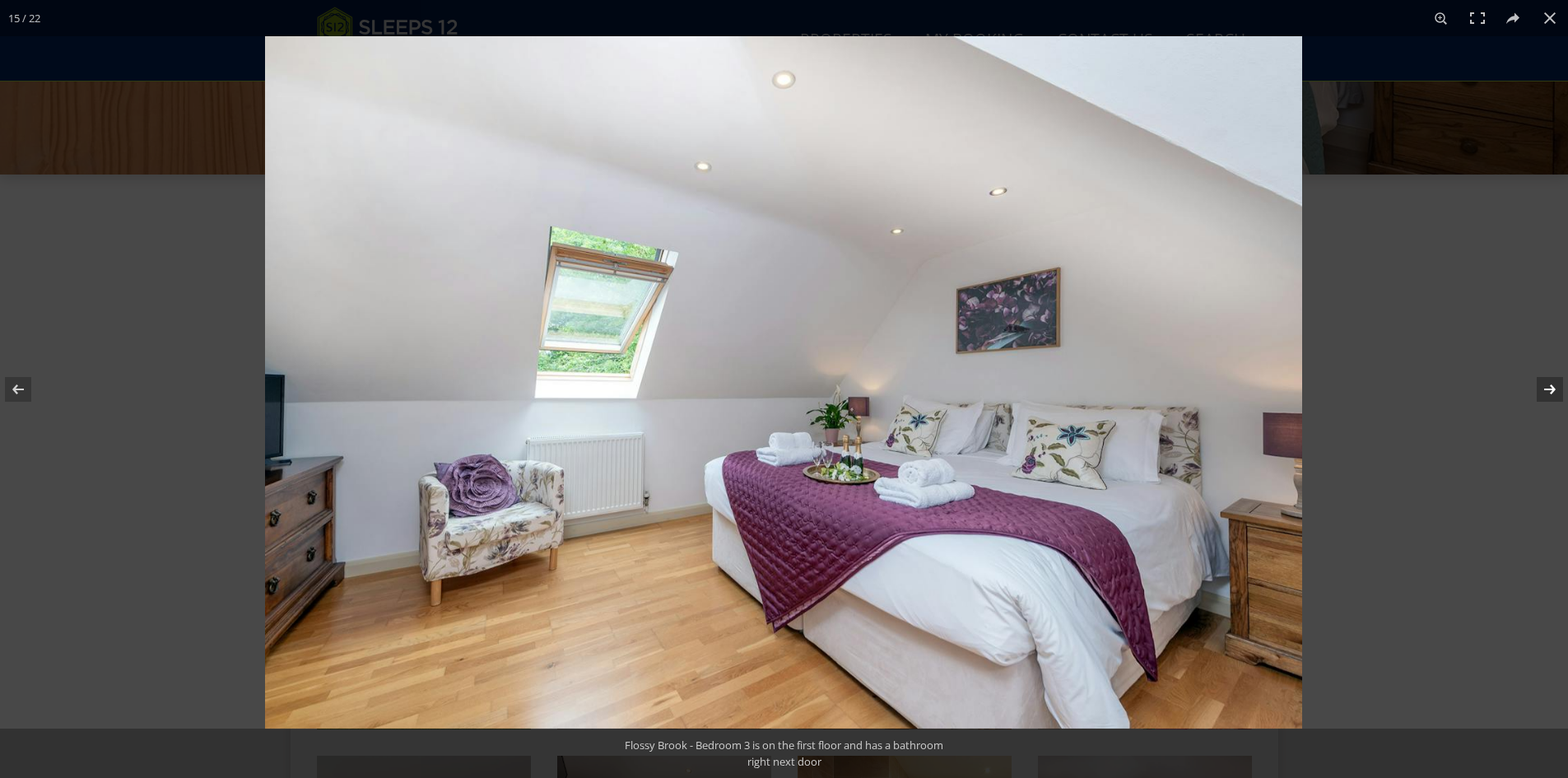
click at [1544, 388] on button at bounding box center [1539, 389] width 58 height 83
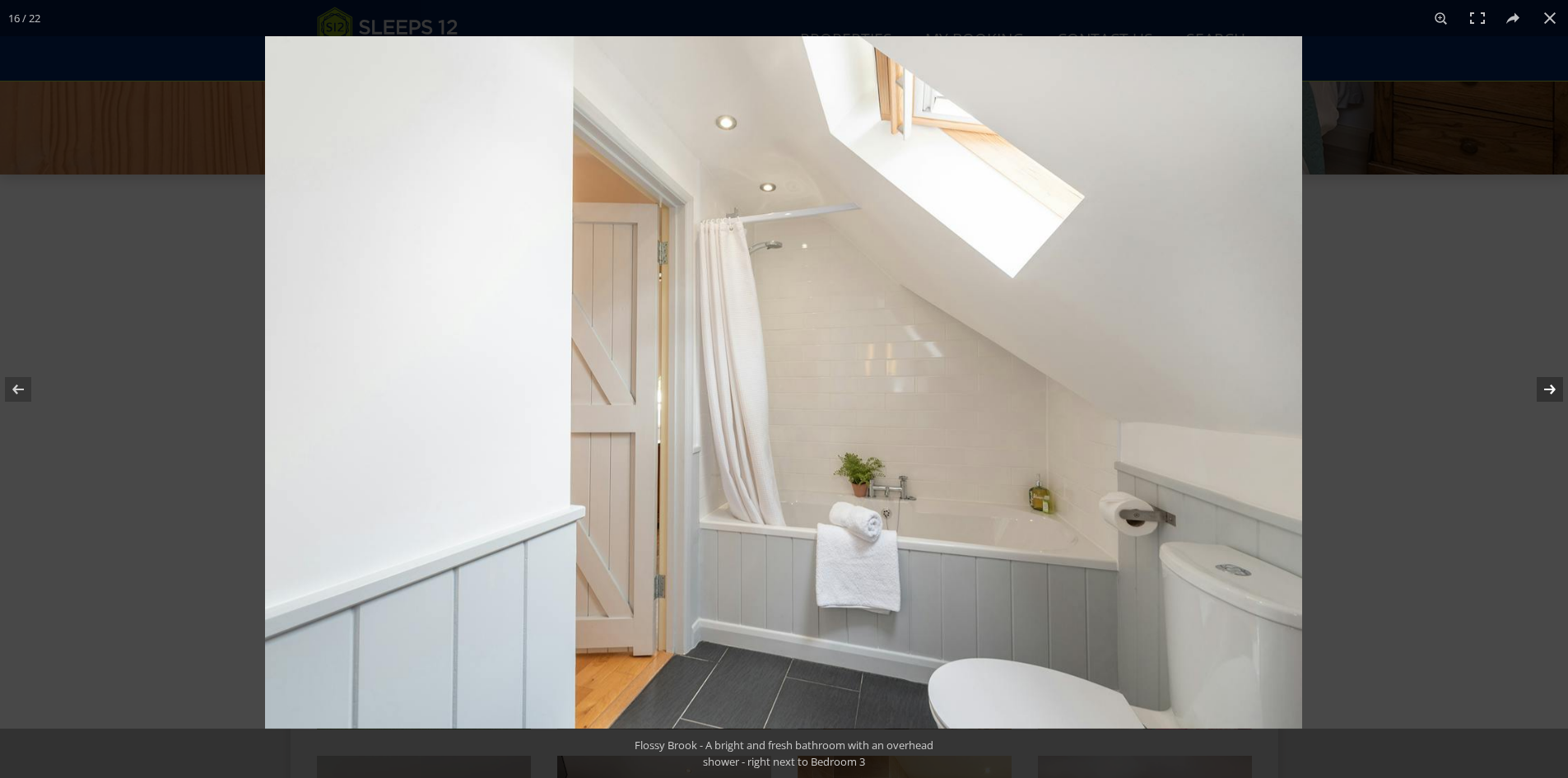
click at [1544, 388] on button at bounding box center [1539, 389] width 58 height 83
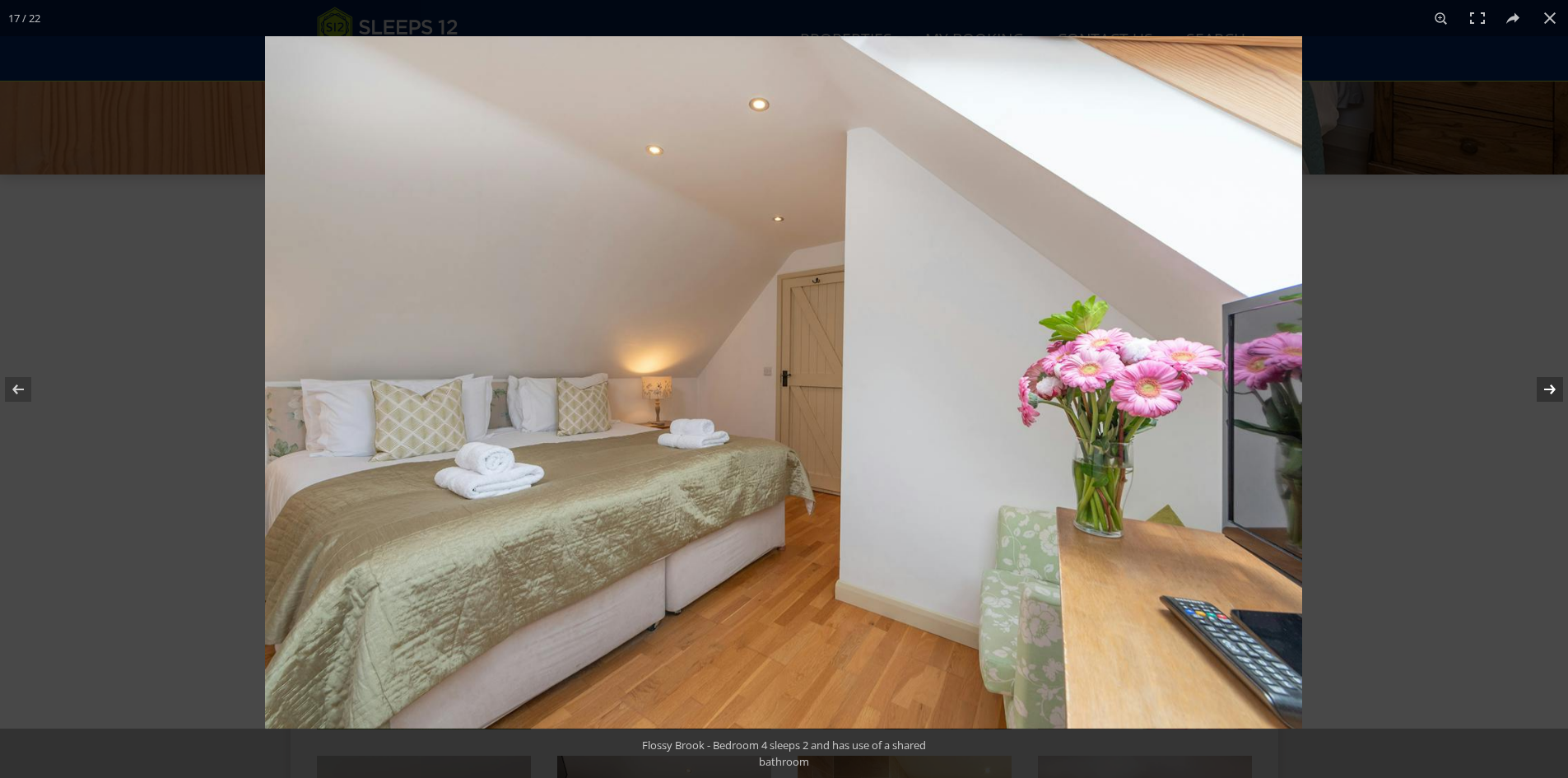
click at [1544, 388] on button at bounding box center [1539, 389] width 58 height 83
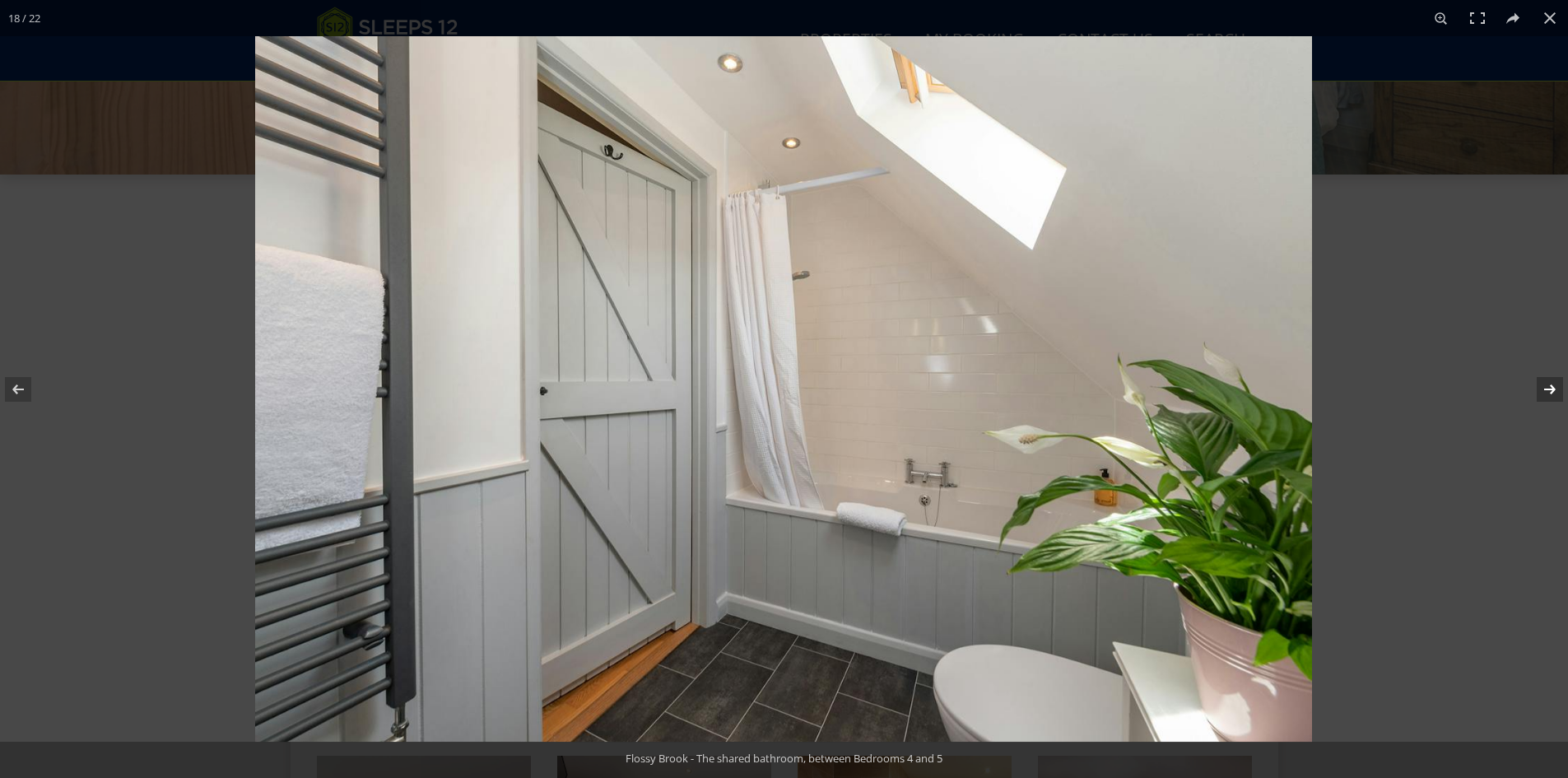
click at [1544, 388] on button at bounding box center [1539, 389] width 58 height 83
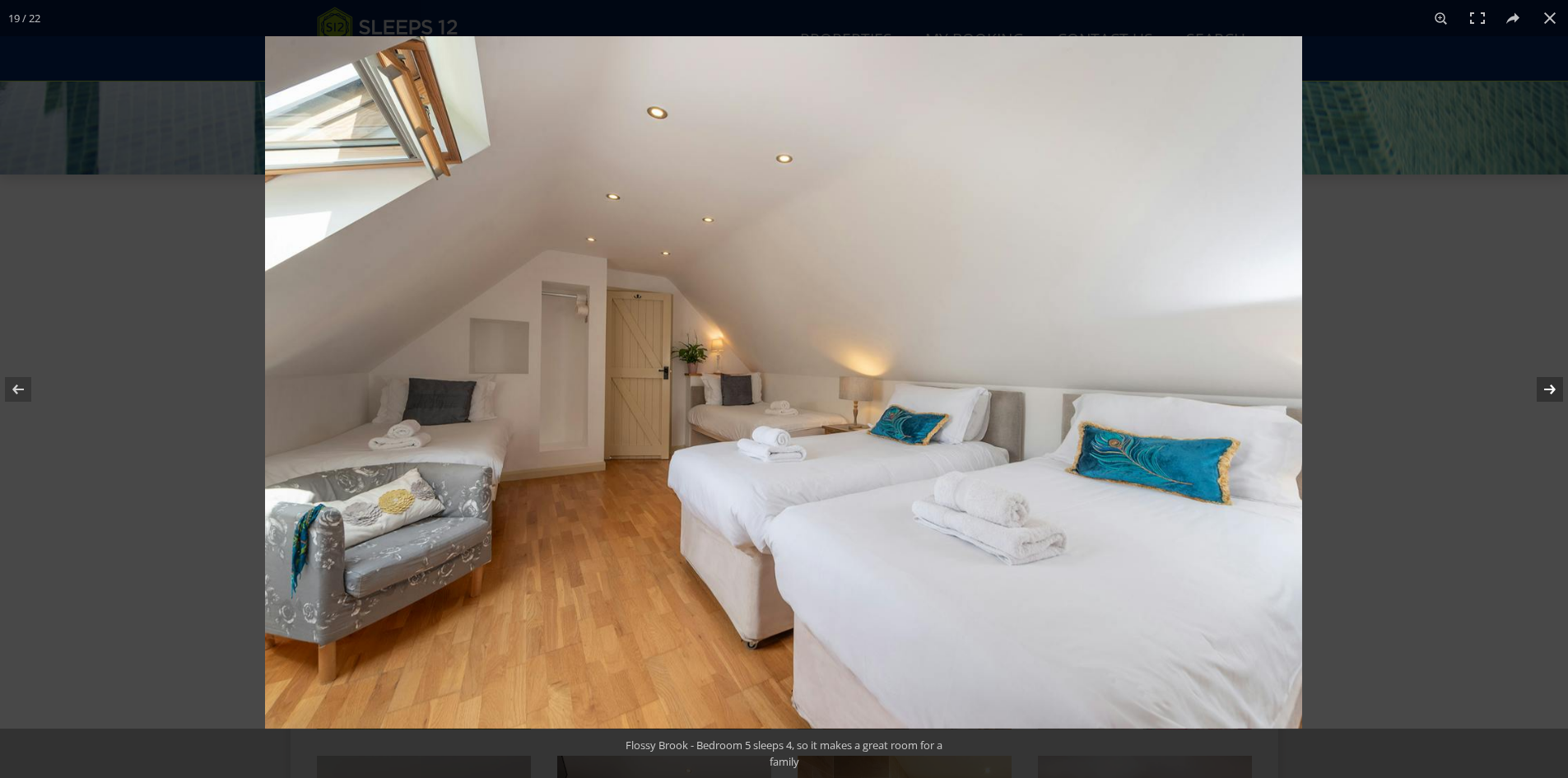
click at [1544, 388] on button at bounding box center [1539, 389] width 58 height 83
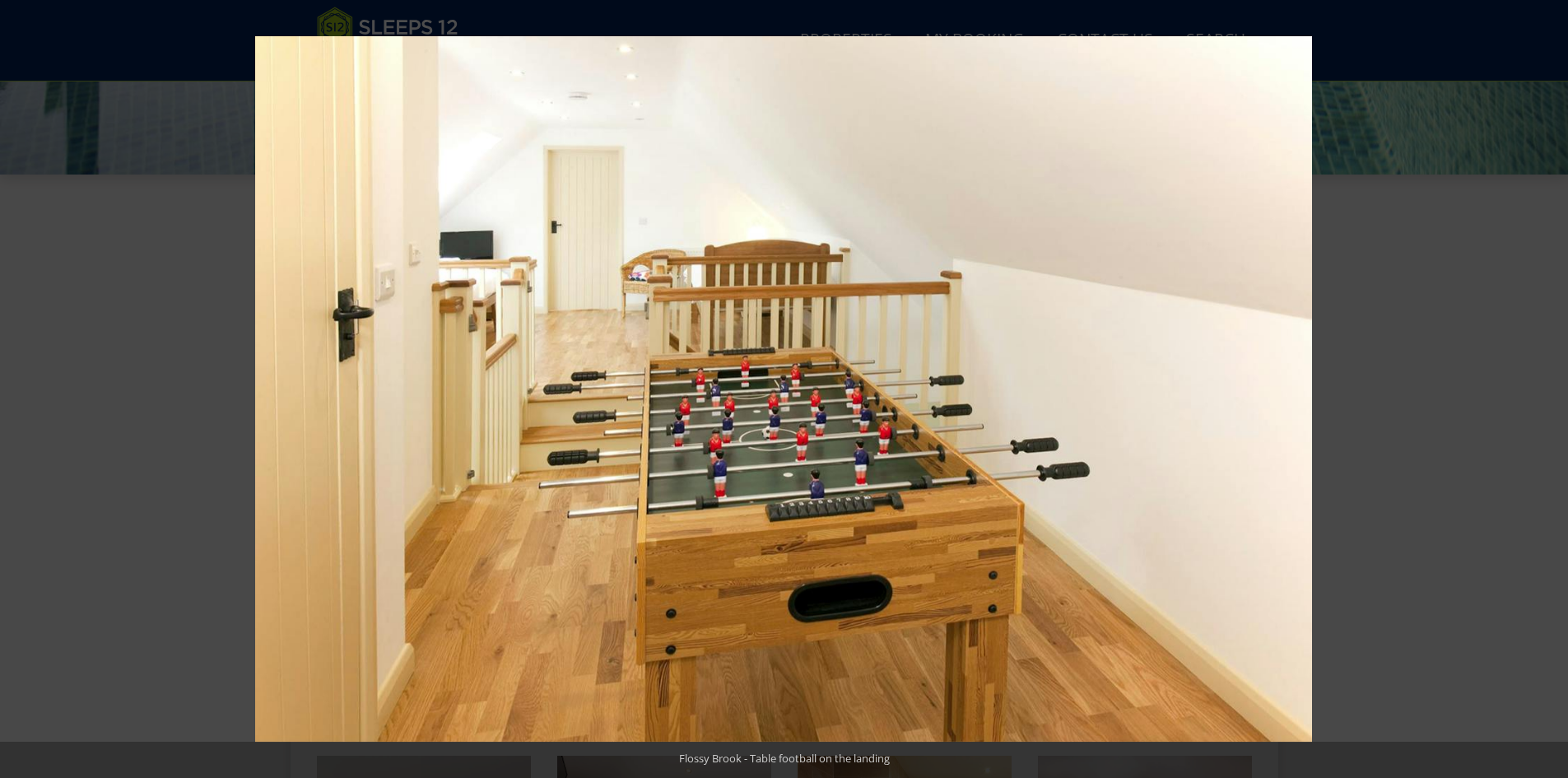
click at [1544, 388] on button at bounding box center [1539, 389] width 58 height 83
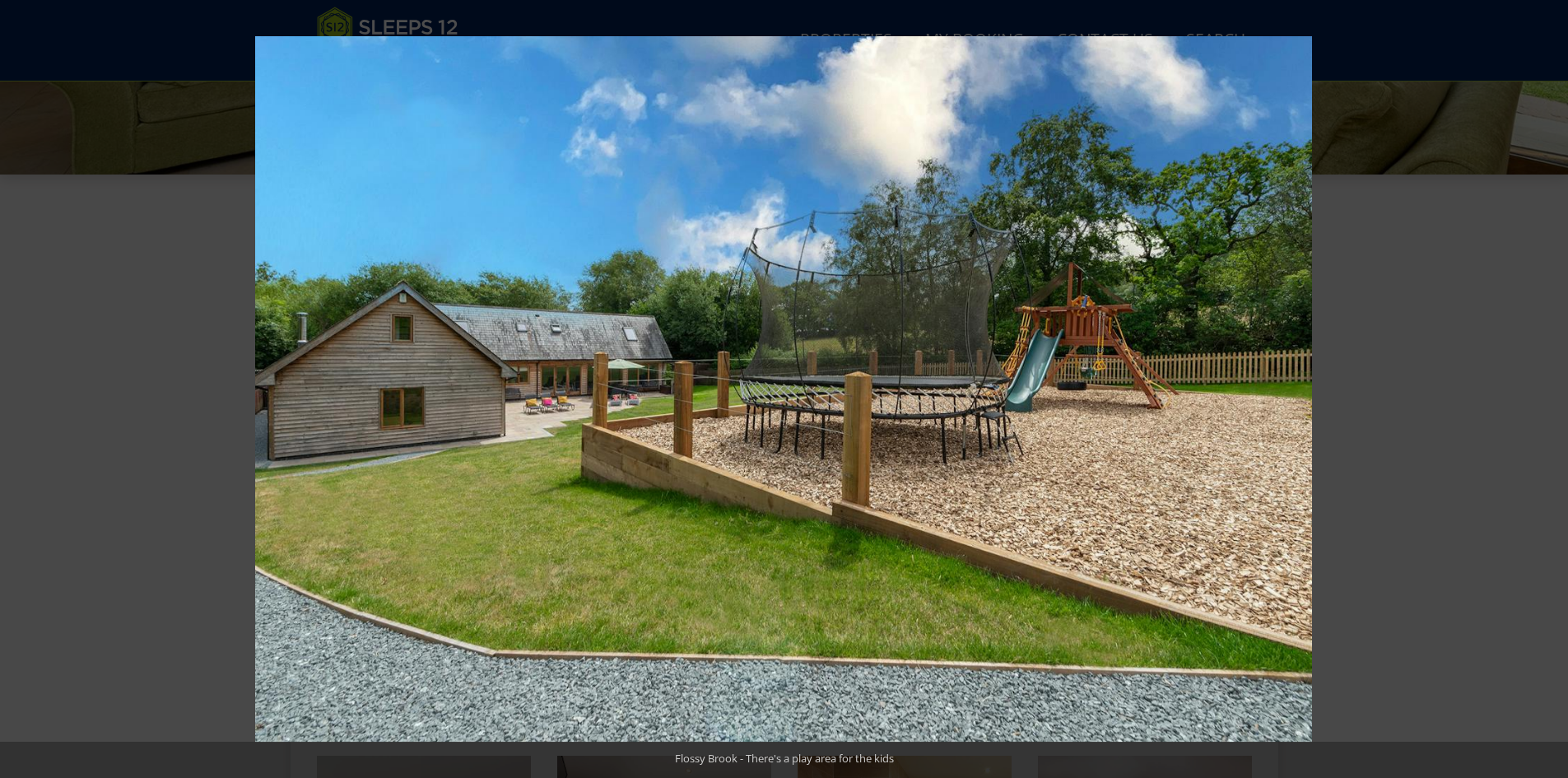
click at [1544, 388] on button at bounding box center [1539, 389] width 58 height 83
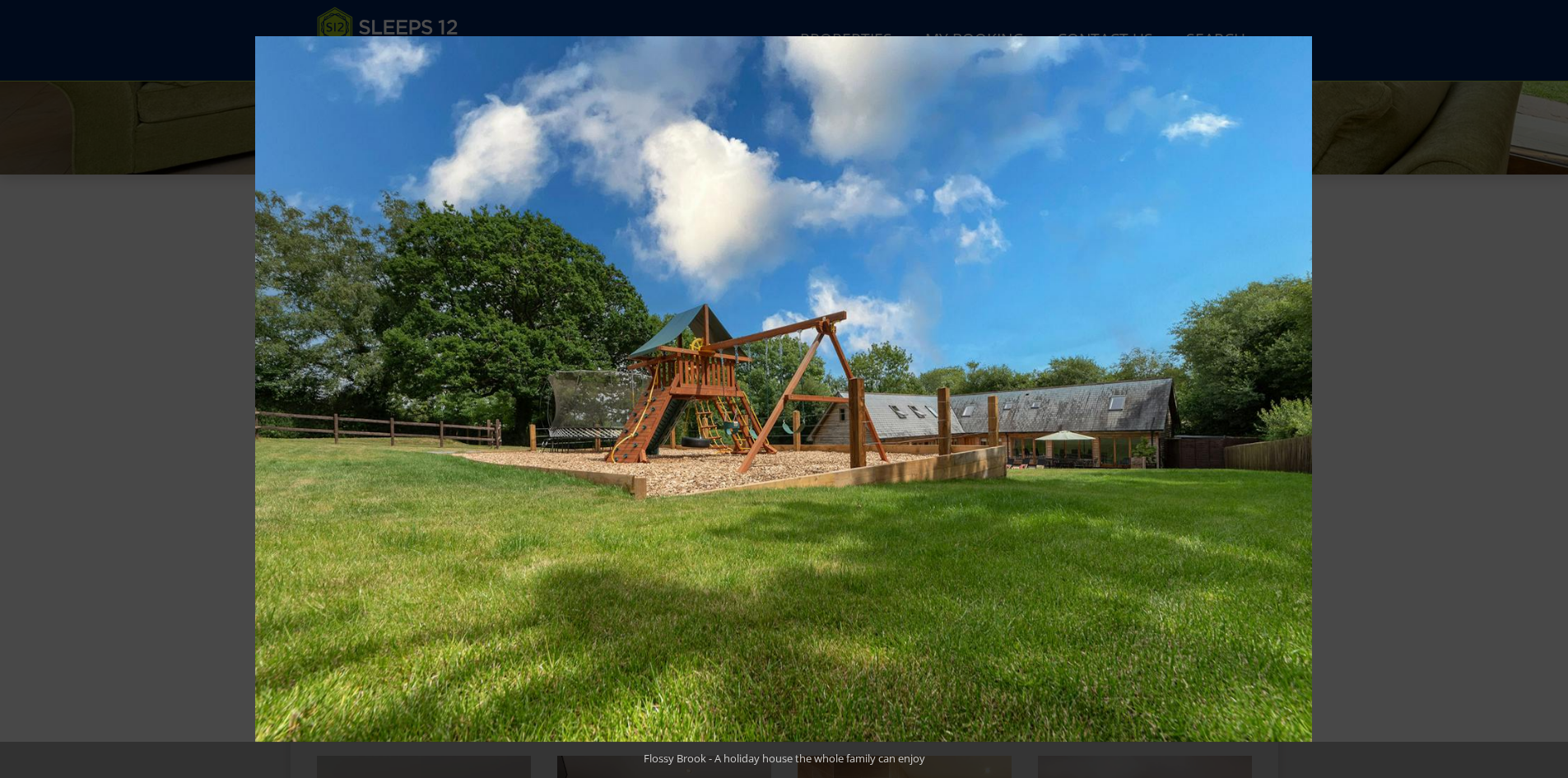
click at [1544, 388] on button at bounding box center [1539, 389] width 58 height 83
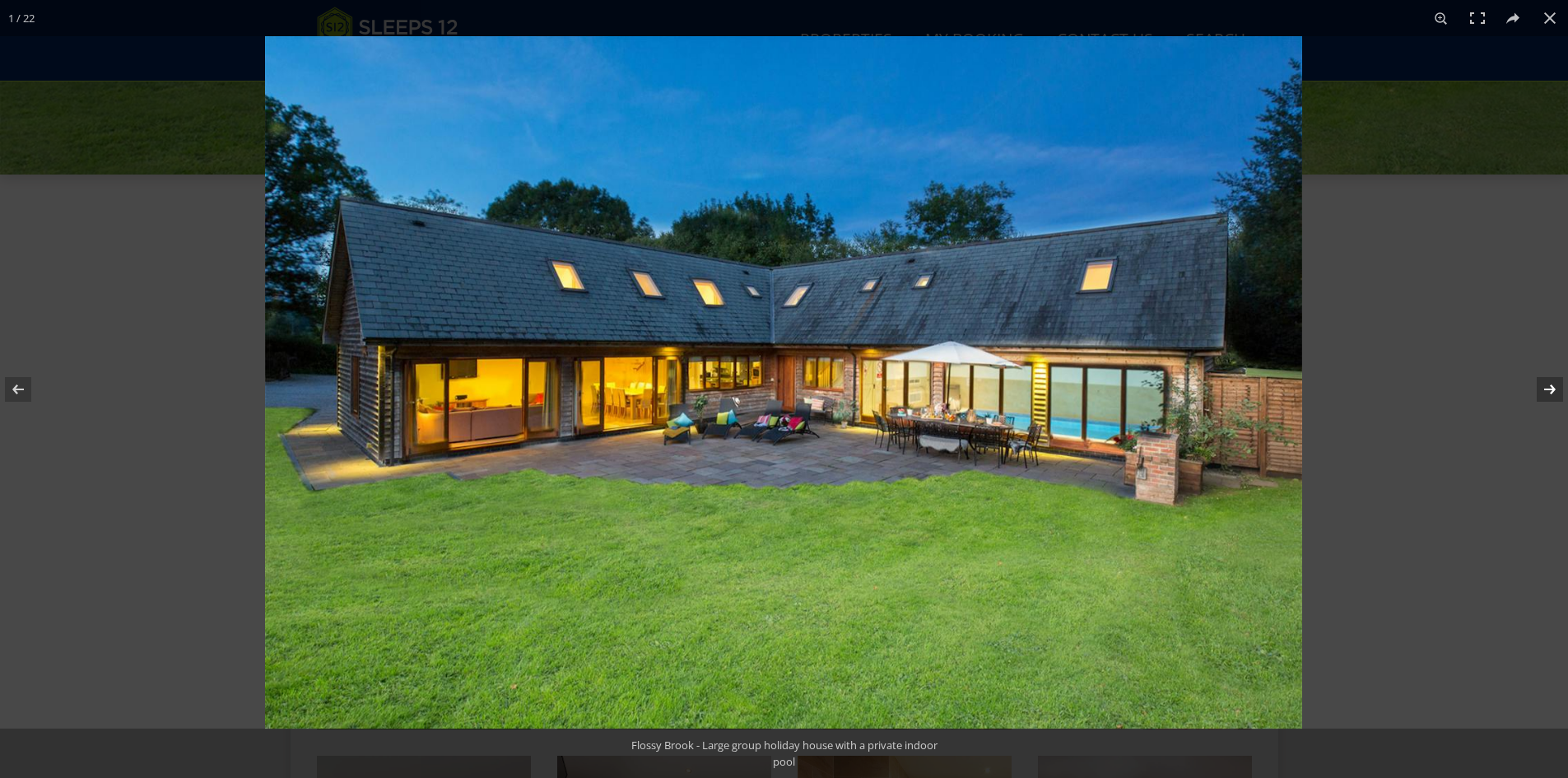
click at [1544, 389] on button at bounding box center [1539, 389] width 58 height 83
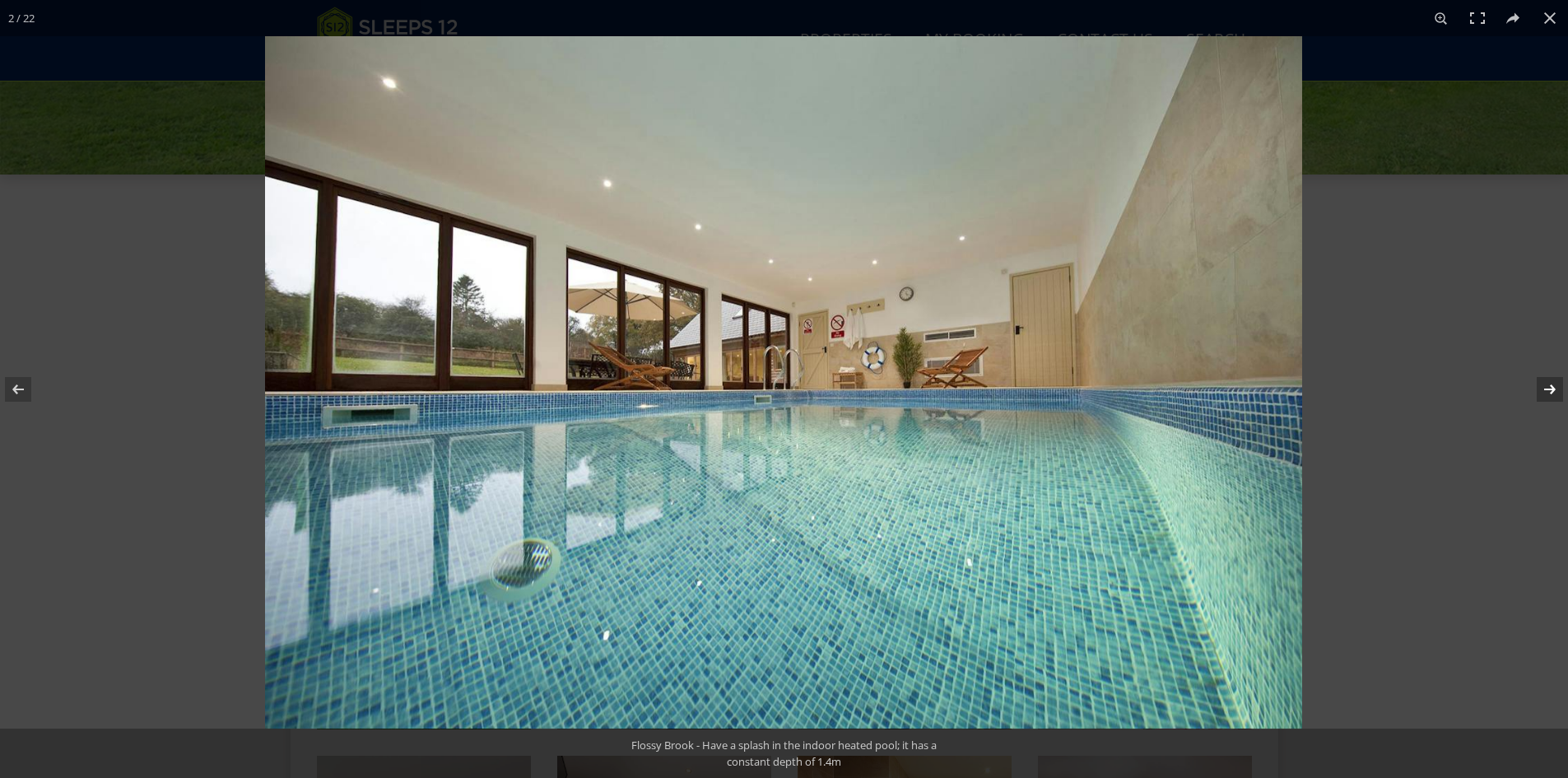
click at [1544, 389] on button at bounding box center [1539, 389] width 58 height 83
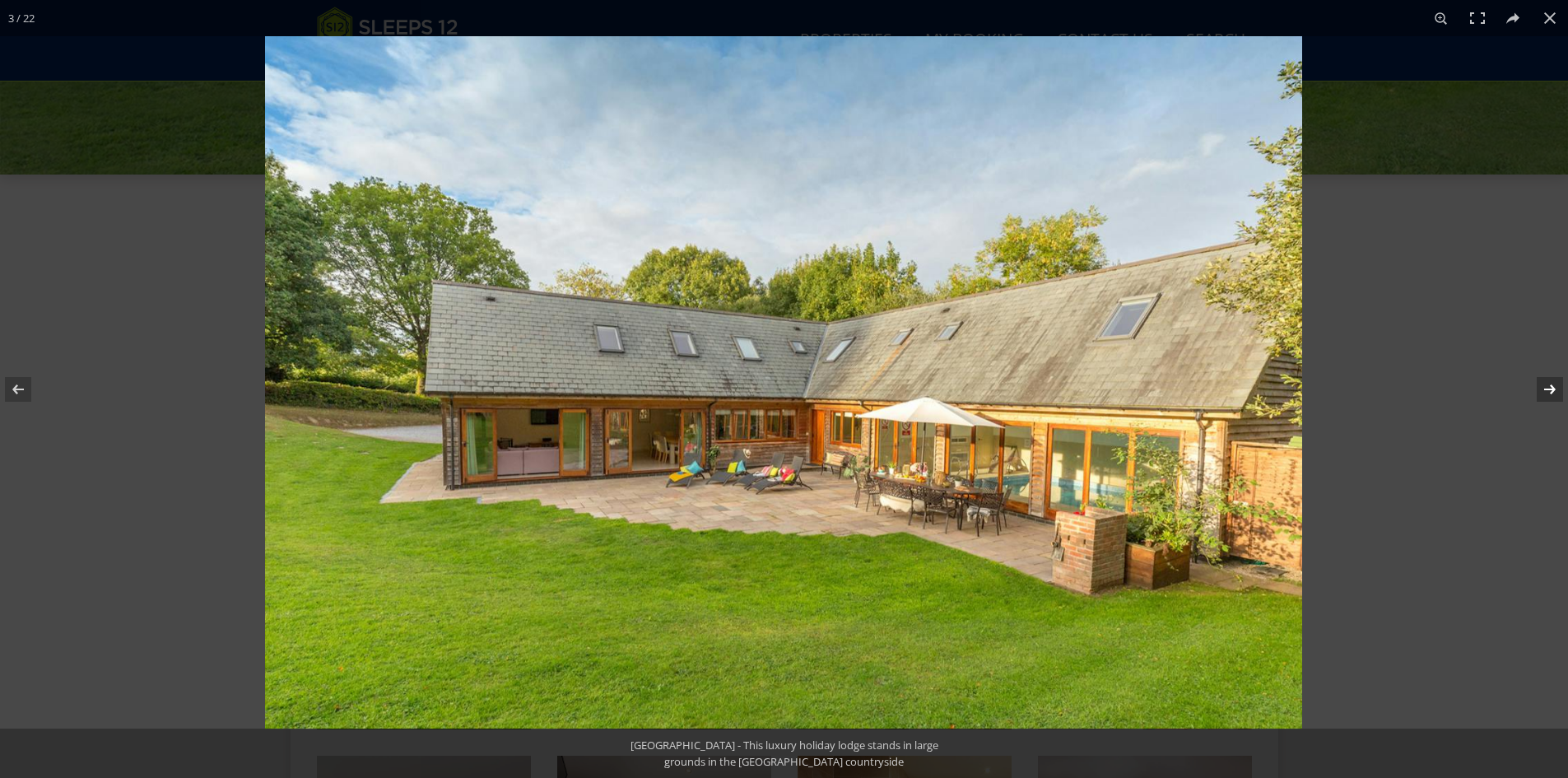
click at [1544, 389] on button at bounding box center [1539, 389] width 58 height 83
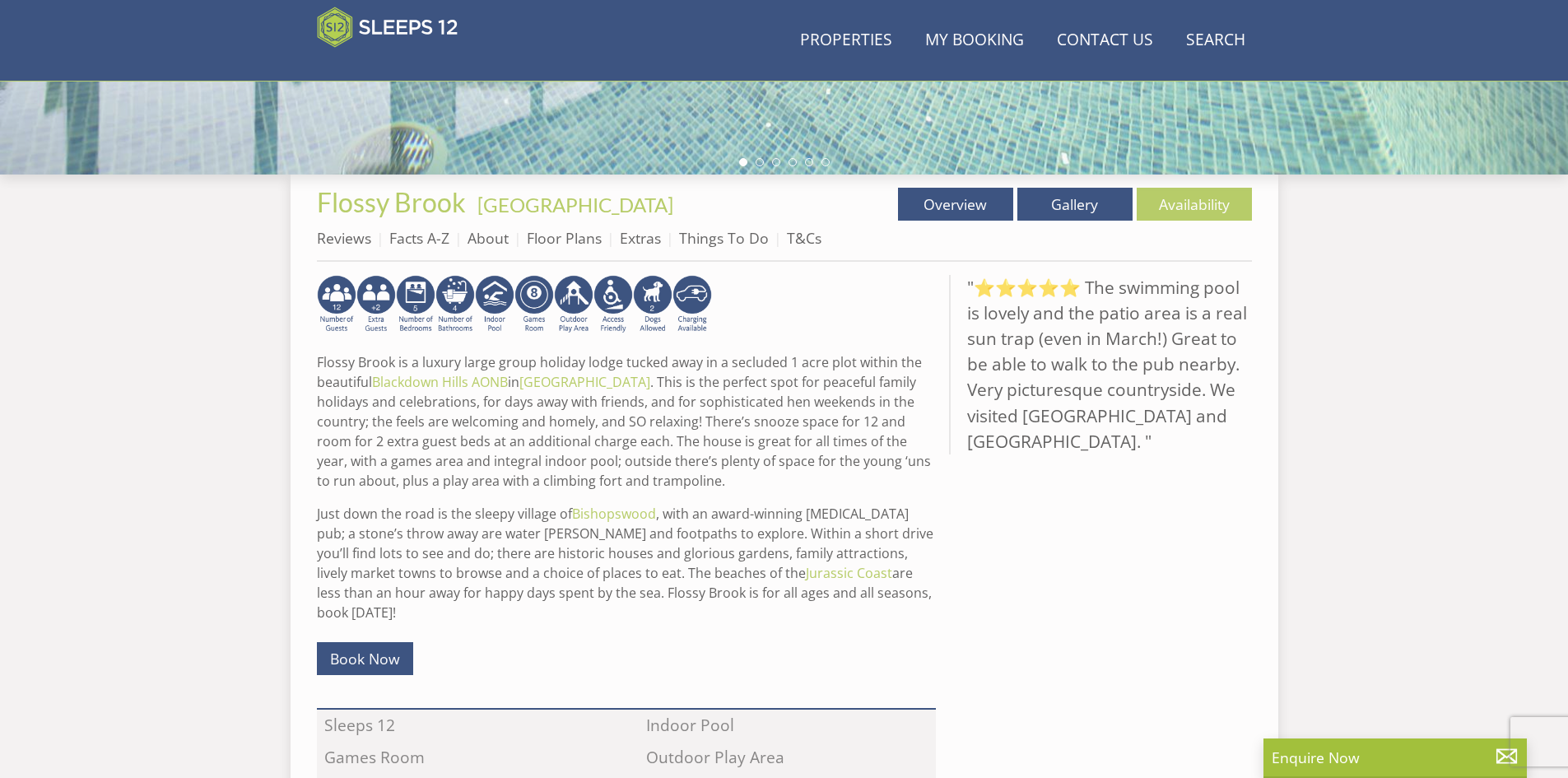
scroll to position [365, 0]
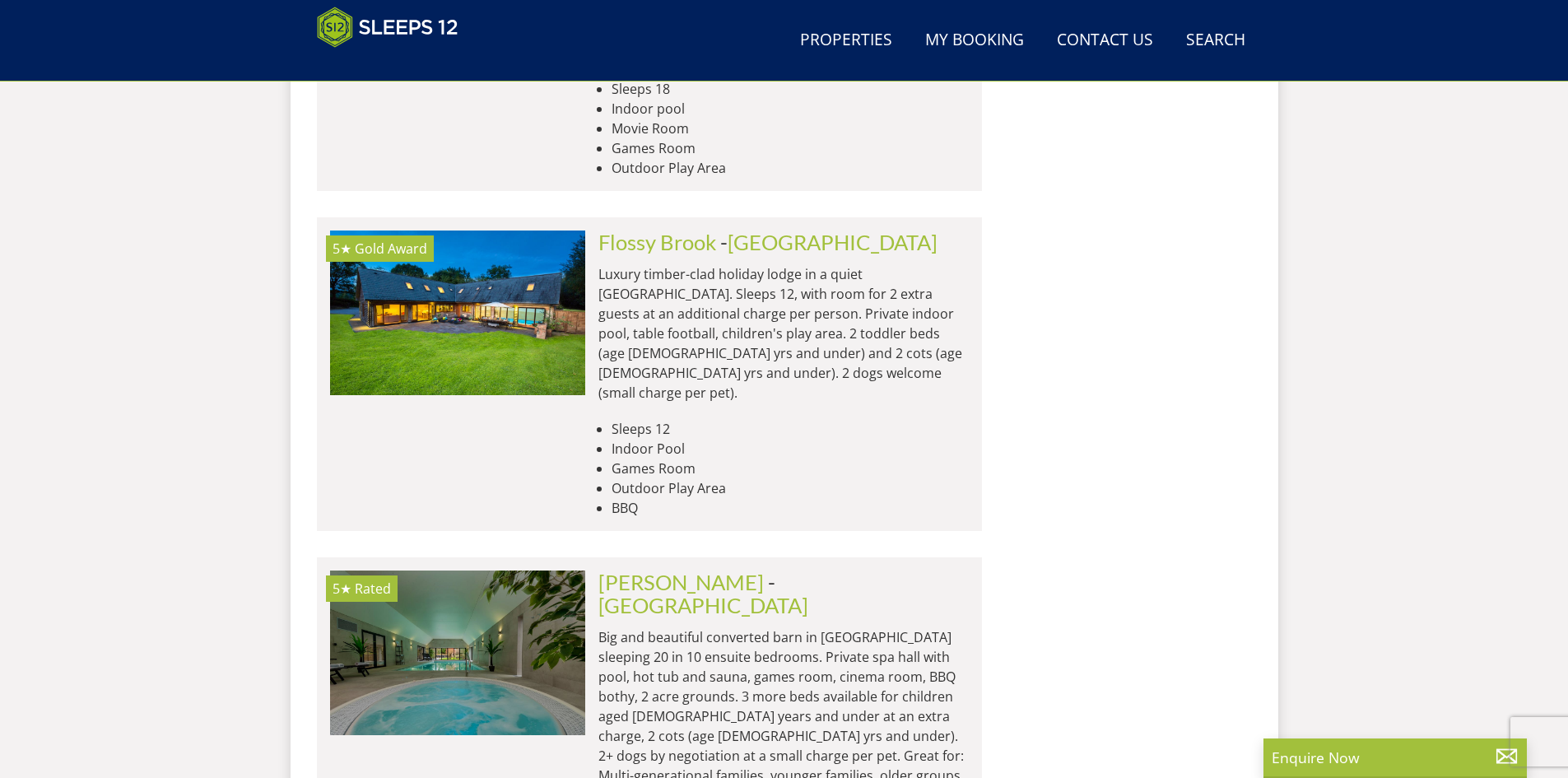
scroll to position [11682, 0]
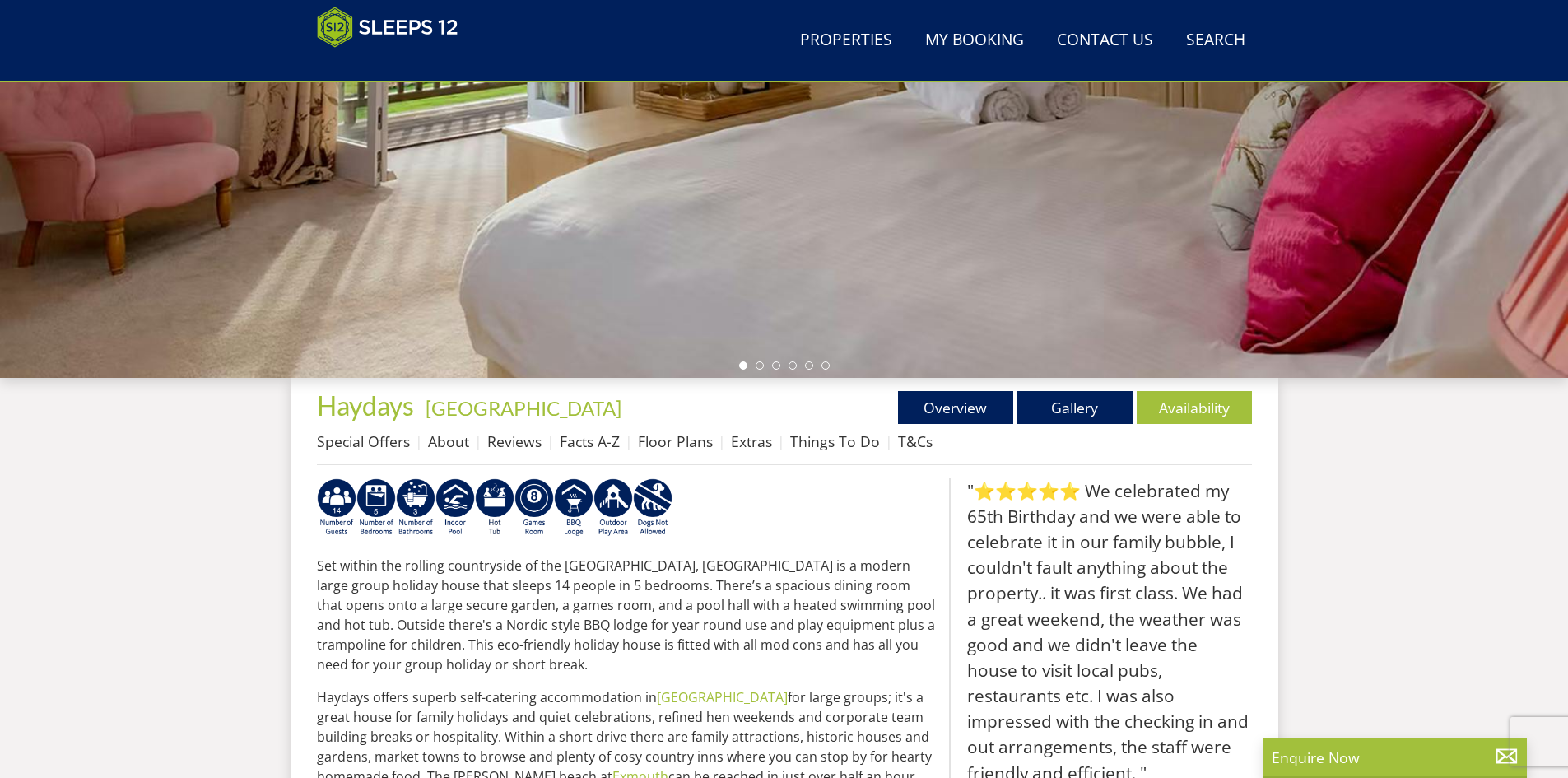
scroll to position [365, 0]
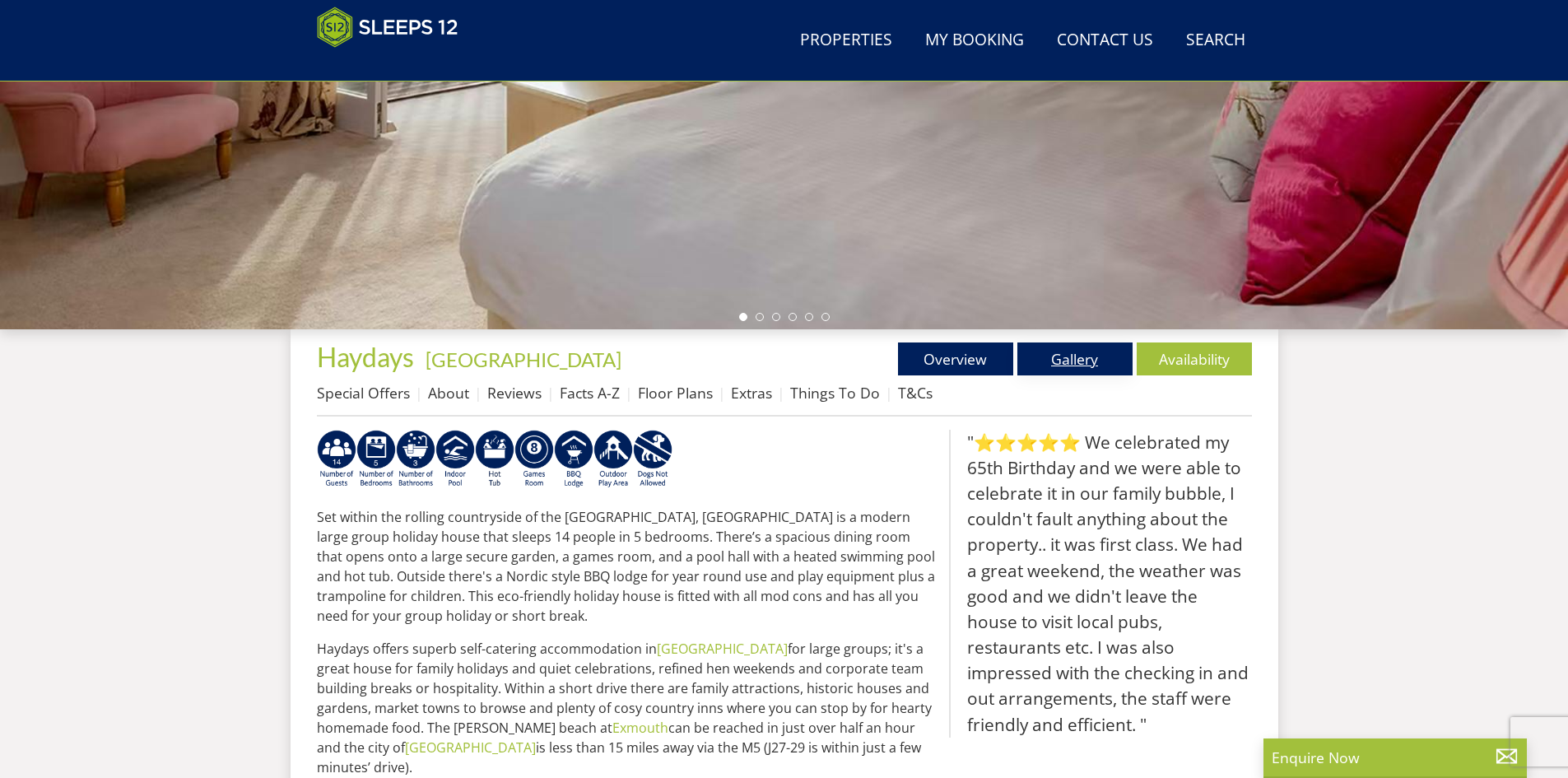
click at [1058, 356] on link "Gallery" at bounding box center [1074, 359] width 115 height 33
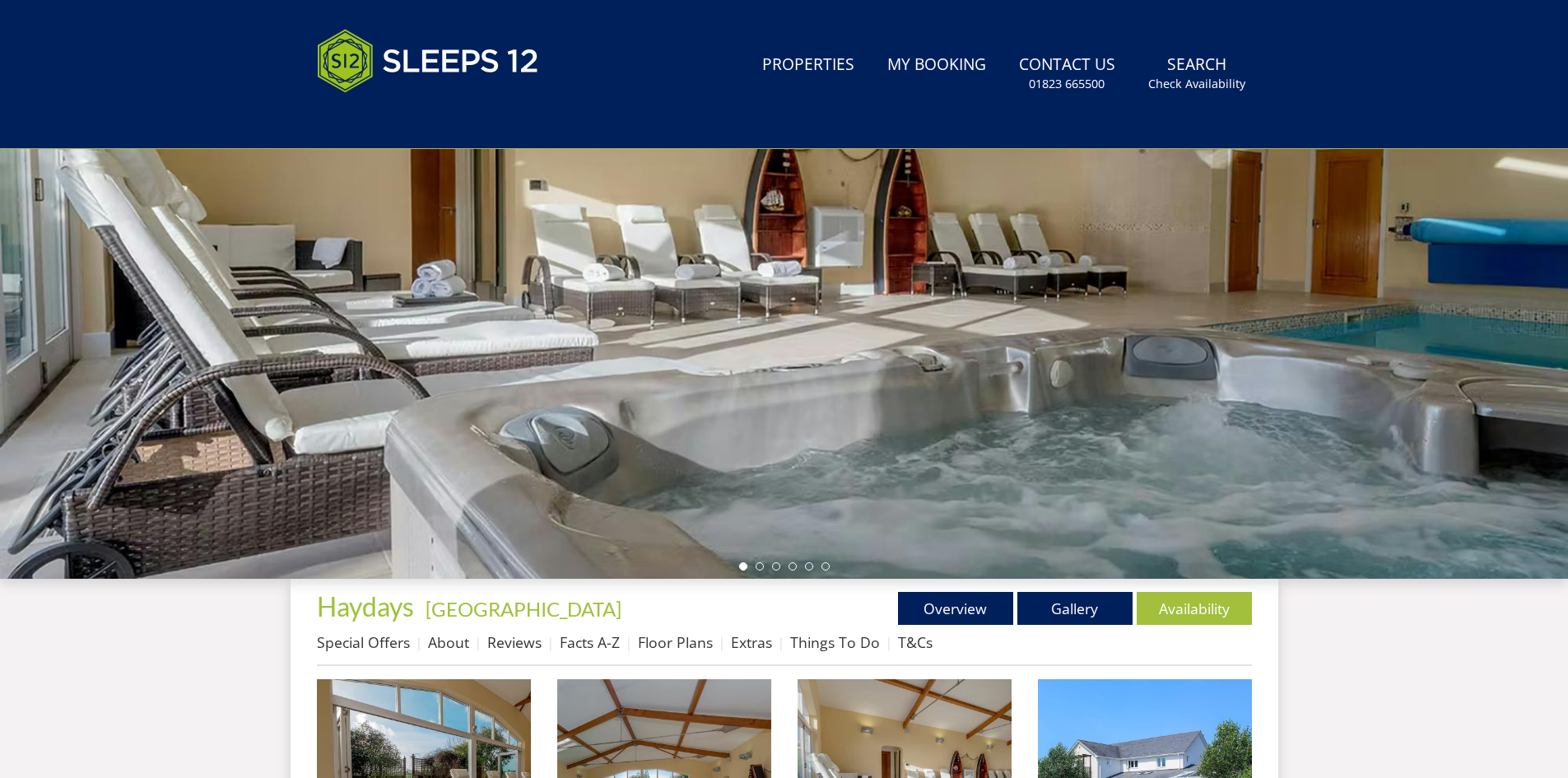
scroll to position [278, 0]
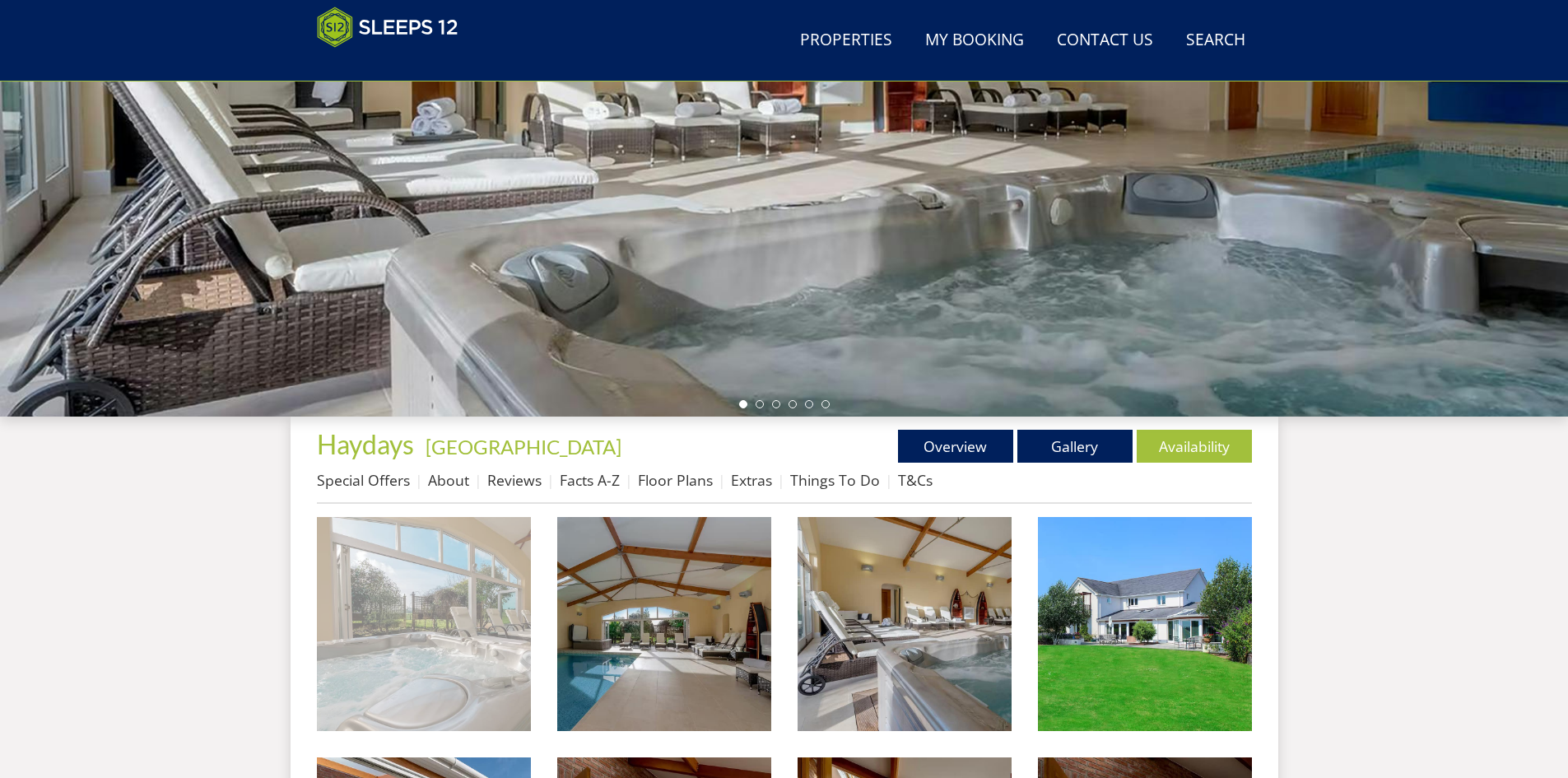
click at [468, 629] on img at bounding box center [424, 623] width 214 height 214
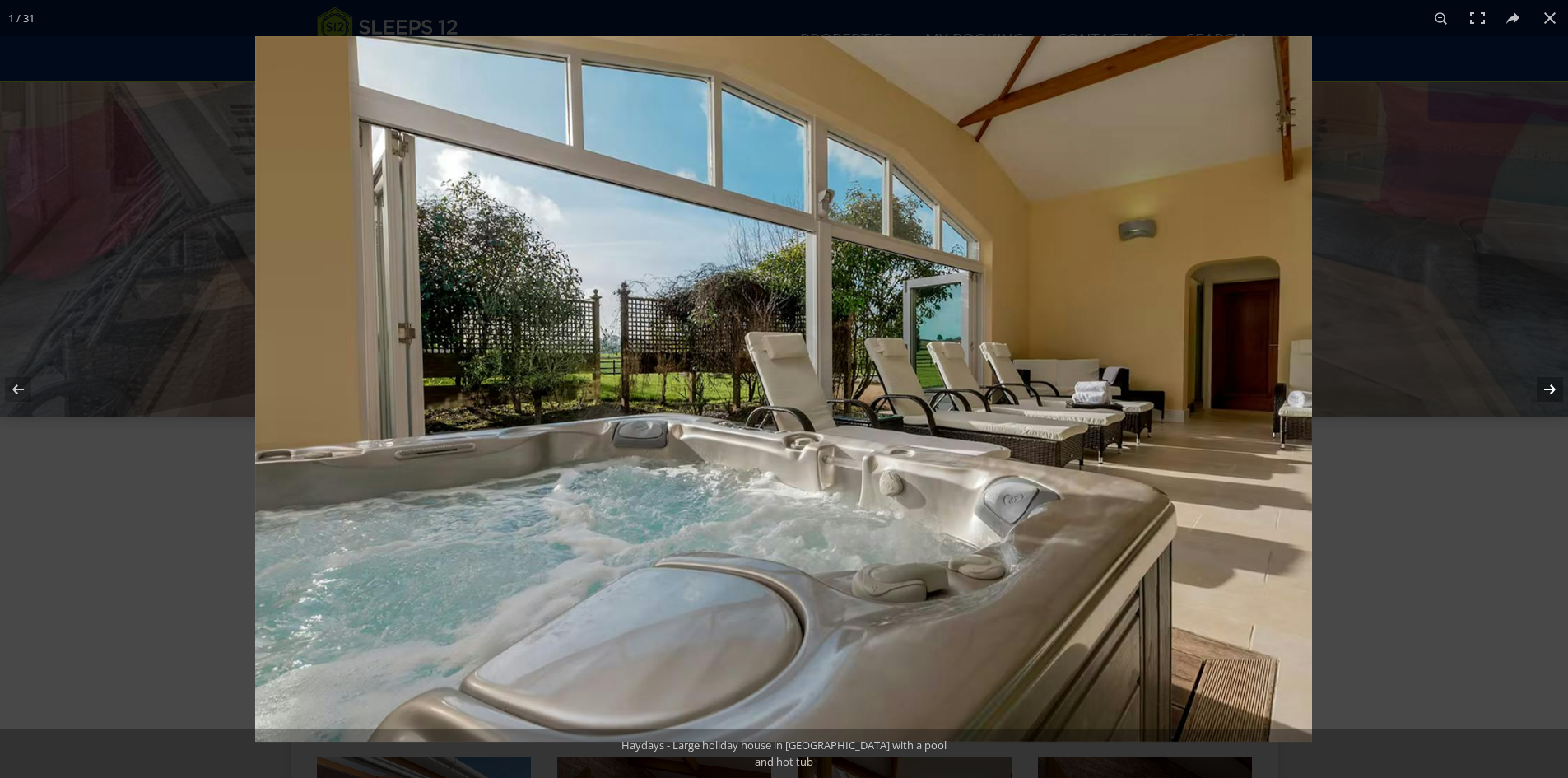
click at [1543, 384] on button at bounding box center [1539, 389] width 58 height 83
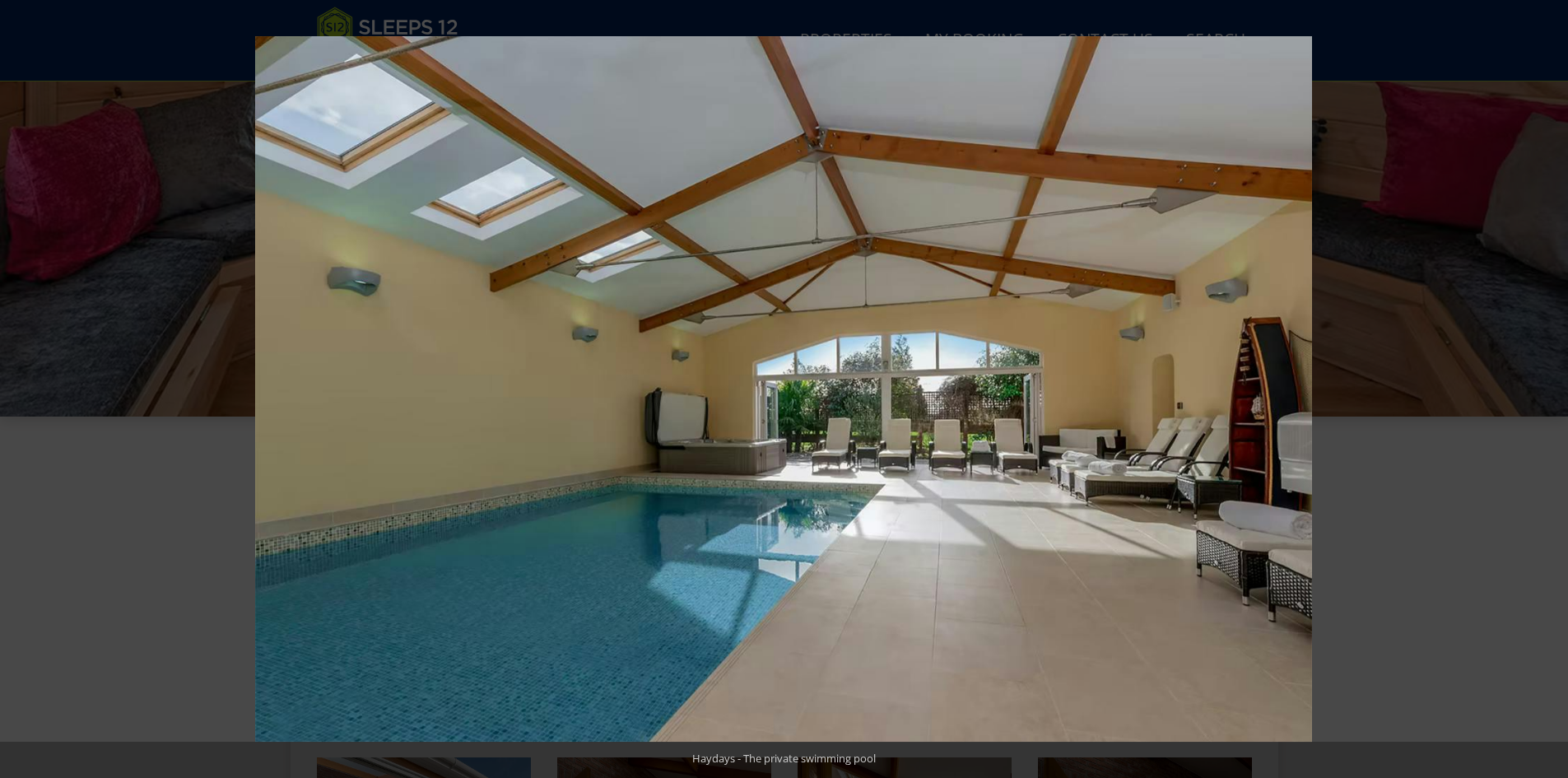
click at [1543, 384] on button at bounding box center [1539, 389] width 58 height 83
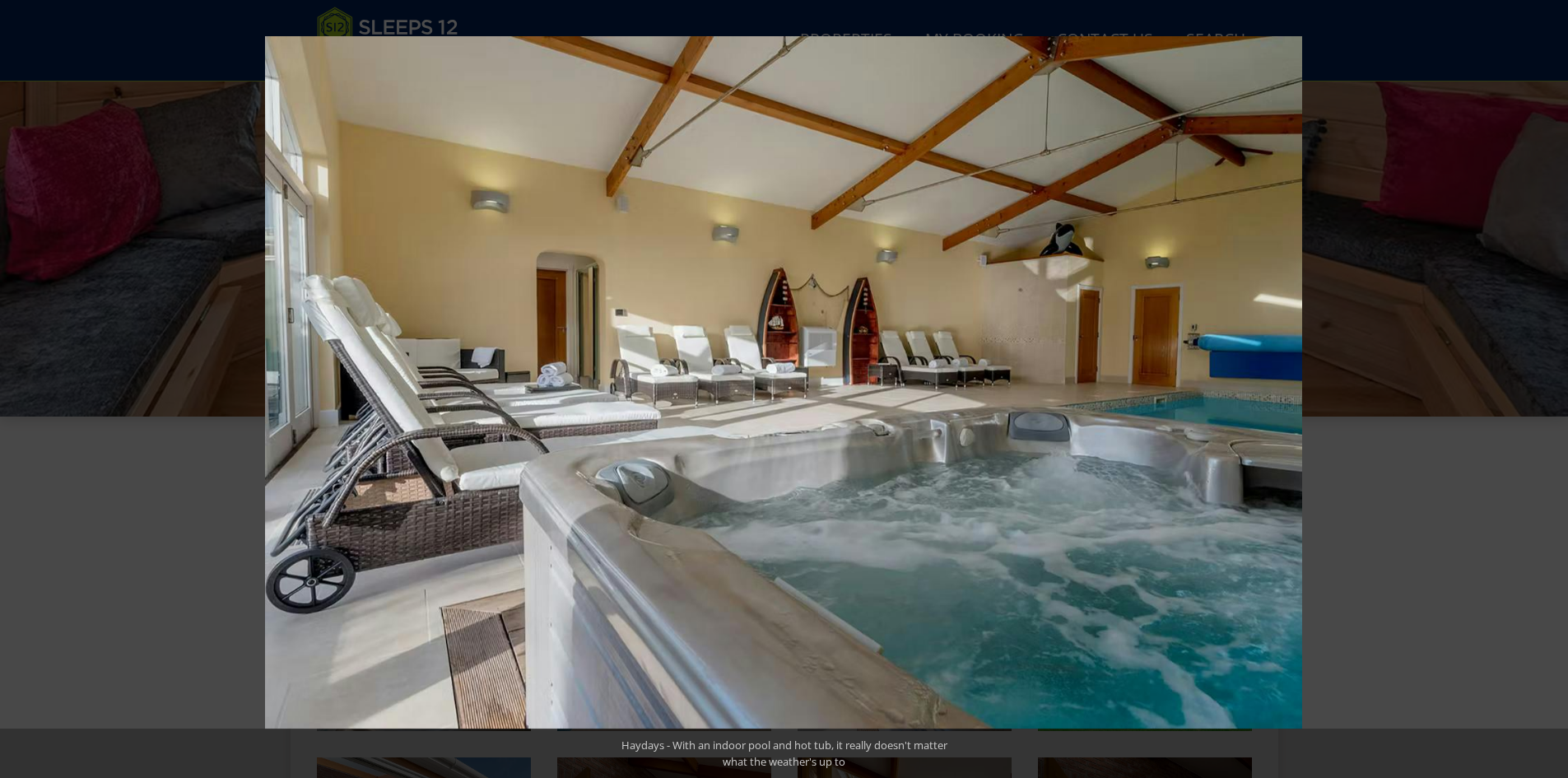
click at [1543, 384] on button at bounding box center [1539, 389] width 58 height 83
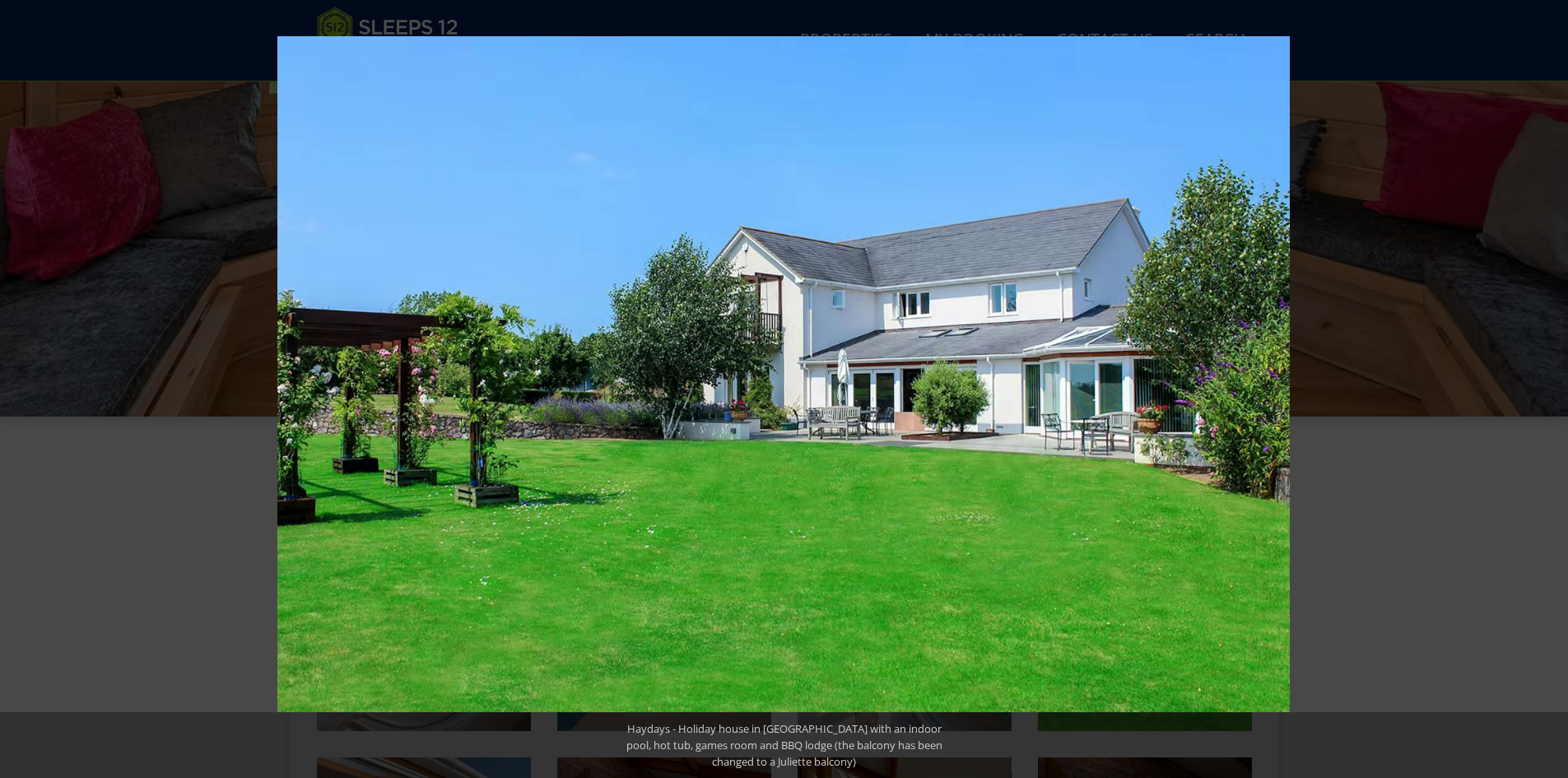
click at [1543, 384] on button at bounding box center [1539, 389] width 58 height 83
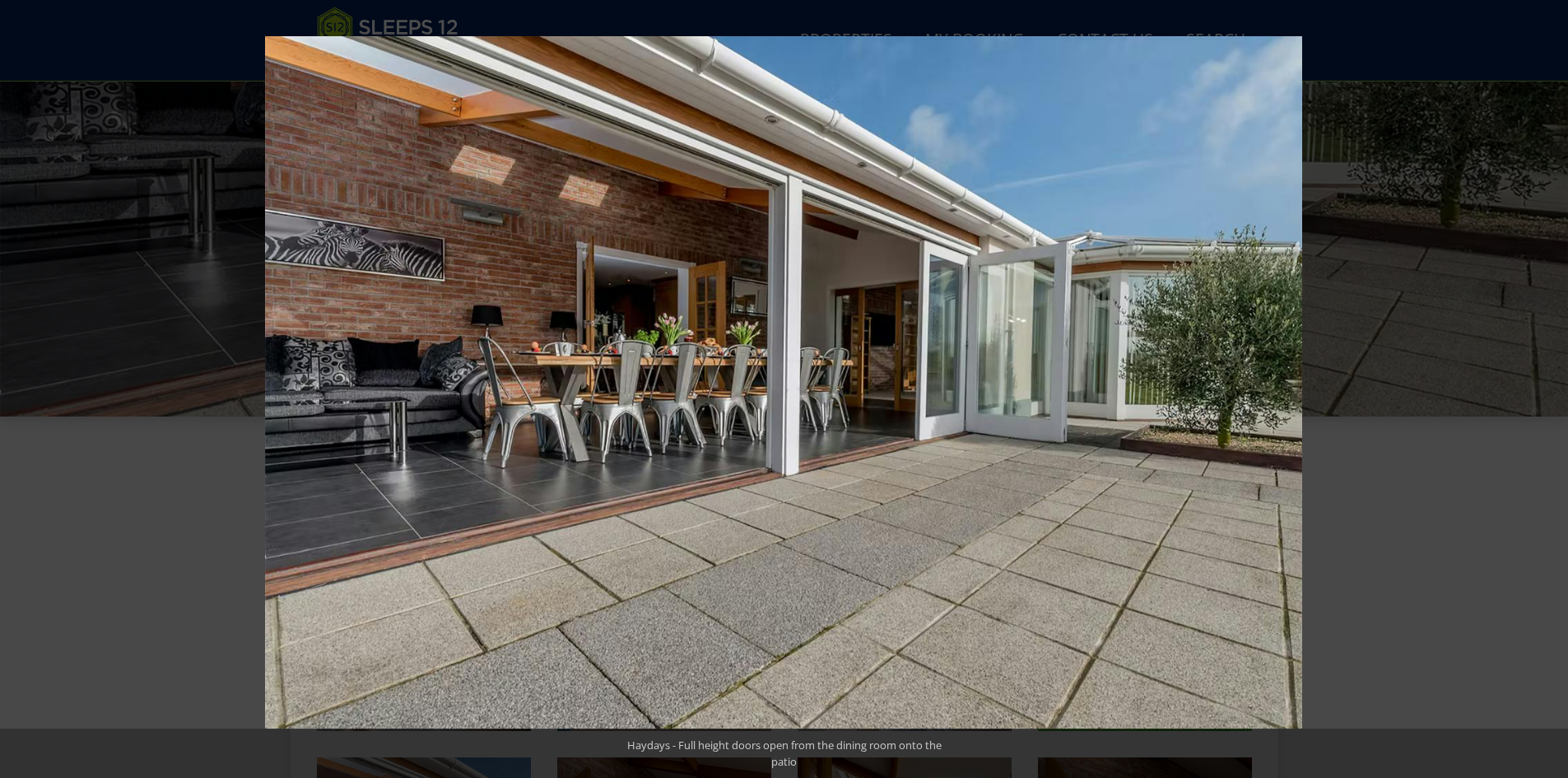
click at [1543, 384] on button at bounding box center [1539, 389] width 58 height 83
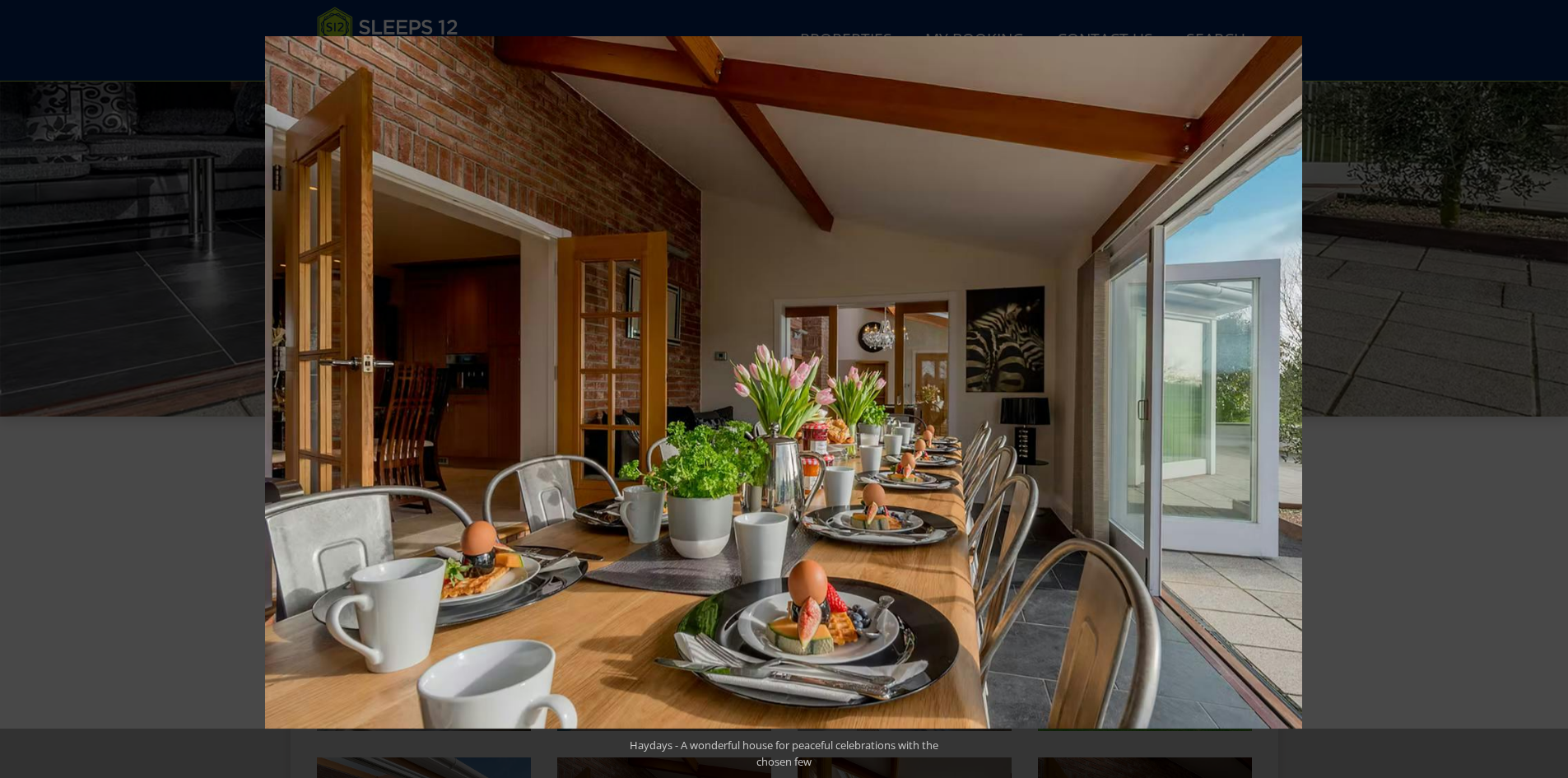
click at [1543, 384] on button at bounding box center [1539, 389] width 58 height 83
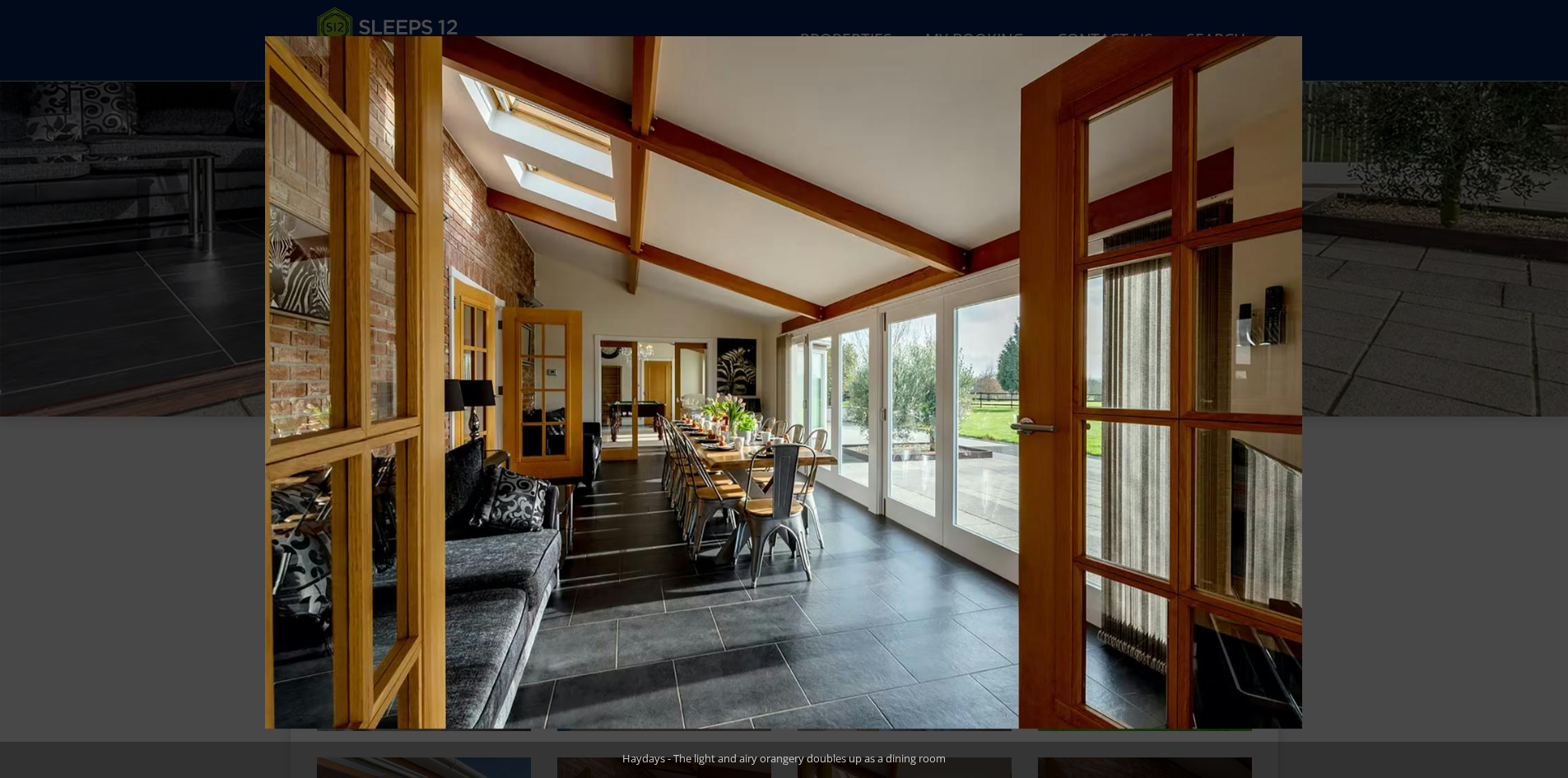
click at [1543, 384] on button at bounding box center [1539, 389] width 58 height 83
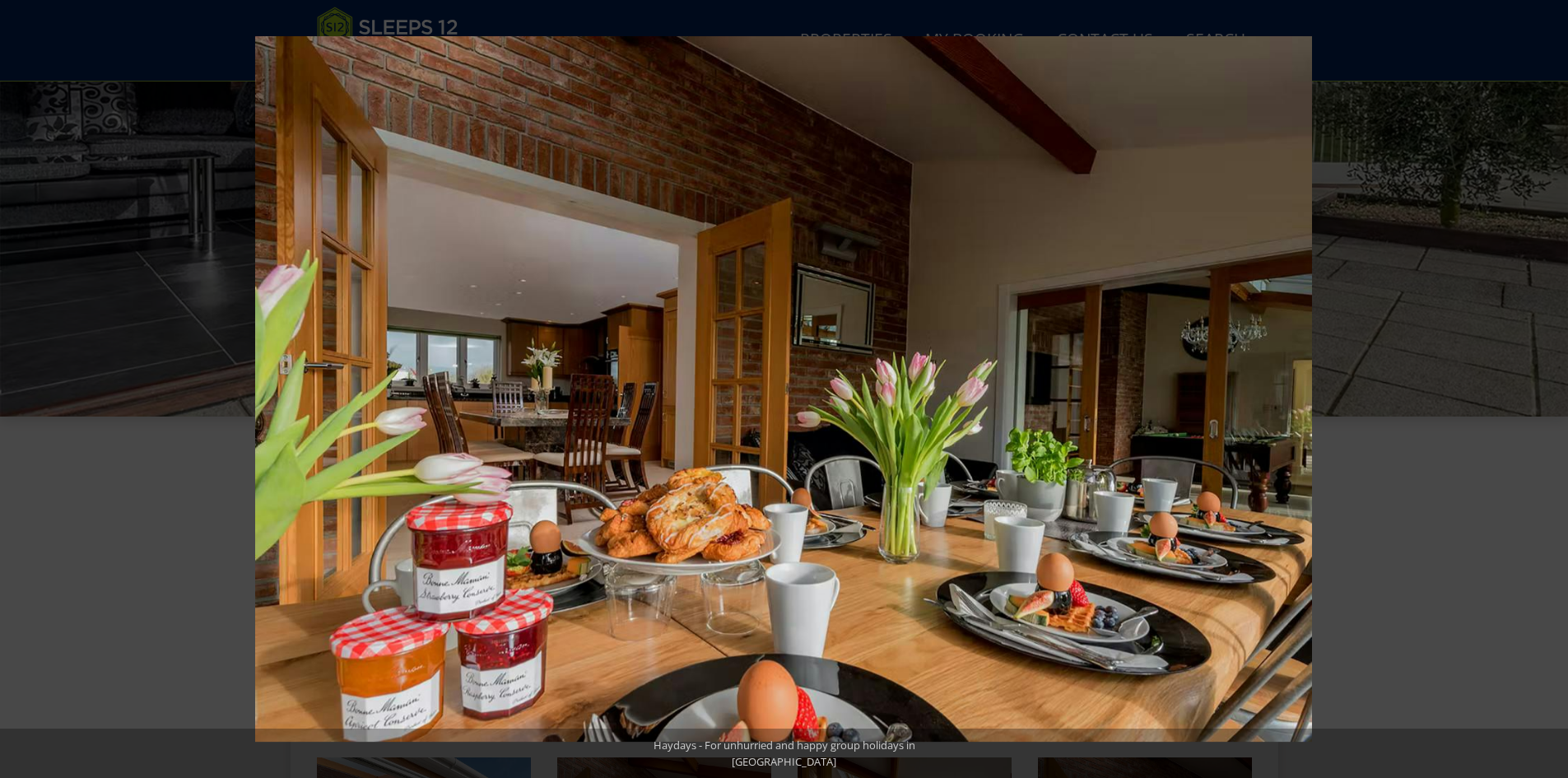
click at [1543, 384] on button at bounding box center [1539, 389] width 58 height 83
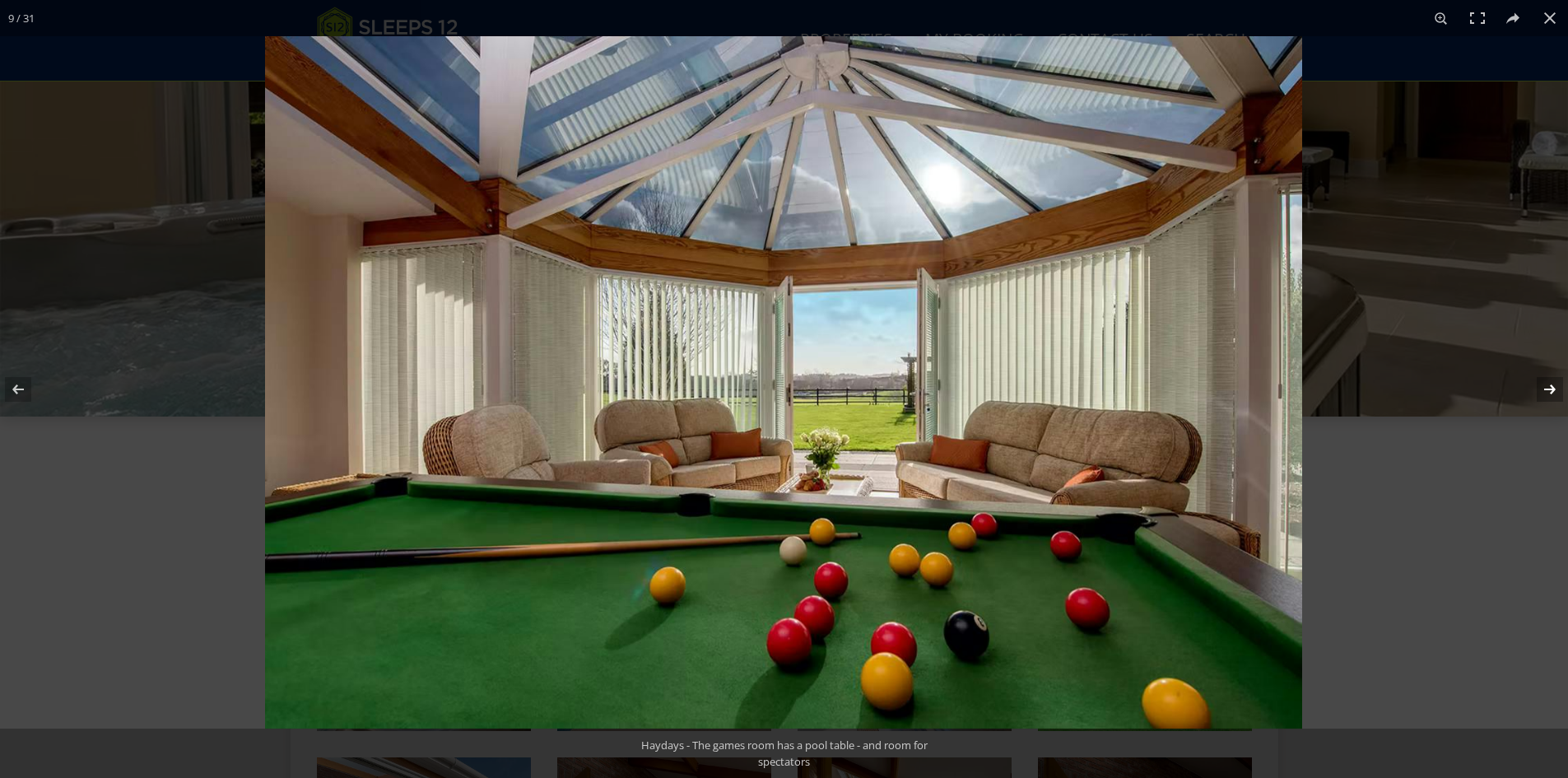
click at [1539, 384] on button at bounding box center [1539, 389] width 58 height 83
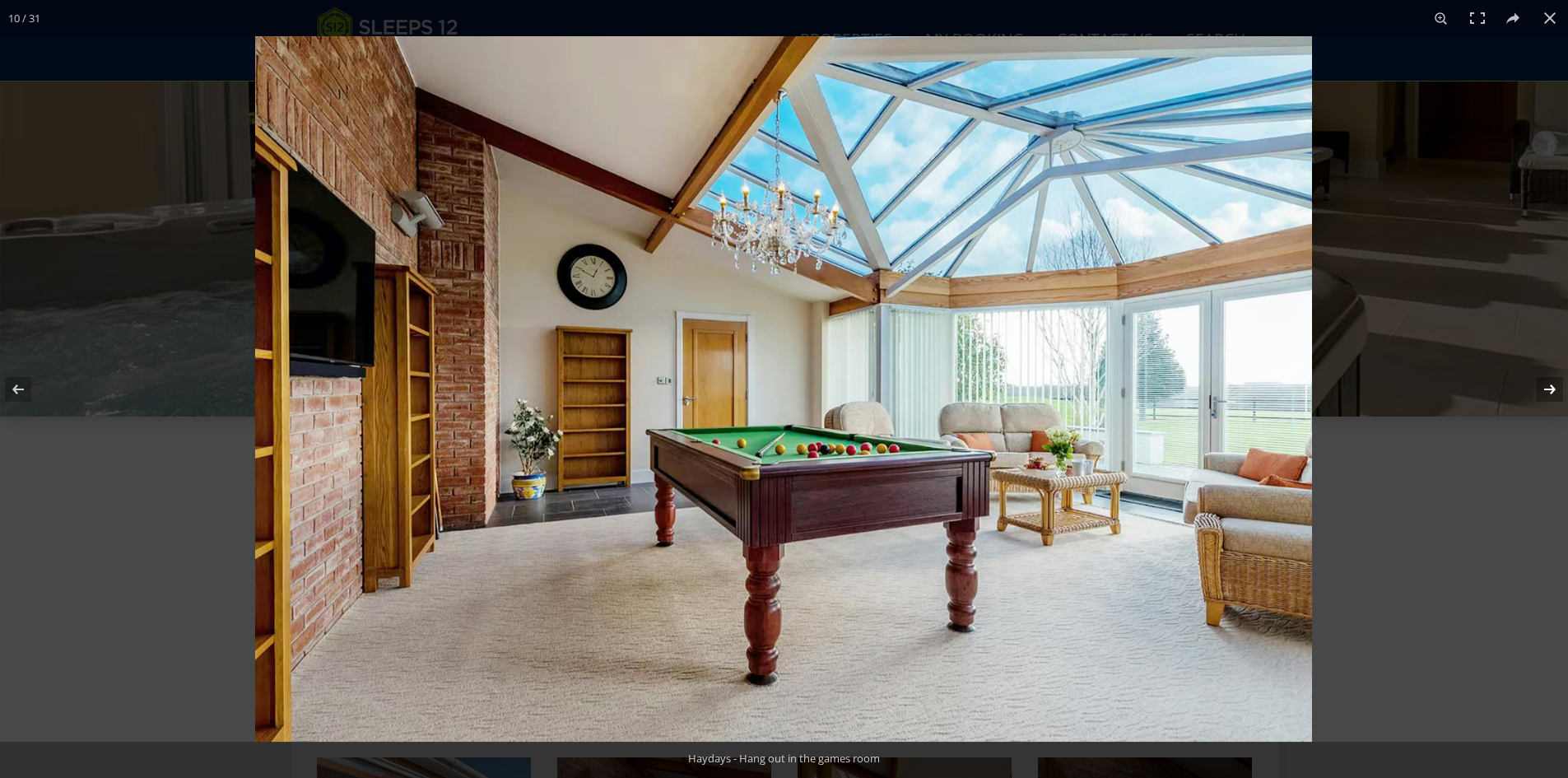
click at [1539, 384] on button at bounding box center [1539, 389] width 58 height 83
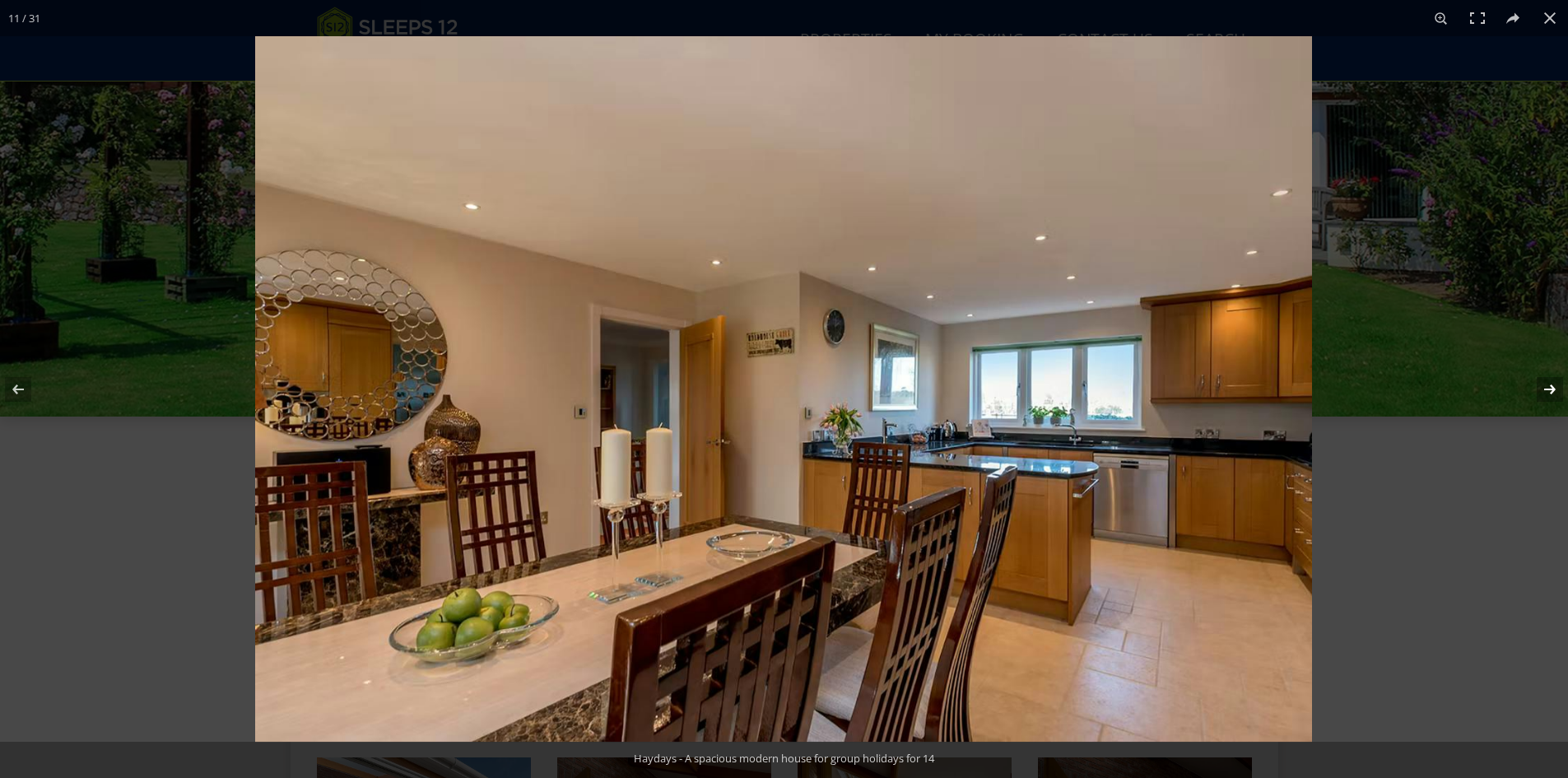
click at [1539, 384] on button at bounding box center [1539, 389] width 58 height 83
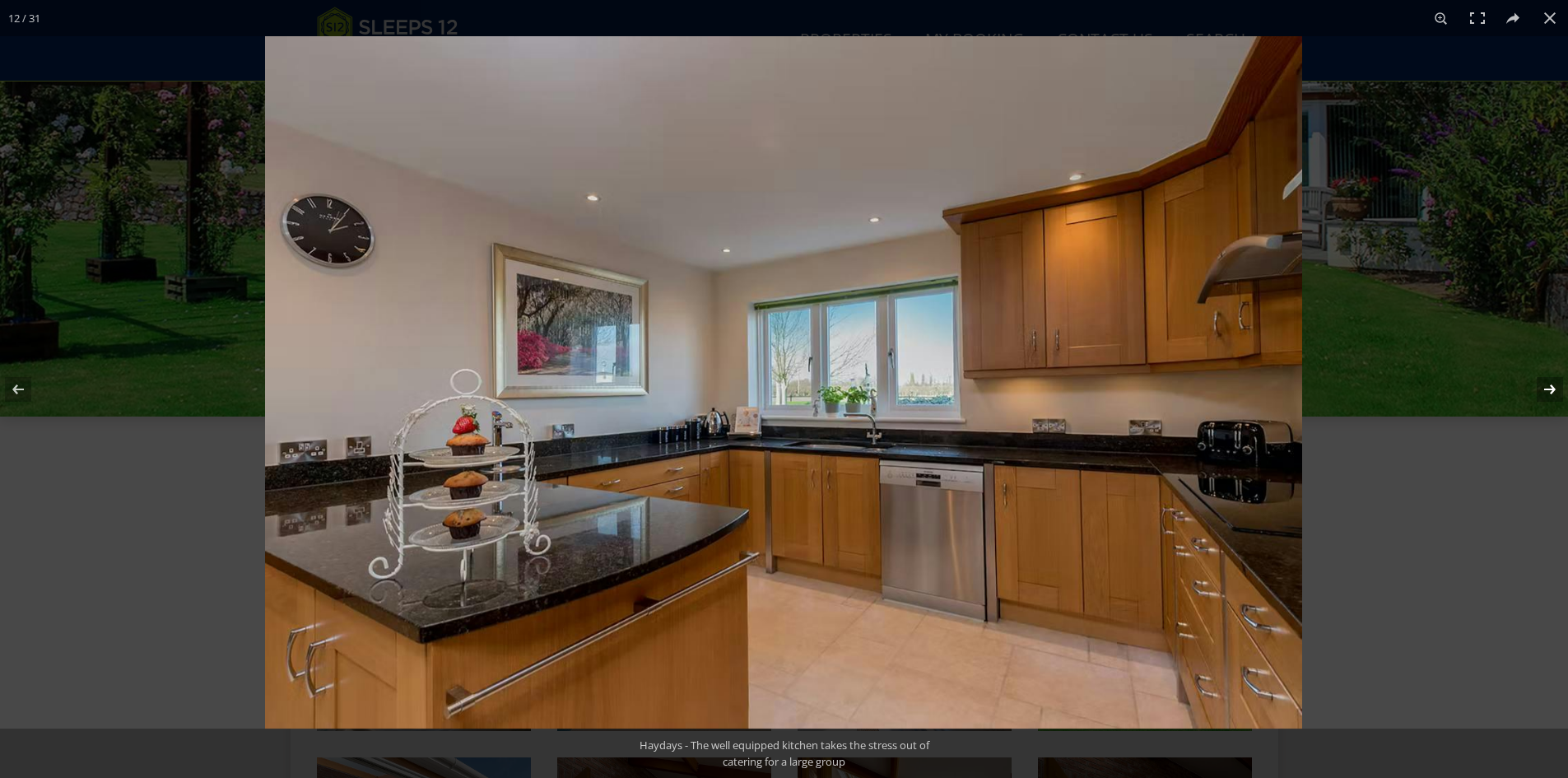
click at [1539, 384] on button at bounding box center [1539, 389] width 58 height 83
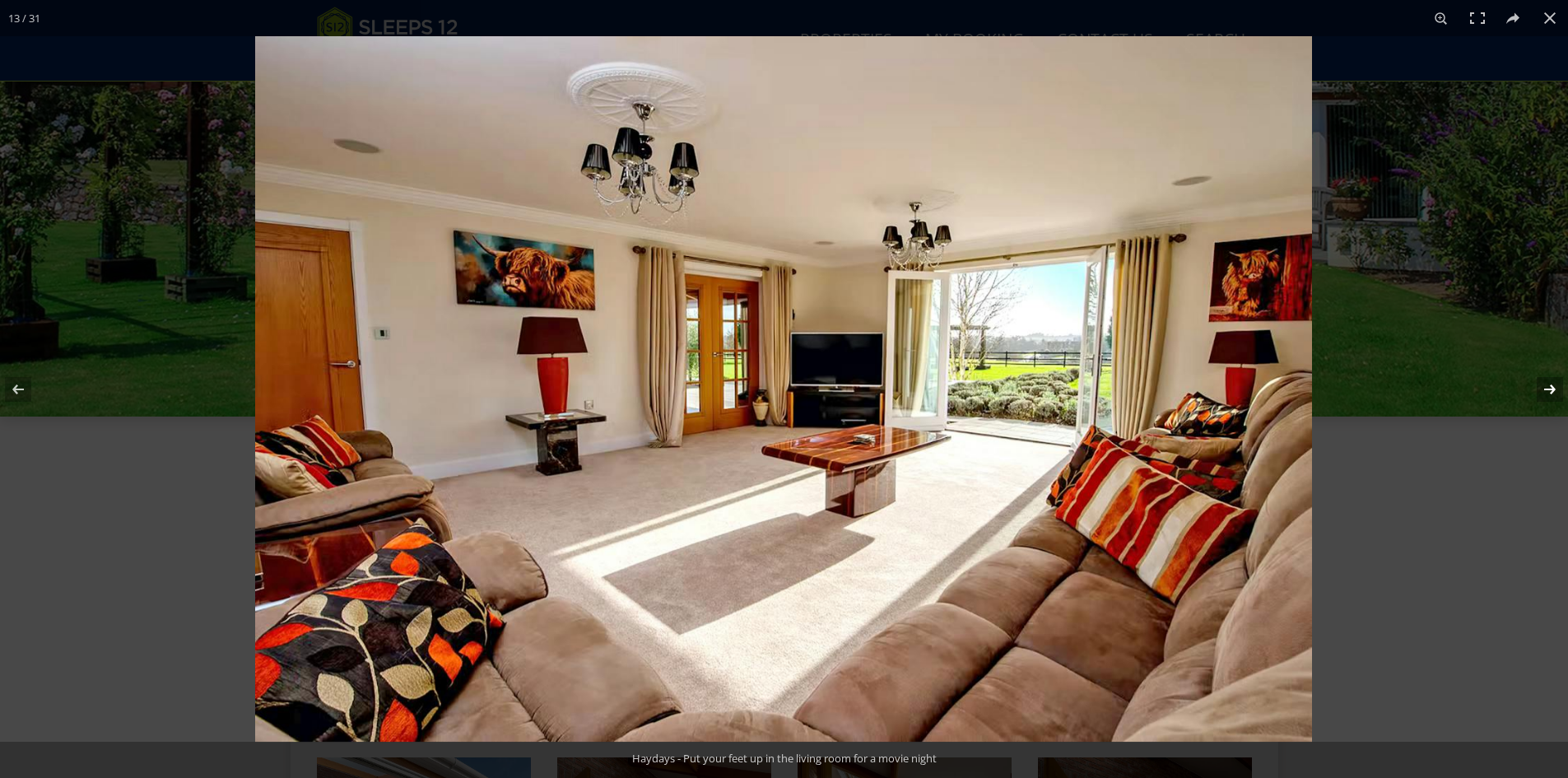
click at [1539, 384] on button at bounding box center [1539, 389] width 58 height 83
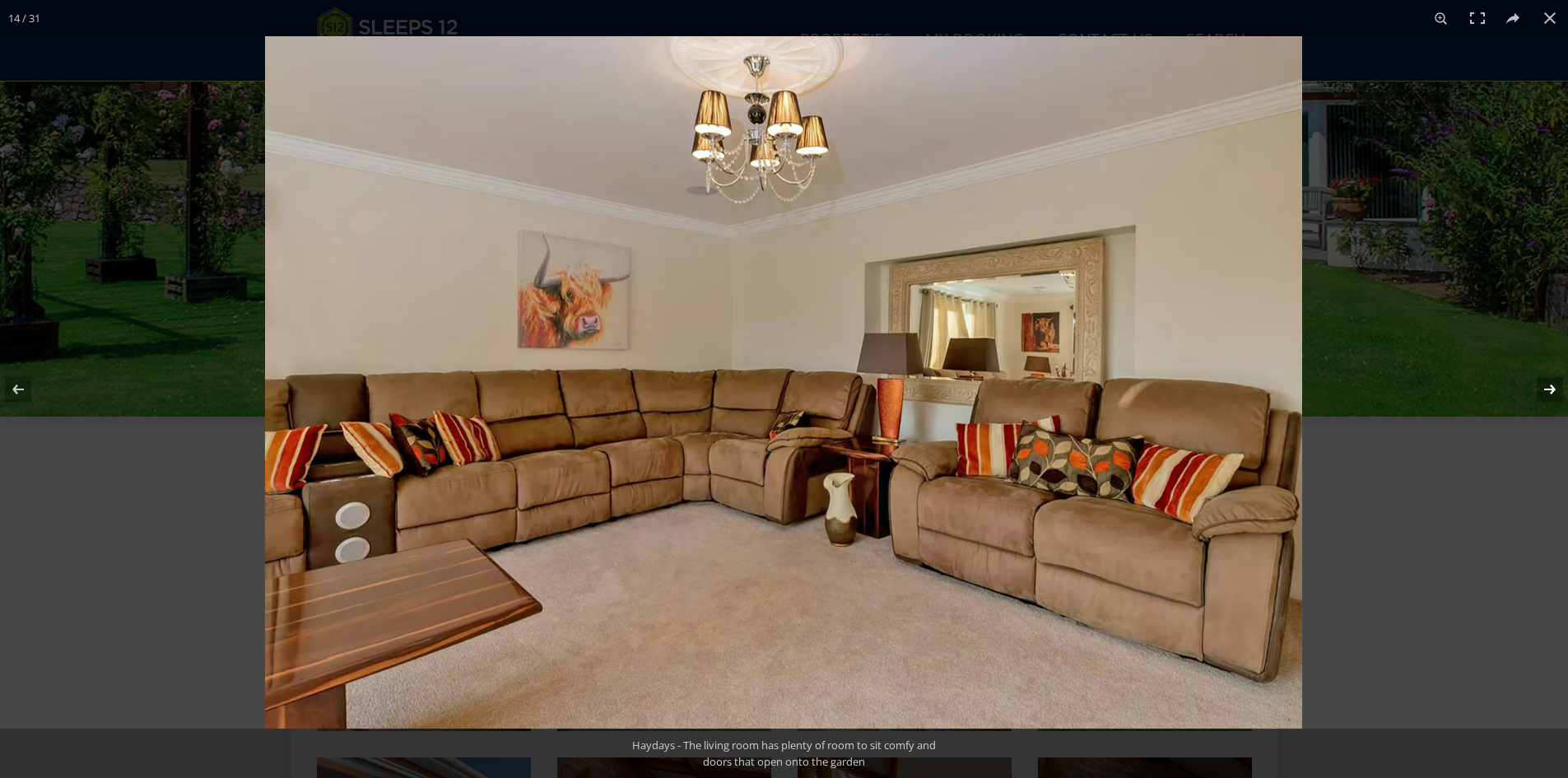
click at [1539, 384] on button at bounding box center [1539, 389] width 58 height 83
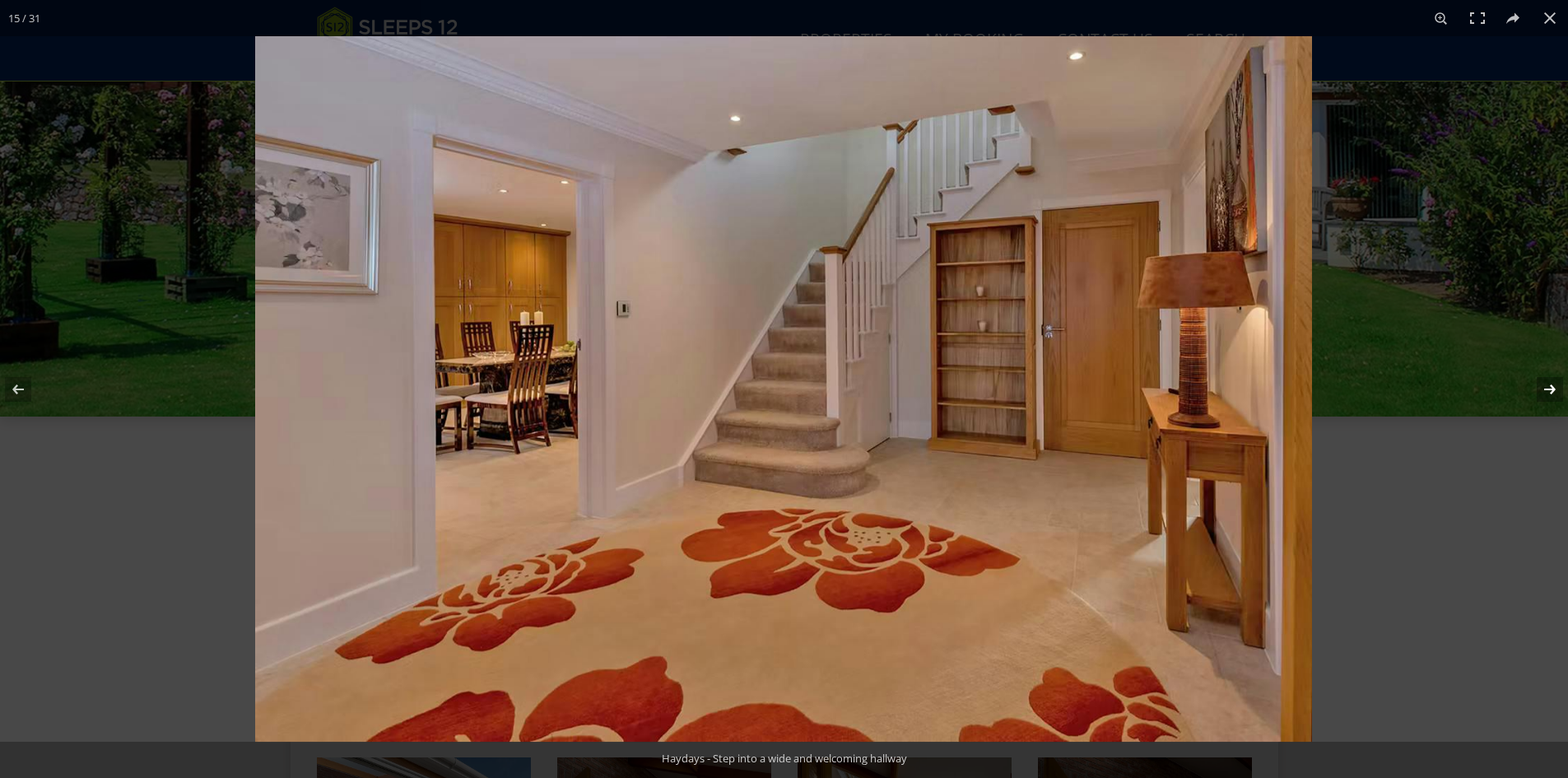
click at [1539, 384] on button at bounding box center [1539, 389] width 58 height 83
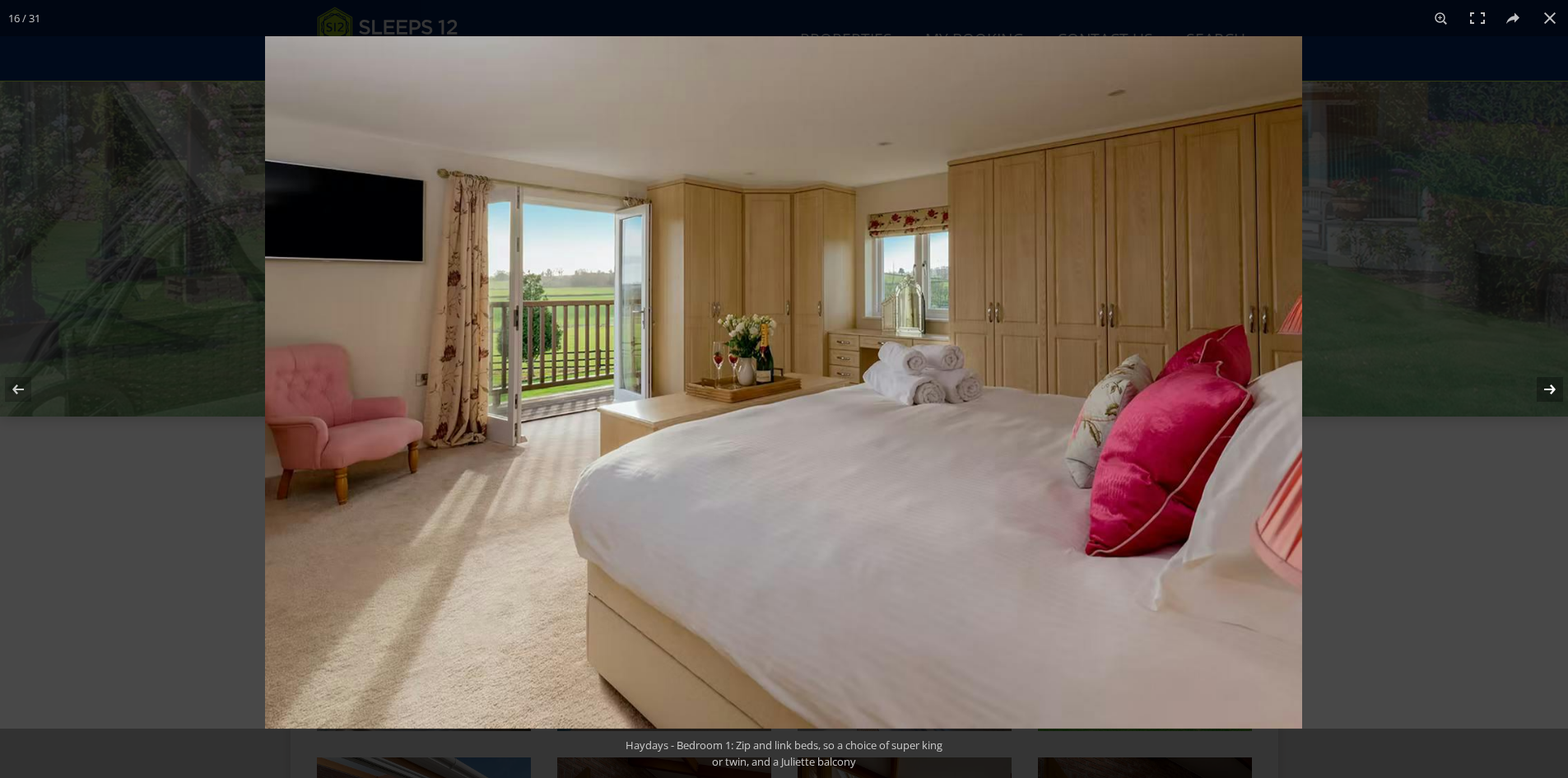
click at [1539, 384] on button at bounding box center [1539, 389] width 58 height 83
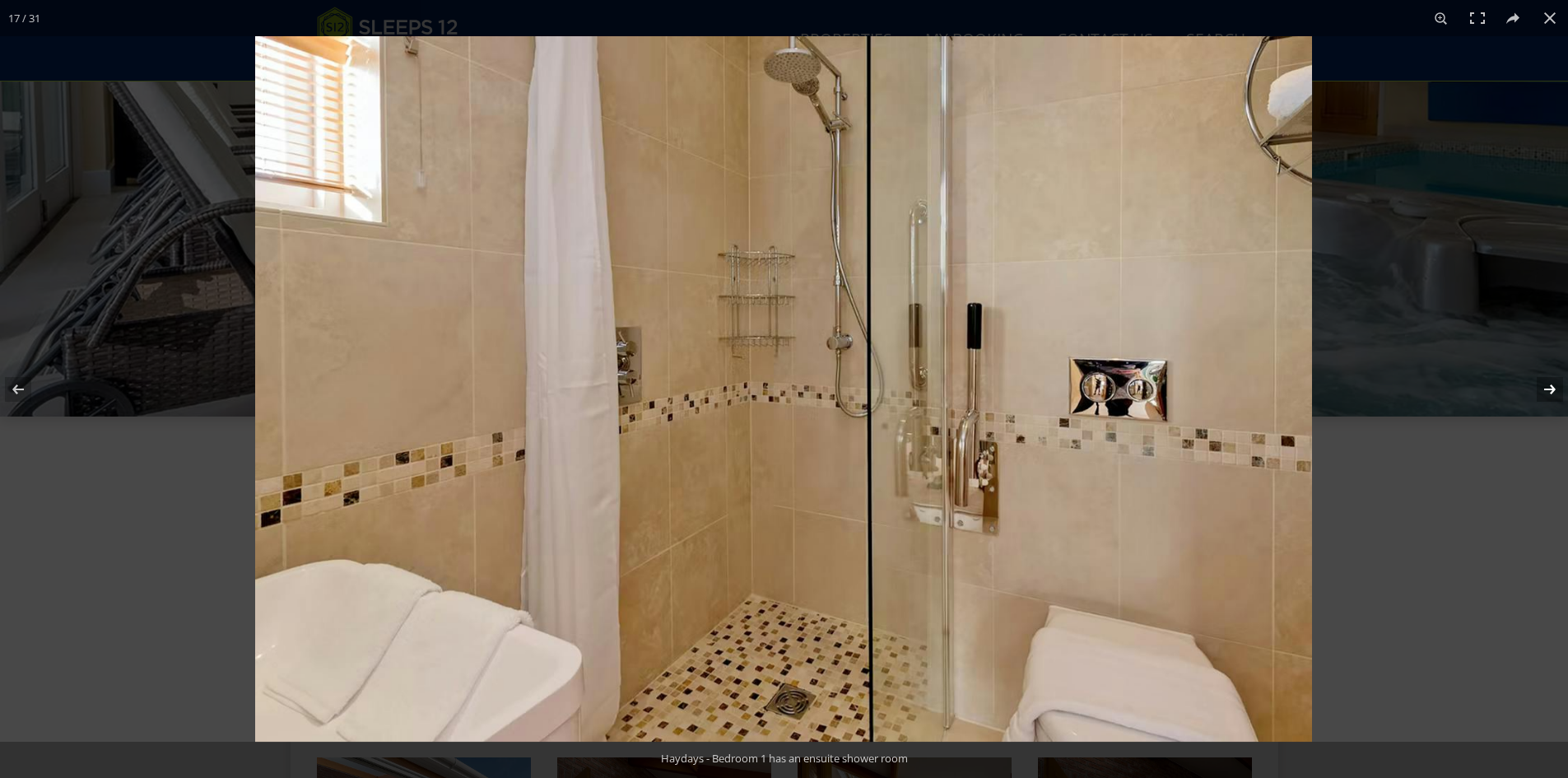
click at [1539, 384] on button at bounding box center [1539, 389] width 58 height 83
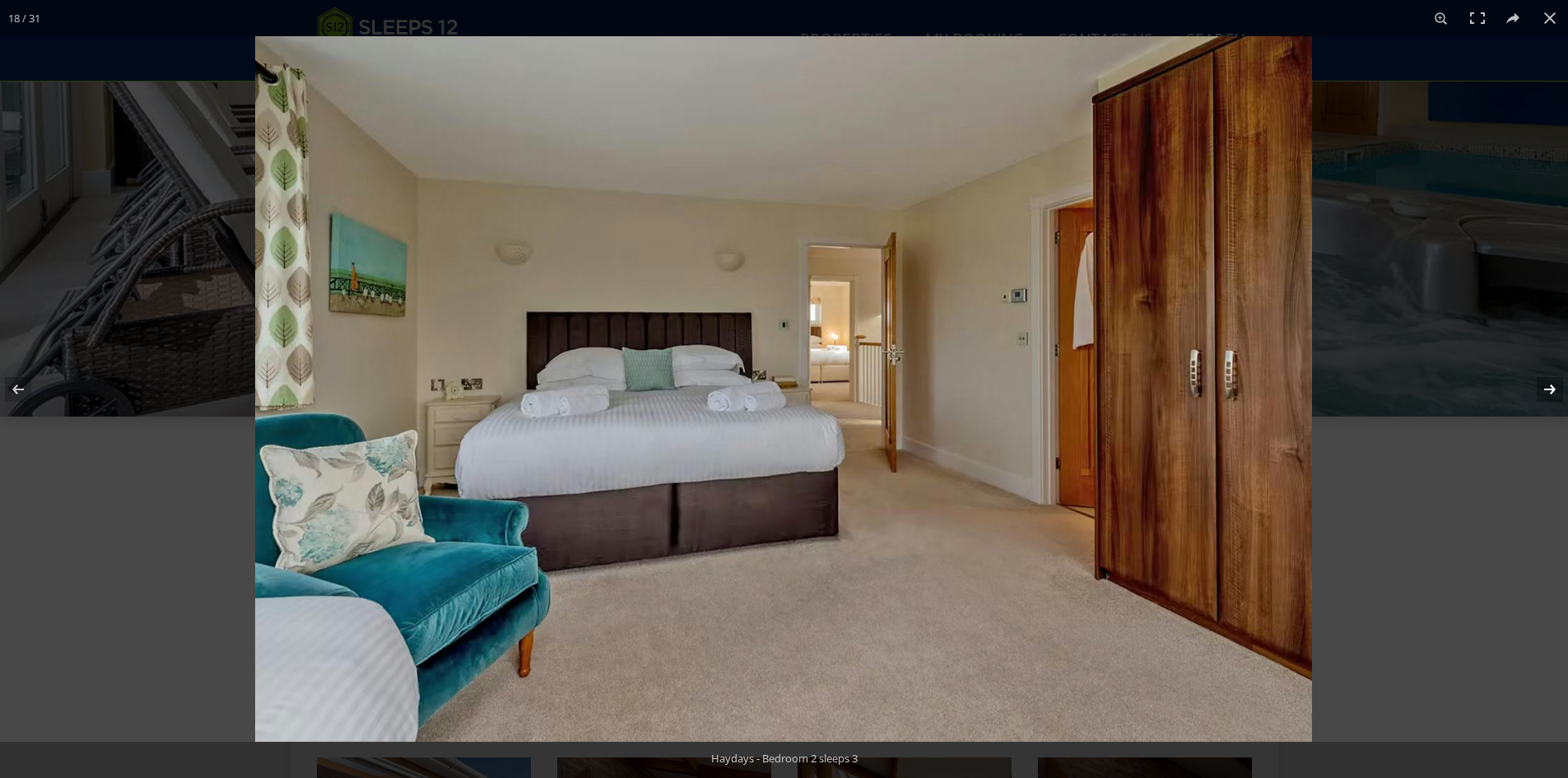
click at [1539, 384] on button at bounding box center [1539, 389] width 58 height 83
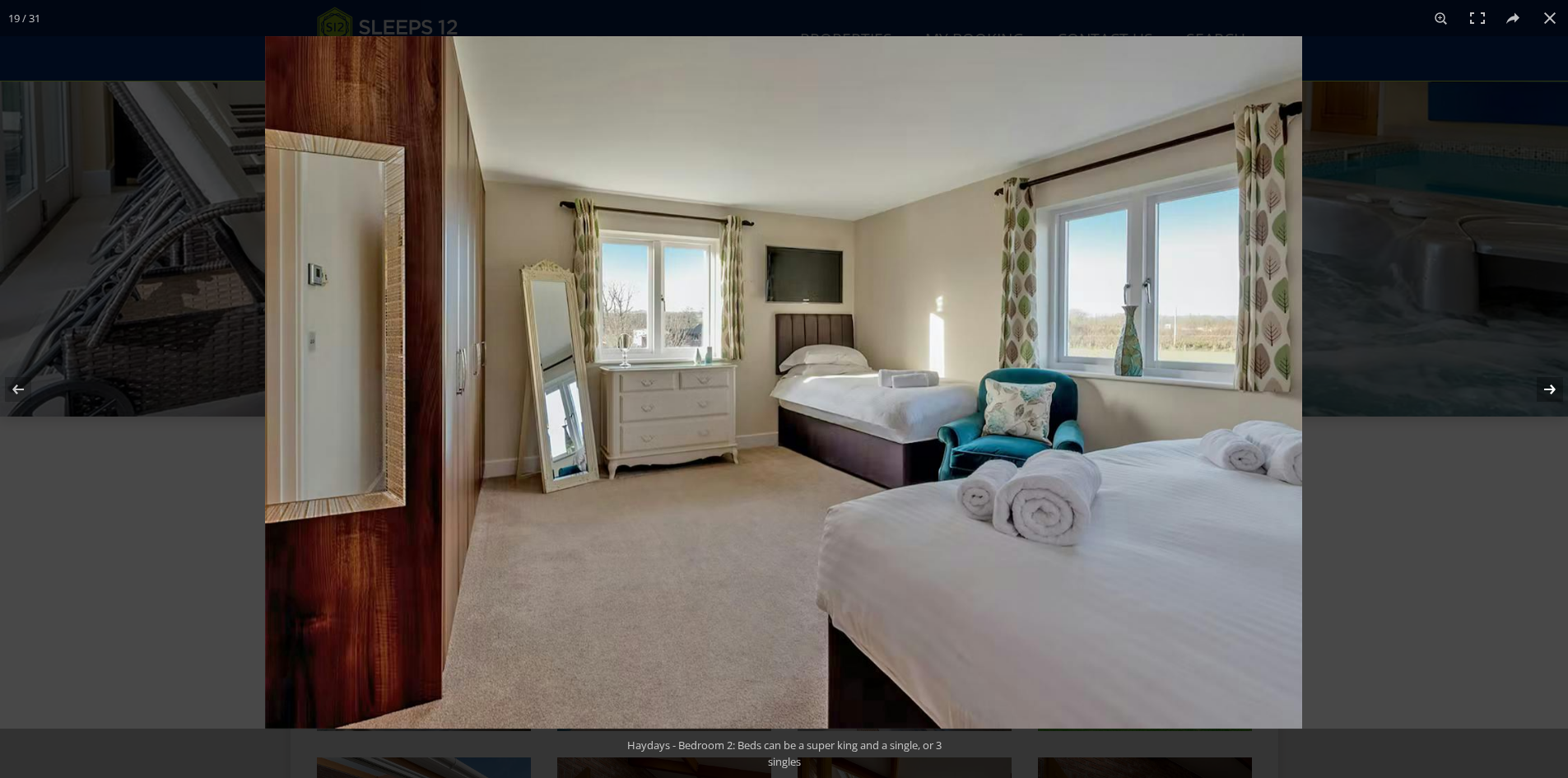
click at [1539, 384] on button at bounding box center [1539, 389] width 58 height 83
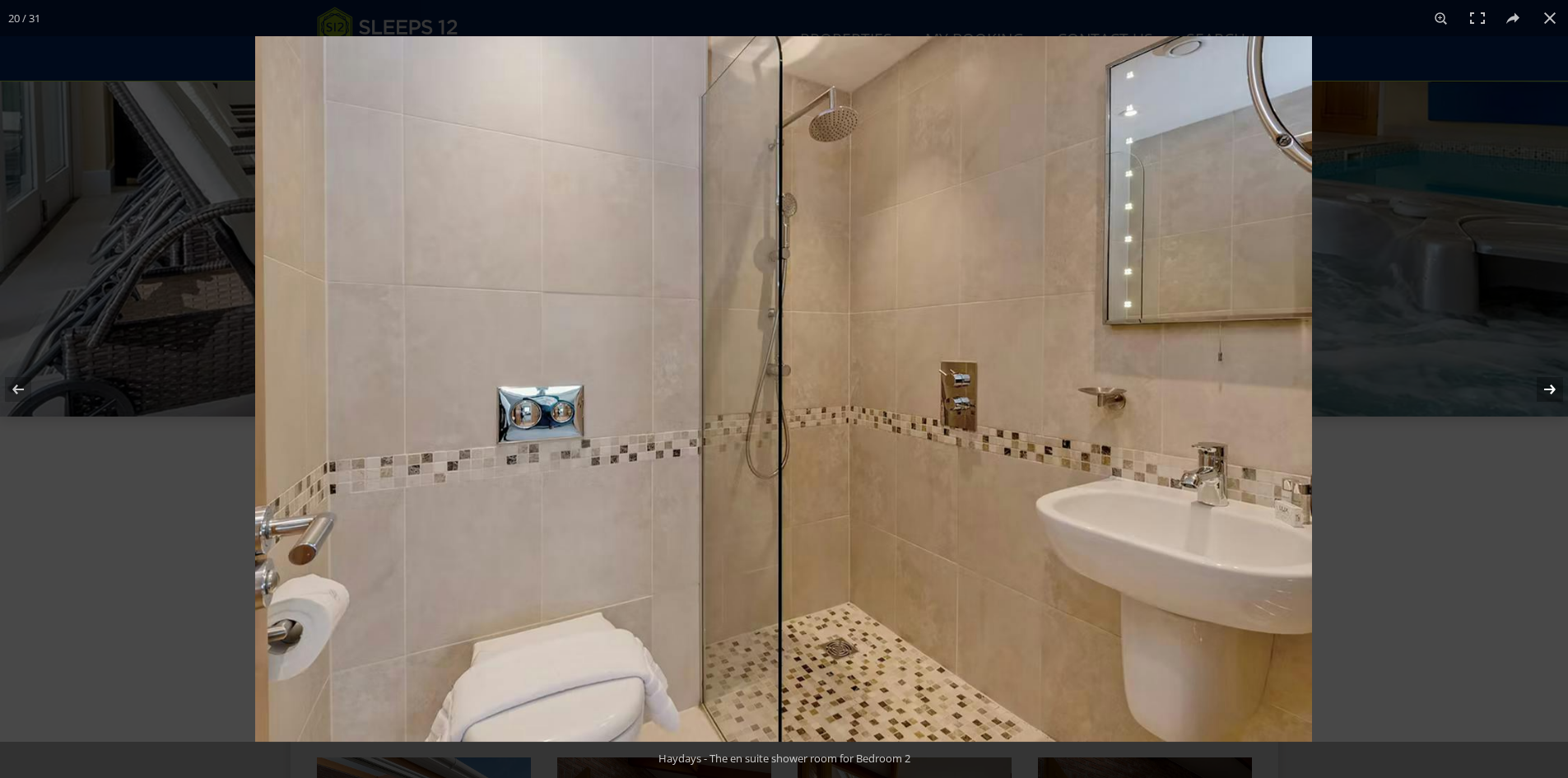
click at [1539, 384] on button at bounding box center [1539, 389] width 58 height 83
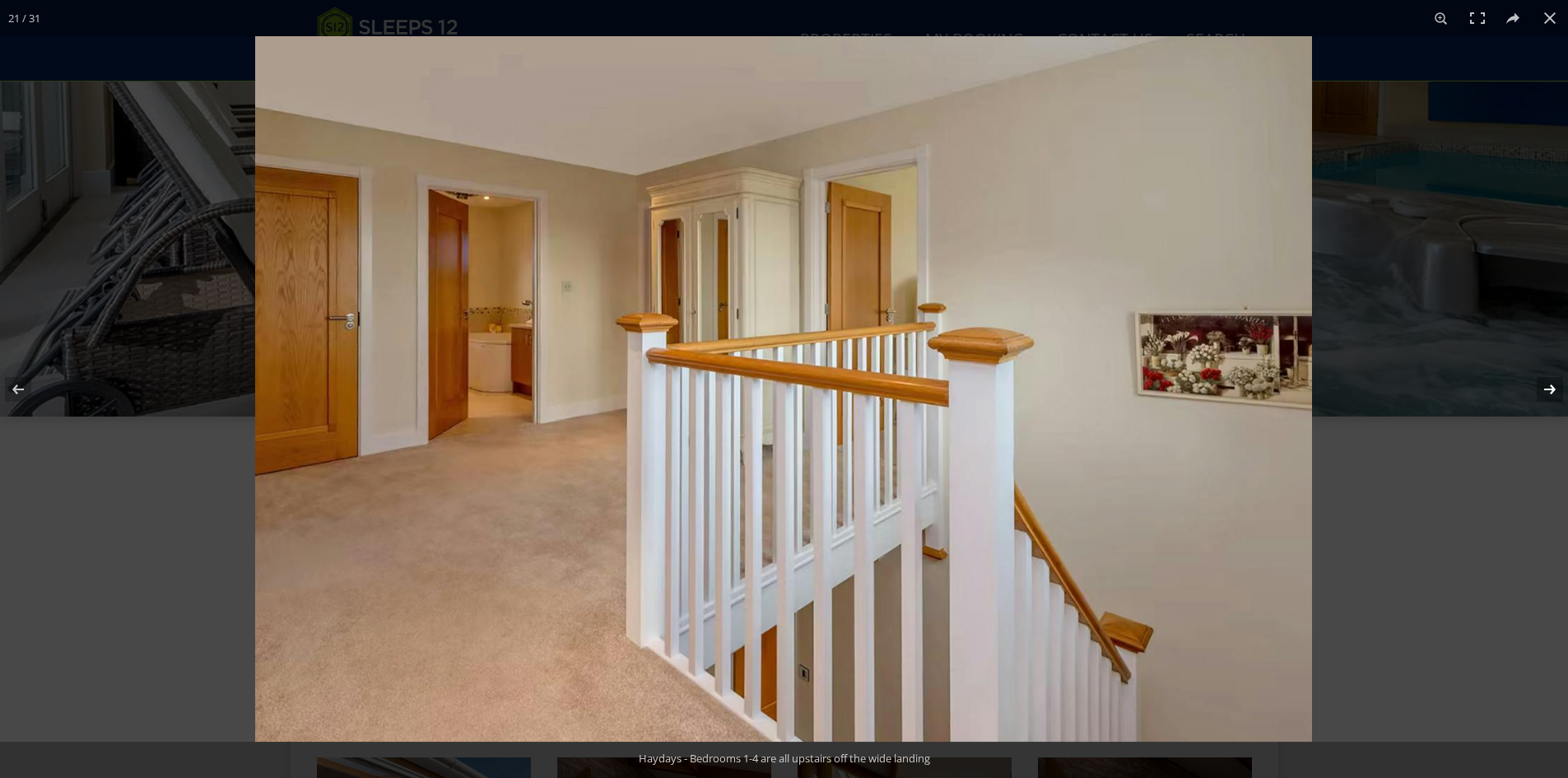
click at [1539, 384] on button at bounding box center [1539, 389] width 58 height 83
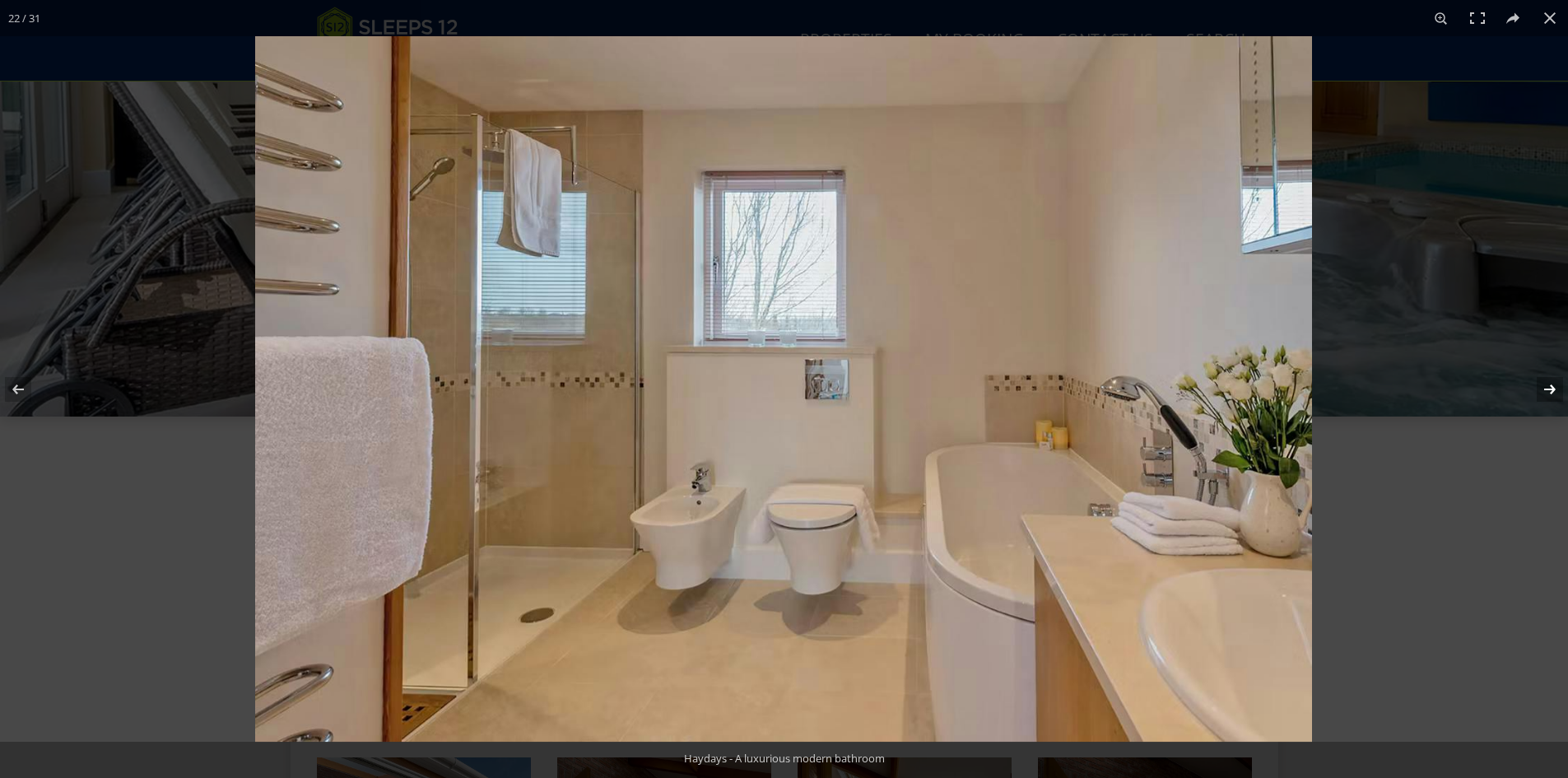
click at [1539, 384] on button at bounding box center [1539, 389] width 58 height 83
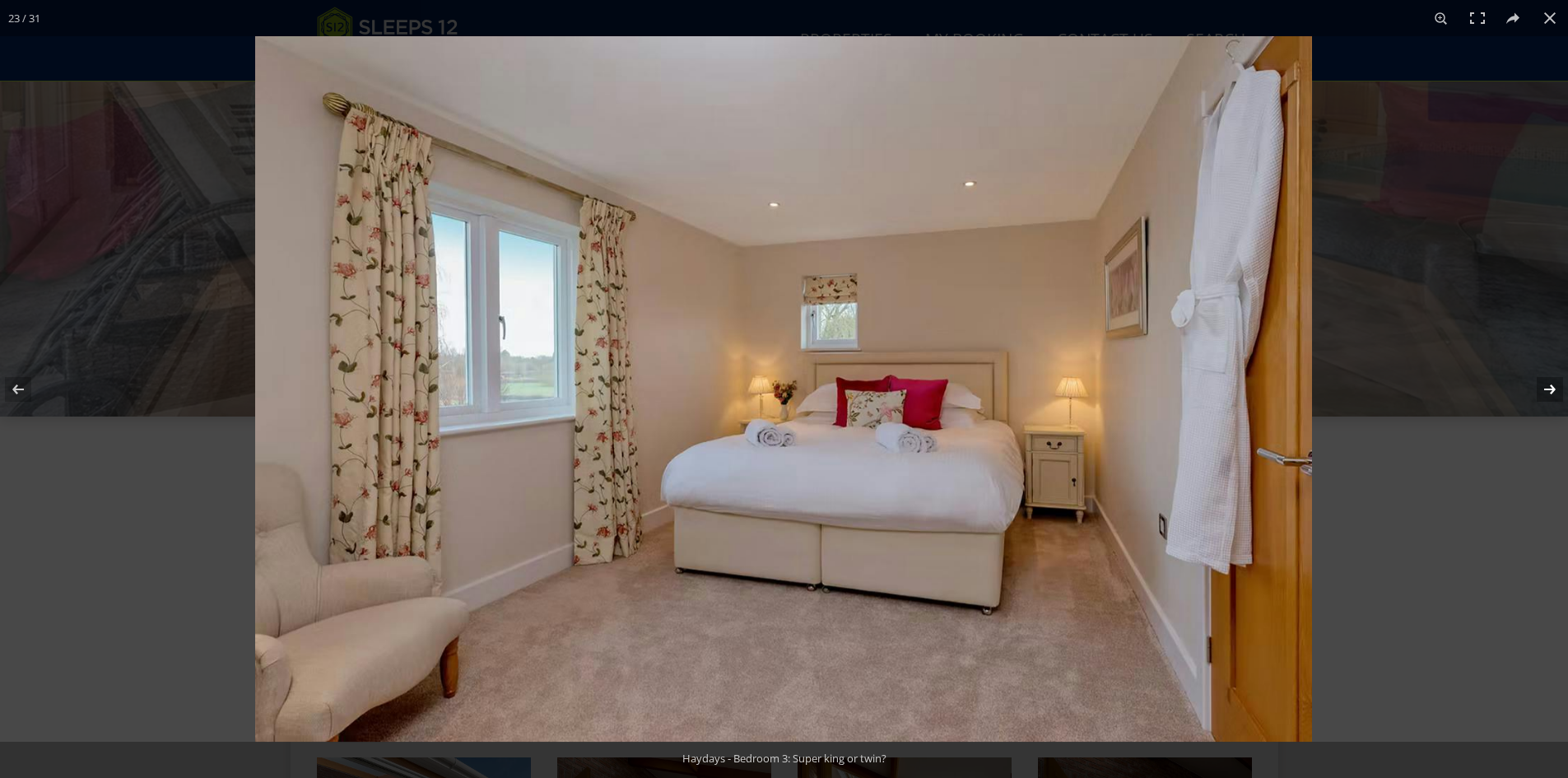
click at [1539, 384] on button at bounding box center [1539, 389] width 58 height 83
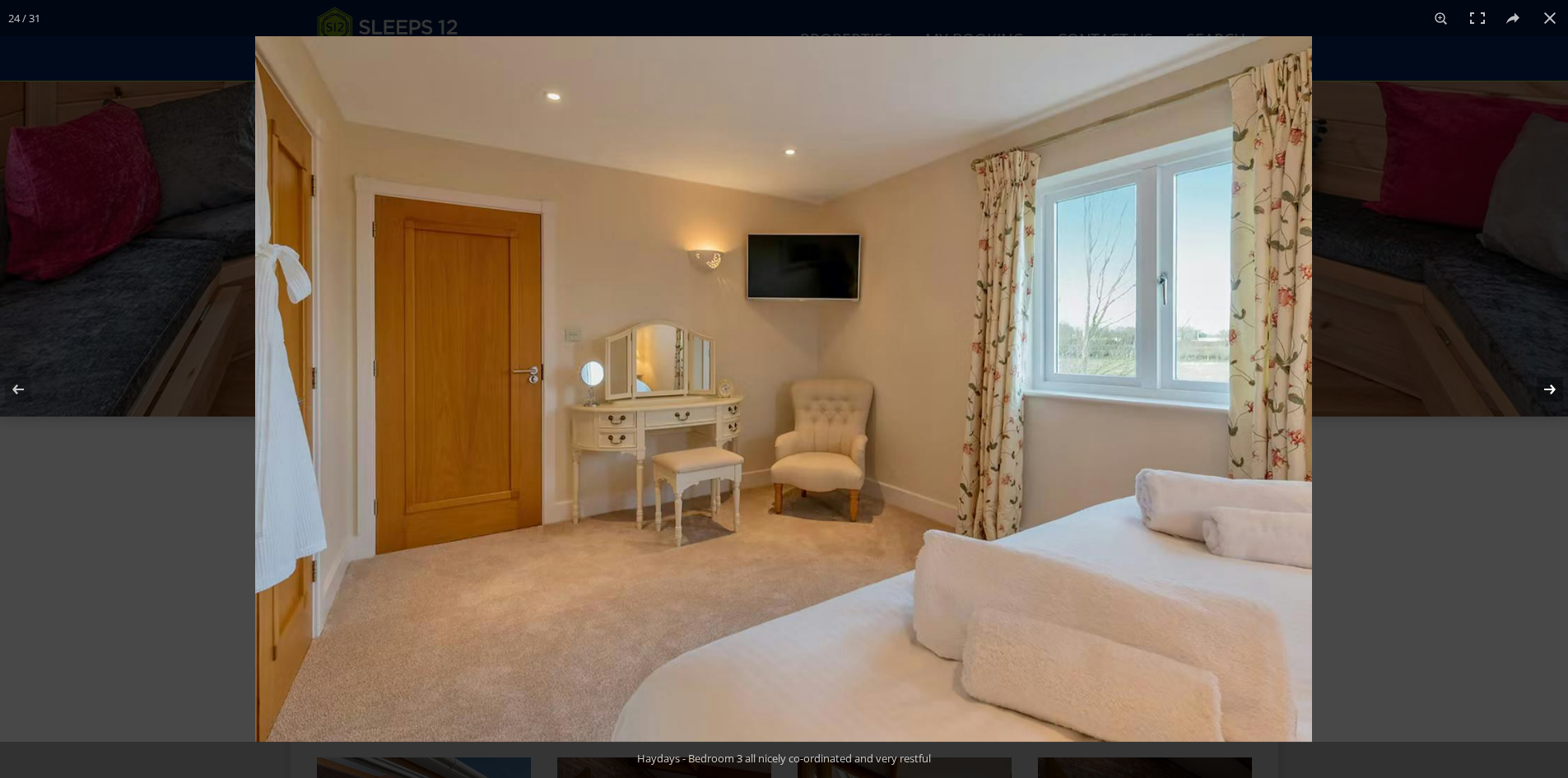
click at [1539, 384] on button at bounding box center [1539, 389] width 58 height 83
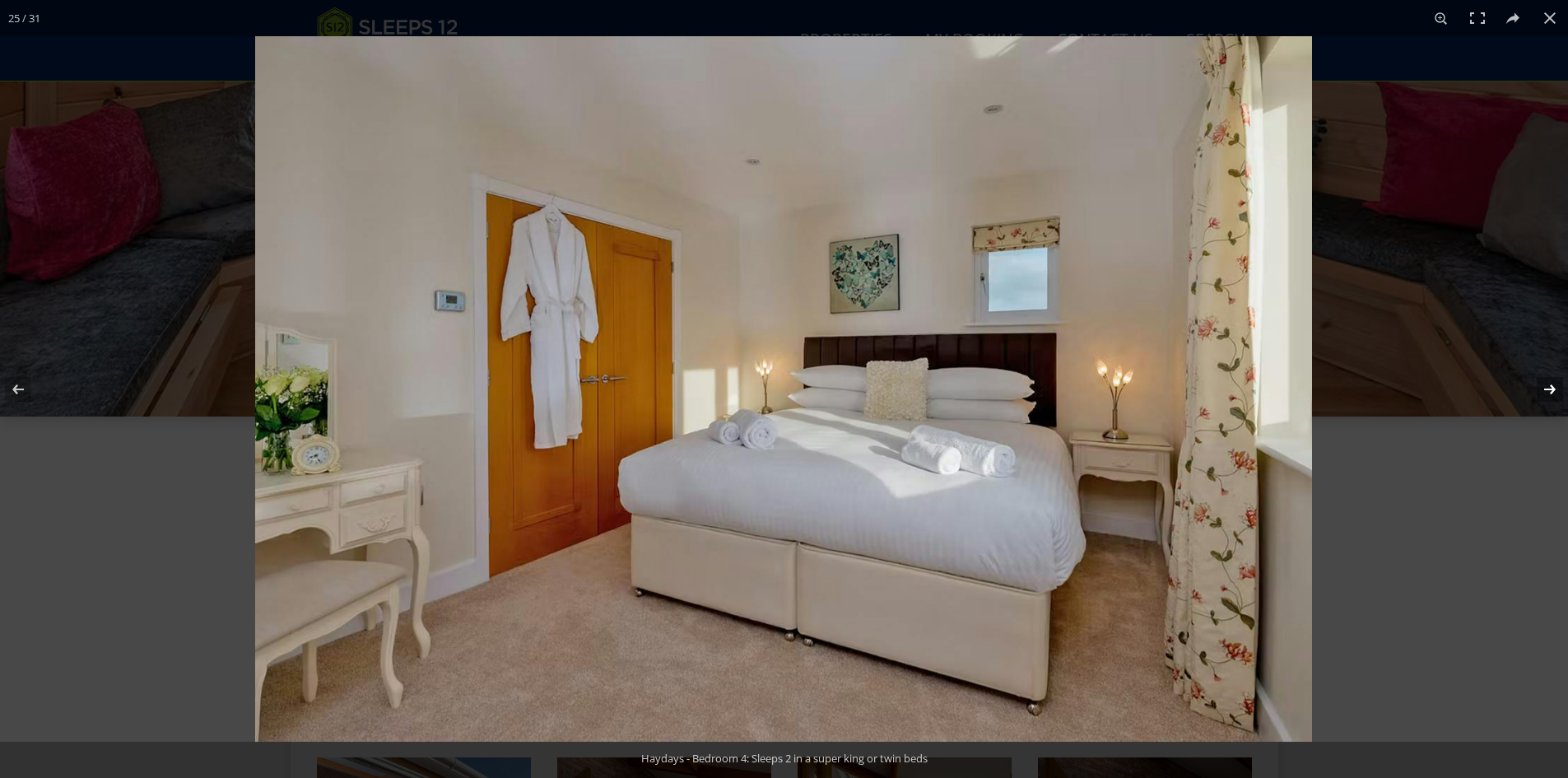
click at [1539, 384] on button at bounding box center [1539, 389] width 58 height 83
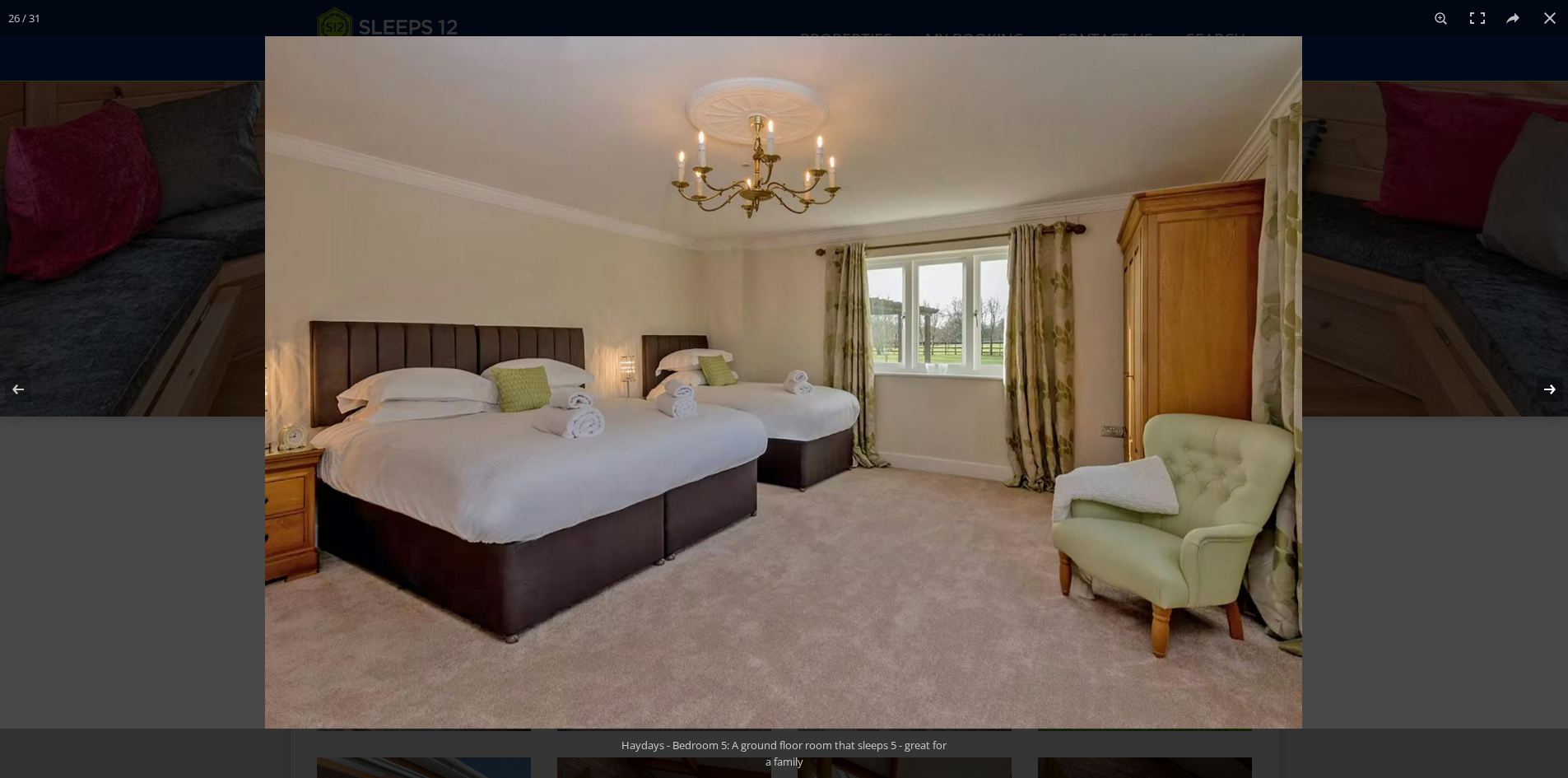
click at [1538, 384] on button at bounding box center [1539, 389] width 58 height 83
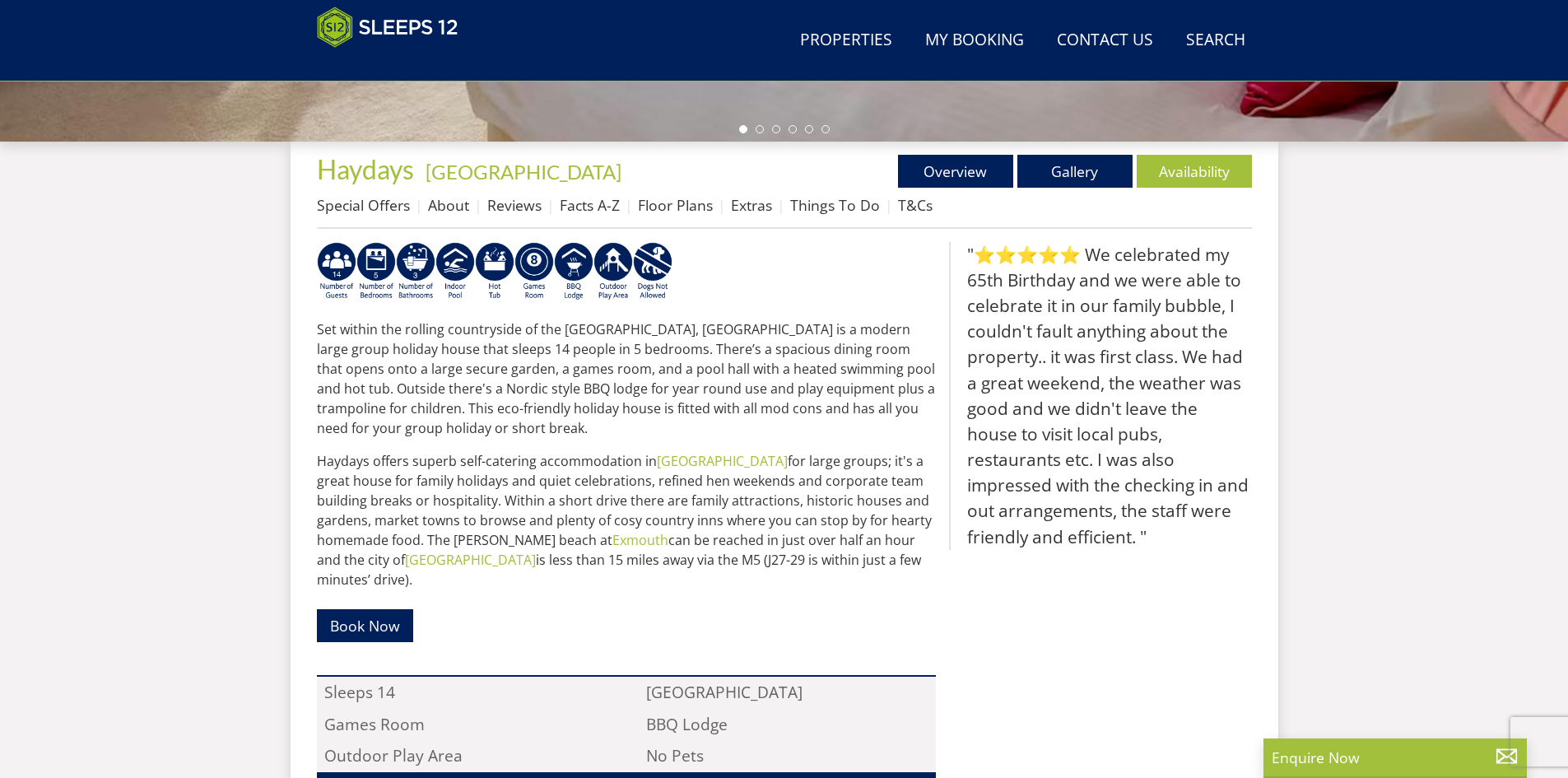
scroll to position [529, 0]
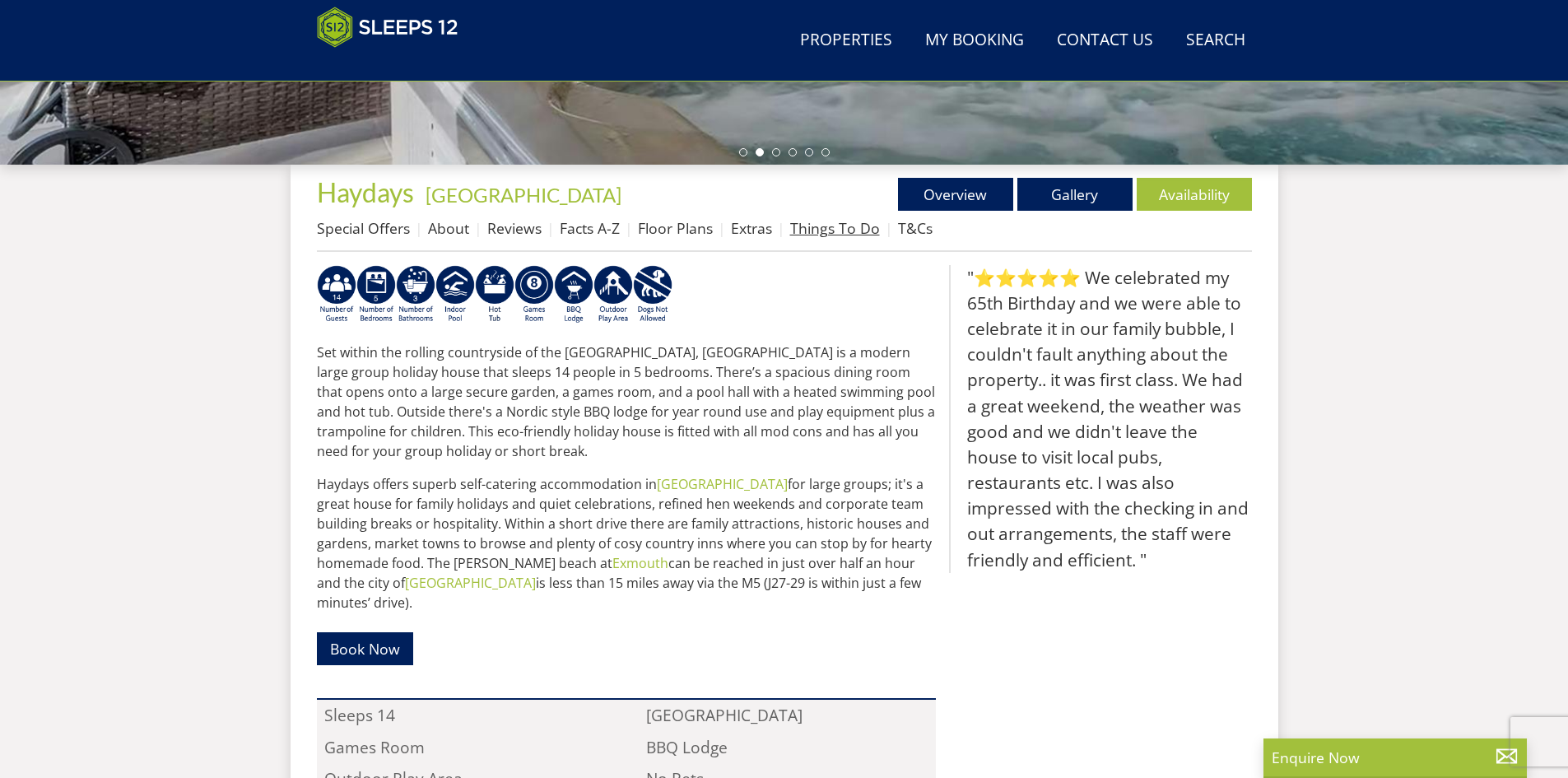
click at [818, 223] on link "Things To Do" at bounding box center [835, 228] width 90 height 19
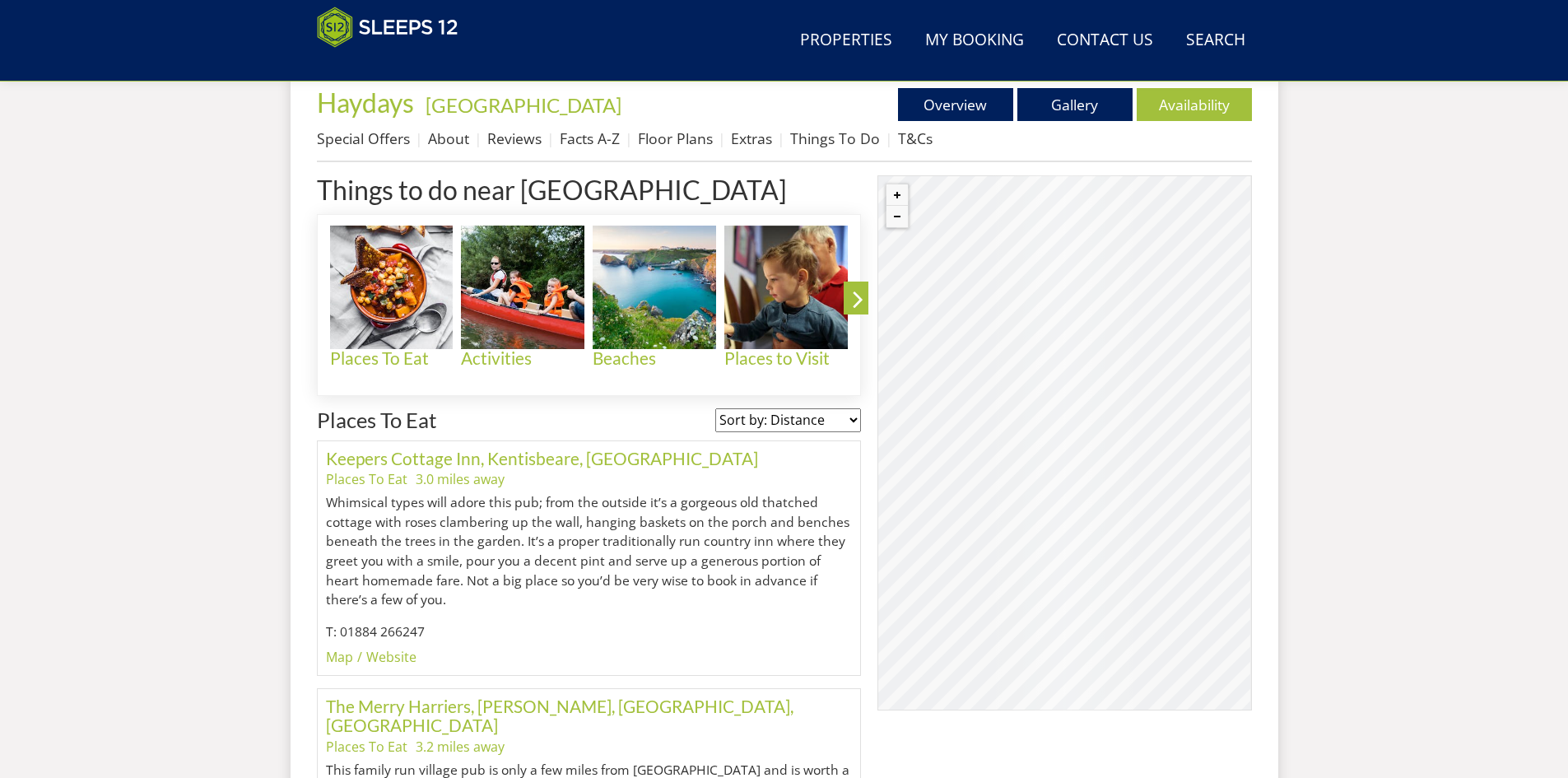
scroll to position [510, 0]
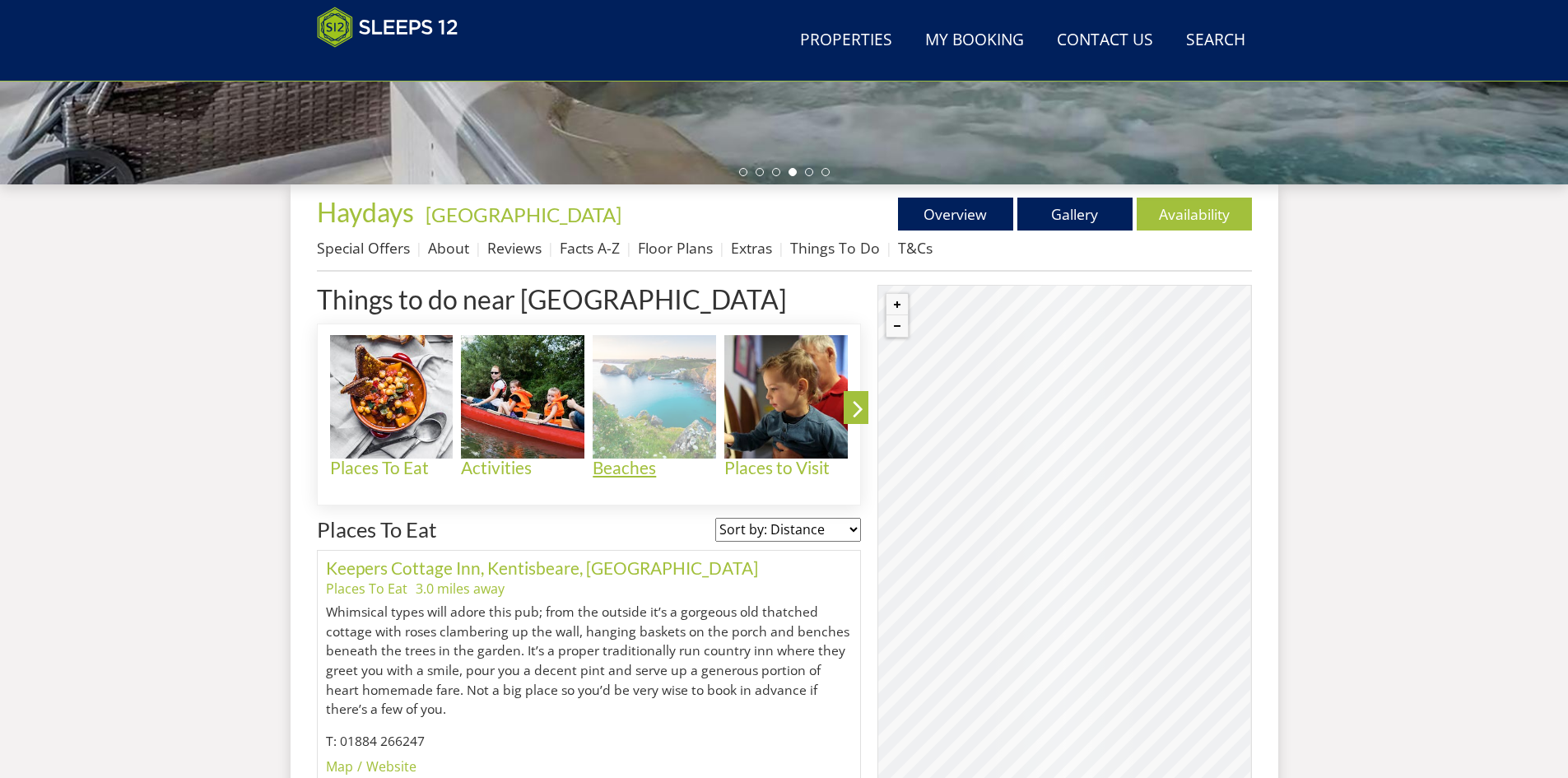
click at [654, 415] on img at bounding box center [654, 396] width 123 height 123
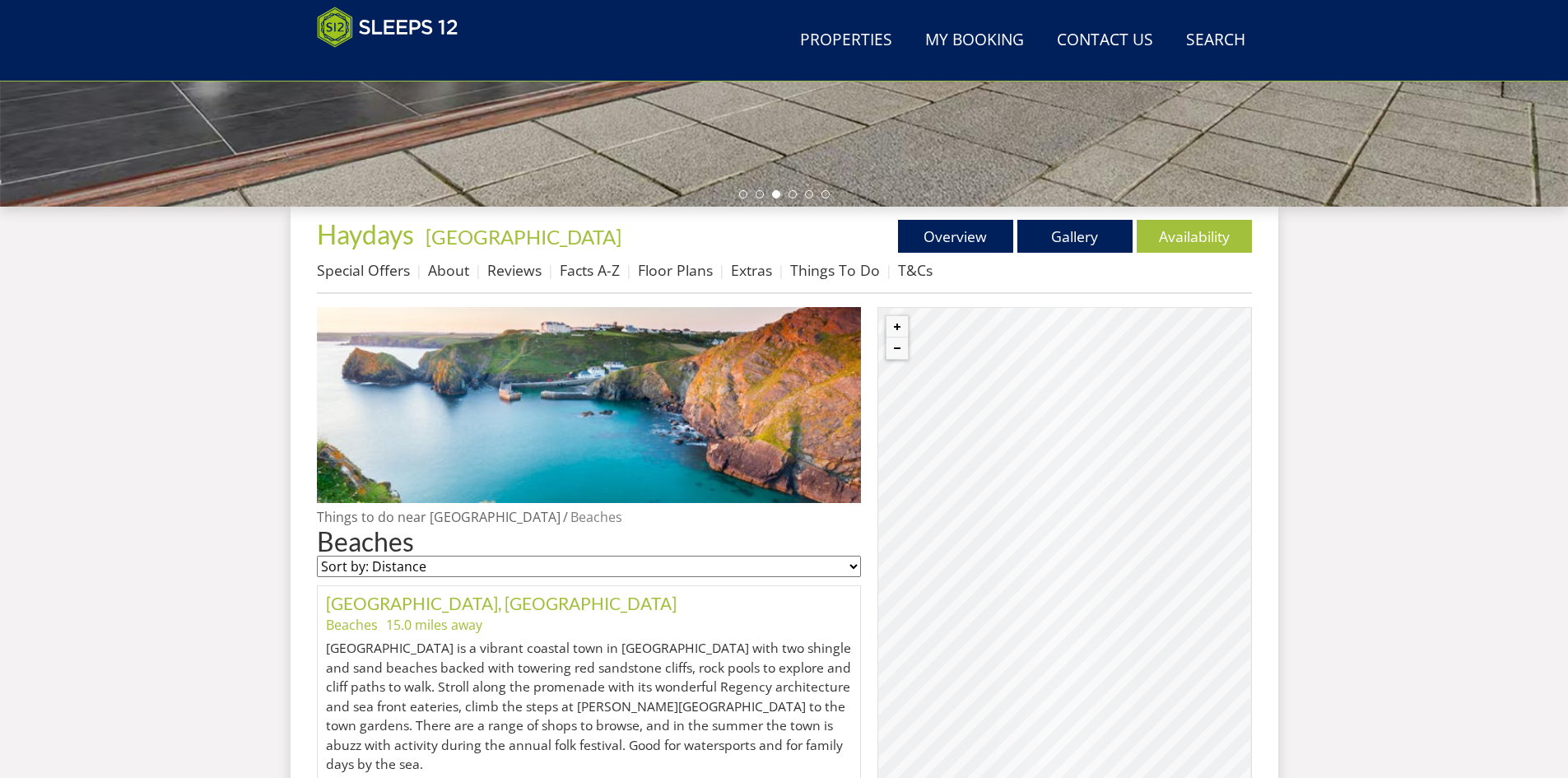
scroll to position [450, 0]
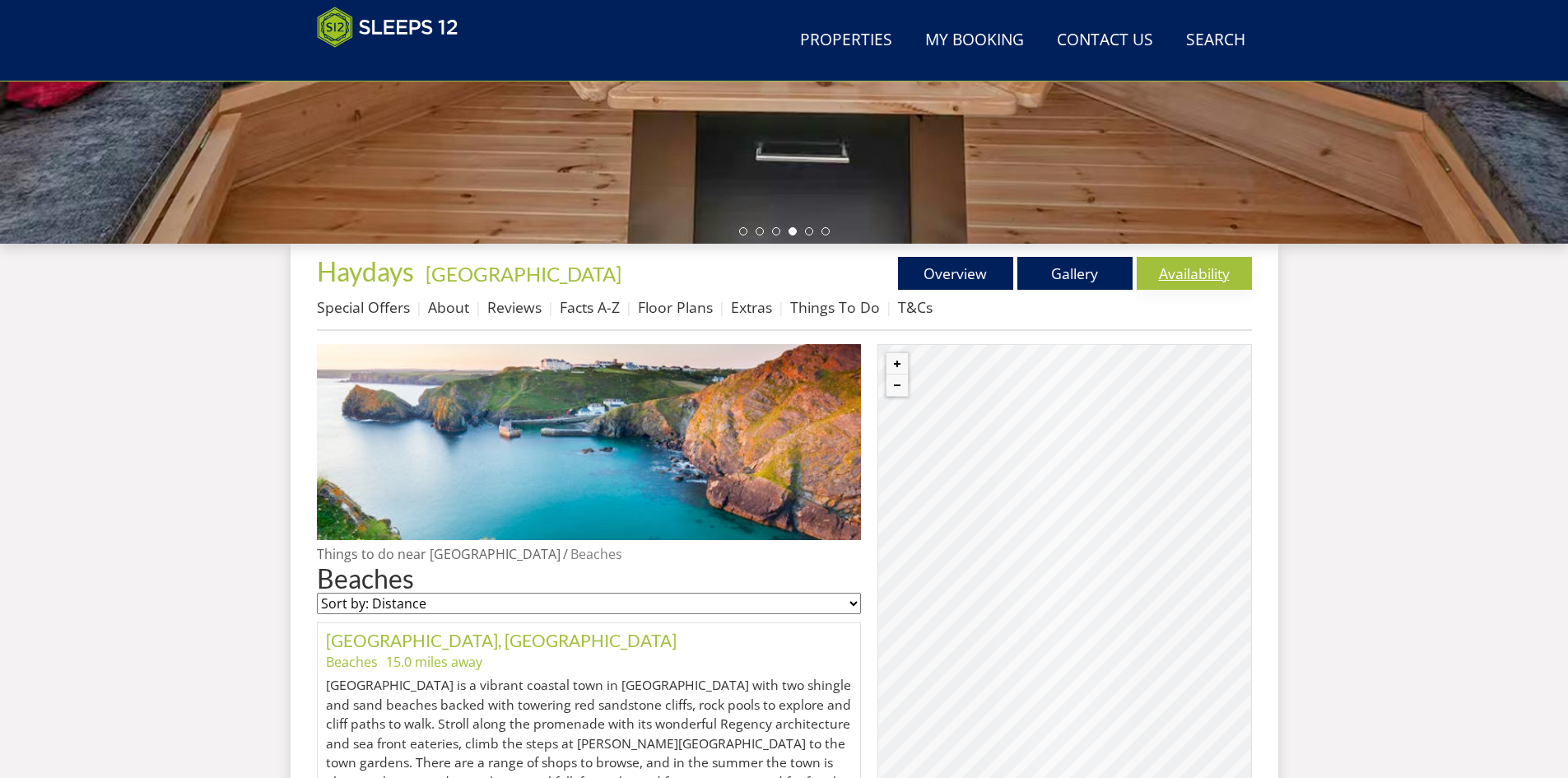
click at [1197, 268] on link "Availability" at bounding box center [1194, 273] width 115 height 33
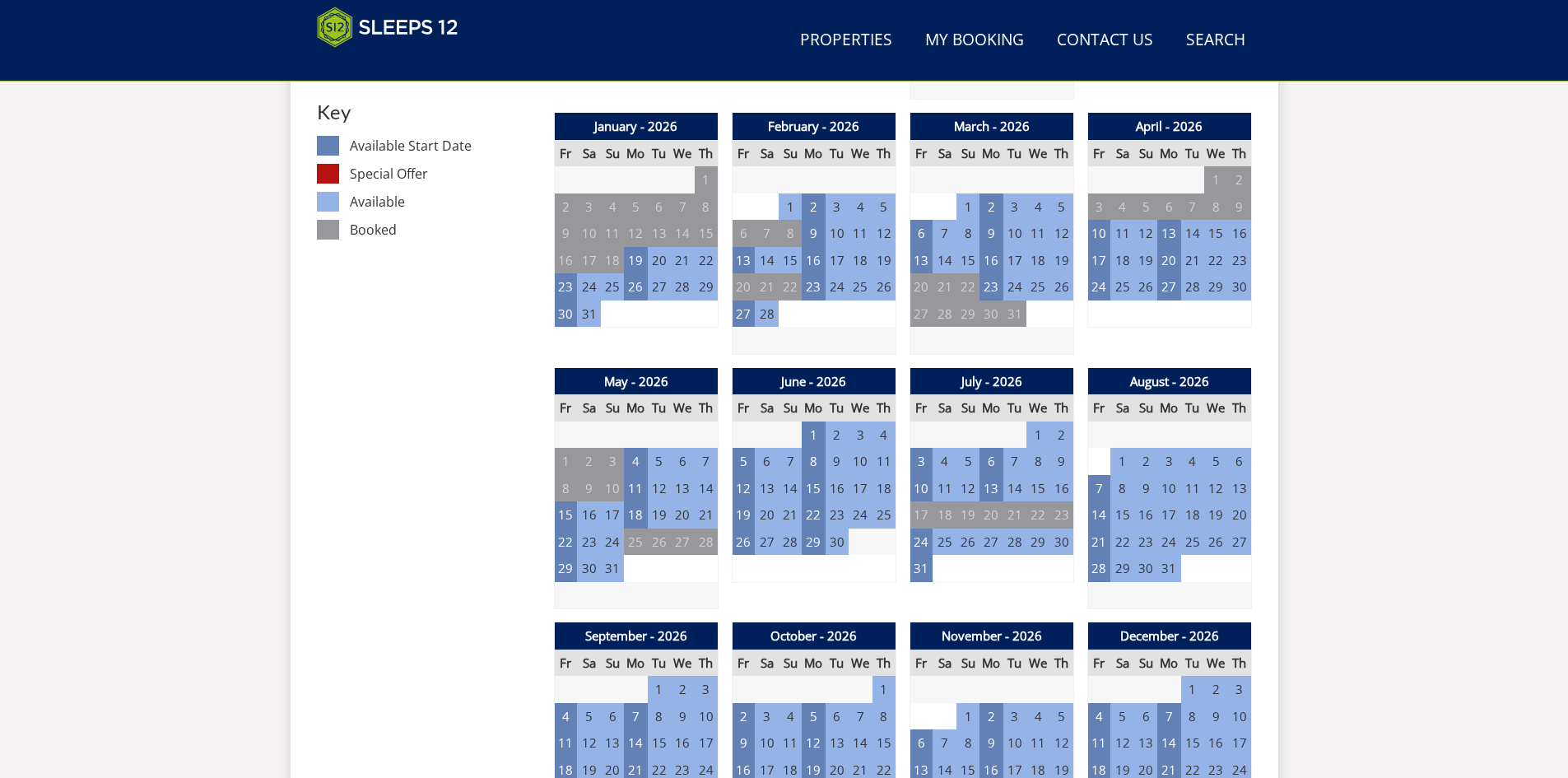
scroll to position [1018, 0]
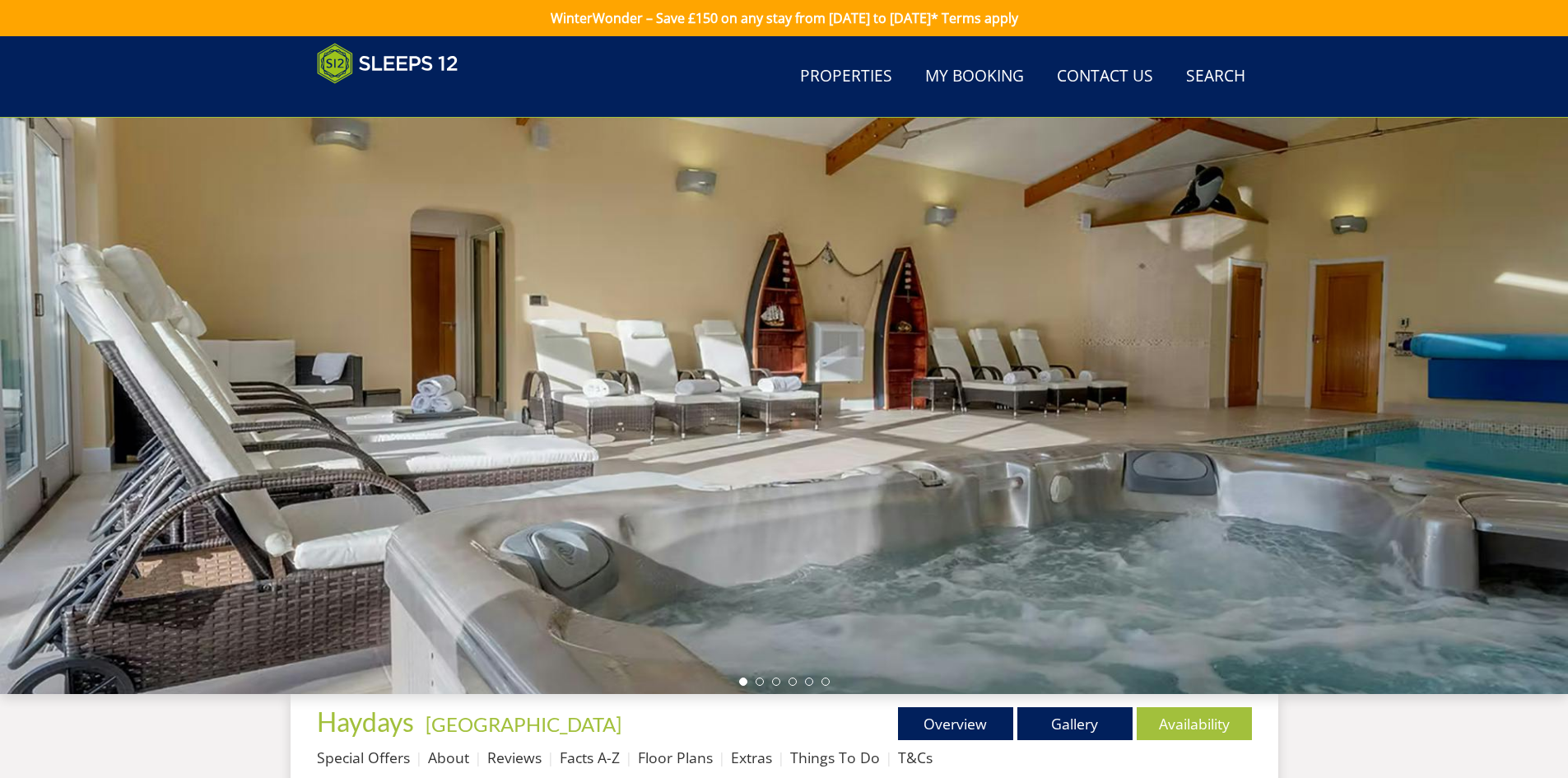
scroll to position [510, 0]
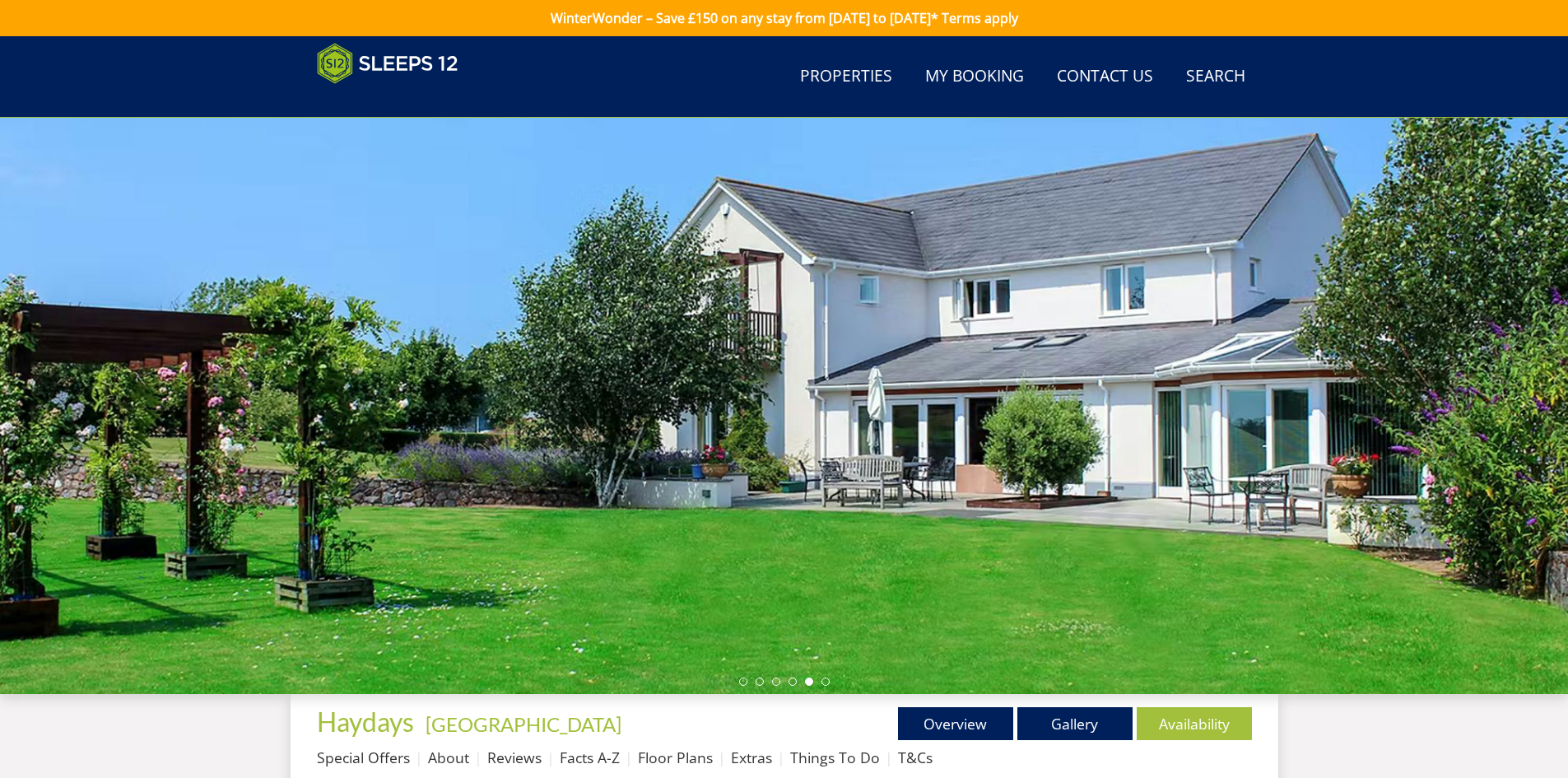
scroll to position [510, 0]
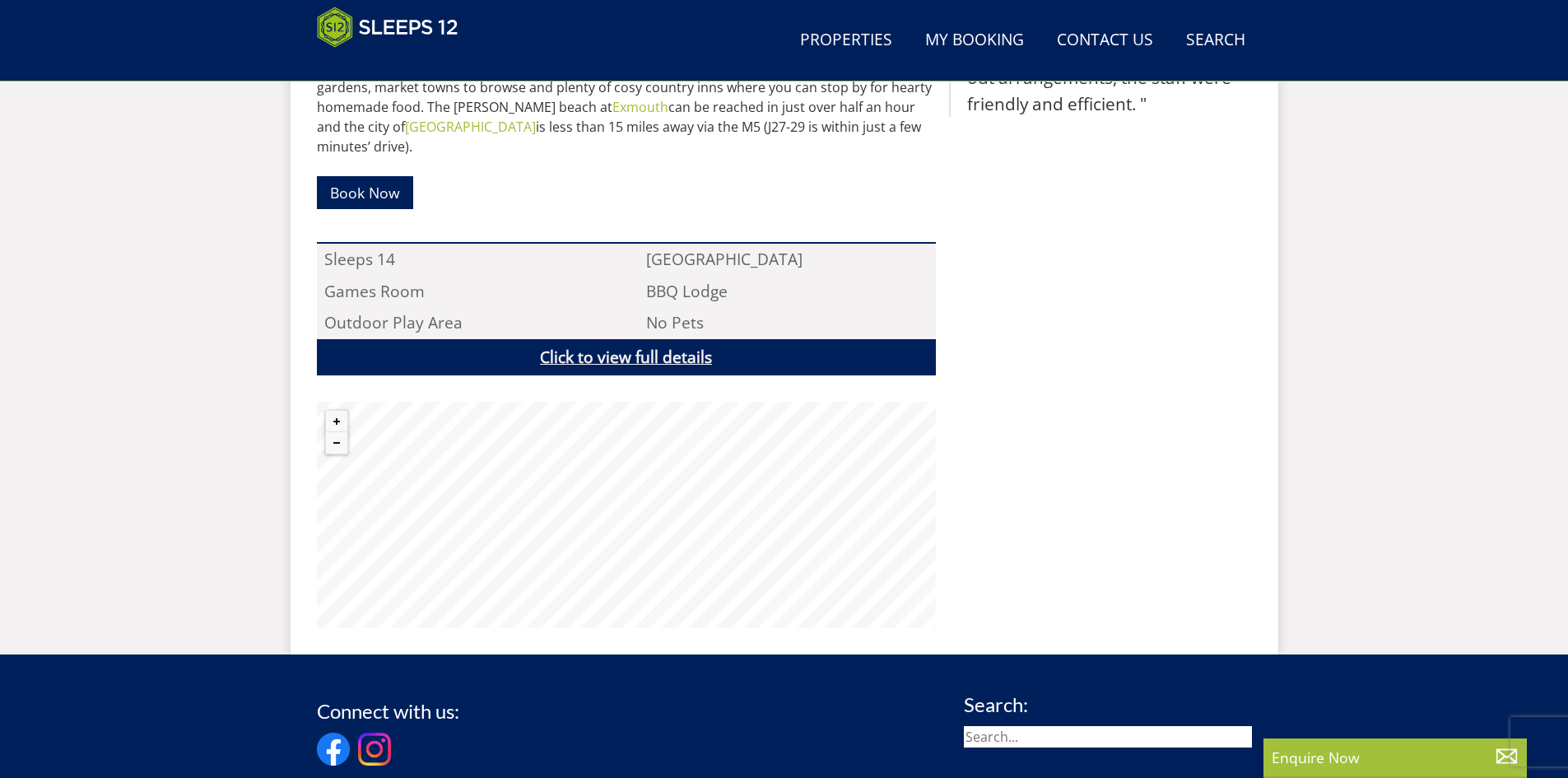
scroll to position [1023, 0]
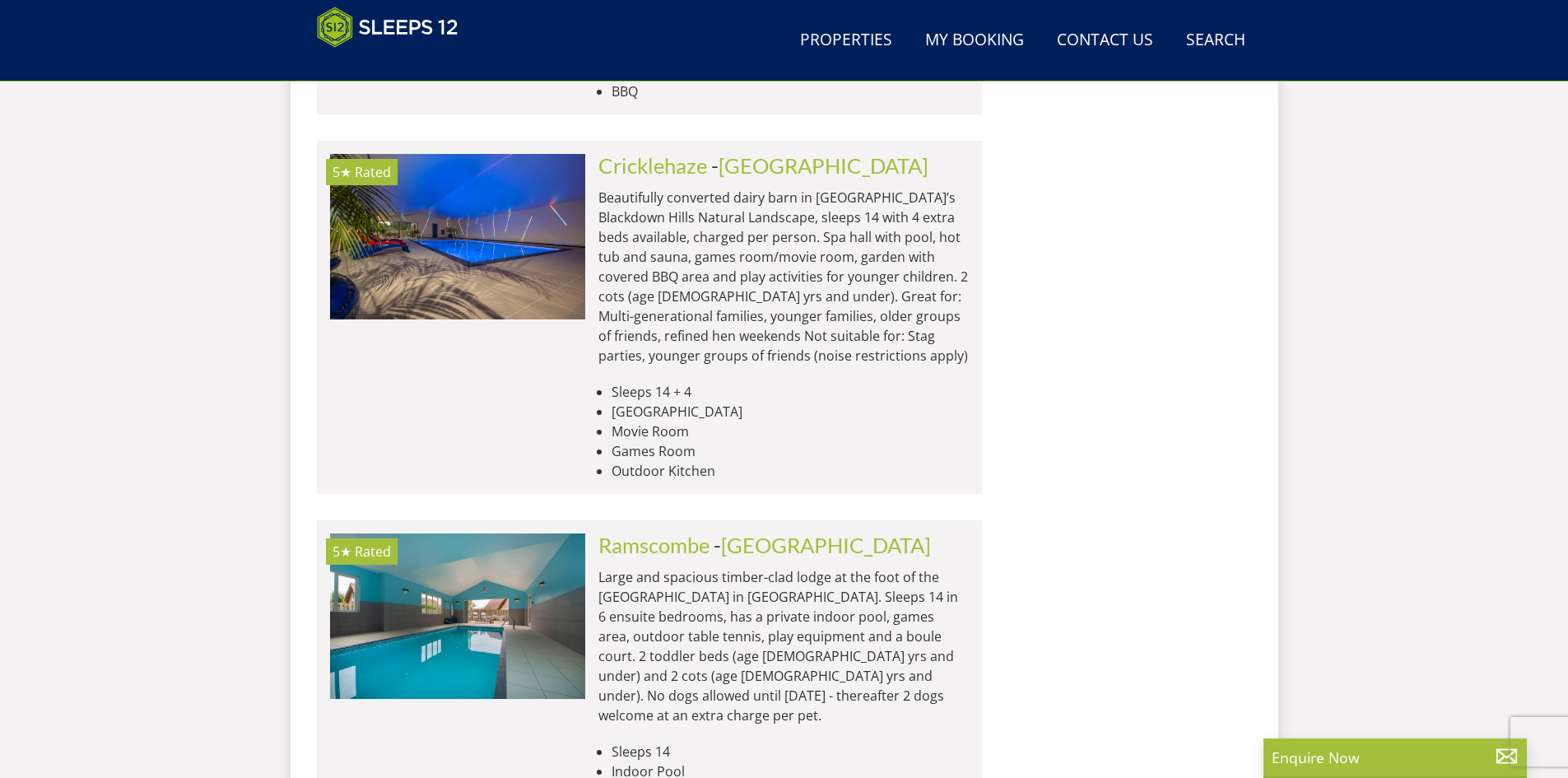
scroll to position [10252, 0]
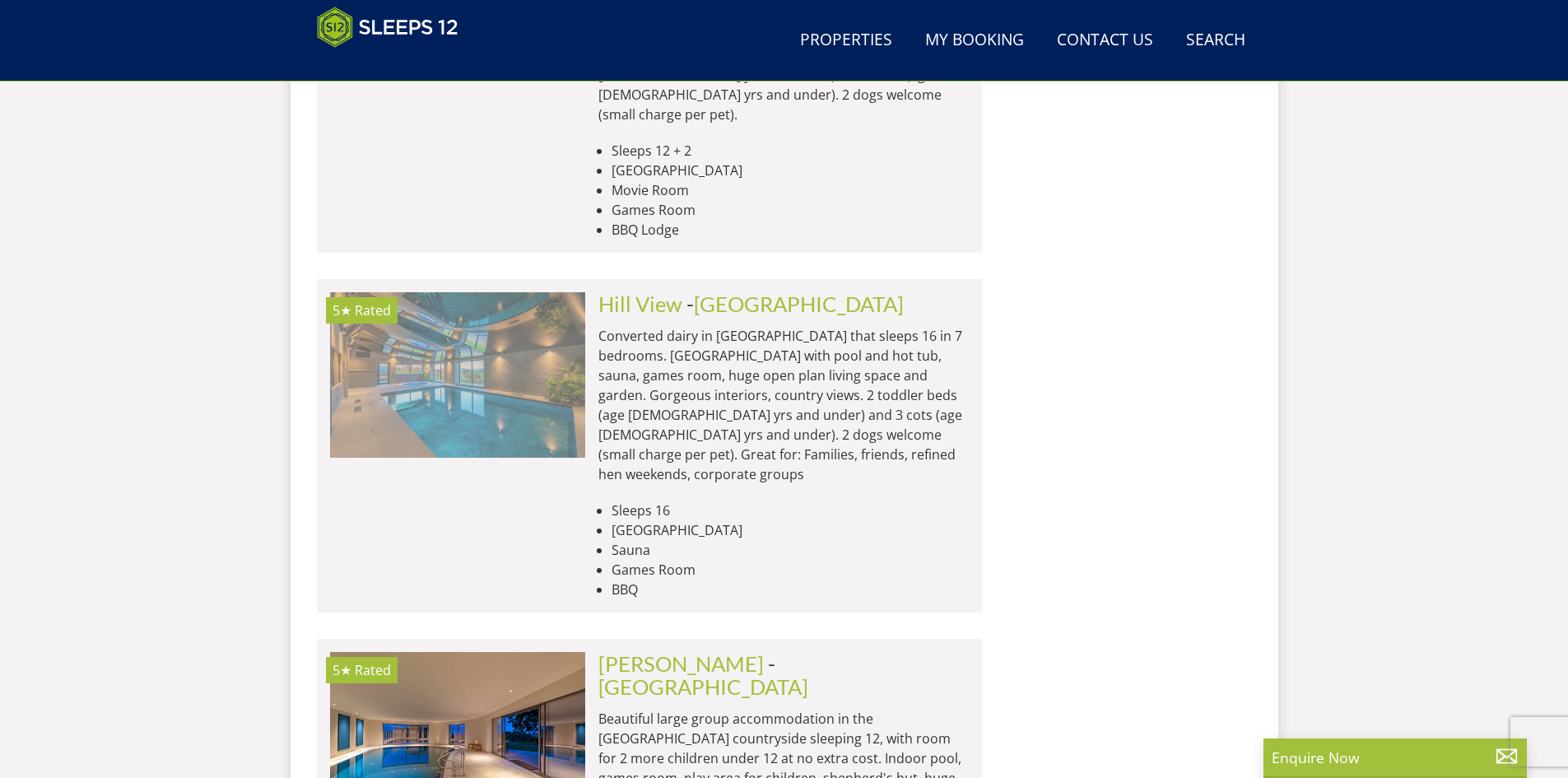
scroll to position [4048, 0]
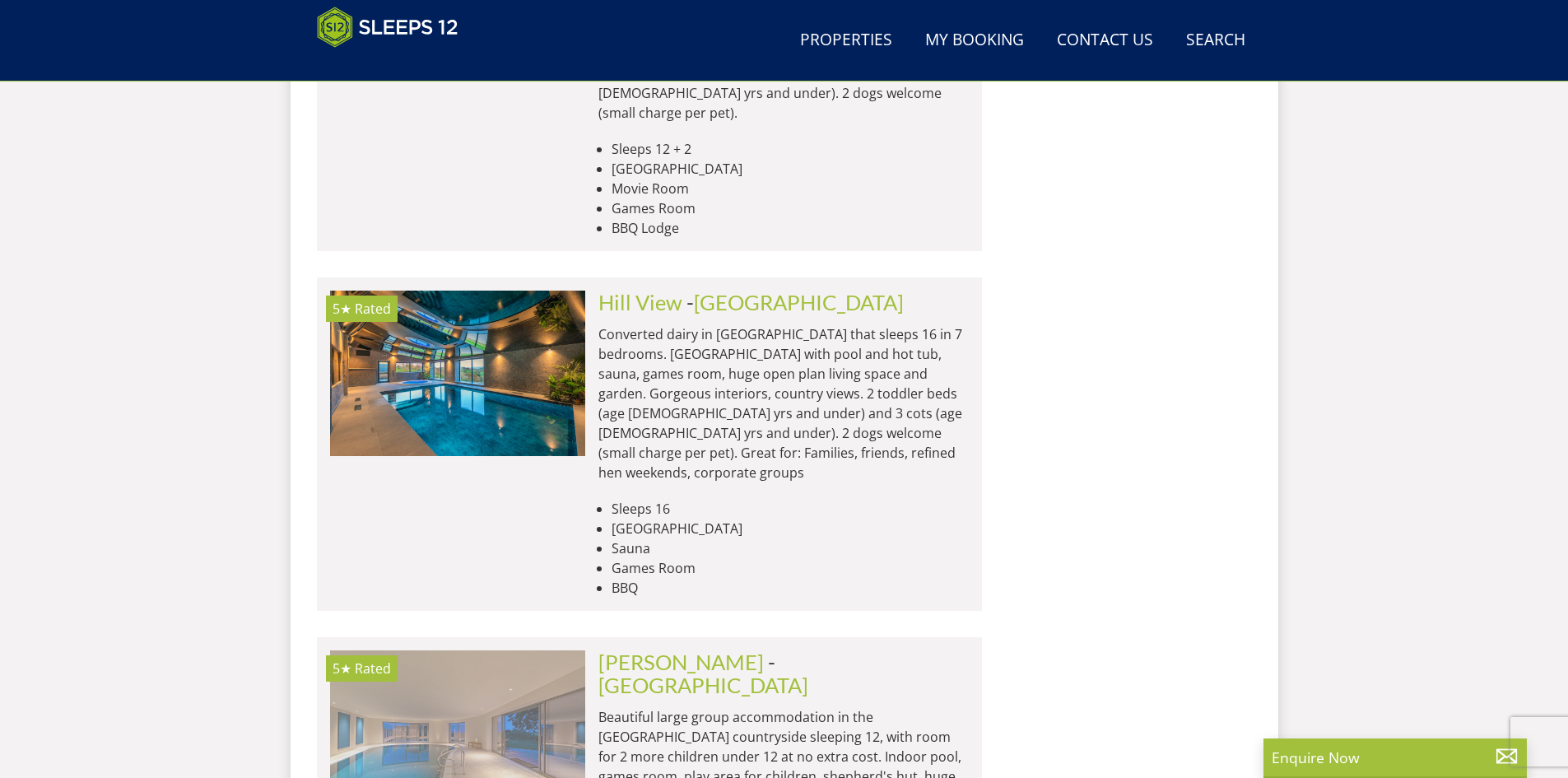
click at [477, 651] on img at bounding box center [458, 732] width 255 height 164
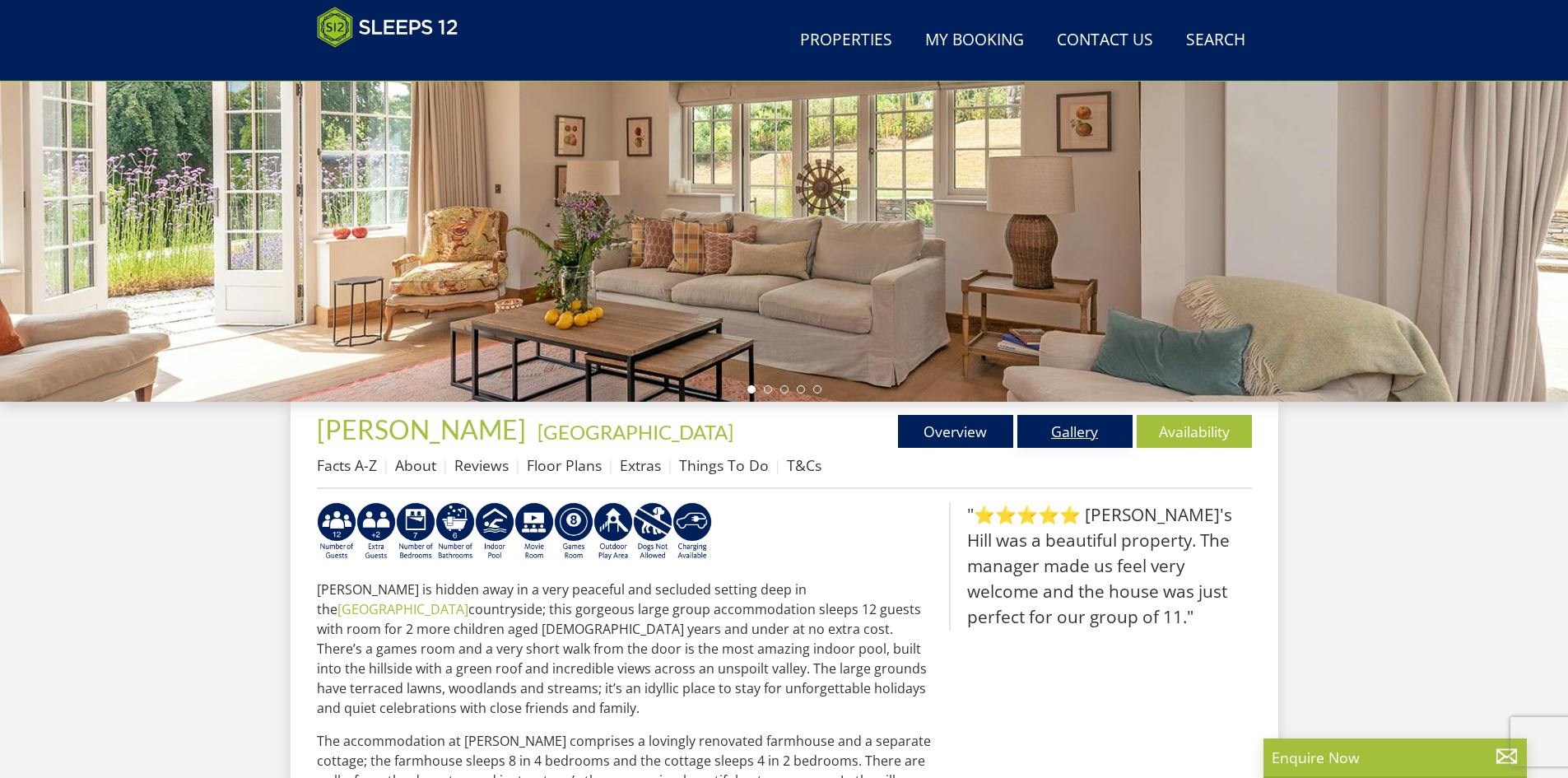
scroll to position [450, 0]
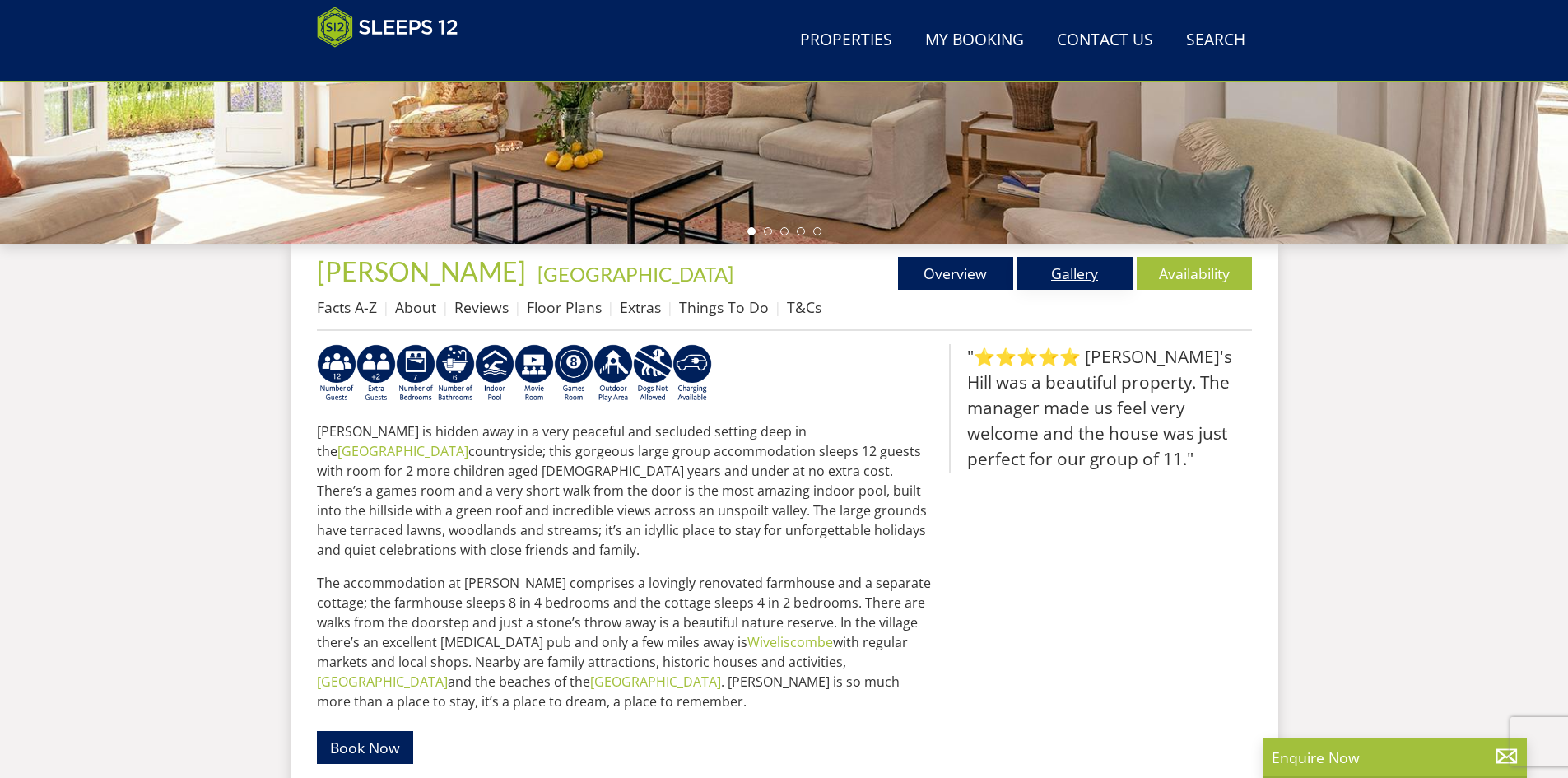
click at [1072, 270] on link "Gallery" at bounding box center [1074, 273] width 115 height 33
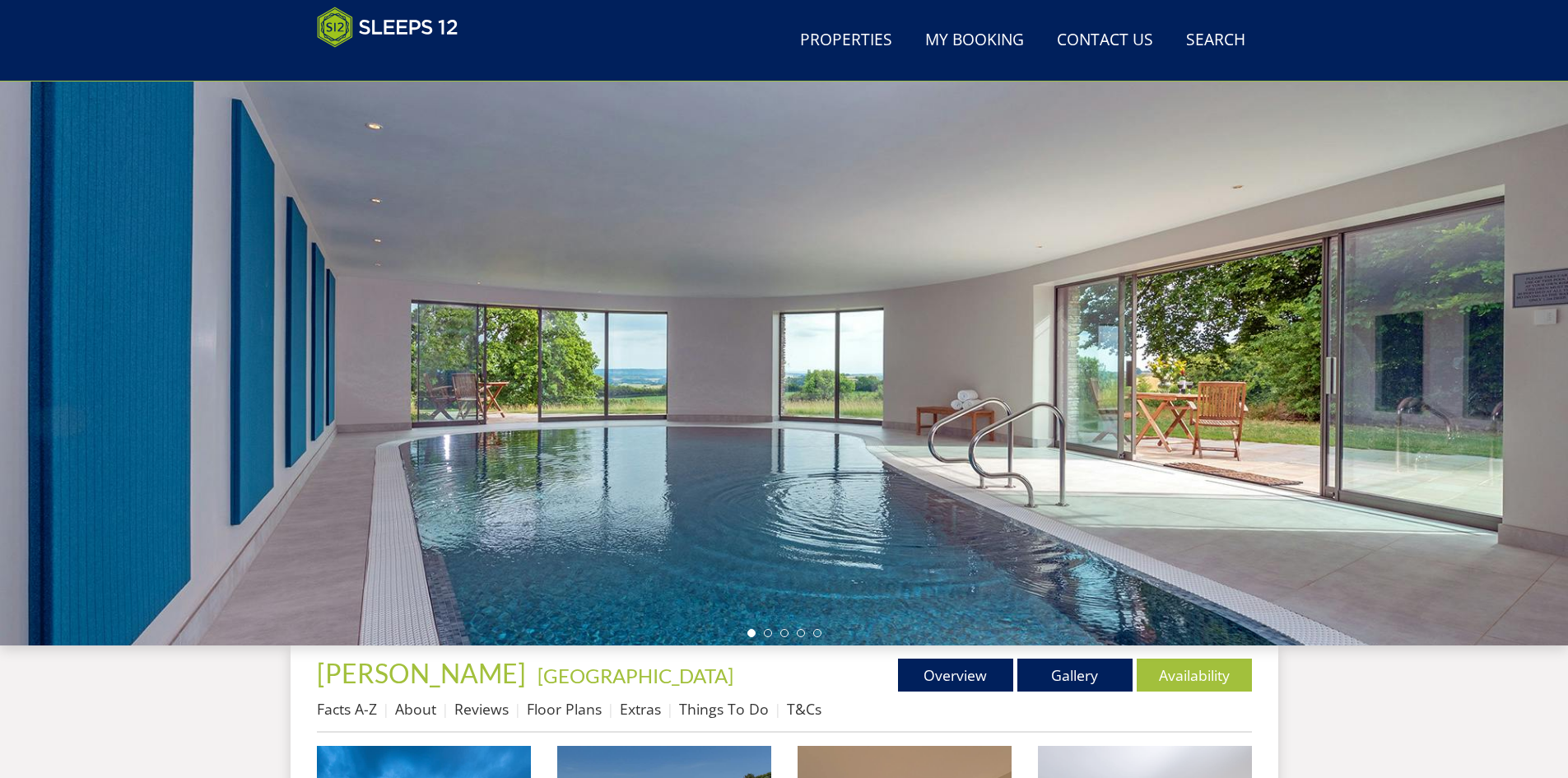
scroll to position [368, 0]
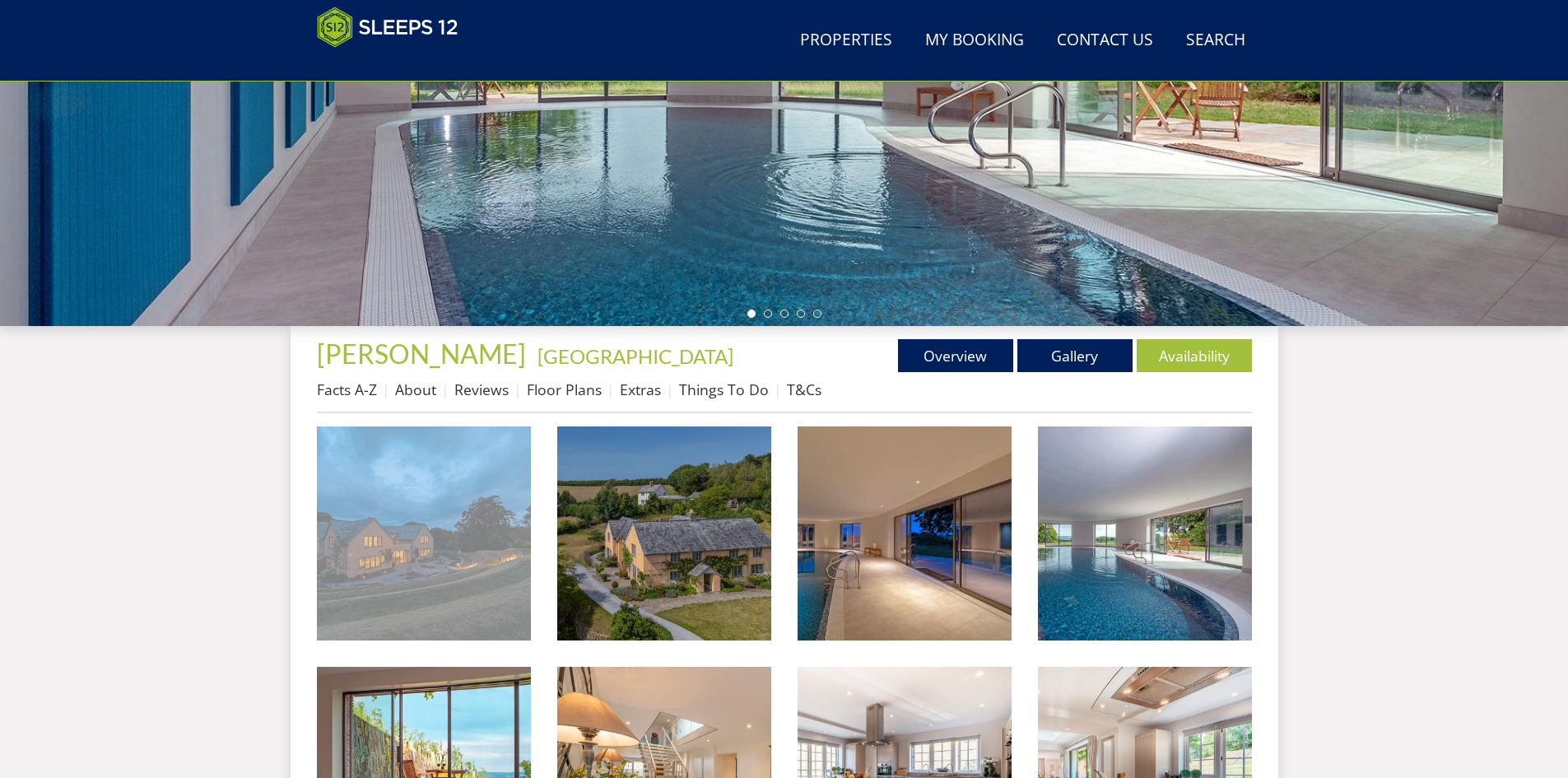
click at [419, 536] on img at bounding box center [424, 533] width 214 height 214
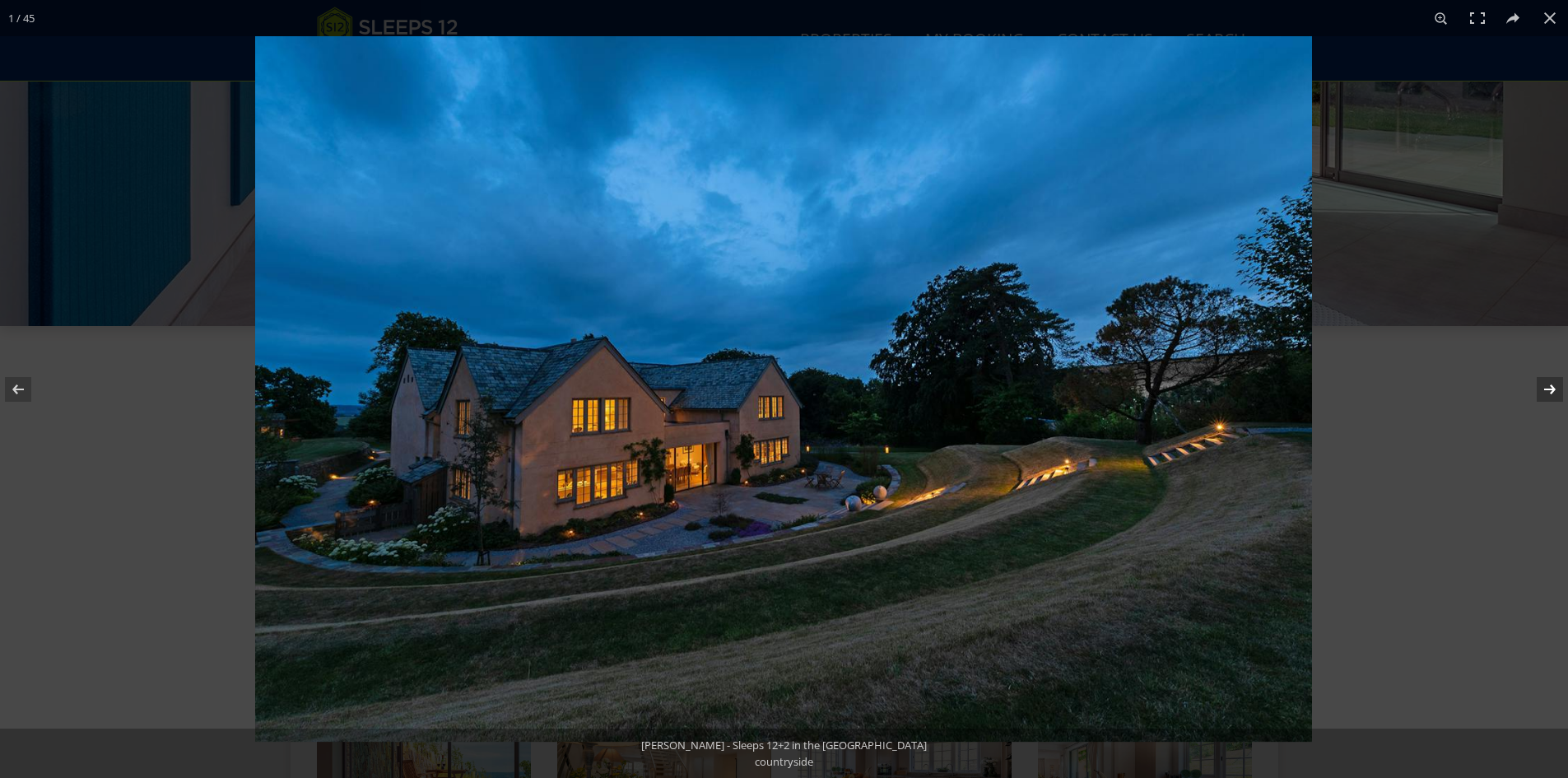
click at [1553, 382] on button at bounding box center [1539, 389] width 58 height 83
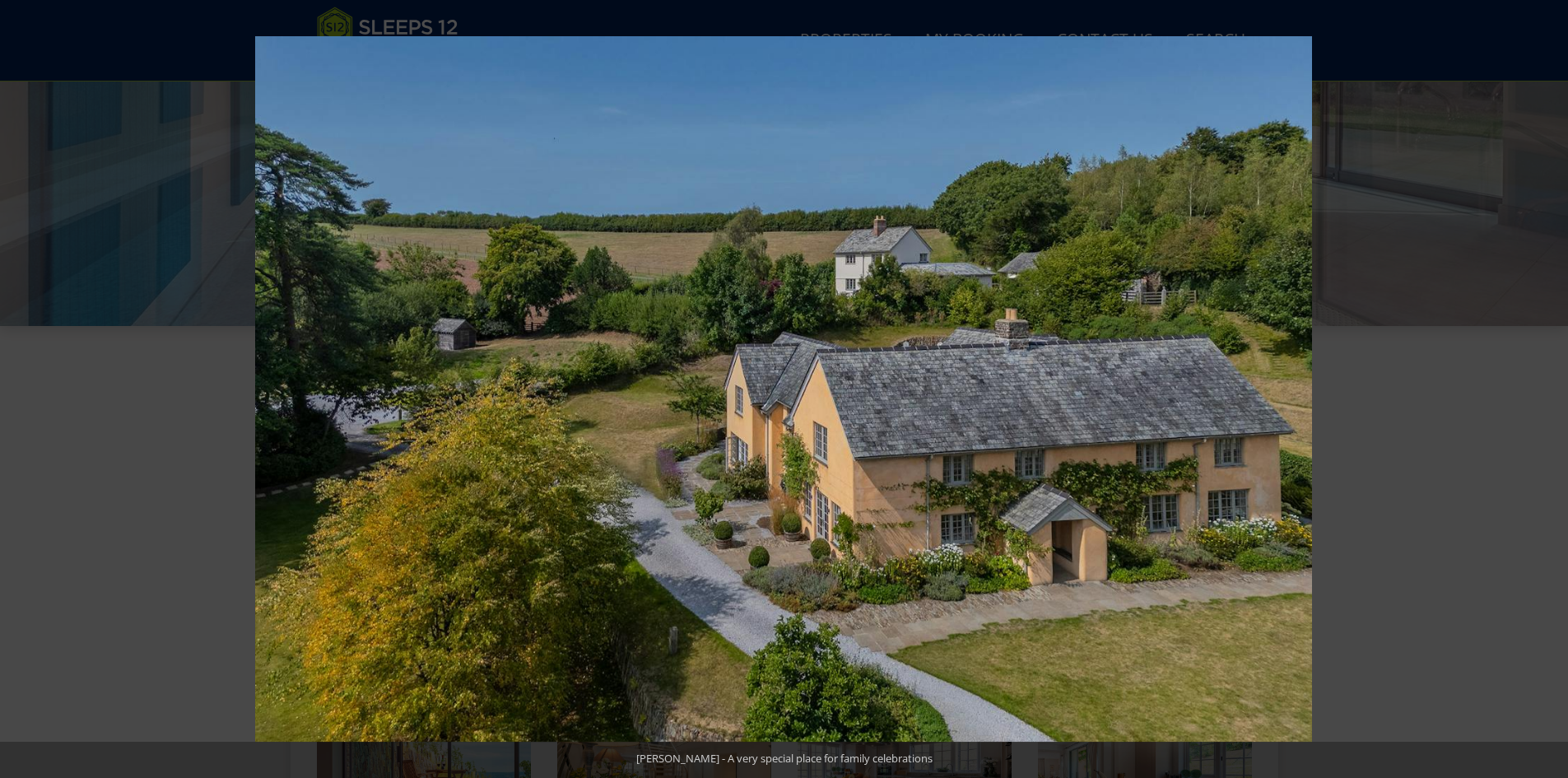
click at [1553, 382] on button at bounding box center [1539, 389] width 58 height 83
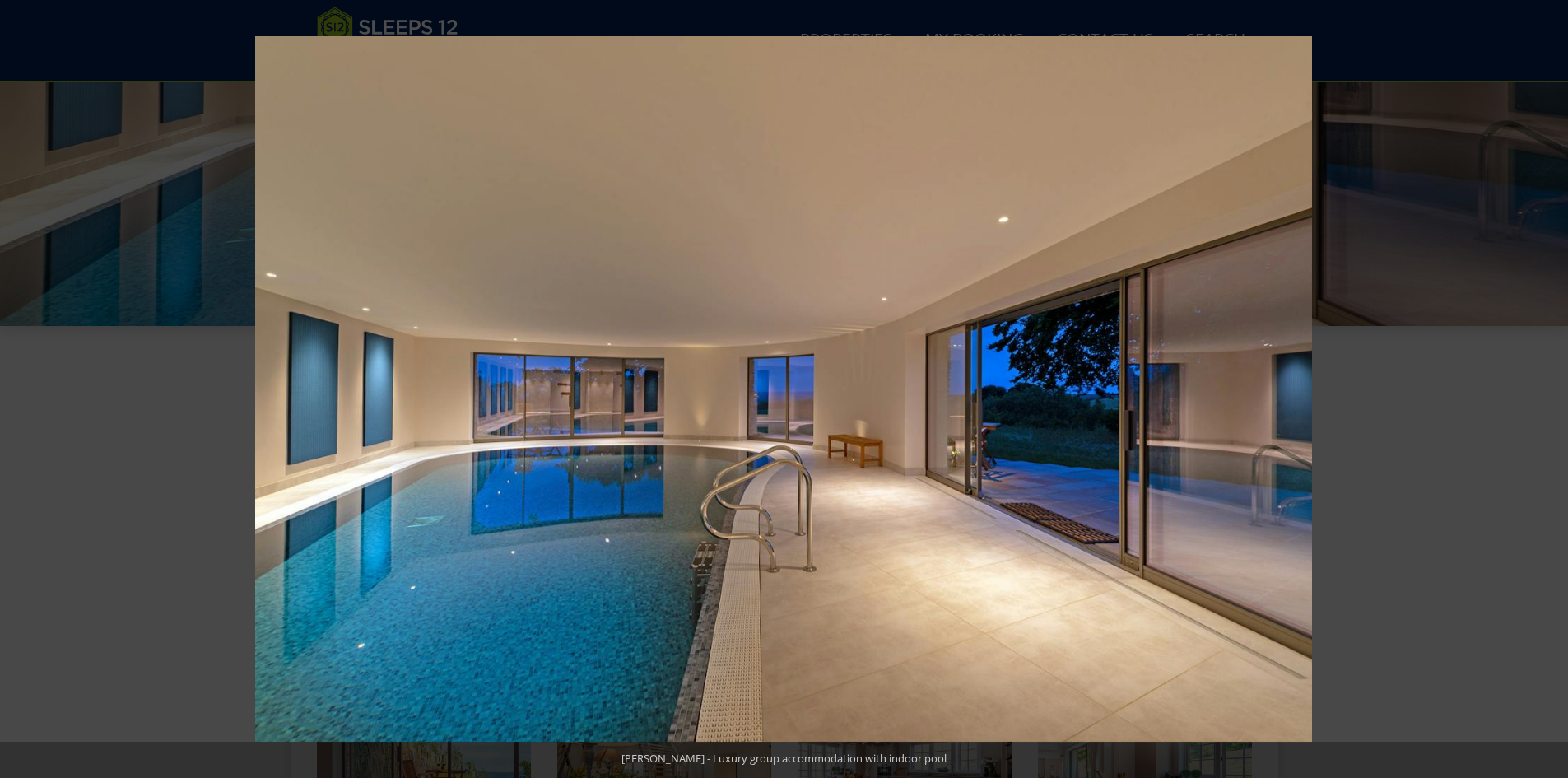
click at [1553, 382] on button at bounding box center [1539, 389] width 58 height 83
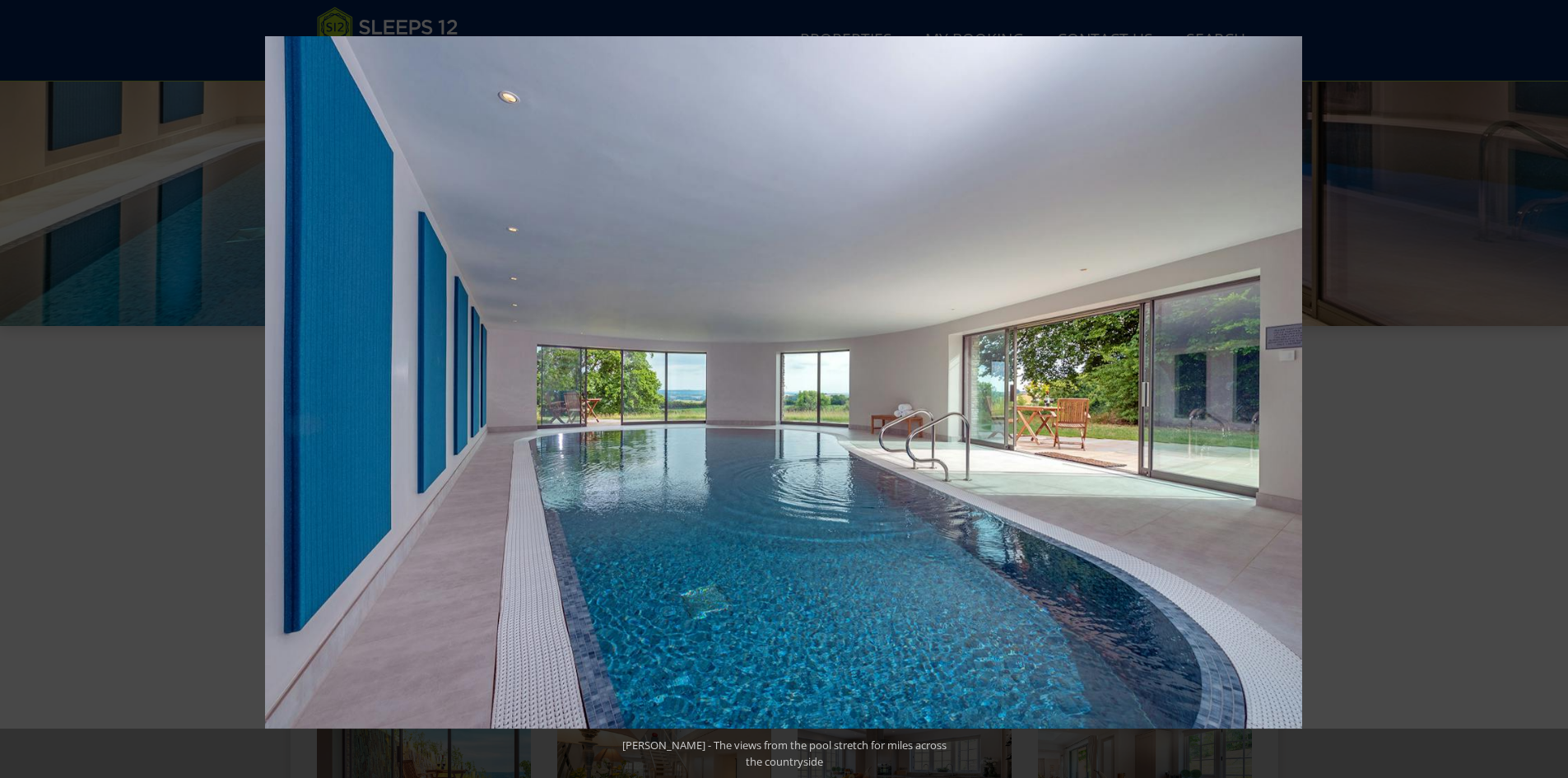
click at [1553, 382] on button at bounding box center [1539, 389] width 58 height 83
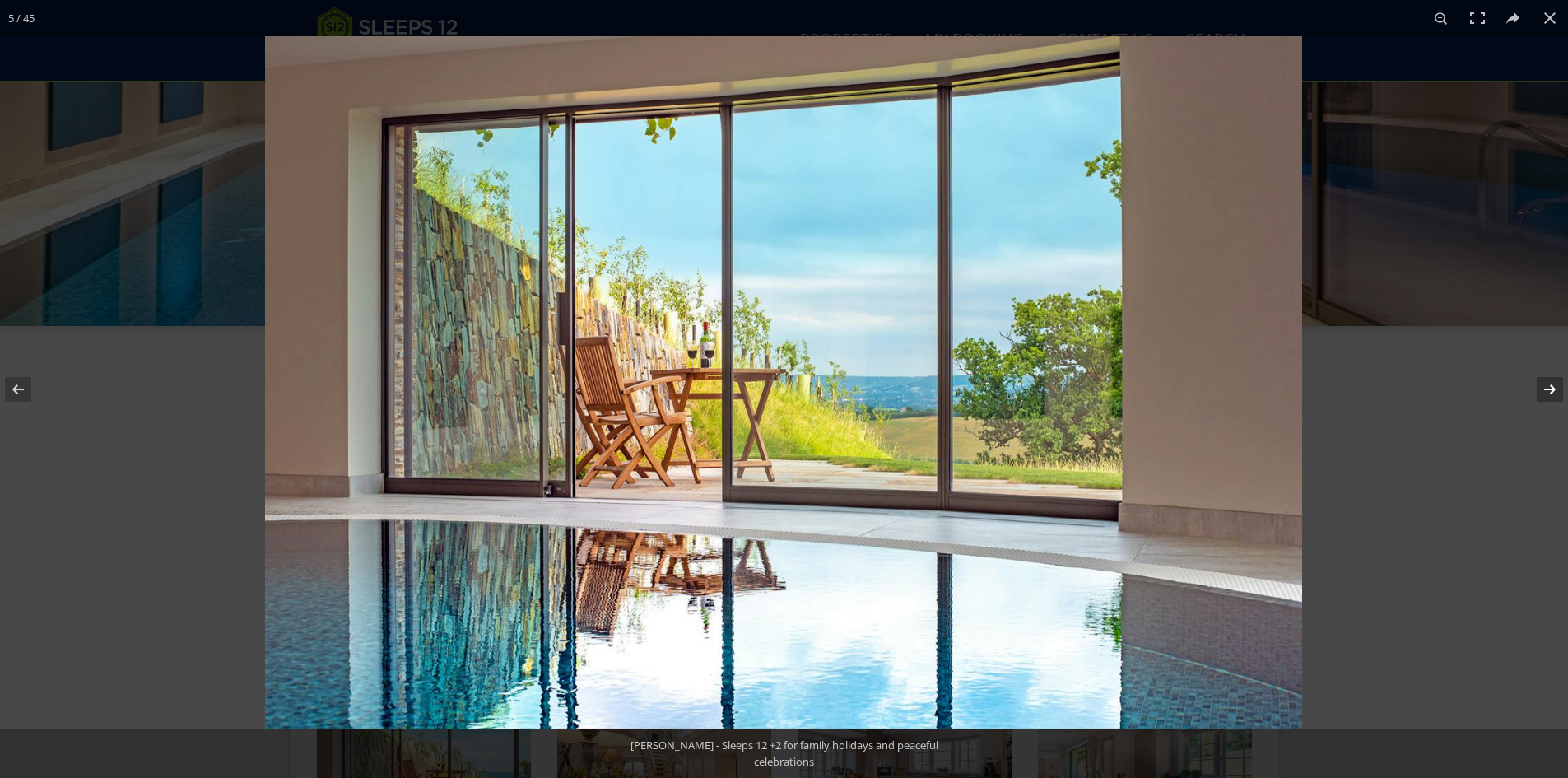
click at [1552, 382] on button at bounding box center [1539, 389] width 58 height 83
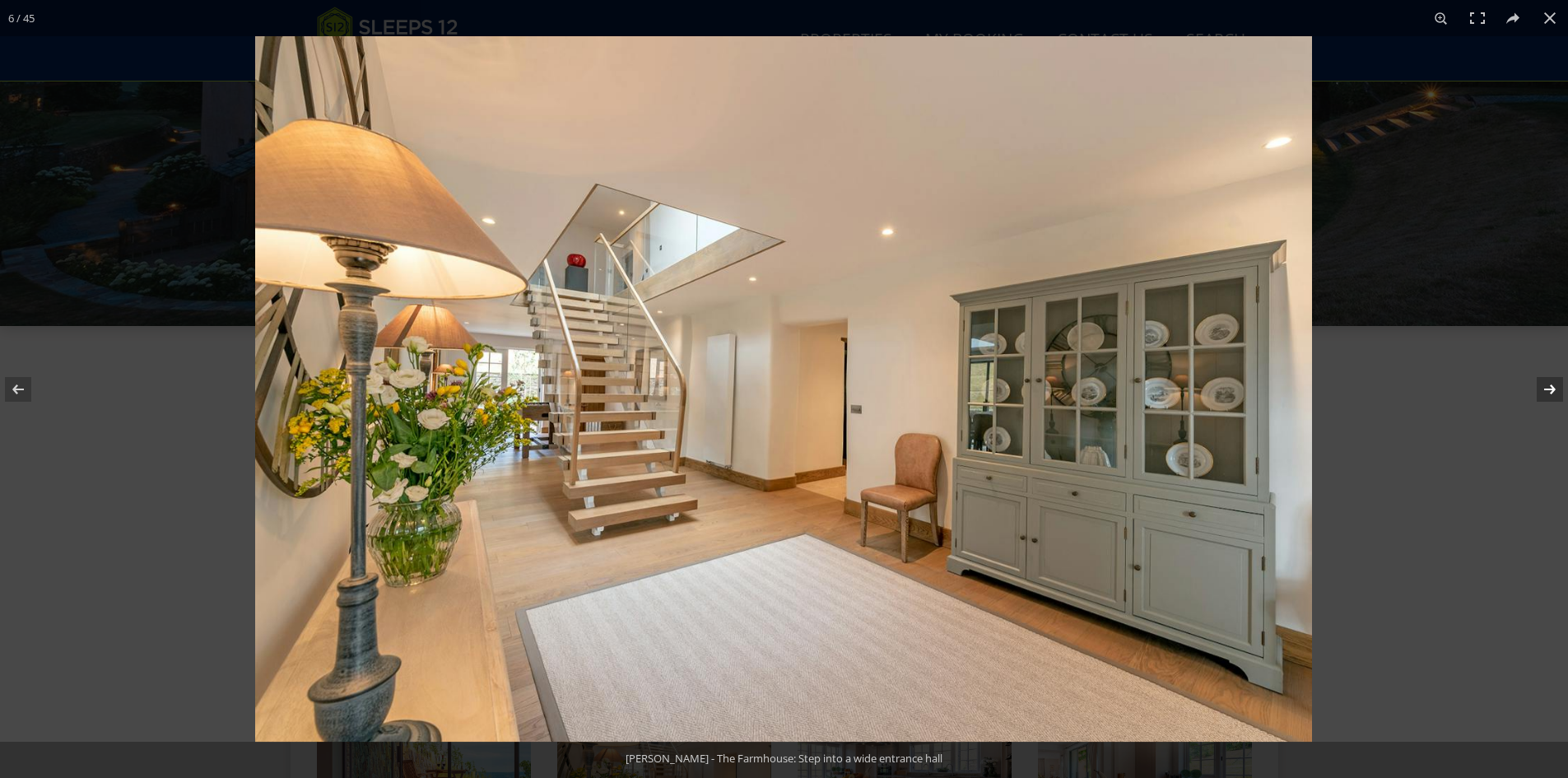
click at [1552, 382] on button at bounding box center [1539, 389] width 58 height 83
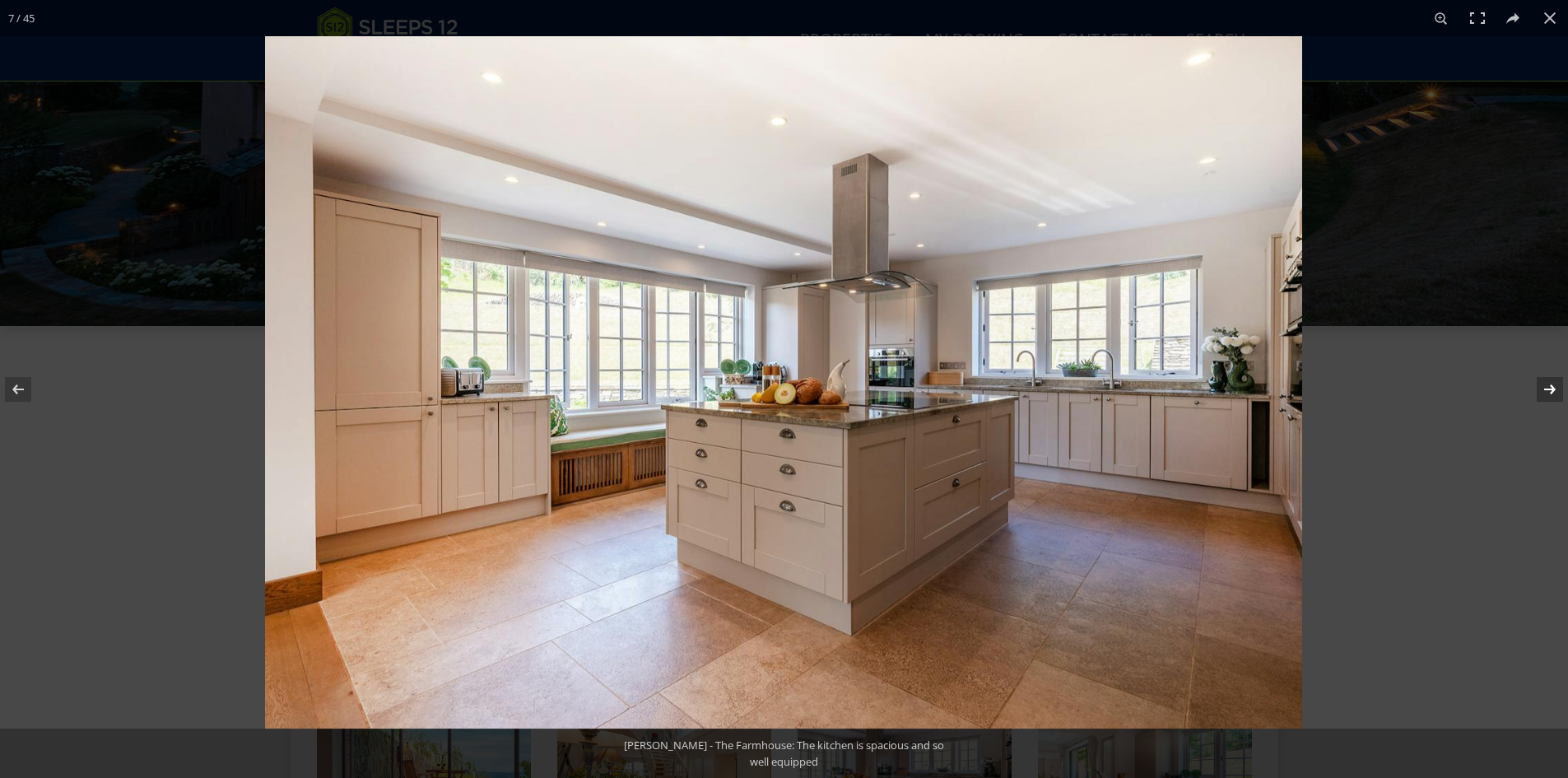
click at [1552, 382] on button at bounding box center [1539, 389] width 58 height 83
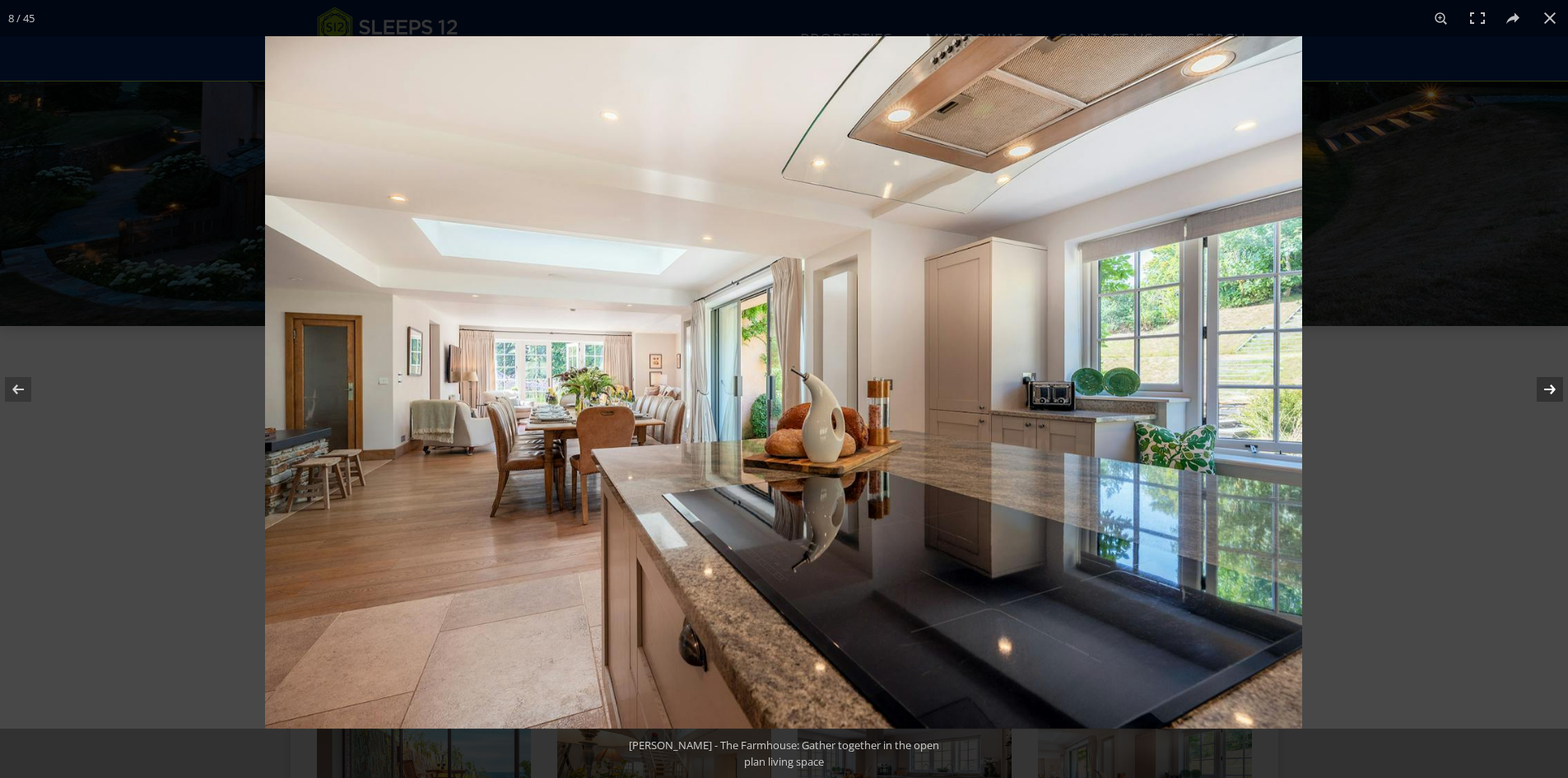
click at [1552, 382] on button at bounding box center [1539, 389] width 58 height 83
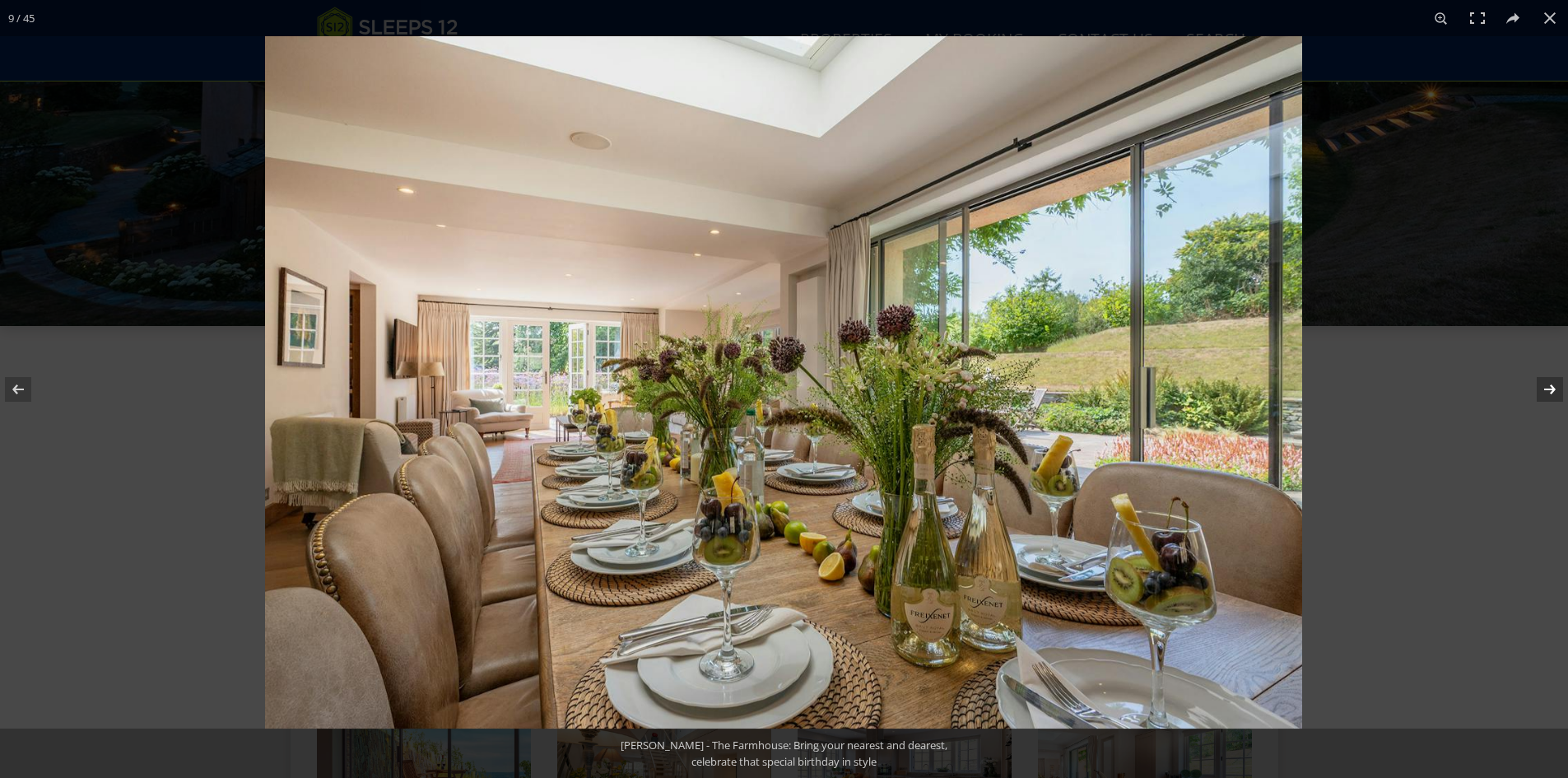
click at [1552, 382] on button at bounding box center [1539, 389] width 58 height 83
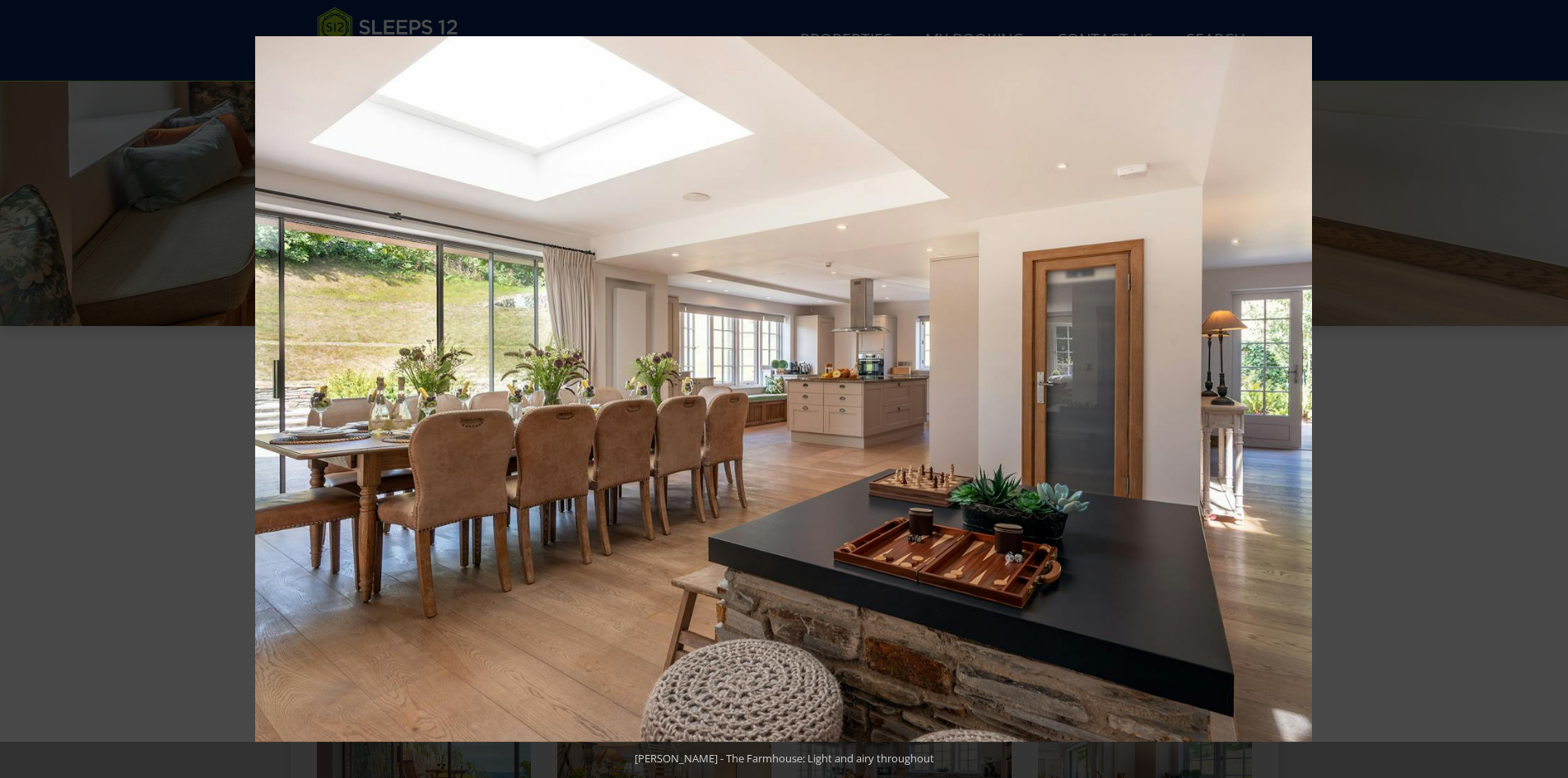
click at [1552, 382] on button at bounding box center [1539, 389] width 58 height 83
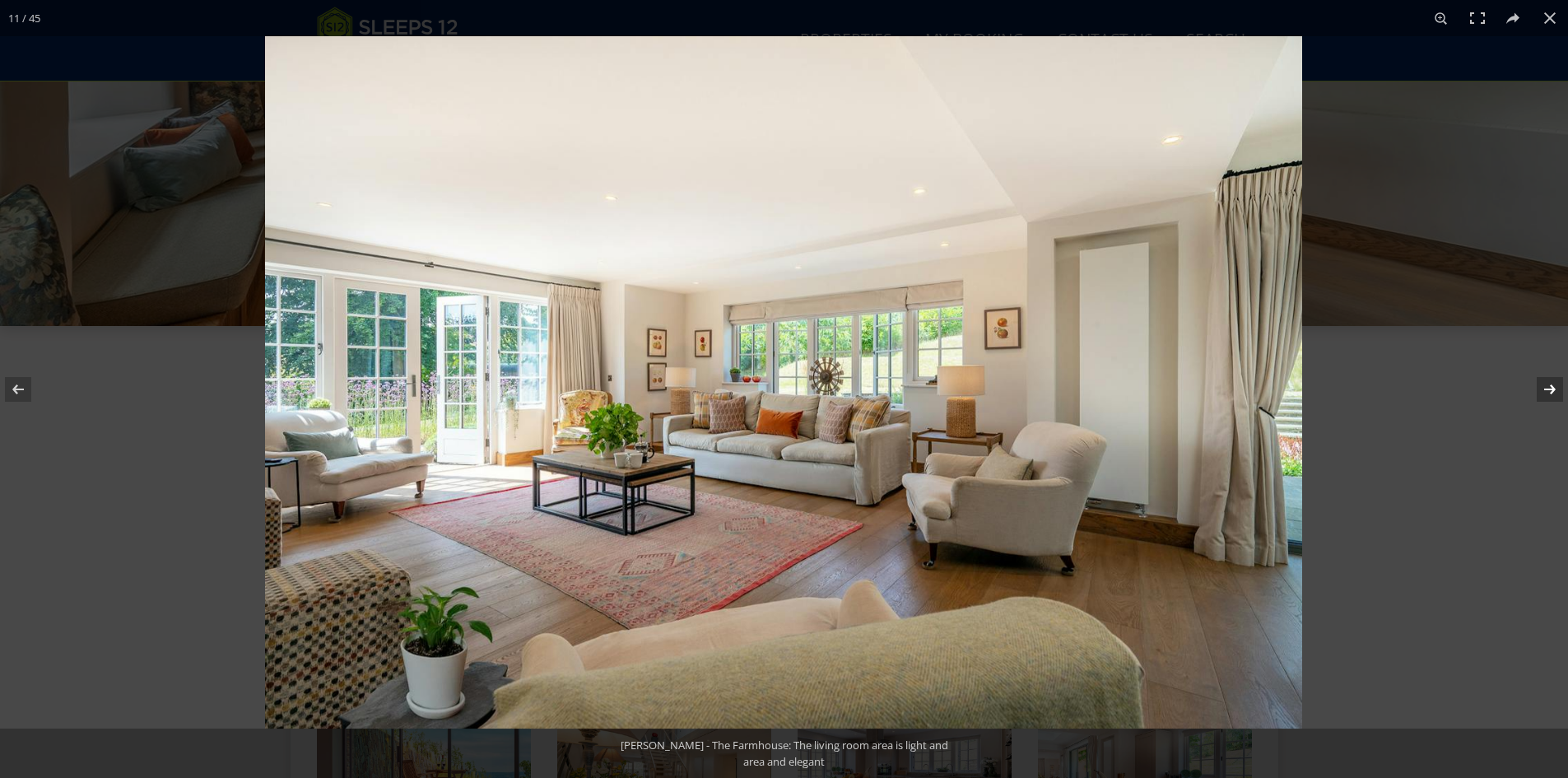
click at [1549, 382] on button at bounding box center [1539, 389] width 58 height 83
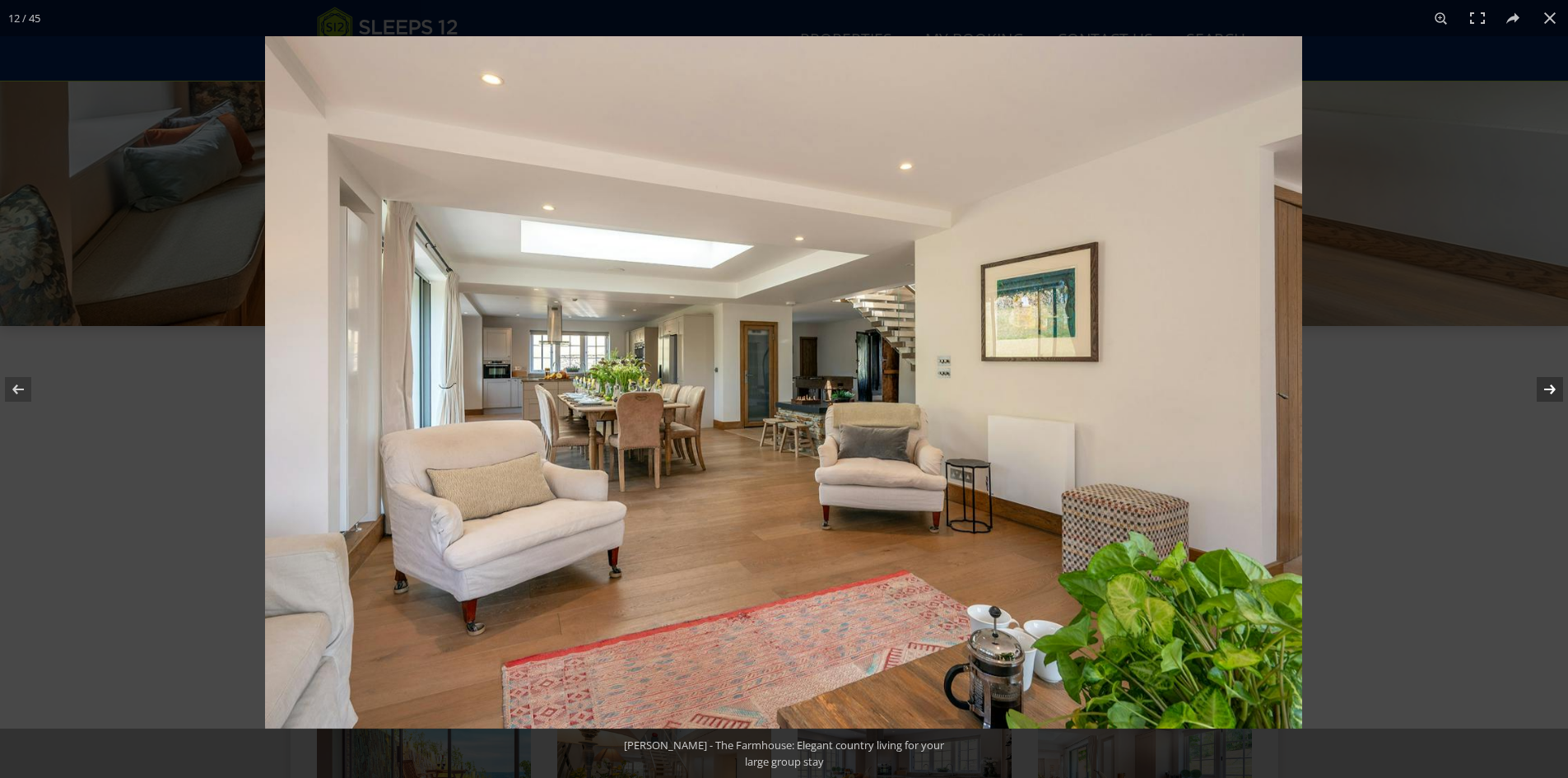
click at [1549, 382] on button at bounding box center [1539, 389] width 58 height 83
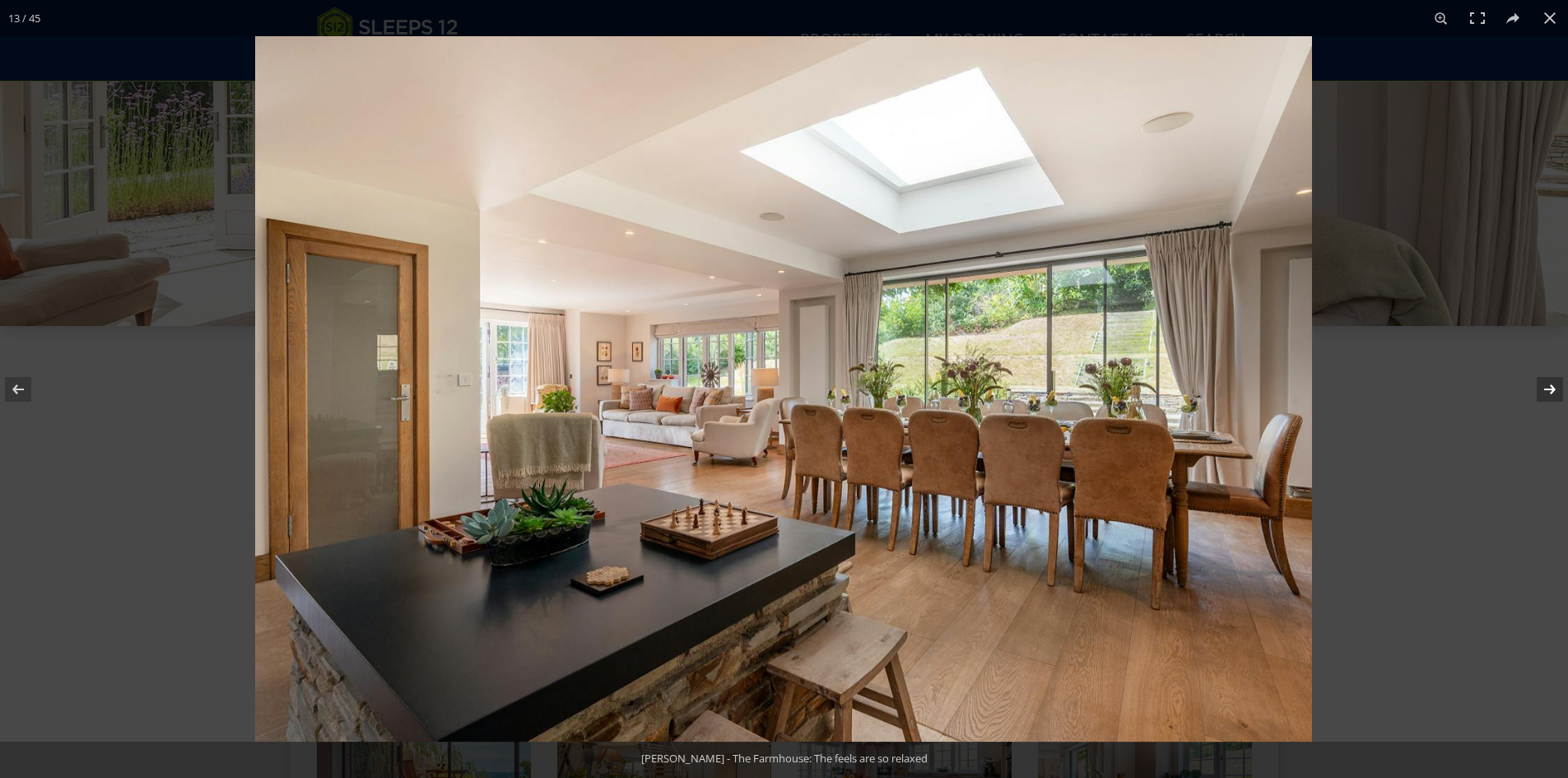
click at [1549, 382] on button at bounding box center [1539, 389] width 58 height 83
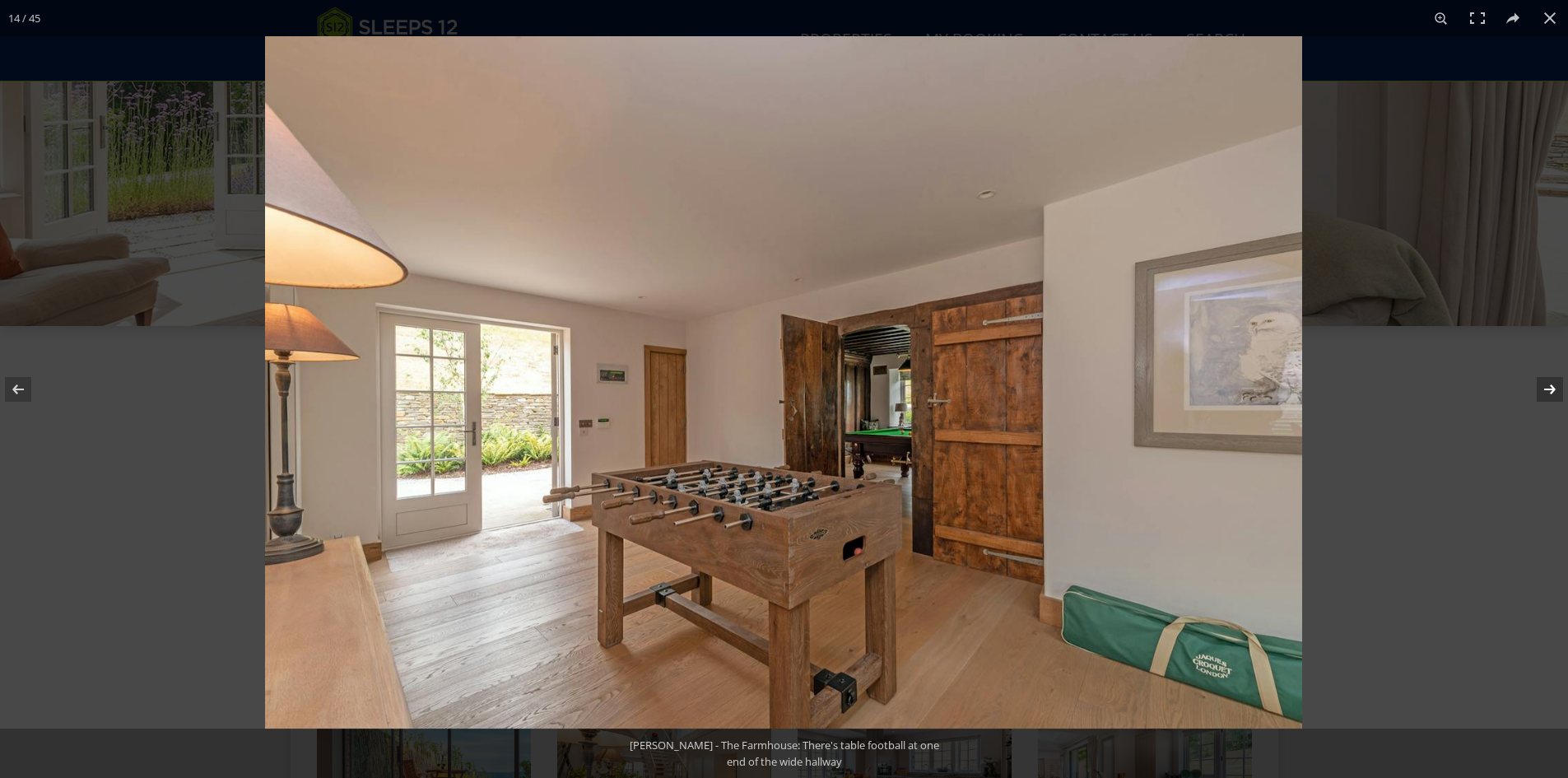
click at [1549, 382] on button at bounding box center [1539, 389] width 58 height 83
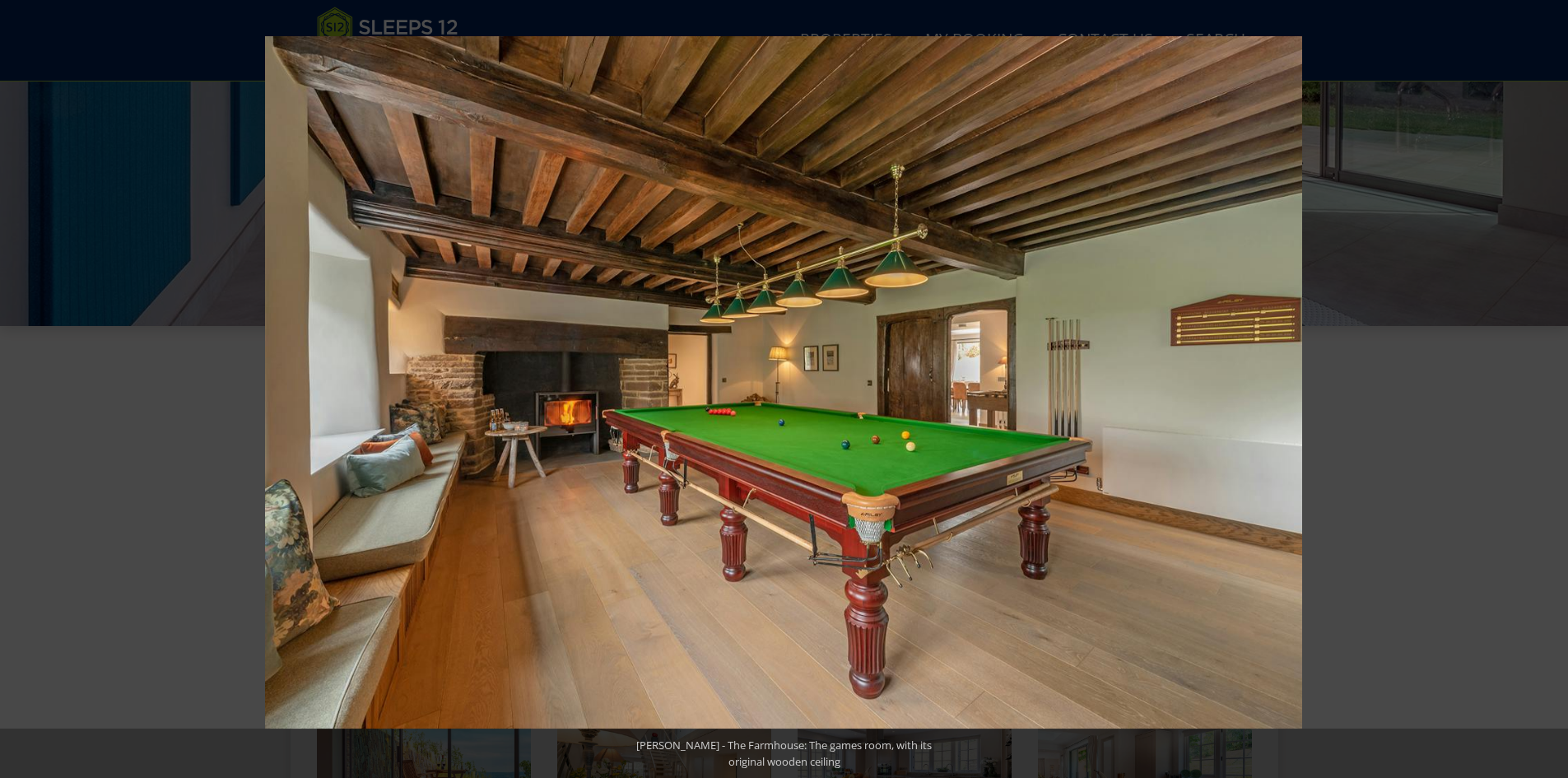
click at [1549, 382] on button at bounding box center [1539, 389] width 58 height 83
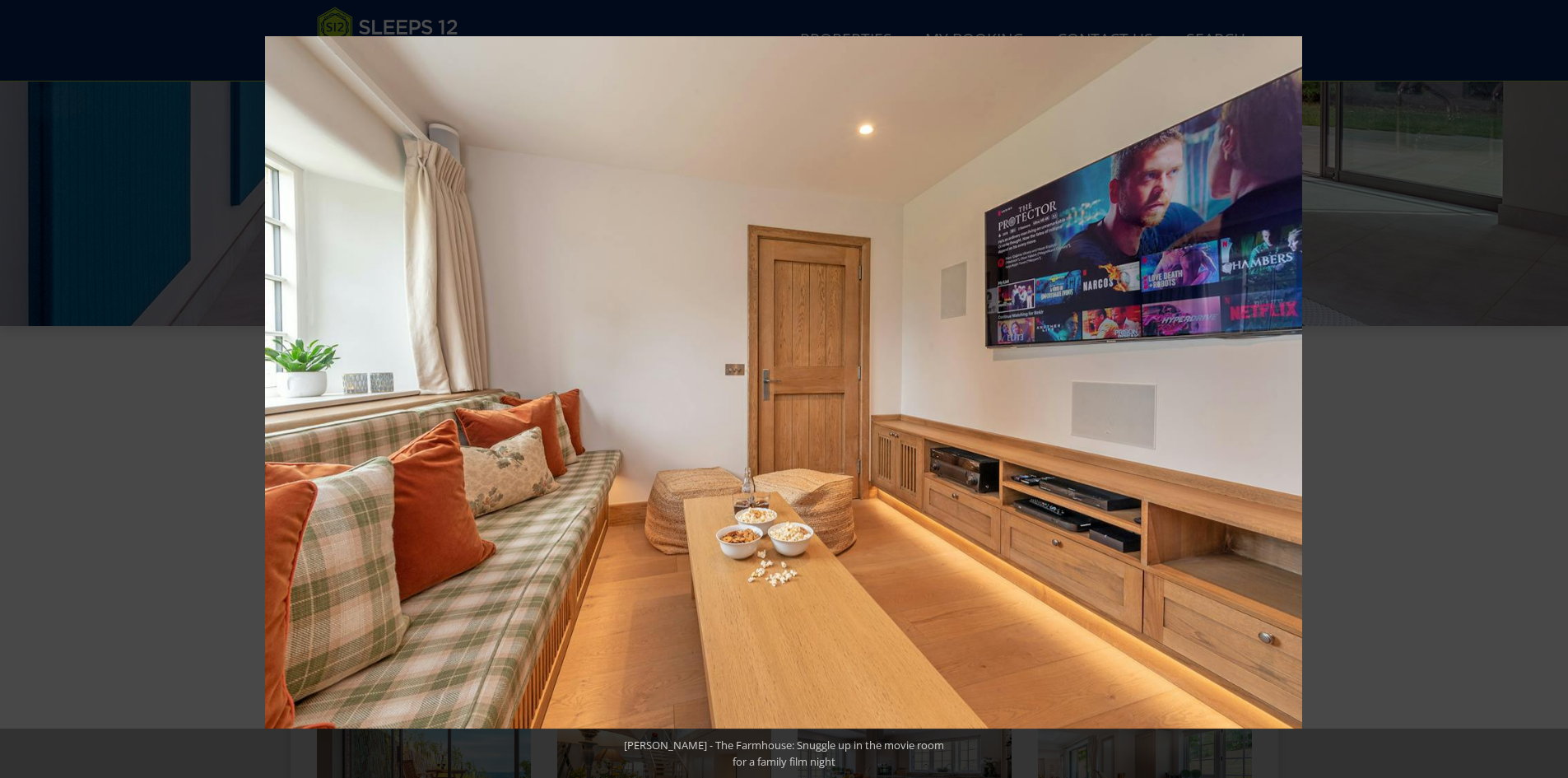
click at [1549, 382] on button at bounding box center [1539, 389] width 58 height 83
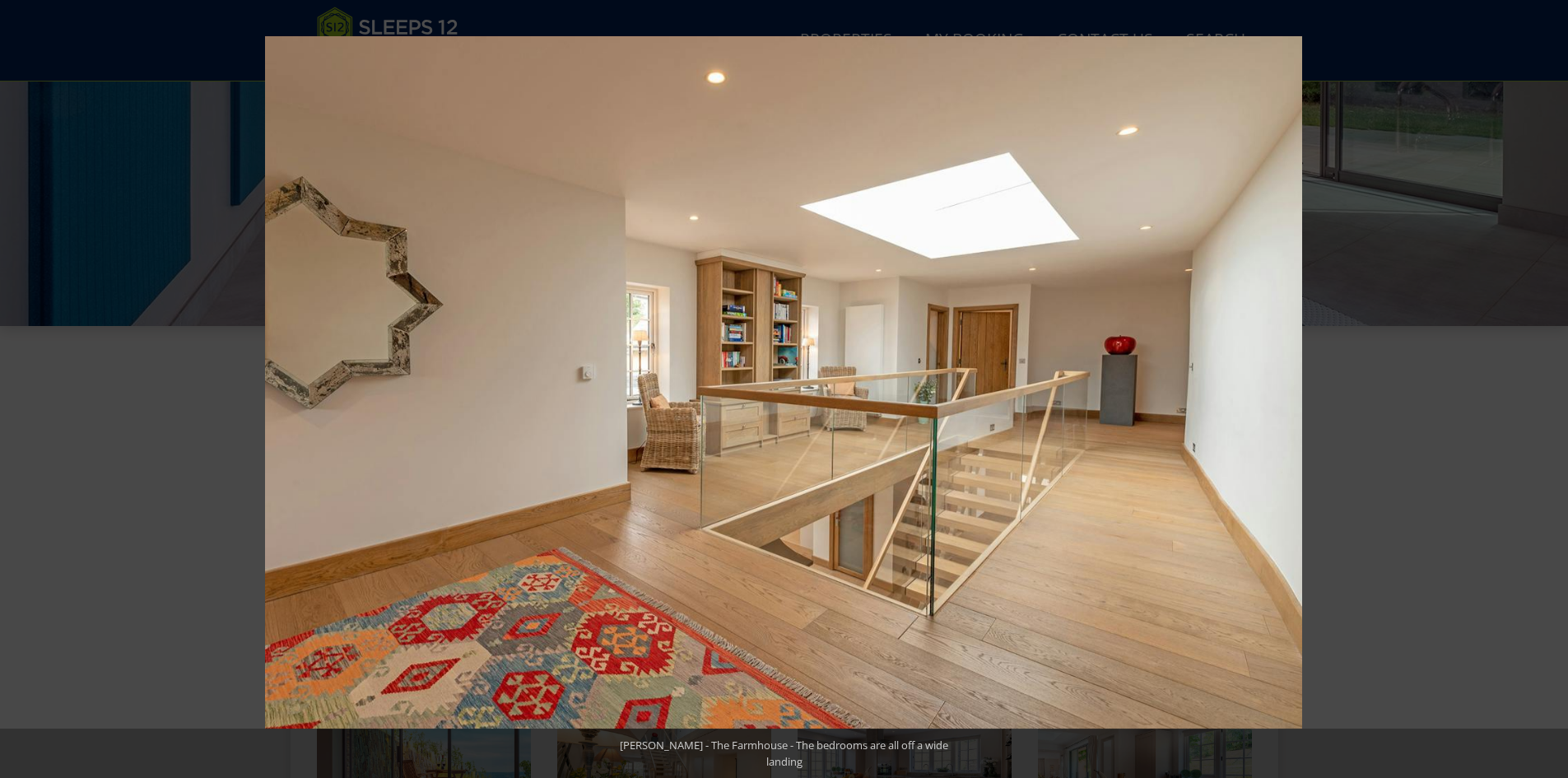
click at [1549, 382] on button at bounding box center [1539, 389] width 58 height 83
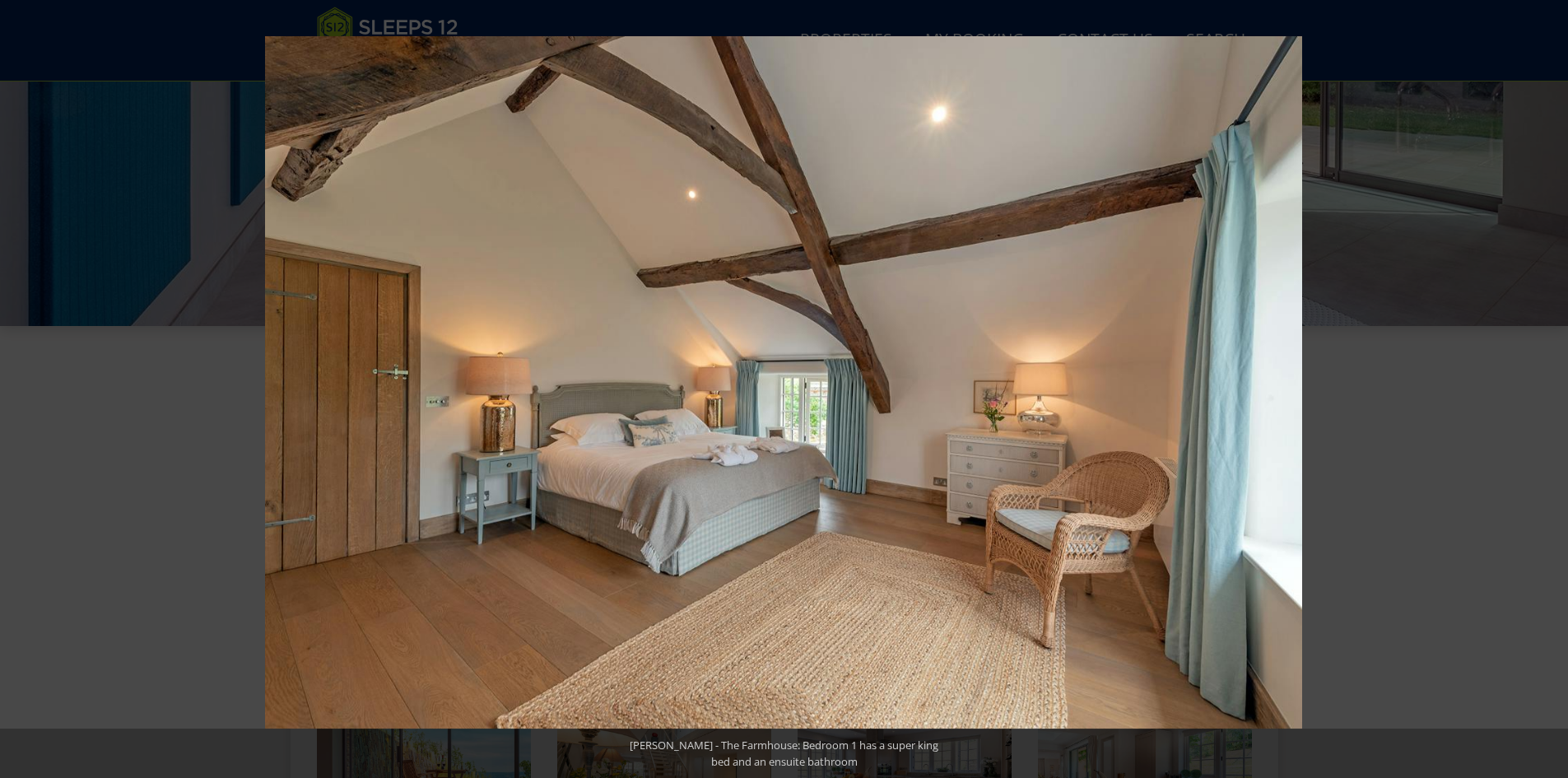
click at [1549, 382] on button at bounding box center [1539, 389] width 58 height 83
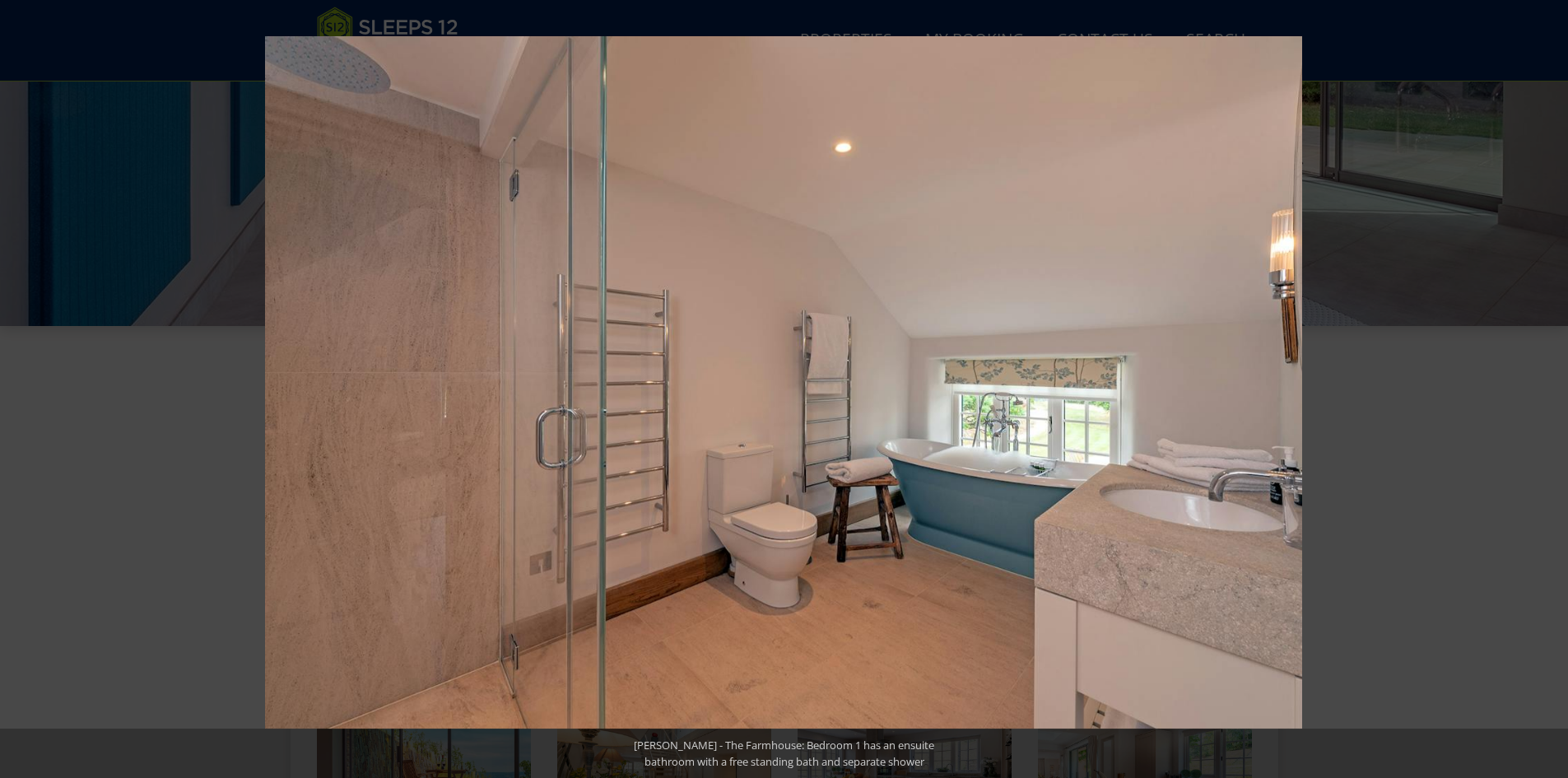
click at [1549, 382] on button at bounding box center [1539, 389] width 58 height 83
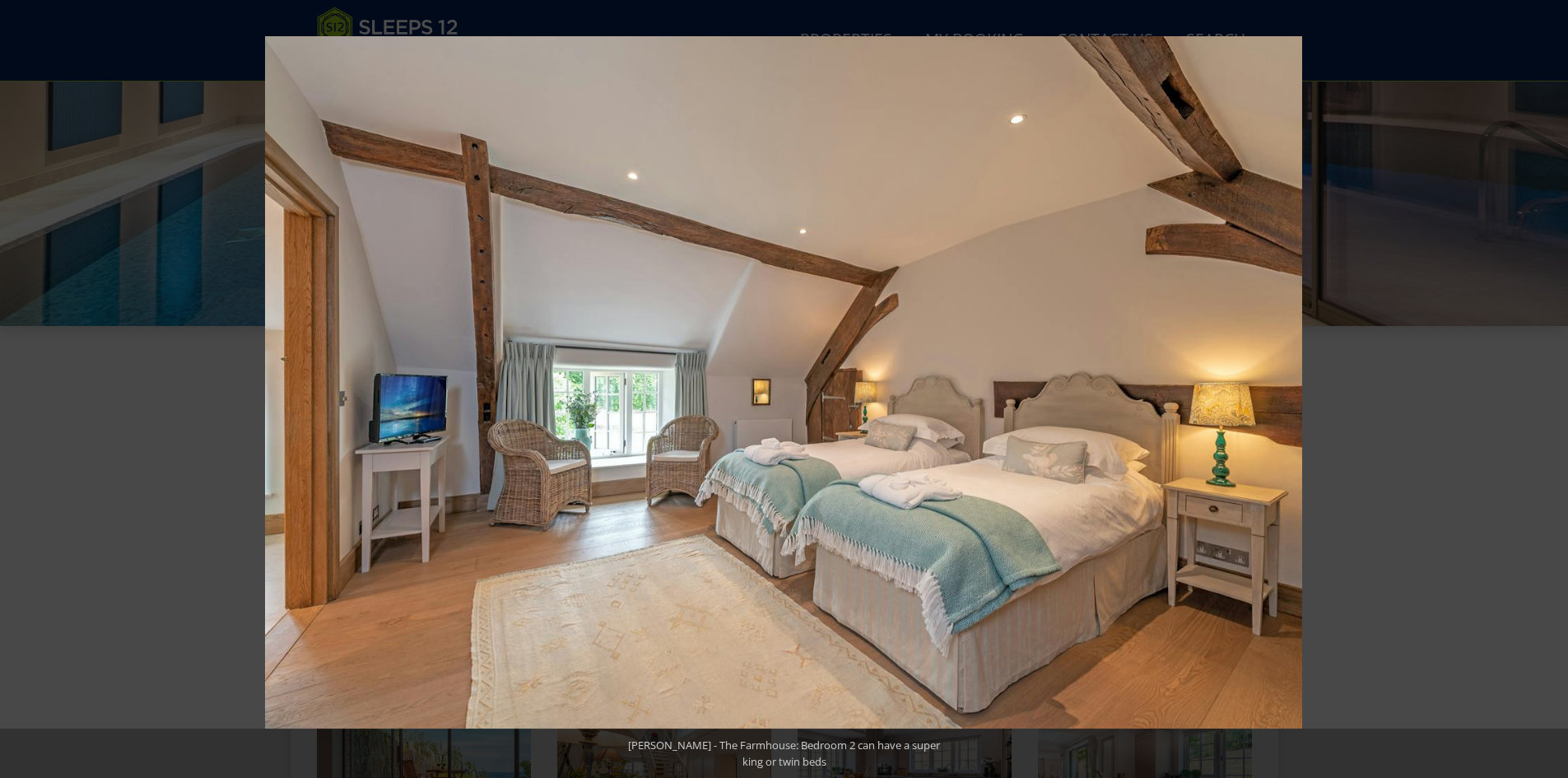
click at [1549, 382] on button at bounding box center [1539, 389] width 58 height 83
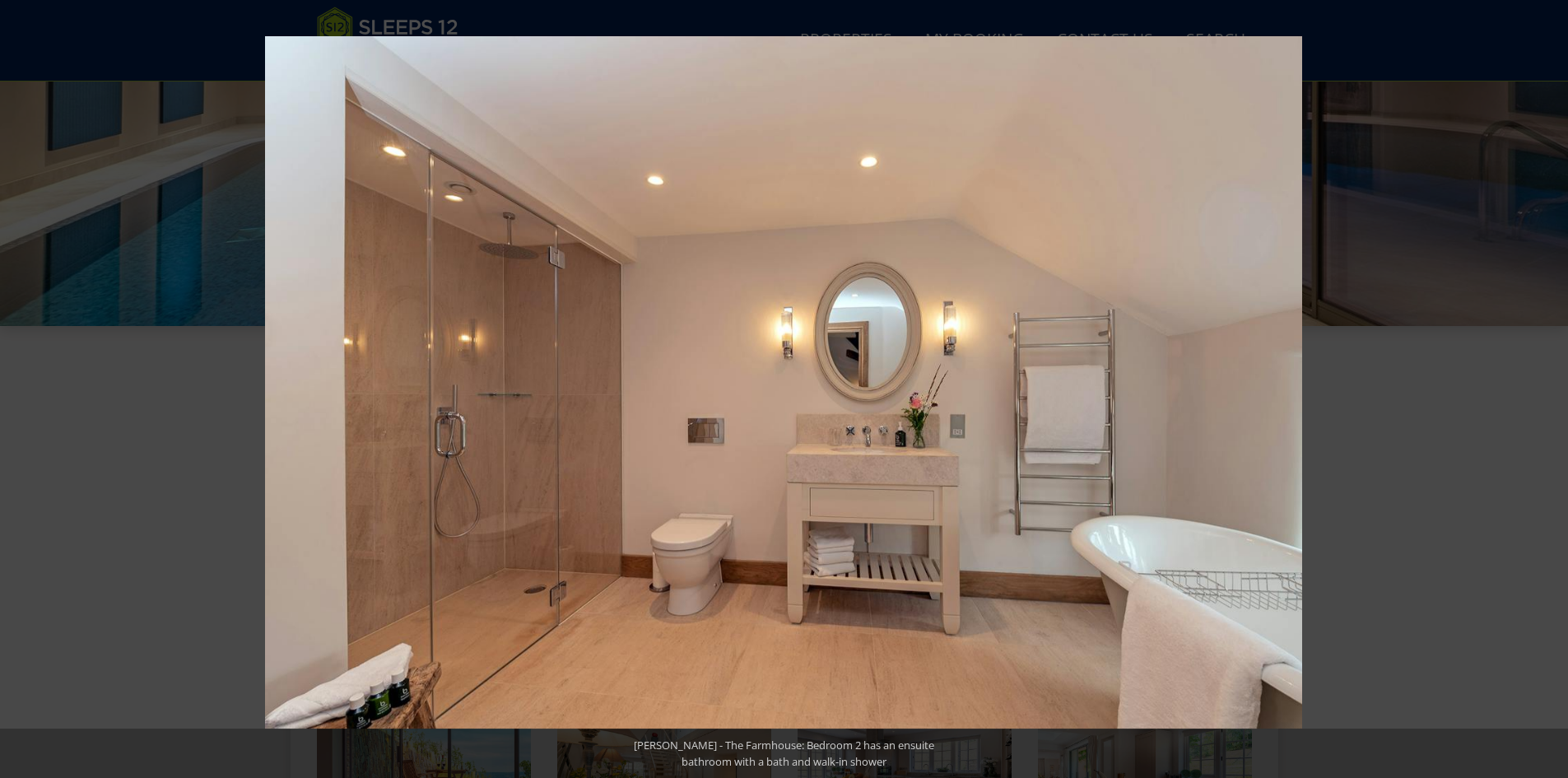
click at [1549, 382] on button at bounding box center [1539, 389] width 58 height 83
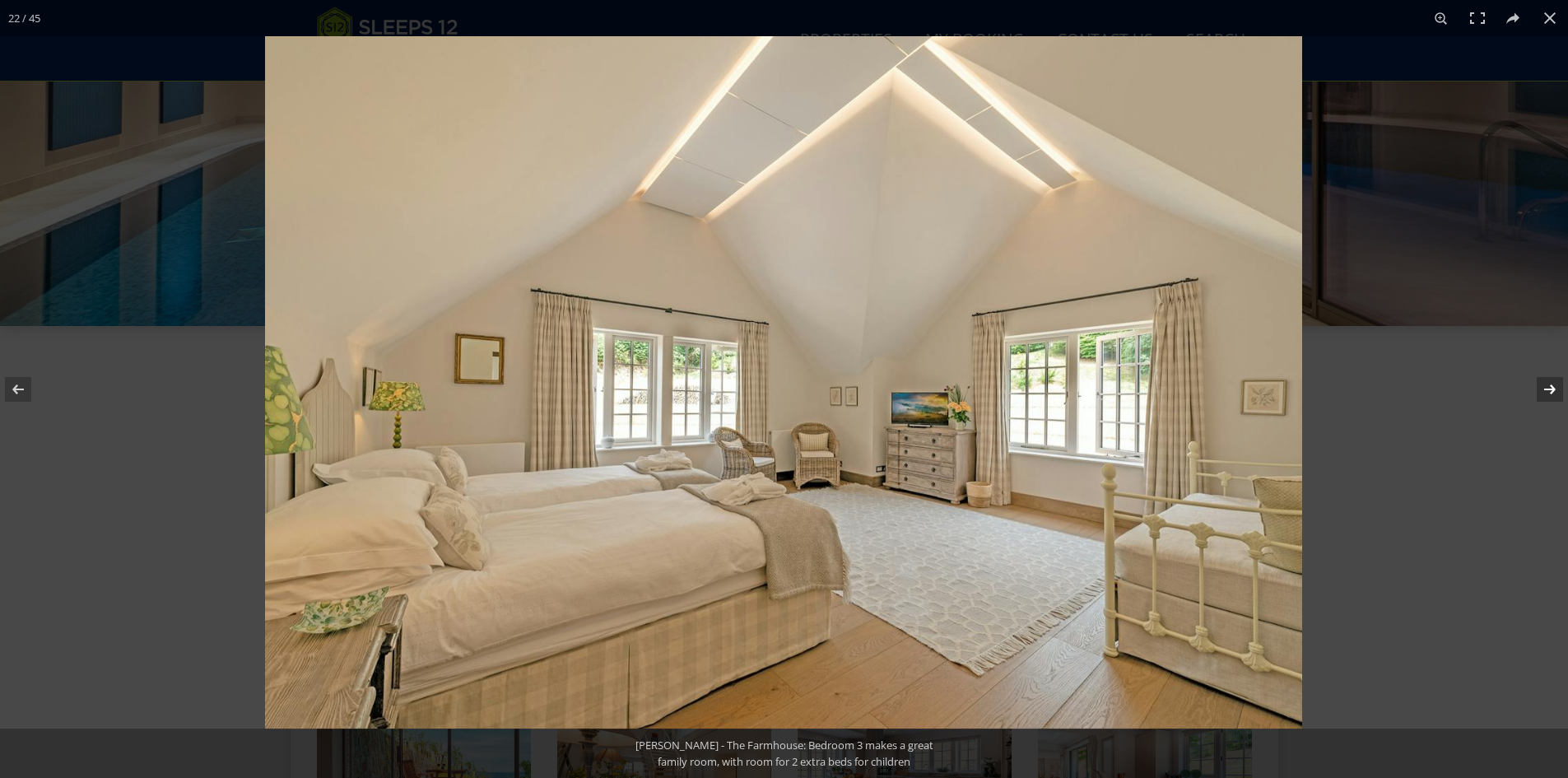
click at [1548, 383] on button at bounding box center [1539, 389] width 58 height 83
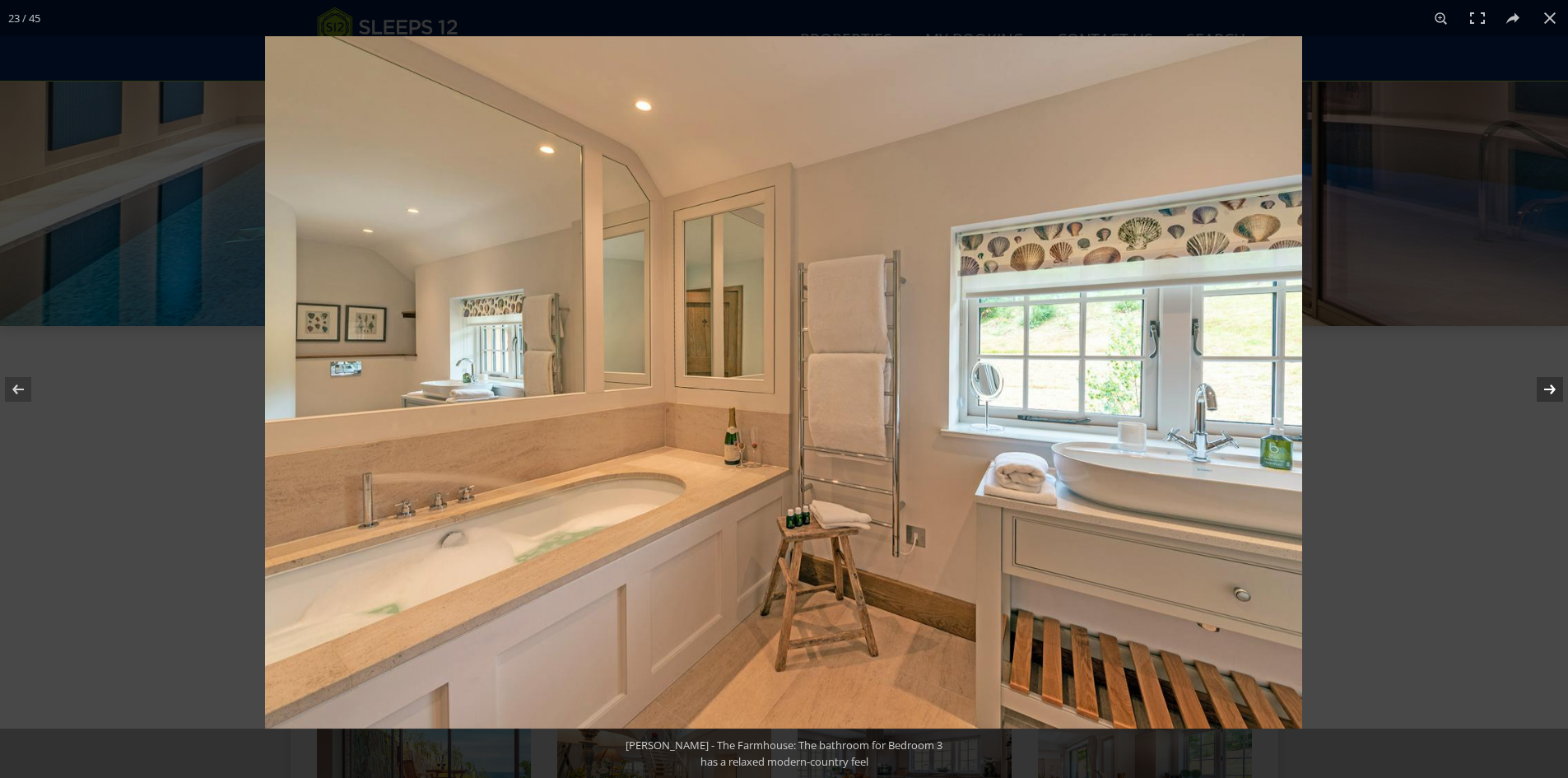
click at [1548, 383] on button at bounding box center [1539, 389] width 58 height 83
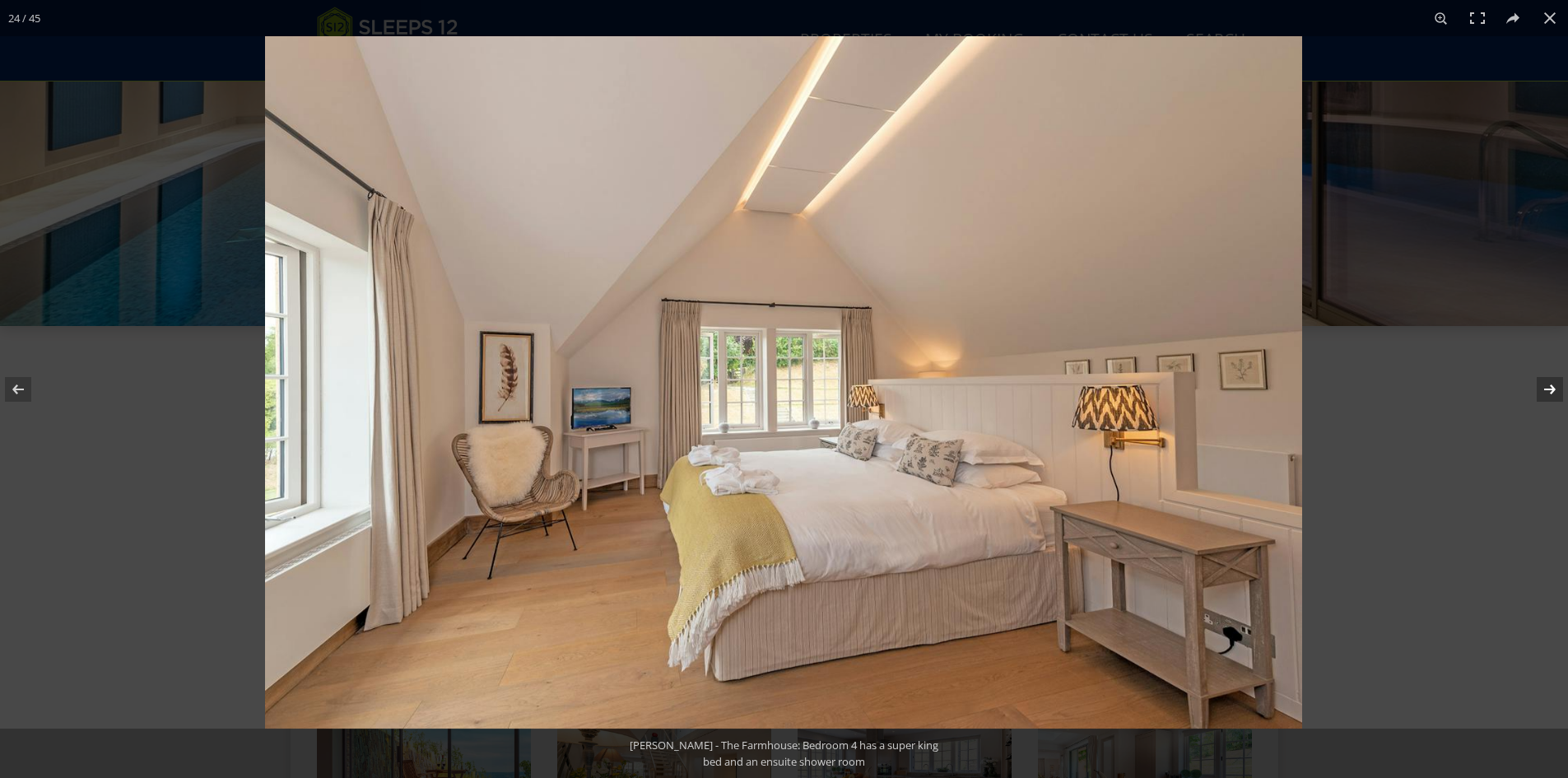
click at [1548, 383] on button at bounding box center [1539, 389] width 58 height 83
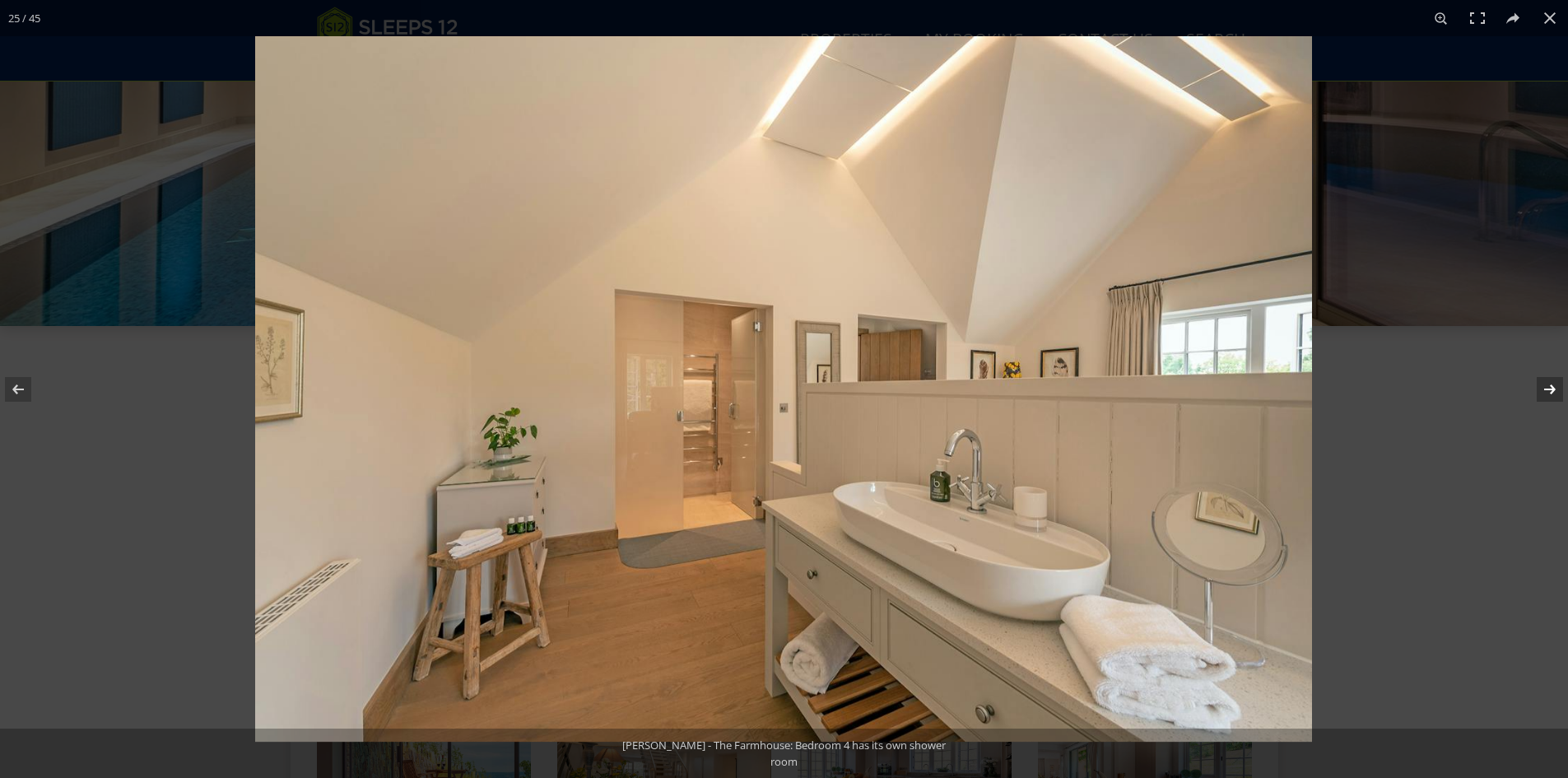
click at [1548, 383] on button at bounding box center [1539, 389] width 58 height 83
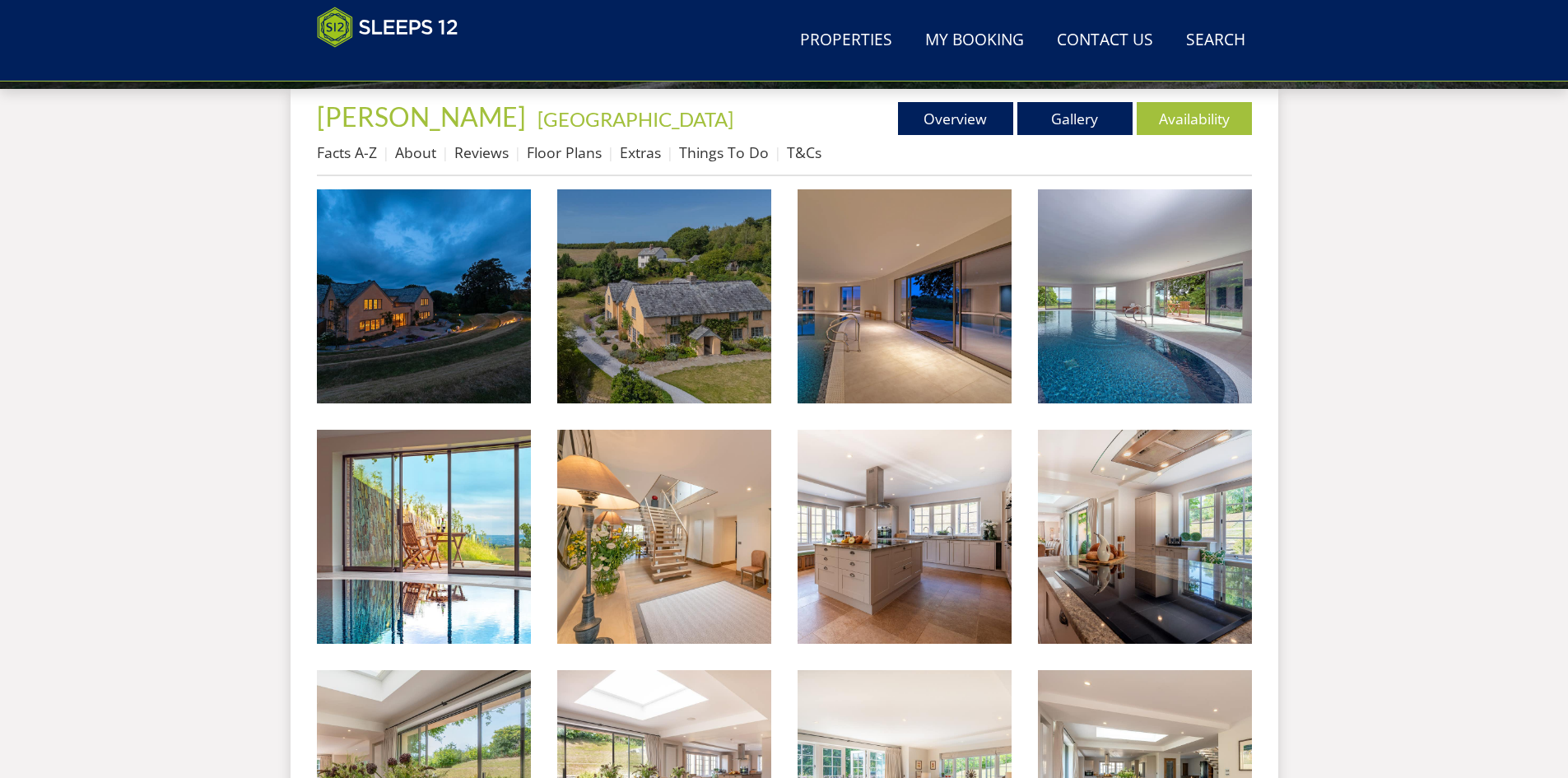
scroll to position [615, 0]
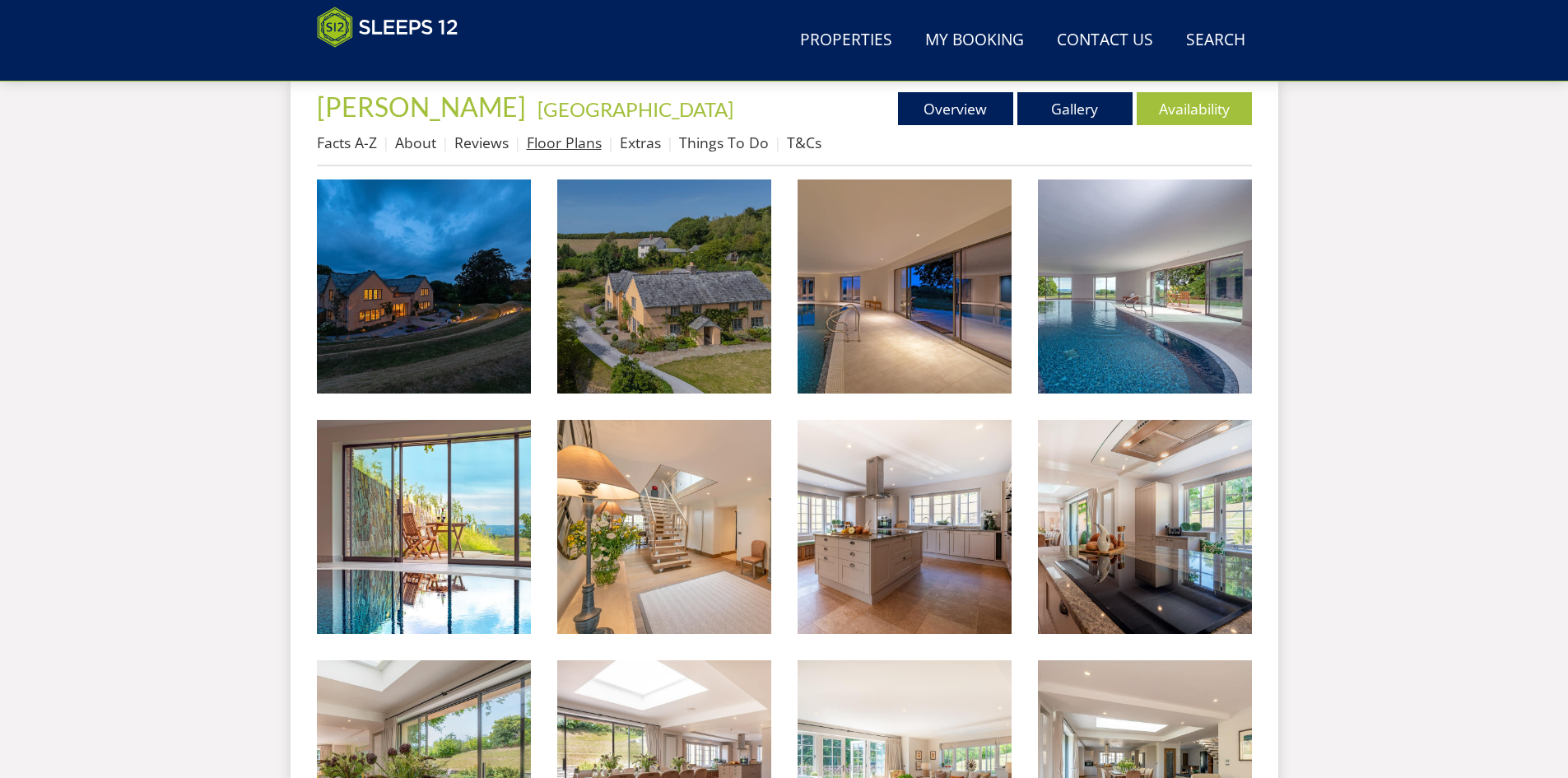
click at [590, 142] on link "Floor Plans" at bounding box center [563, 142] width 75 height 19
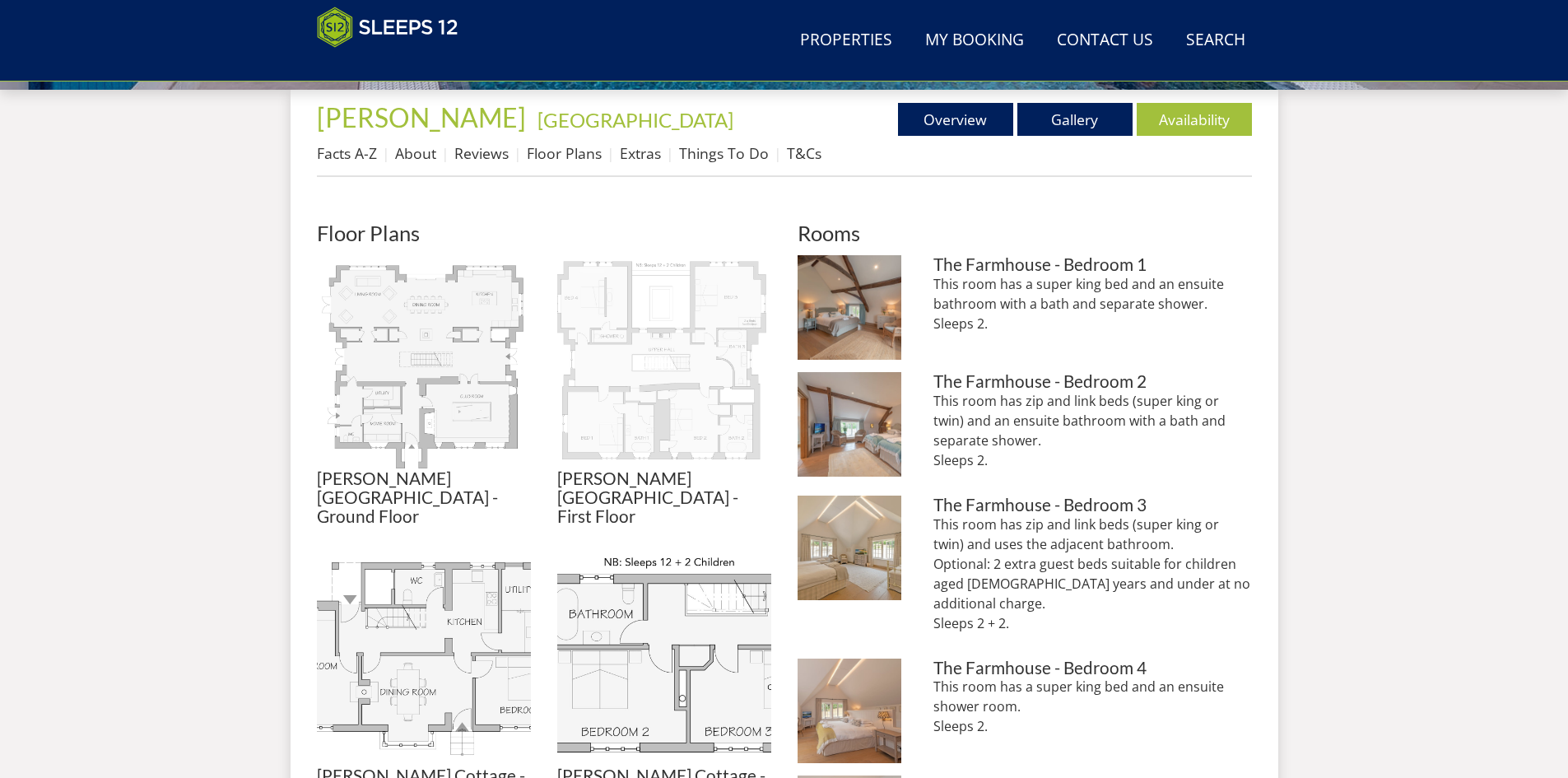
scroll to position [615, 0]
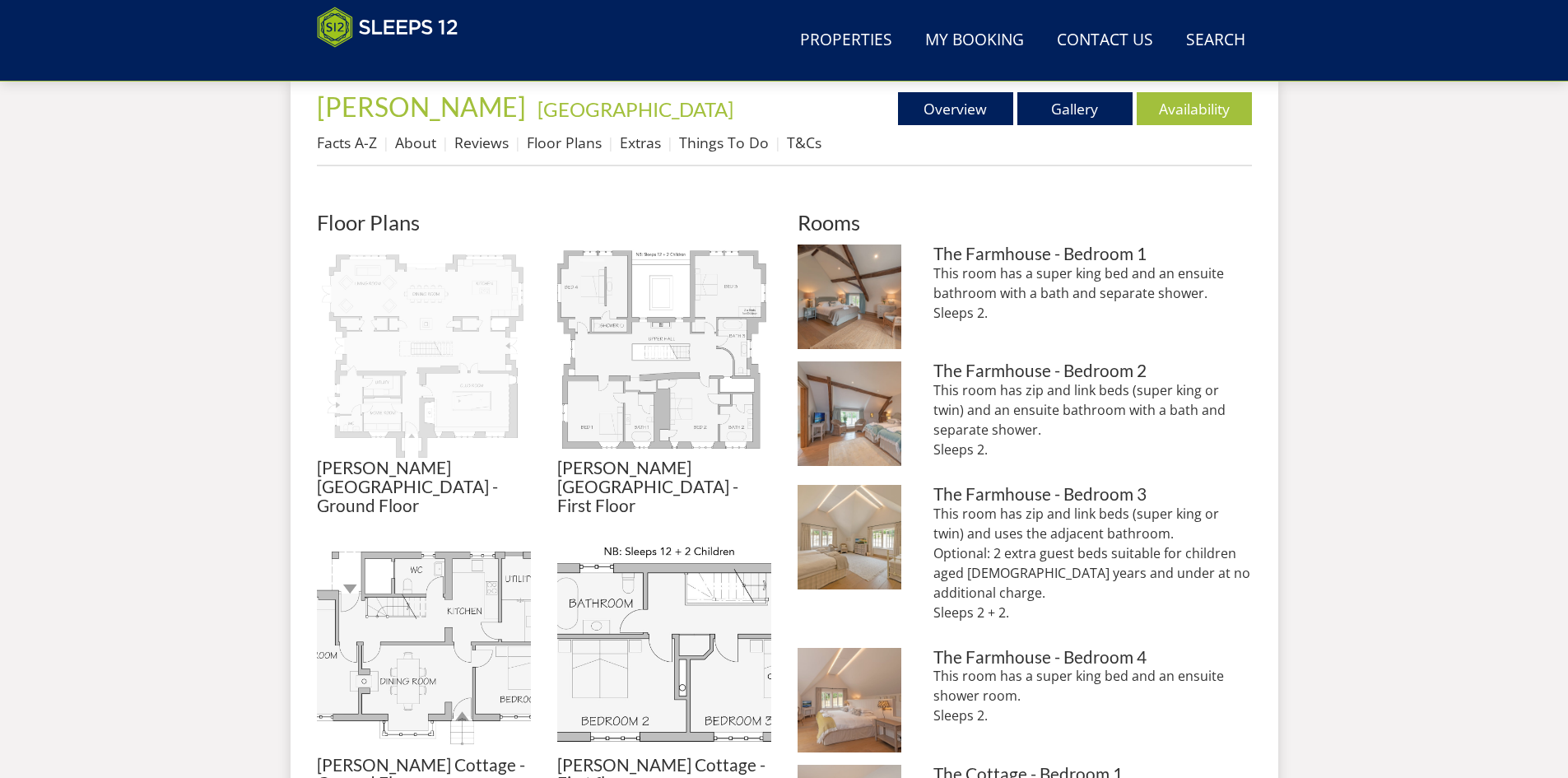
click at [460, 396] on img at bounding box center [424, 351] width 214 height 214
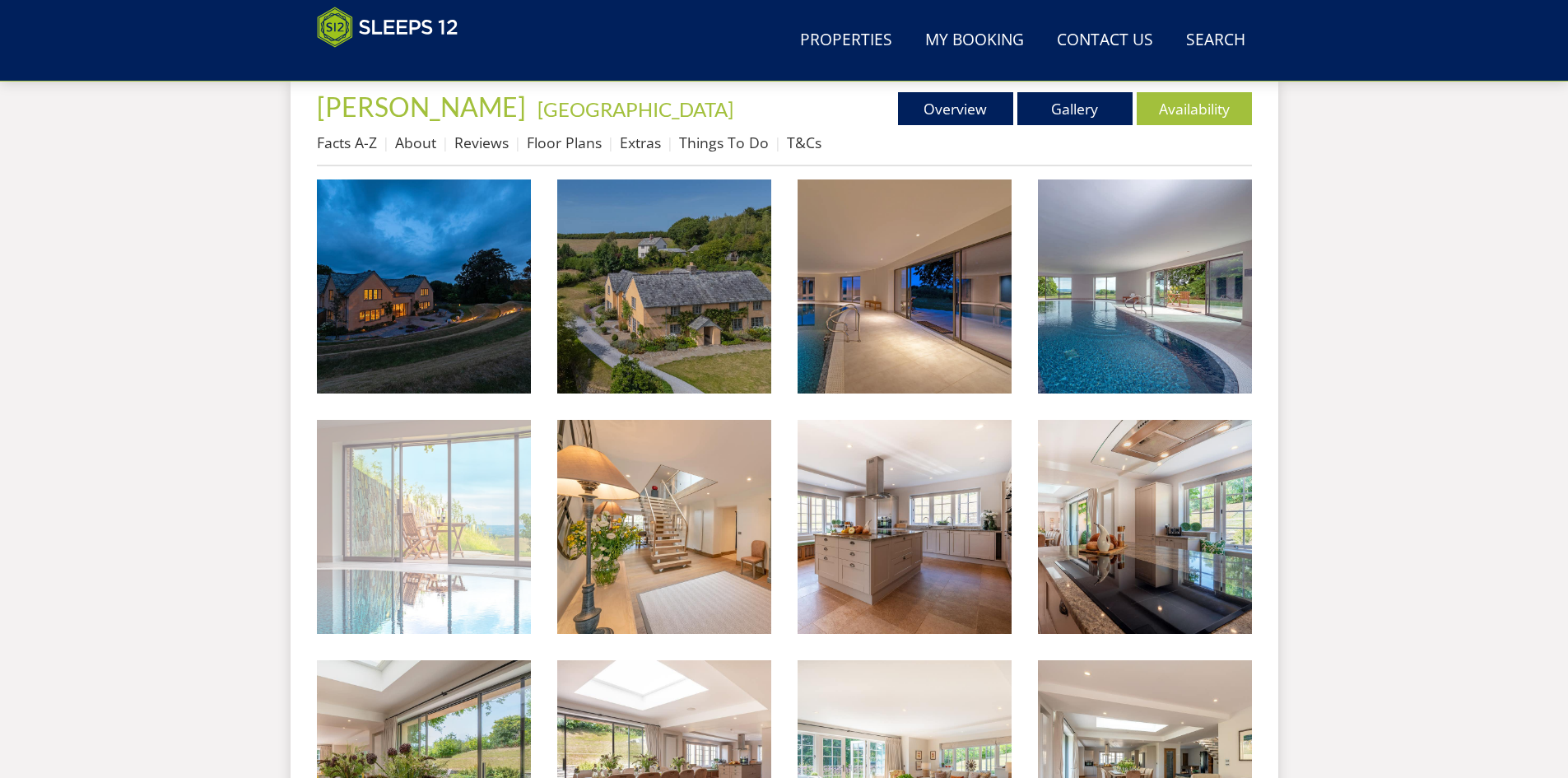
click at [415, 516] on img at bounding box center [424, 527] width 214 height 214
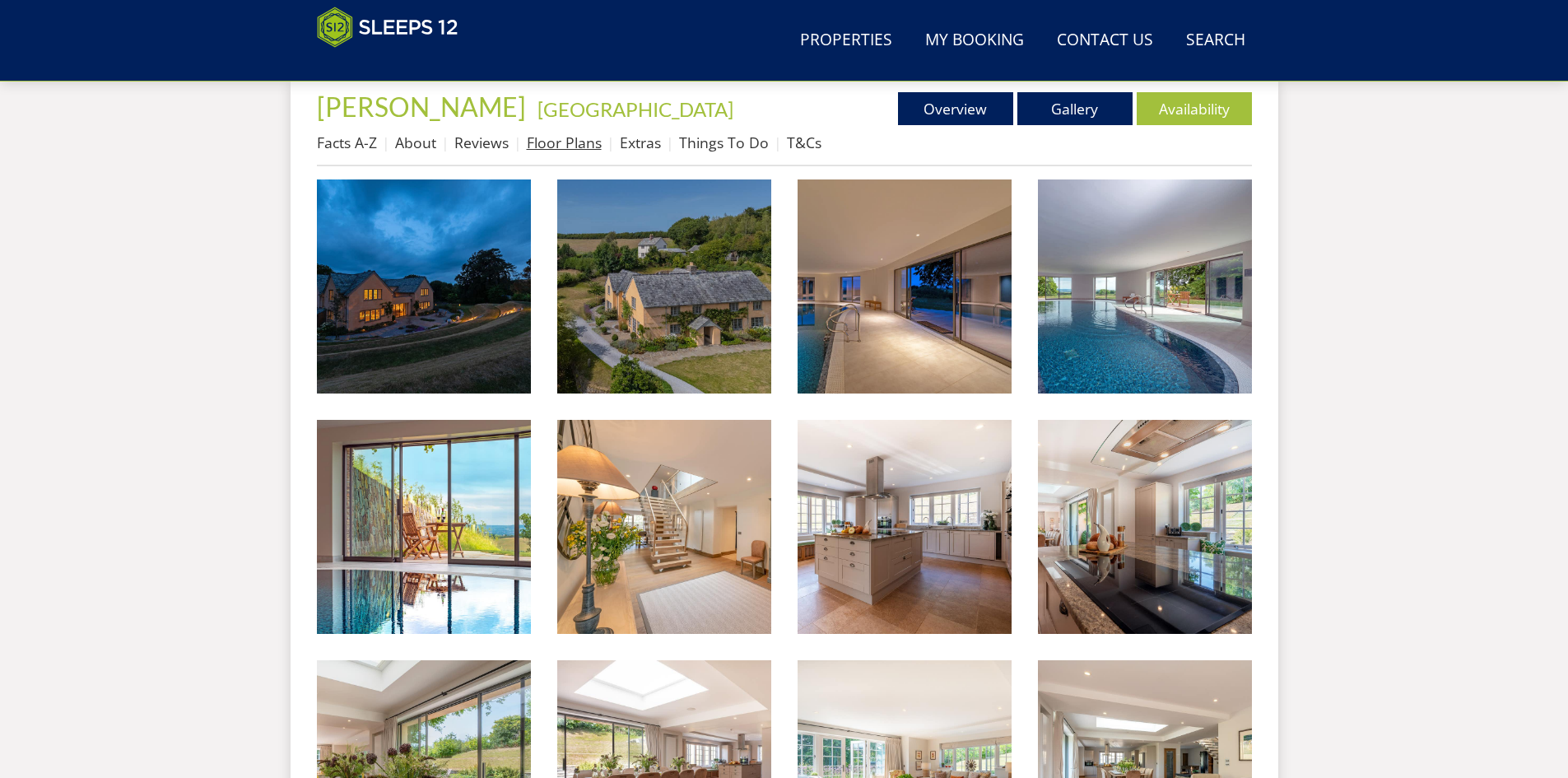
click at [569, 138] on link "Floor Plans" at bounding box center [563, 142] width 75 height 19
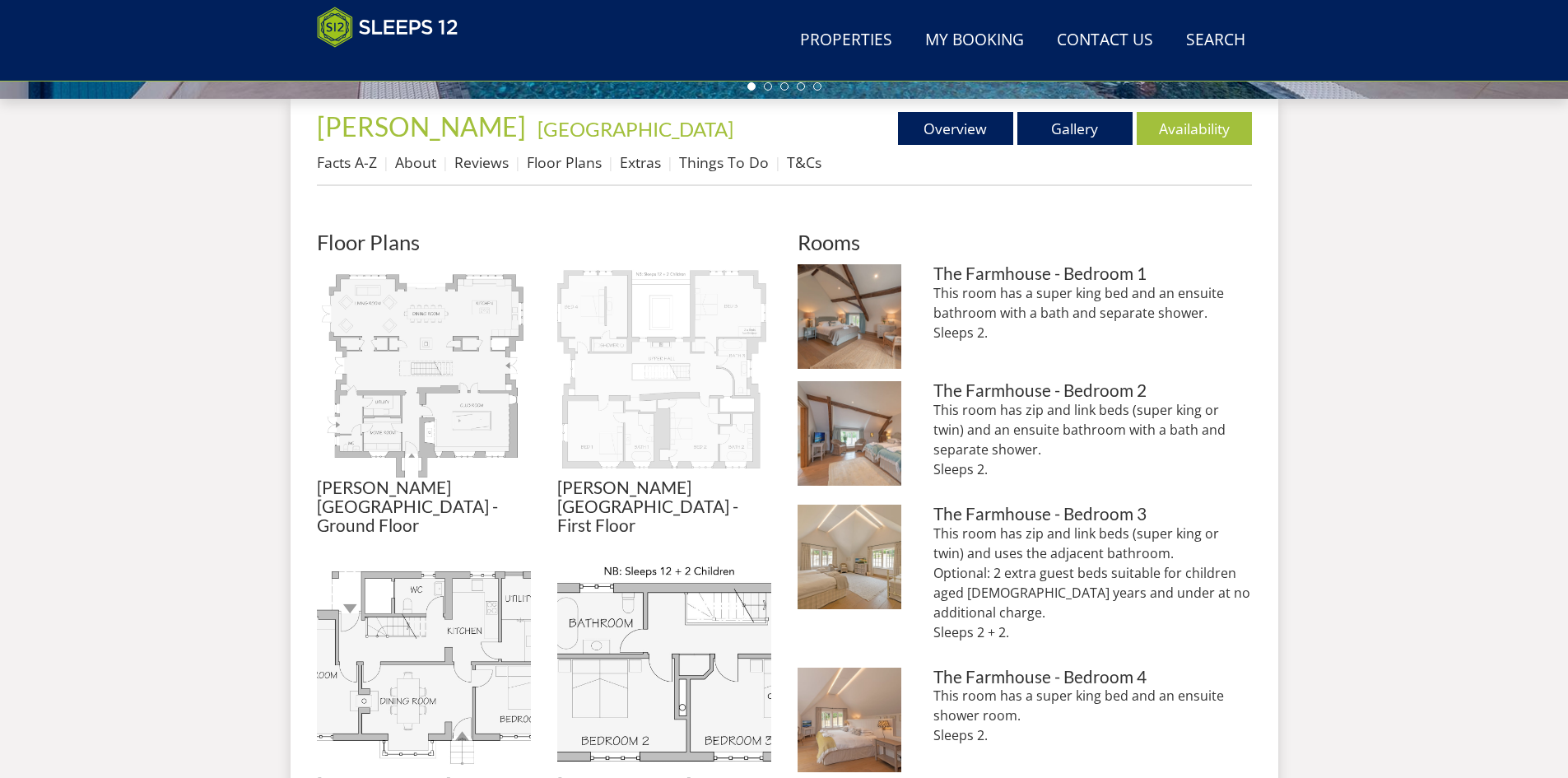
scroll to position [699, 0]
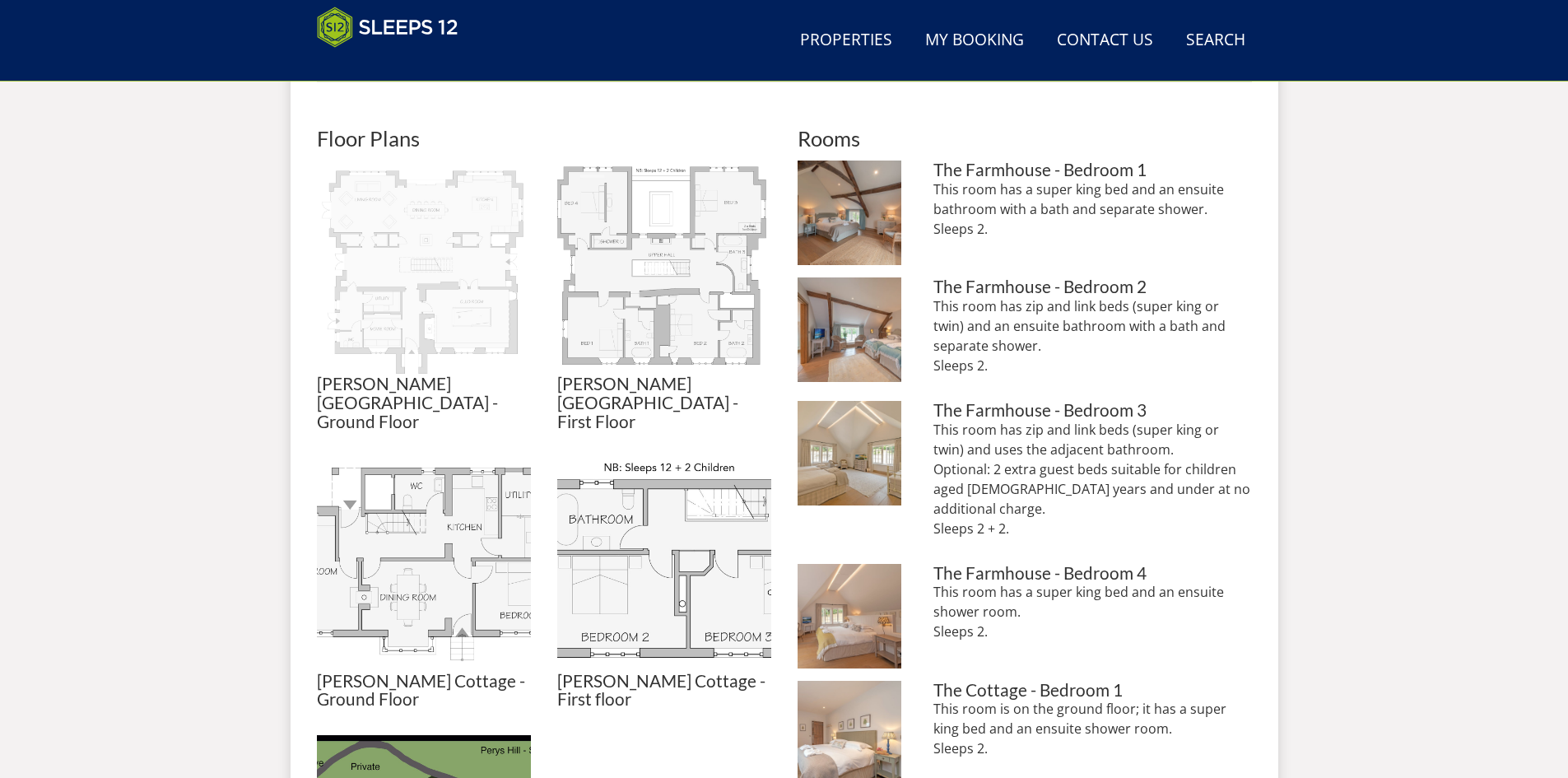
click at [439, 290] on img at bounding box center [424, 267] width 214 height 214
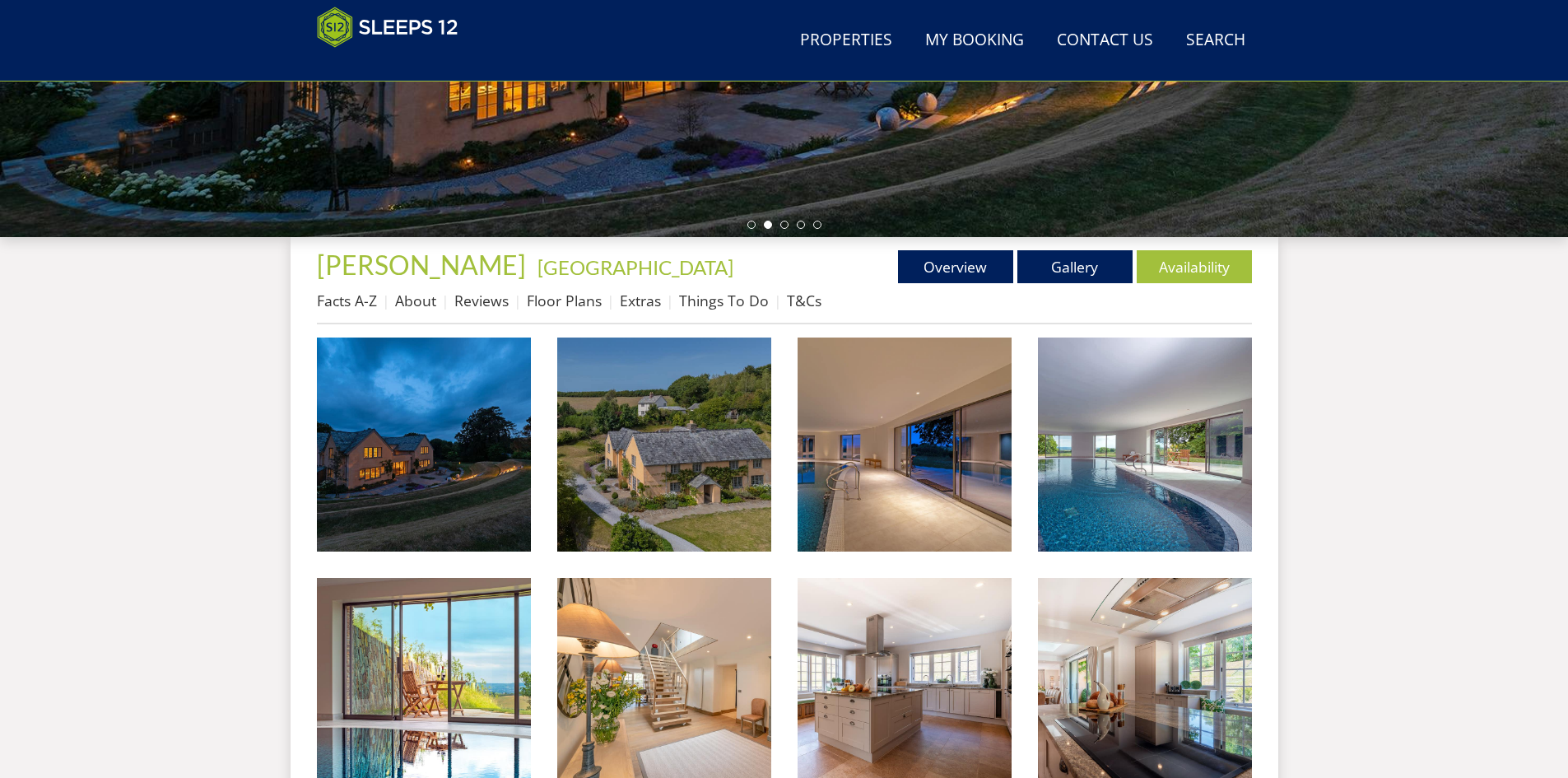
scroll to position [450, 0]
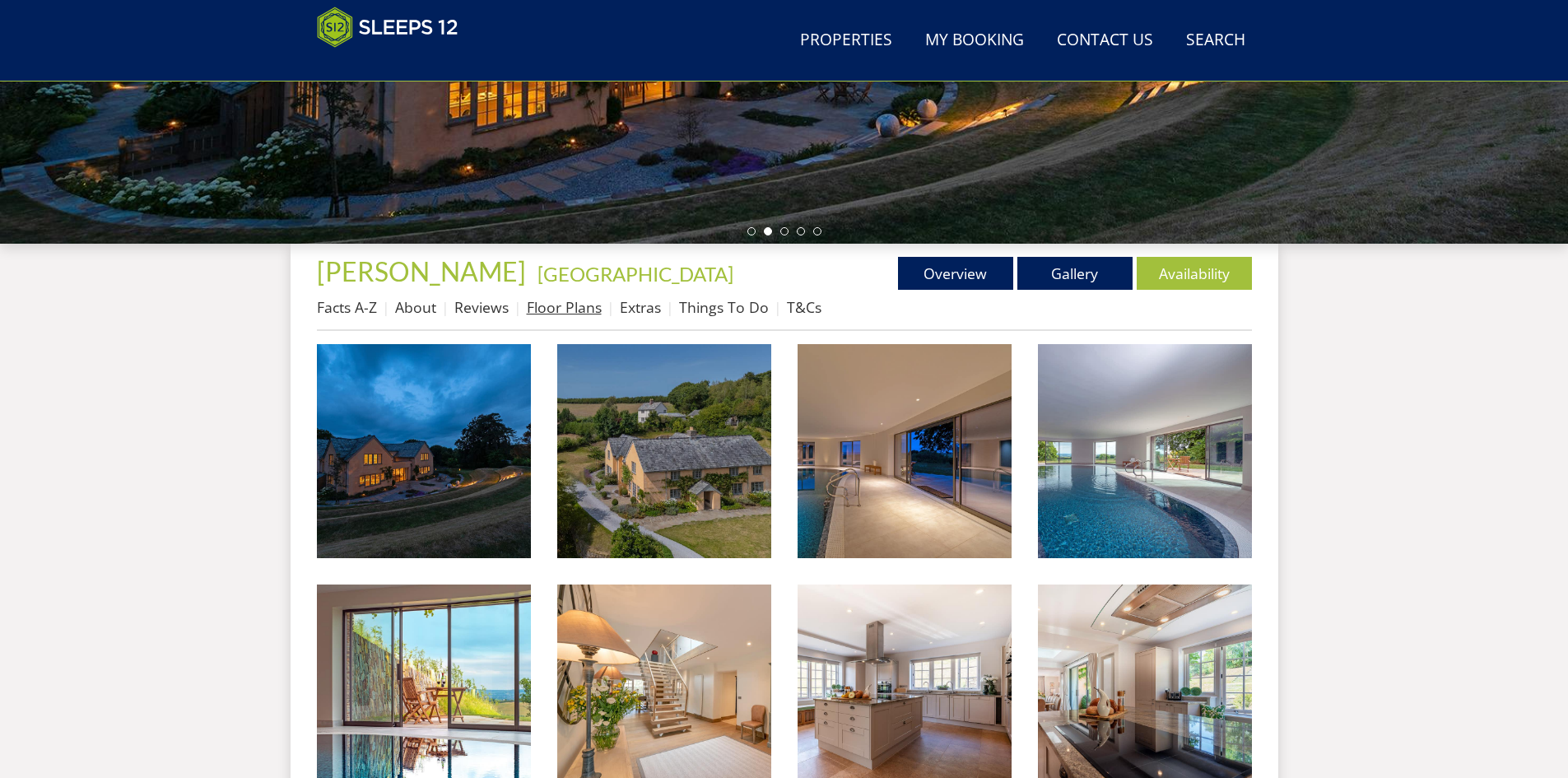
click at [571, 304] on link "Floor Plans" at bounding box center [563, 307] width 75 height 19
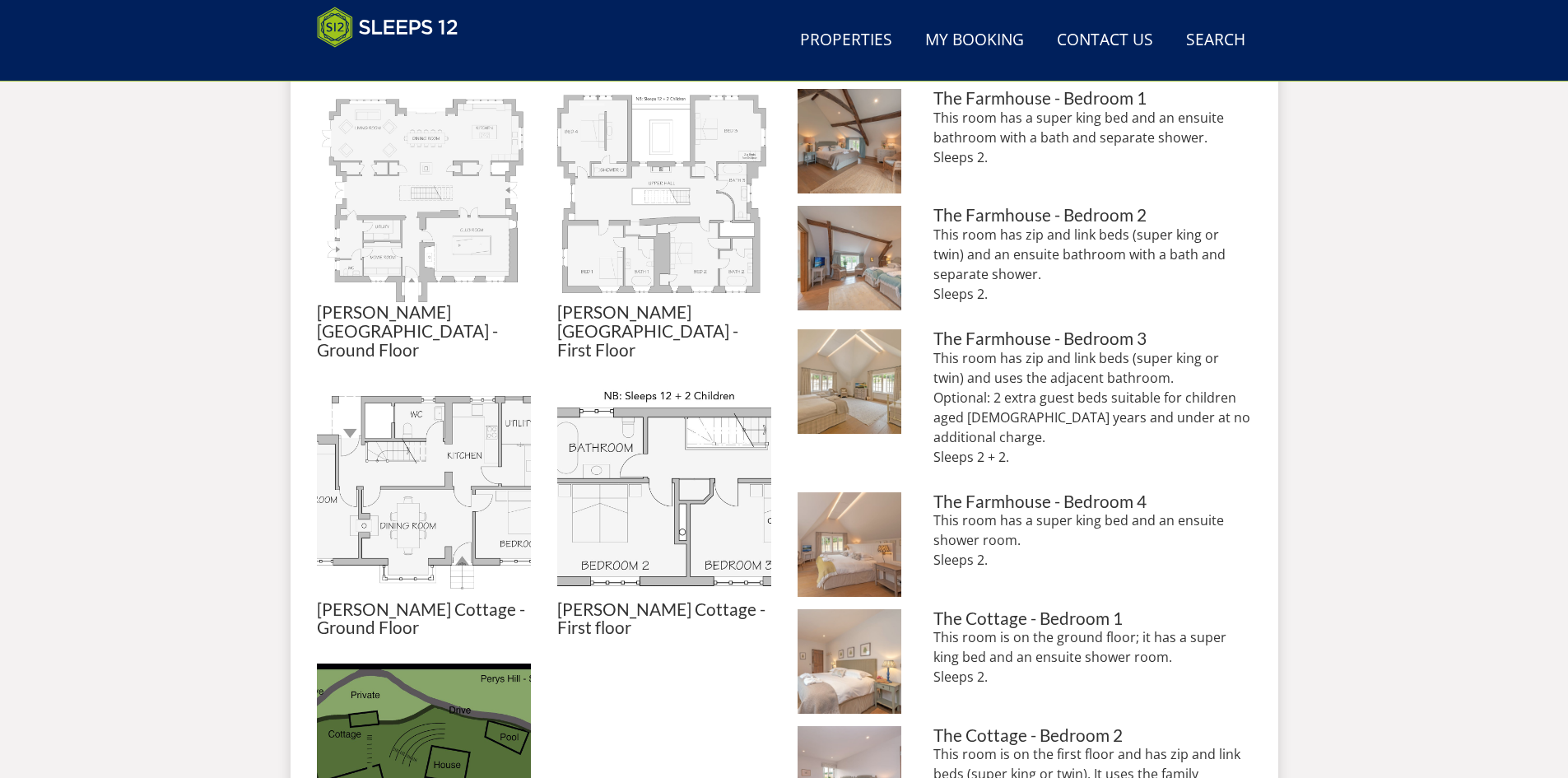
scroll to position [780, 0]
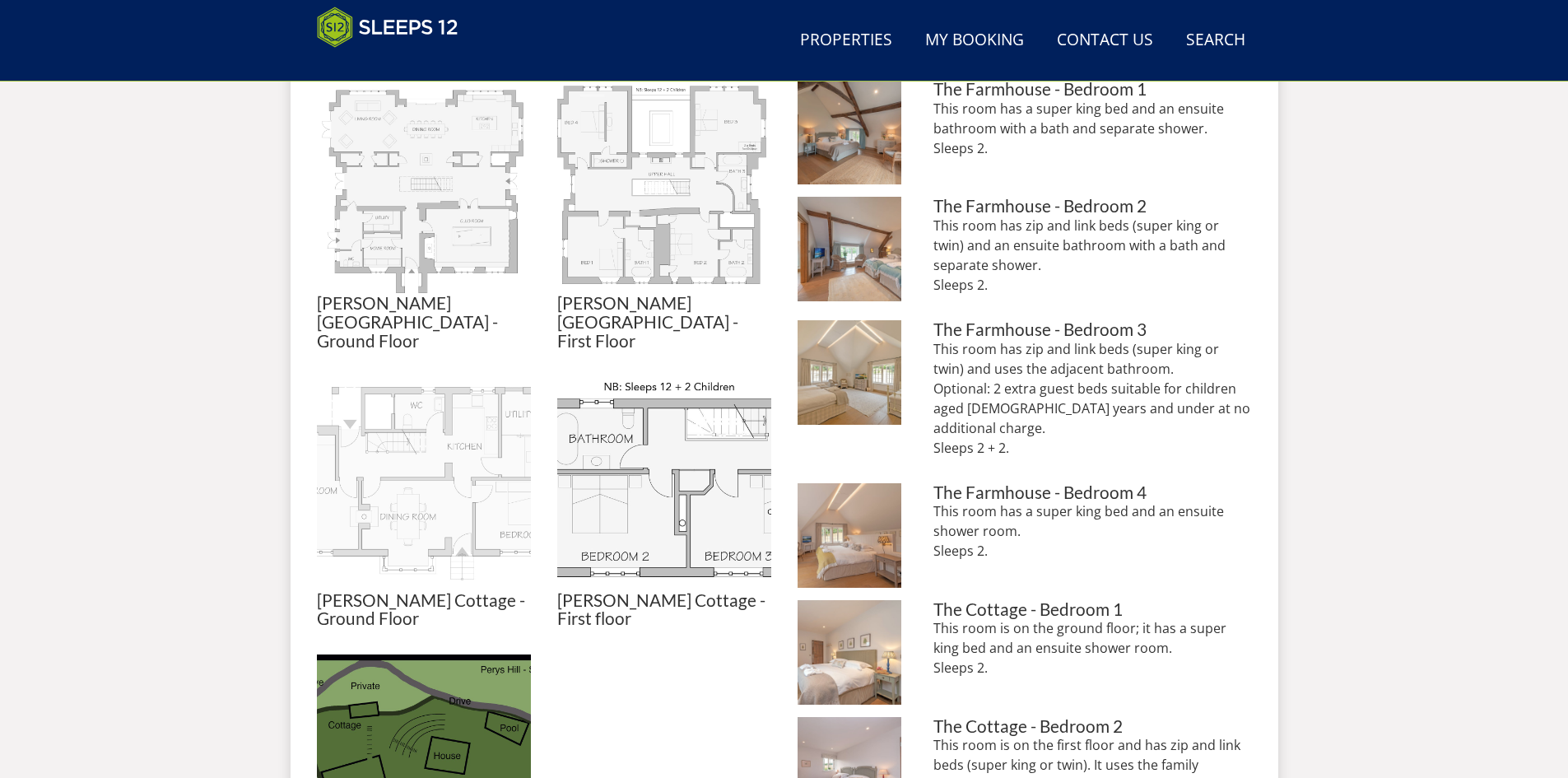
click at [434, 494] on img at bounding box center [424, 484] width 214 height 214
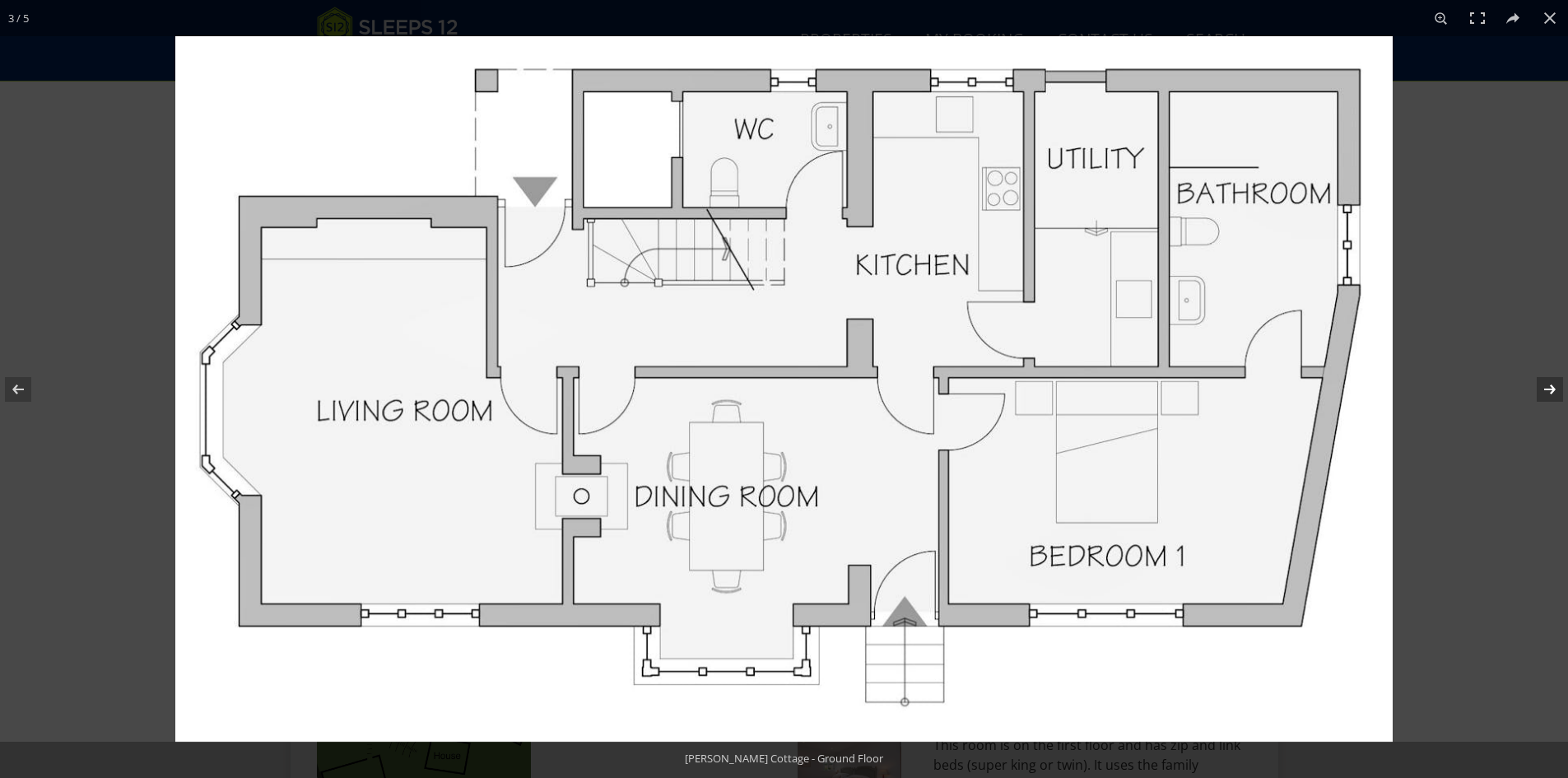
click at [1536, 381] on button at bounding box center [1539, 389] width 58 height 83
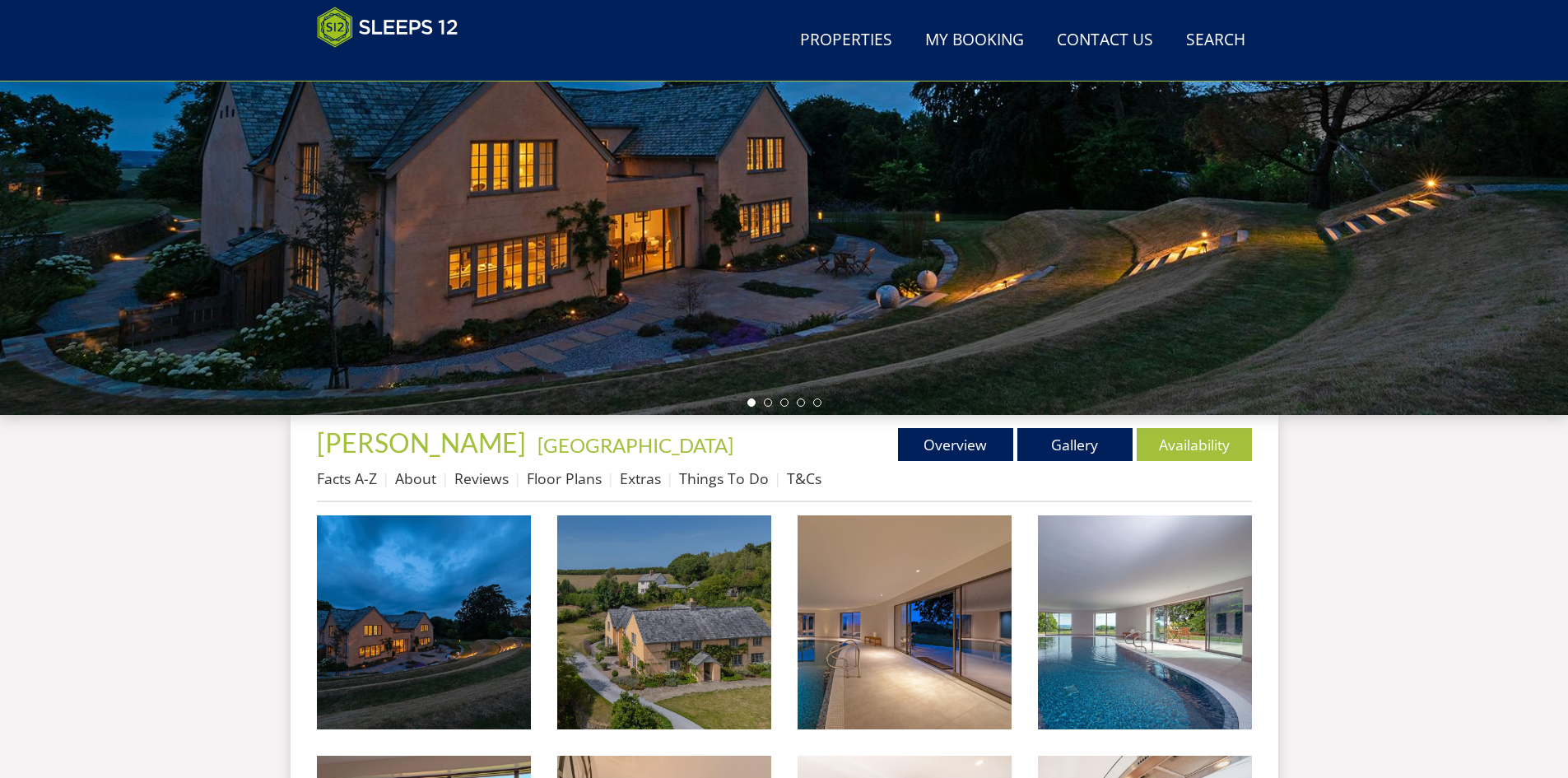
scroll to position [39, 0]
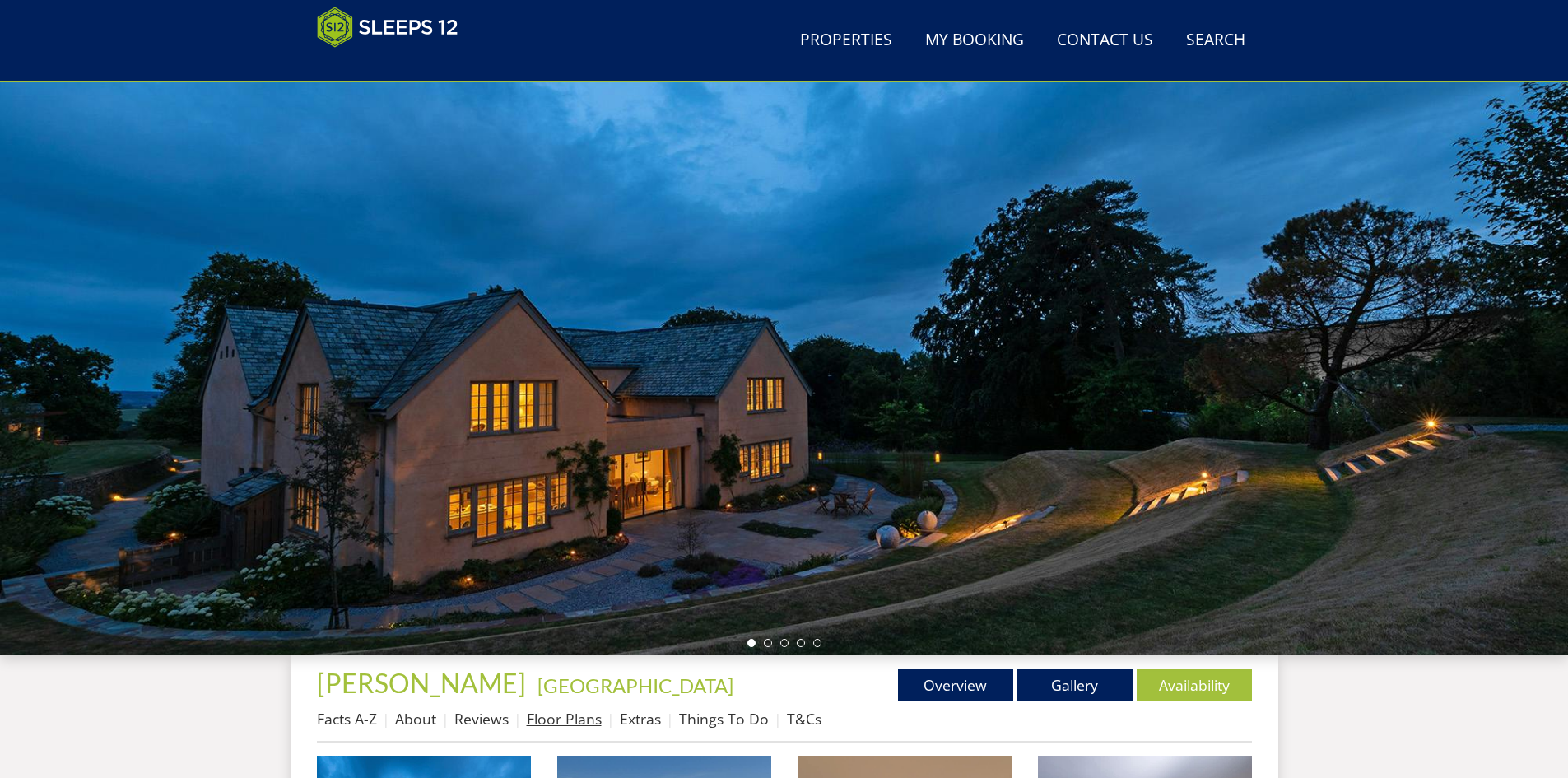
click at [584, 711] on link "Floor Plans" at bounding box center [563, 718] width 75 height 19
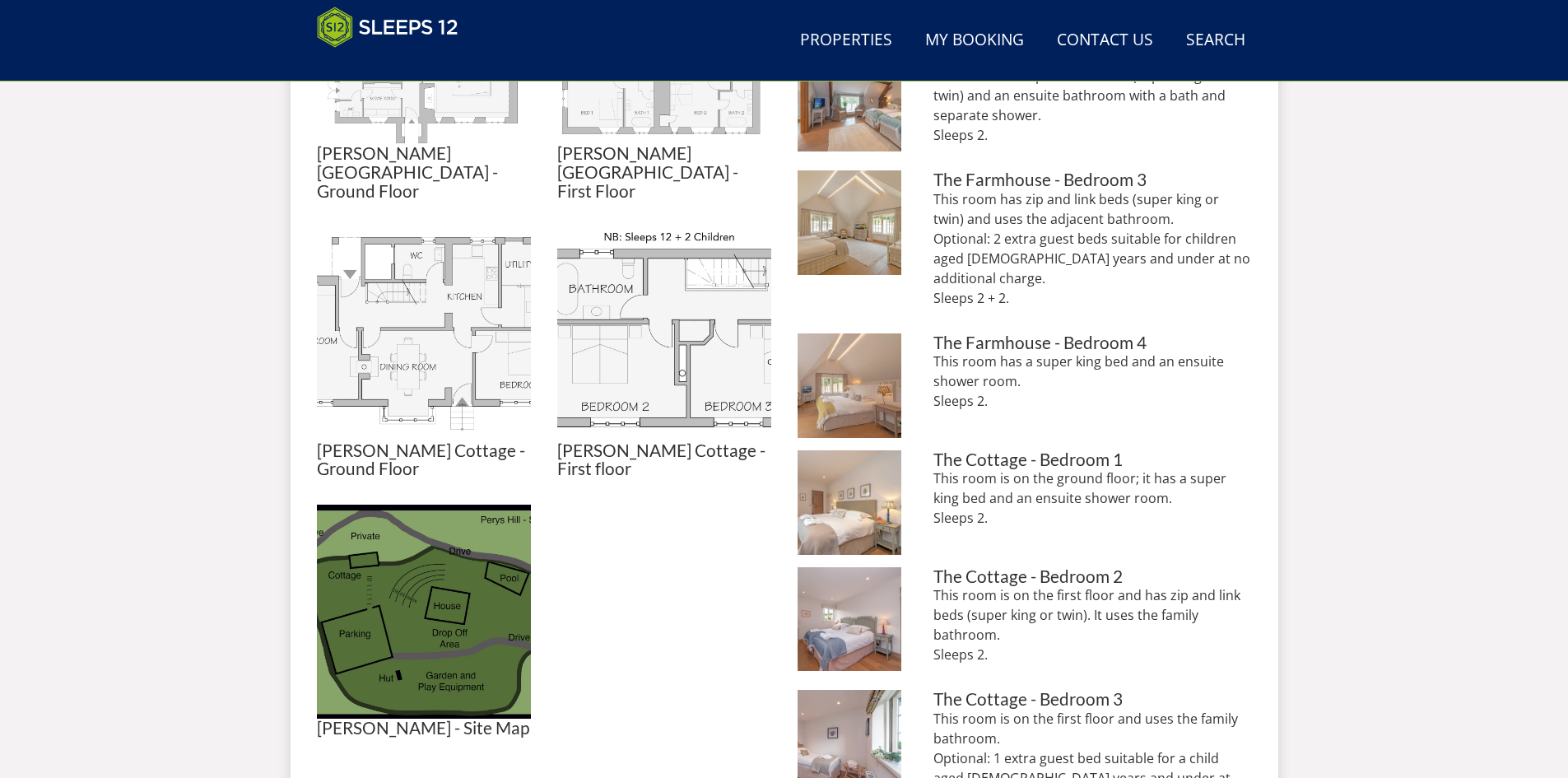
scroll to position [936, 0]
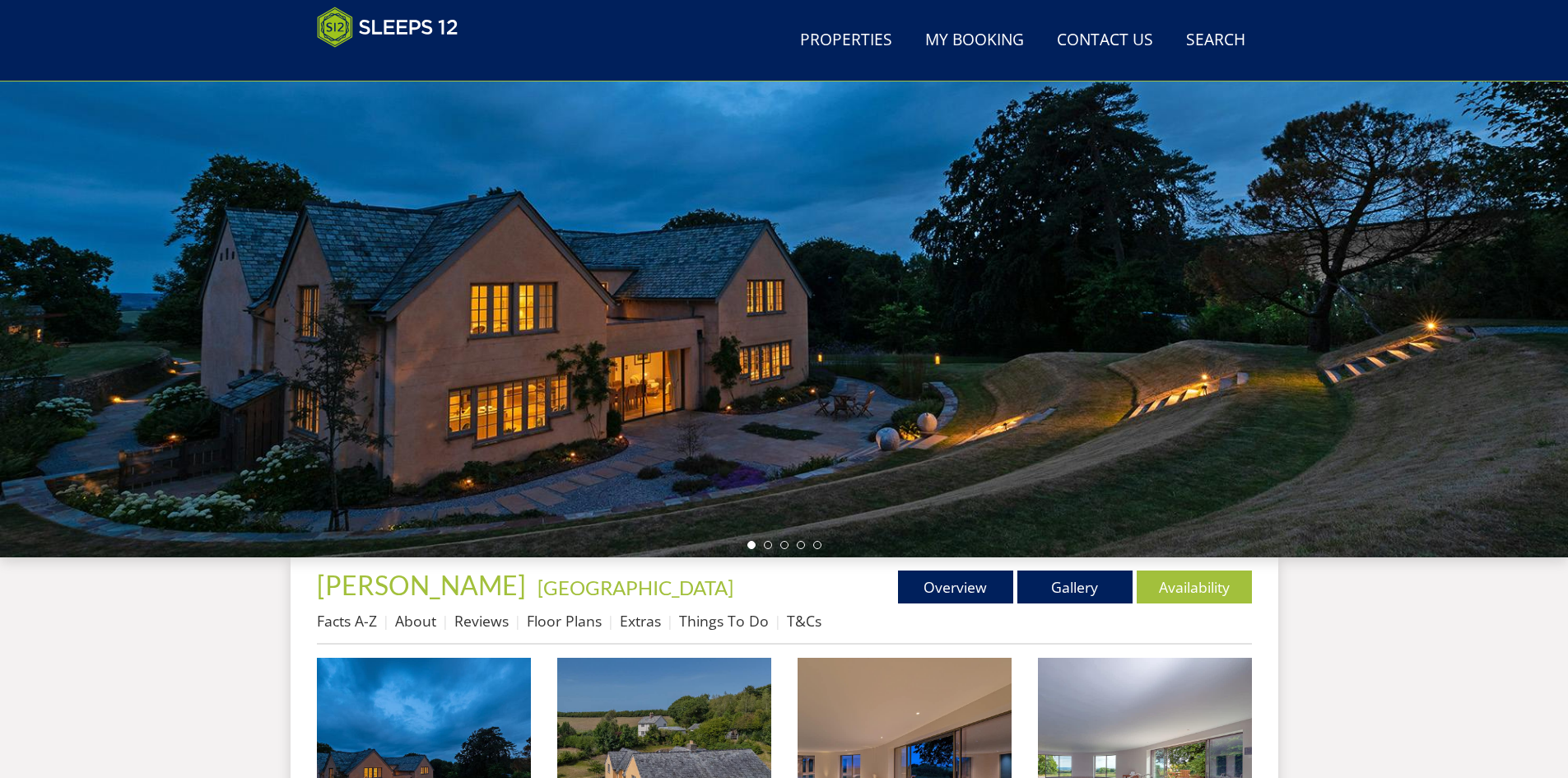
scroll to position [286, 0]
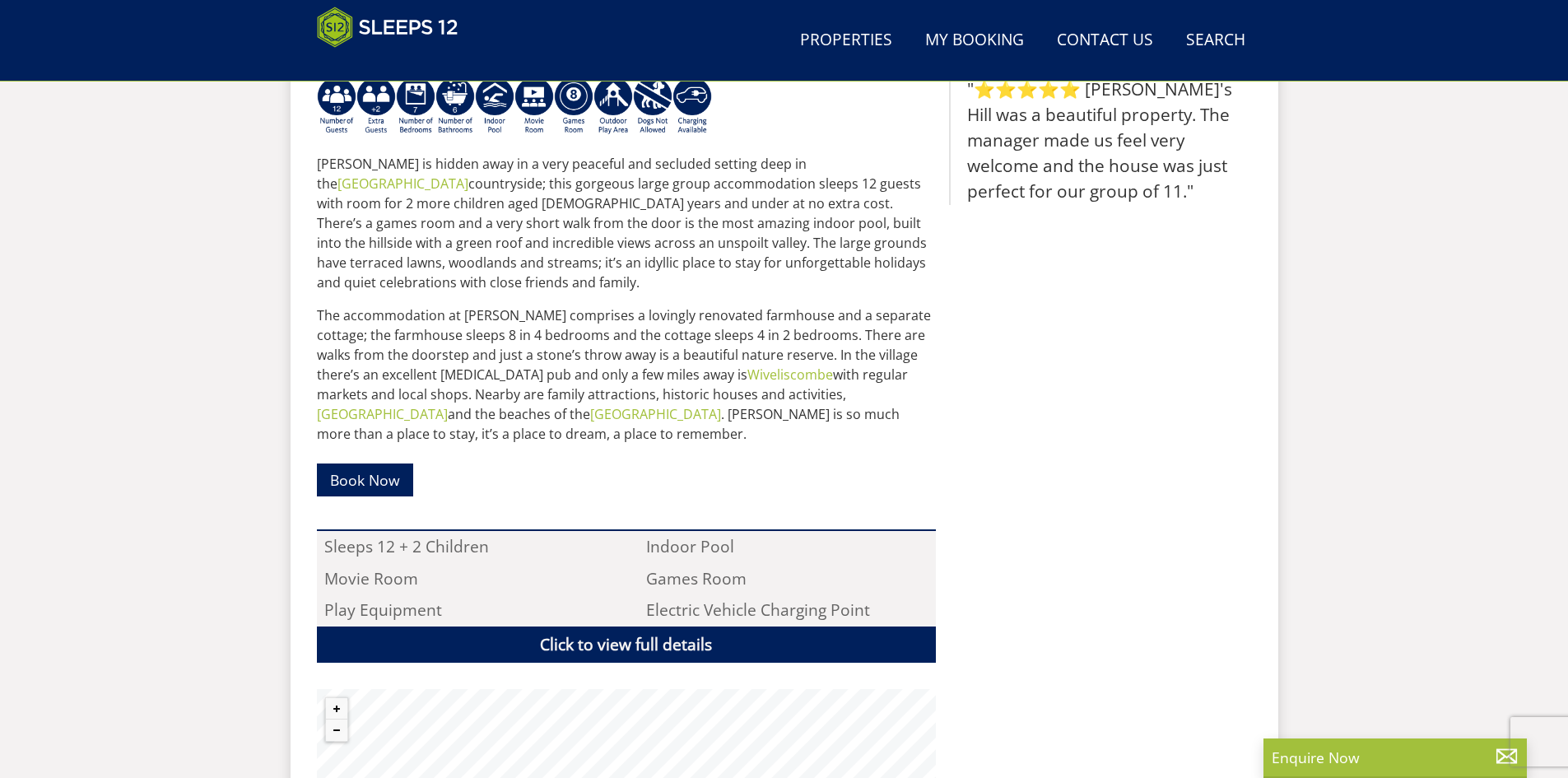
scroll to position [780, 0]
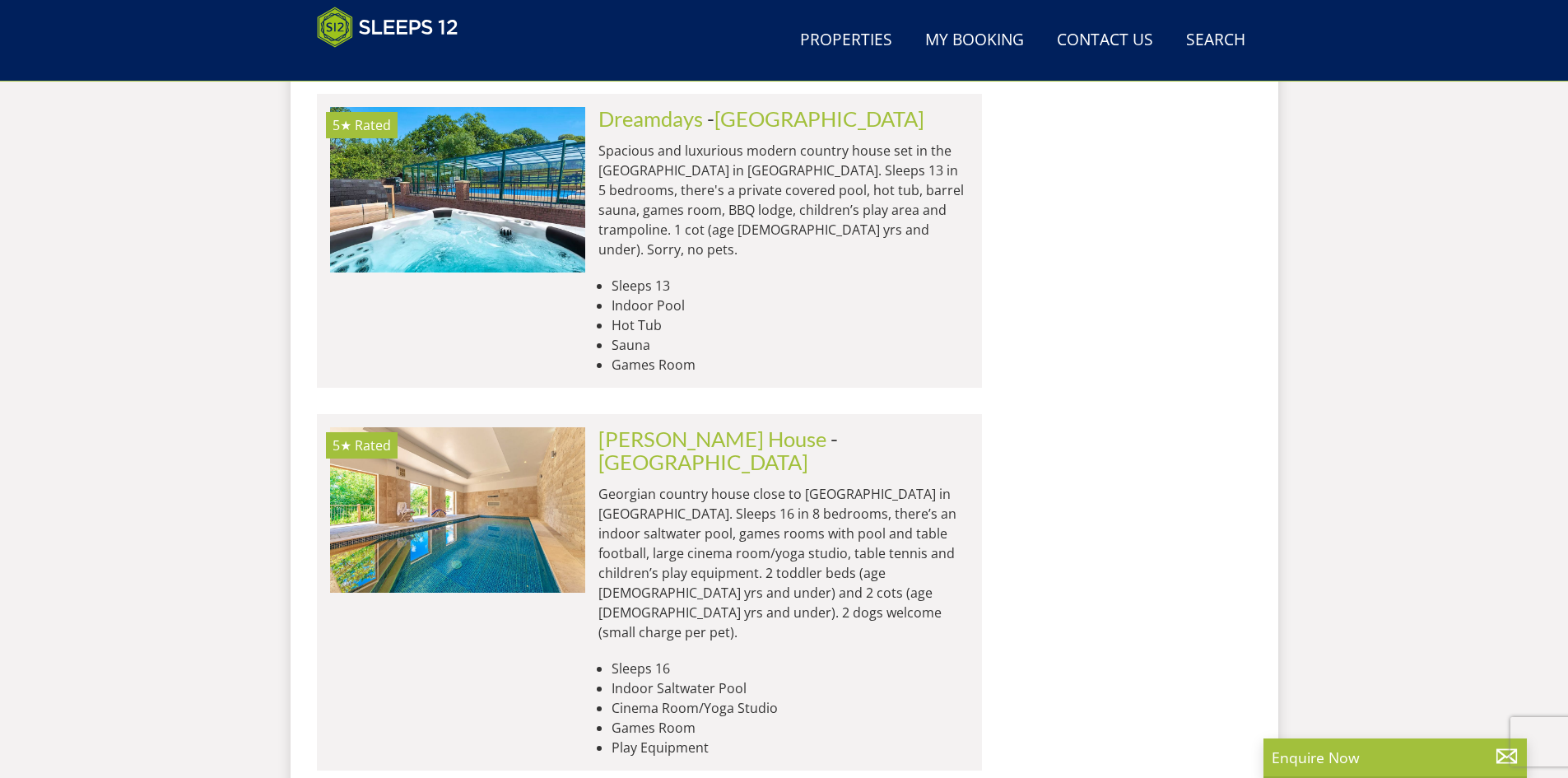
scroll to position [6024, 0]
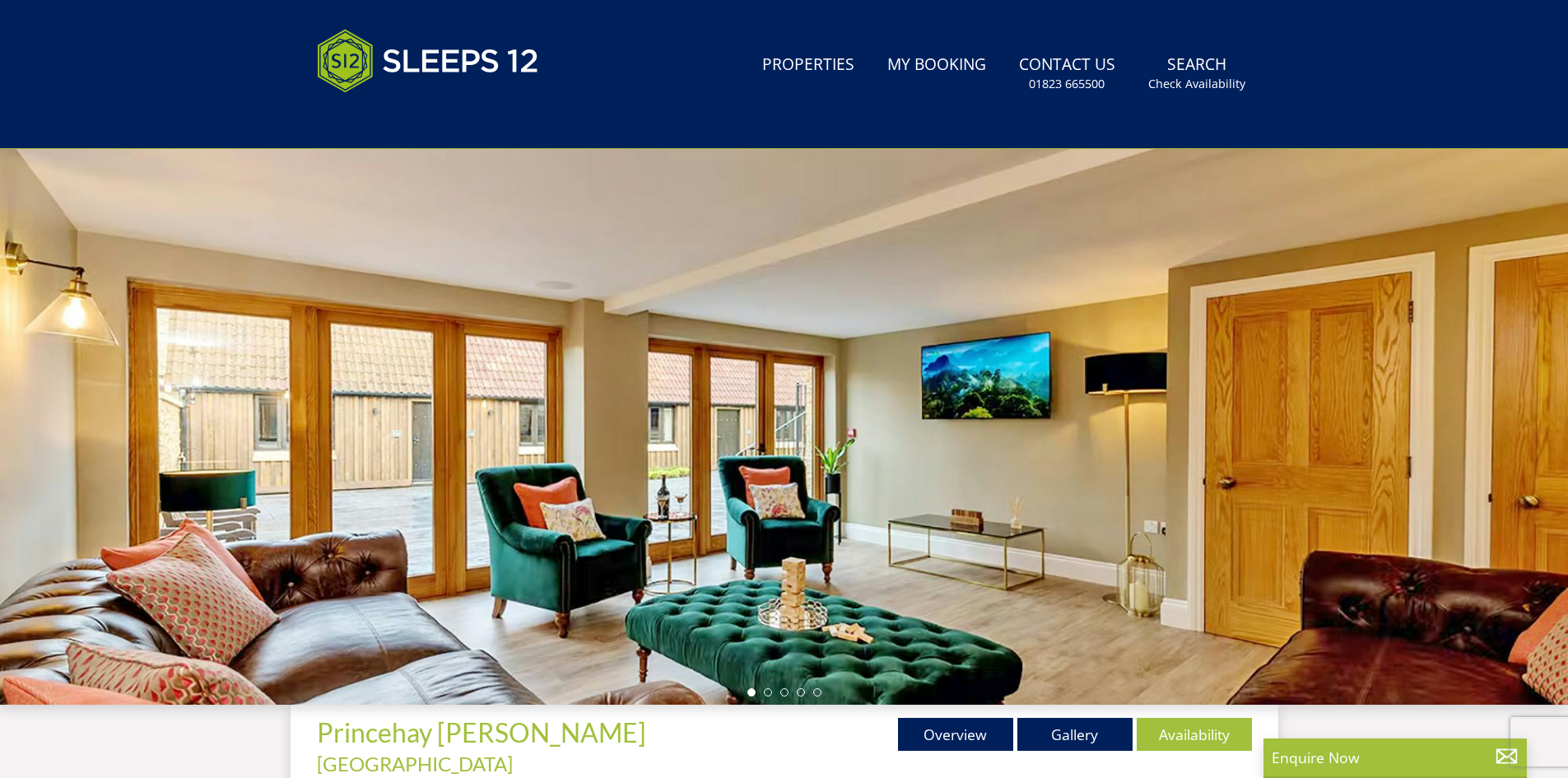
scroll to position [368, 0]
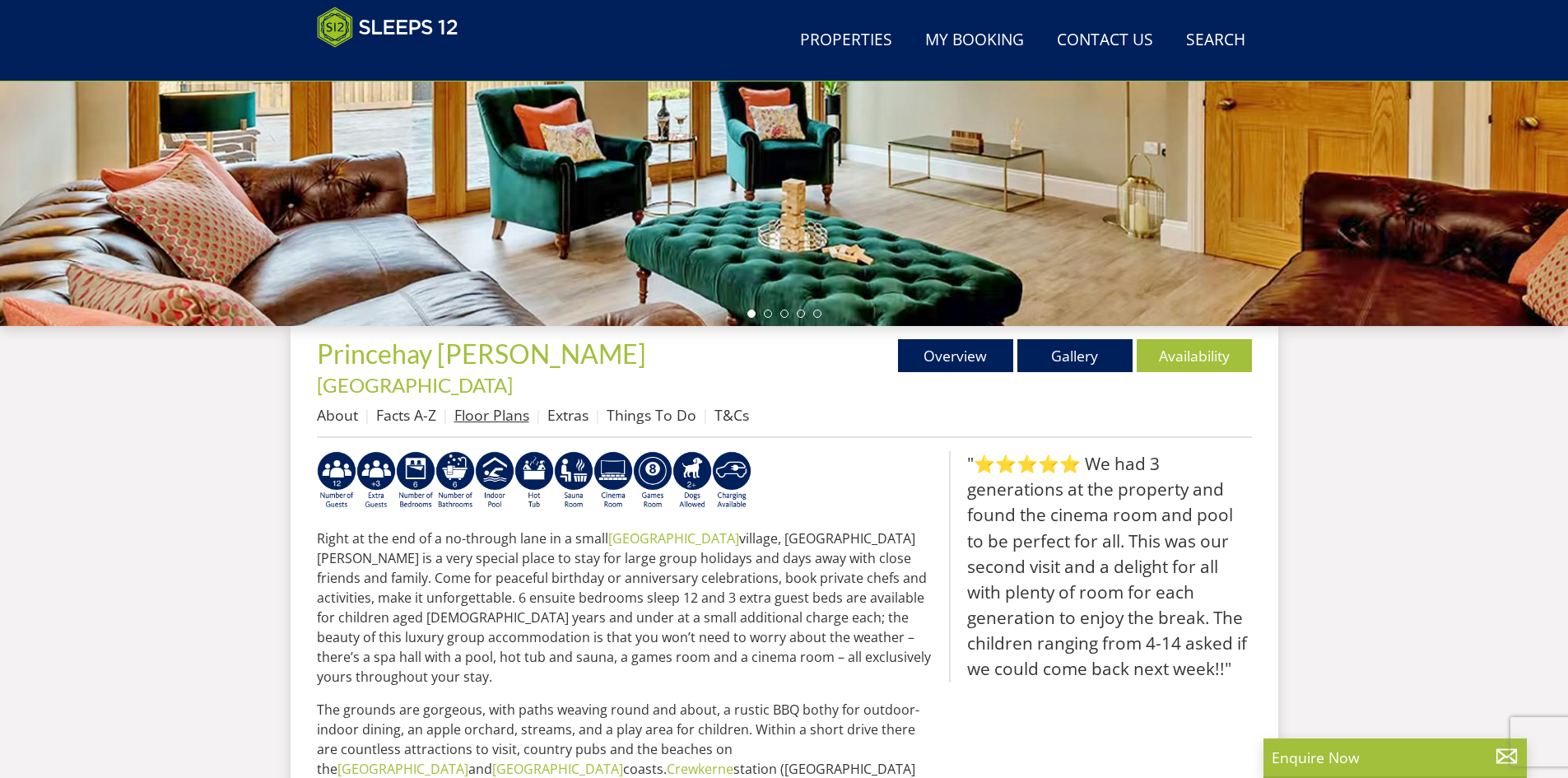
click at [506, 405] on link "Floor Plans" at bounding box center [491, 415] width 75 height 19
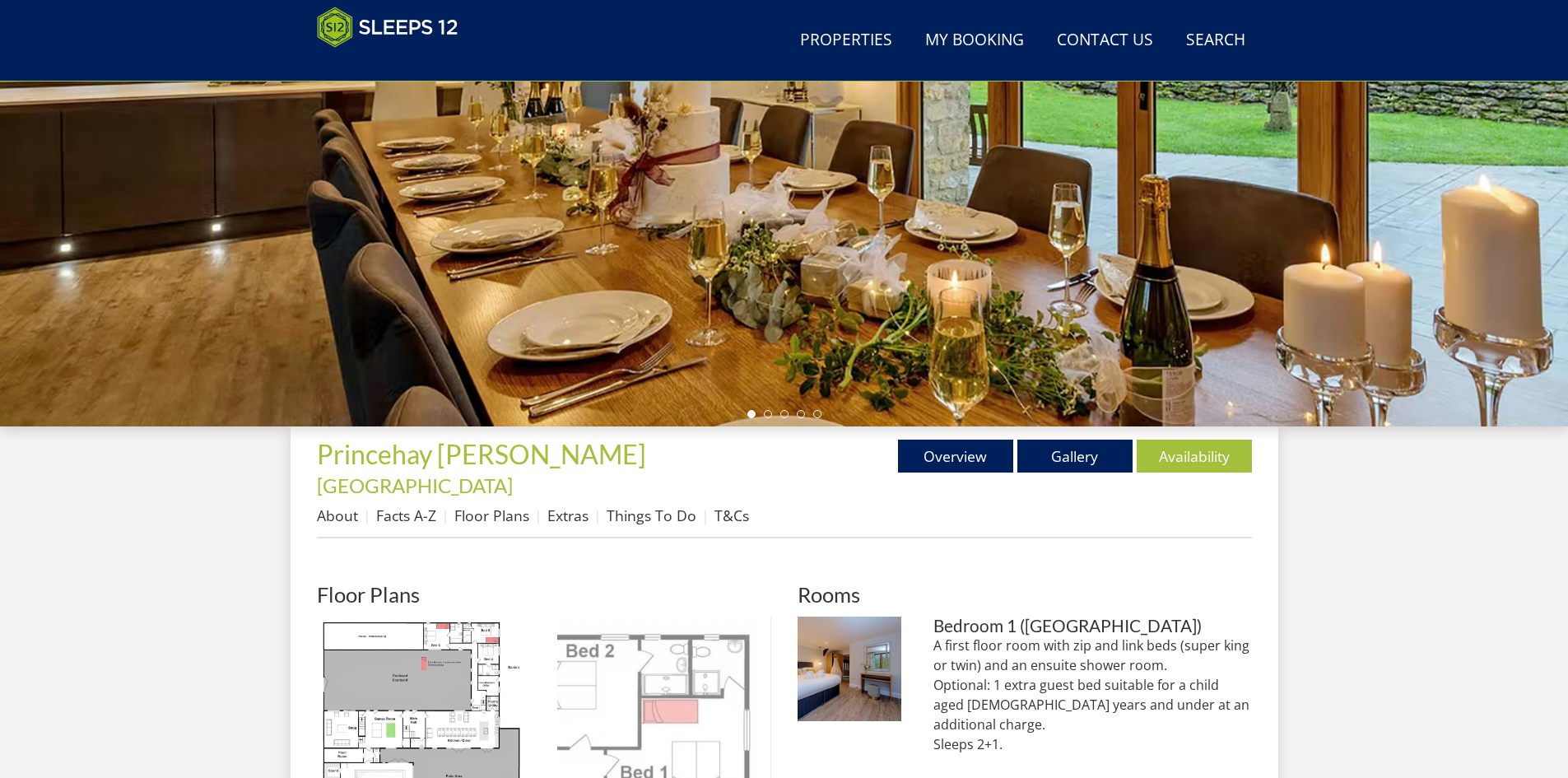
scroll to position [534, 0]
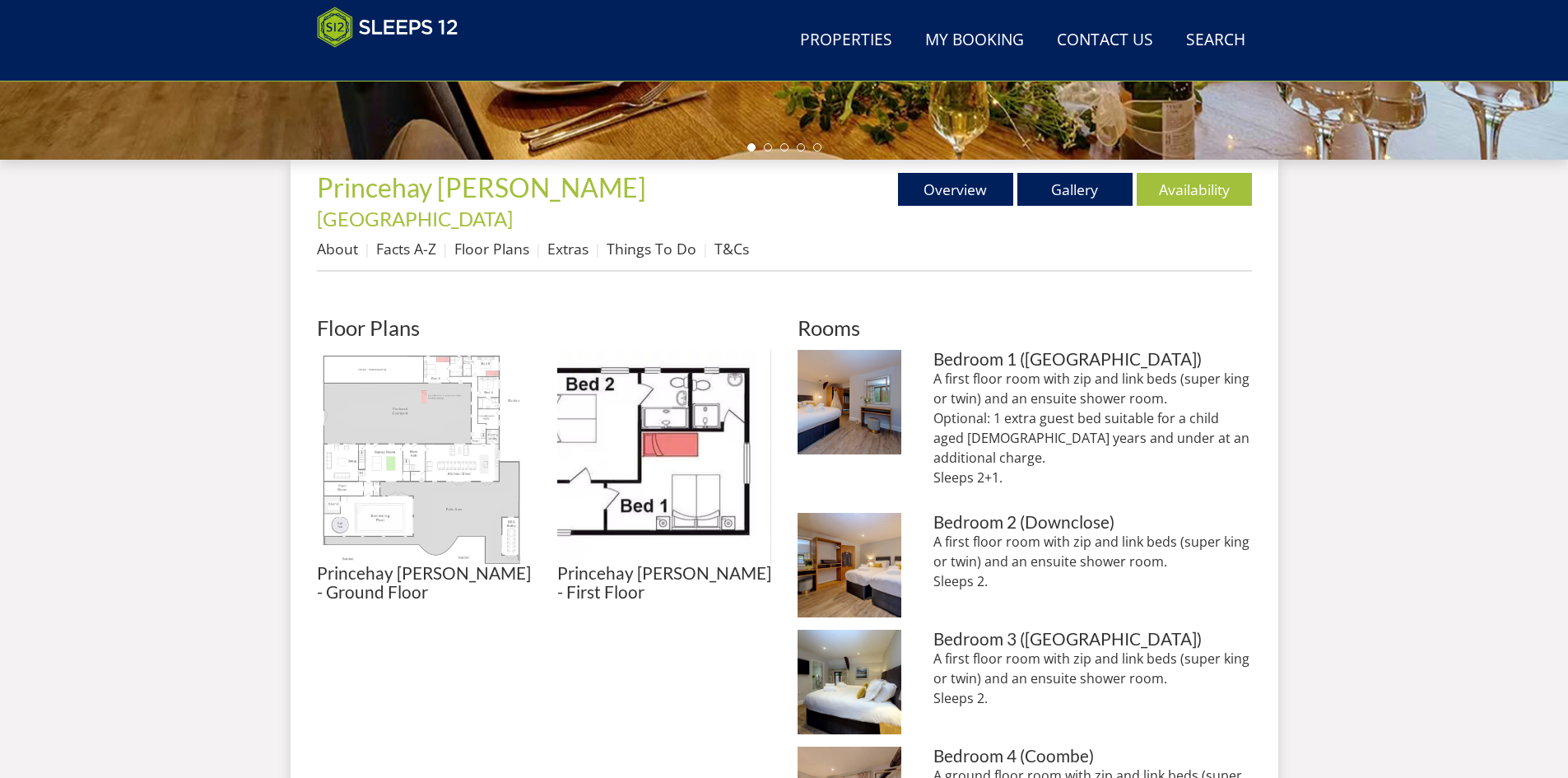
click at [414, 453] on img at bounding box center [424, 456] width 214 height 214
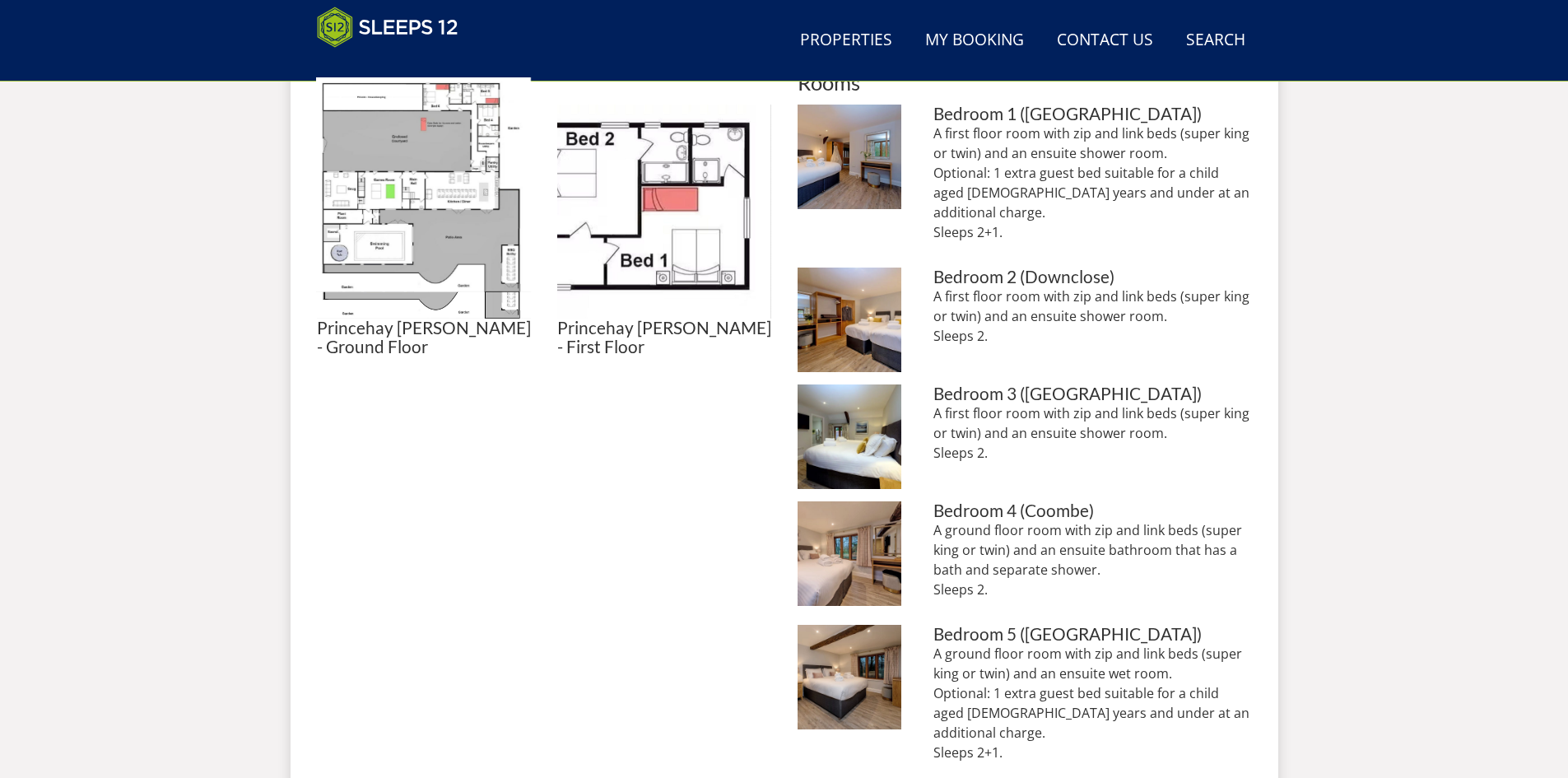
scroll to position [782, 0]
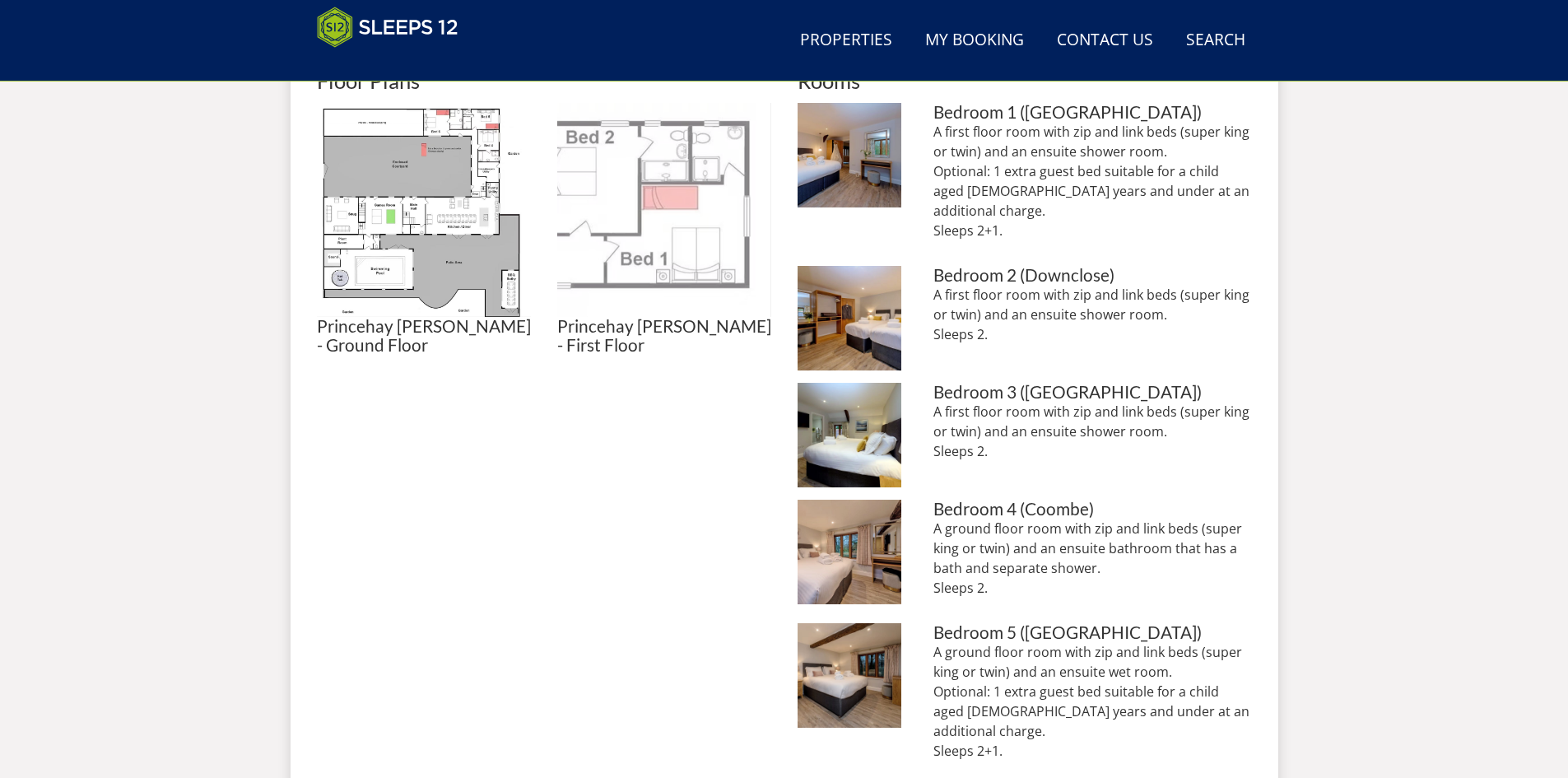
click at [664, 217] on img at bounding box center [664, 209] width 214 height 214
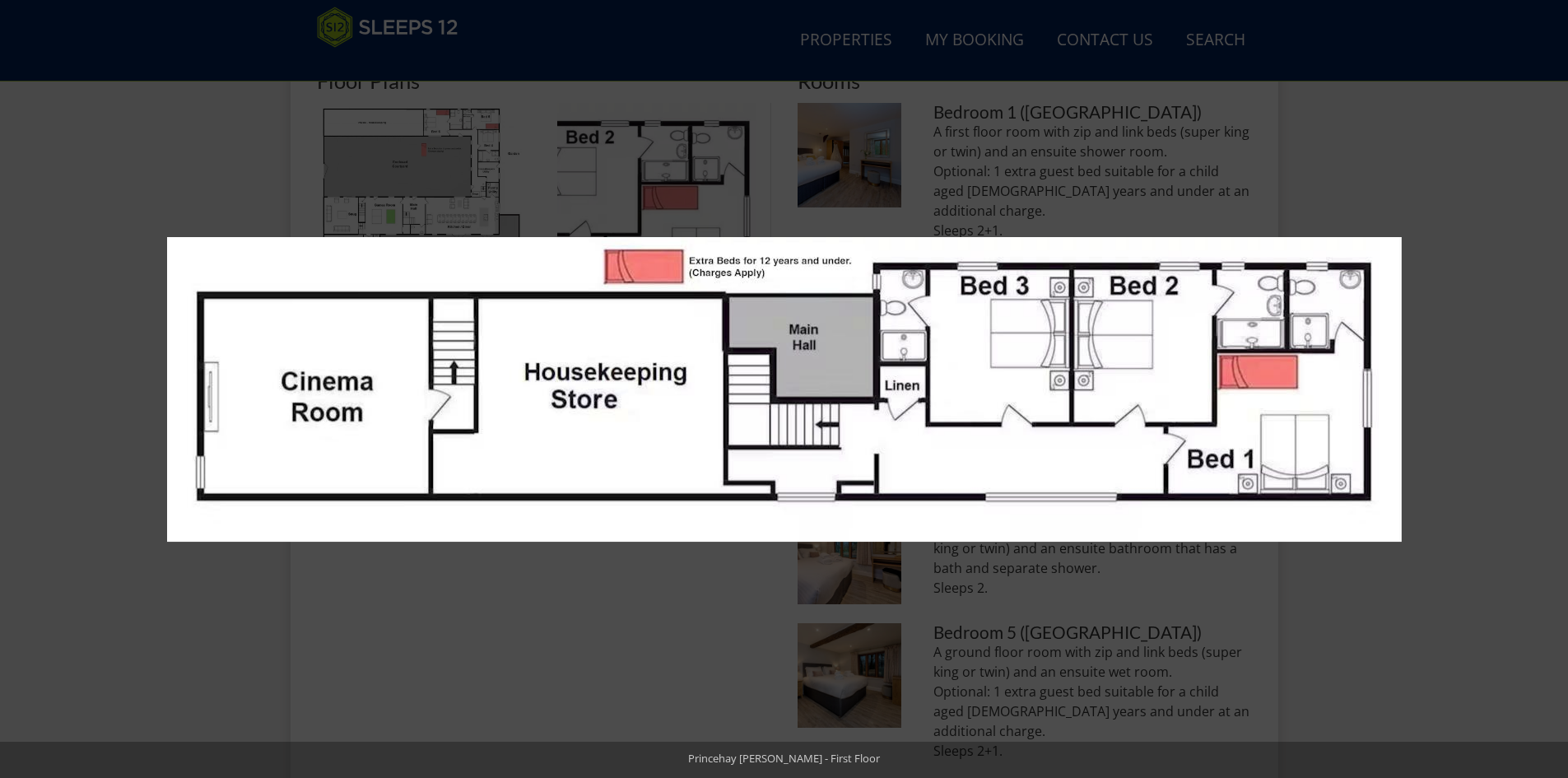
scroll to position [368, 0]
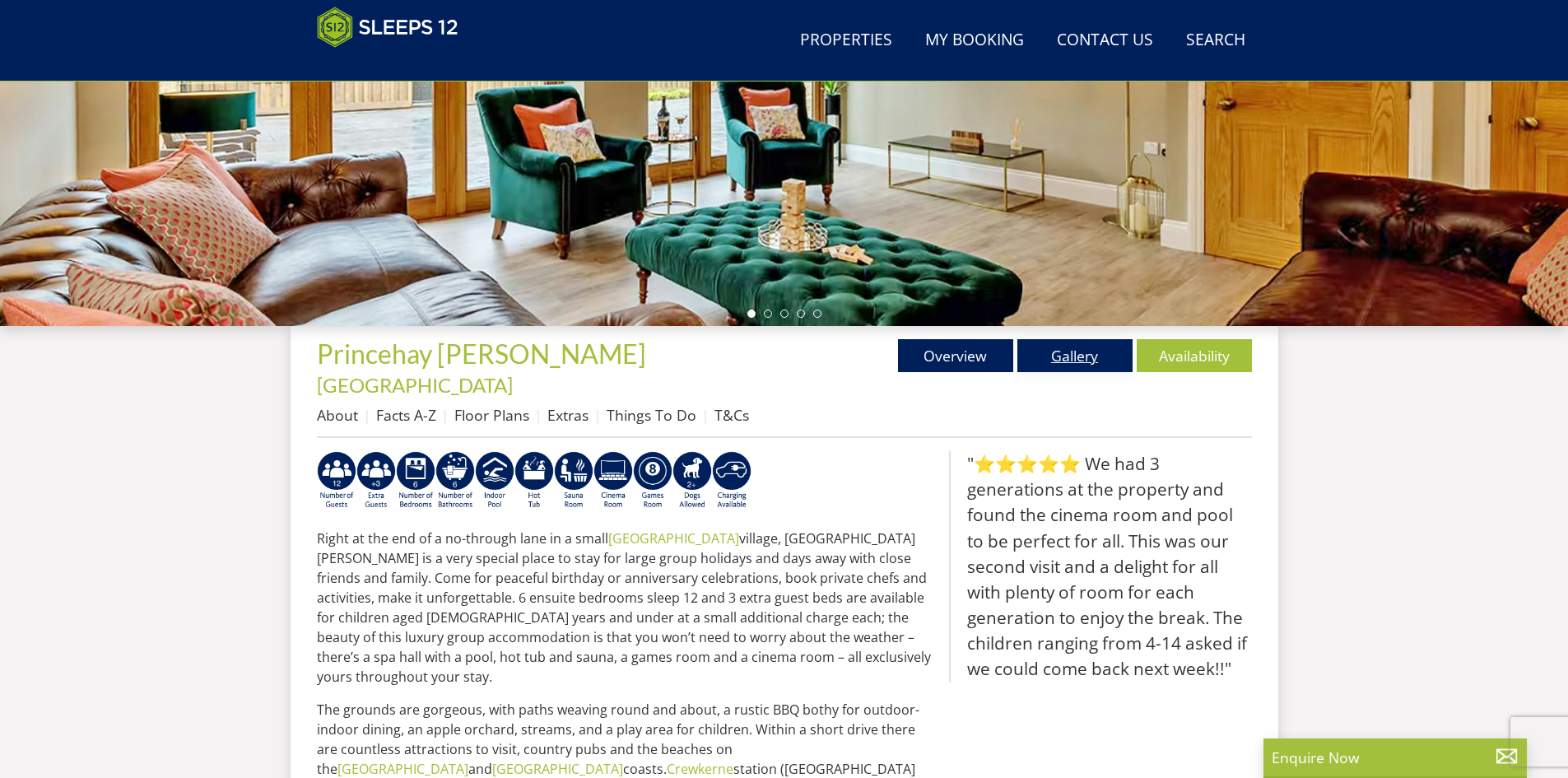
click at [1082, 350] on link "Gallery" at bounding box center [1074, 355] width 115 height 33
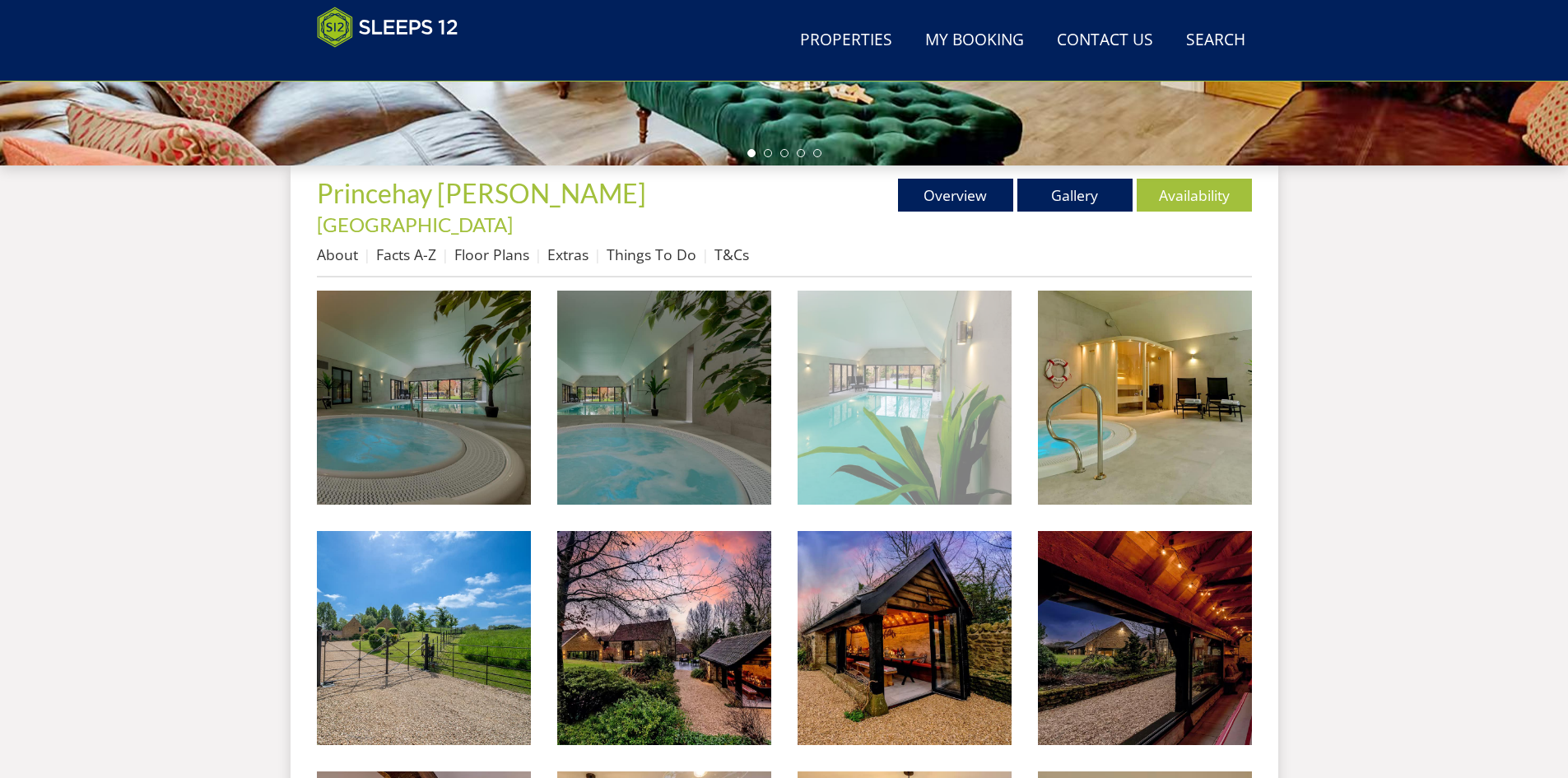
scroll to position [529, 0]
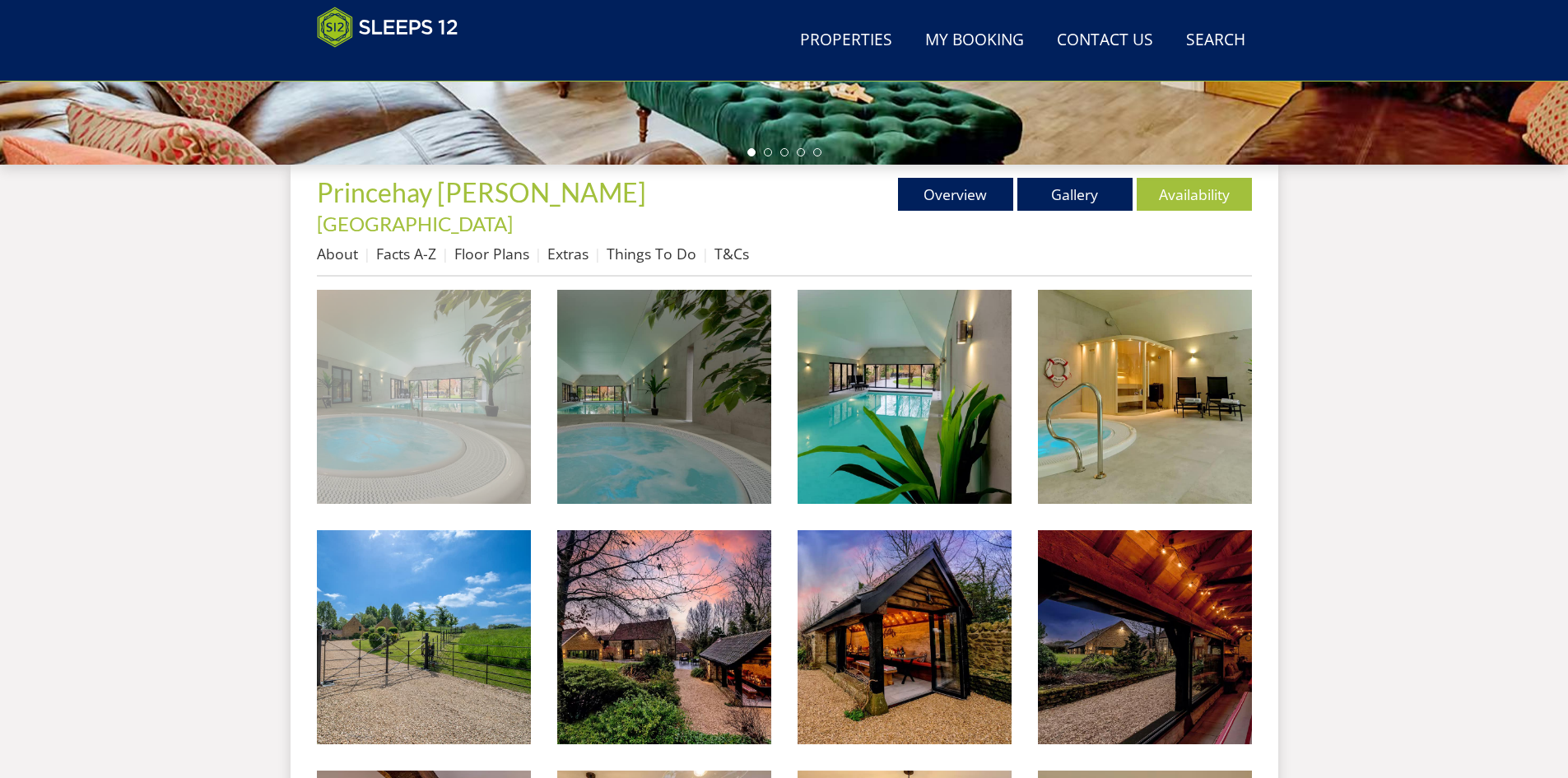
click at [450, 397] on img at bounding box center [424, 396] width 214 height 214
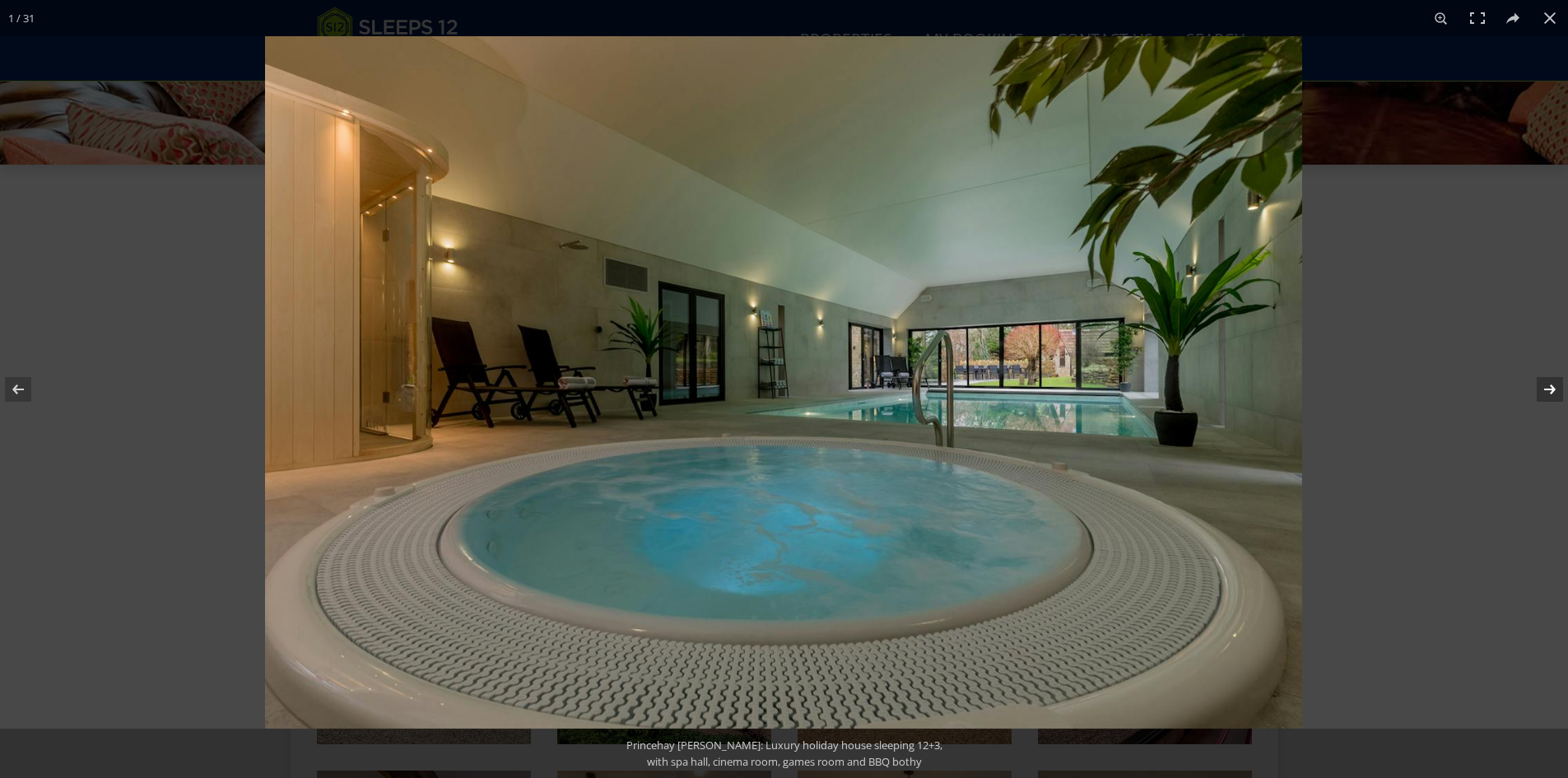
click at [1545, 388] on button at bounding box center [1539, 389] width 58 height 83
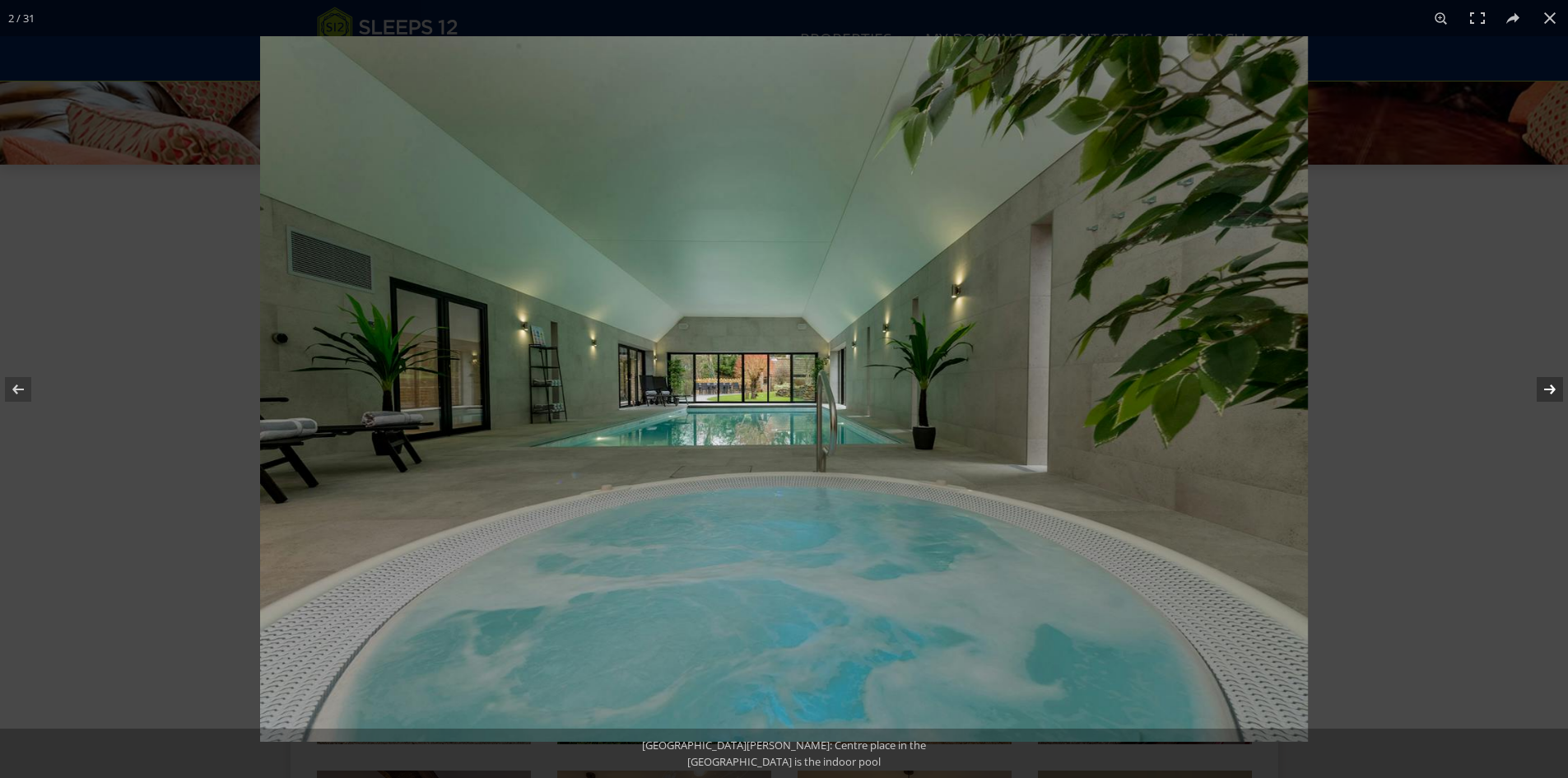
click at [1545, 388] on button at bounding box center [1539, 389] width 58 height 83
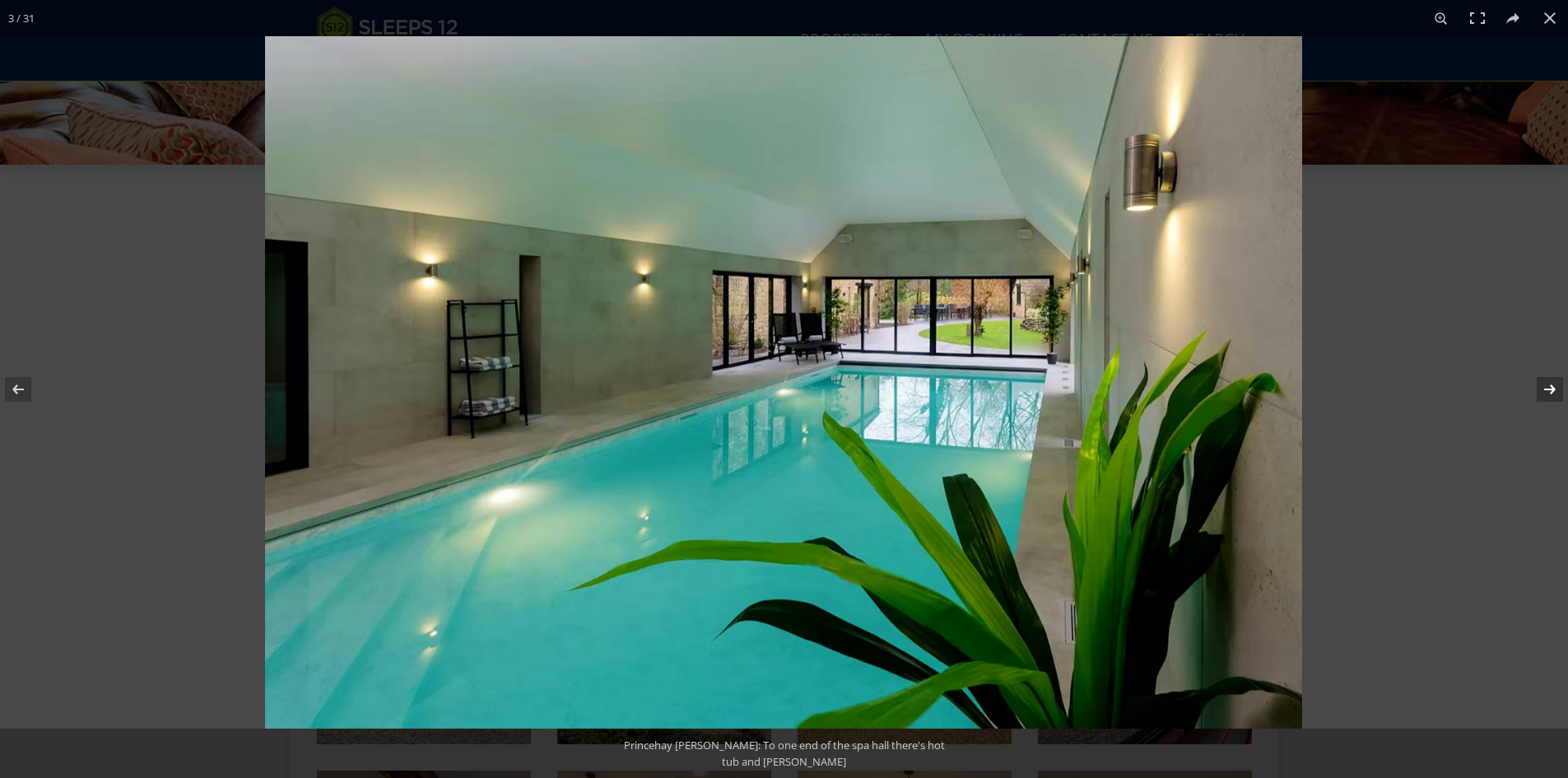
click at [1545, 388] on button at bounding box center [1539, 389] width 58 height 83
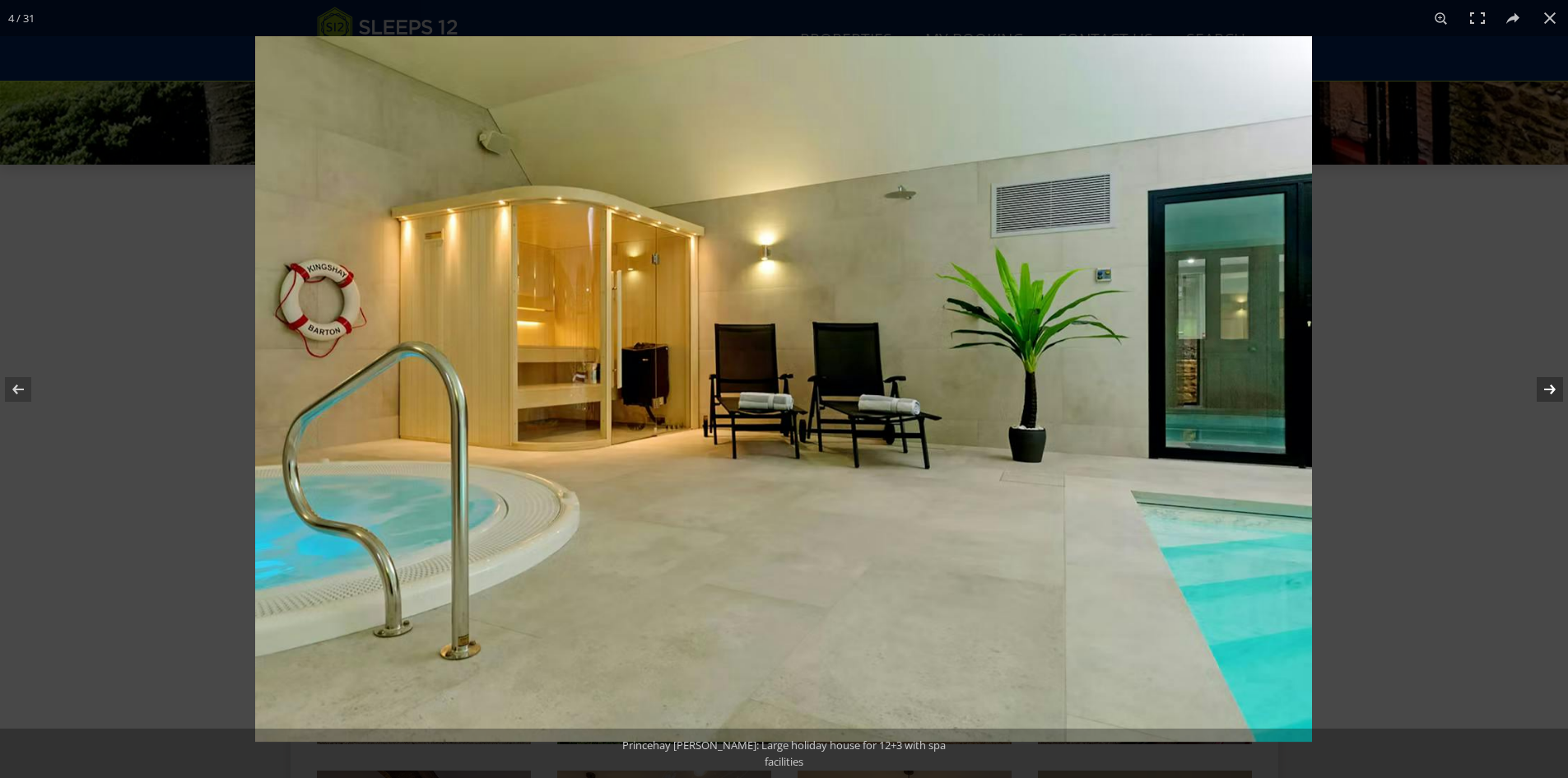
click at [1545, 388] on button at bounding box center [1539, 389] width 58 height 83
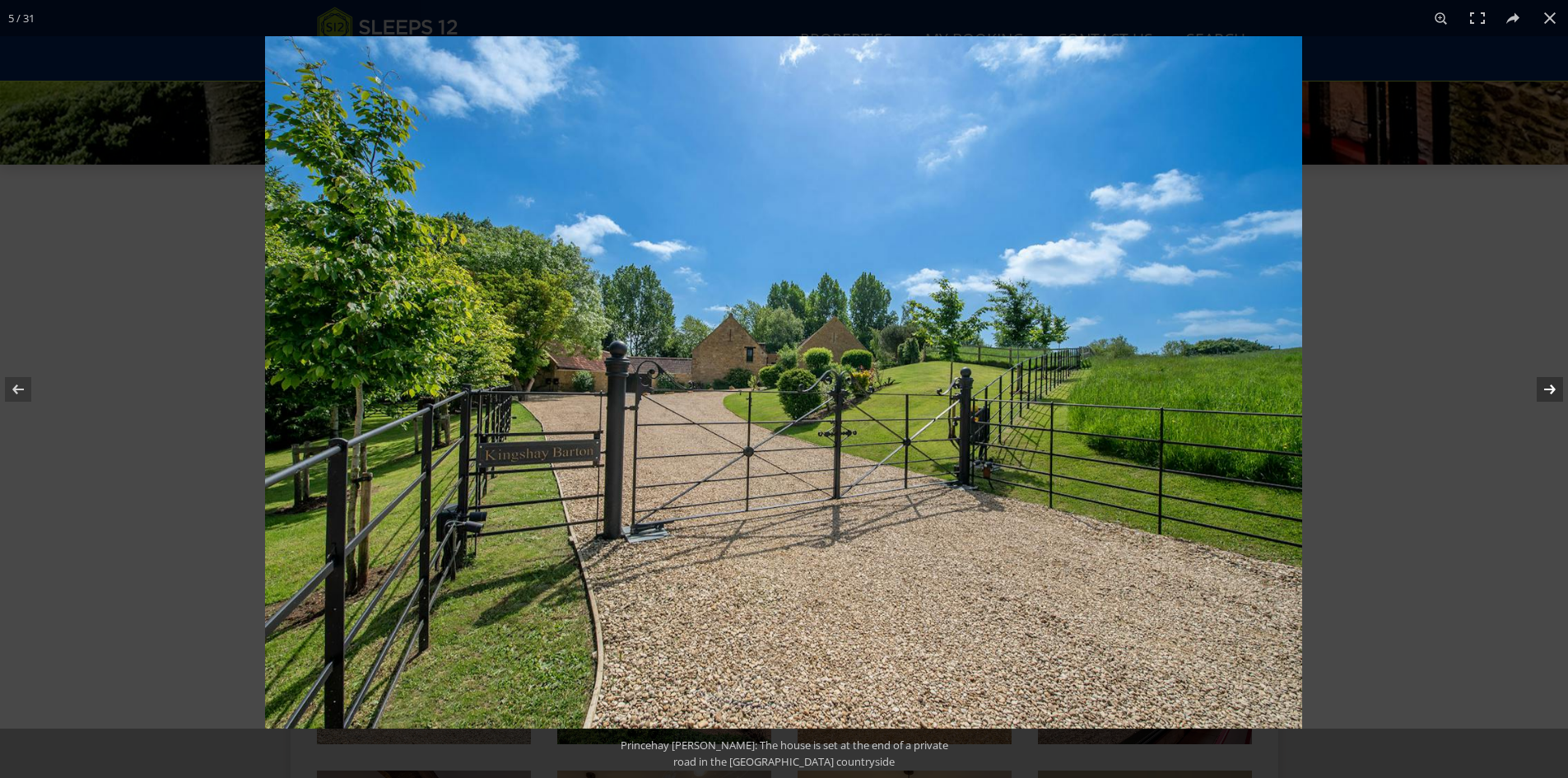
click at [1545, 388] on button at bounding box center [1539, 389] width 58 height 83
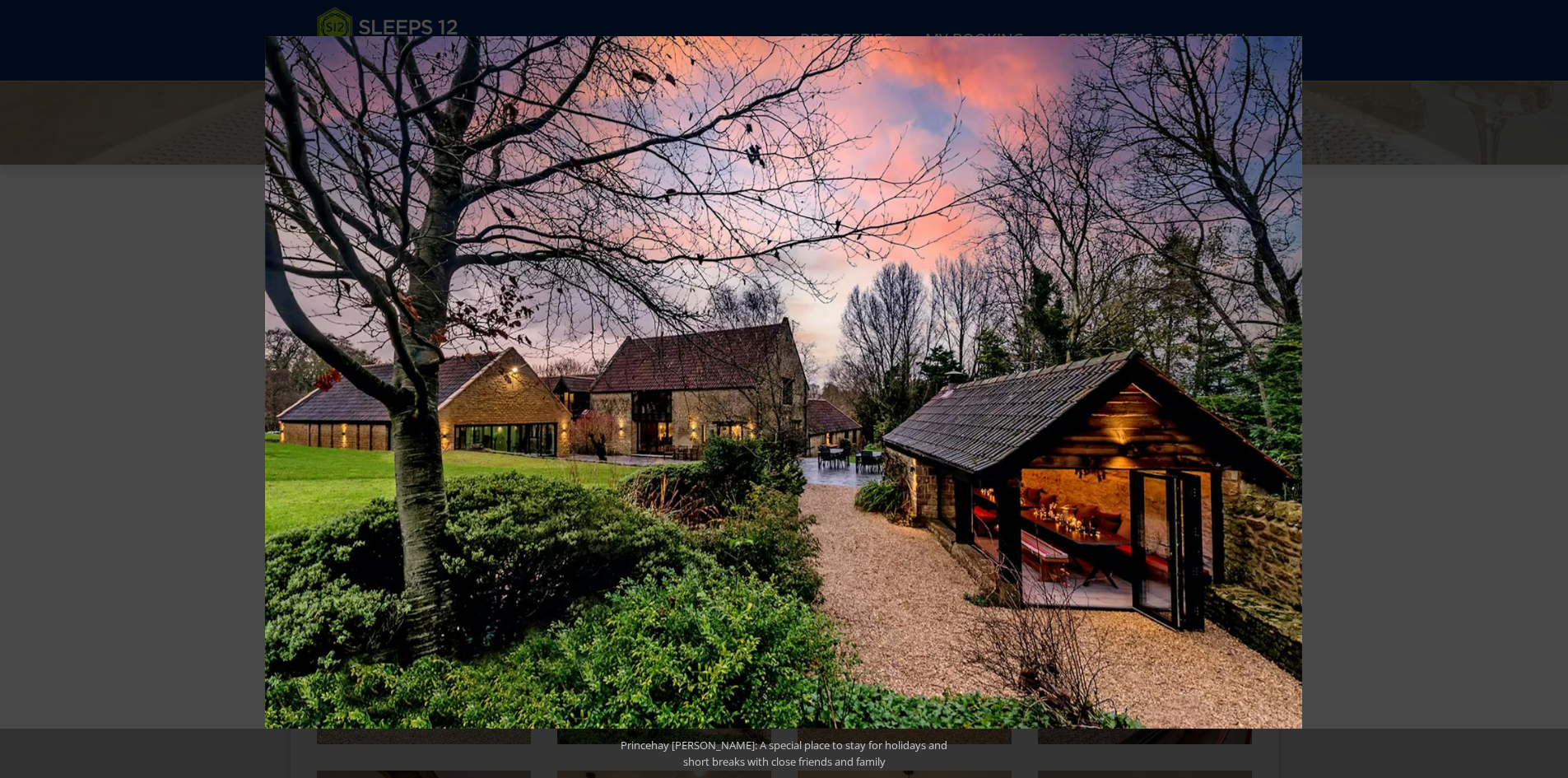
click at [1543, 388] on button at bounding box center [1539, 389] width 58 height 83
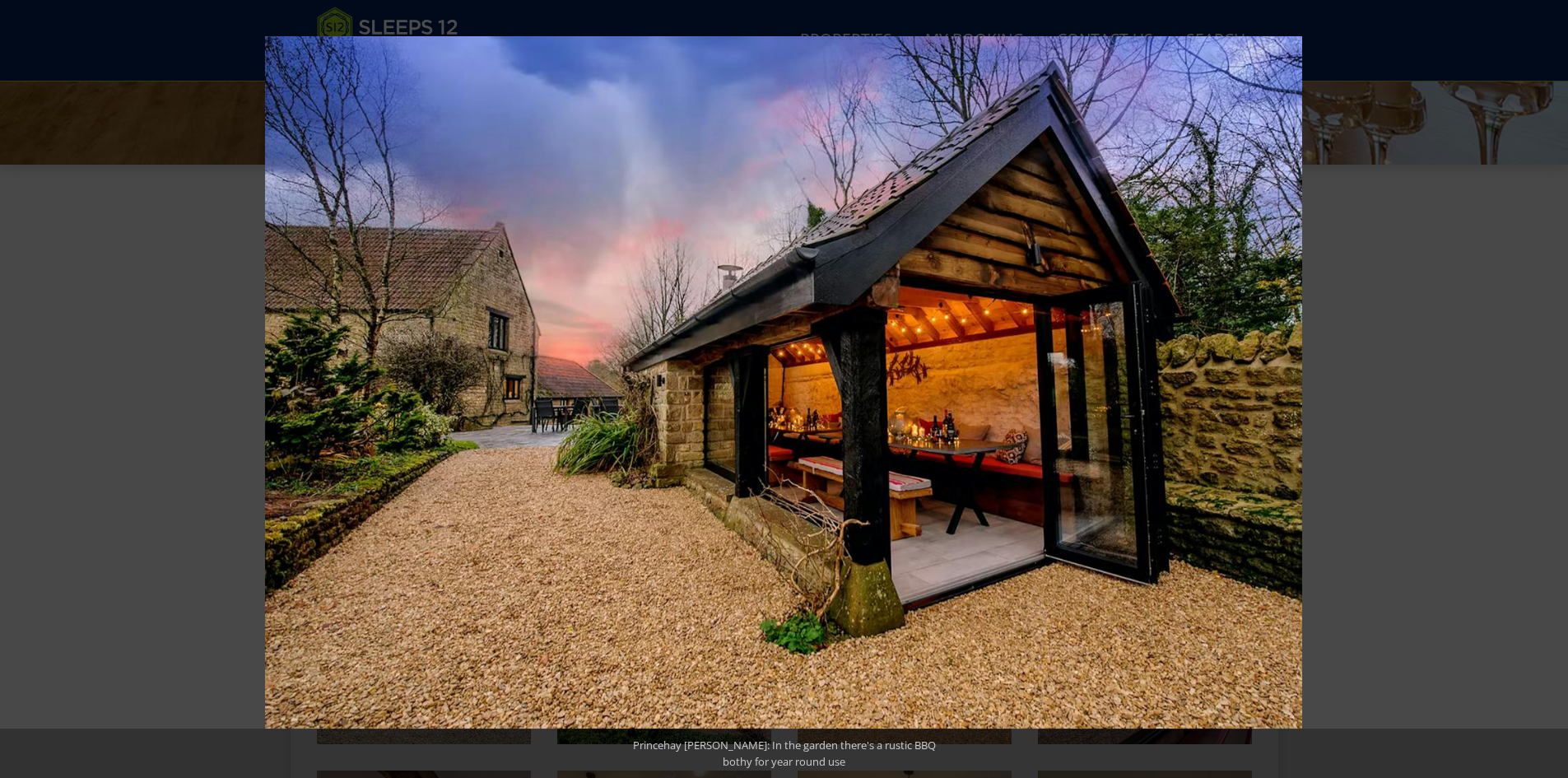
click at [1543, 388] on button at bounding box center [1539, 389] width 58 height 83
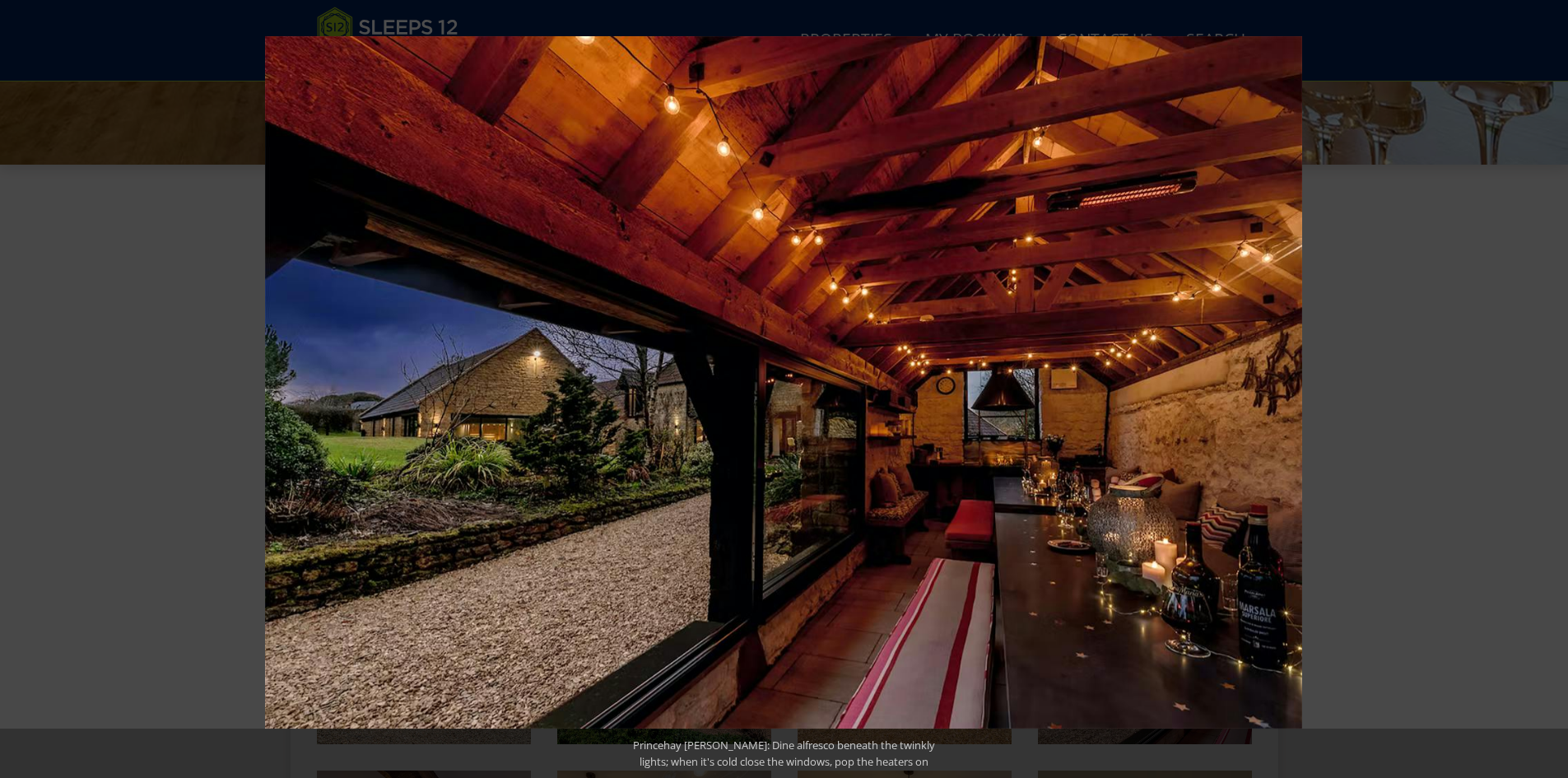
click at [1543, 388] on button at bounding box center [1539, 389] width 58 height 83
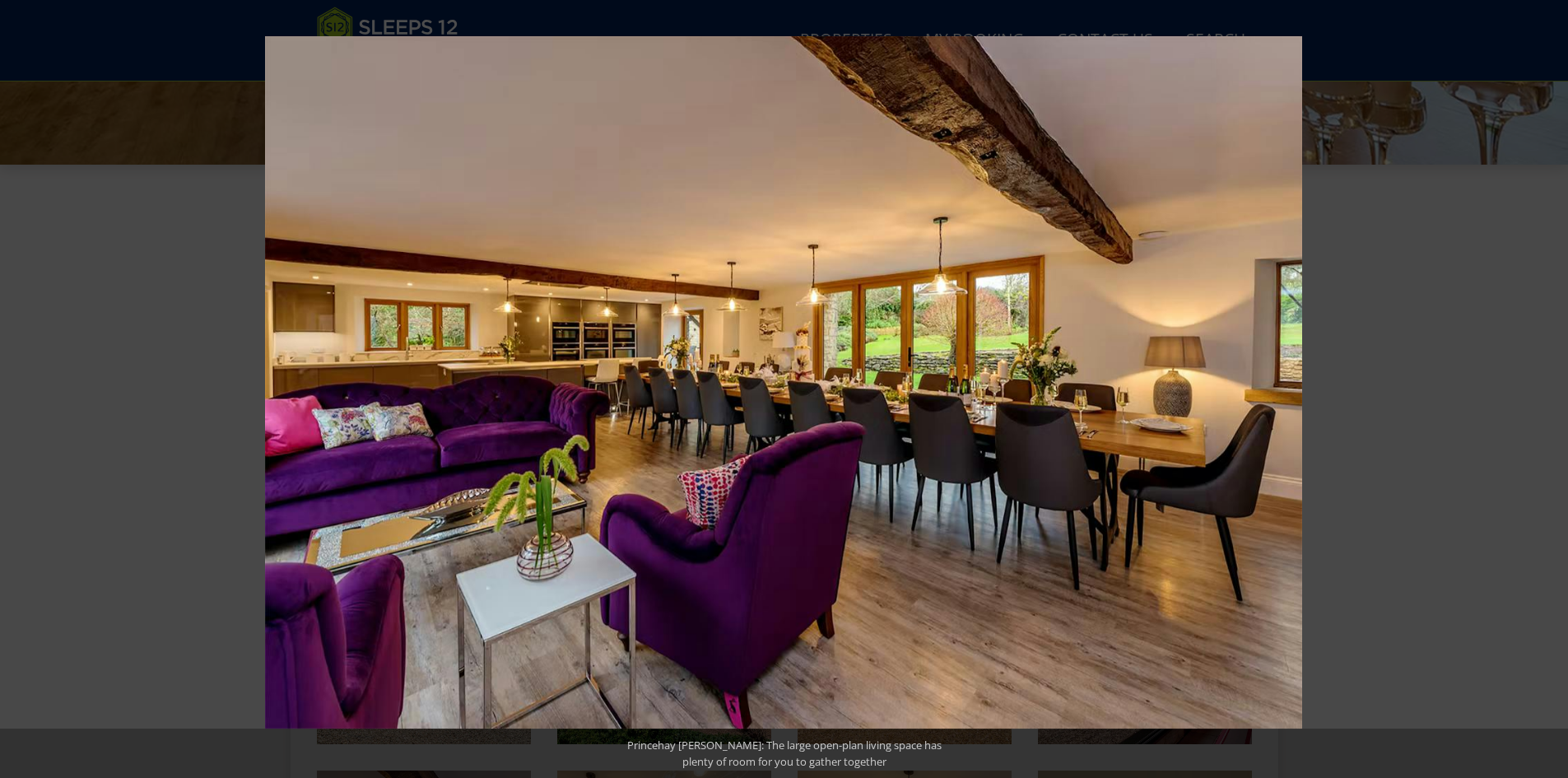
click at [1543, 388] on button at bounding box center [1539, 389] width 58 height 83
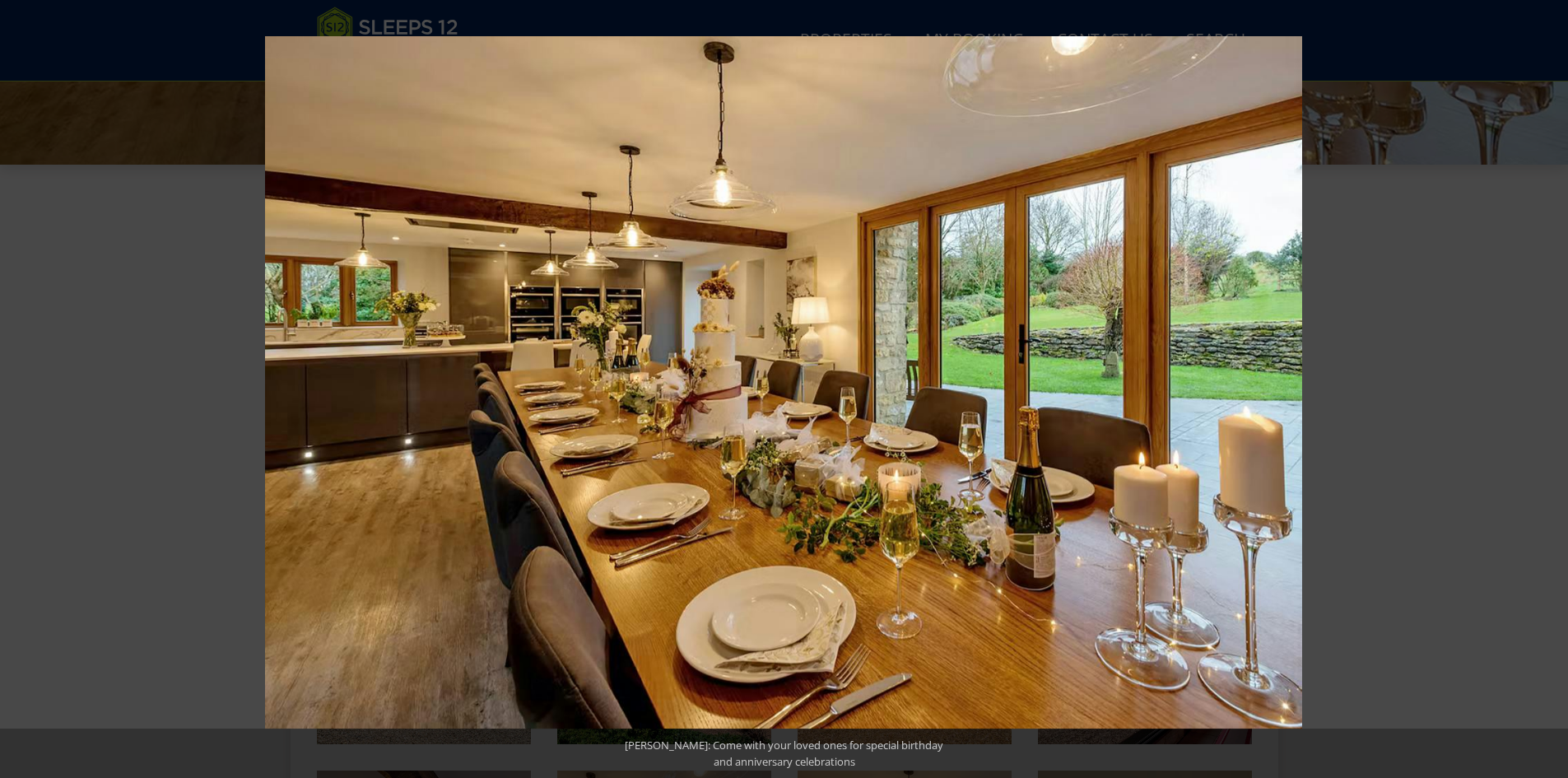
click at [1543, 388] on button at bounding box center [1539, 389] width 58 height 83
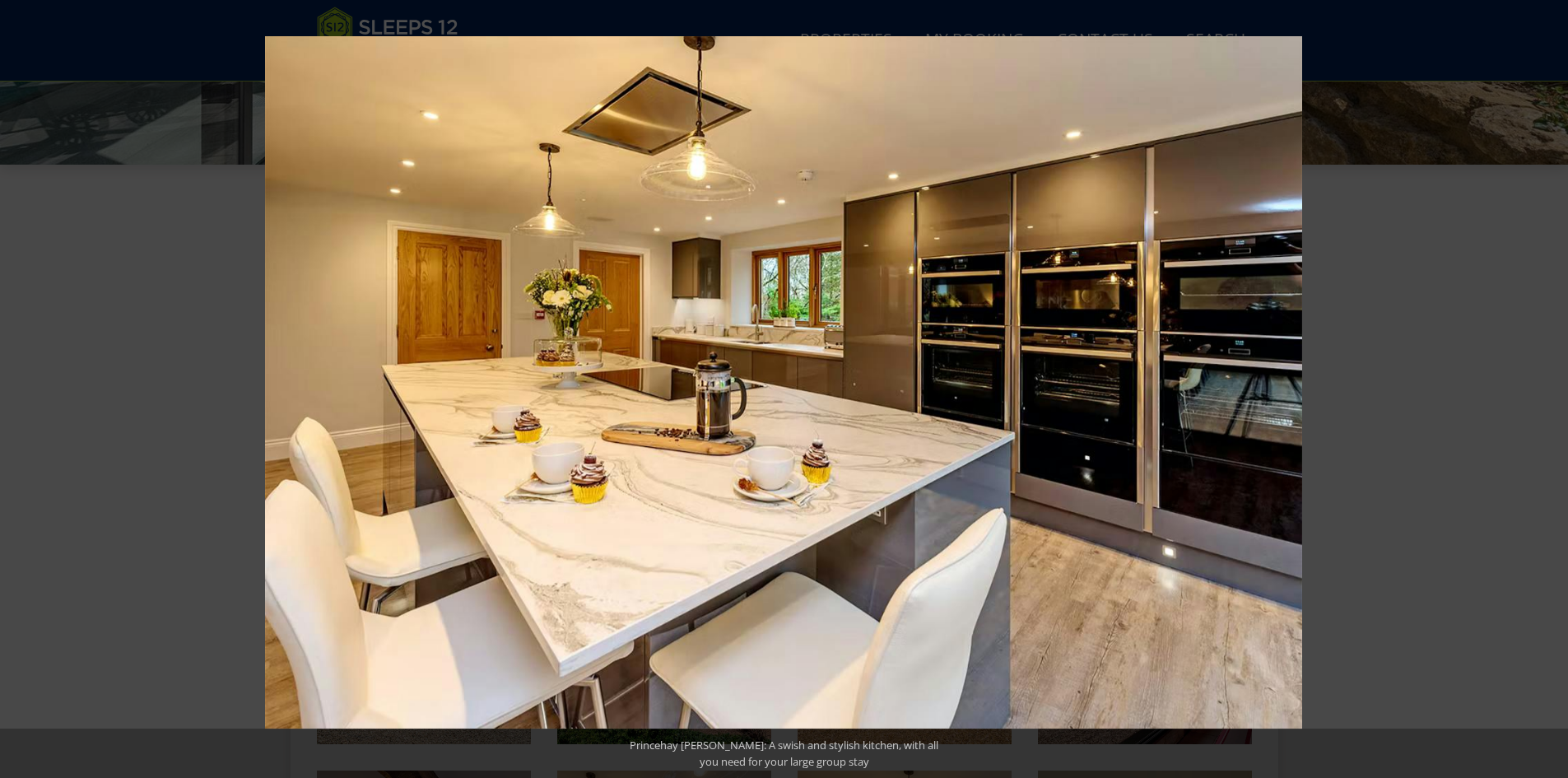
click at [1543, 388] on button at bounding box center [1539, 389] width 58 height 83
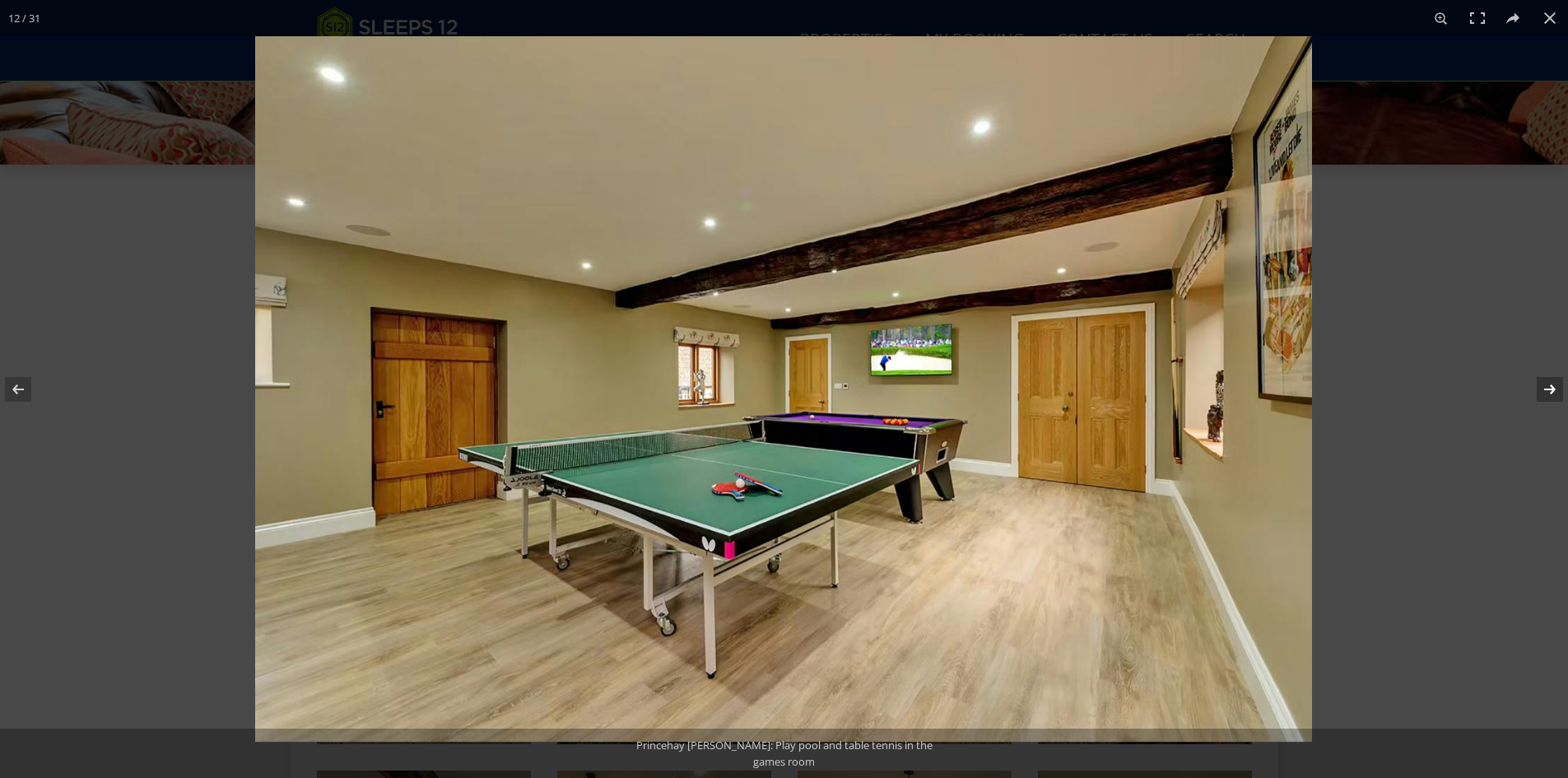
click at [1541, 388] on button at bounding box center [1539, 389] width 58 height 83
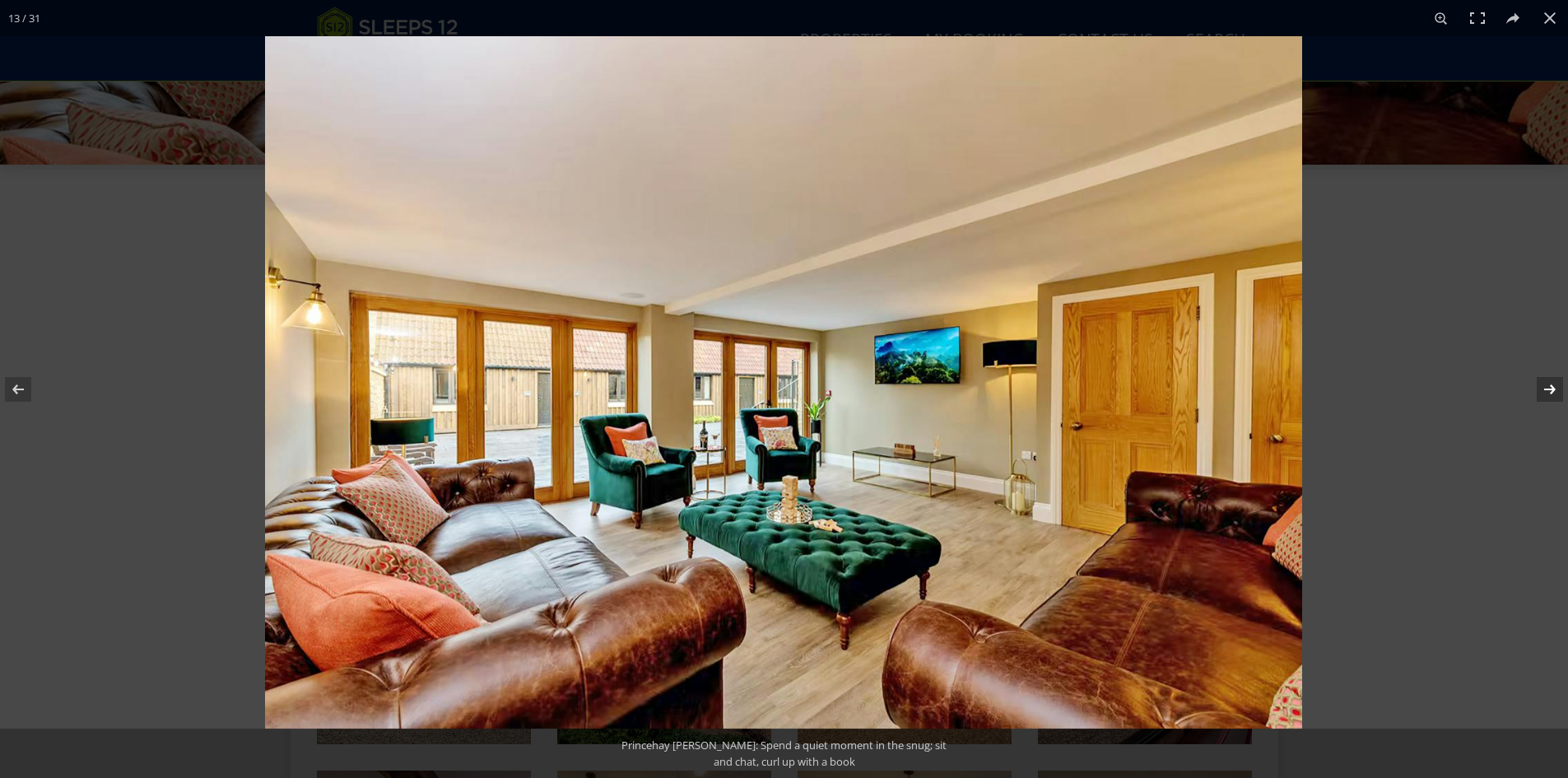
click at [1538, 388] on button at bounding box center [1539, 389] width 58 height 83
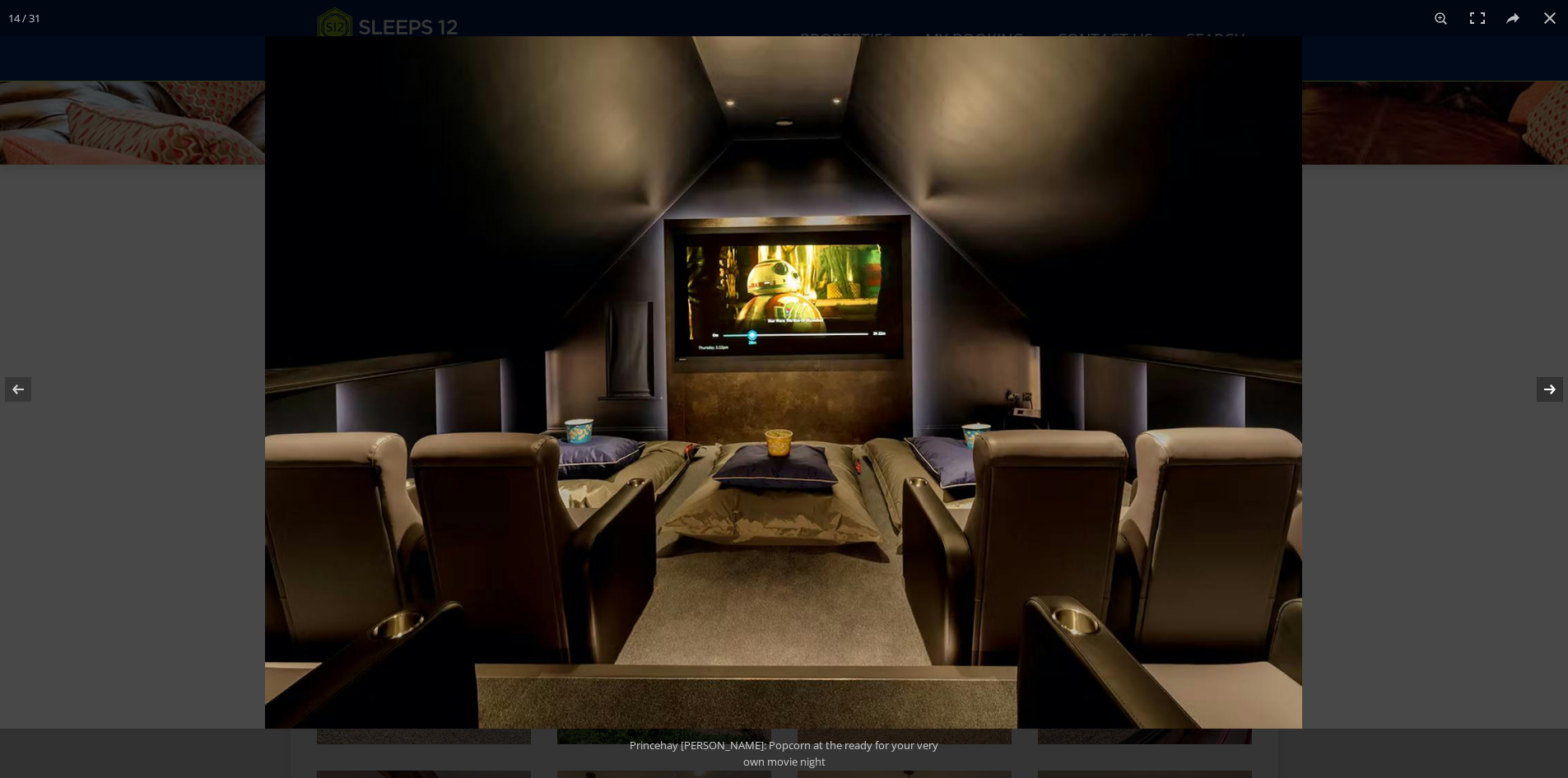
click at [1538, 388] on button at bounding box center [1539, 389] width 58 height 83
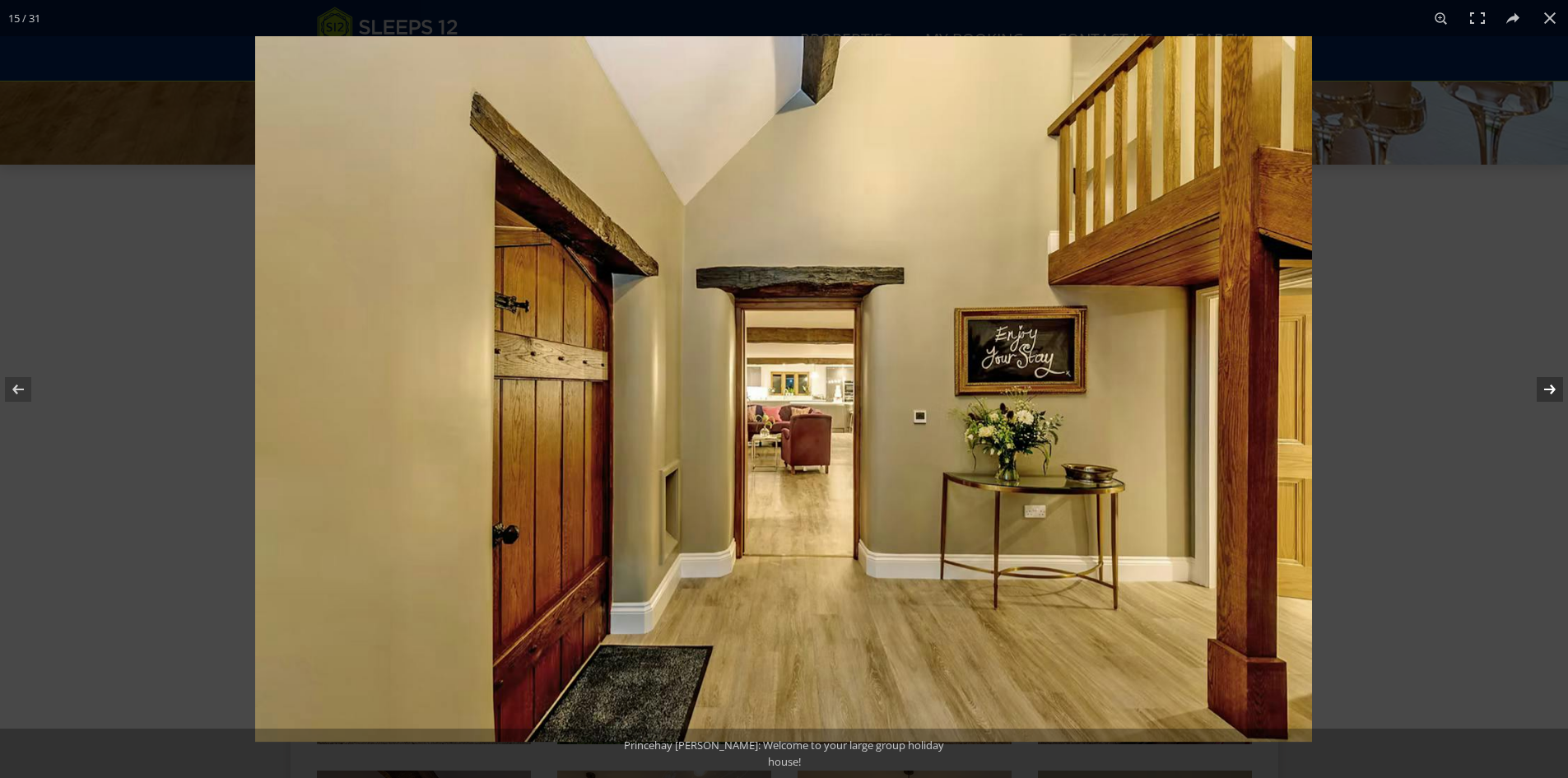
click at [1545, 376] on button at bounding box center [1539, 389] width 58 height 83
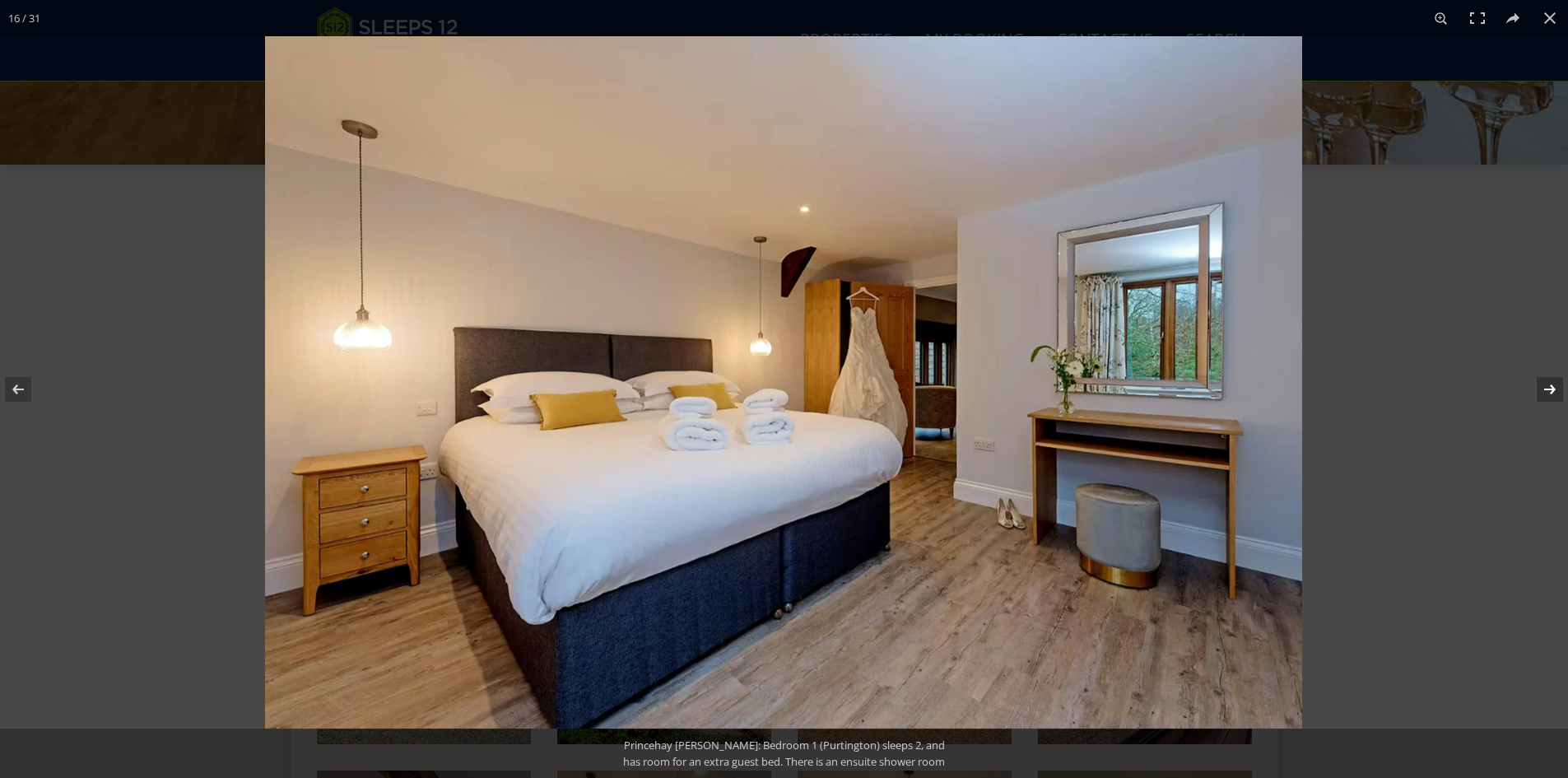
click at [1545, 376] on button at bounding box center [1539, 389] width 58 height 83
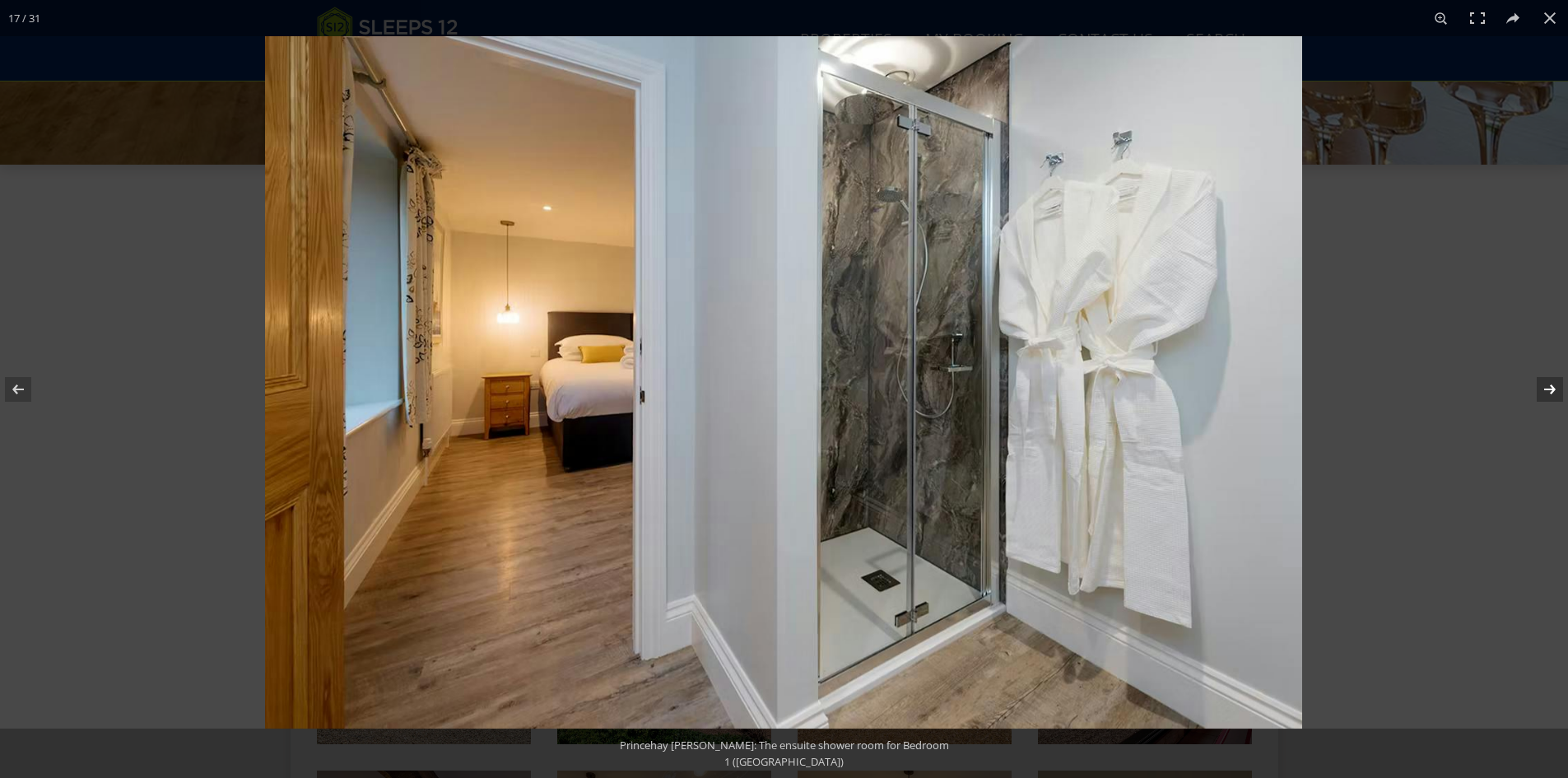
click at [1545, 376] on button at bounding box center [1539, 389] width 58 height 83
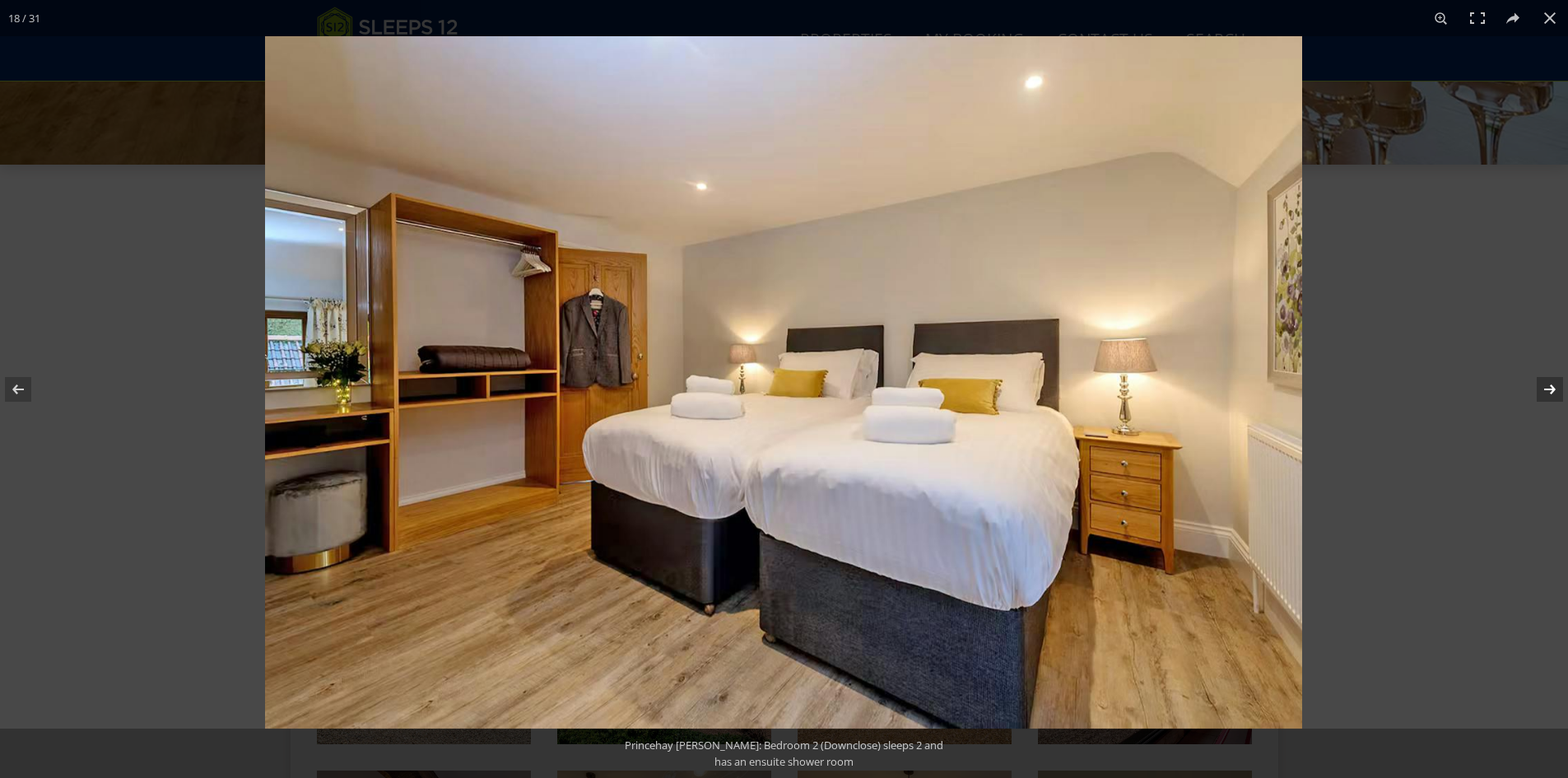
click at [1543, 377] on button at bounding box center [1539, 389] width 58 height 83
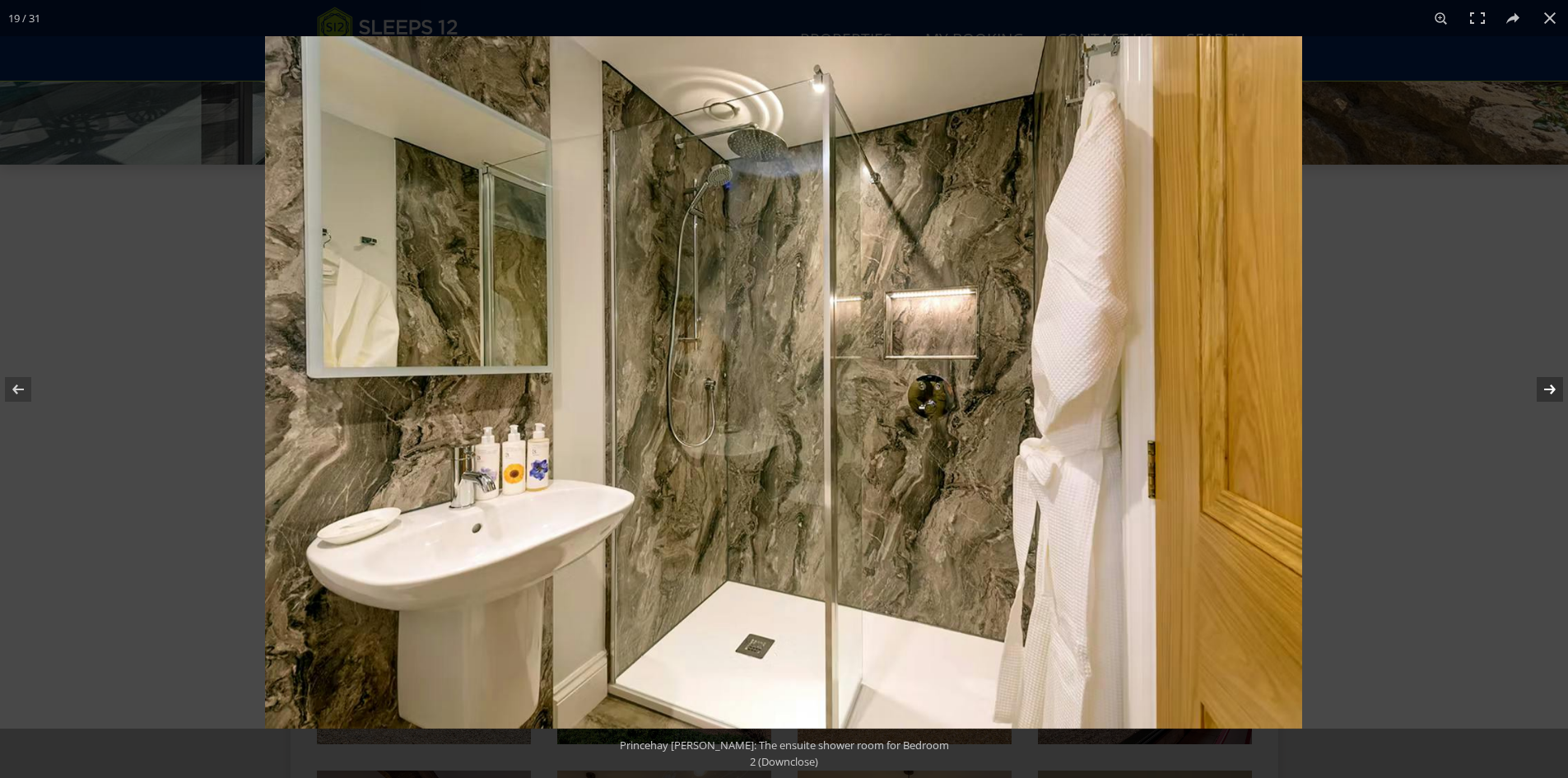
click at [1543, 377] on button at bounding box center [1539, 389] width 58 height 83
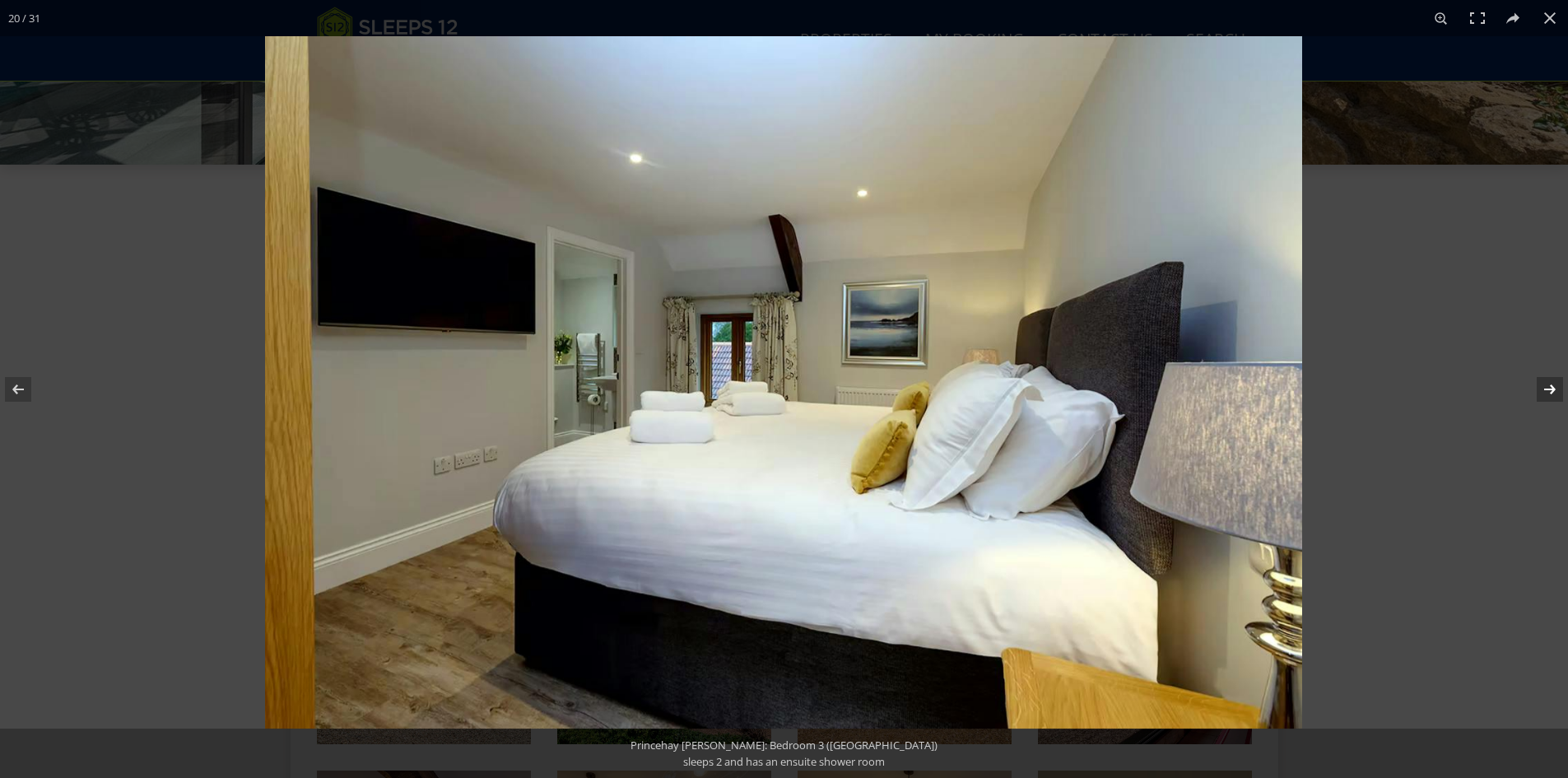
click at [1543, 377] on button at bounding box center [1539, 389] width 58 height 83
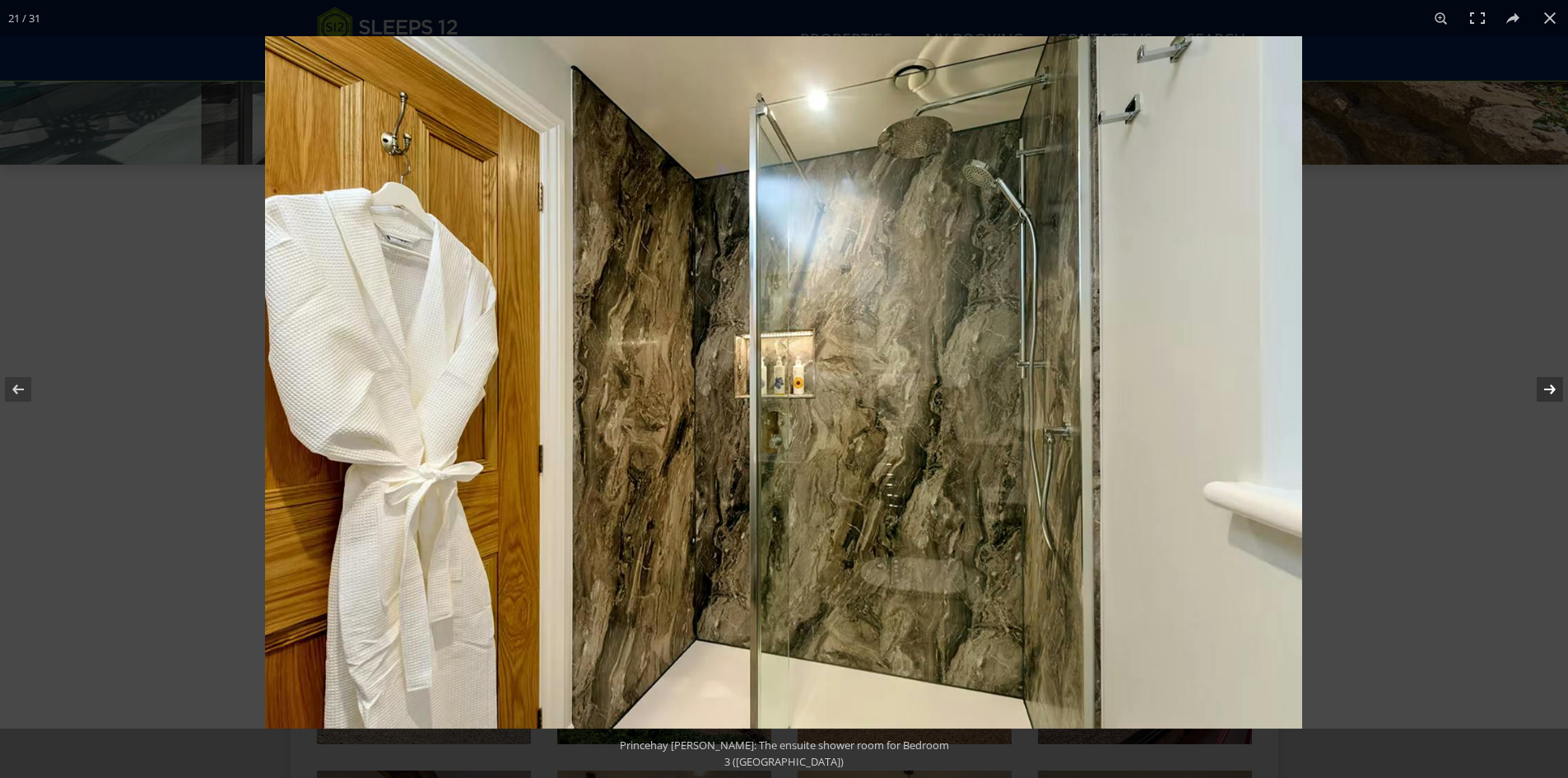
click at [1543, 377] on button at bounding box center [1539, 389] width 58 height 83
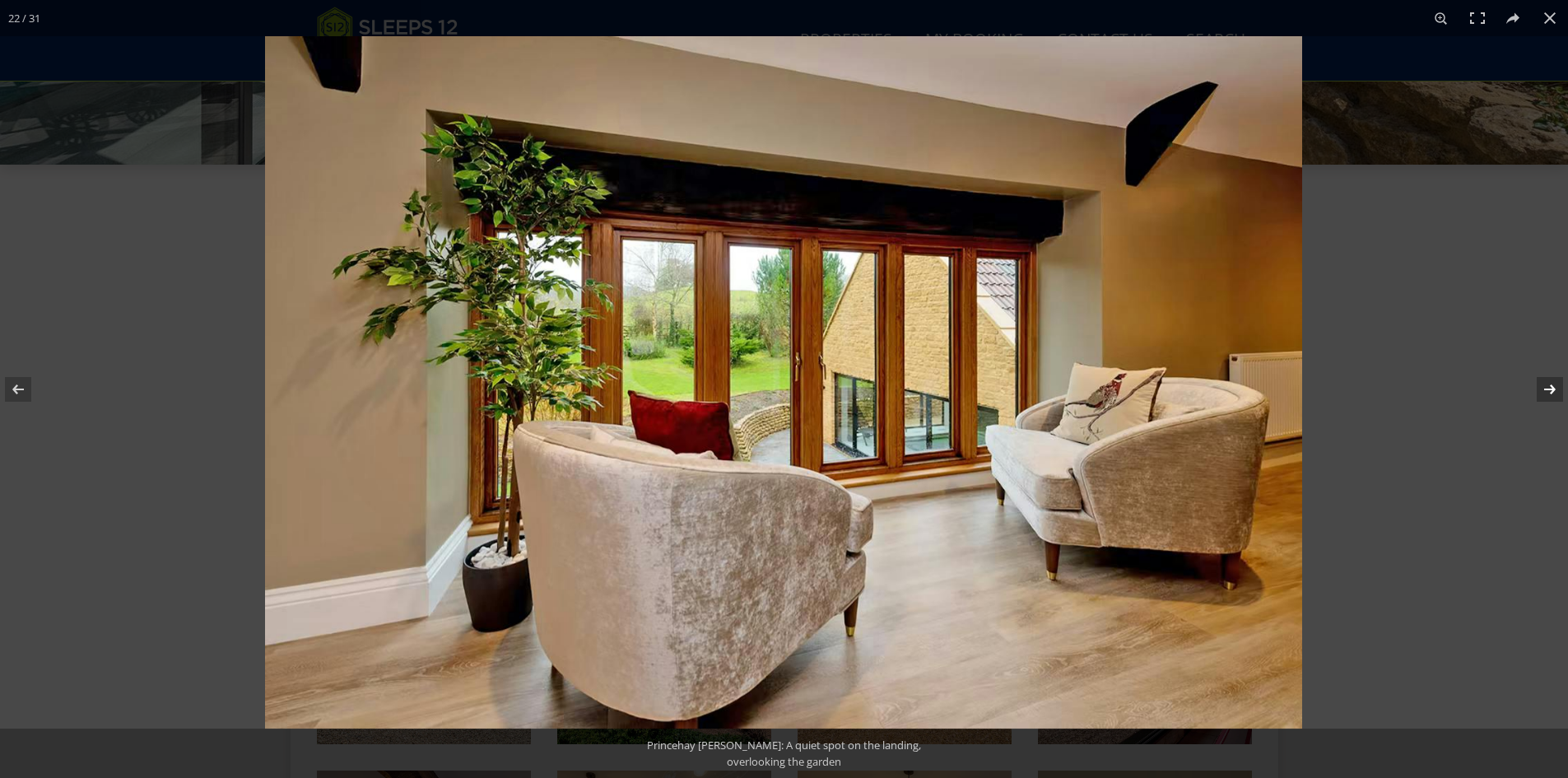
click at [1543, 377] on button at bounding box center [1539, 389] width 58 height 83
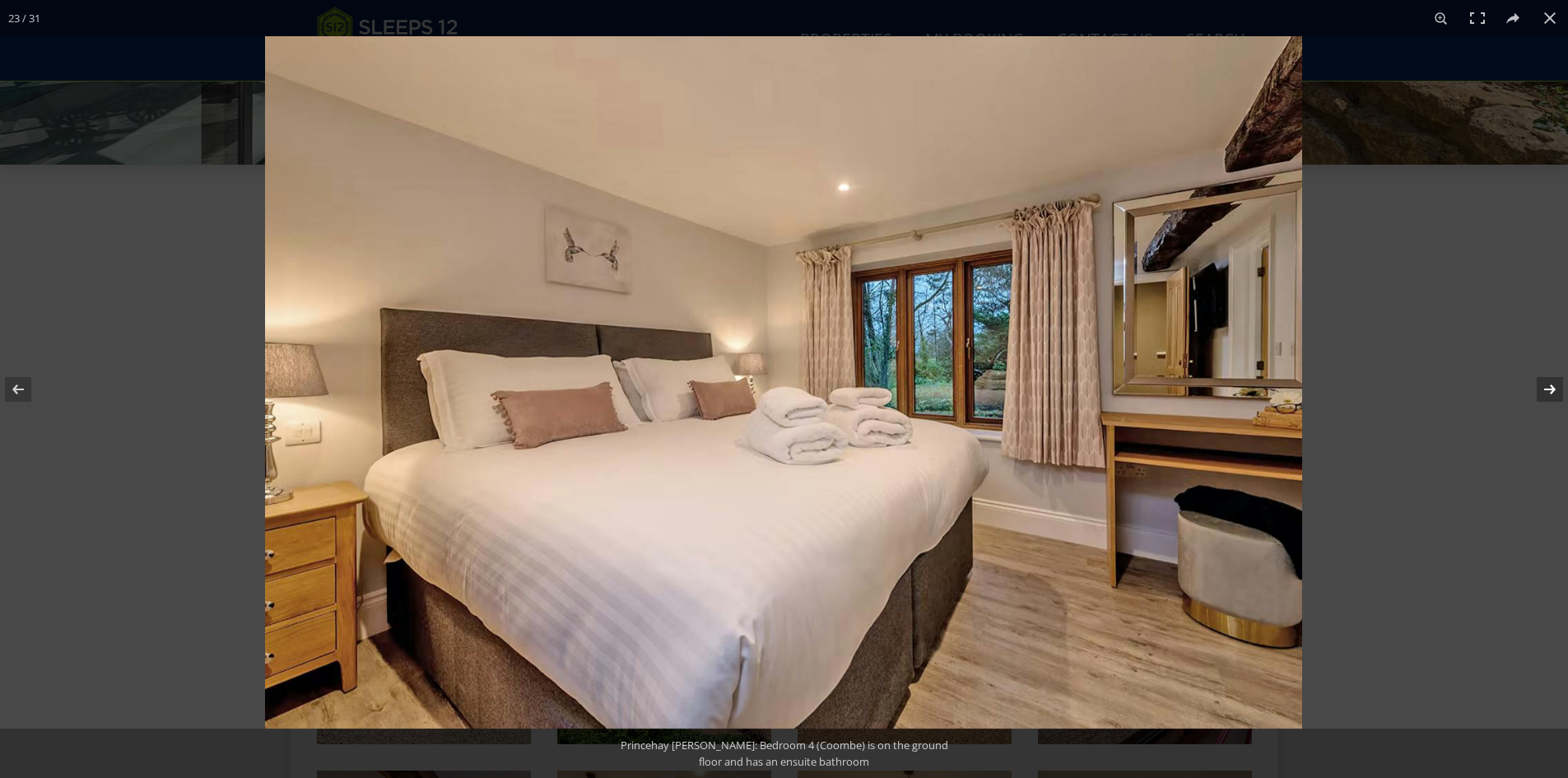
click at [1543, 377] on button at bounding box center [1539, 389] width 58 height 83
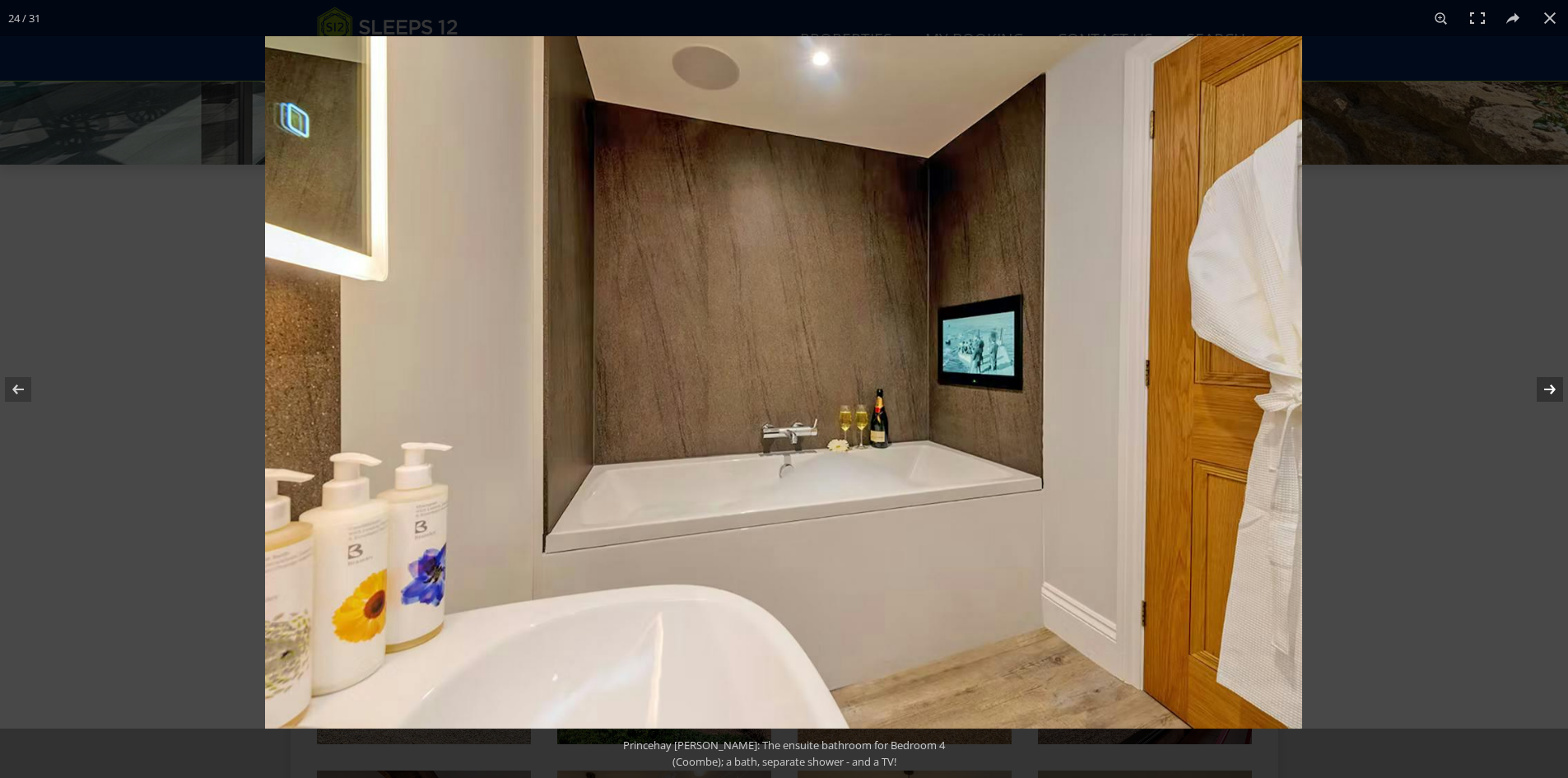
click at [1543, 377] on button at bounding box center [1539, 389] width 58 height 83
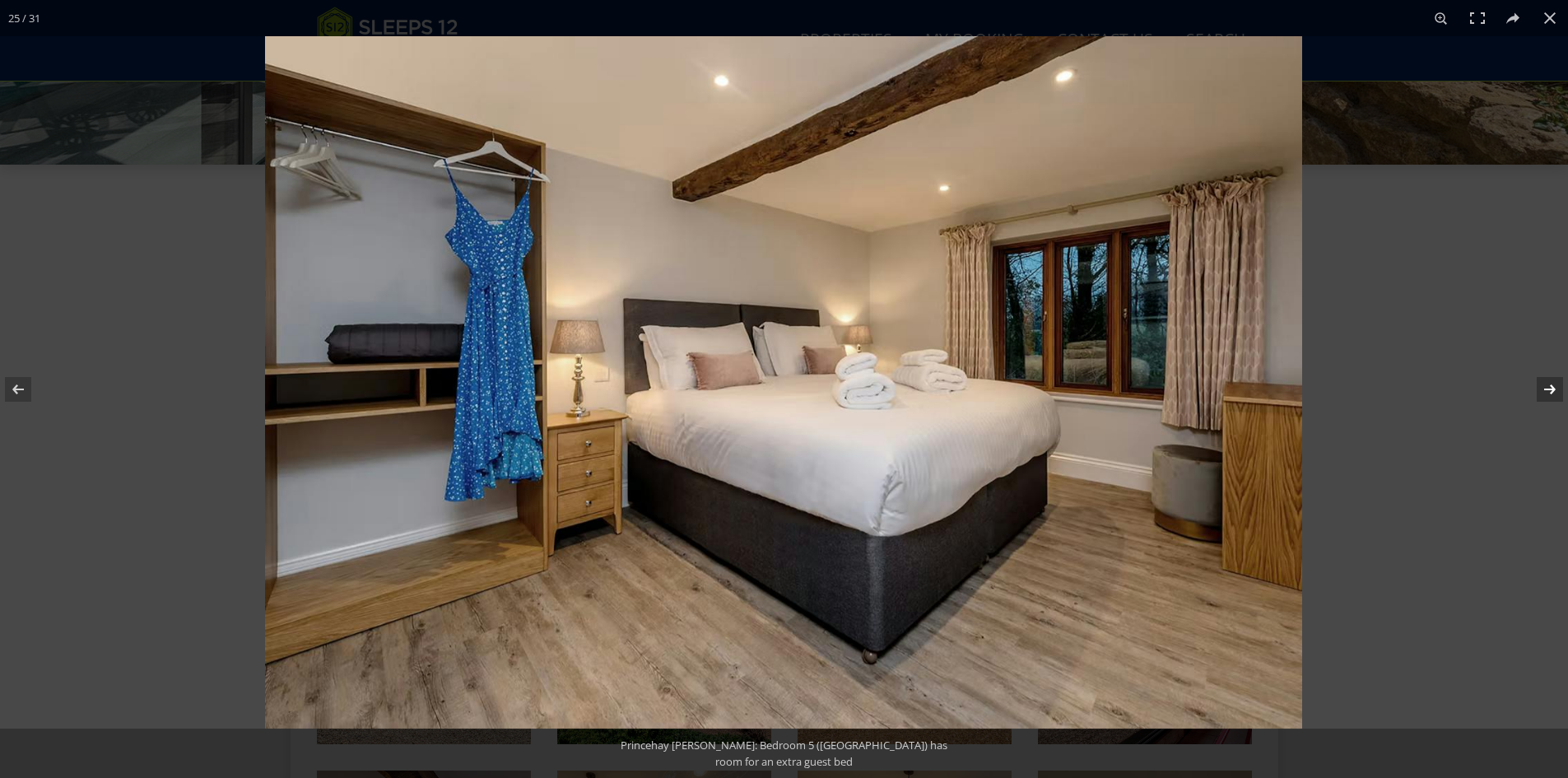
click at [1543, 377] on button at bounding box center [1539, 389] width 58 height 83
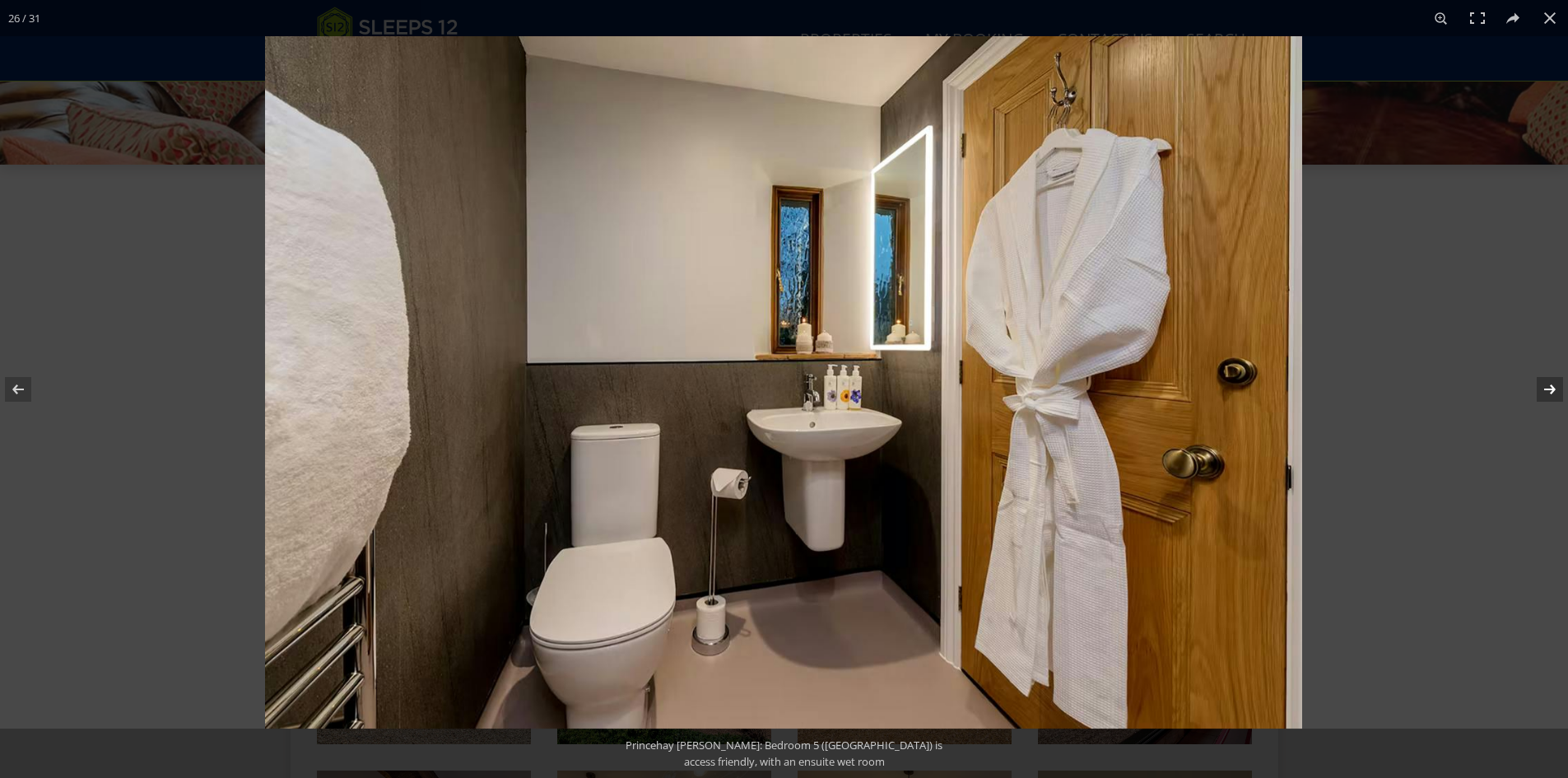
click at [1543, 377] on button at bounding box center [1539, 389] width 58 height 83
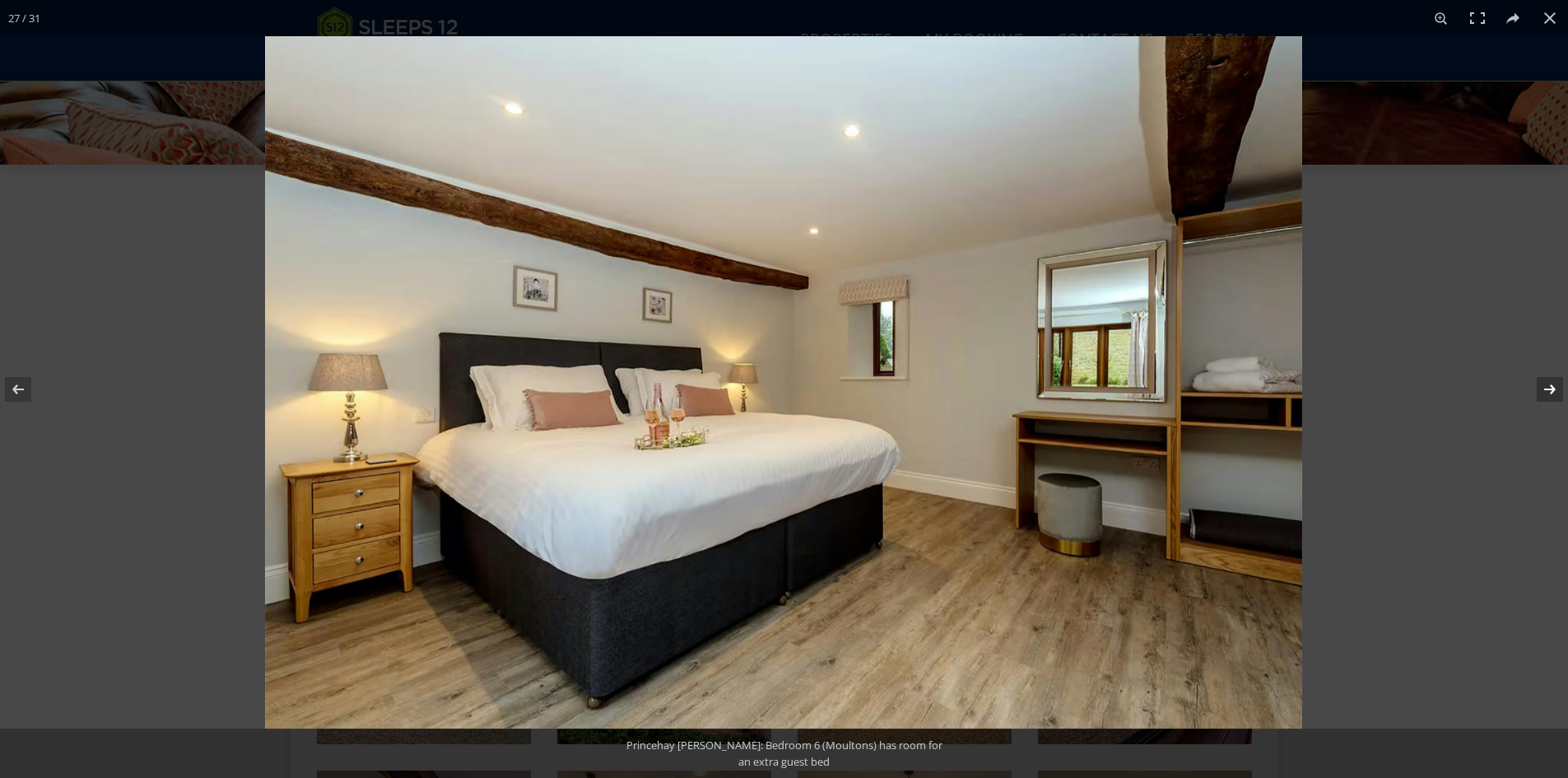
click at [1543, 377] on button at bounding box center [1539, 389] width 58 height 83
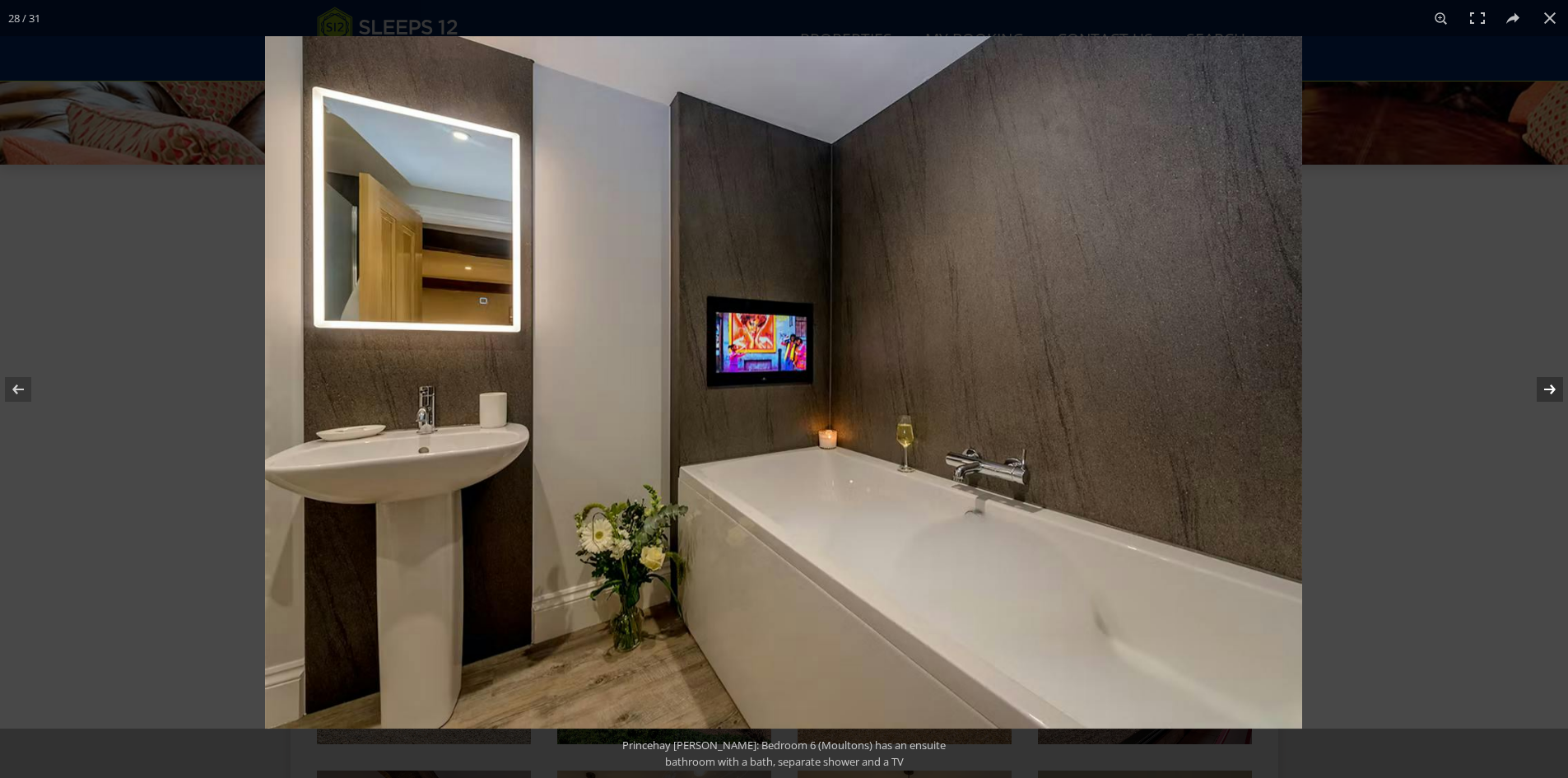
click at [1542, 377] on button at bounding box center [1539, 389] width 58 height 83
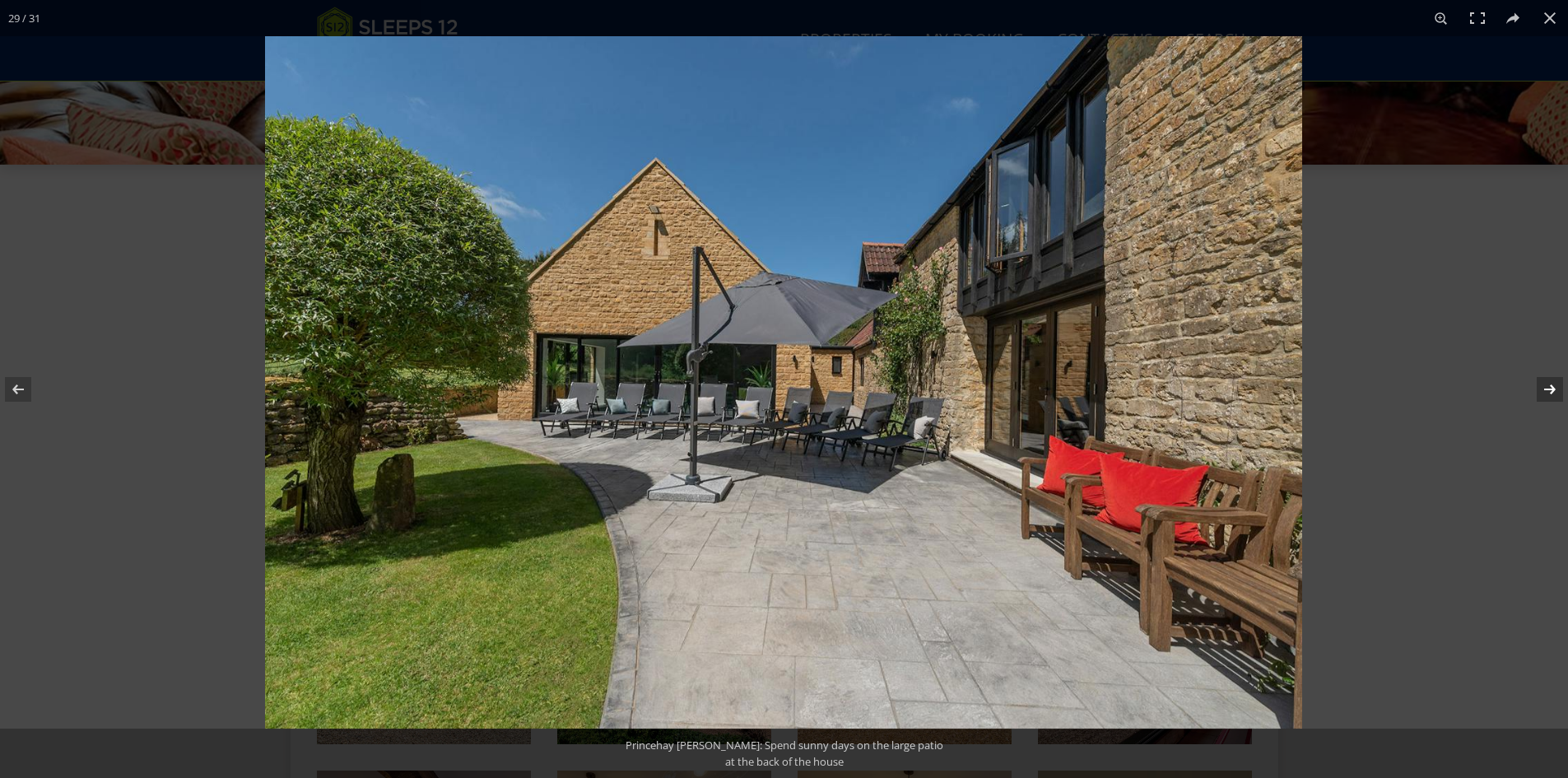
click at [1542, 377] on button at bounding box center [1539, 389] width 58 height 83
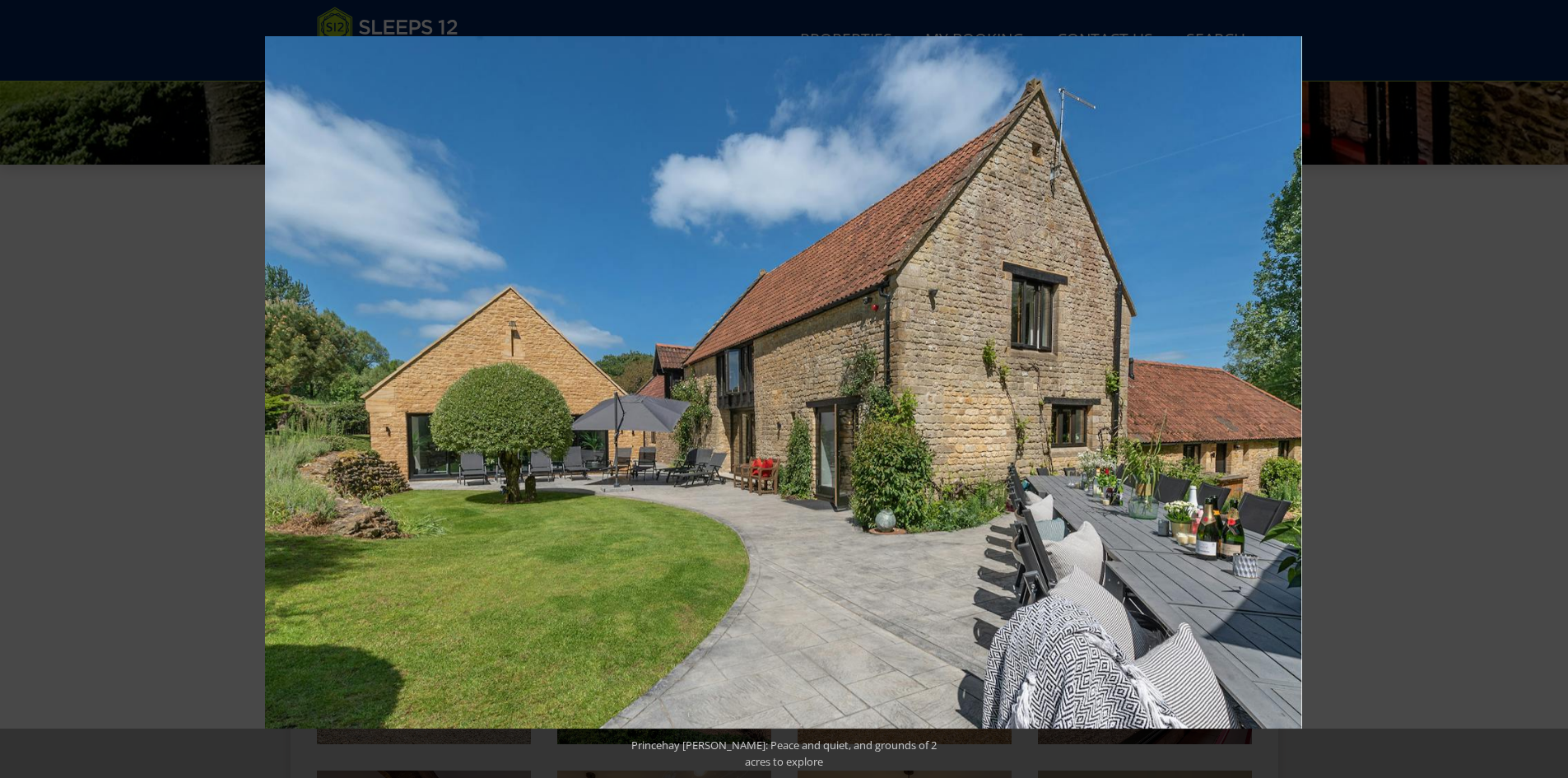
click at [1542, 377] on button at bounding box center [1539, 389] width 58 height 83
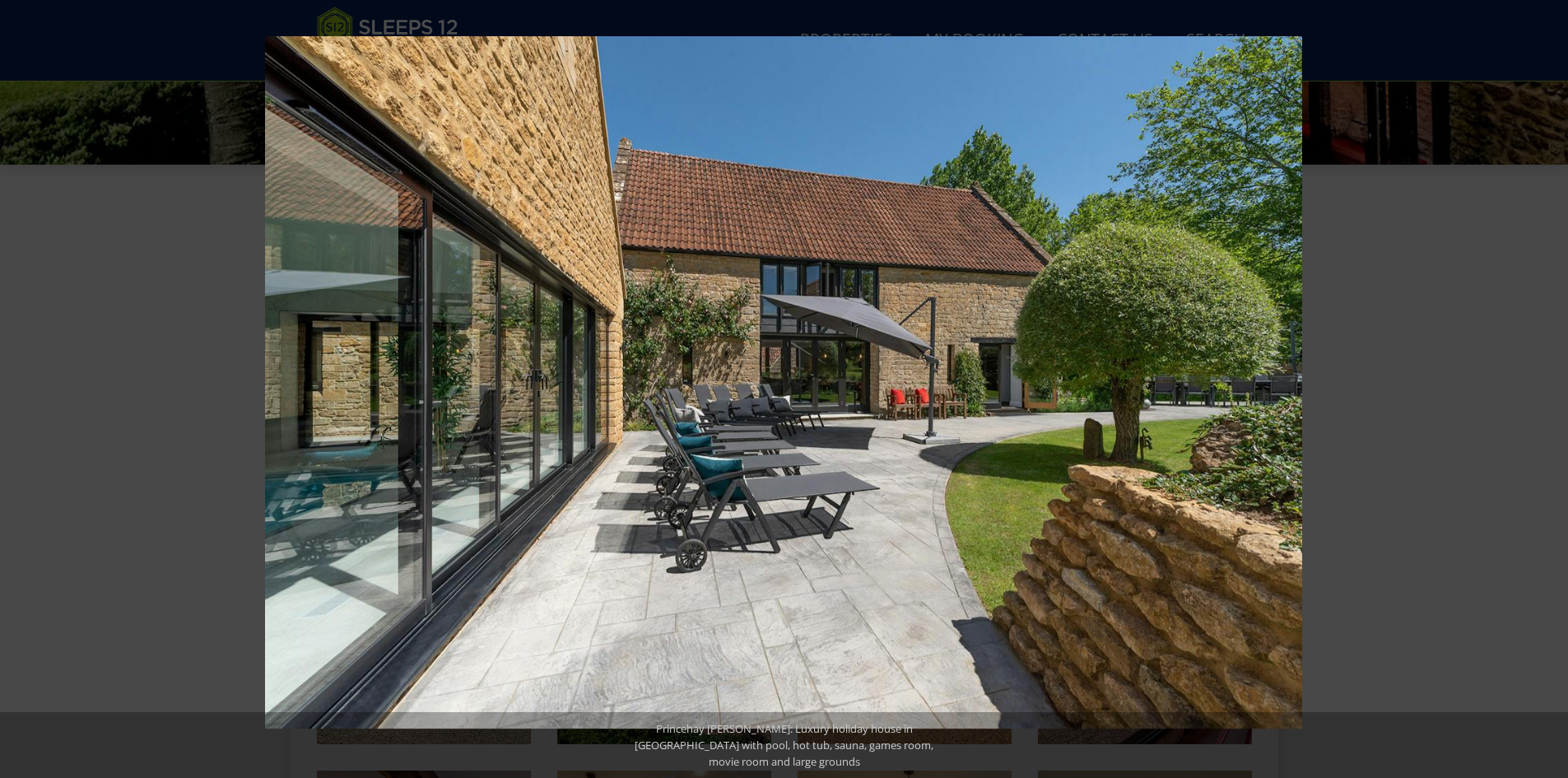
click at [1542, 377] on button at bounding box center [1539, 389] width 58 height 83
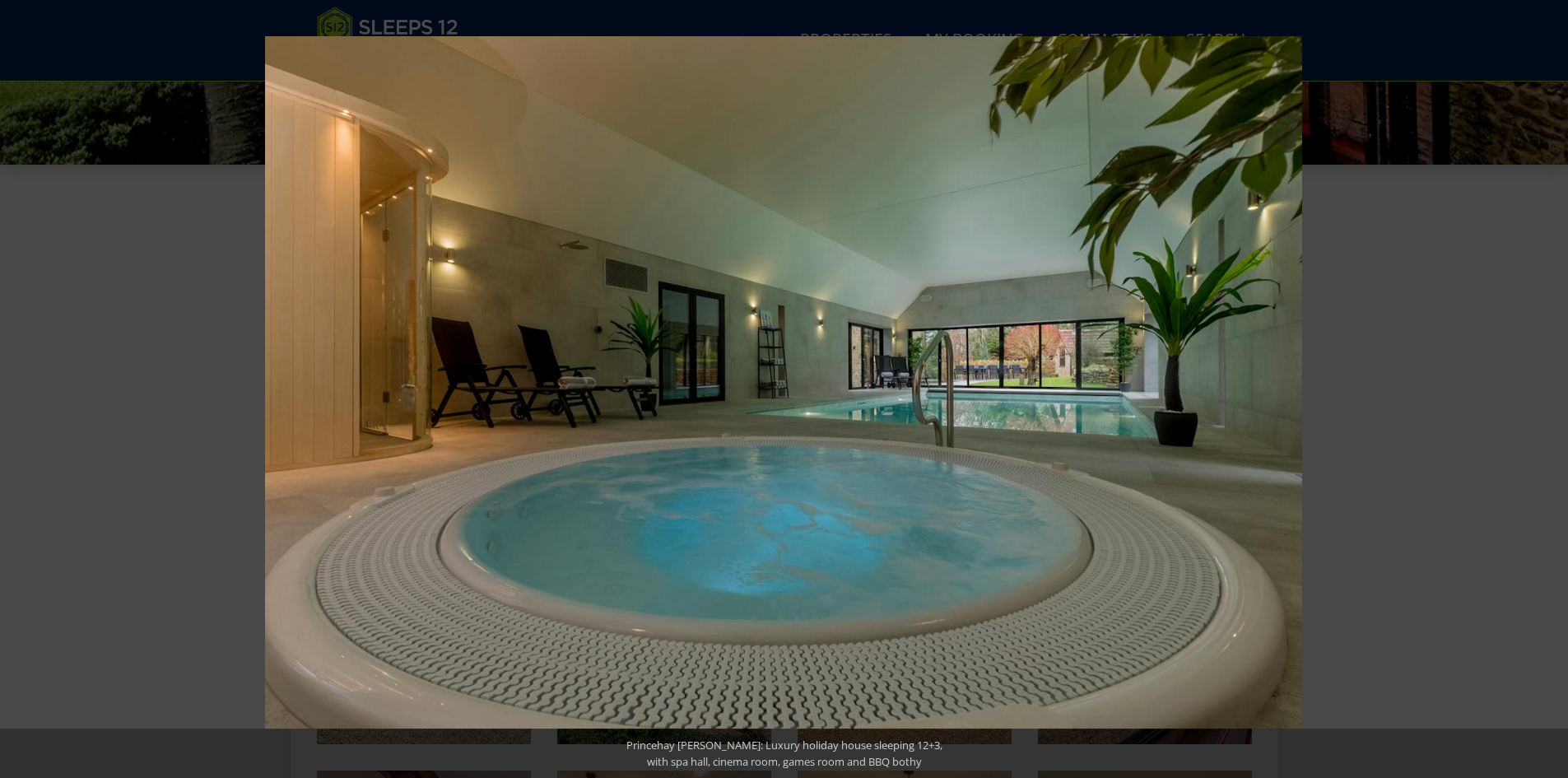
click at [1542, 377] on button at bounding box center [1539, 389] width 58 height 83
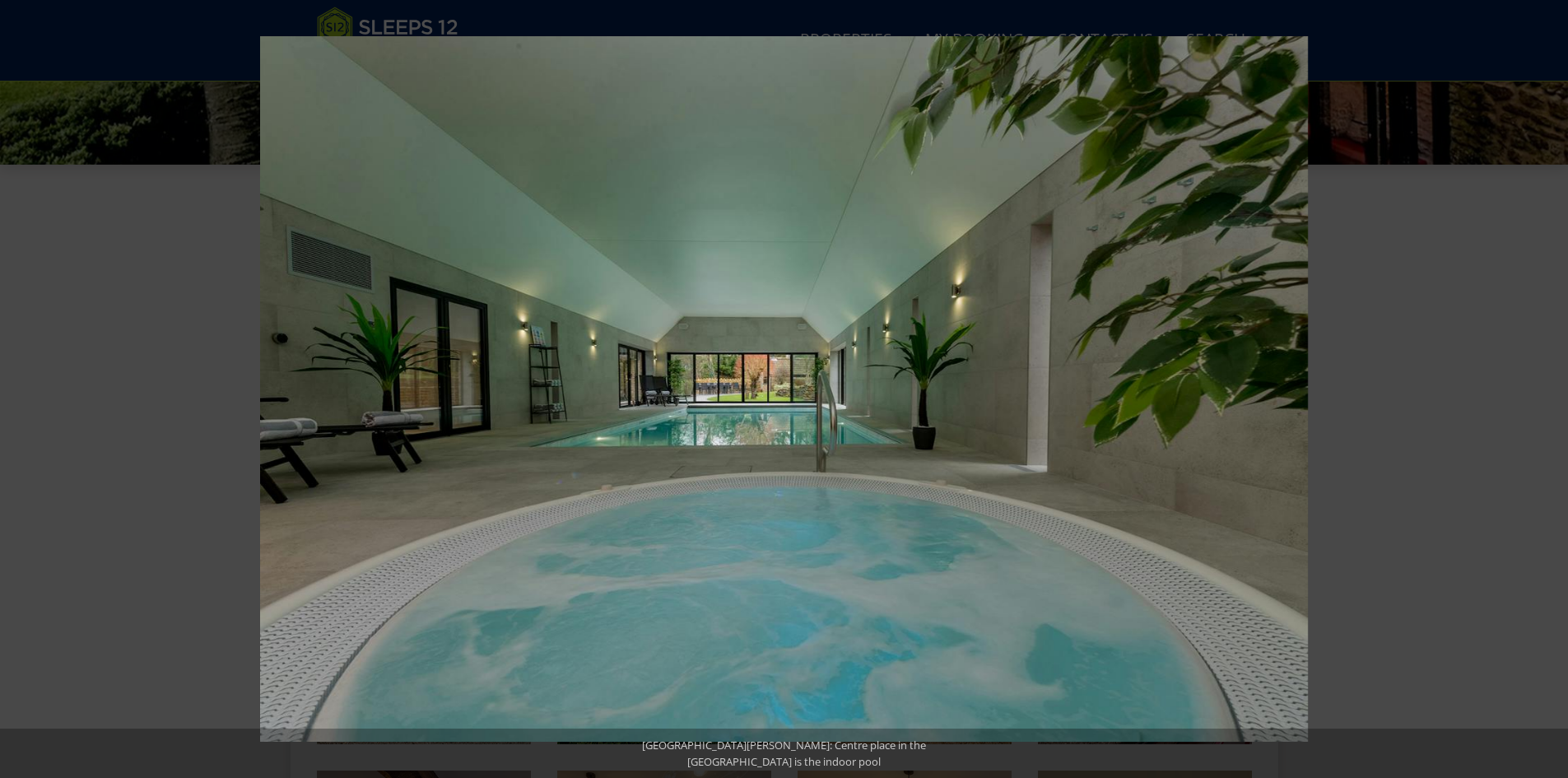
click at [1542, 377] on button at bounding box center [1539, 389] width 58 height 83
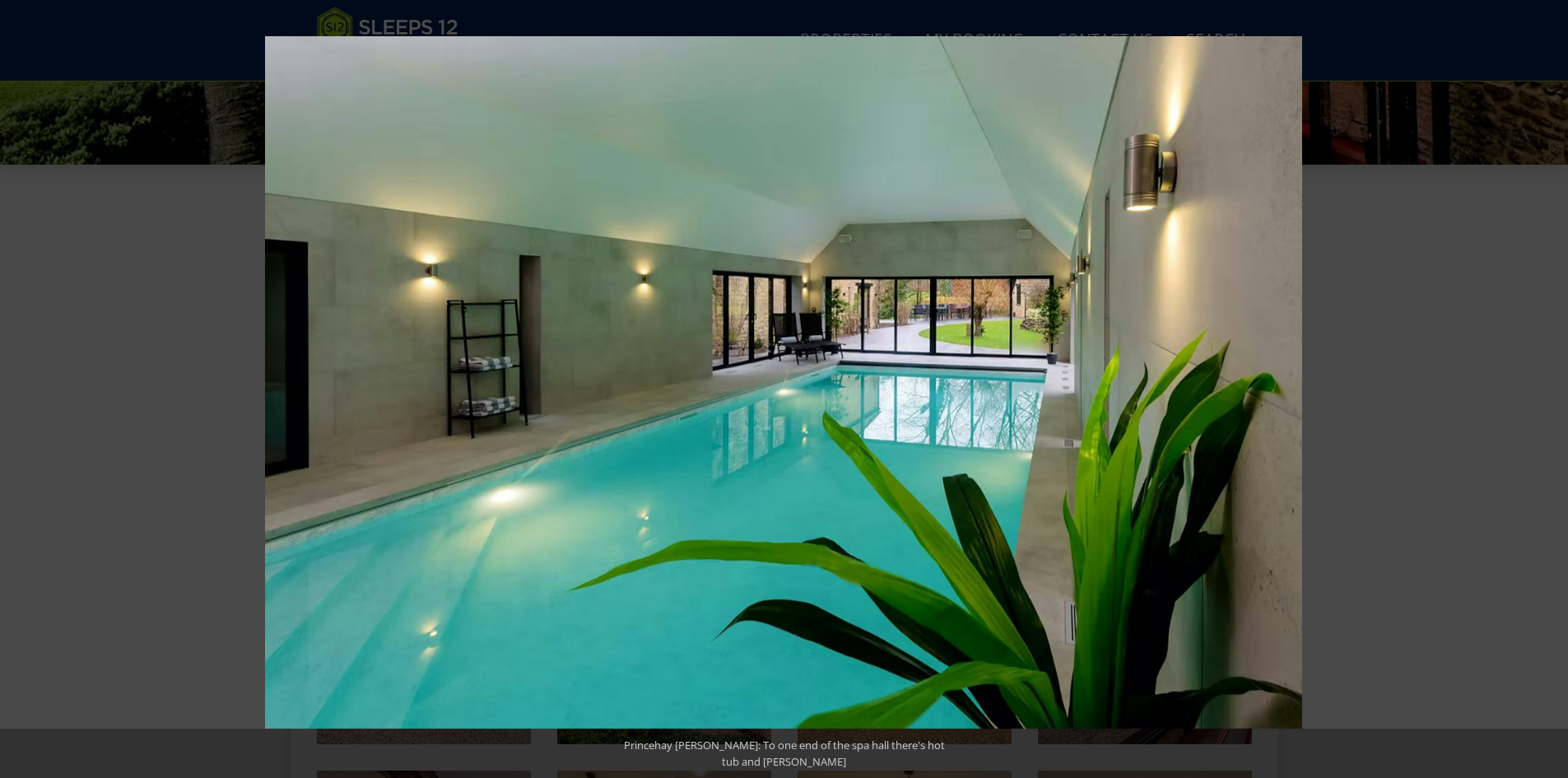
click at [1542, 377] on button at bounding box center [1539, 389] width 58 height 83
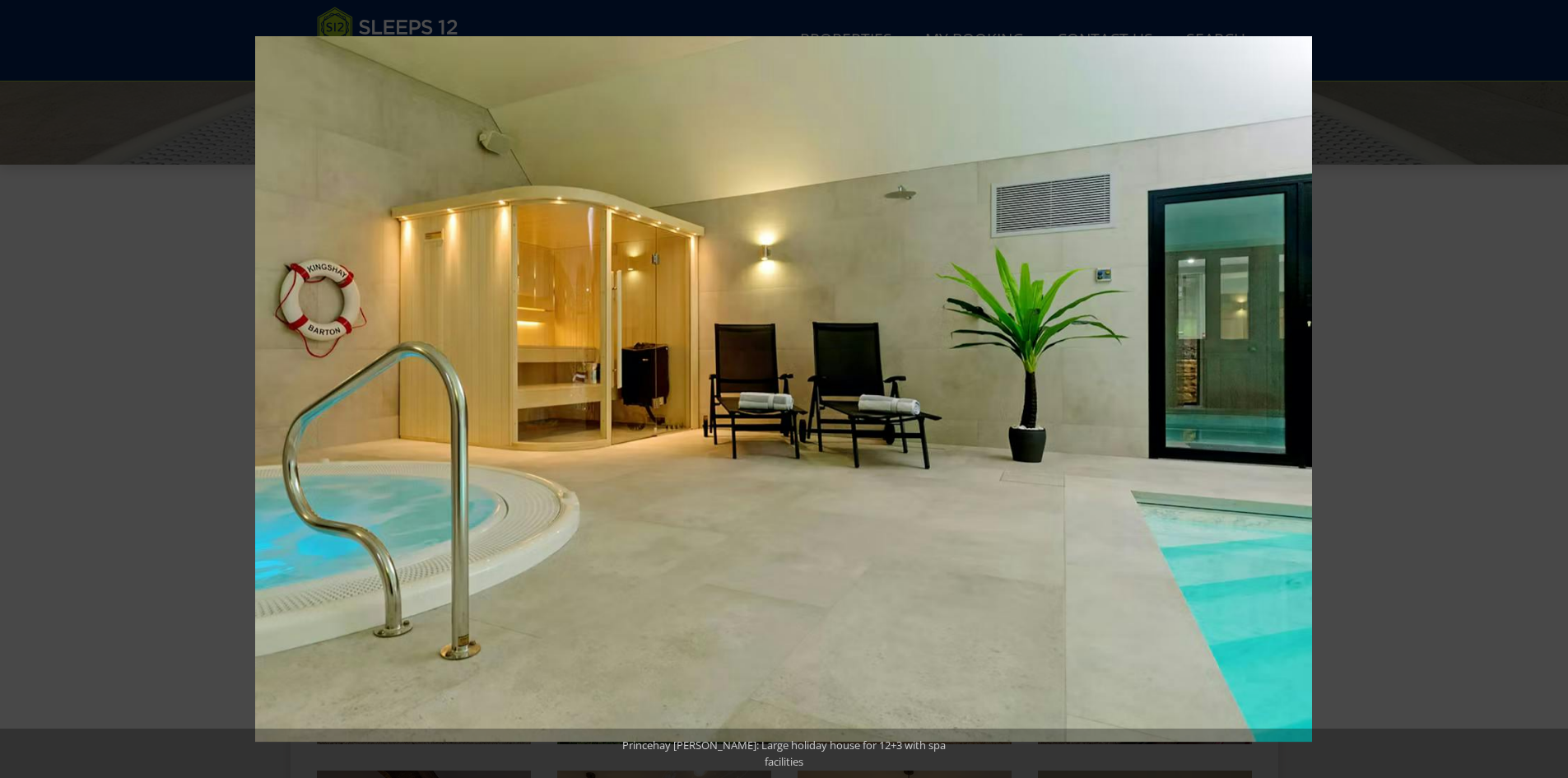
click at [1542, 377] on button at bounding box center [1539, 389] width 58 height 83
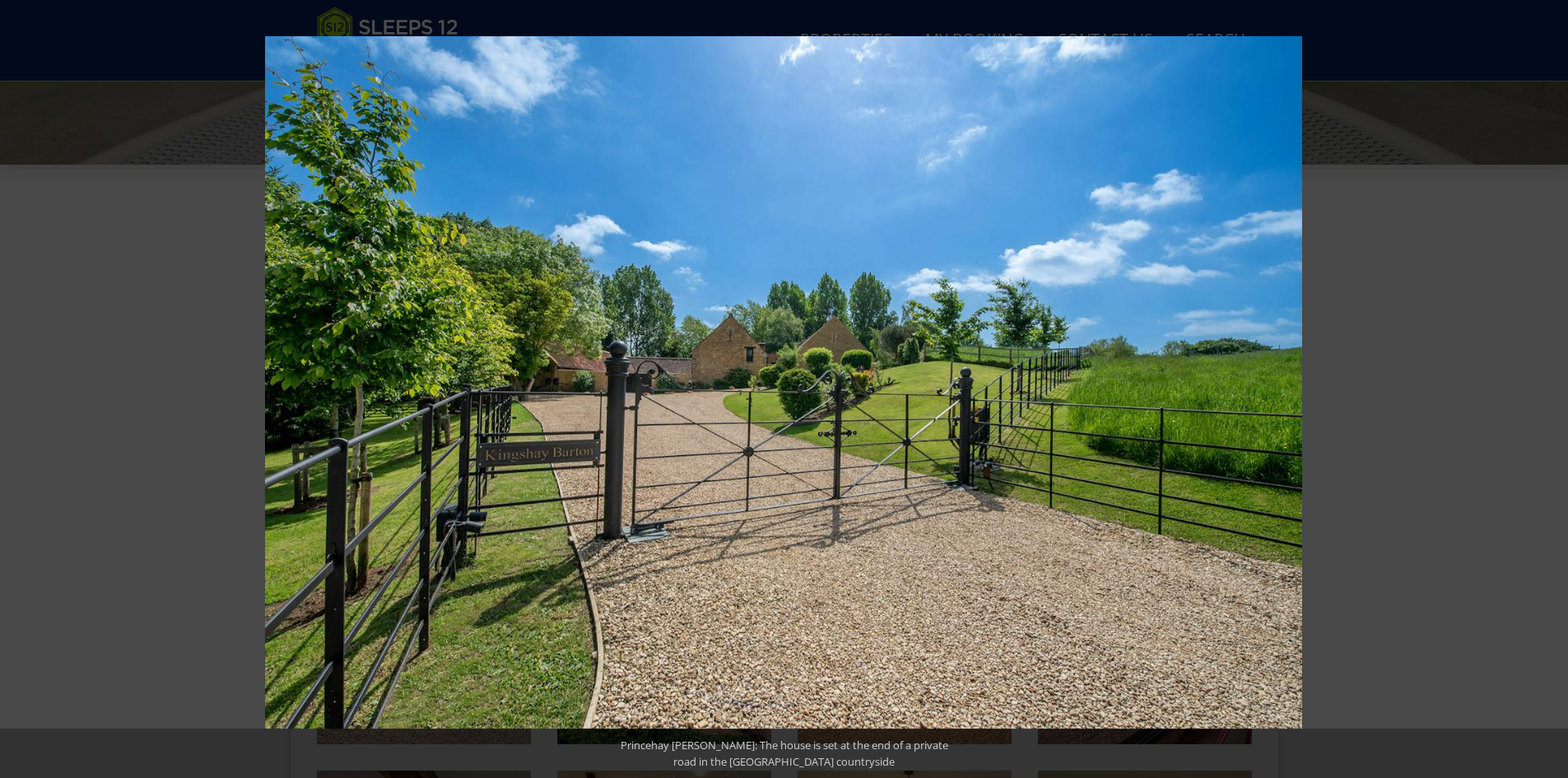
click at [1542, 377] on button at bounding box center [1539, 389] width 58 height 83
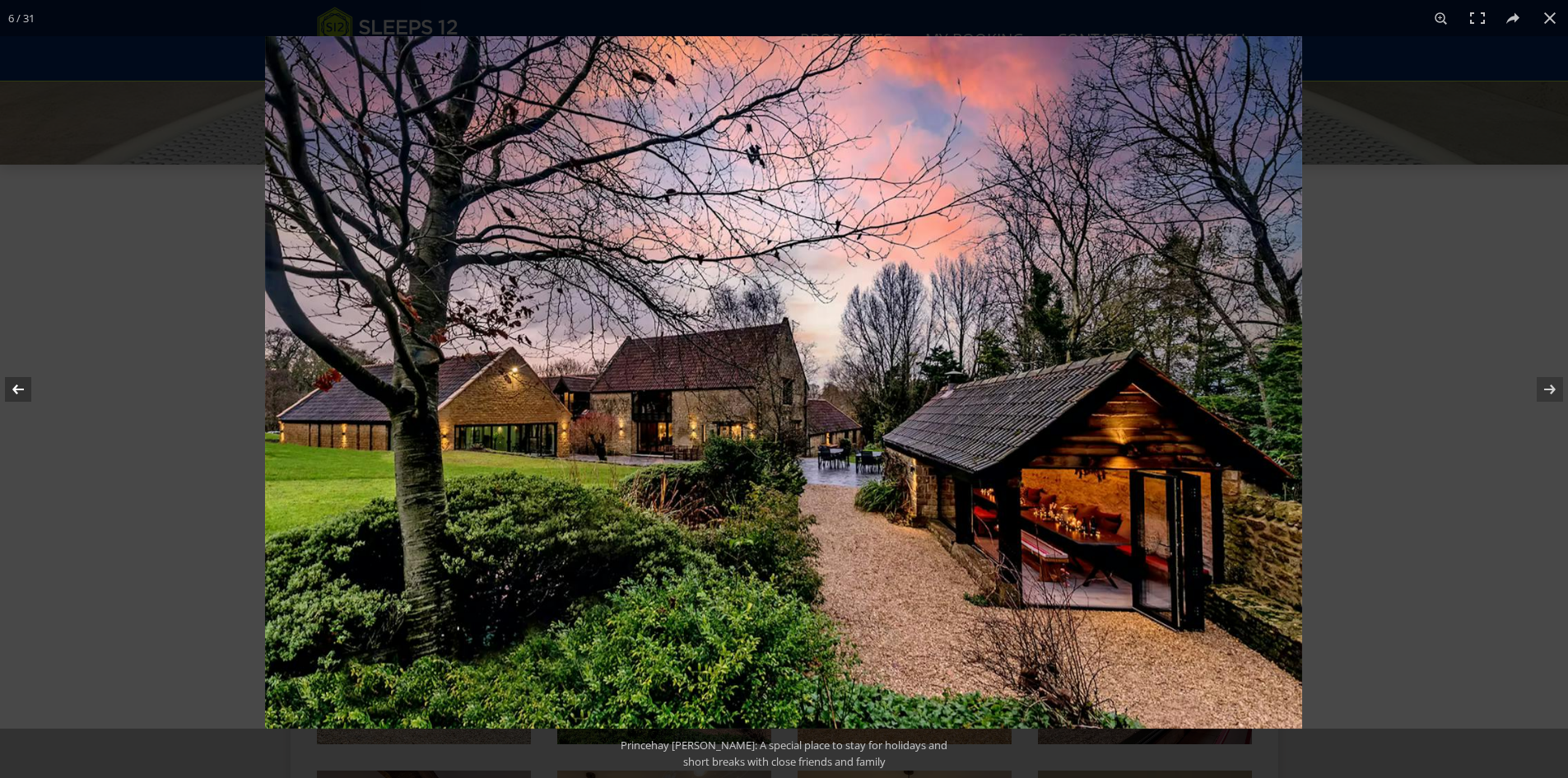
click at [20, 382] on button at bounding box center [29, 389] width 58 height 83
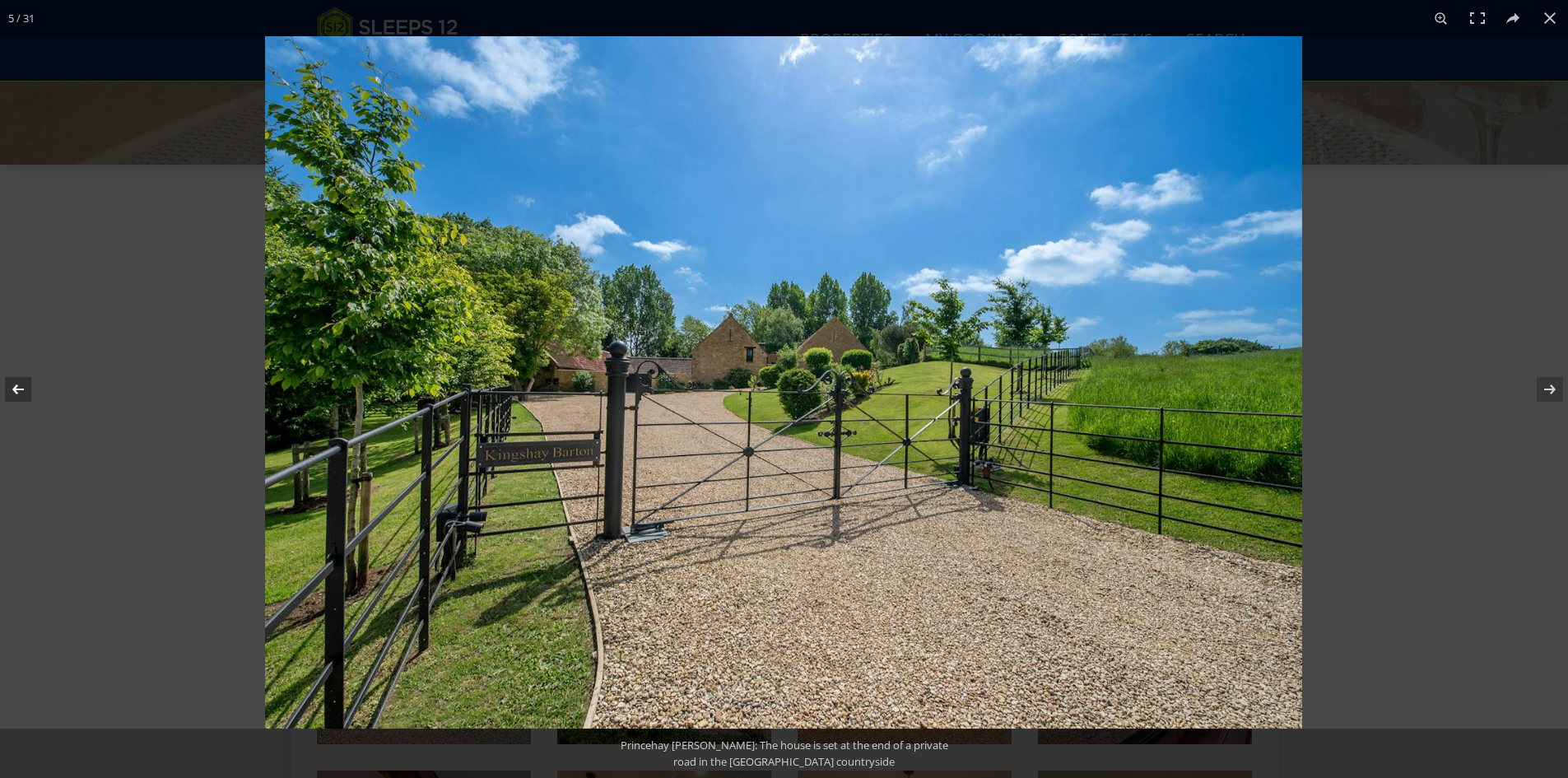
click at [20, 382] on button at bounding box center [29, 389] width 58 height 83
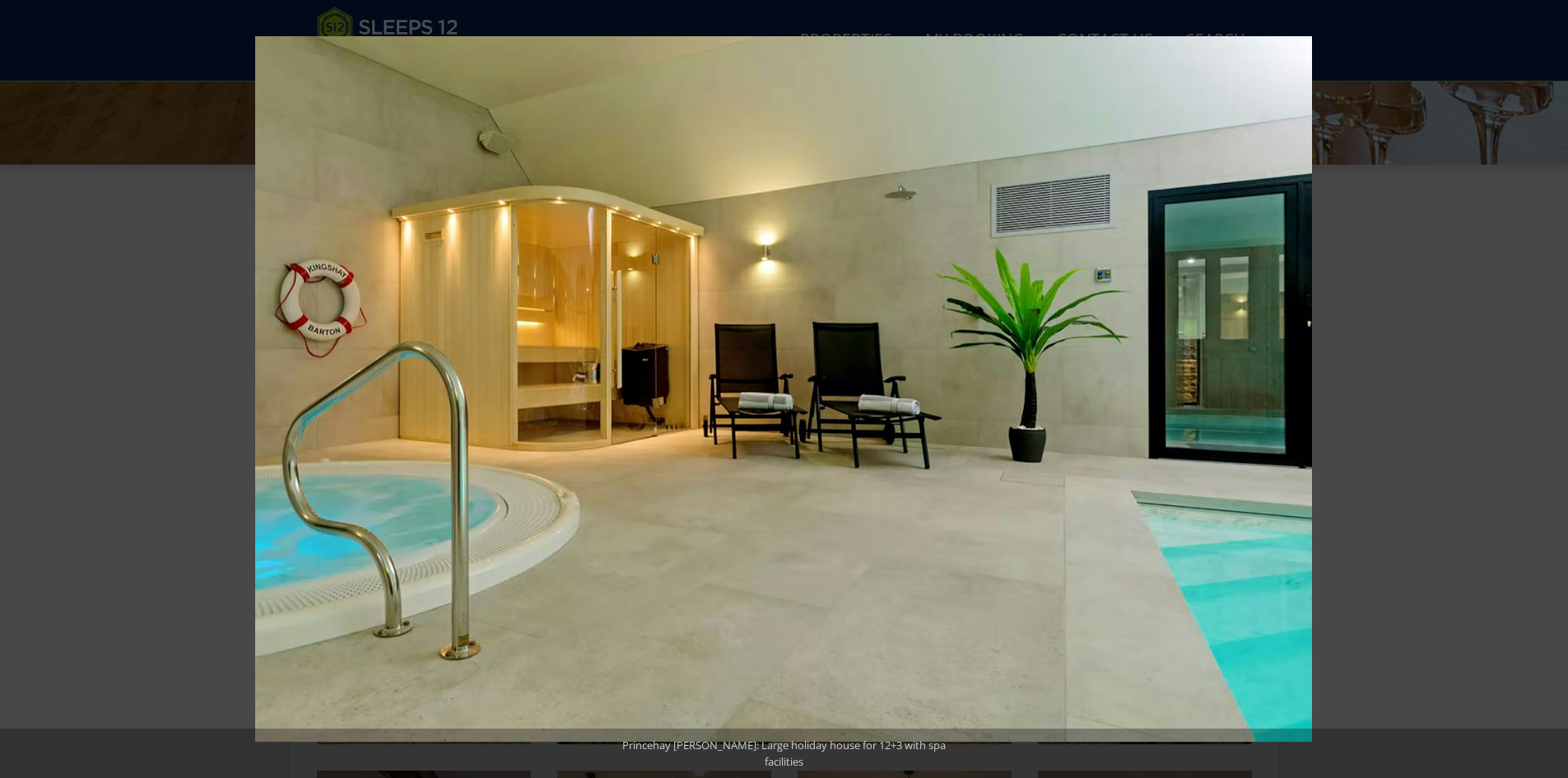
click at [20, 382] on button at bounding box center [29, 389] width 58 height 83
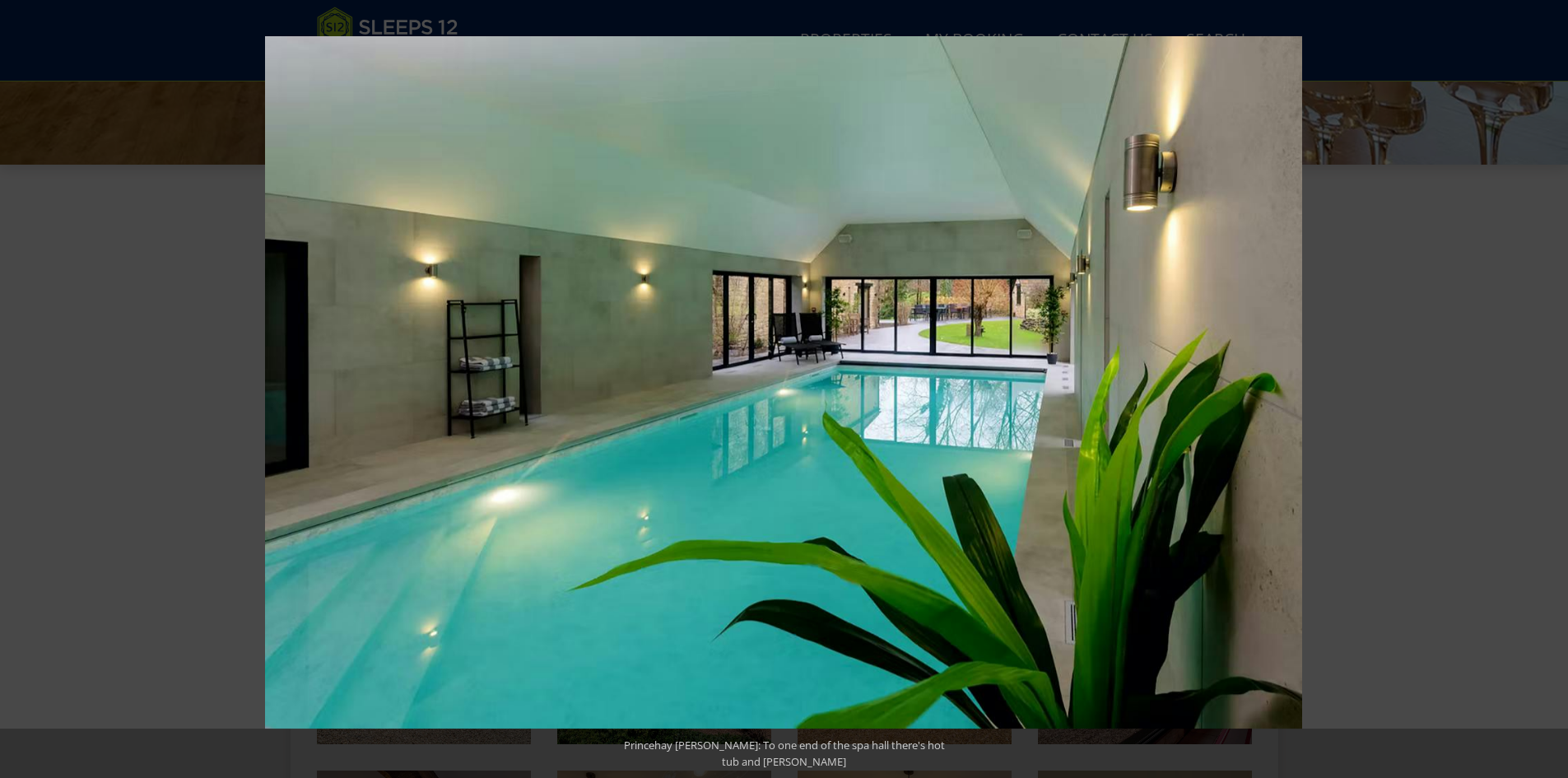
click at [20, 382] on button at bounding box center [29, 389] width 58 height 83
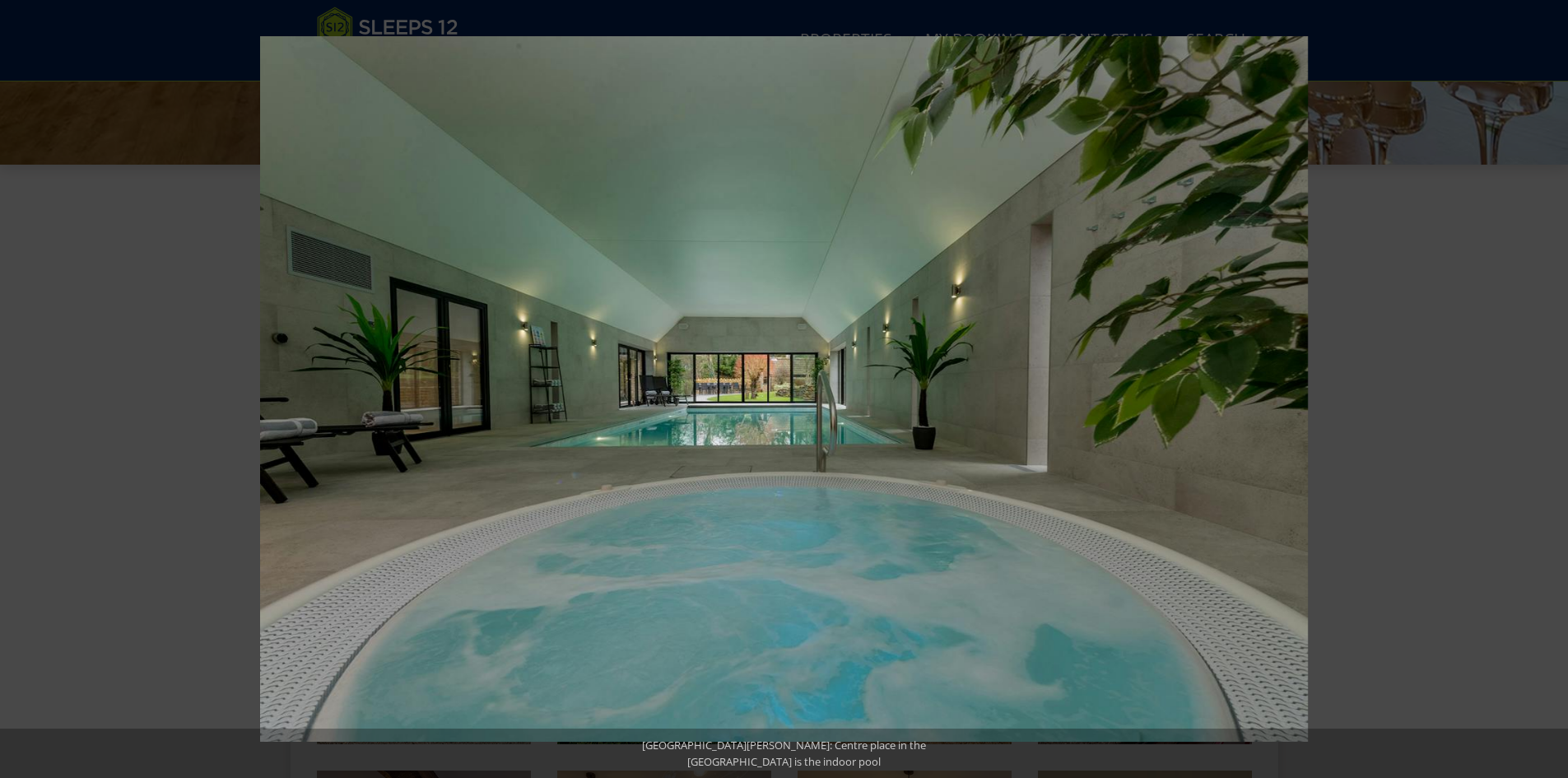
click at [20, 382] on button at bounding box center [29, 389] width 58 height 83
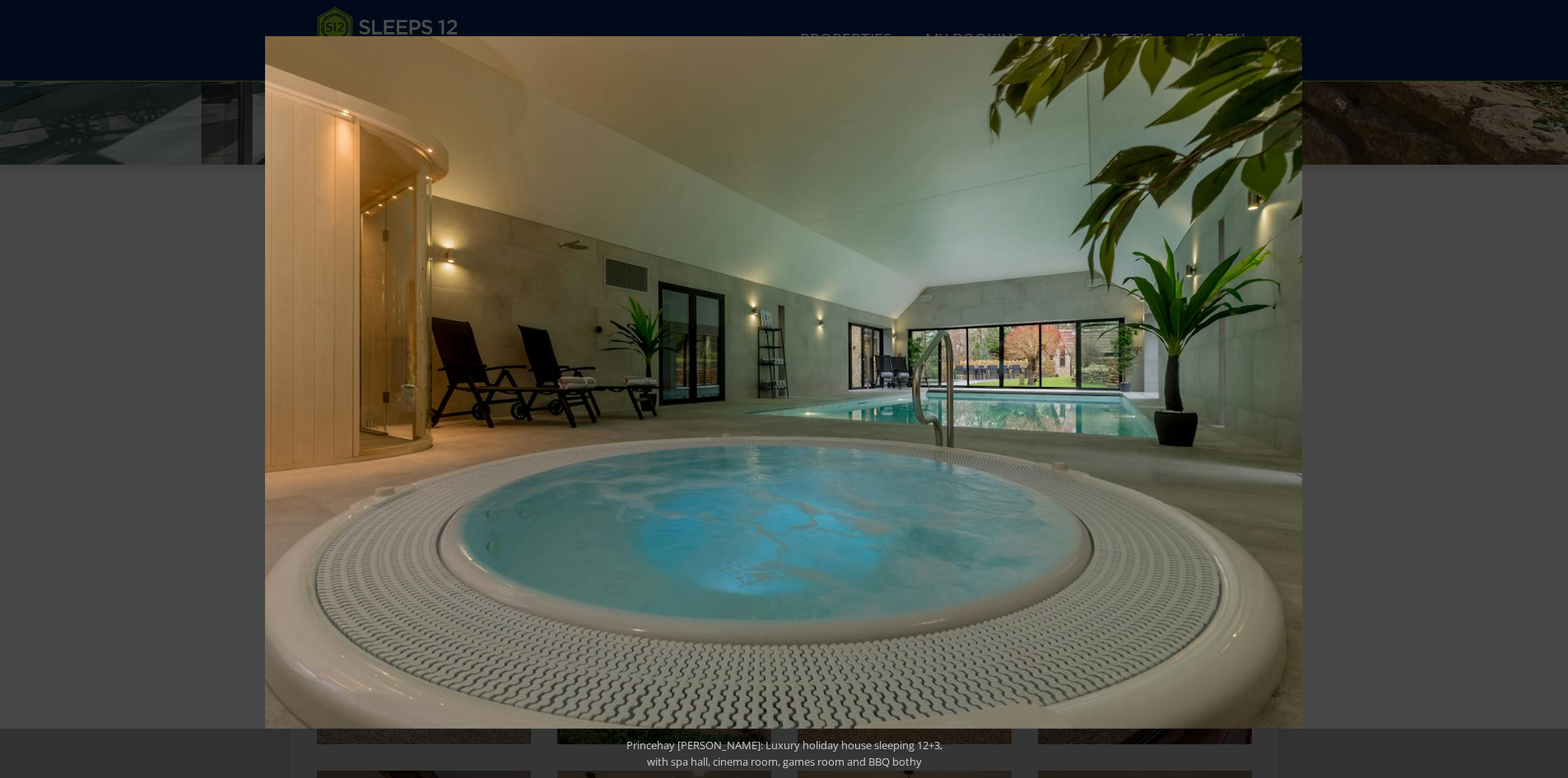
click at [20, 382] on button at bounding box center [29, 389] width 58 height 83
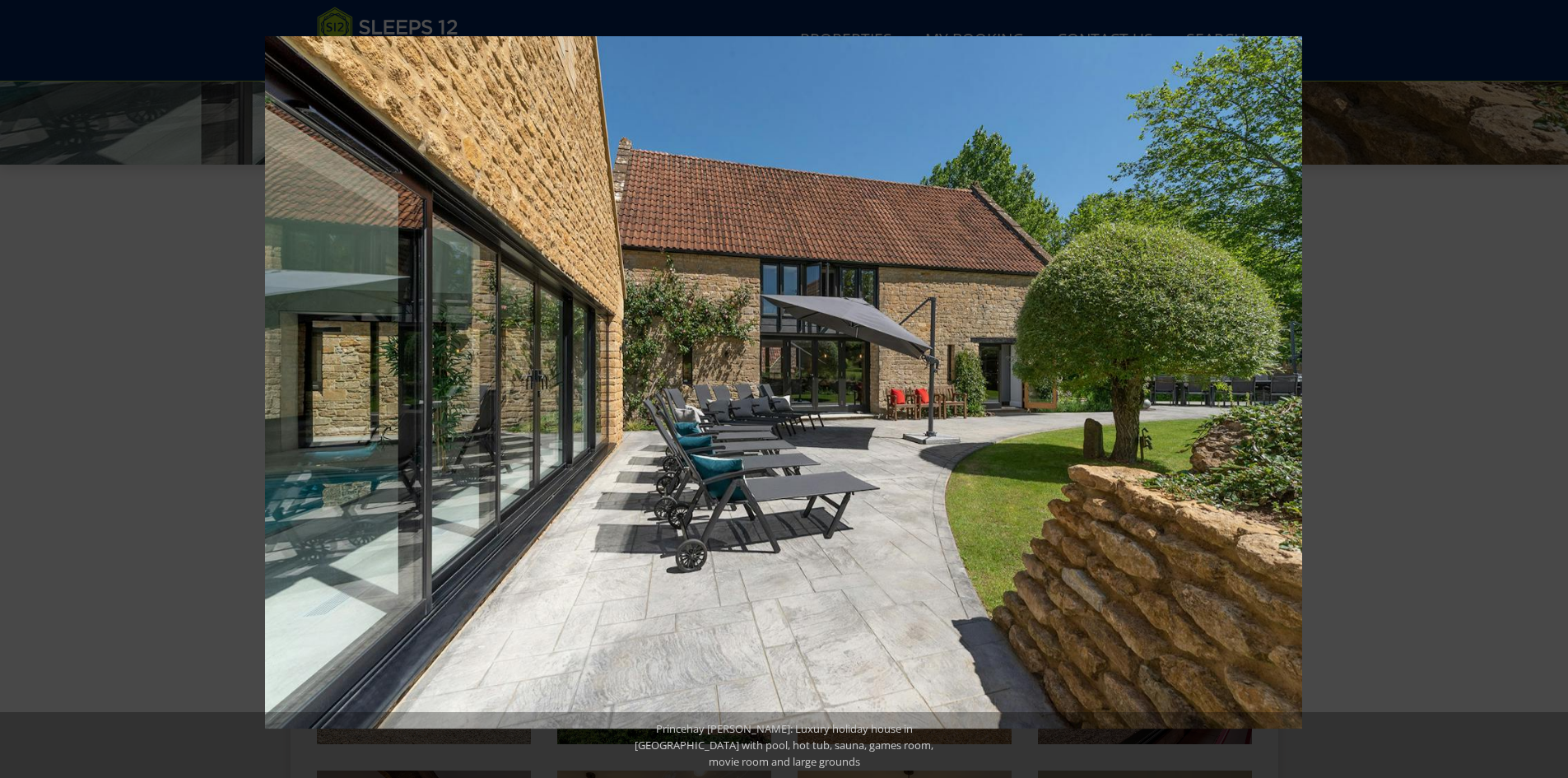
click at [20, 382] on button at bounding box center [29, 389] width 58 height 83
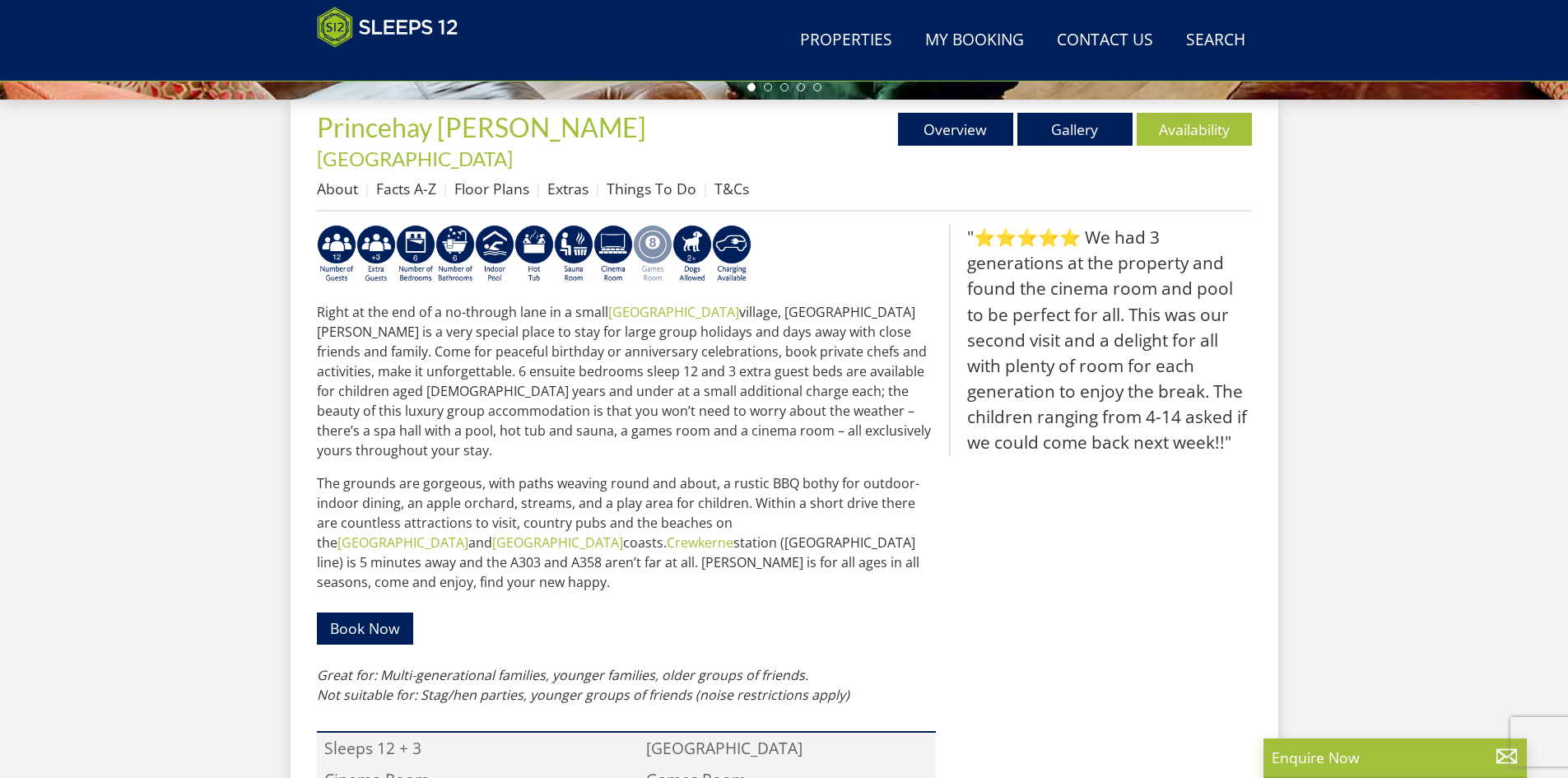
scroll to position [615, 0]
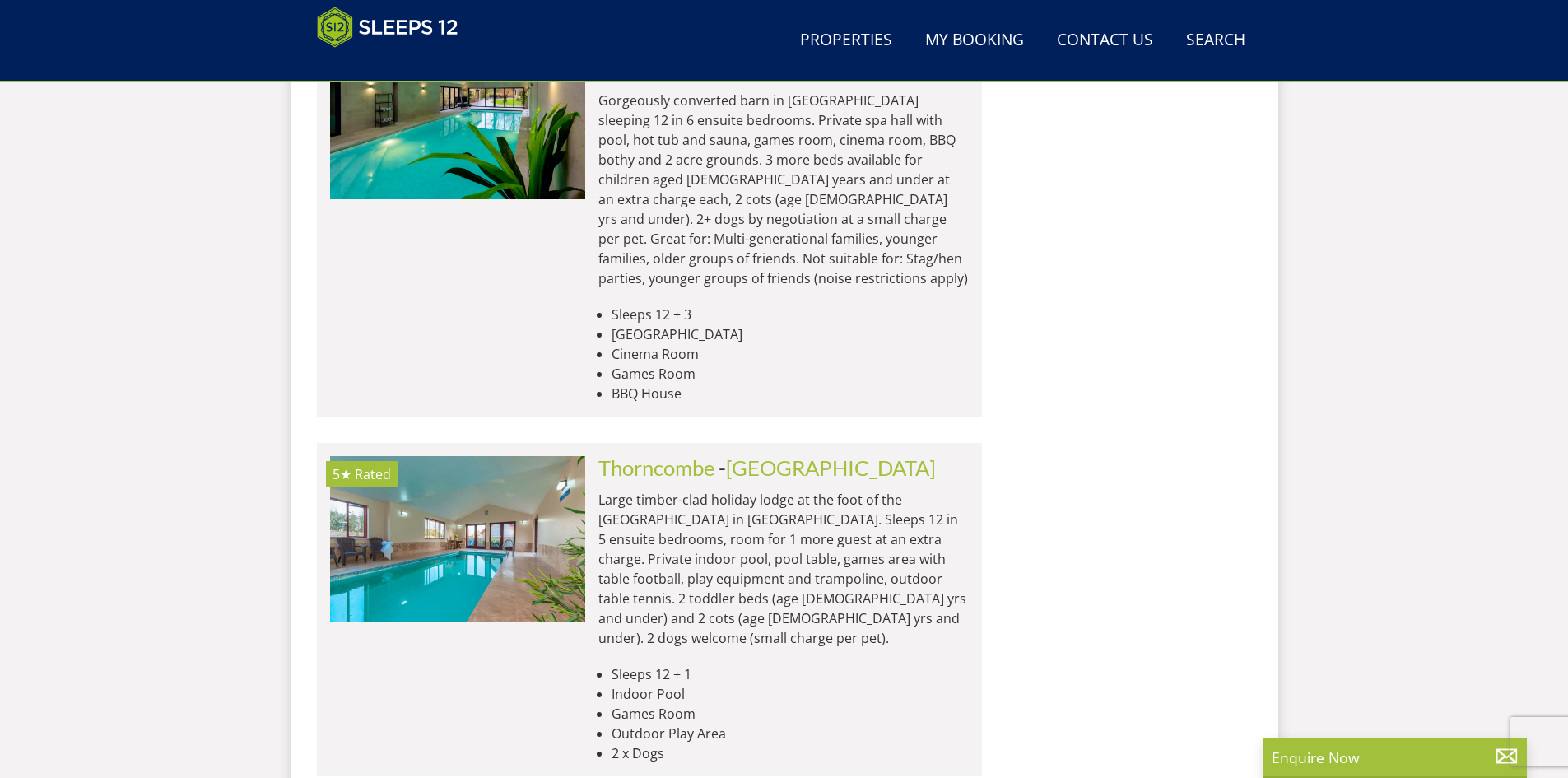
scroll to position [7012, 0]
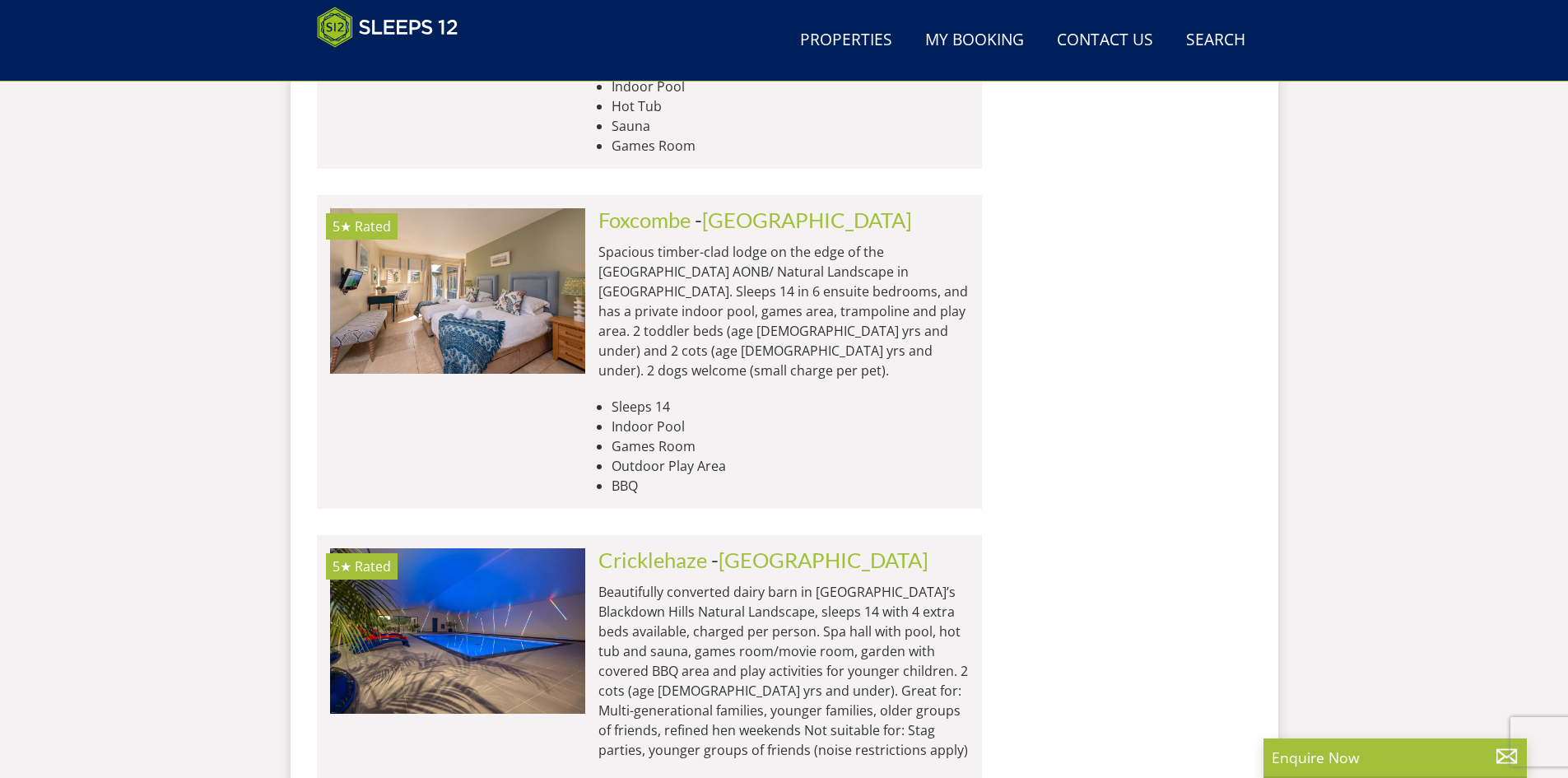
scroll to position [9564, 0]
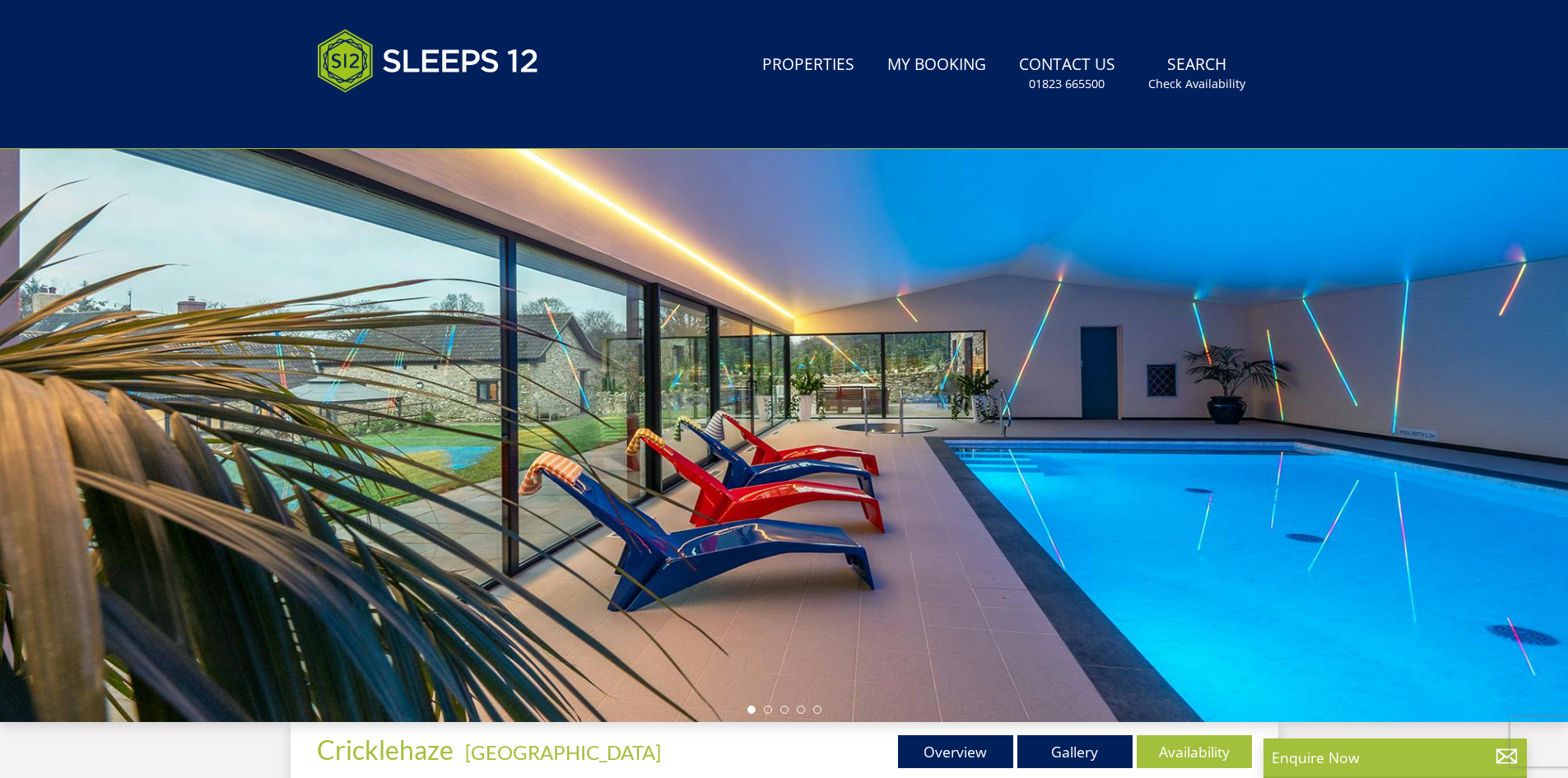
scroll to position [450, 0]
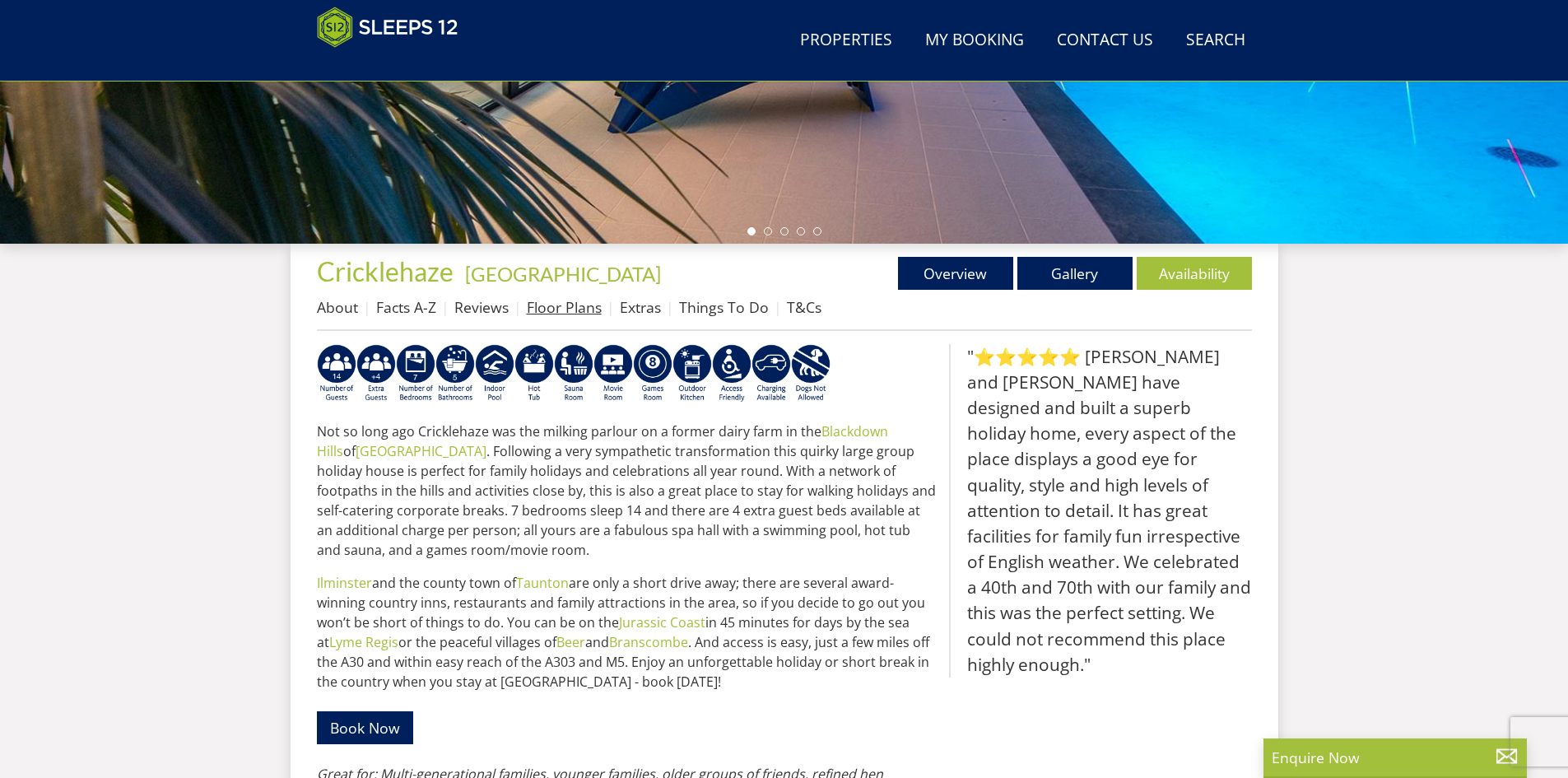
click at [560, 304] on link "Floor Plans" at bounding box center [563, 307] width 75 height 19
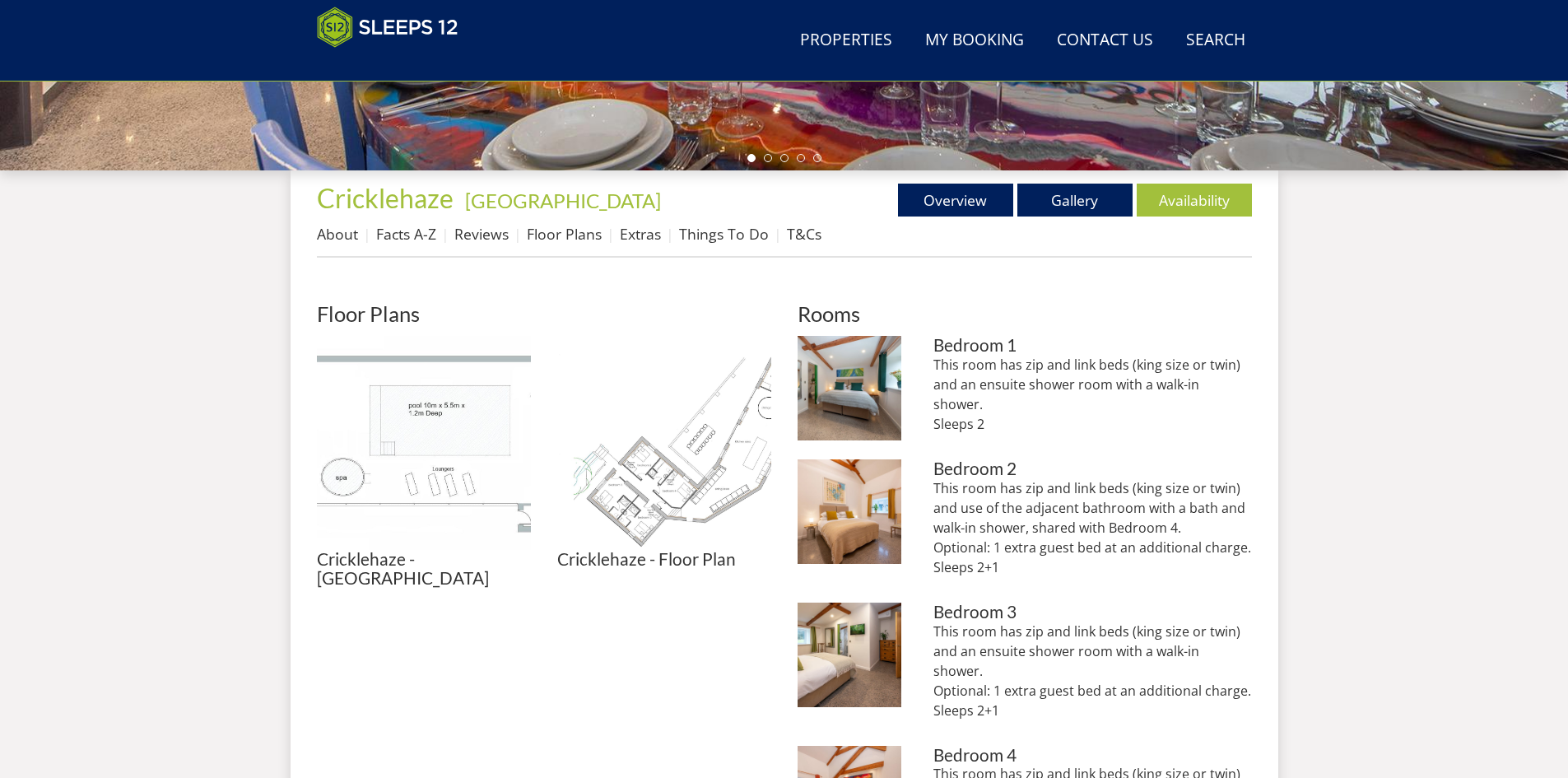
scroll to position [529, 0]
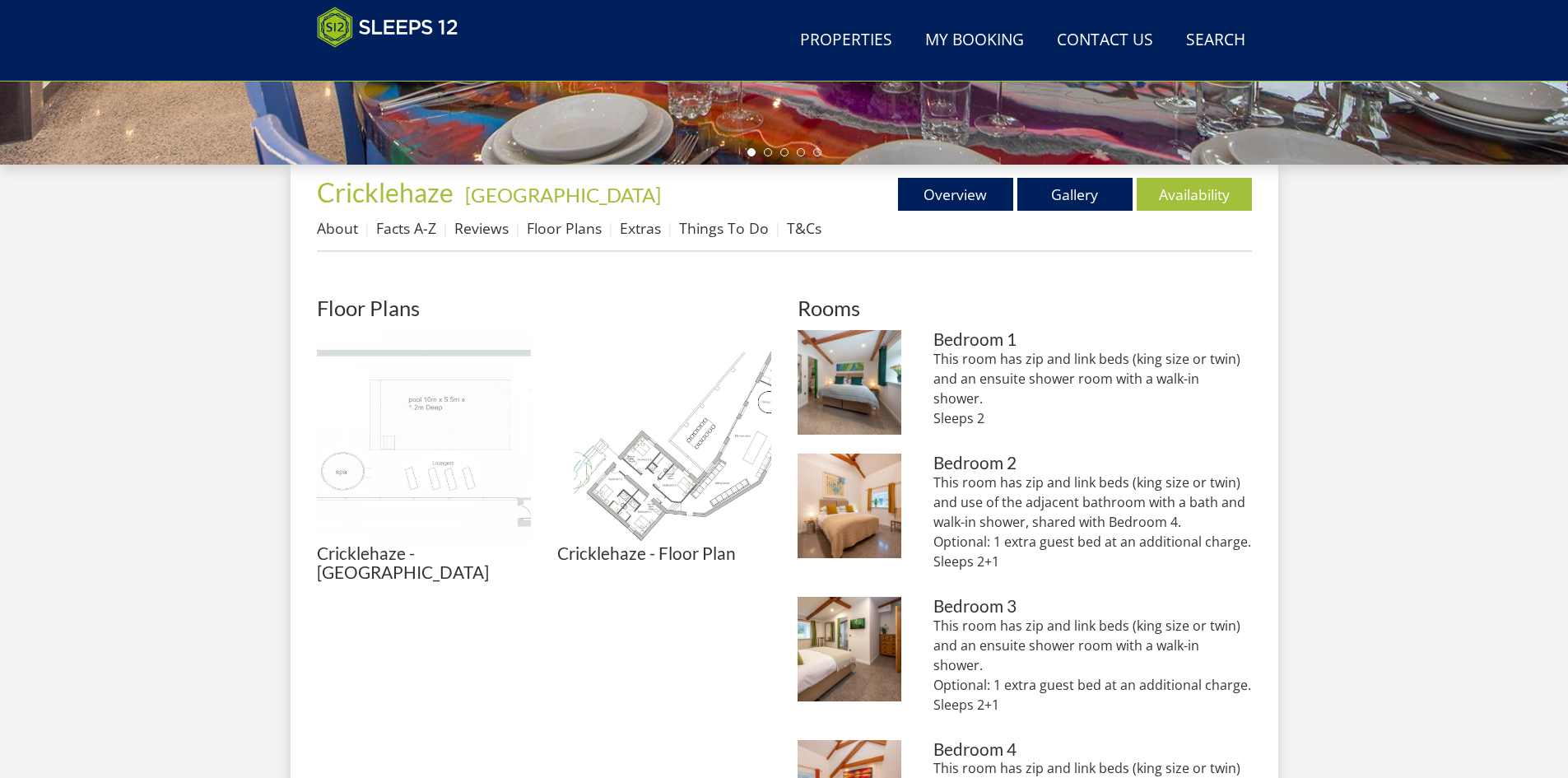
click at [443, 425] on img at bounding box center [424, 437] width 214 height 214
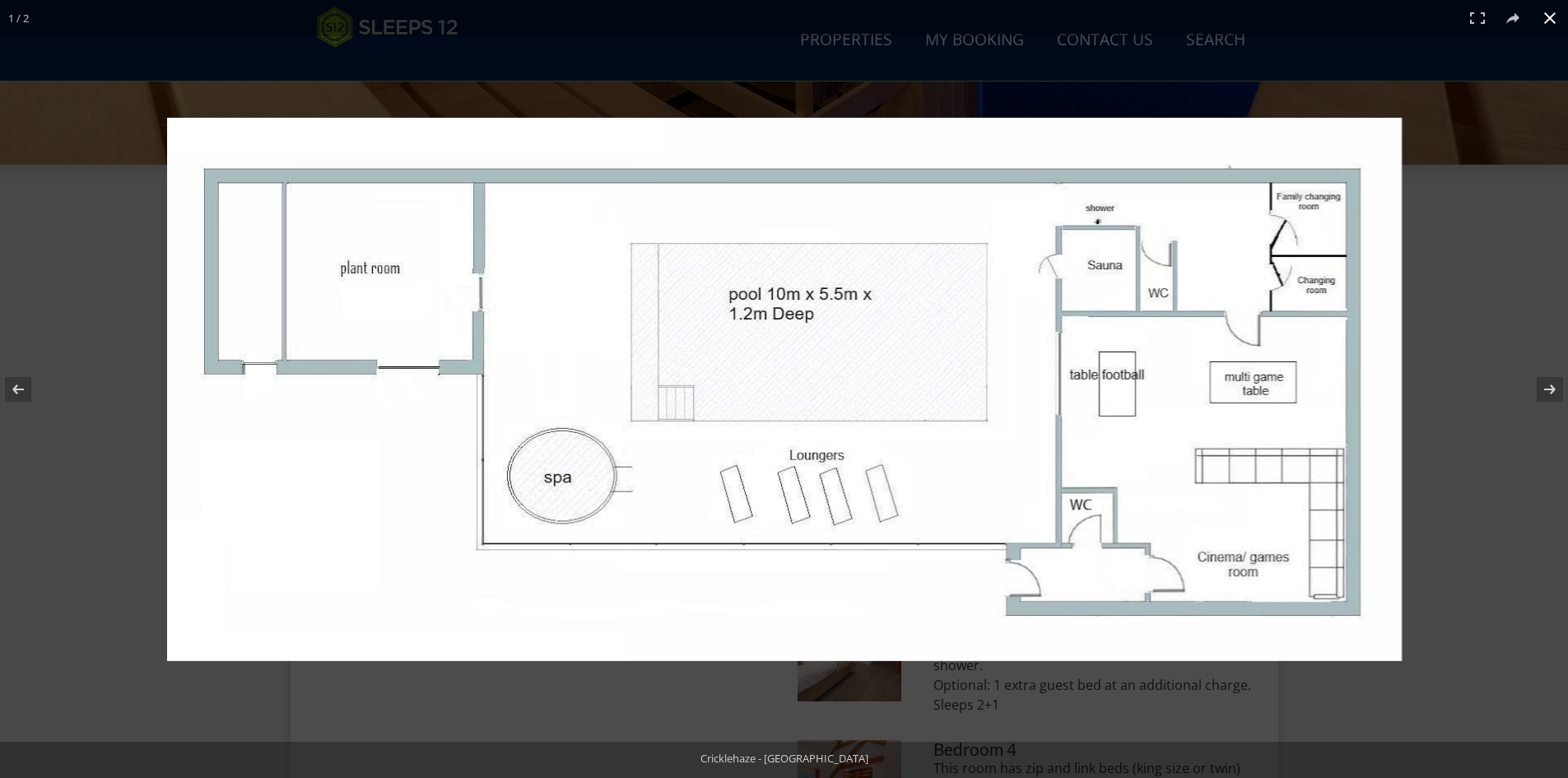
click at [1546, 12] on button at bounding box center [1550, 18] width 36 height 36
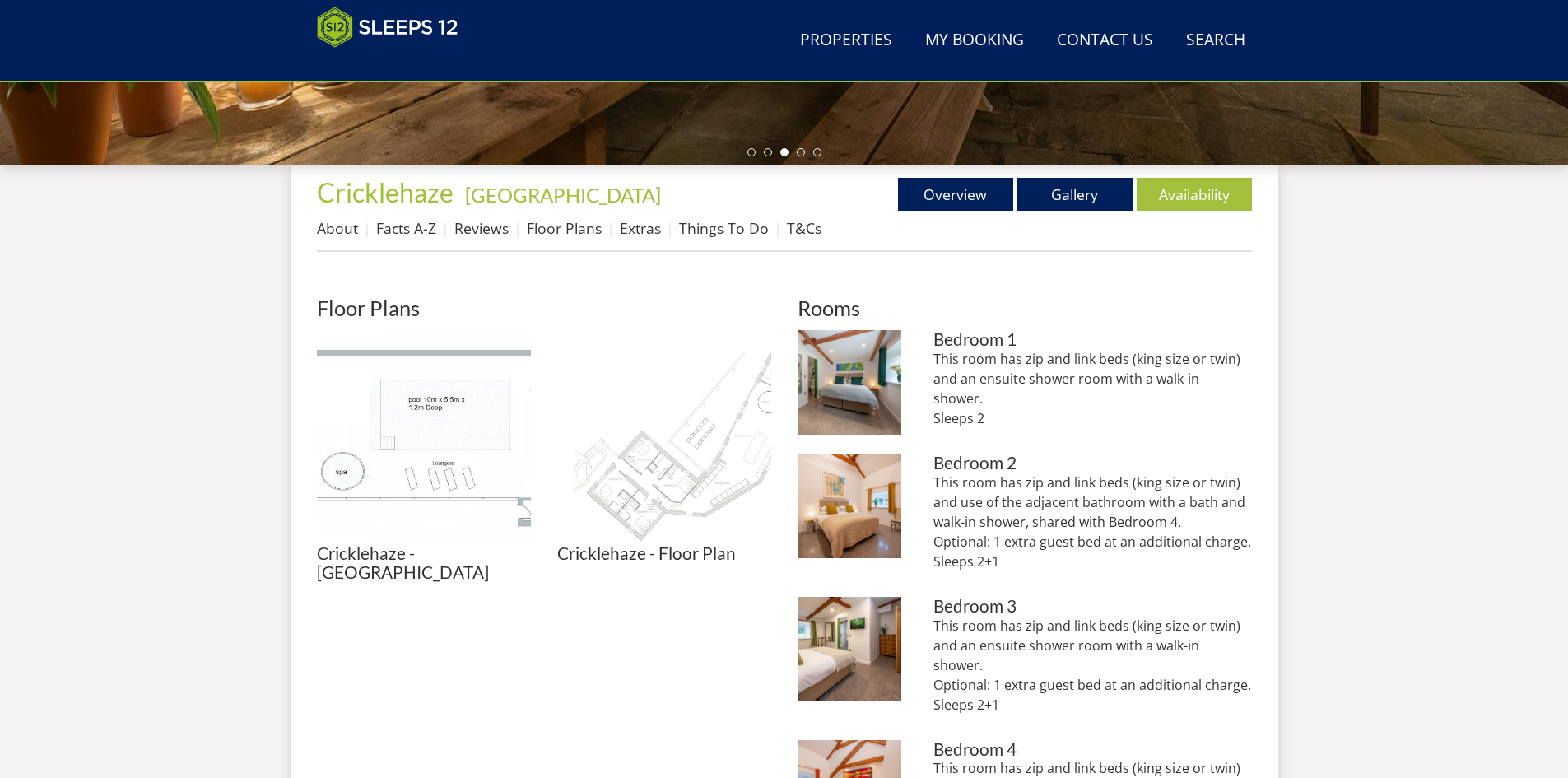
click at [671, 493] on img at bounding box center [664, 437] width 214 height 214
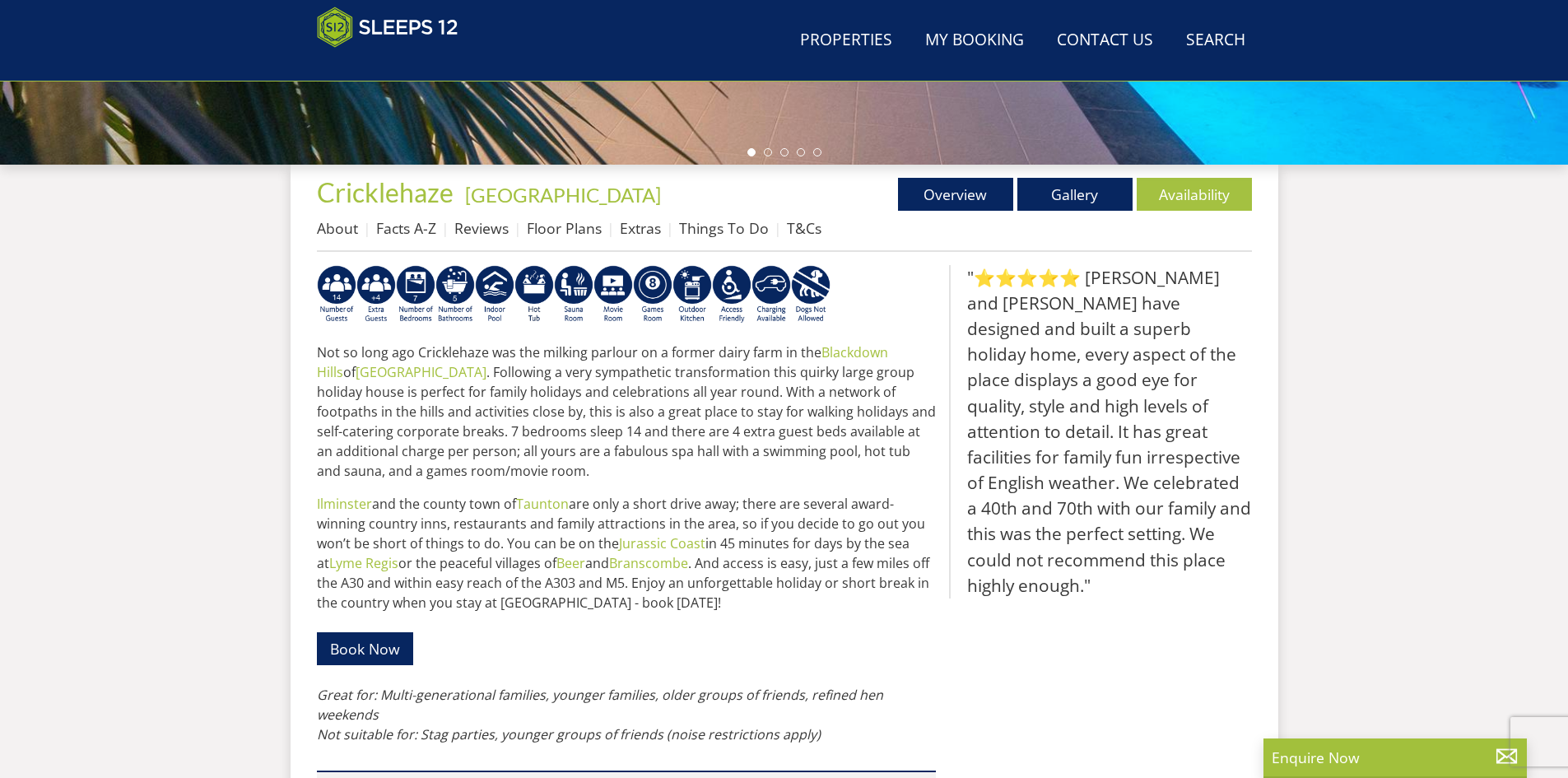
scroll to position [450, 0]
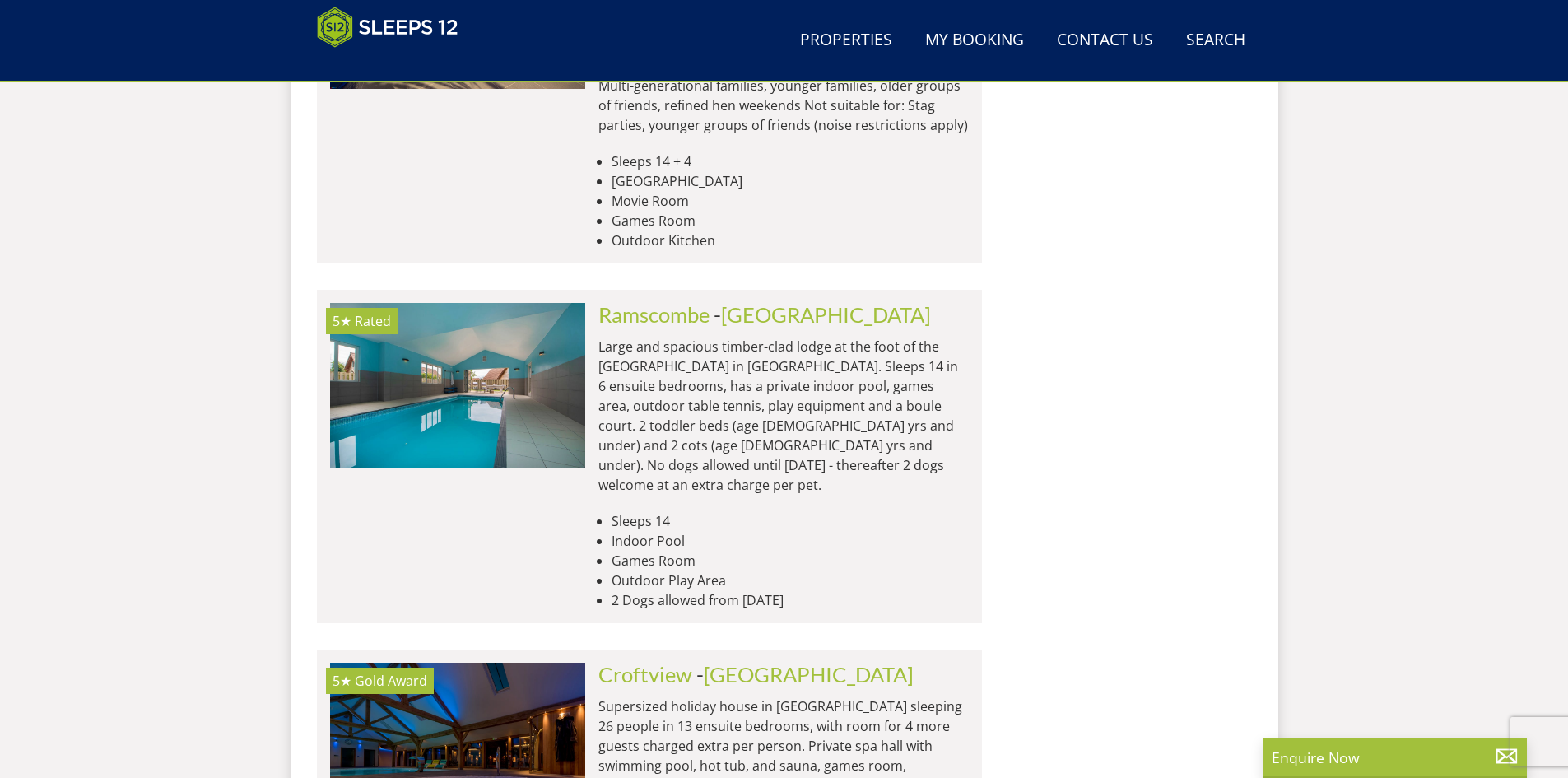
scroll to position [10552, 0]
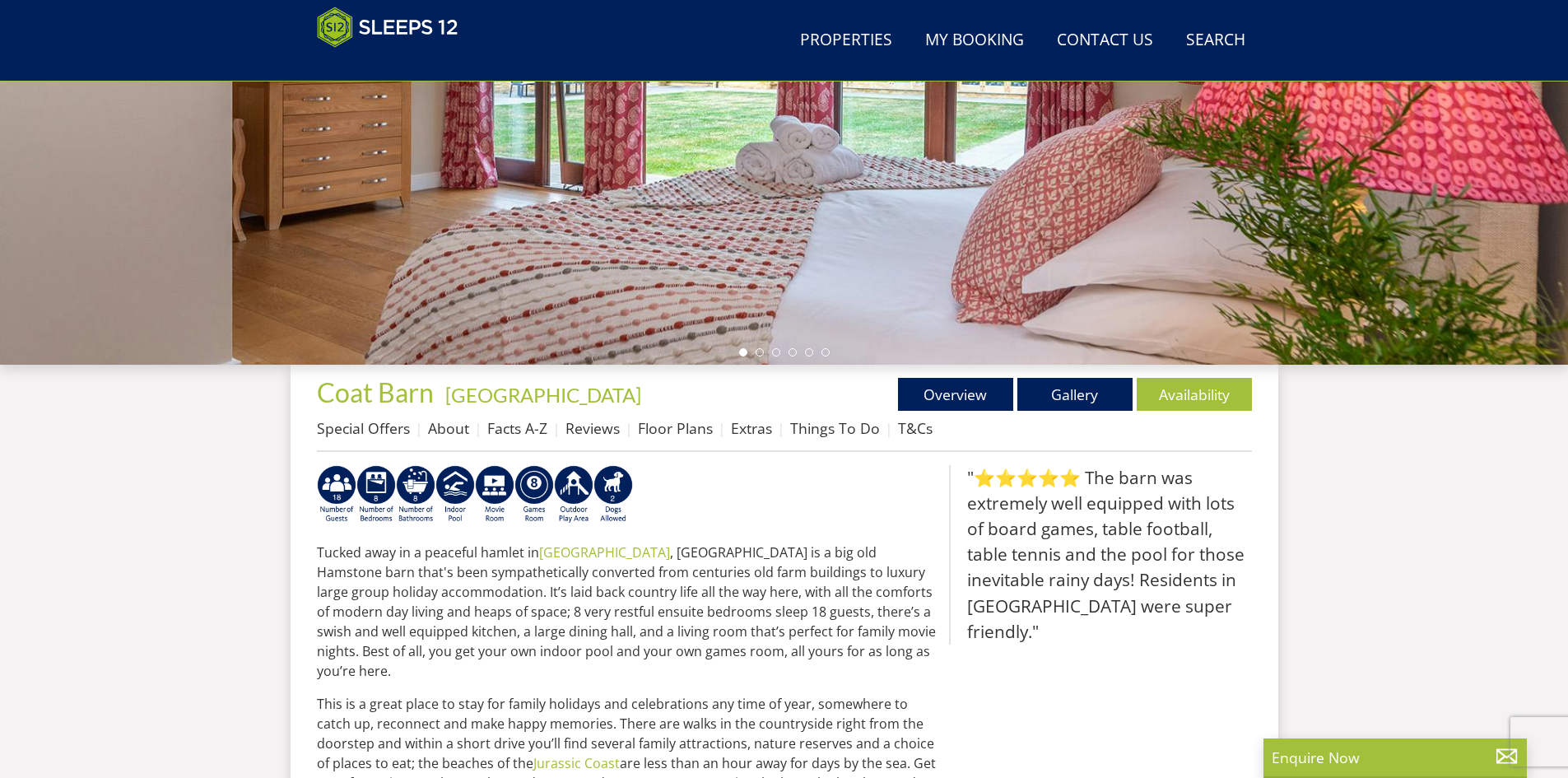
scroll to position [360, 0]
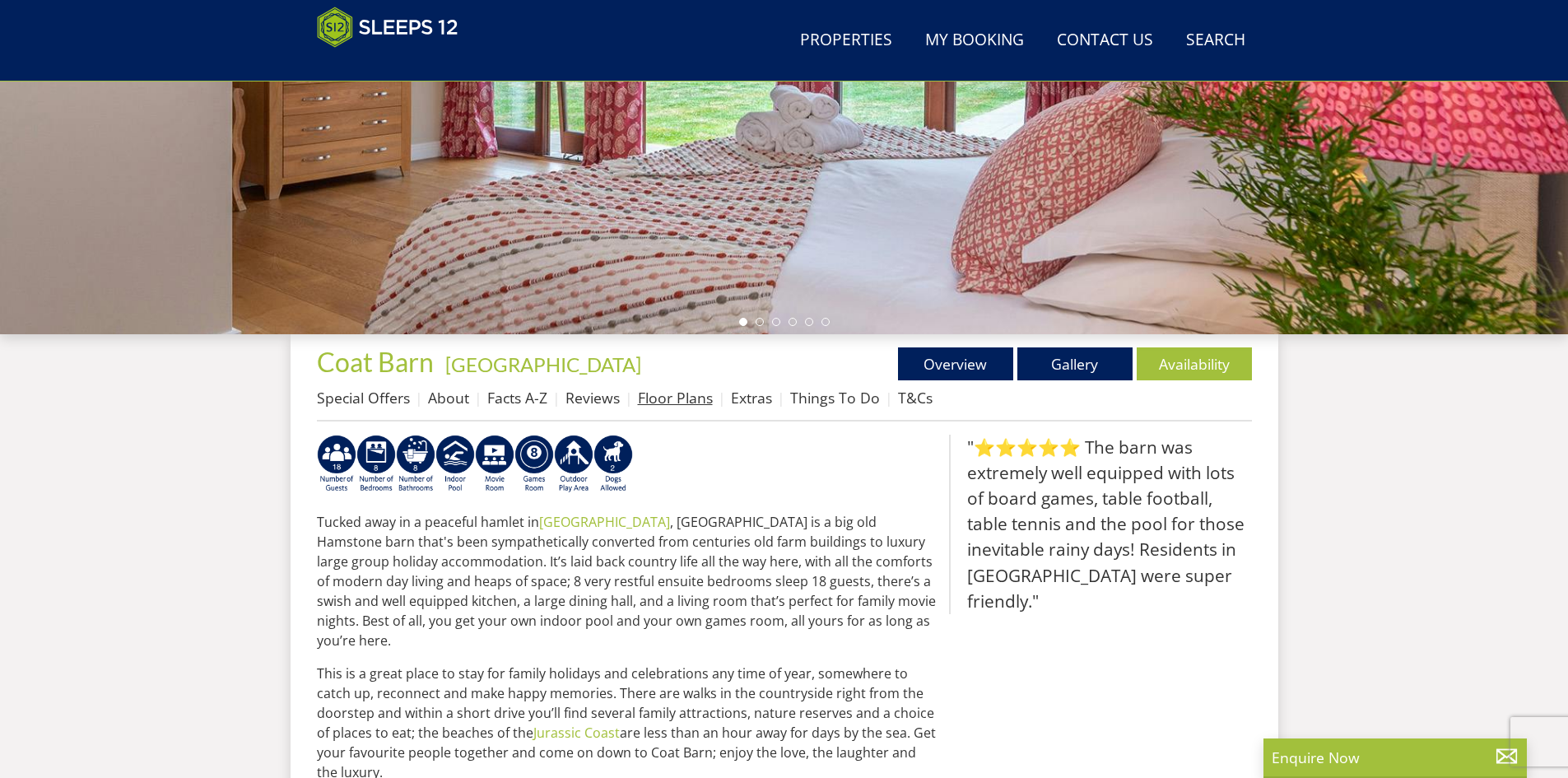
click at [657, 406] on link "Floor Plans" at bounding box center [675, 397] width 75 height 19
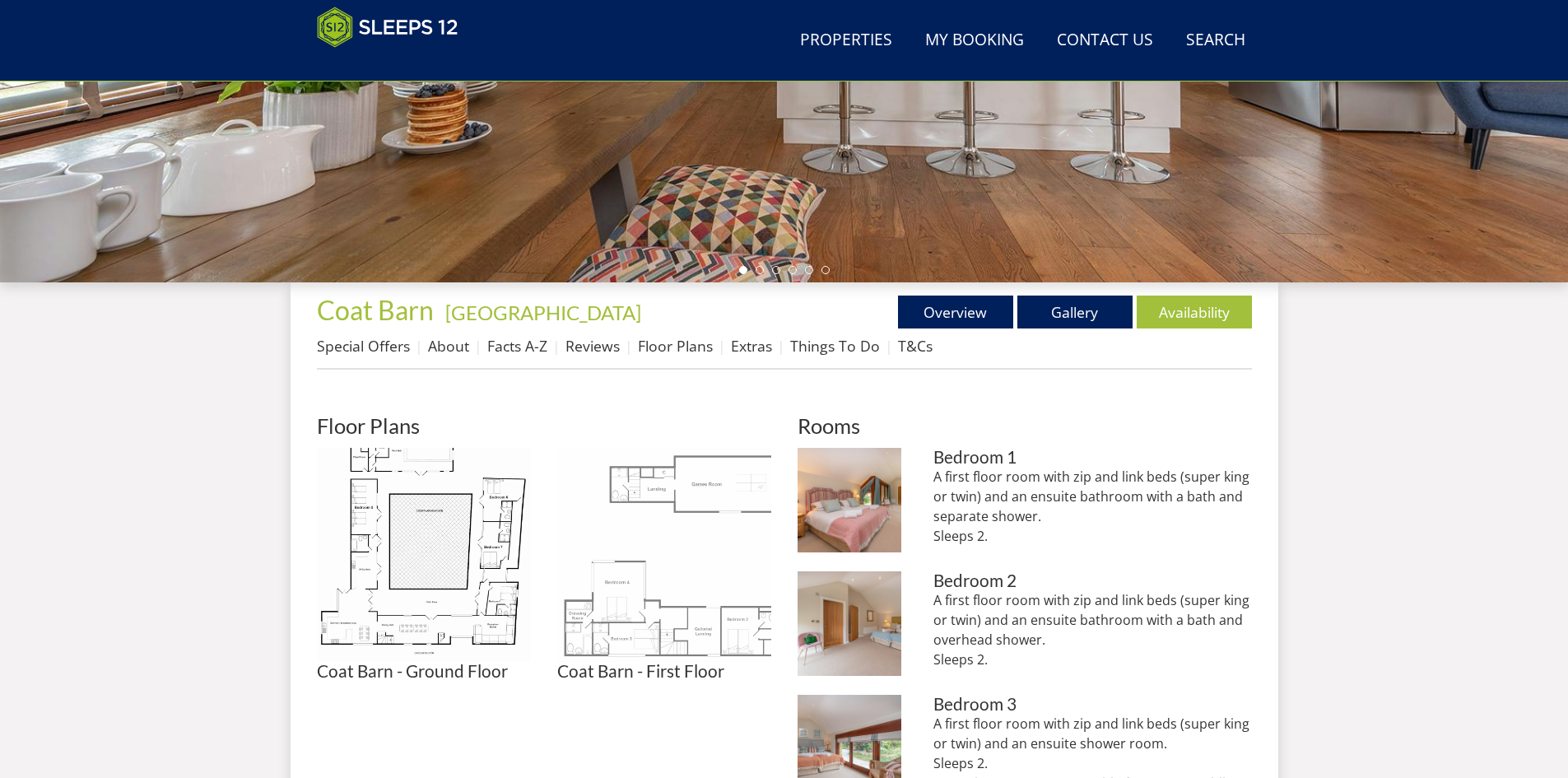
scroll to position [450, 0]
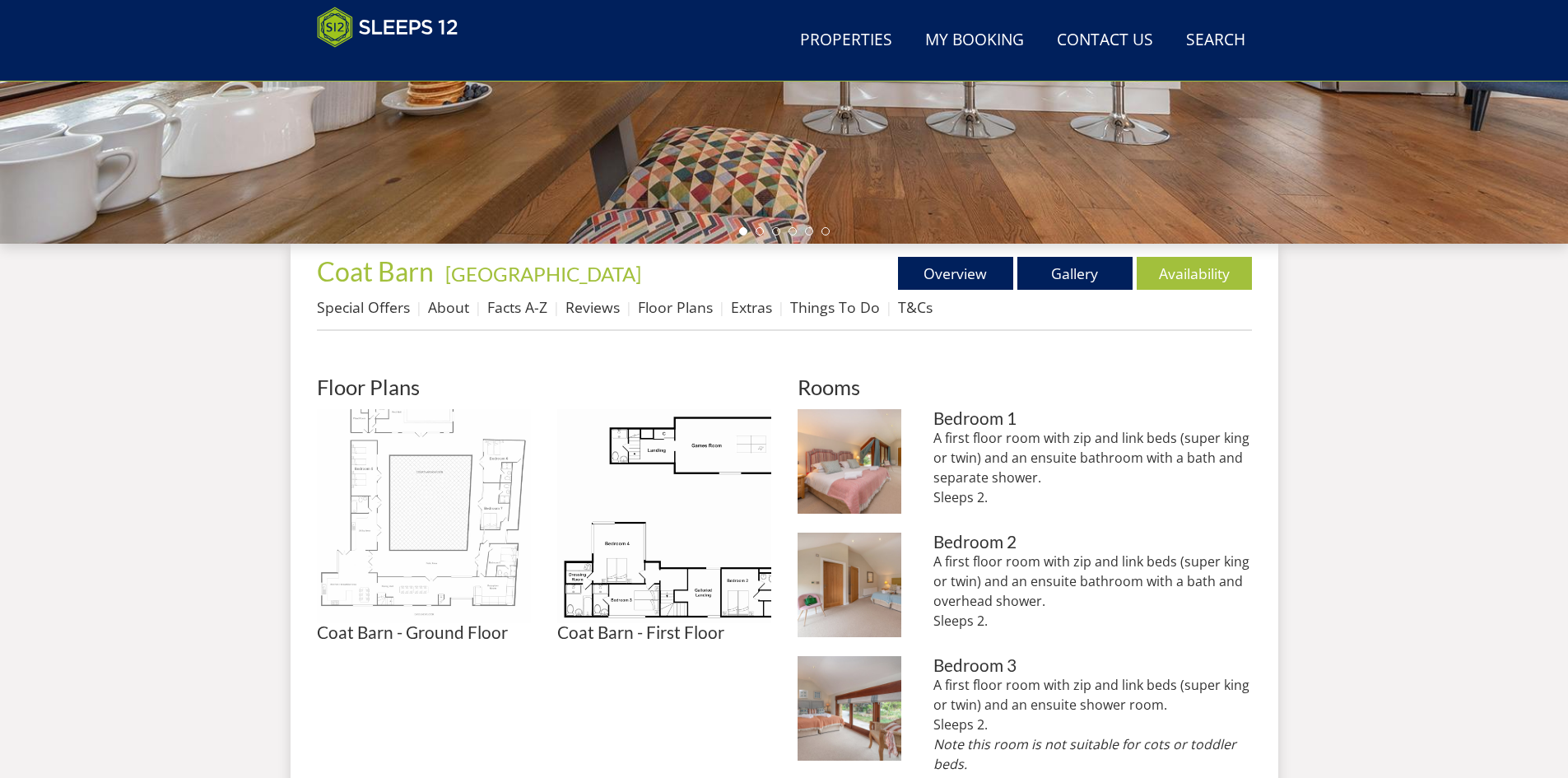
click at [441, 545] on img at bounding box center [424, 515] width 214 height 214
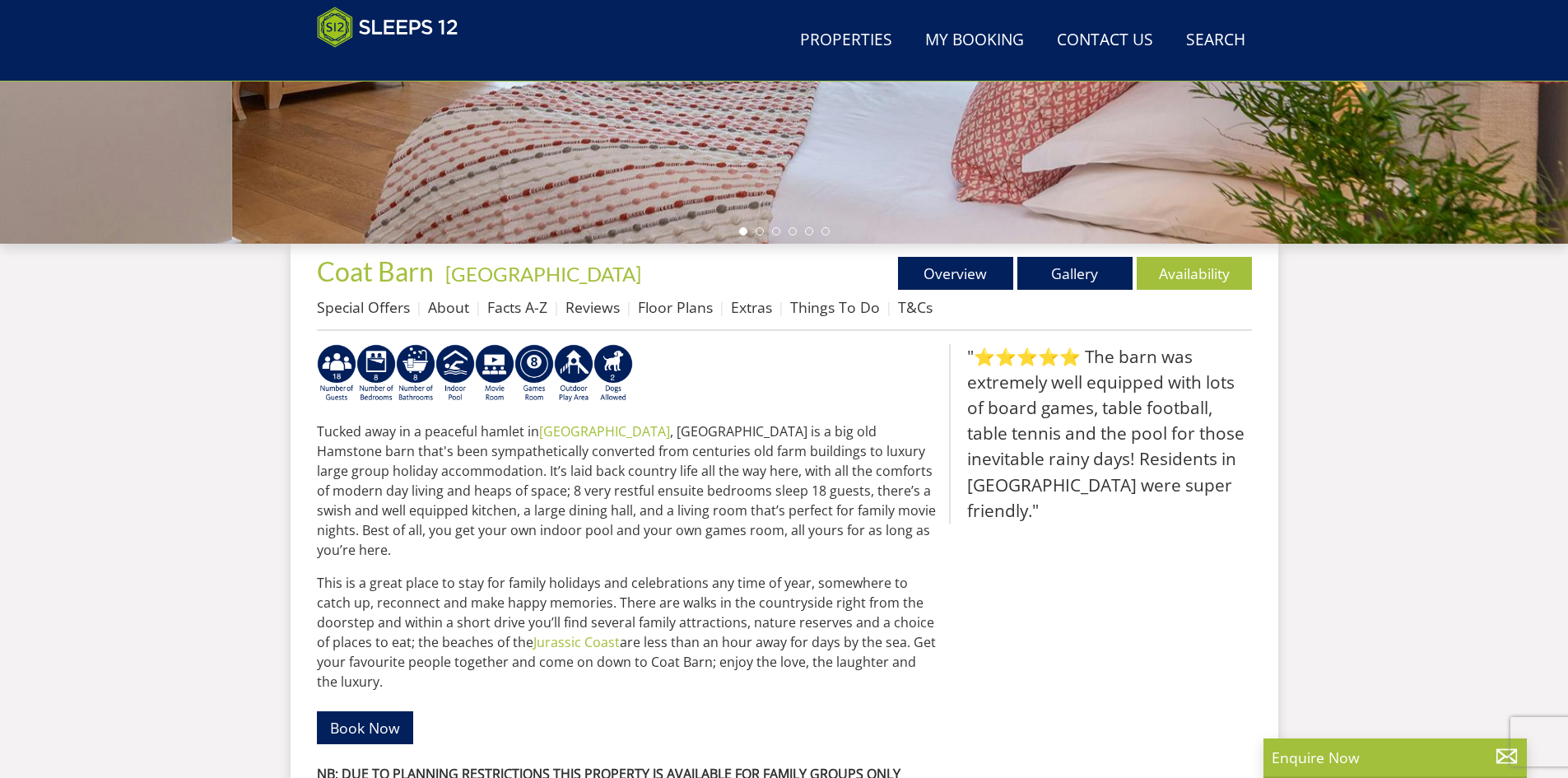
scroll to position [360, 0]
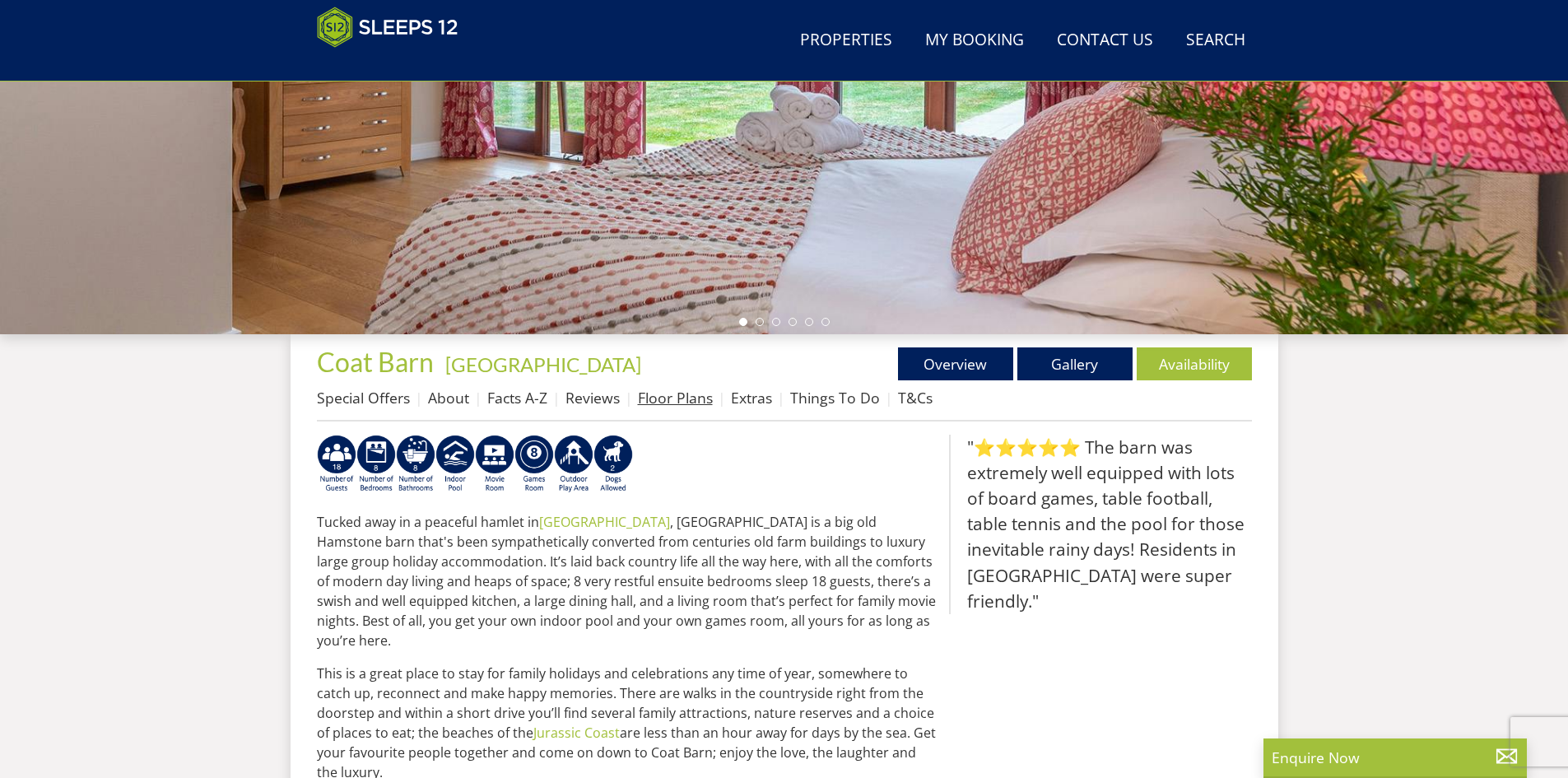
click at [666, 396] on link "Floor Plans" at bounding box center [675, 397] width 75 height 19
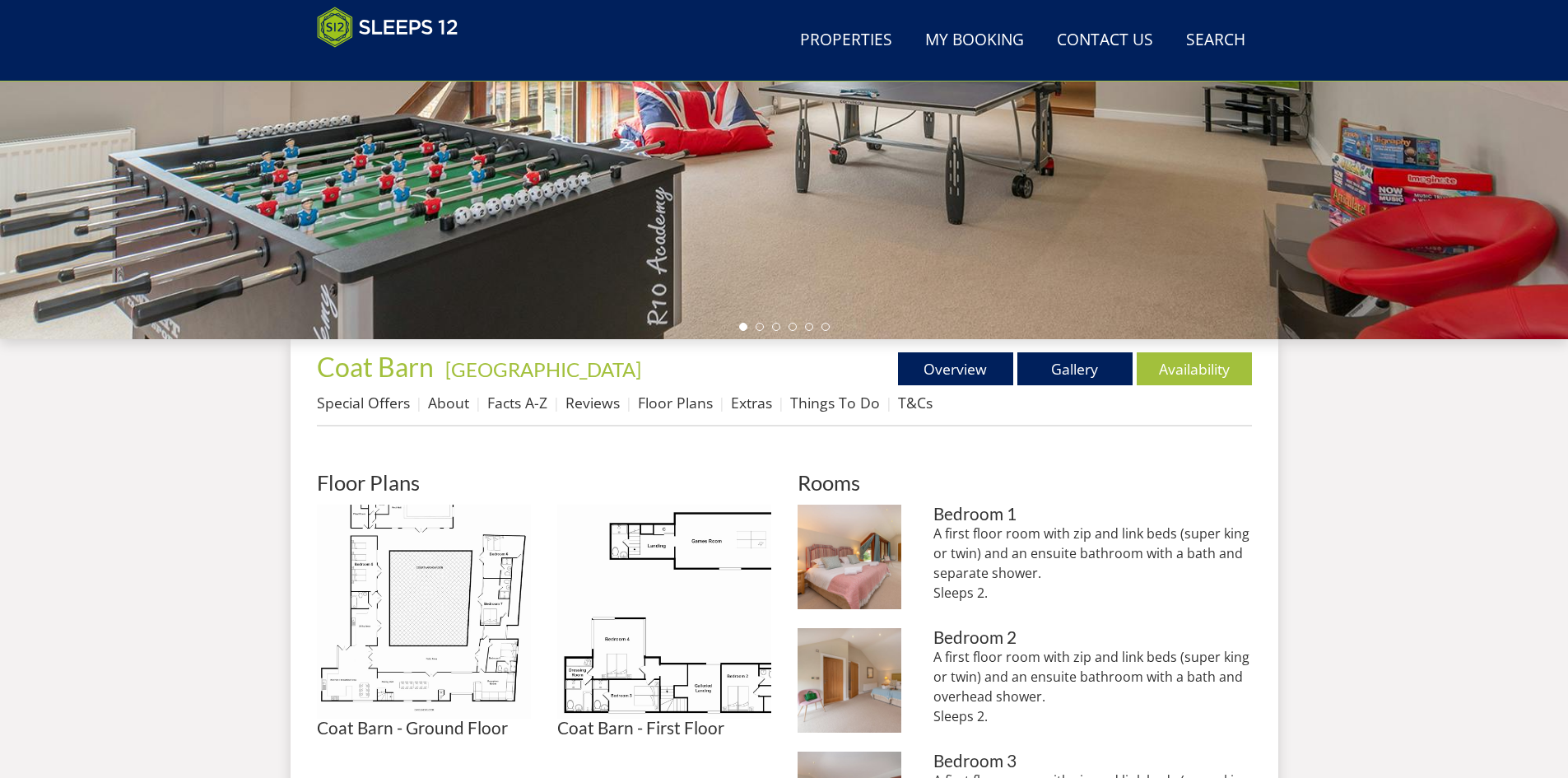
scroll to position [356, 0]
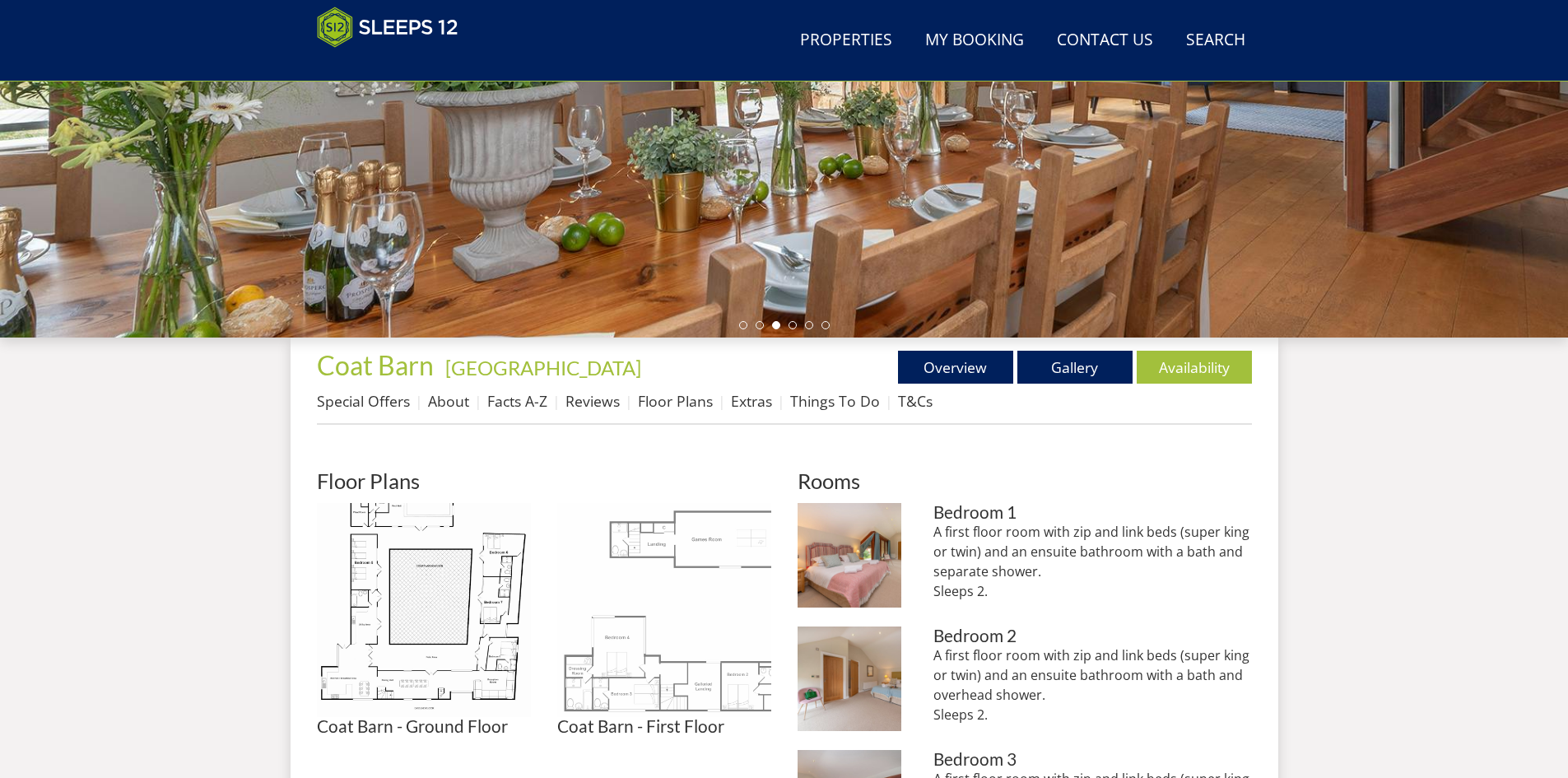
click at [701, 537] on img at bounding box center [664, 609] width 214 height 214
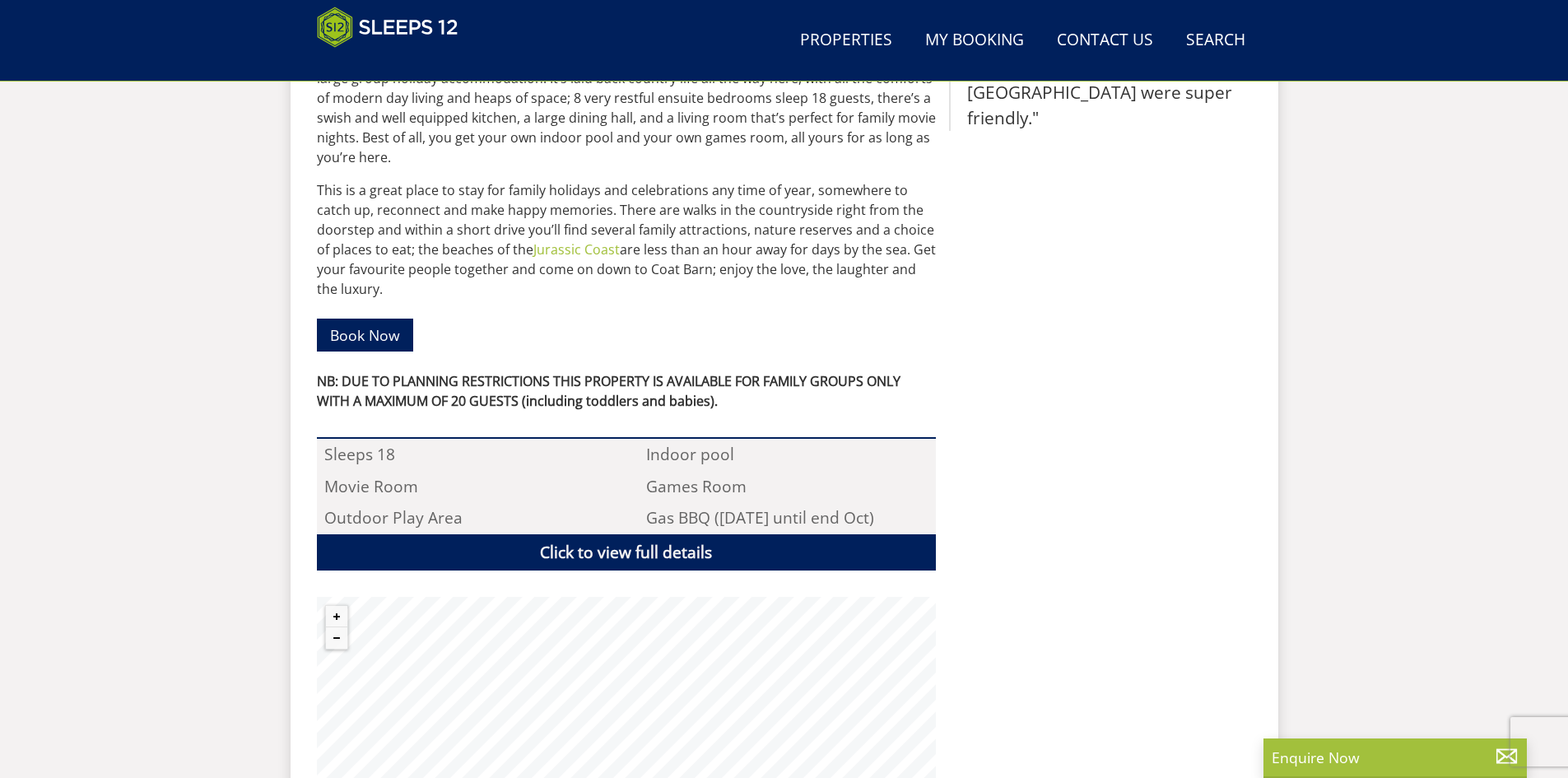
scroll to position [854, 0]
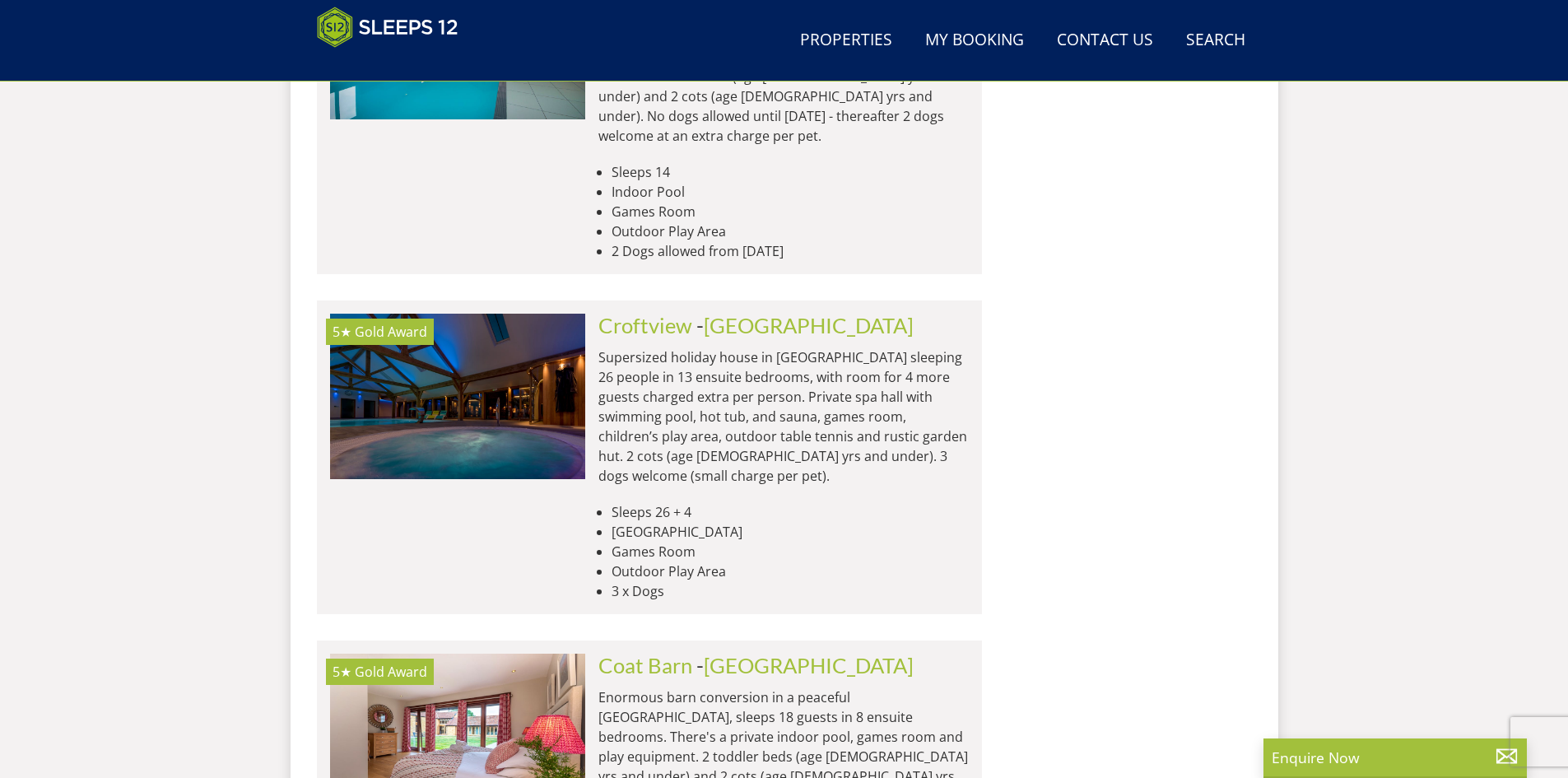
scroll to position [10881, 0]
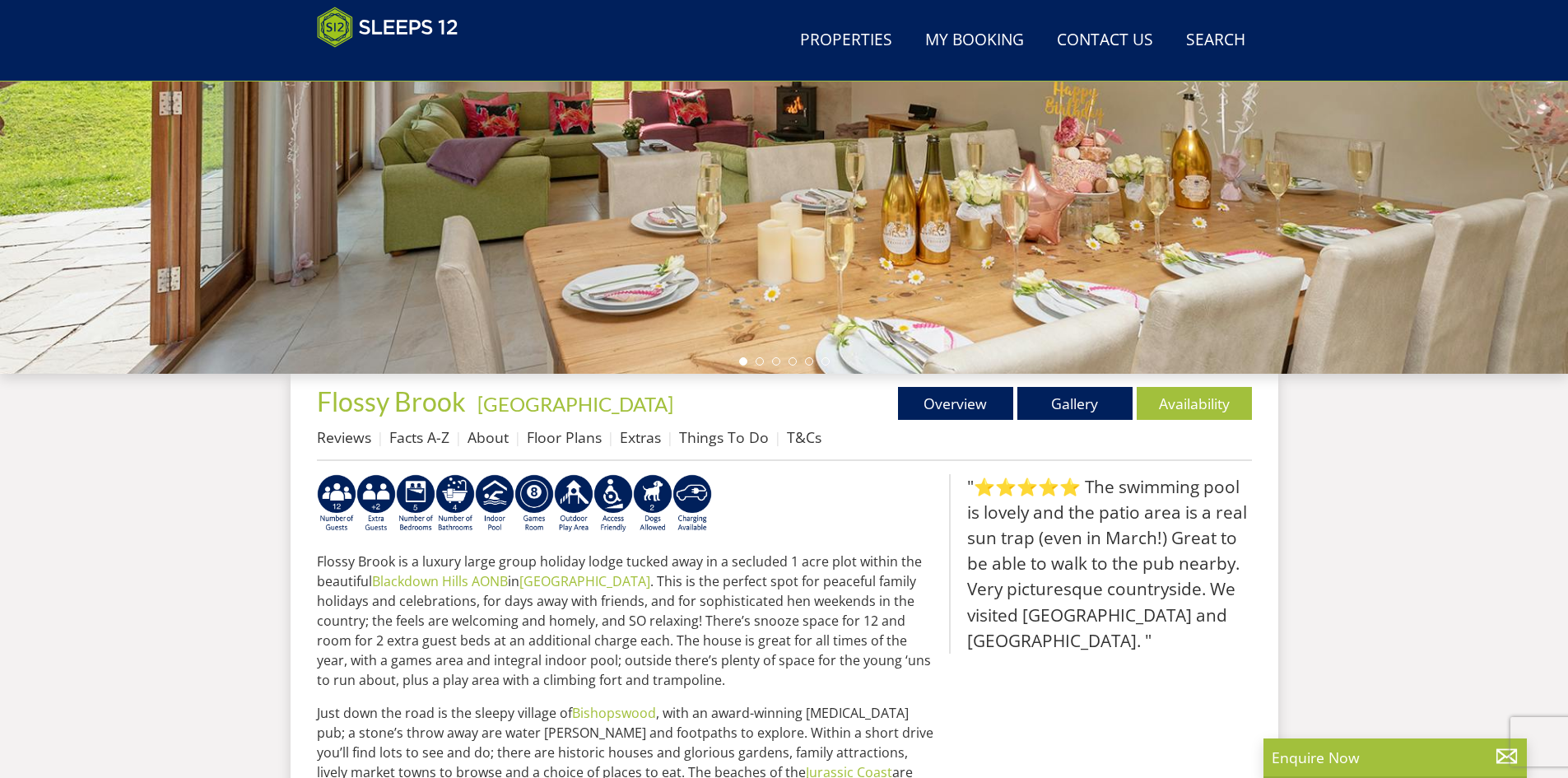
scroll to position [355, 0]
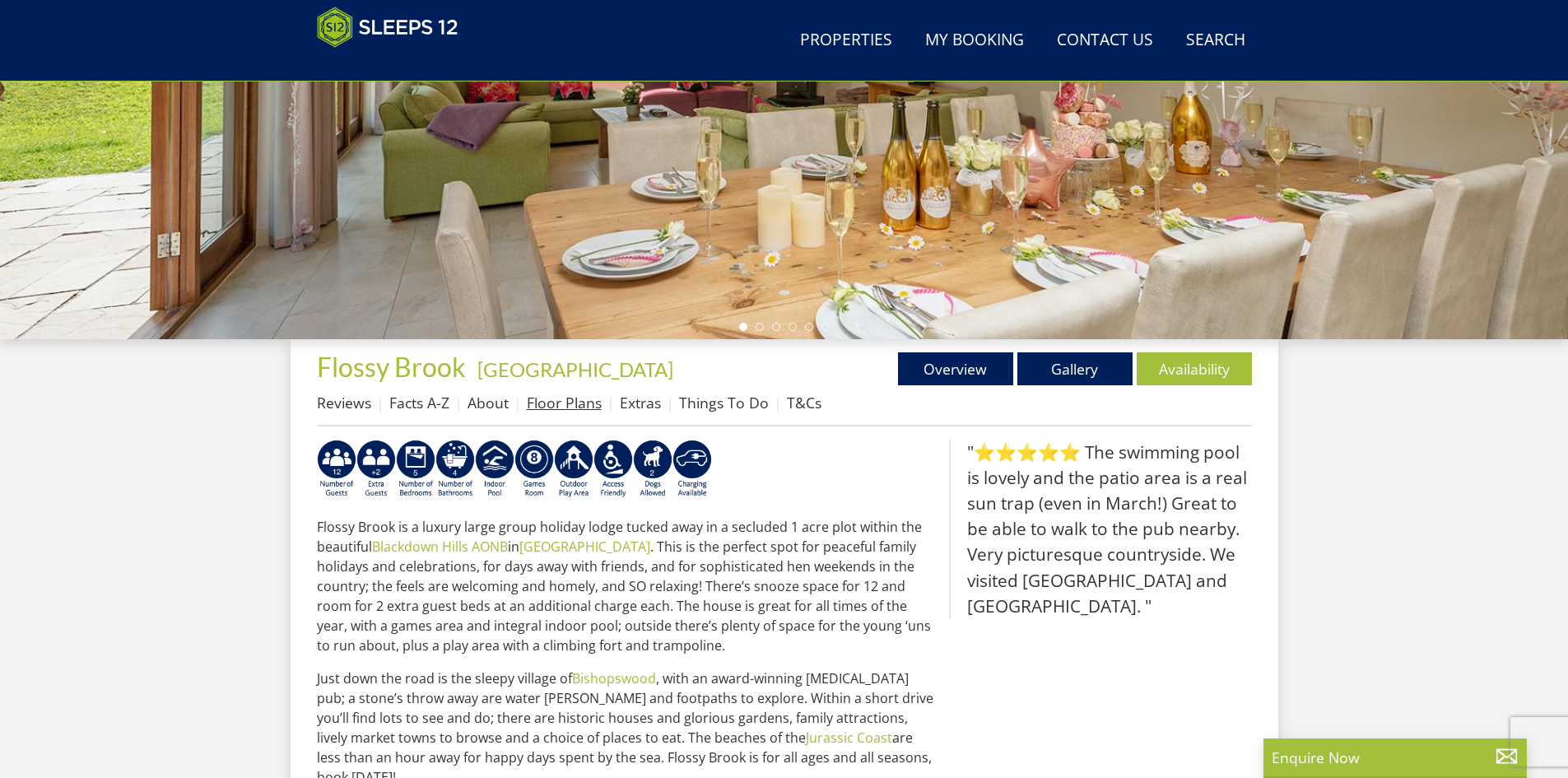
click at [571, 396] on link "Floor Plans" at bounding box center [563, 403] width 75 height 19
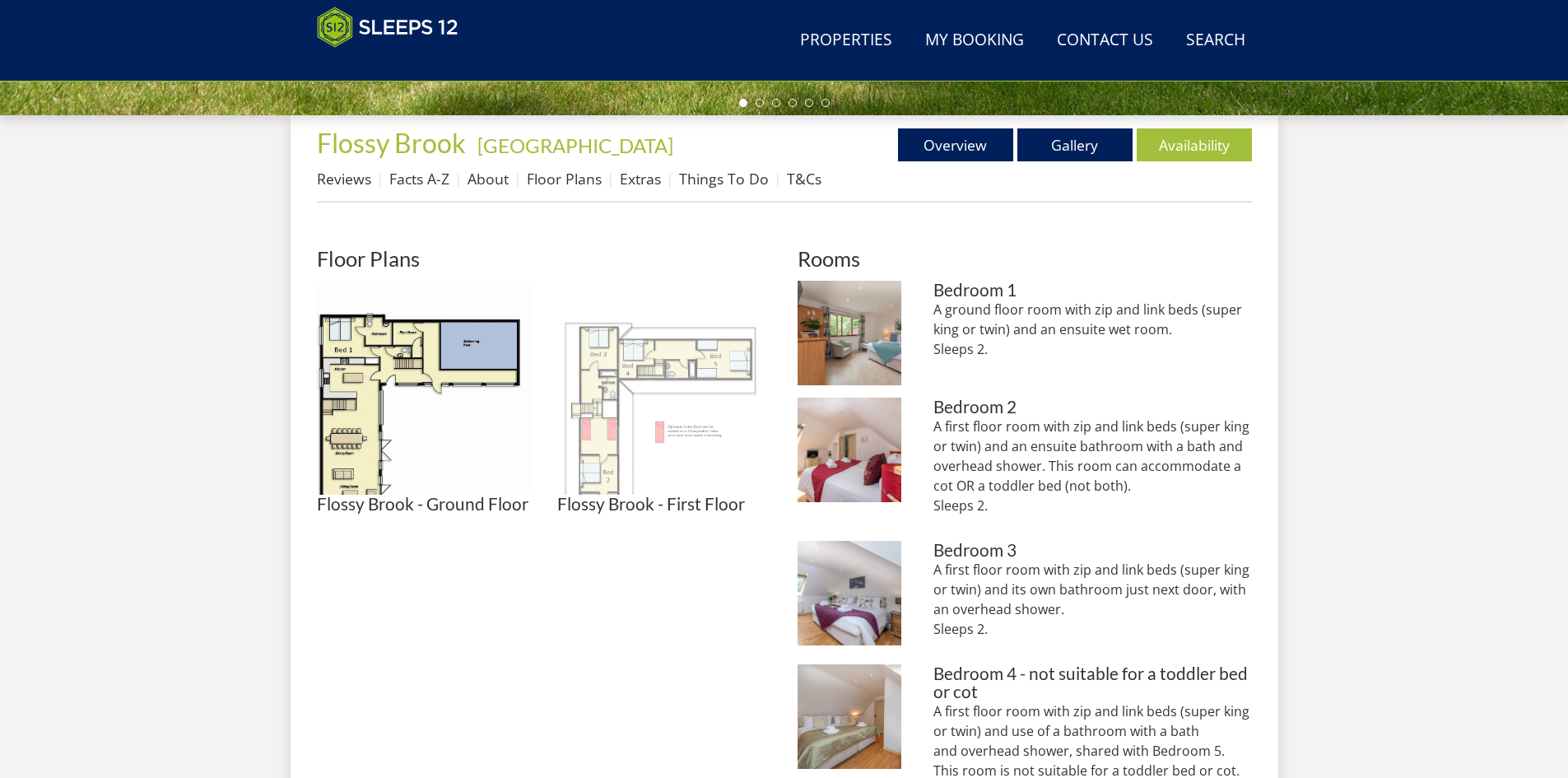
scroll to position [607, 0]
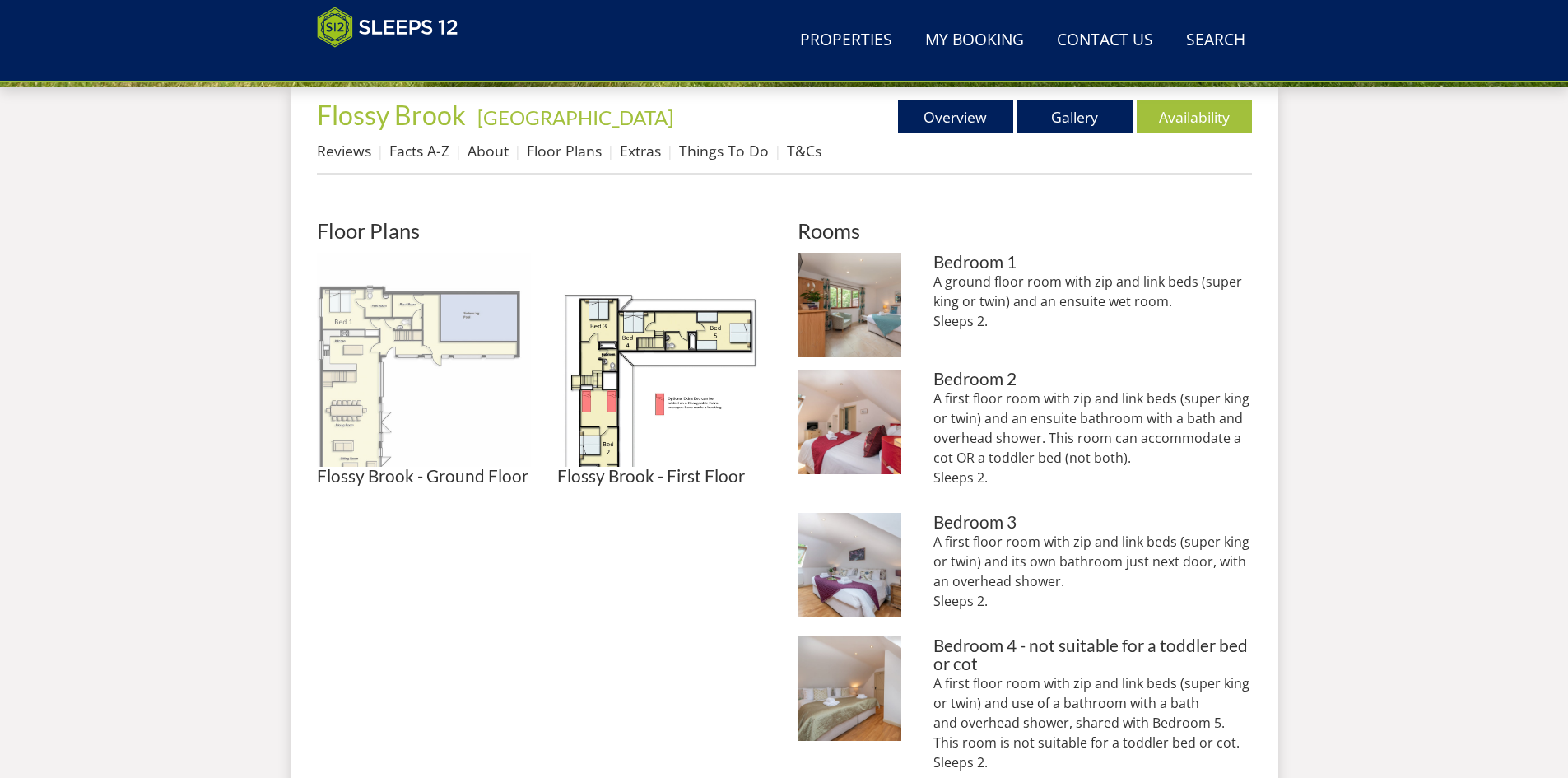
click at [442, 329] on img at bounding box center [424, 359] width 214 height 214
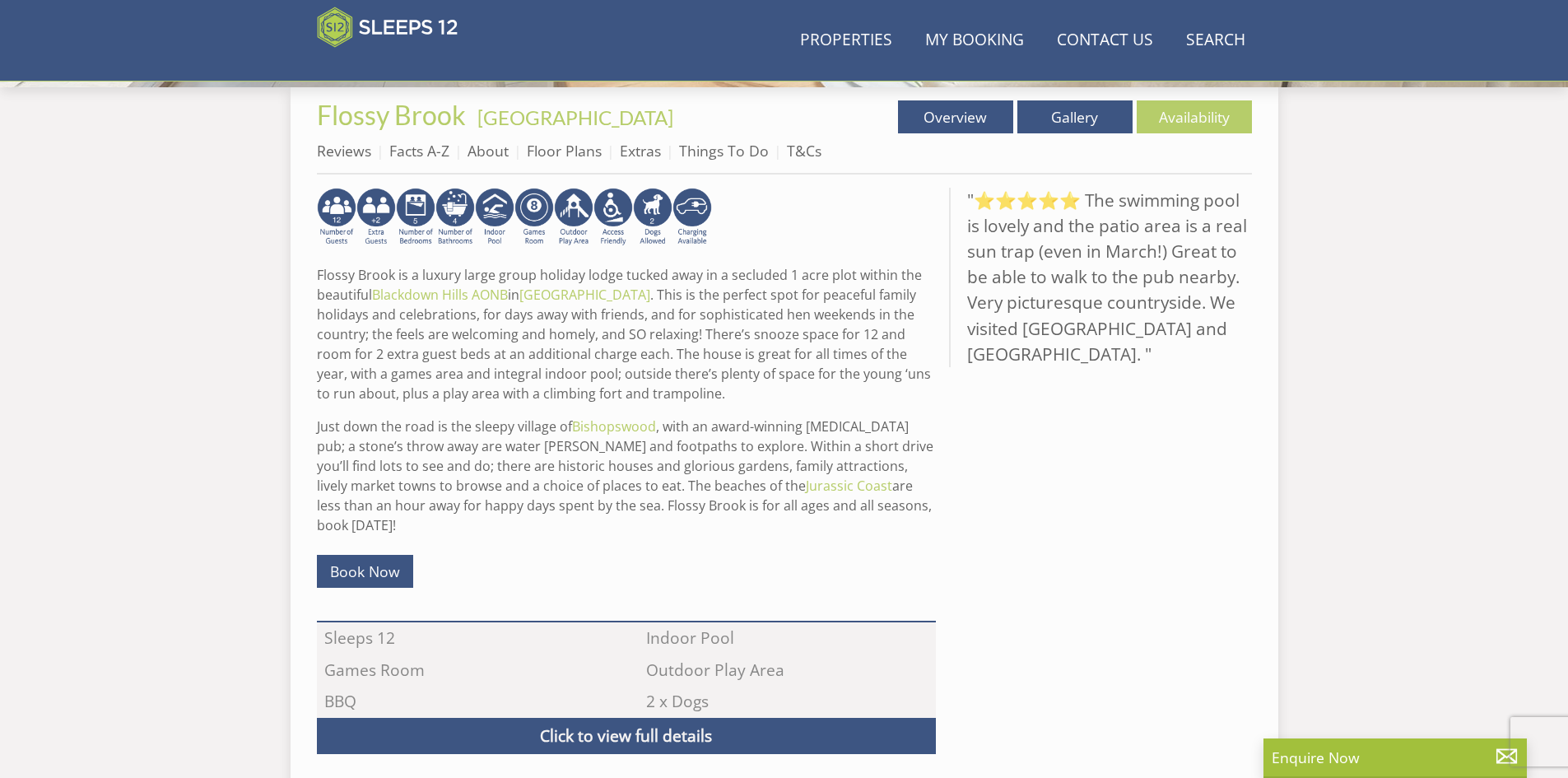
scroll to position [355, 0]
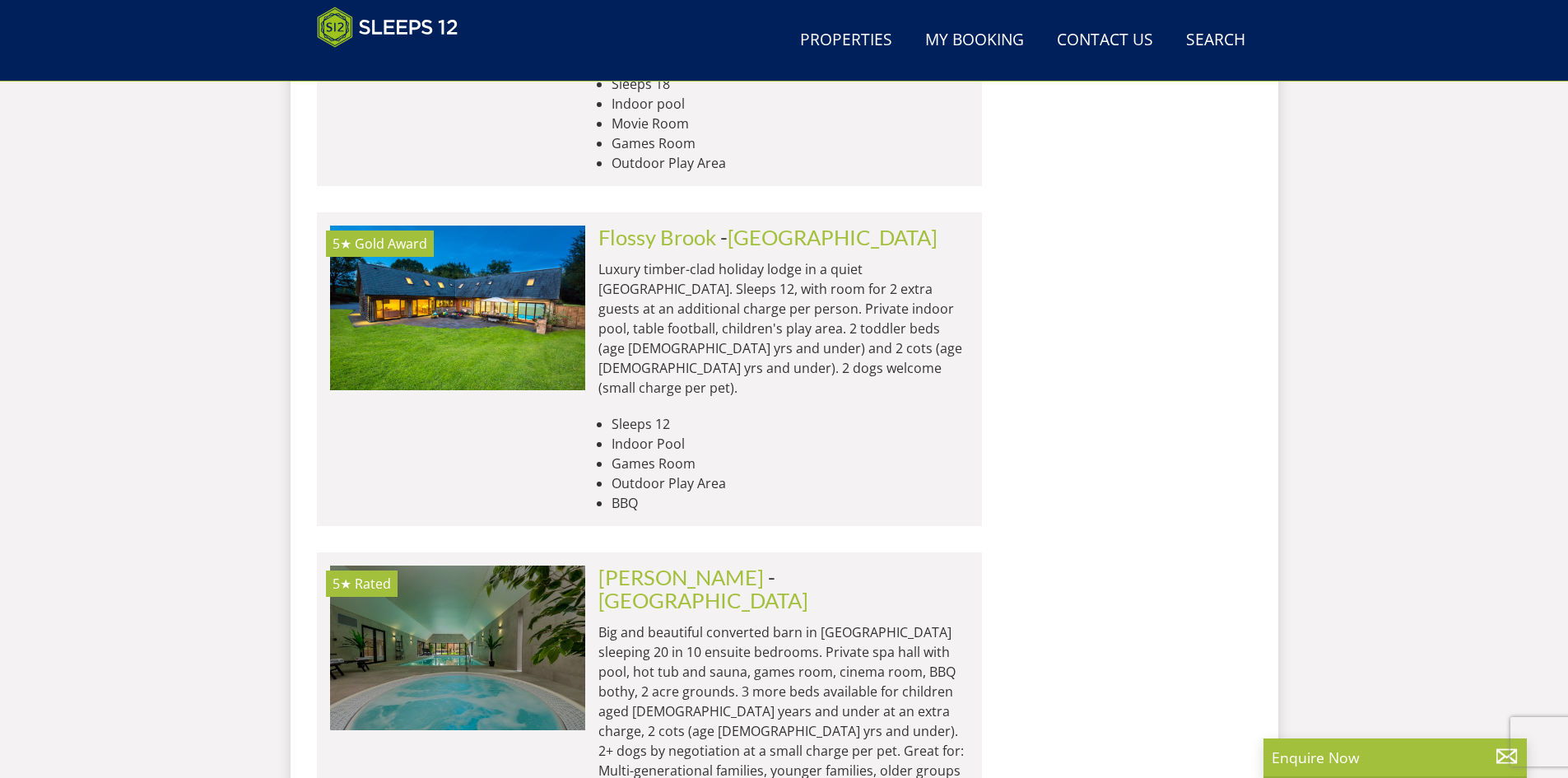
scroll to position [11652, 0]
